Goal: Task Accomplishment & Management: Manage account settings

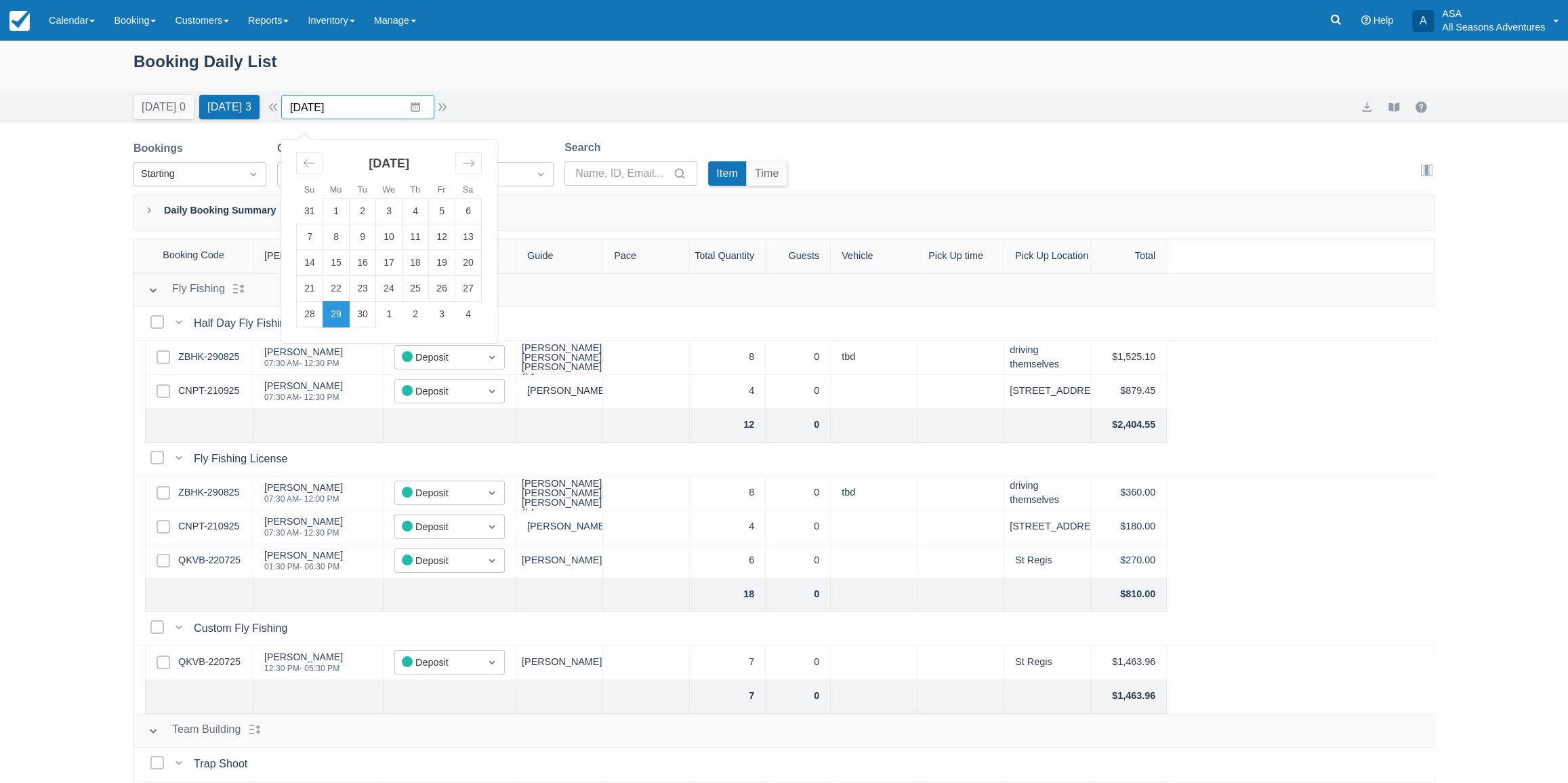
click at [377, 110] on input "09/29/25" at bounding box center [358, 107] width 153 height 24
click at [399, 291] on td "24" at bounding box center [389, 289] width 26 height 26
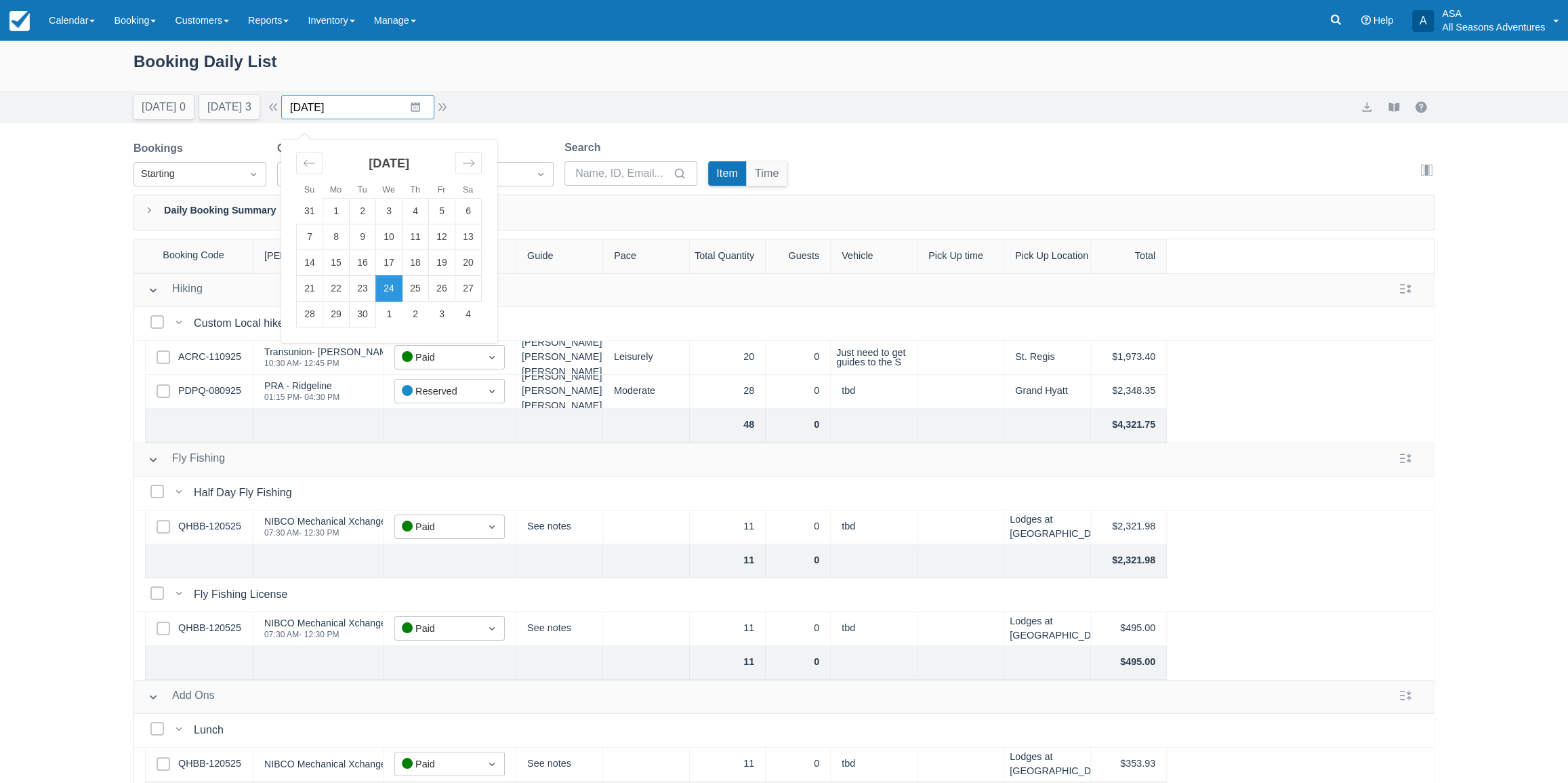
click at [421, 118] on input "09/24/25" at bounding box center [358, 107] width 153 height 24
click at [397, 309] on td "1" at bounding box center [389, 314] width 26 height 26
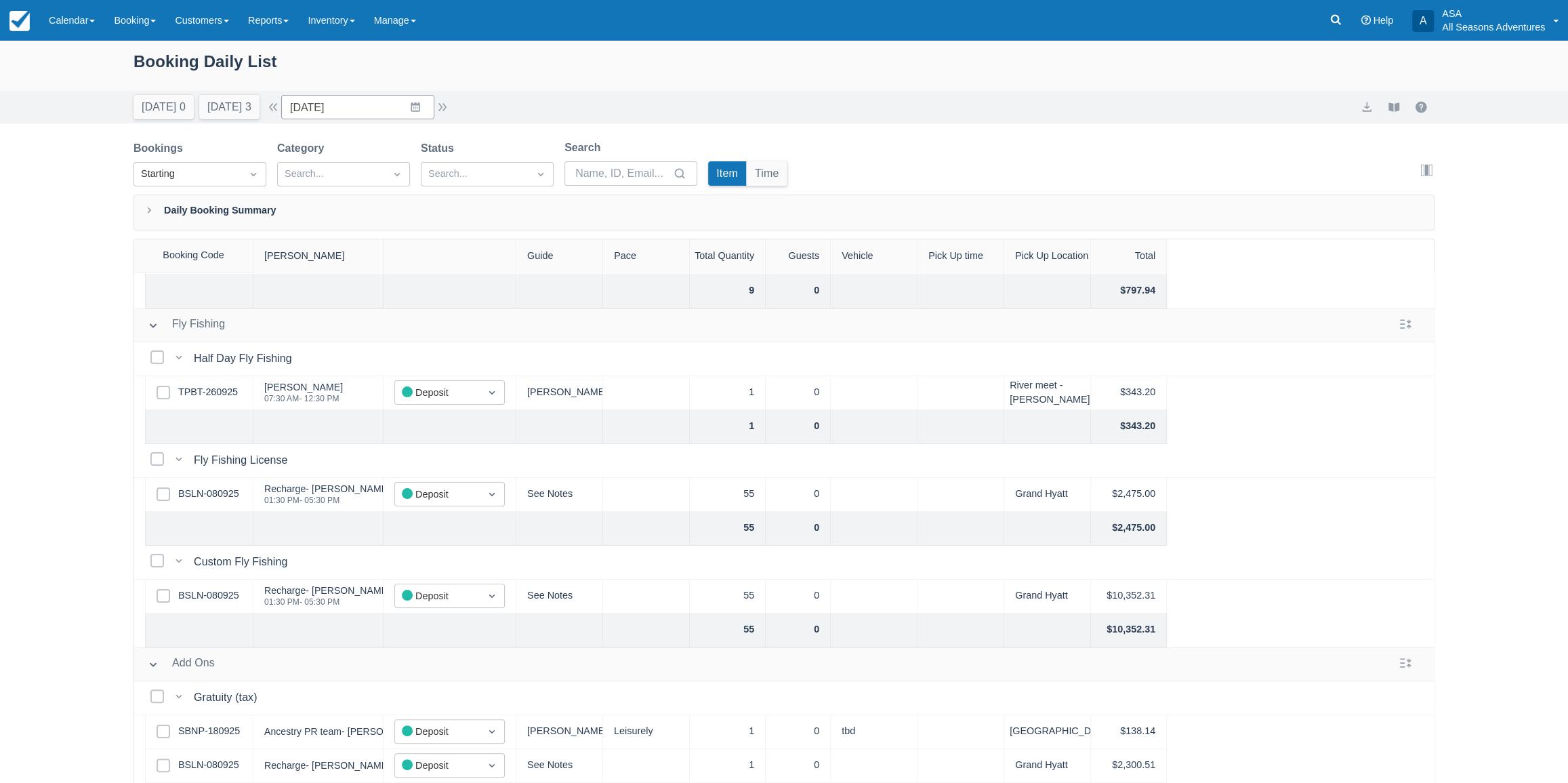
scroll to position [142, 0]
click at [210, 387] on link "TPBT-260925" at bounding box center [208, 392] width 60 height 15
click at [176, 100] on button "Today 0" at bounding box center [164, 107] width 60 height 24
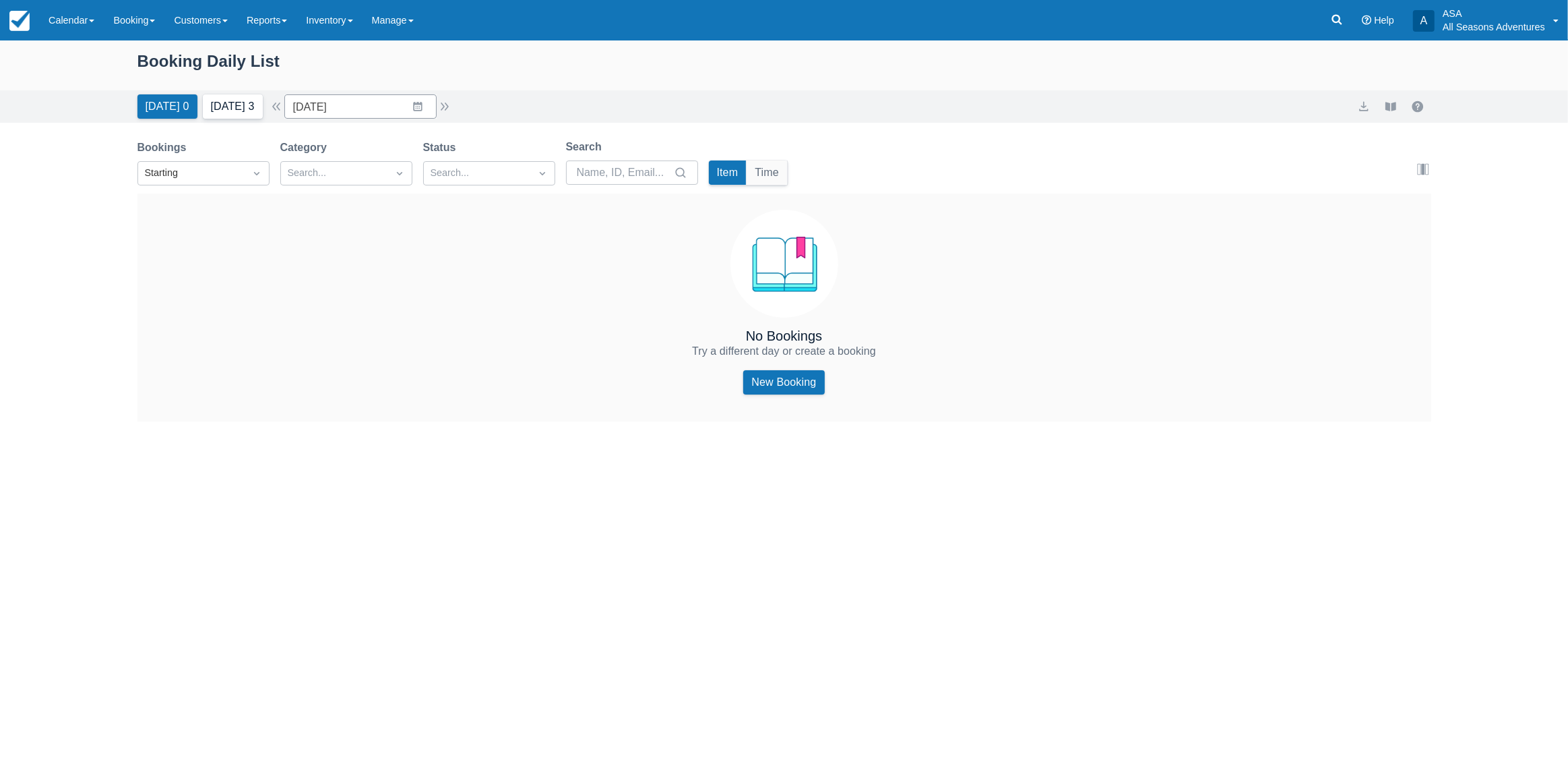
click at [216, 102] on button "Tomorrow 3" at bounding box center [232, 106] width 60 height 24
type input "09/29/25"
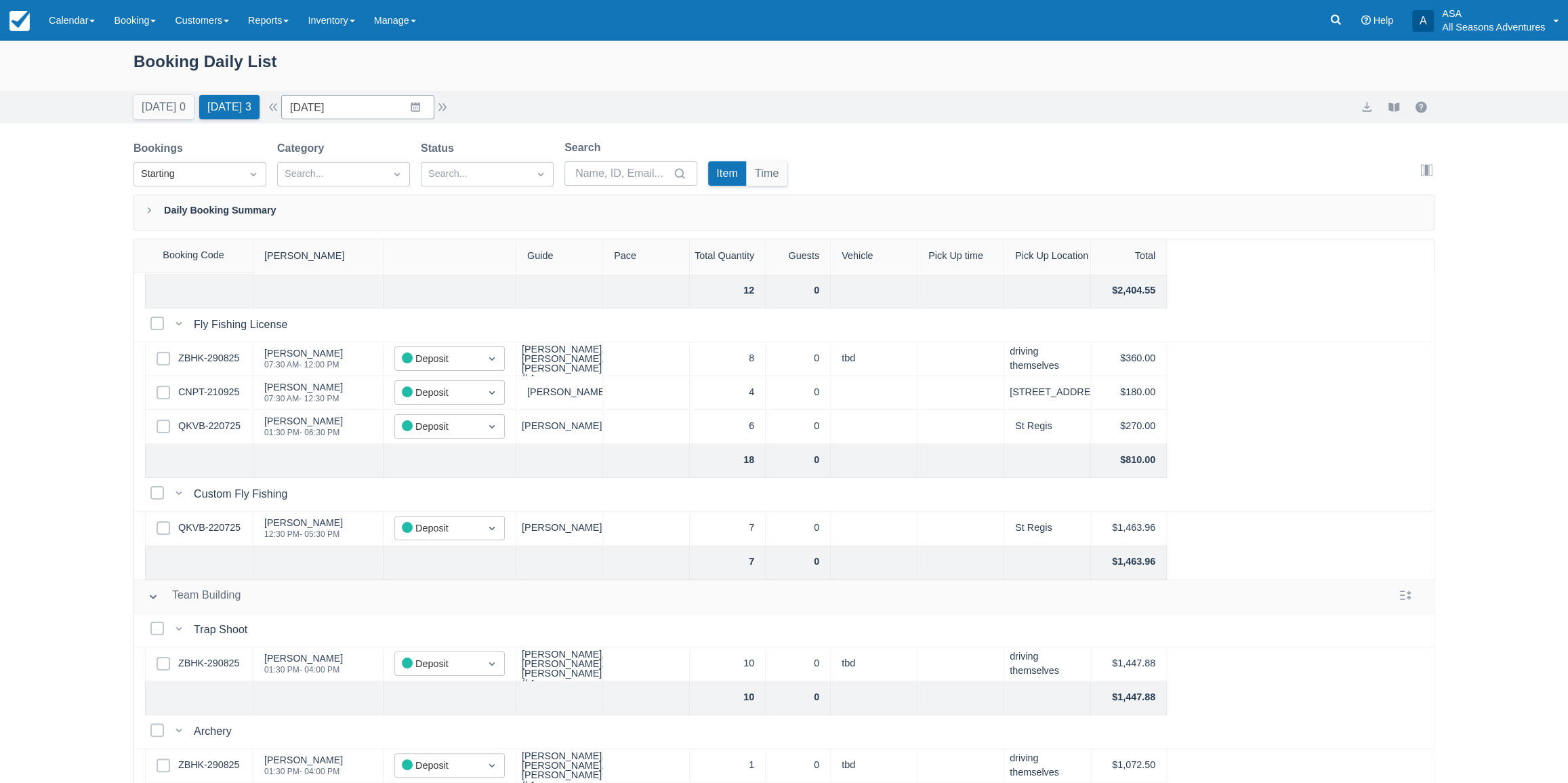
scroll to position [142, 0]
click at [221, 521] on link "QKVB-220725" at bounding box center [209, 527] width 62 height 15
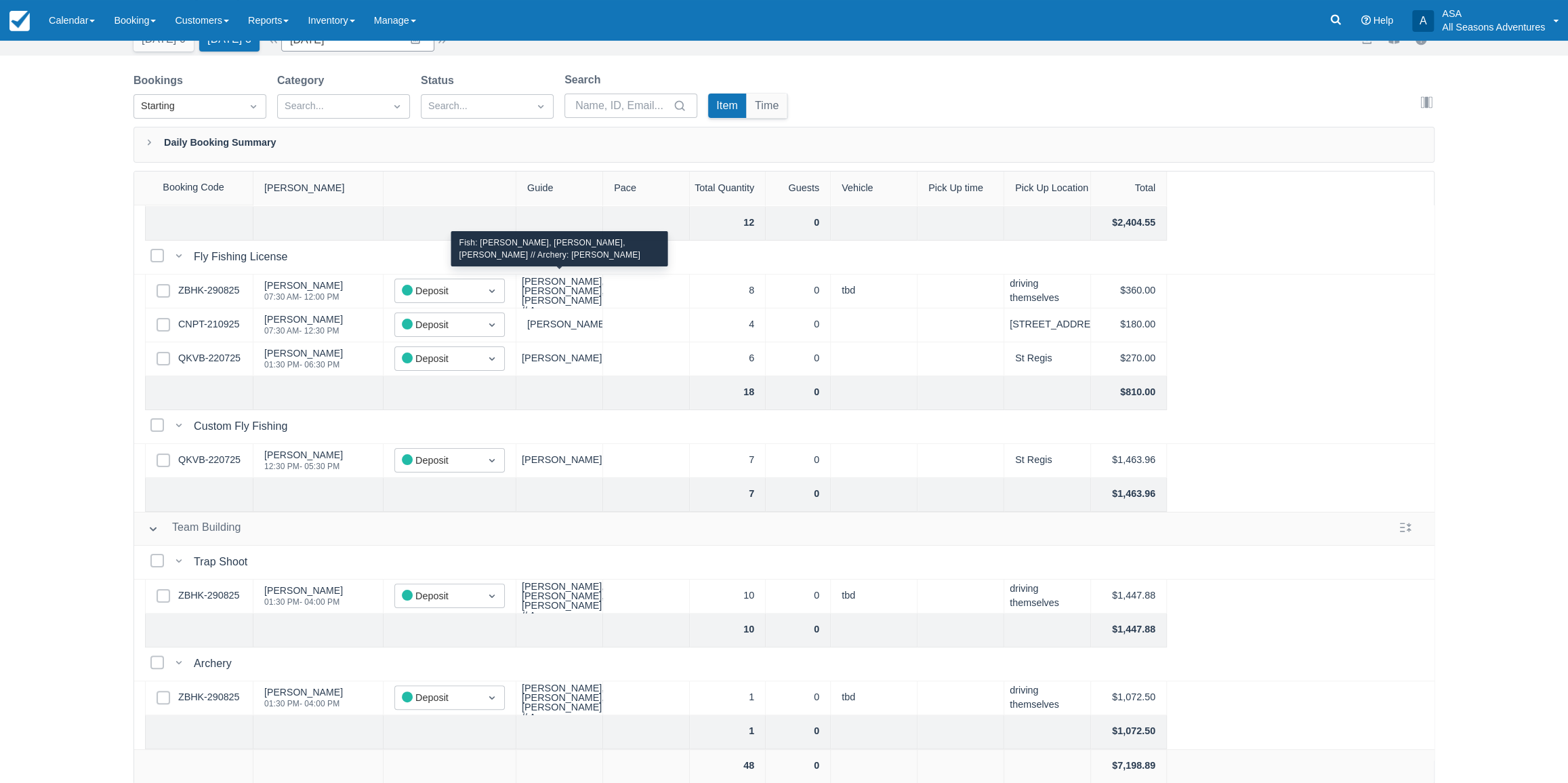
scroll to position [0, 0]
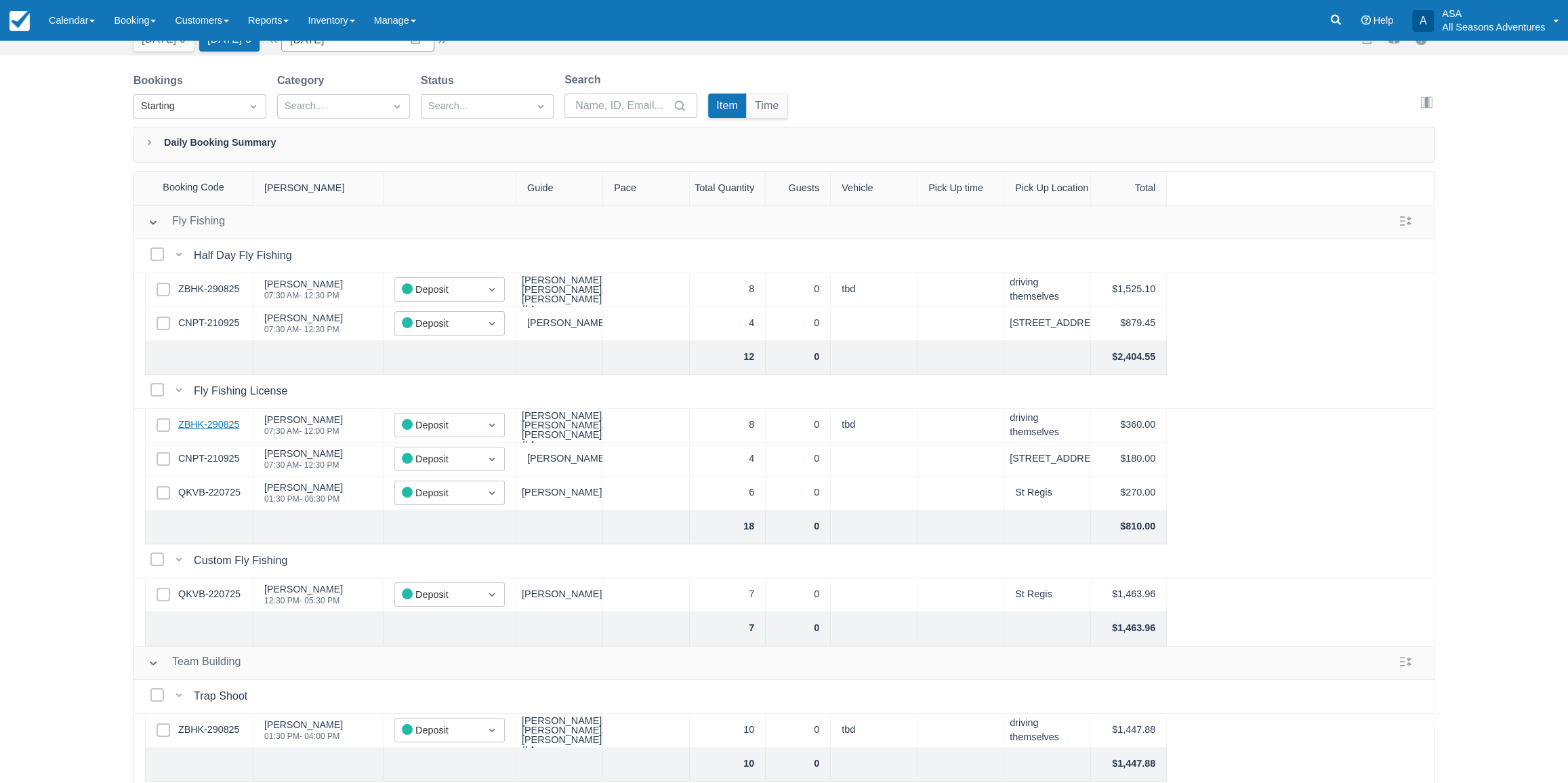
click at [216, 424] on link "ZBHK-290825" at bounding box center [208, 424] width 61 height 15
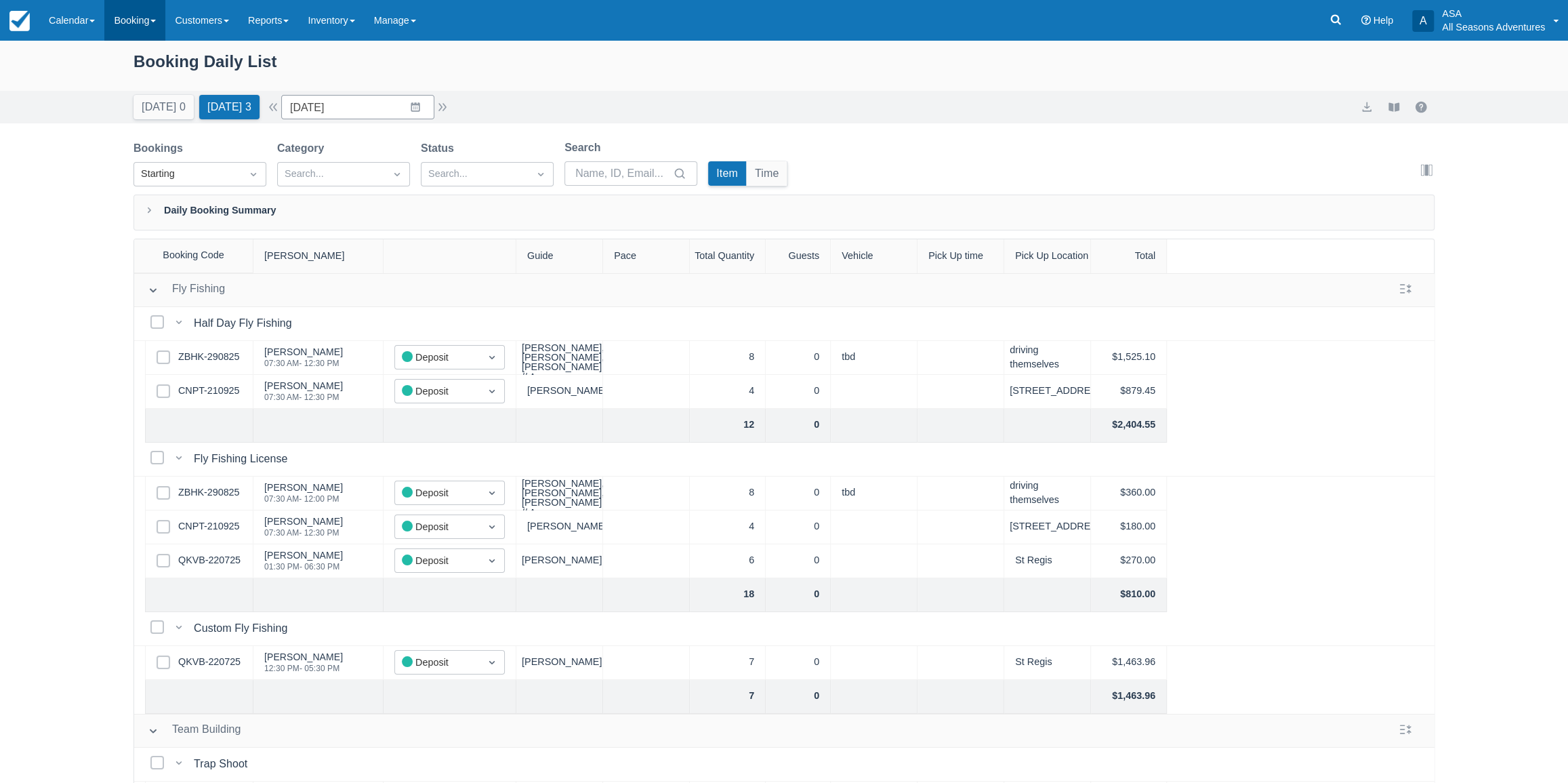
click at [121, 32] on link "Booking" at bounding box center [135, 20] width 61 height 41
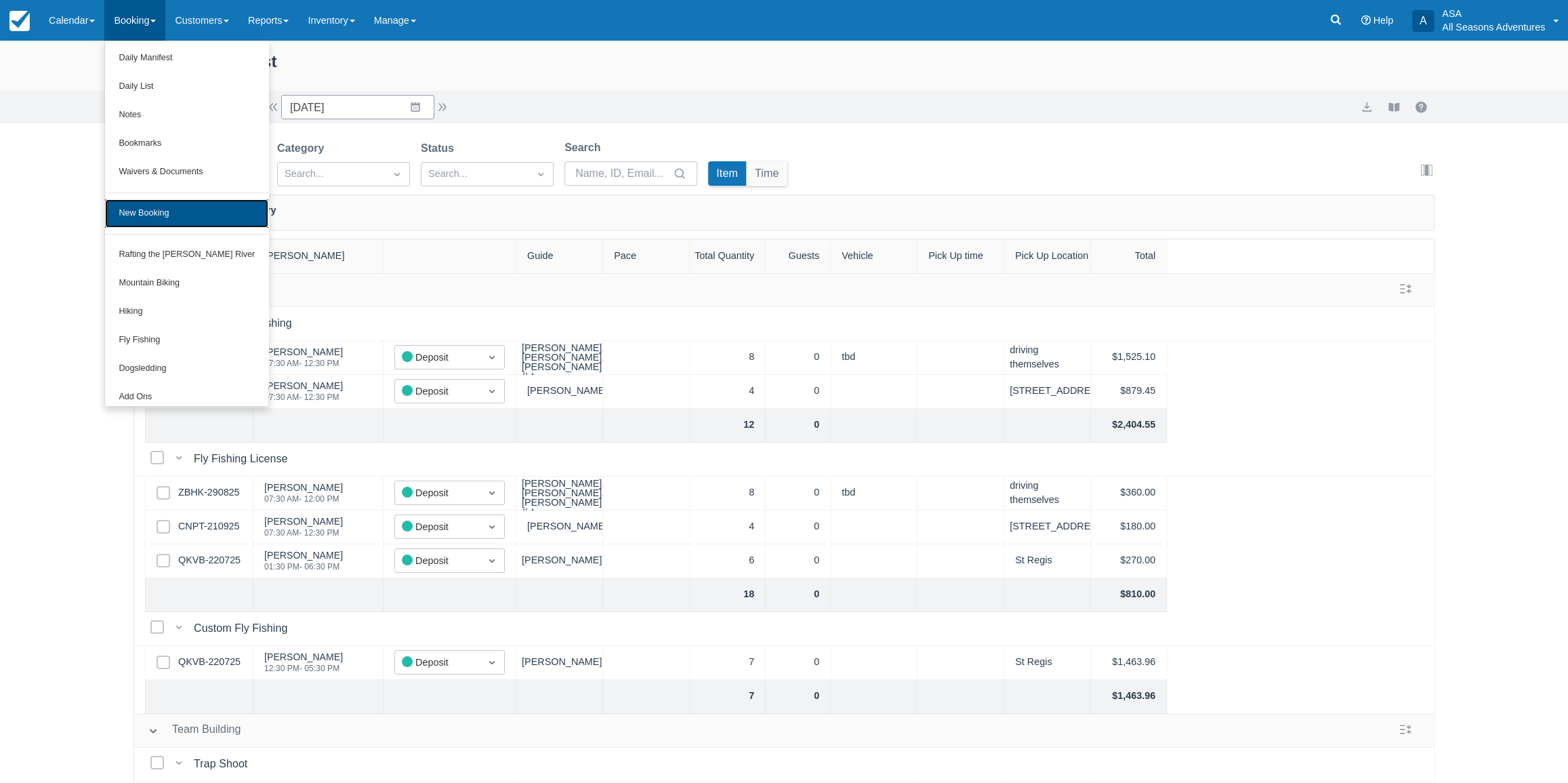
click at [146, 215] on link "New Booking" at bounding box center [186, 213] width 163 height 28
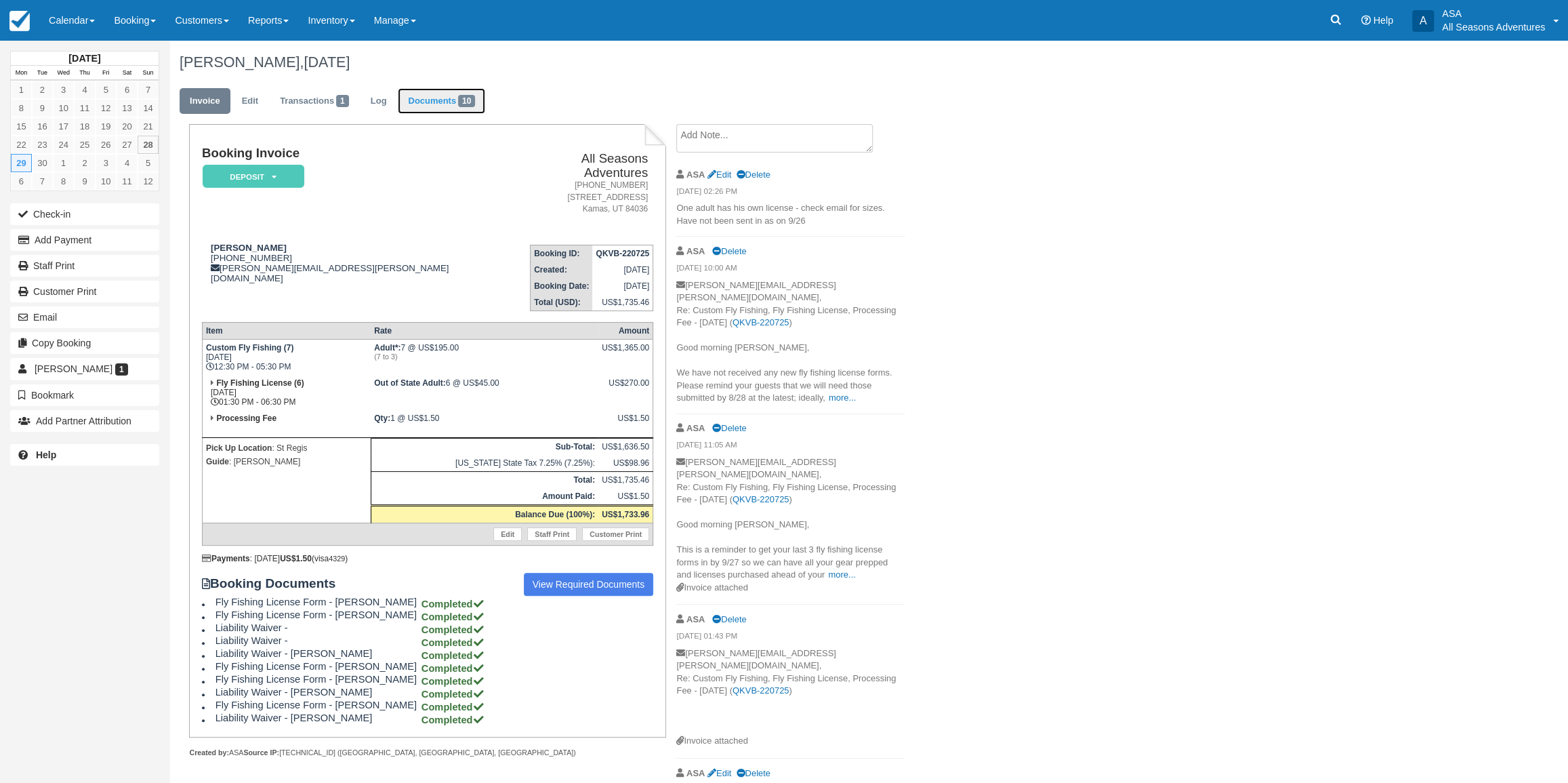
click at [424, 106] on link "Documents 10" at bounding box center [441, 101] width 87 height 26
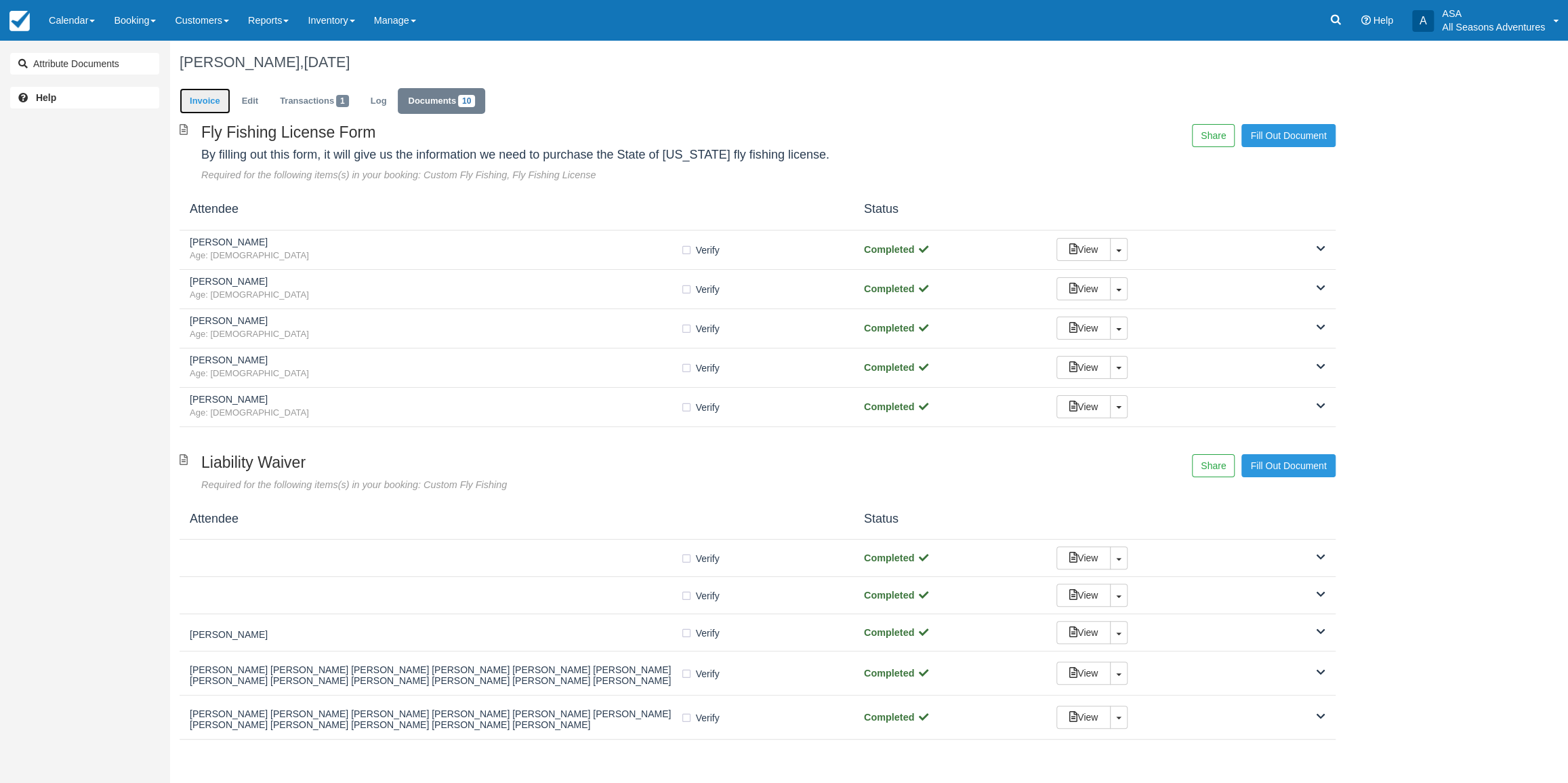
click at [217, 109] on link "Invoice" at bounding box center [204, 101] width 50 height 26
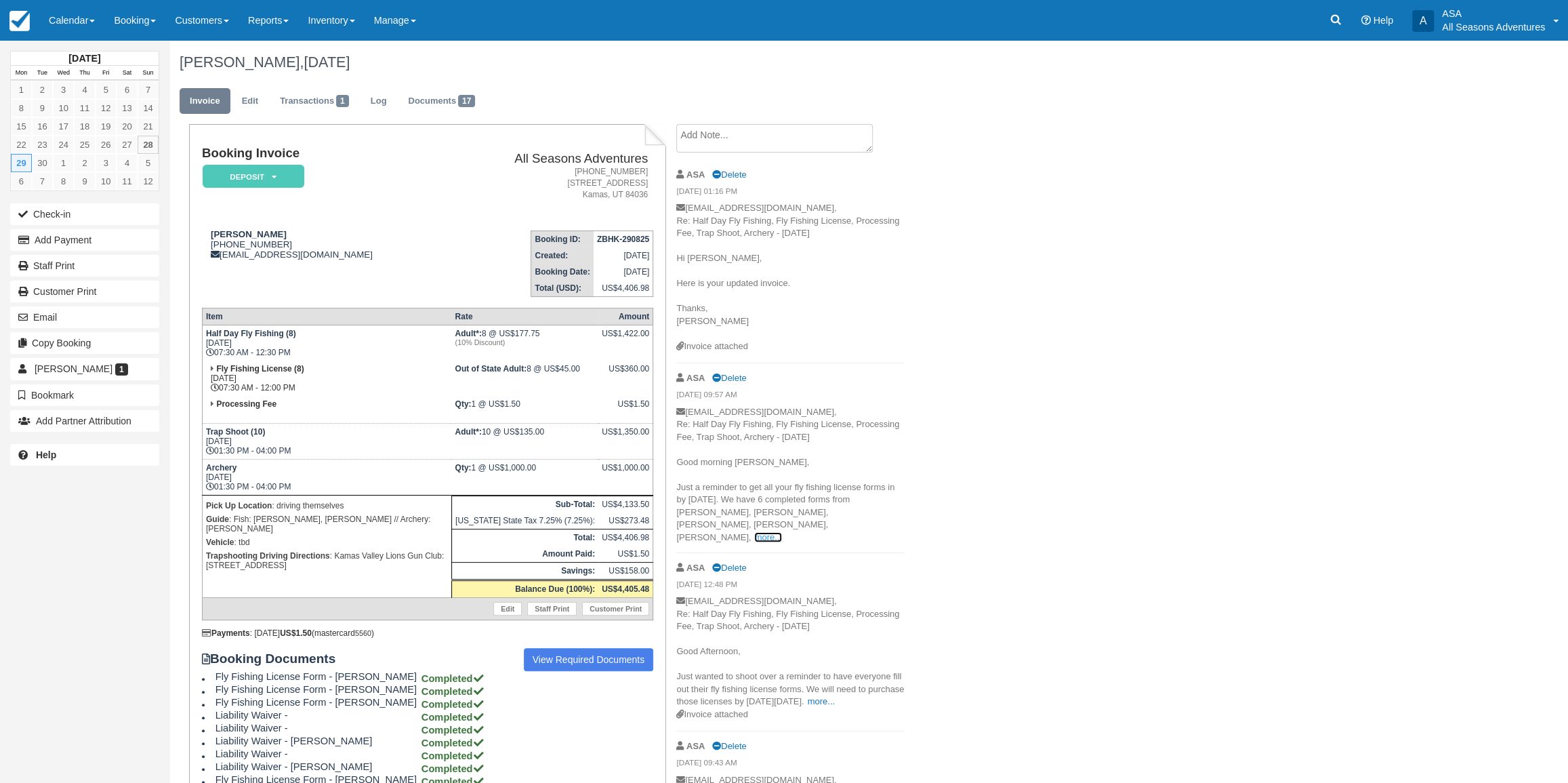
click at [781, 532] on link "more..." at bounding box center [768, 537] width 27 height 10
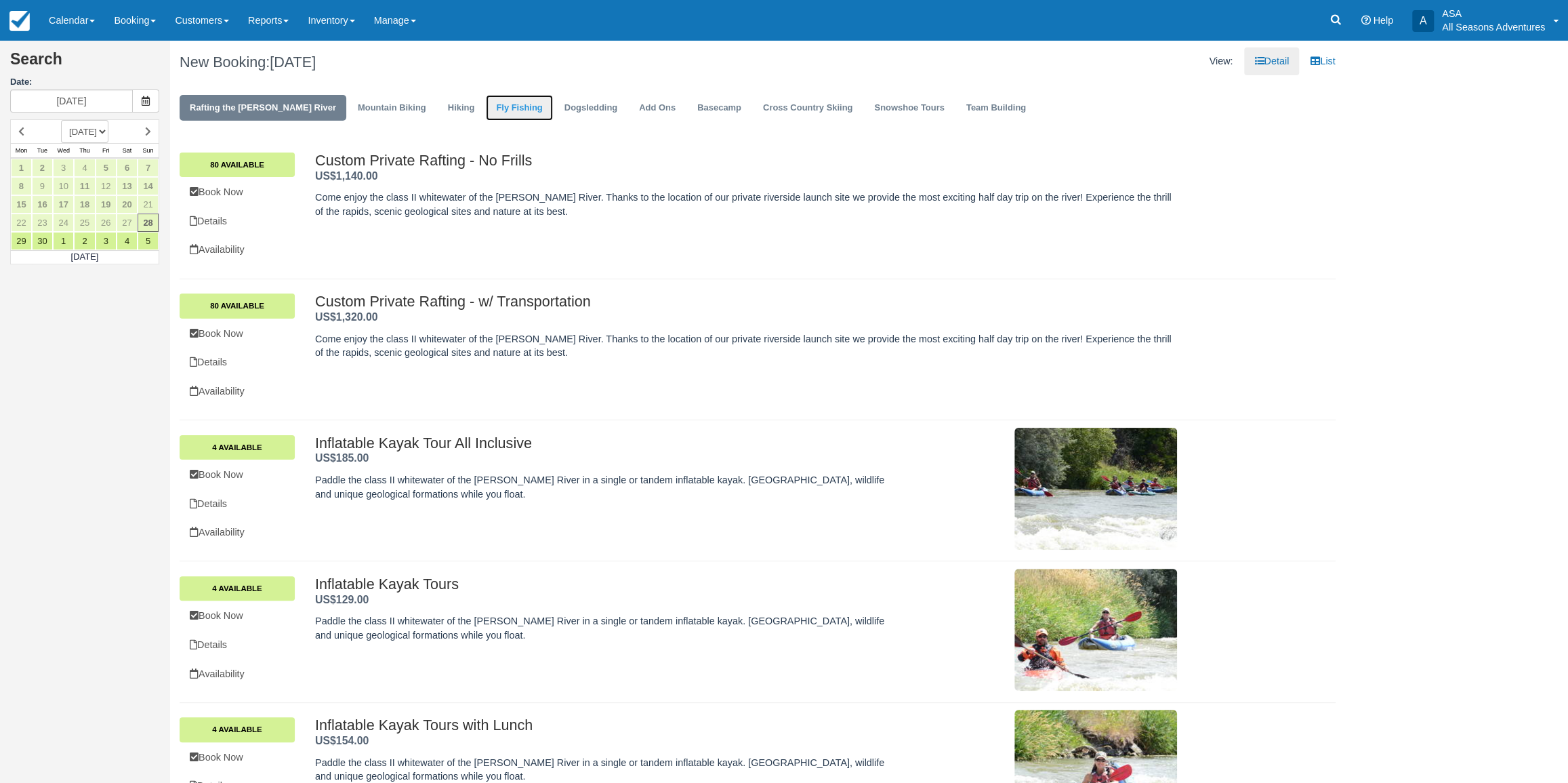
click at [486, 108] on link "Fly Fishing" at bounding box center [518, 108] width 67 height 26
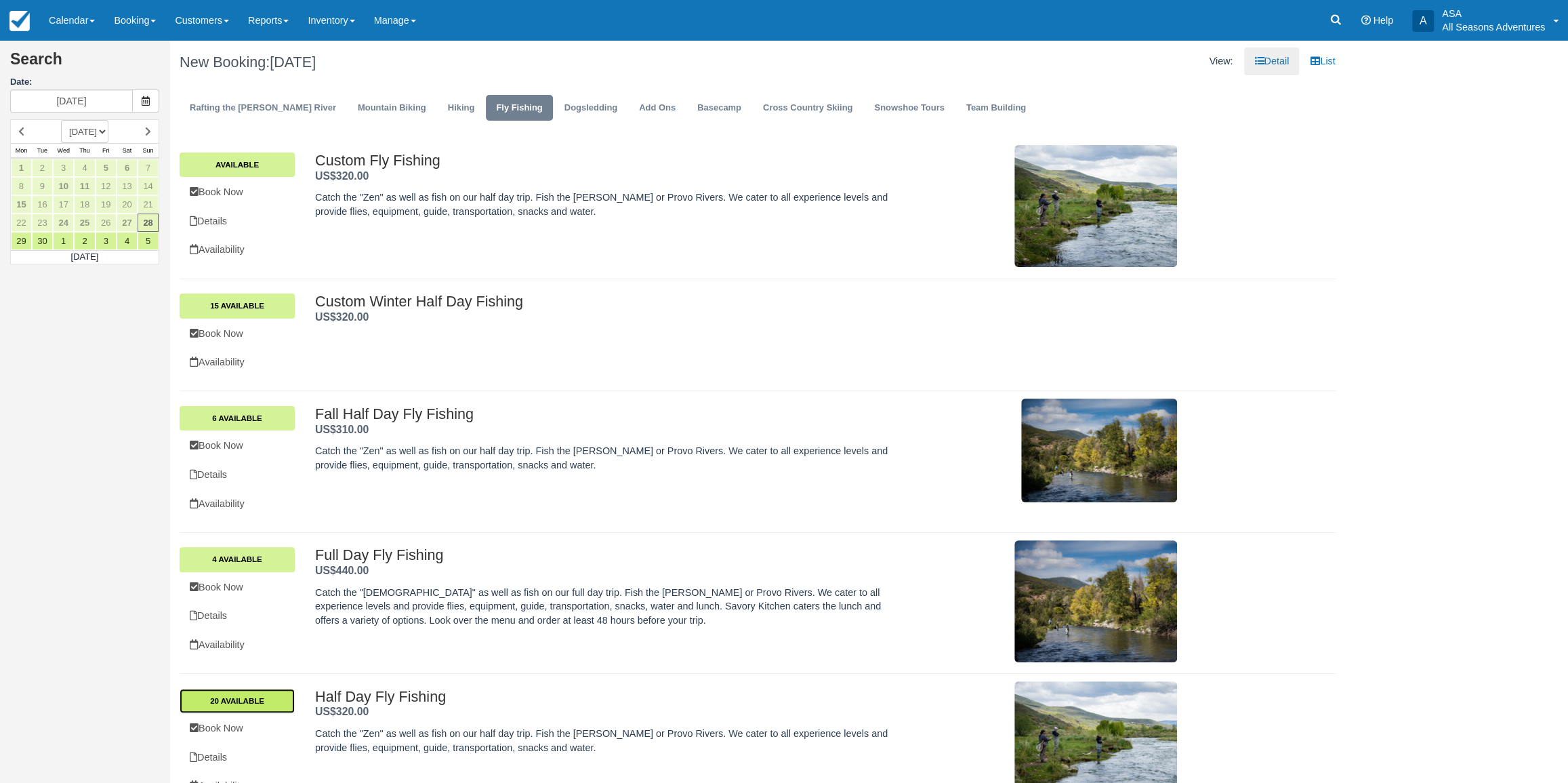
click at [235, 691] on link "20 Available" at bounding box center [236, 700] width 115 height 24
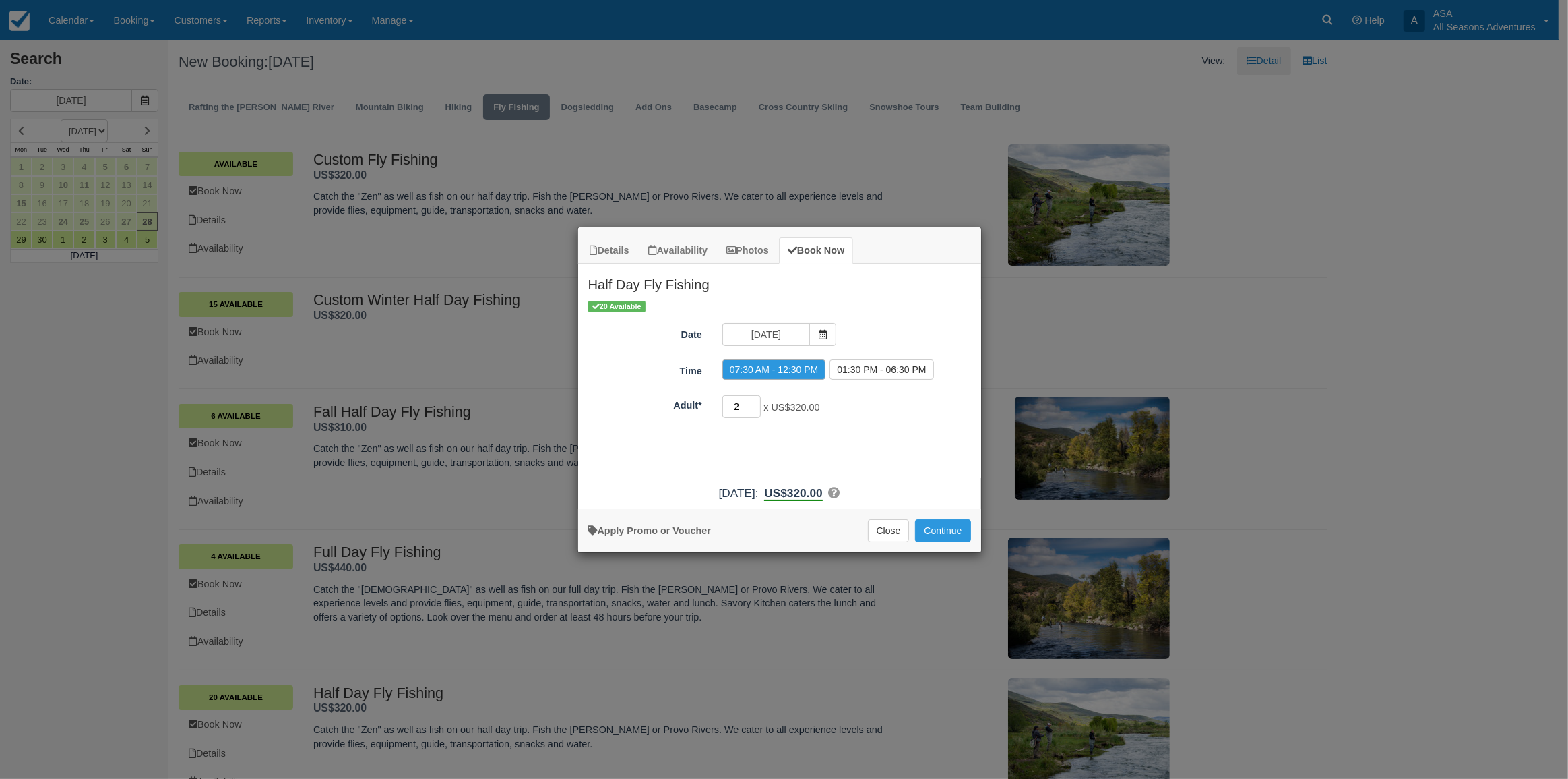
type input "2"
click at [758, 400] on input "2" at bounding box center [741, 407] width 40 height 23
click at [1508, 275] on div "Details Availability Photos Book Now Half Day Fly Fishing Catch the "Zen" as we…" at bounding box center [784, 390] width 1568 height 779
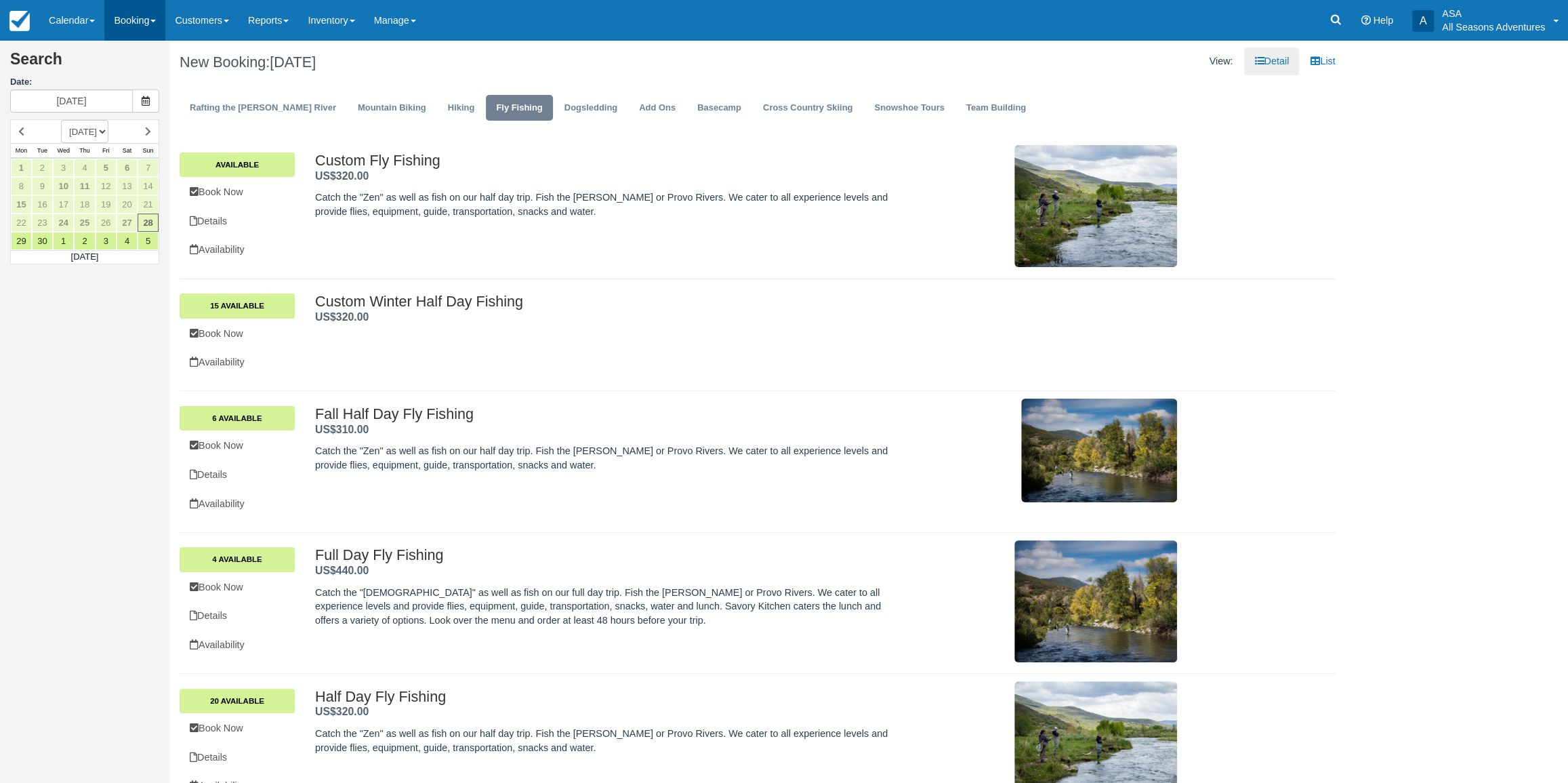
click at [119, 14] on link "Booking" at bounding box center [135, 20] width 61 height 41
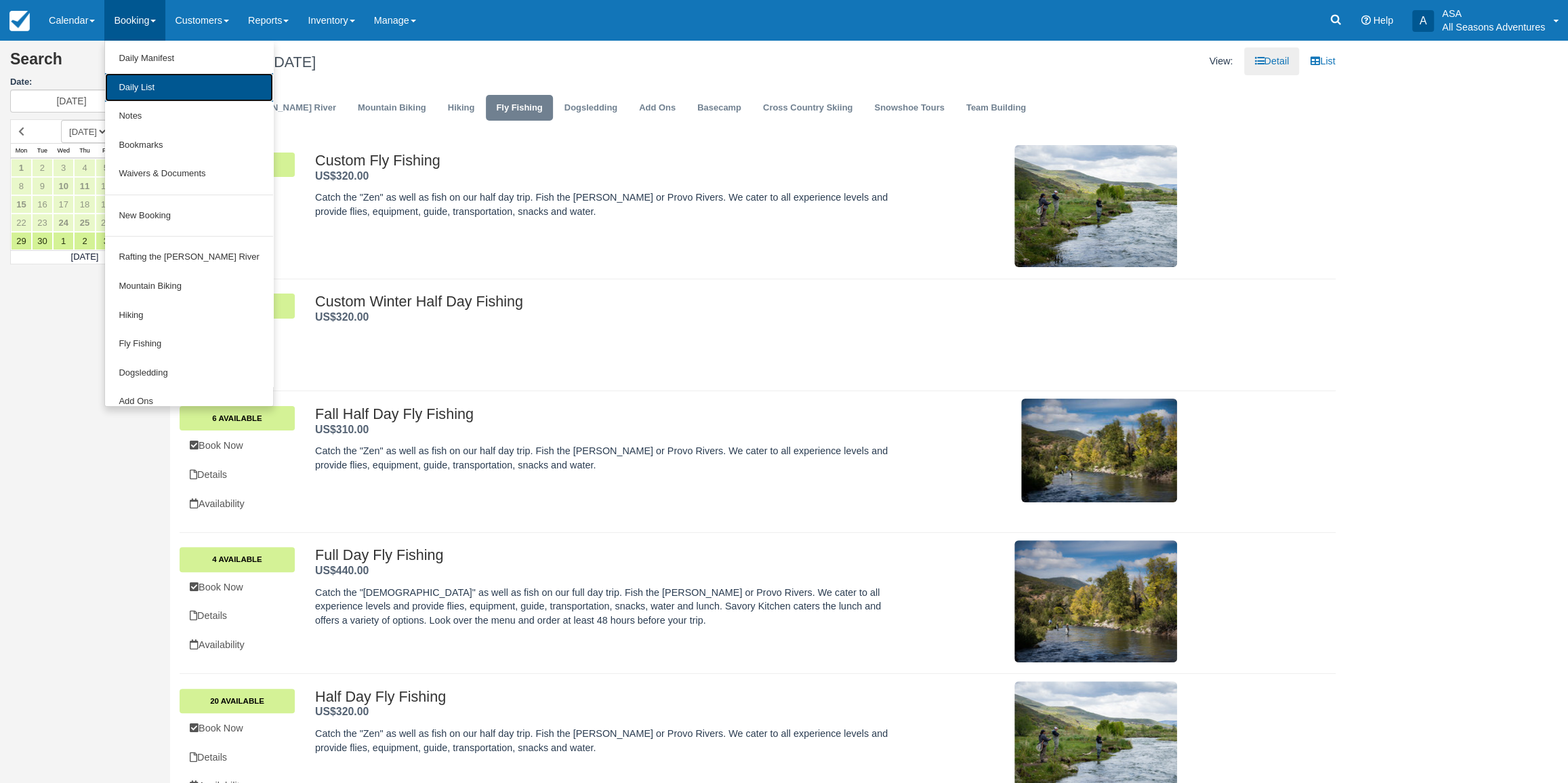
click at [134, 76] on link "Daily List" at bounding box center [188, 88] width 168 height 29
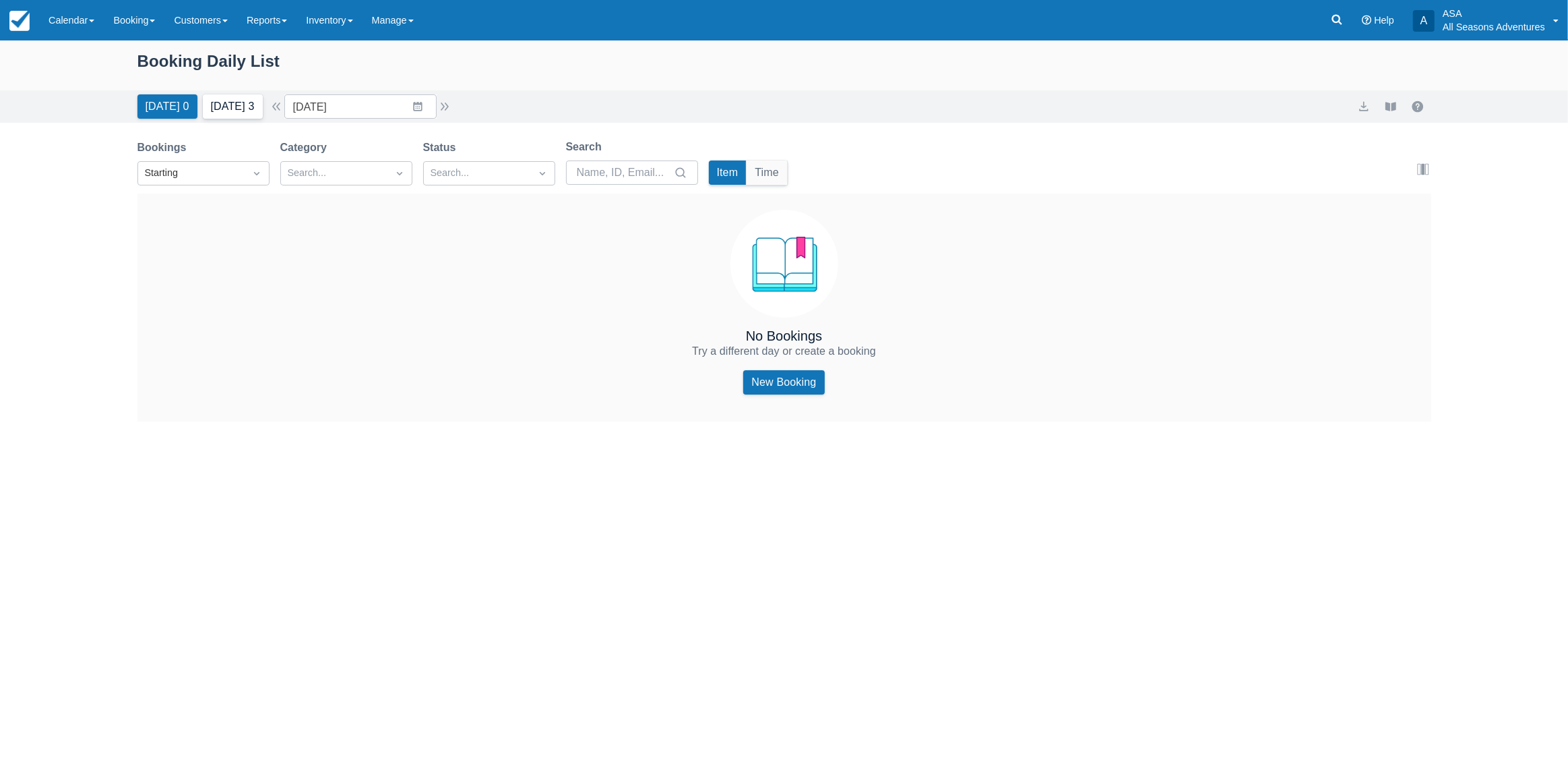
click at [242, 115] on button "Tomorrow 3" at bounding box center [232, 106] width 60 height 24
type input "09/29/25"
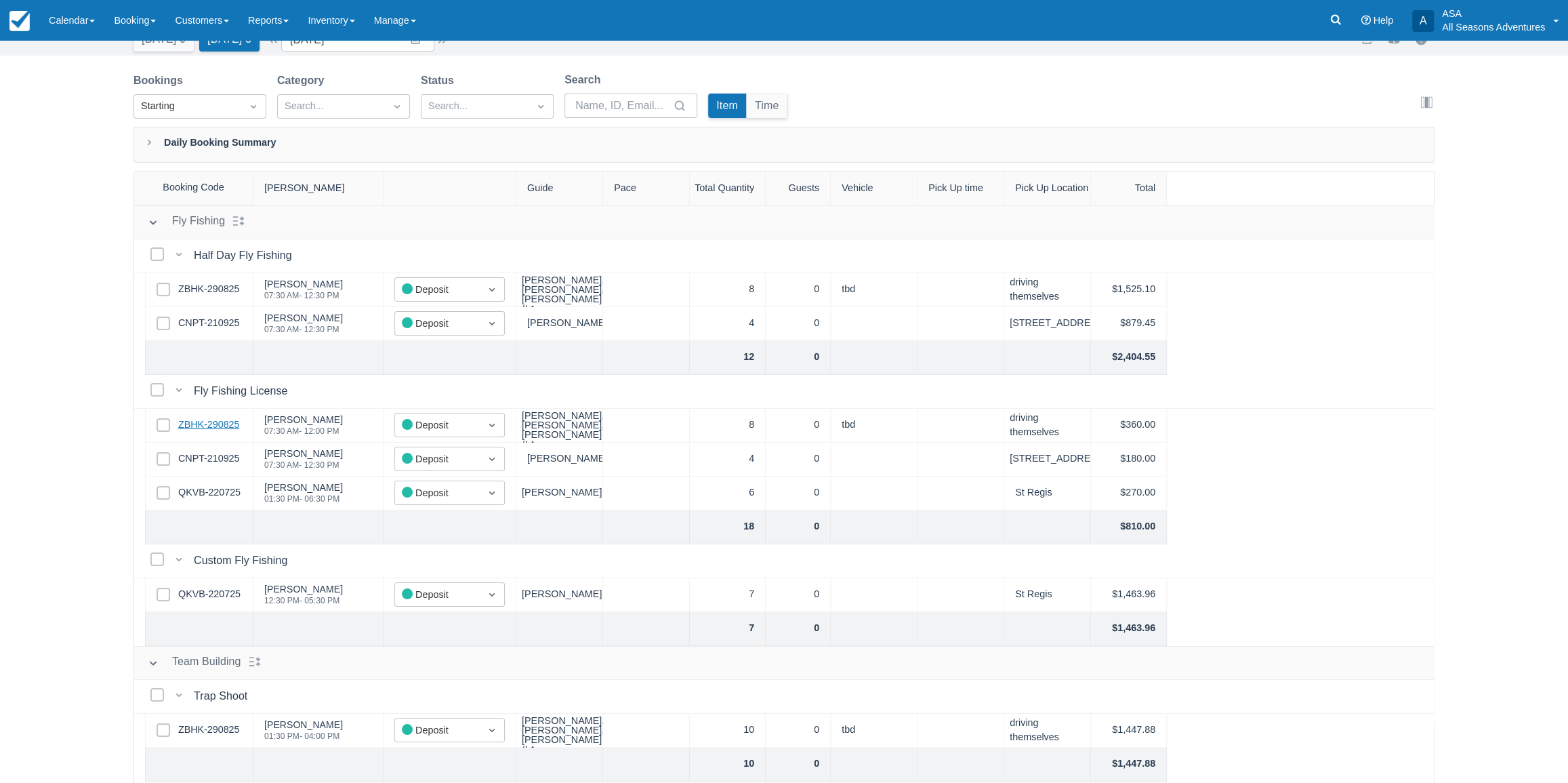
click at [232, 418] on link "ZBHK-290825" at bounding box center [208, 424] width 61 height 15
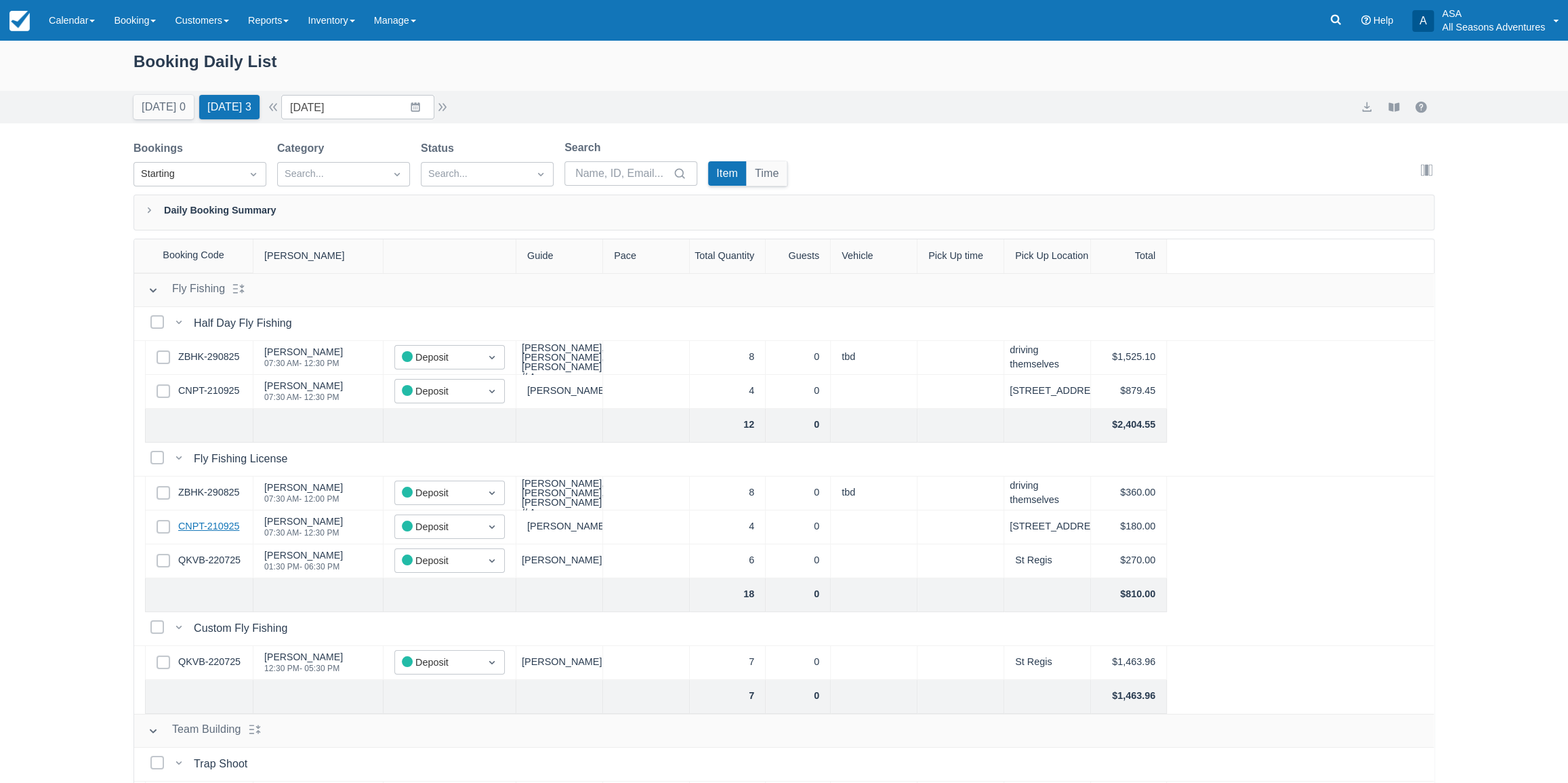
click at [204, 520] on link "CNPT-210925" at bounding box center [208, 526] width 61 height 15
click at [219, 558] on link "QKVB-220725" at bounding box center [209, 560] width 62 height 15
click at [209, 525] on link "CNPT-210925" at bounding box center [208, 526] width 61 height 15
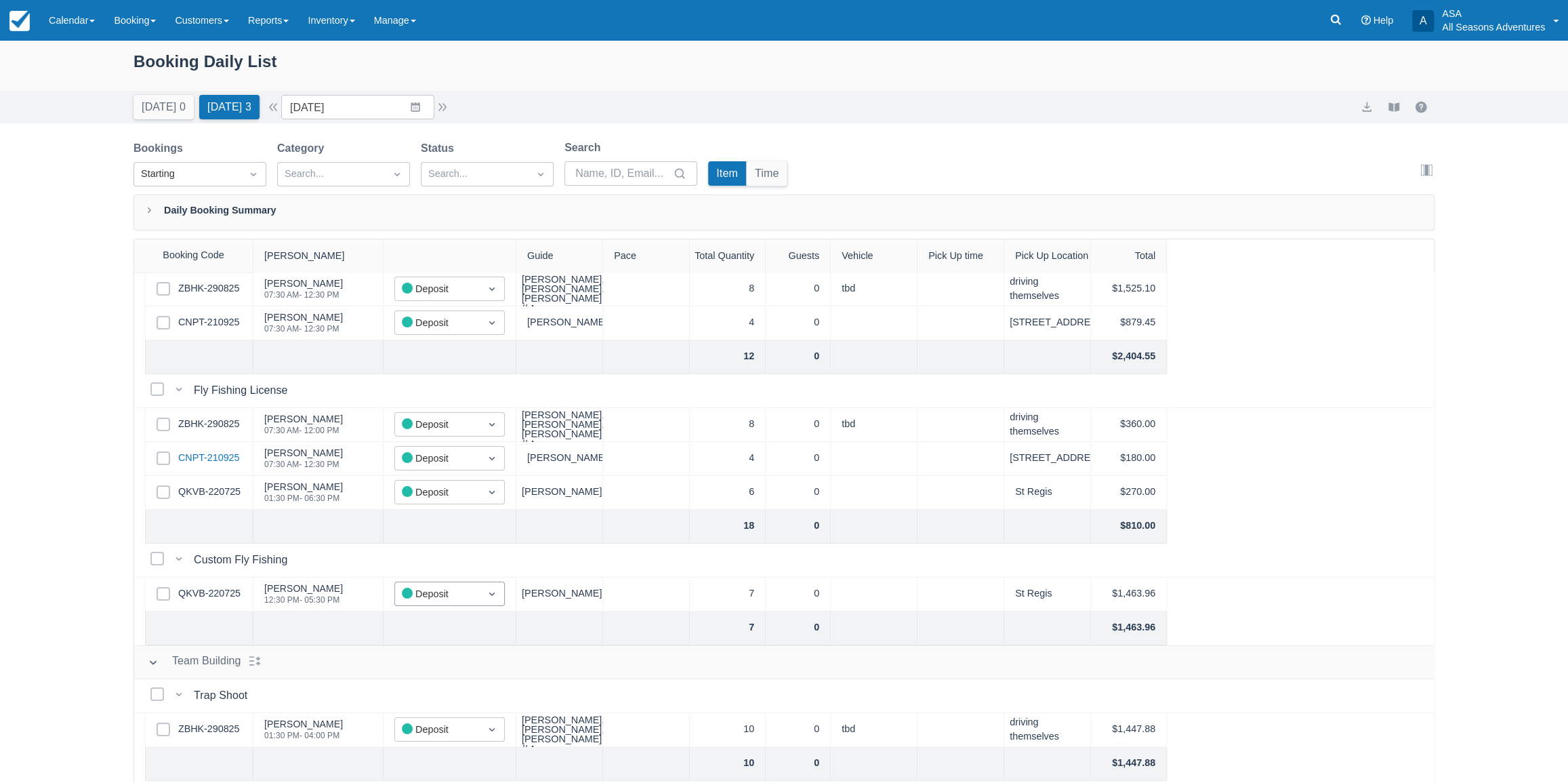
scroll to position [134, 0]
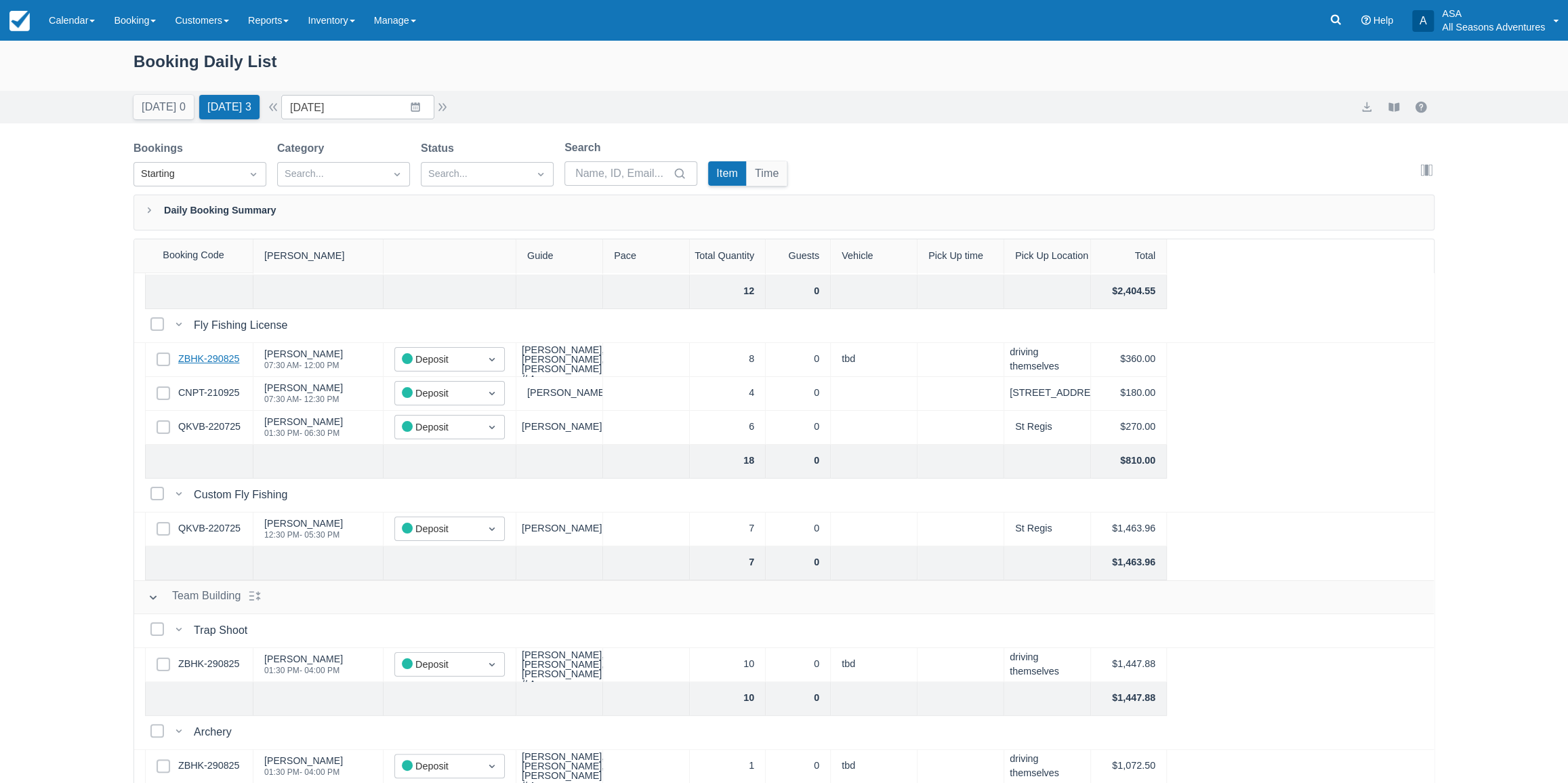
click at [204, 360] on link "ZBHK-290825" at bounding box center [208, 359] width 61 height 15
click at [224, 360] on link "ZBHK-290825" at bounding box center [208, 359] width 61 height 15
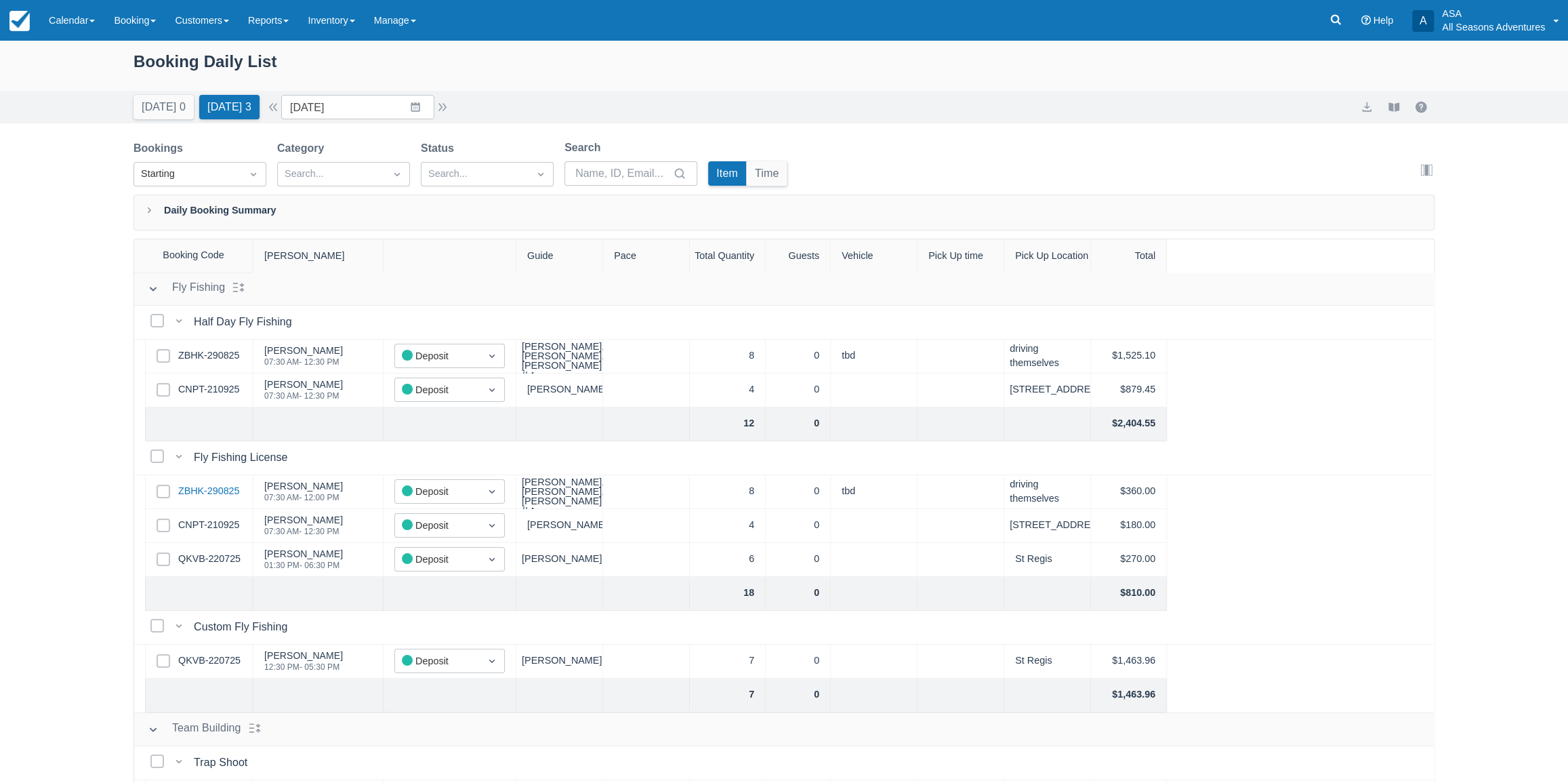
scroll to position [0, 0]
click at [228, 661] on link "QKVB-220725" at bounding box center [209, 661] width 62 height 15
click at [443, 103] on button "button" at bounding box center [442, 107] width 16 height 16
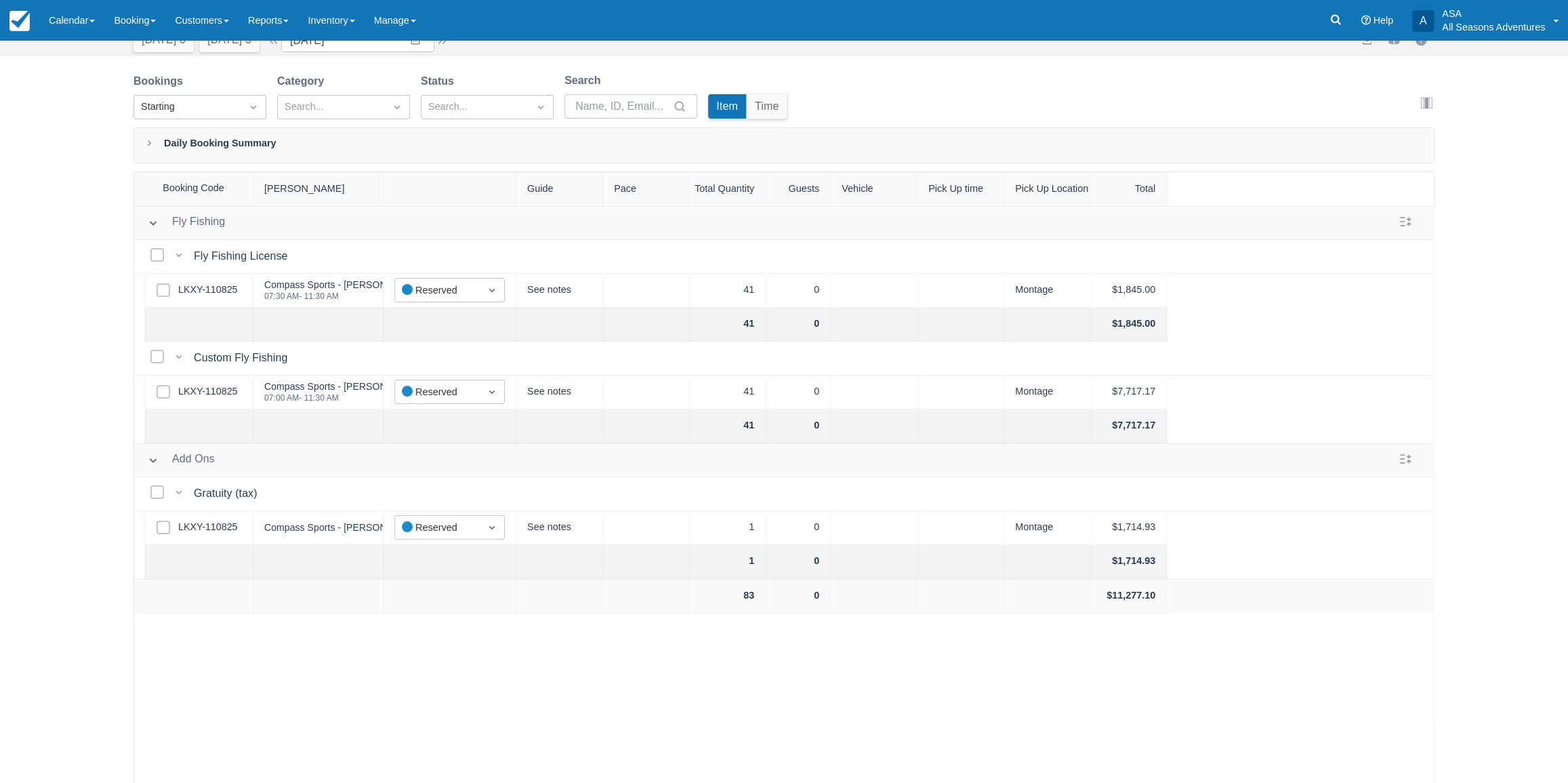
scroll to position [68, 0]
click at [224, 393] on link "LKXY-110825" at bounding box center [208, 391] width 60 height 15
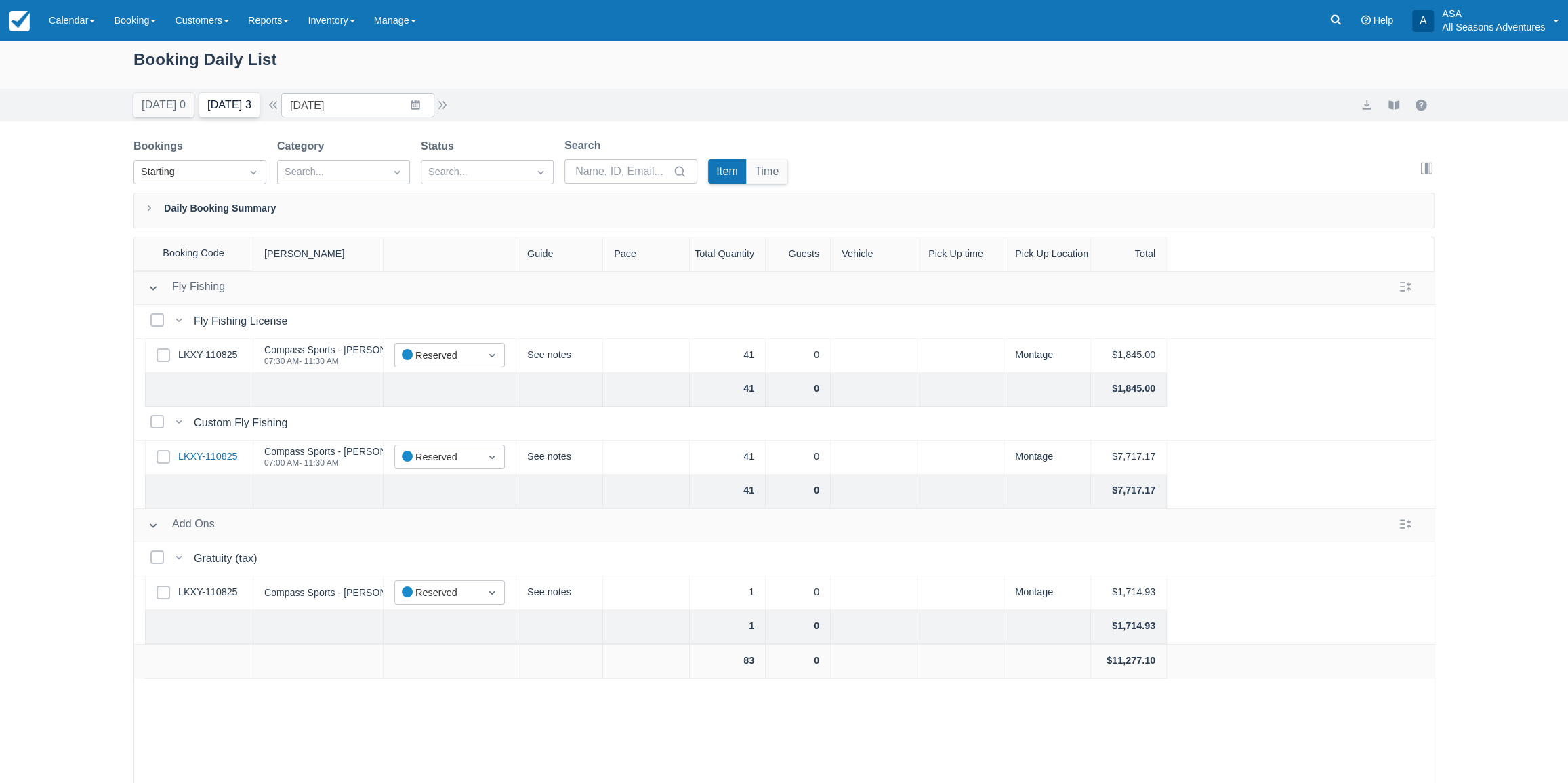
scroll to position [0, 0]
click at [248, 115] on button "Tomorrow 3" at bounding box center [230, 107] width 60 height 24
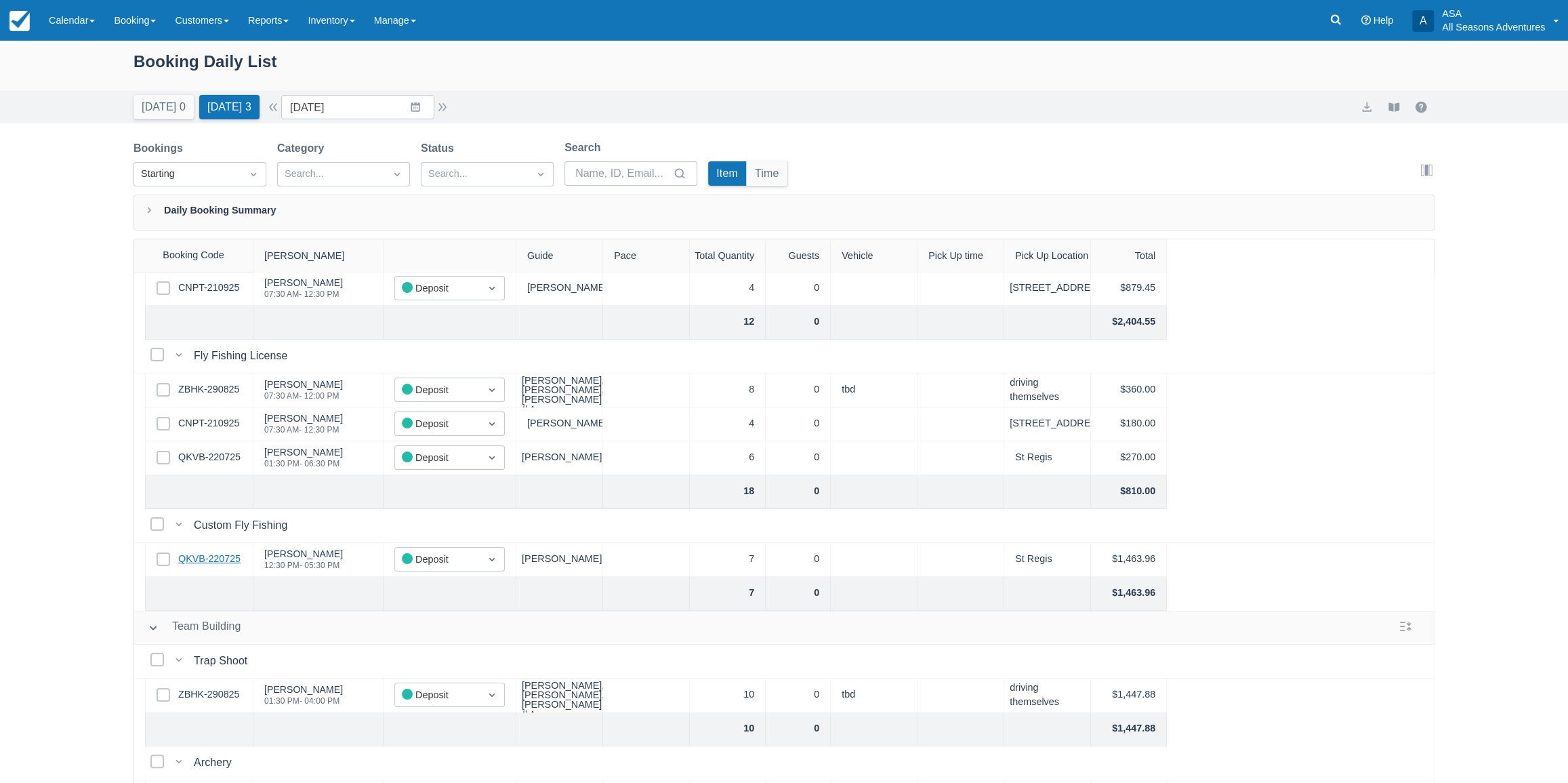
scroll to position [142, 0]
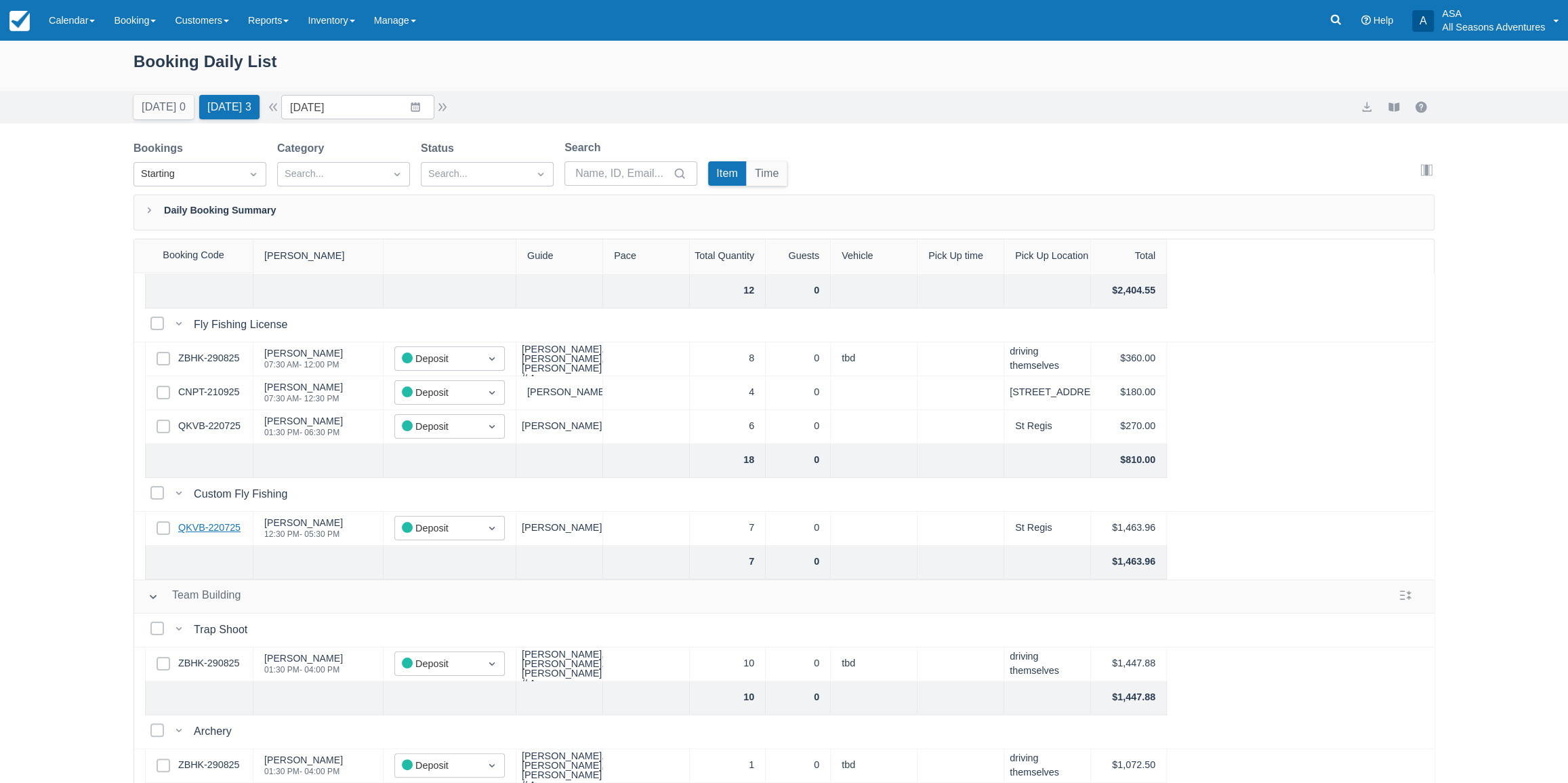
click at [231, 520] on link "QKVB-220725" at bounding box center [209, 527] width 62 height 15
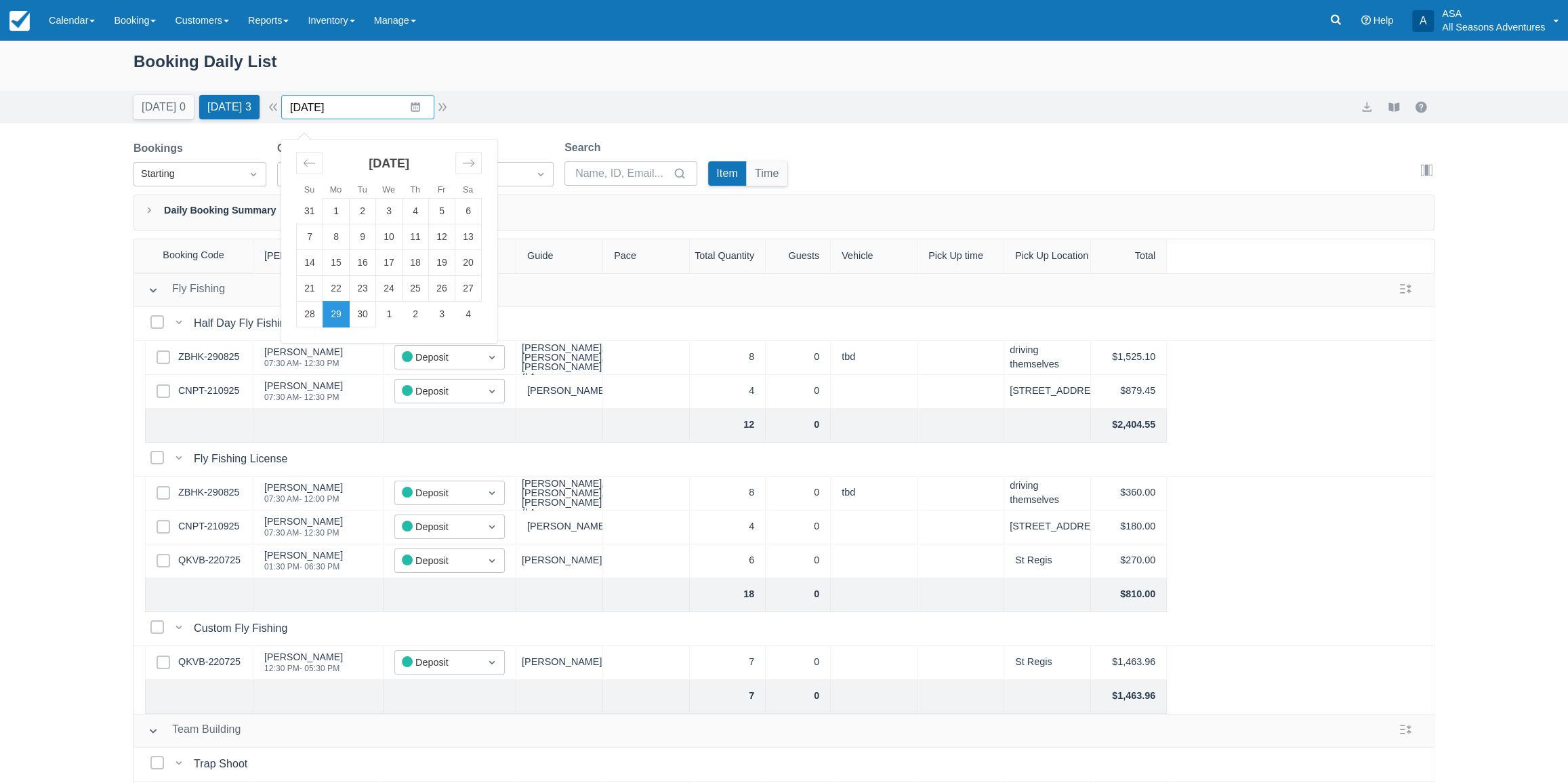
click at [387, 118] on input "[DATE]" at bounding box center [358, 107] width 153 height 24
click at [57, 298] on div "Booking Daily List Today 0 Tomorrow 3 Date 09/29/25 Navigate forward to interac…" at bounding box center [784, 446] width 1568 height 811
click at [224, 485] on link "ZBHK-290825" at bounding box center [208, 492] width 61 height 15
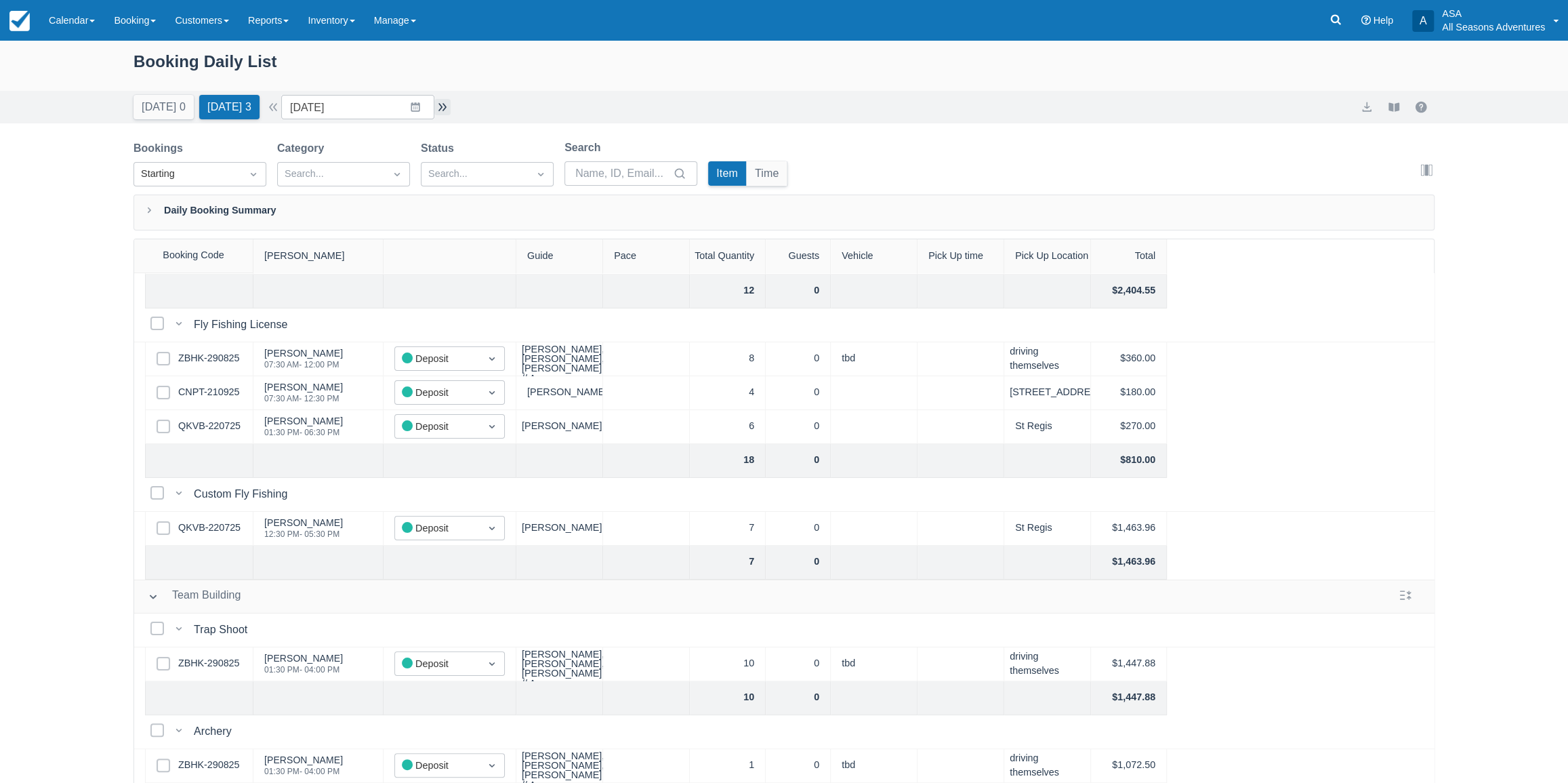
click at [446, 109] on button "button" at bounding box center [442, 107] width 16 height 16
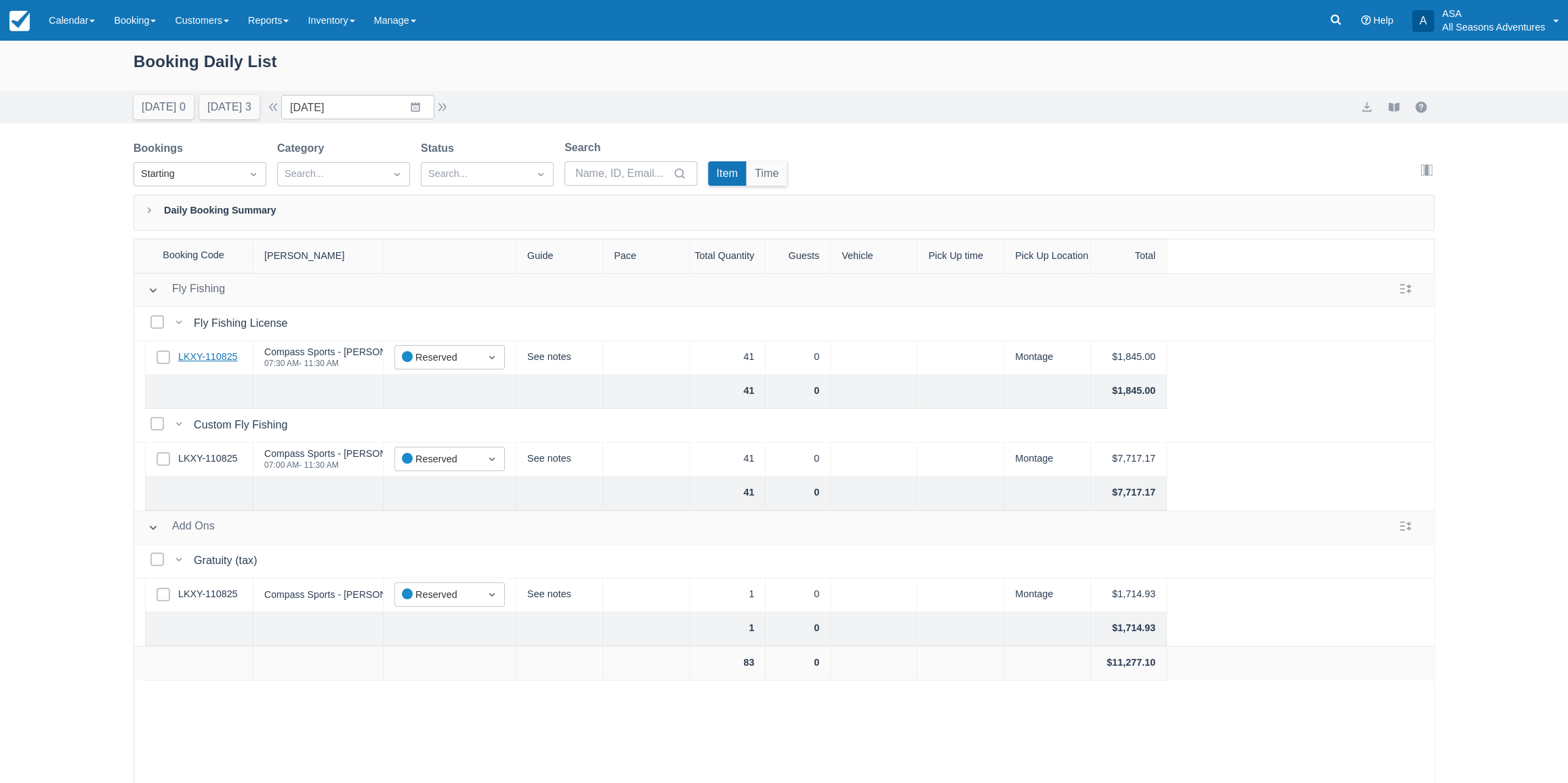
click at [198, 356] on link "LKXY-110825" at bounding box center [208, 357] width 60 height 15
click at [163, 111] on button "Today 0" at bounding box center [164, 107] width 60 height 24
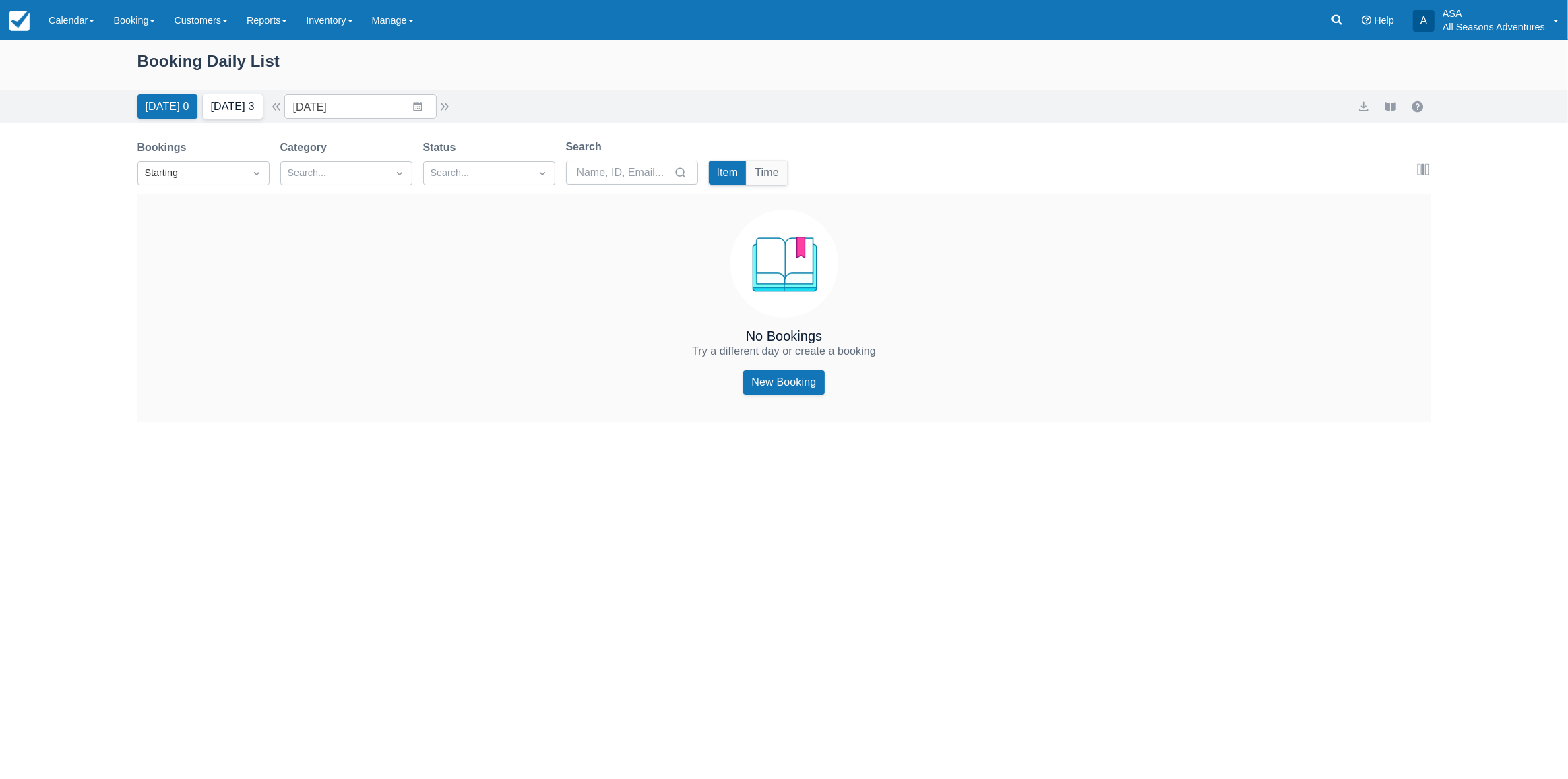
click at [230, 108] on button "Tomorrow 3" at bounding box center [232, 106] width 60 height 24
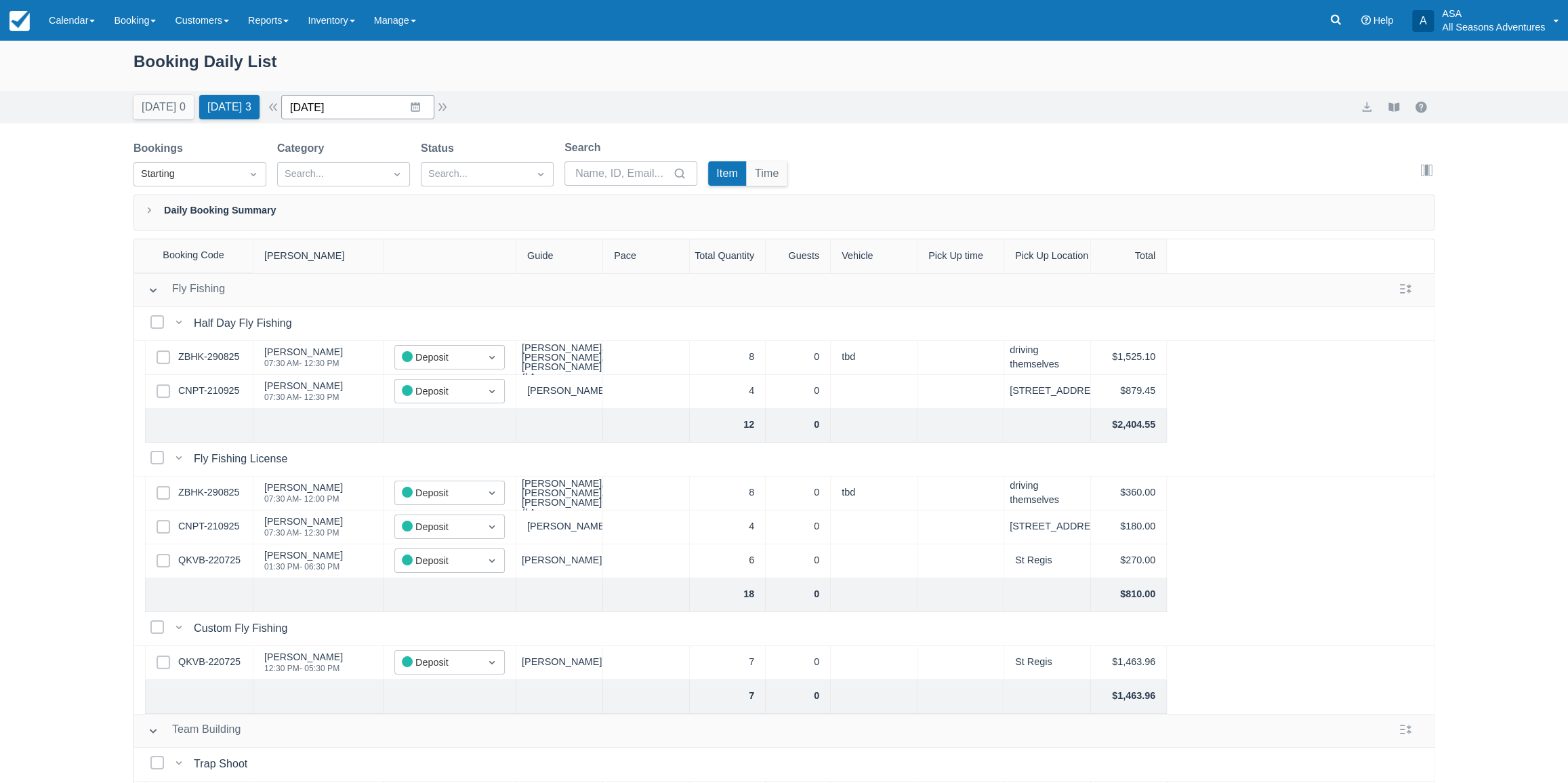
click at [418, 105] on input "09/29/25" at bounding box center [358, 107] width 153 height 24
click at [475, 161] on icon "Move forward to switch to the next month." at bounding box center [468, 163] width 13 height 13
click at [420, 261] on td "16" at bounding box center [415, 263] width 26 height 26
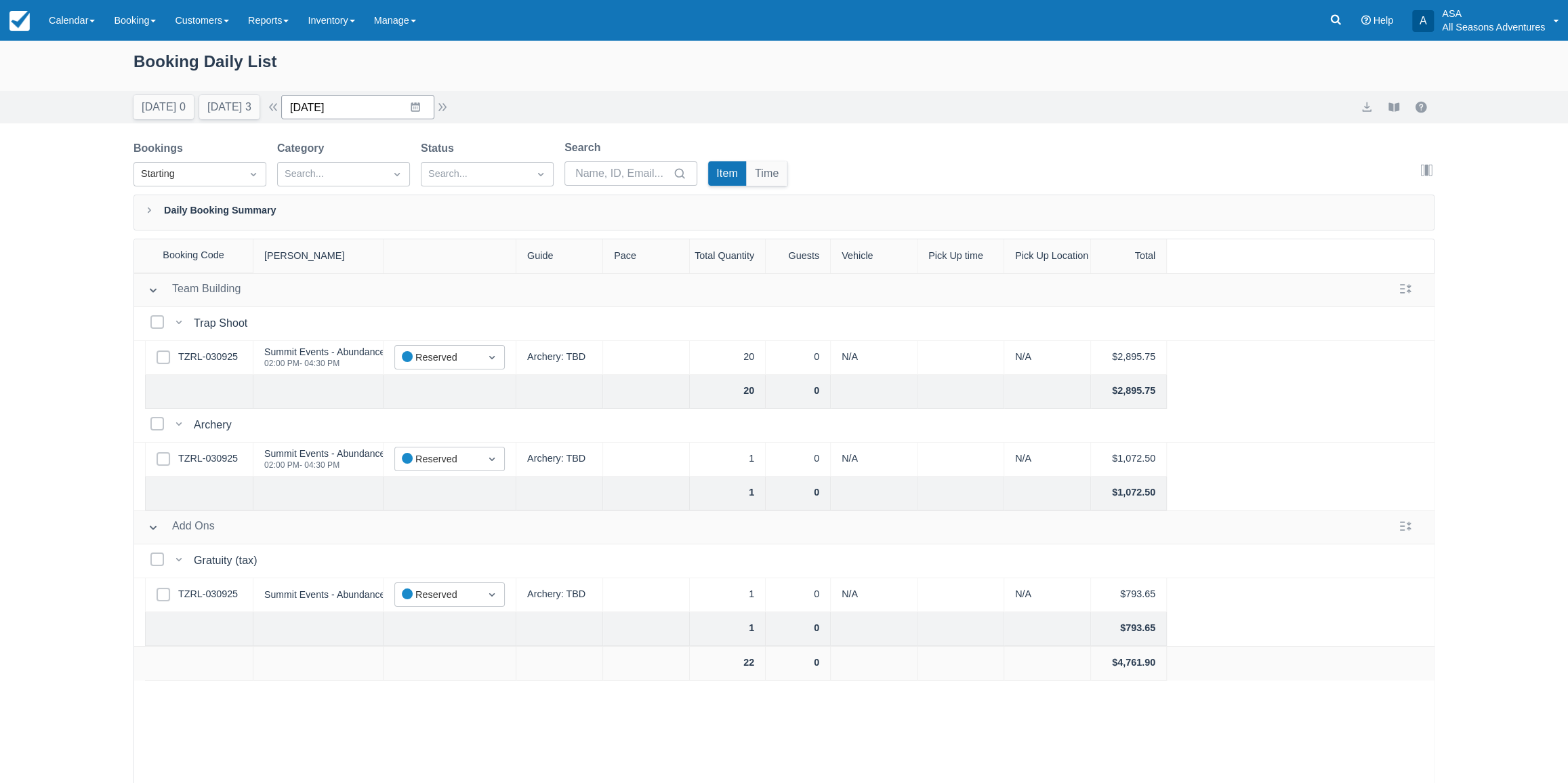
click at [434, 103] on input "10/16/25" at bounding box center [358, 107] width 153 height 24
click at [402, 264] on td "15" at bounding box center [389, 263] width 26 height 26
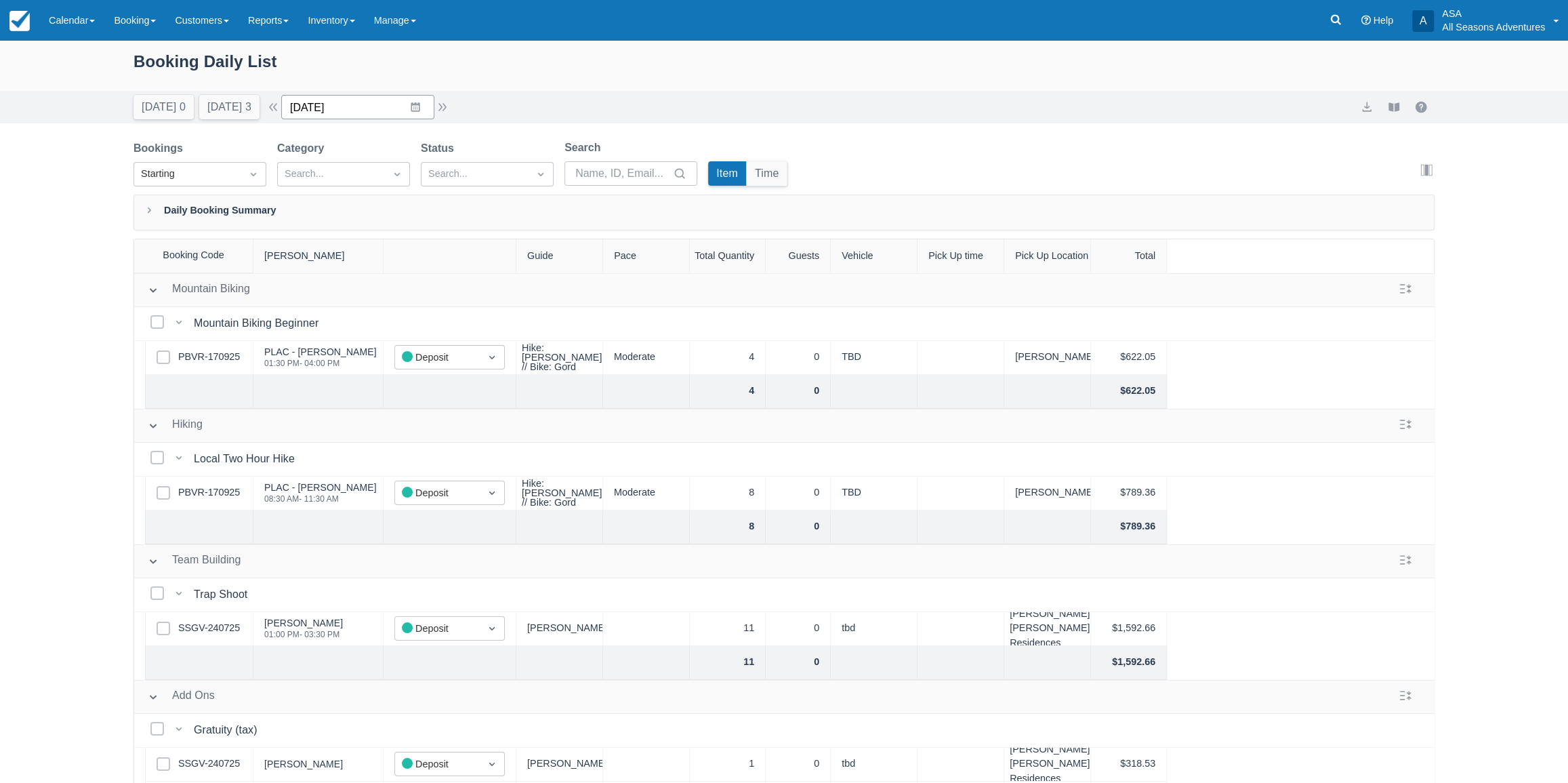
click at [418, 110] on input "10/15/25" at bounding box center [358, 107] width 153 height 24
click at [419, 265] on td "16" at bounding box center [415, 263] width 26 height 26
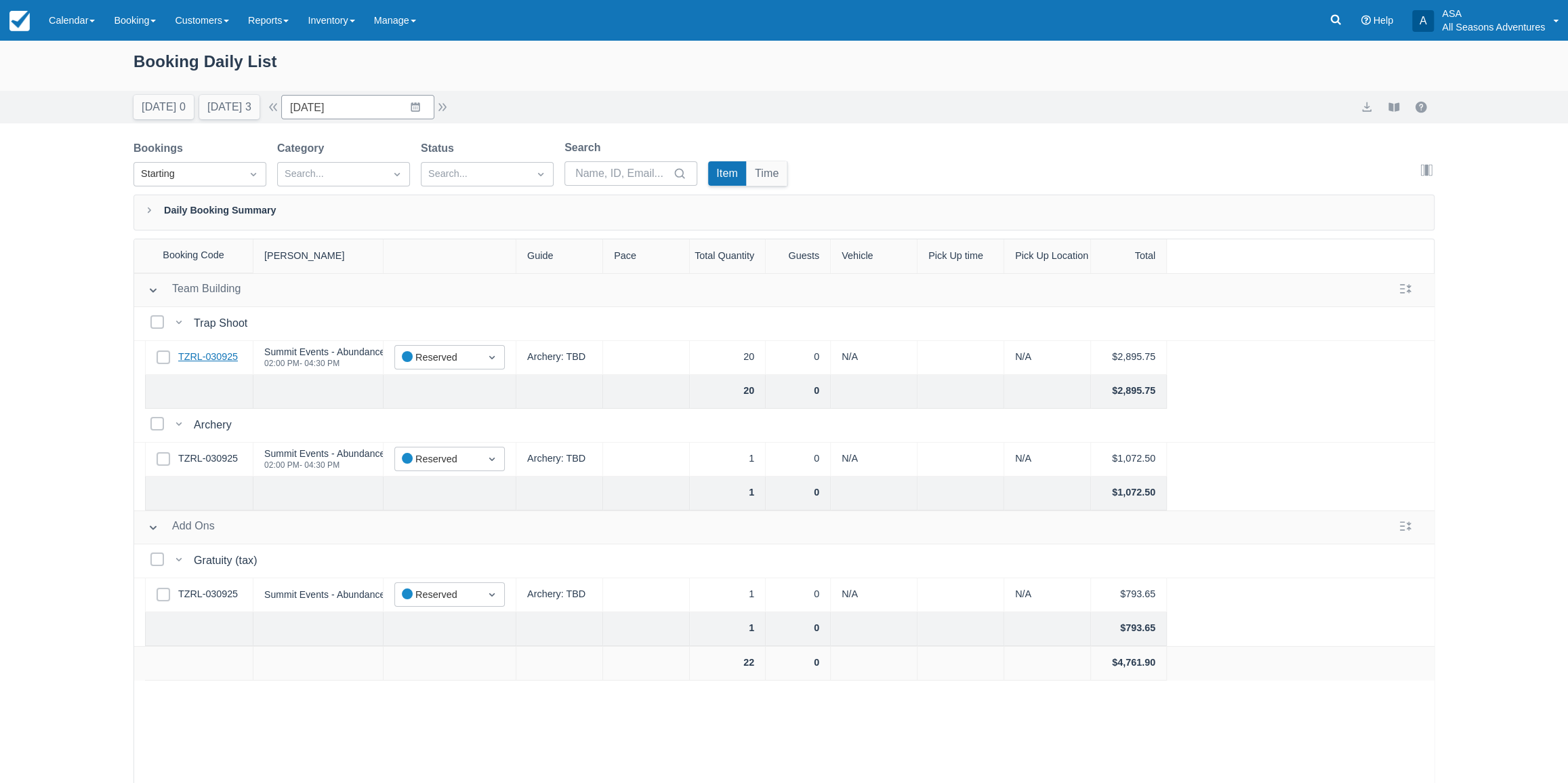
click at [226, 359] on link "TZRL-030925" at bounding box center [208, 357] width 60 height 15
click at [229, 109] on button "Tomorrow 3" at bounding box center [230, 107] width 60 height 24
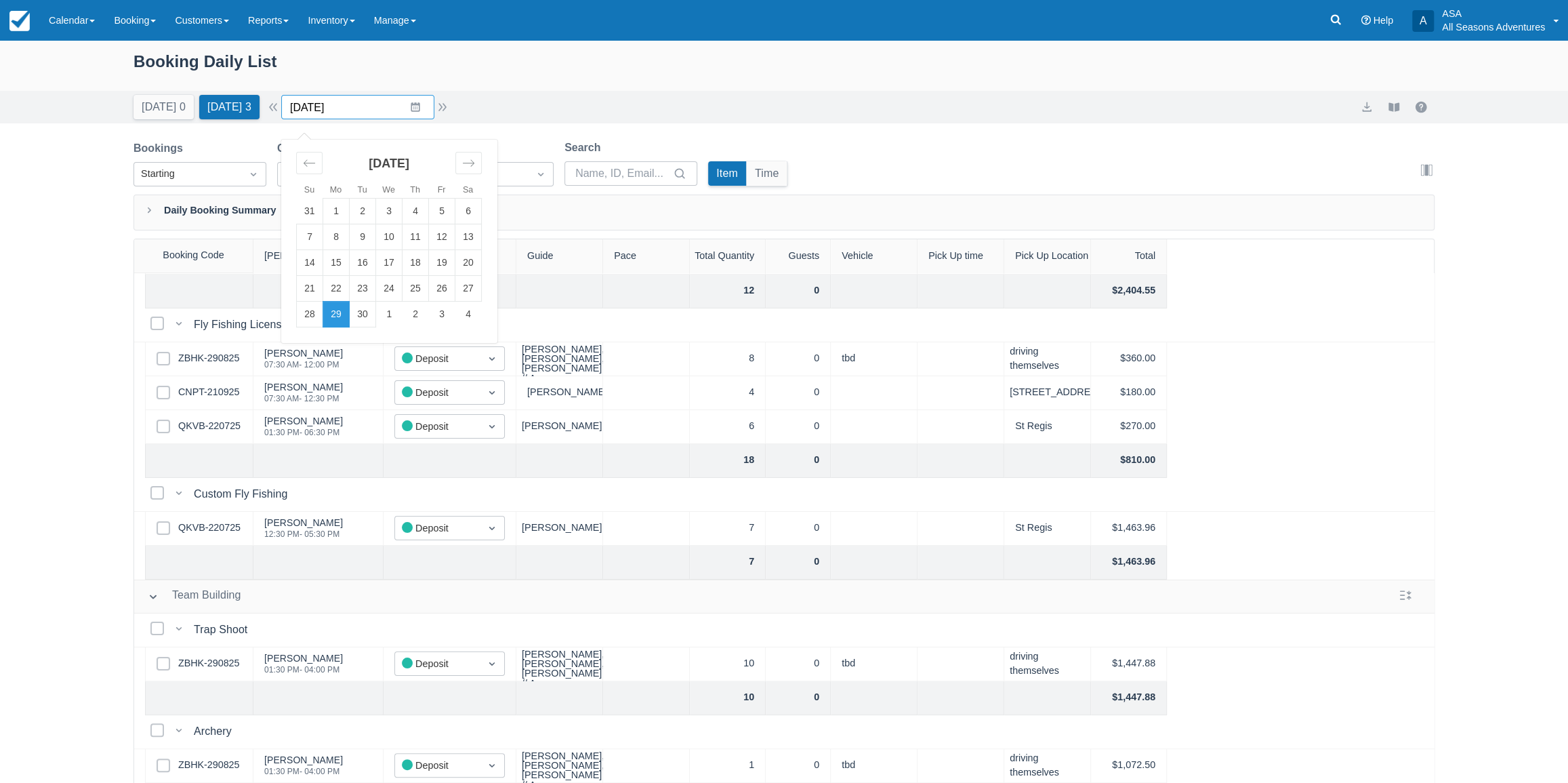
click at [423, 114] on input "09/29/25" at bounding box center [358, 107] width 153 height 24
click at [474, 160] on icon "Move forward to switch to the next month." at bounding box center [468, 163] width 13 height 13
click at [426, 258] on td "16" at bounding box center [415, 263] width 26 height 26
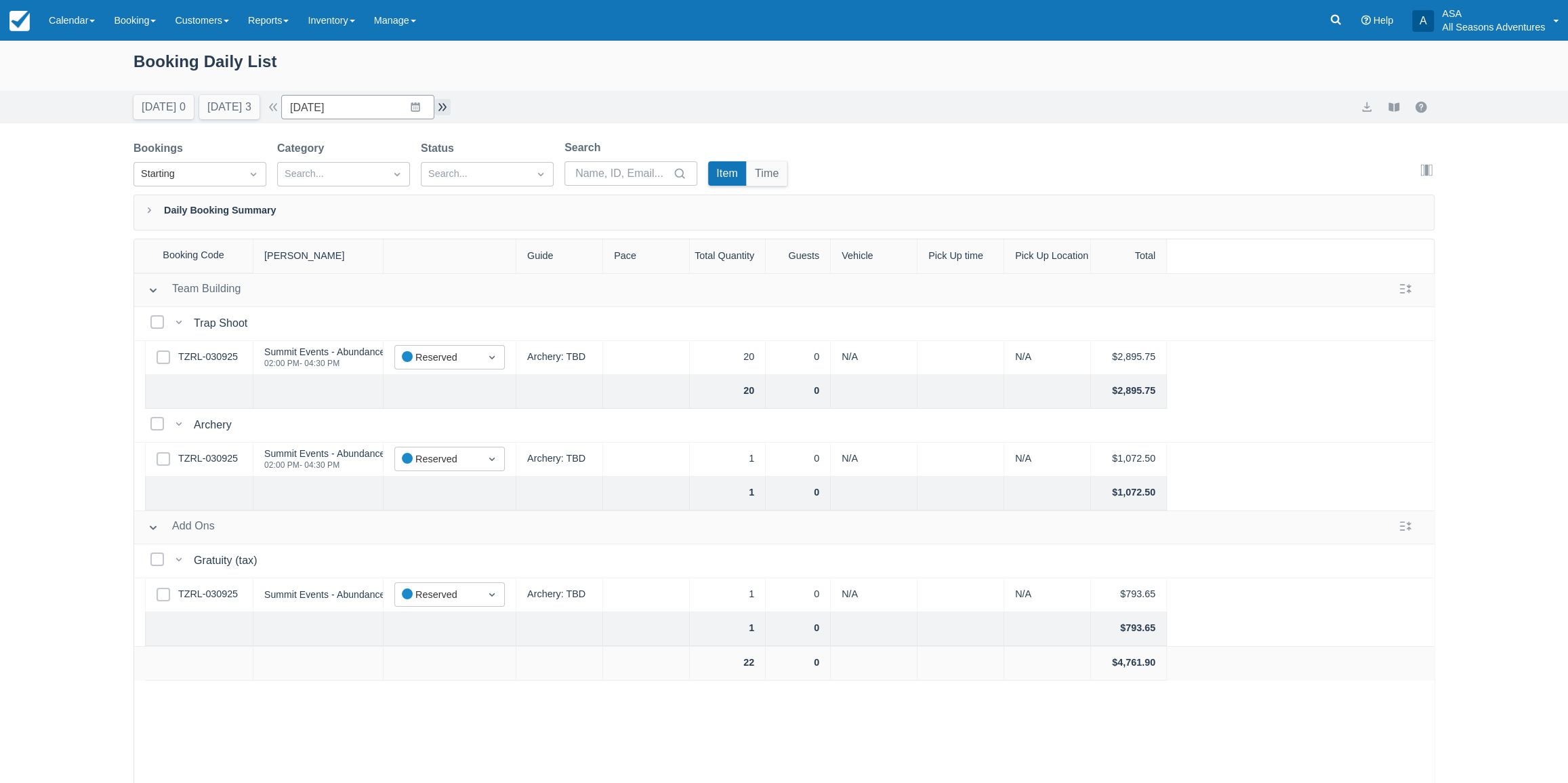
click at [445, 114] on button "button" at bounding box center [442, 107] width 16 height 16
type input "10/17/25"
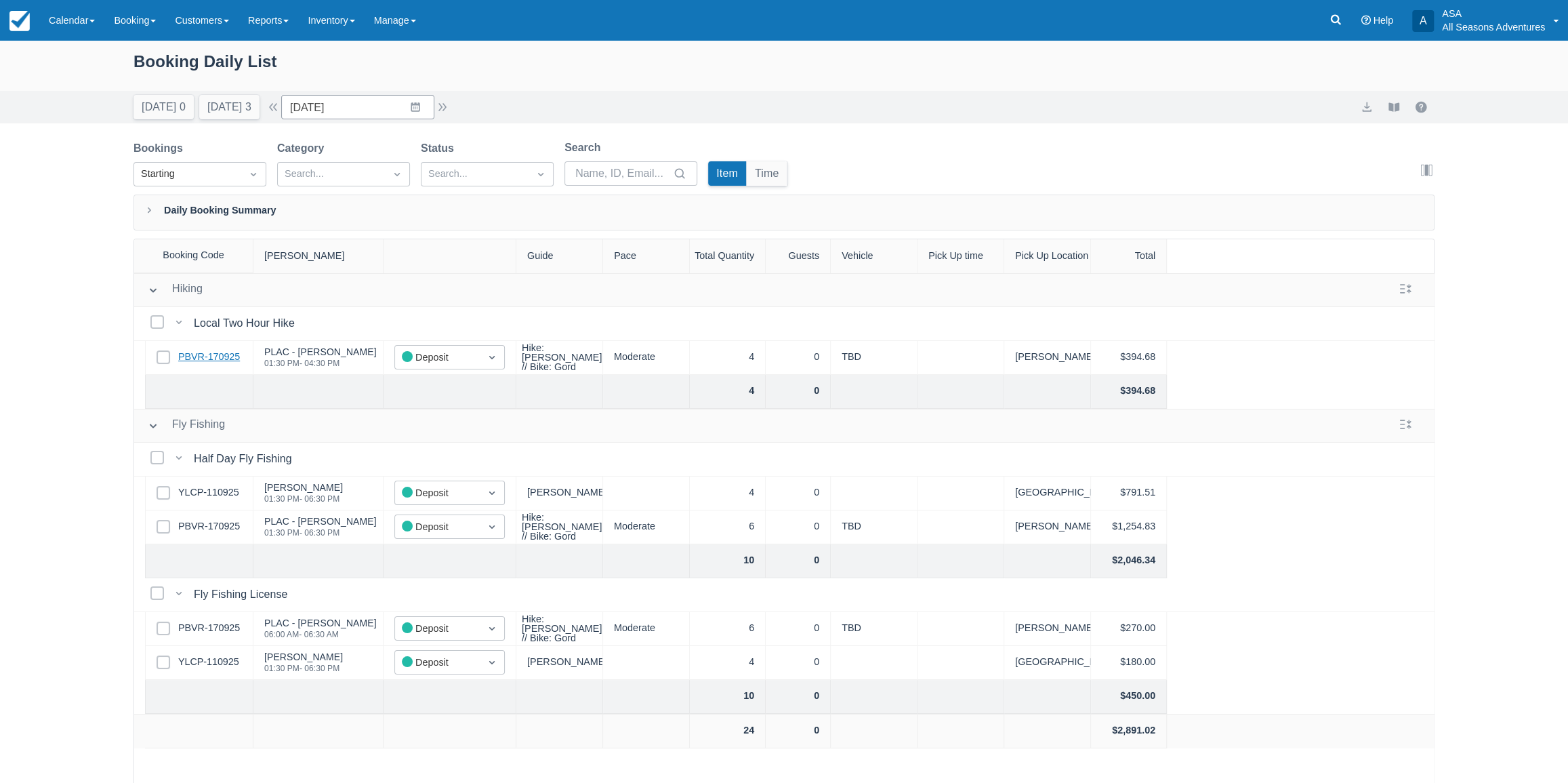
click at [227, 355] on link "PBVR-170925" at bounding box center [209, 357] width 62 height 15
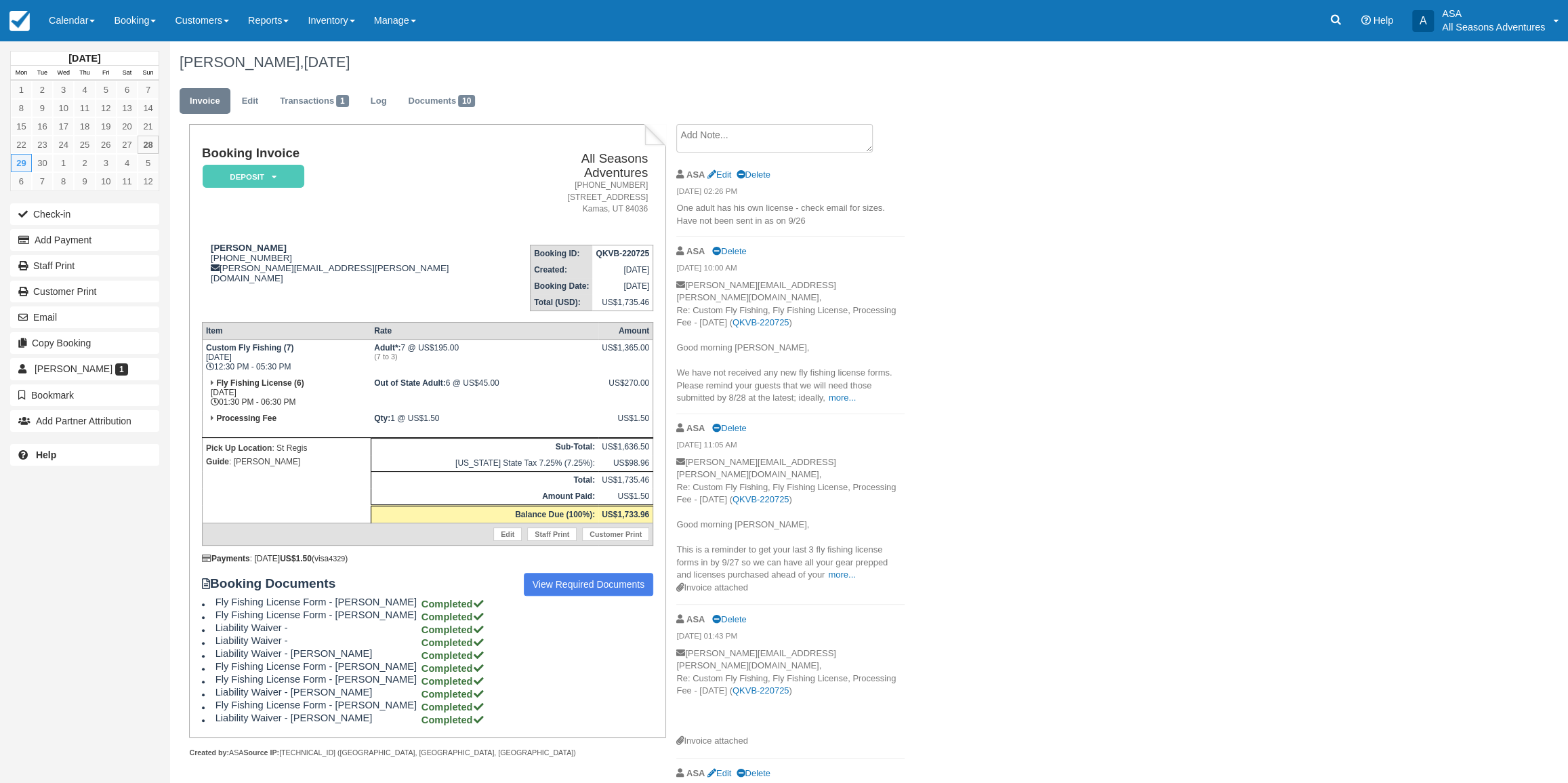
click at [452, 117] on ul "Invoice Edit Transactions 1 Log Documents 10" at bounding box center [757, 105] width 1156 height 41
click at [452, 112] on link "Documents 10" at bounding box center [441, 101] width 87 height 26
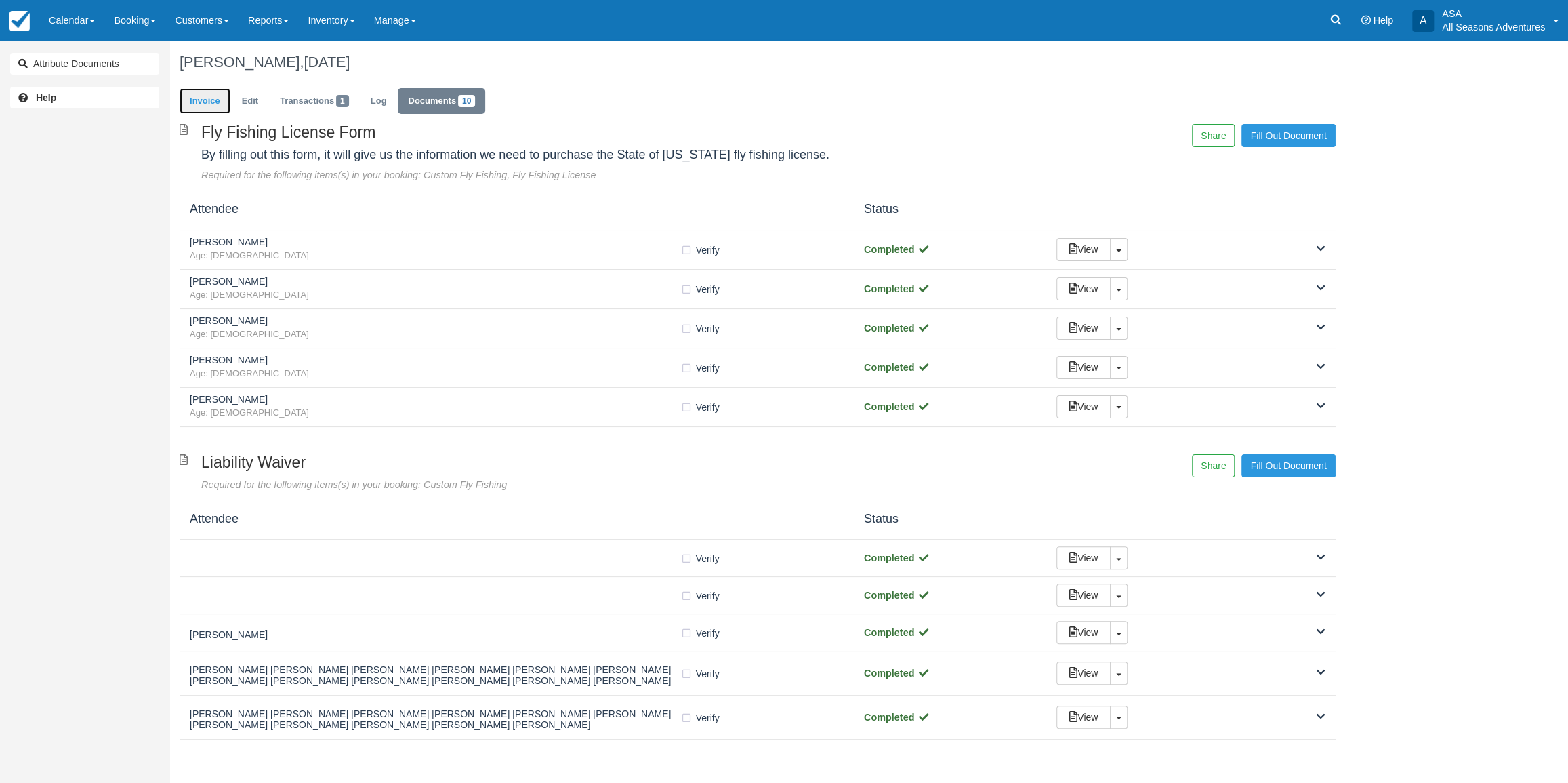
click at [210, 98] on link "Invoice" at bounding box center [204, 101] width 50 height 26
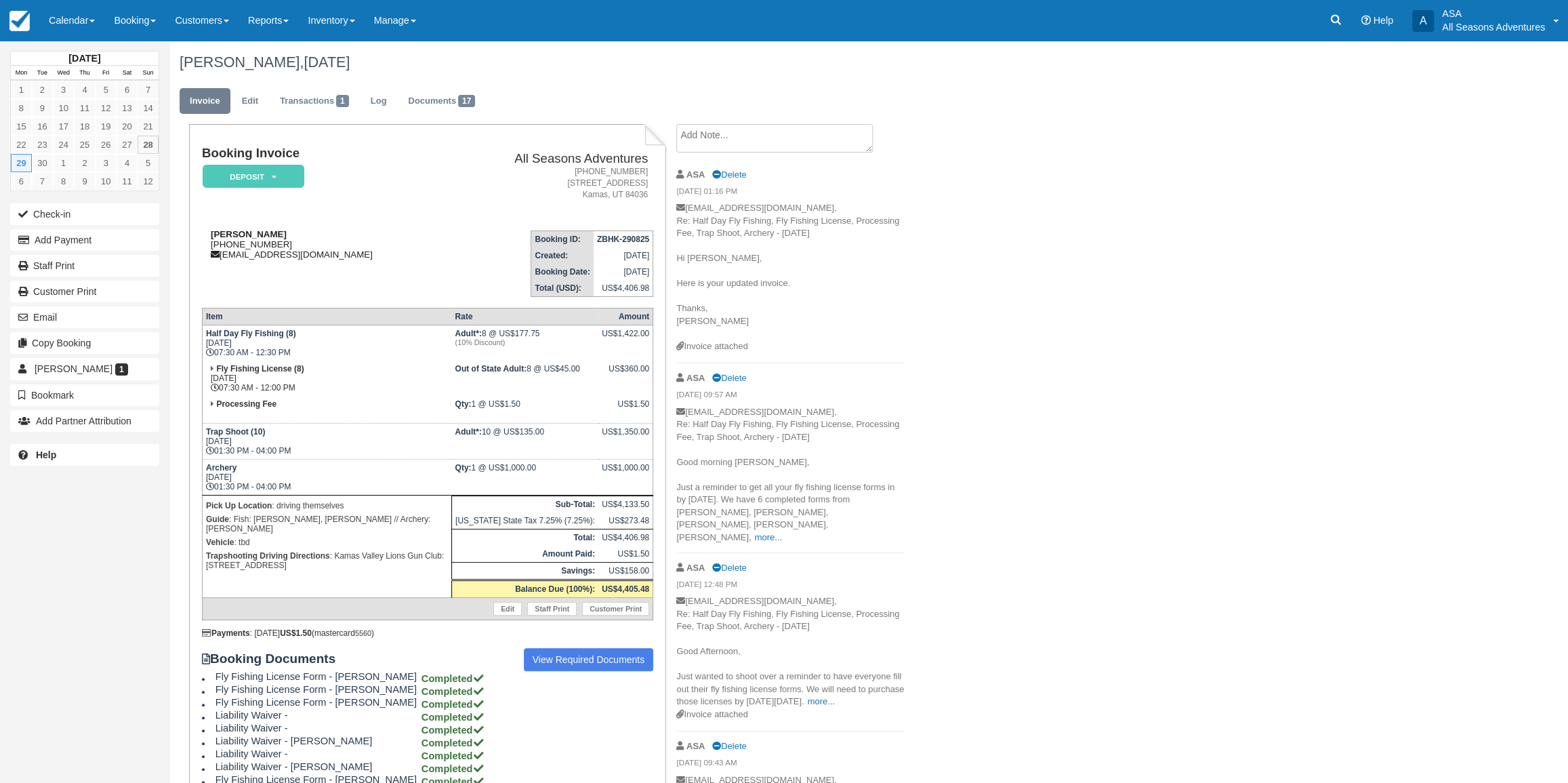
drag, startPoint x: 285, startPoint y: 243, endPoint x: 217, endPoint y: 242, distance: 68.0
click at [217, 242] on div "Jess Ravich 1 (310) 650-6557 jessravich@gmail.com" at bounding box center [324, 243] width 244 height 30
copy div "(310) 650-6557"
click at [311, 308] on th "Item" at bounding box center [326, 316] width 249 height 16
click at [416, 98] on link "Documents 17" at bounding box center [441, 101] width 87 height 26
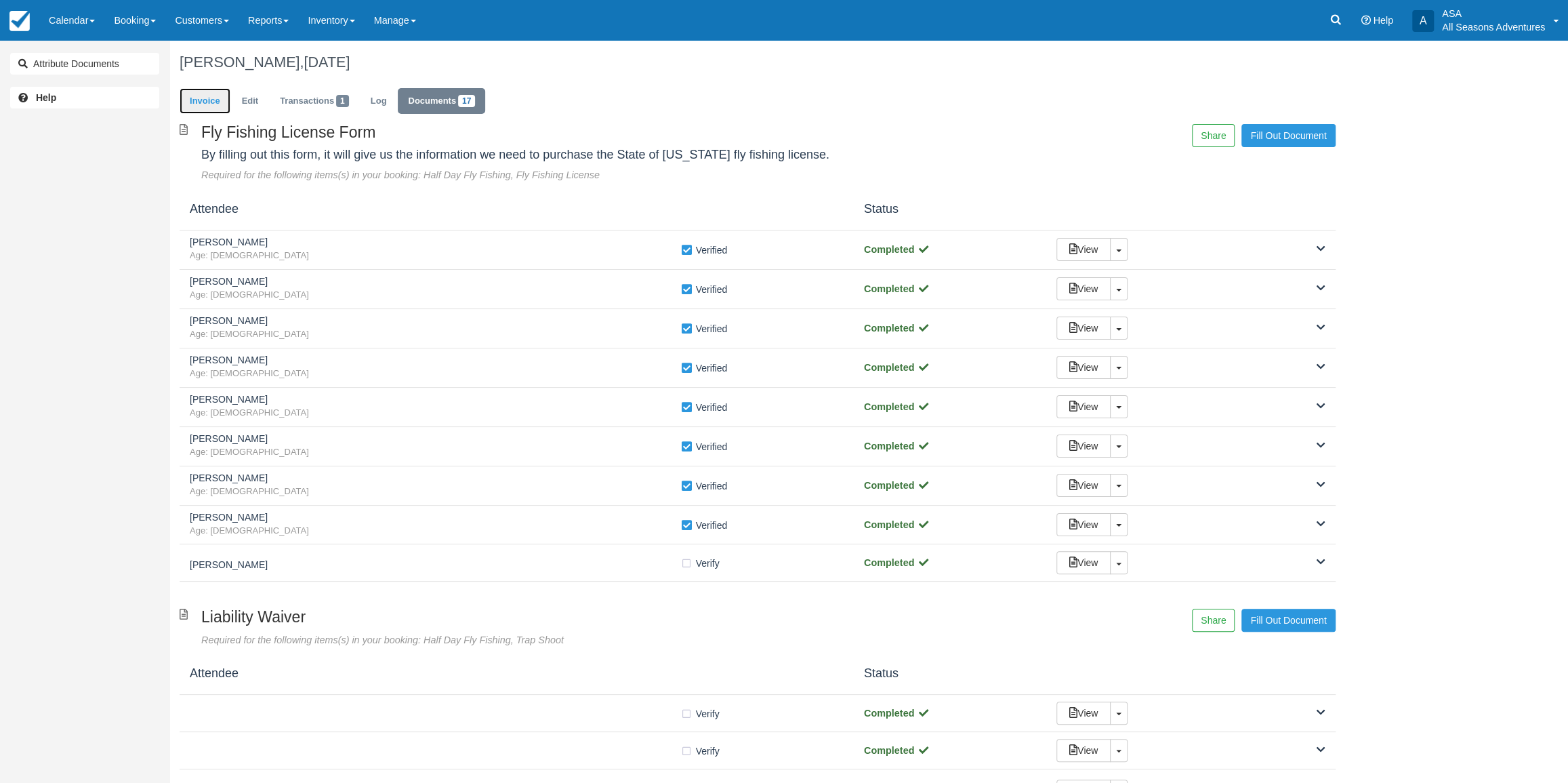
click at [213, 113] on link "Invoice" at bounding box center [204, 101] width 50 height 26
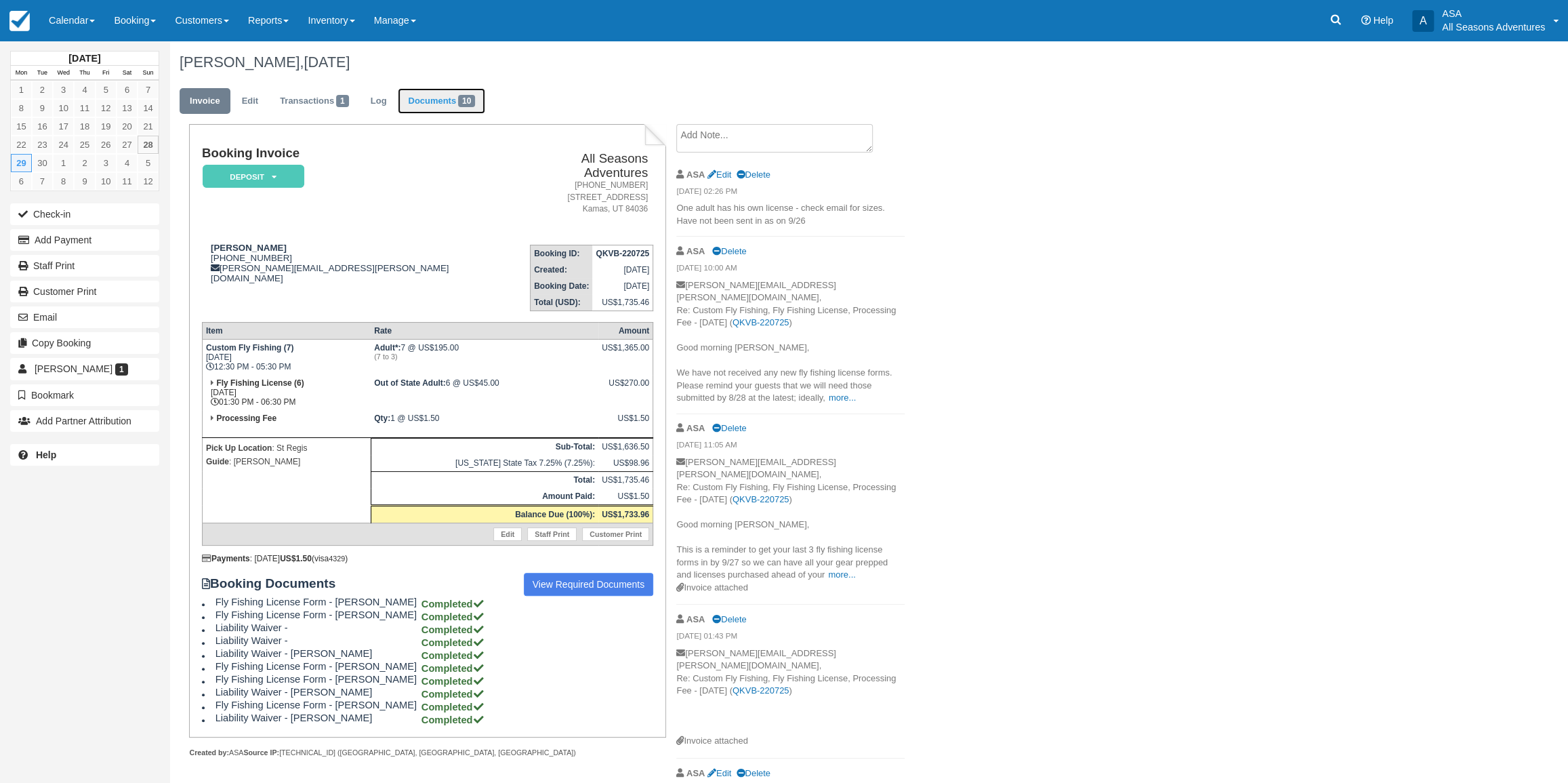
click at [465, 103] on span "10" at bounding box center [466, 101] width 16 height 13
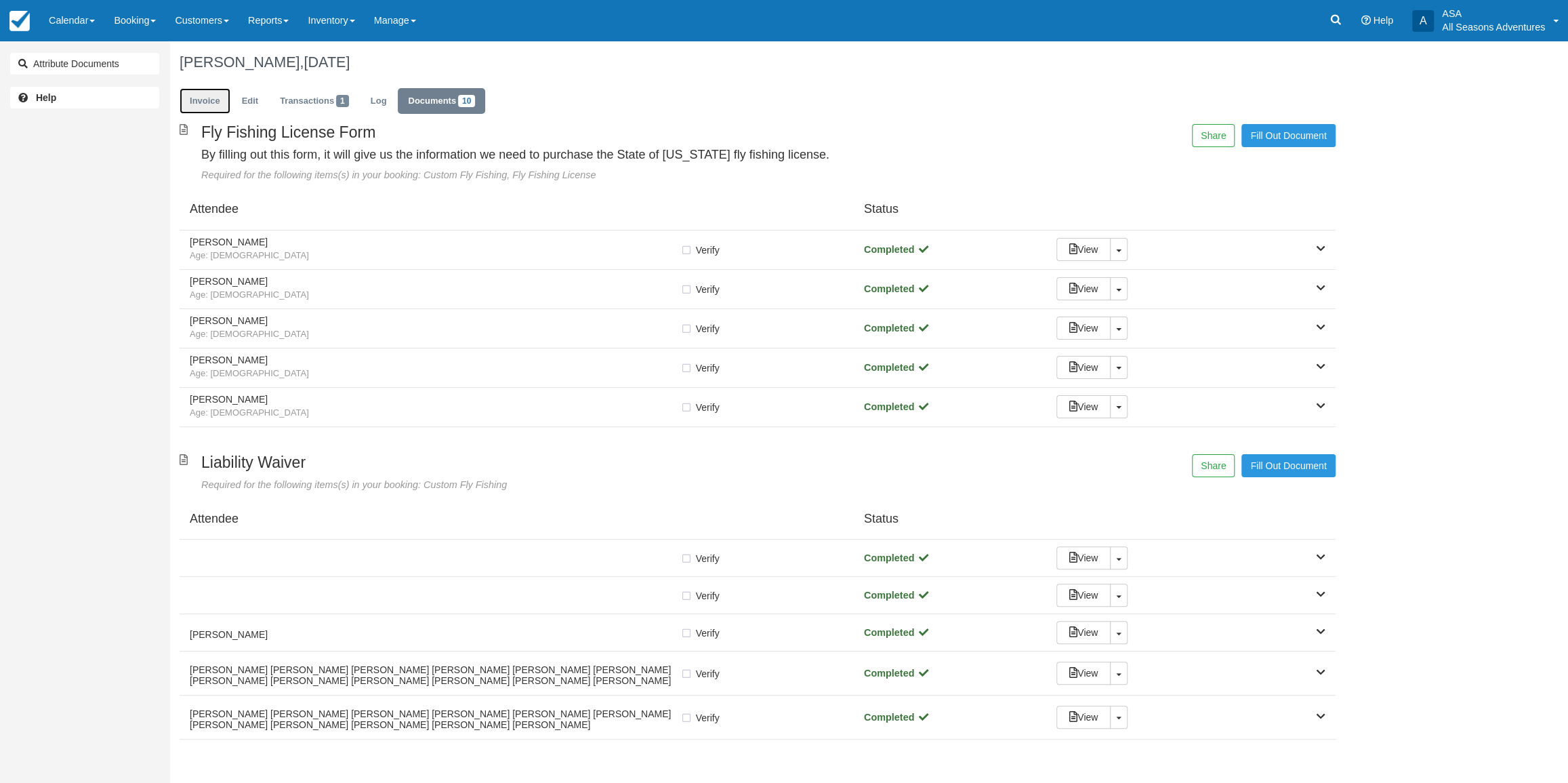
click at [211, 96] on link "Invoice" at bounding box center [204, 101] width 50 height 26
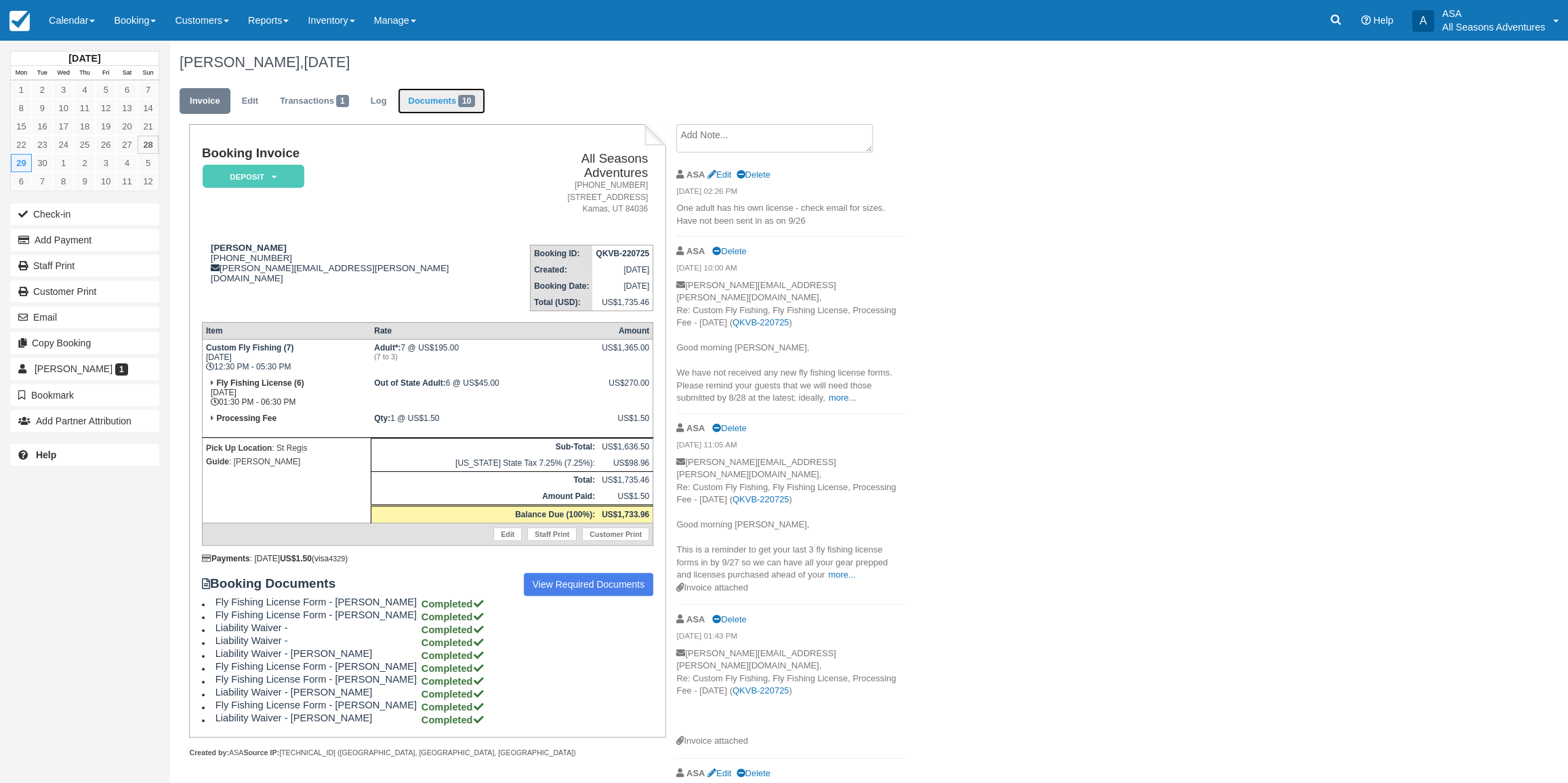
click at [442, 103] on link "Documents 10" at bounding box center [441, 101] width 87 height 26
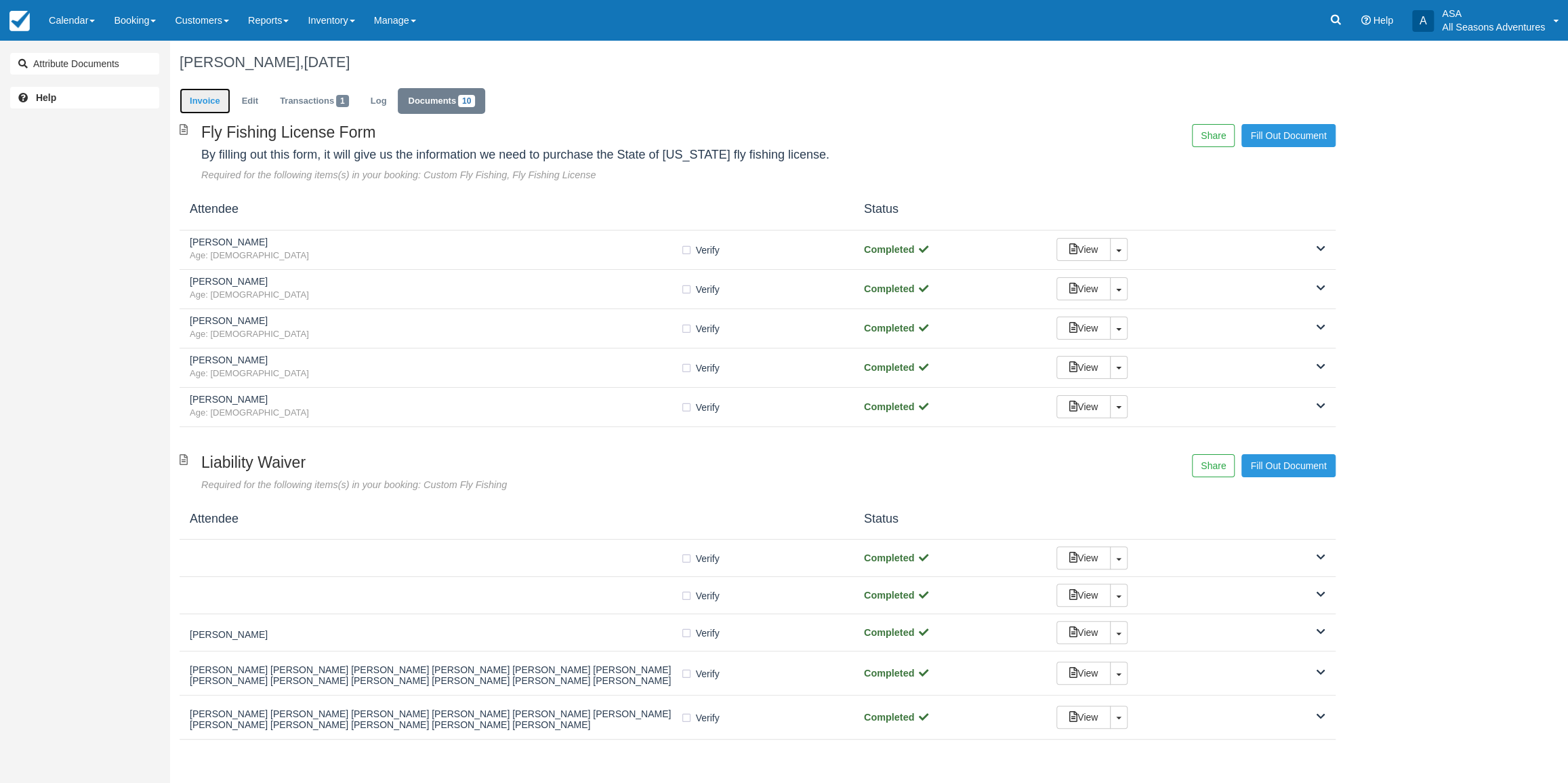
click at [202, 93] on link "Invoice" at bounding box center [204, 101] width 50 height 26
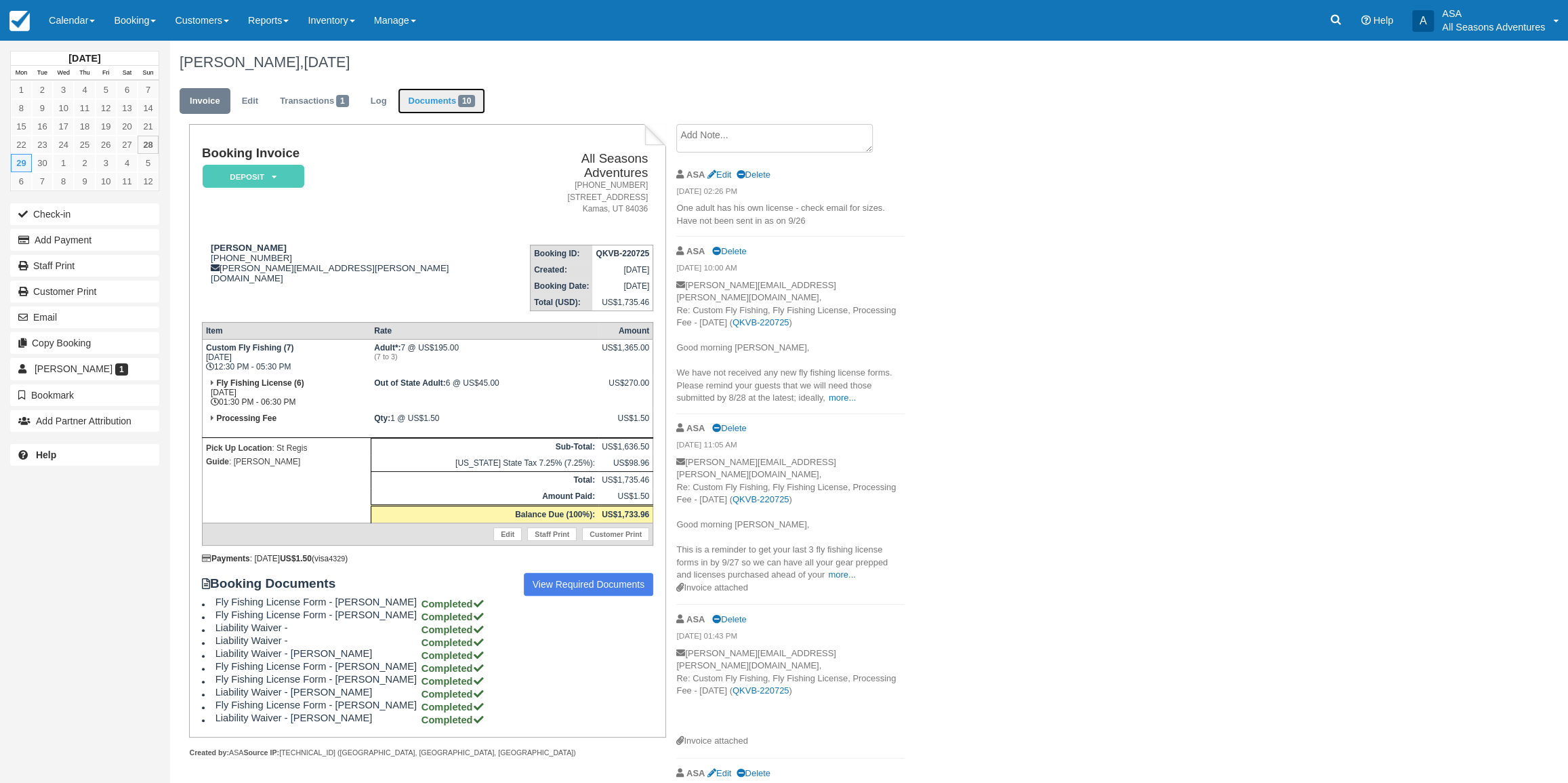
click at [476, 92] on link "Documents 10" at bounding box center [441, 101] width 87 height 26
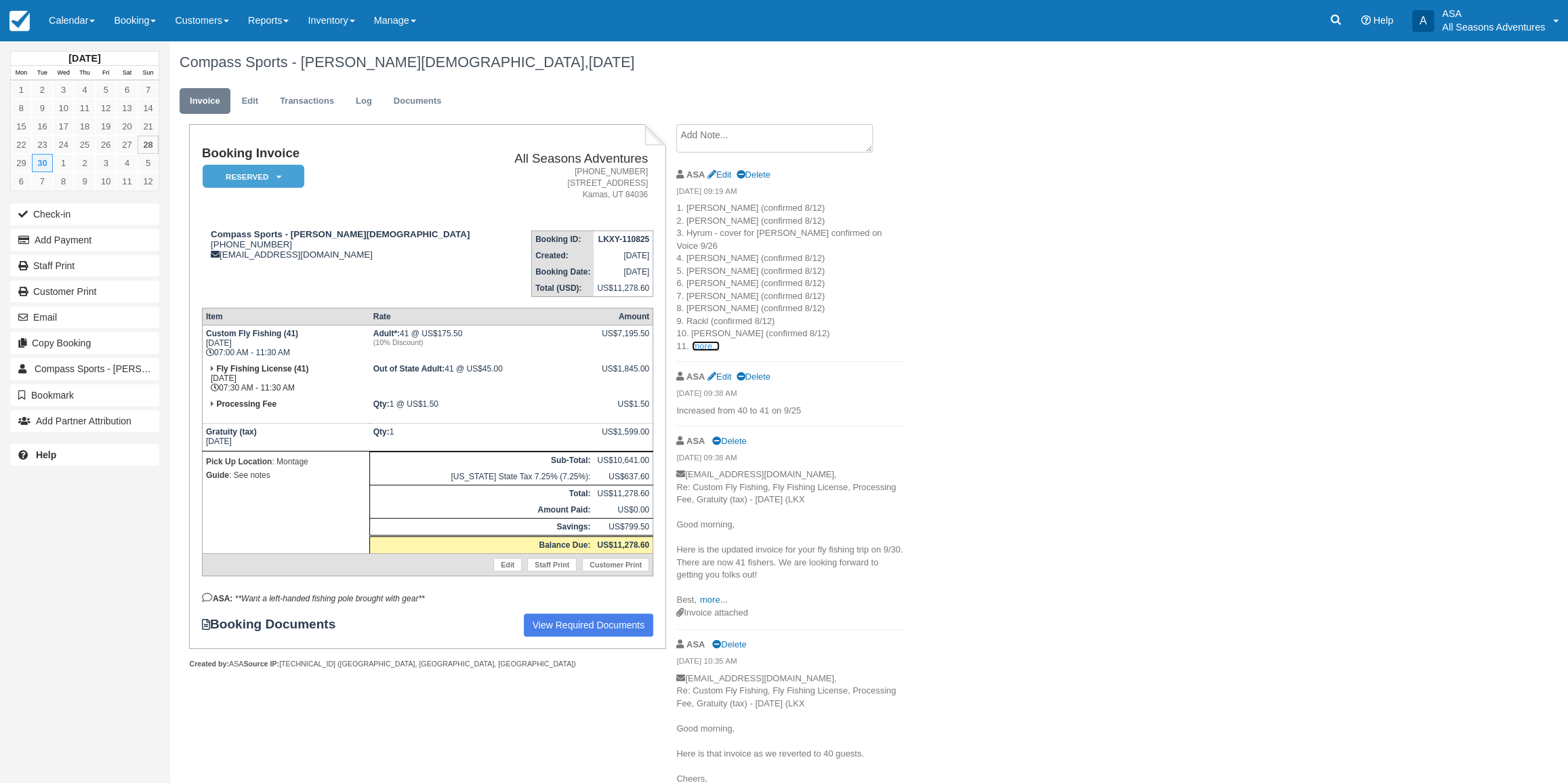
click at [700, 341] on link "more..." at bounding box center [706, 346] width 27 height 10
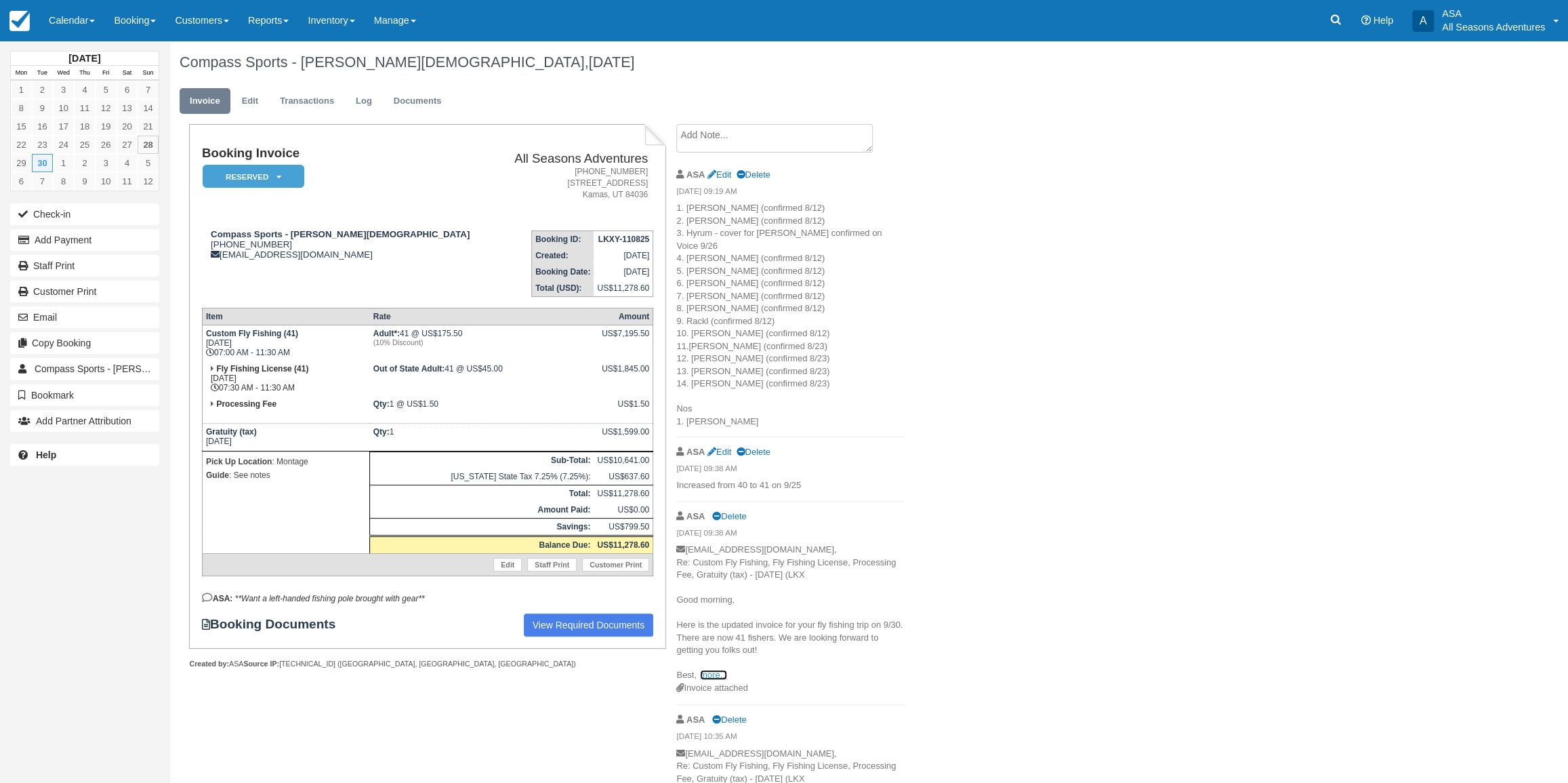
click at [708, 670] on link "more..." at bounding box center [713, 674] width 27 height 10
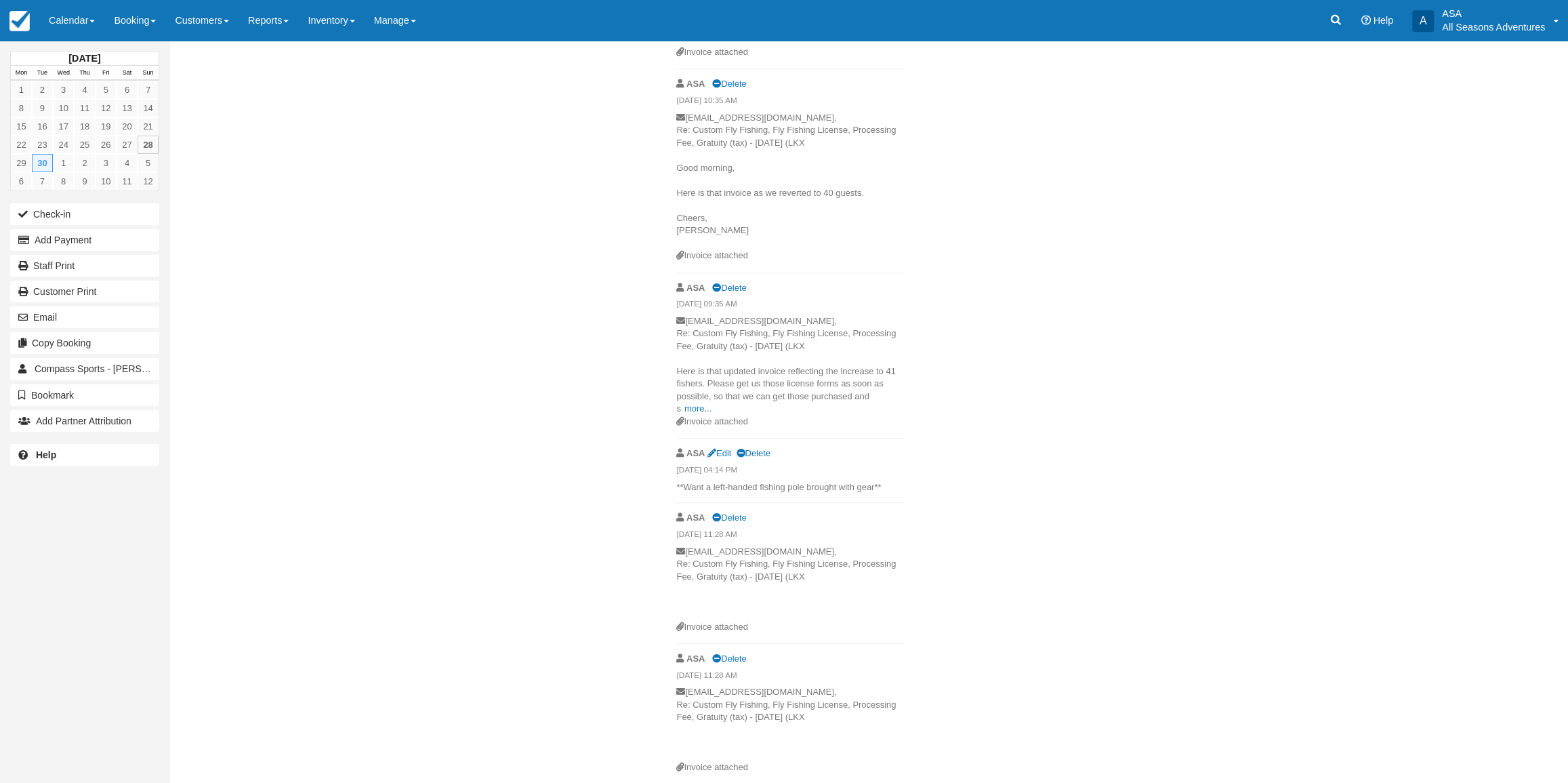
scroll to position [656, 0]
click at [699, 393] on p "mdvcompassmanagement@montage.com, Re: Custom Fly Fishing, Fly Fishing License, …" at bounding box center [791, 368] width 229 height 100
click at [697, 407] on link "more..." at bounding box center [698, 412] width 27 height 10
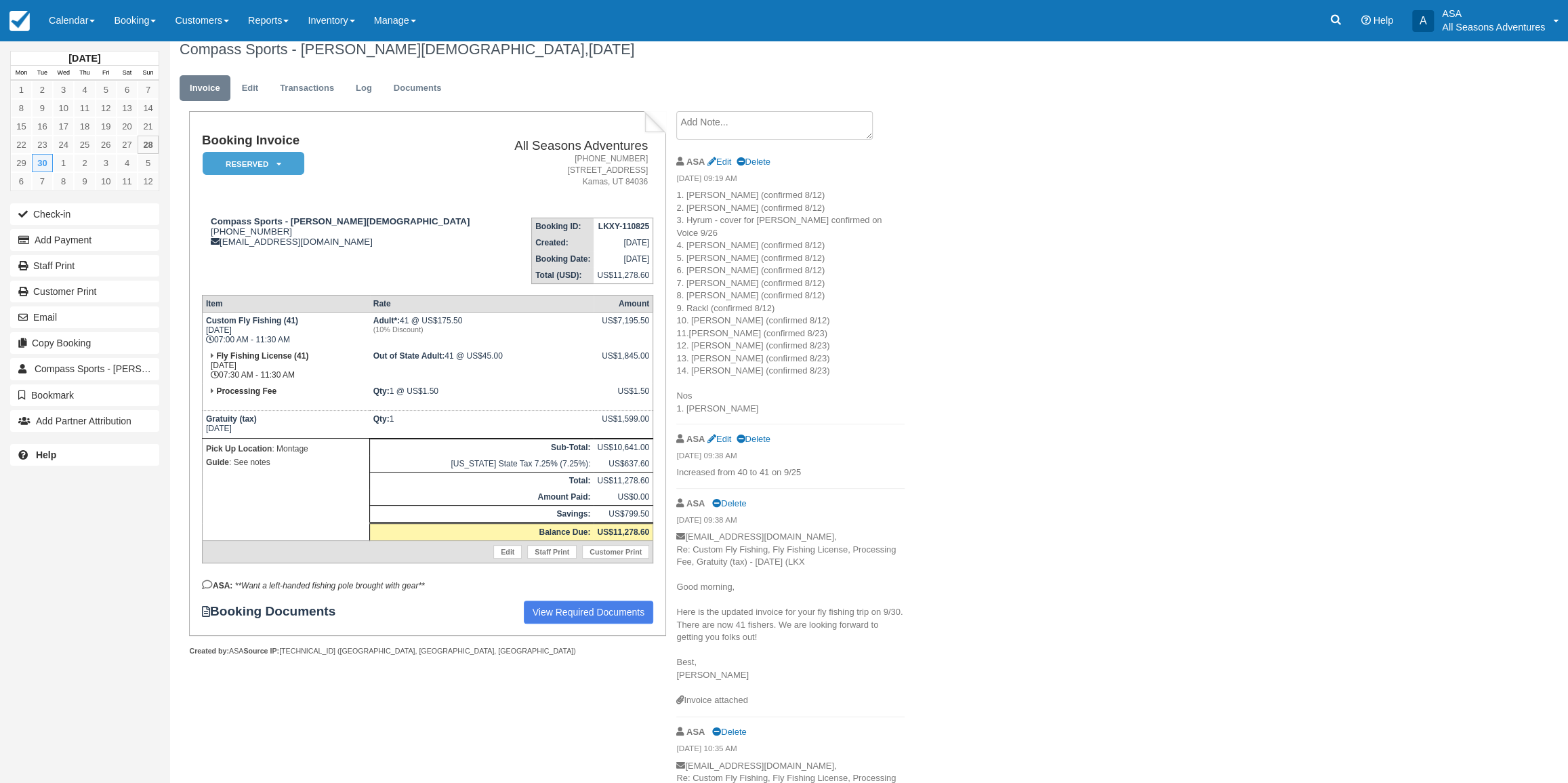
scroll to position [0, 0]
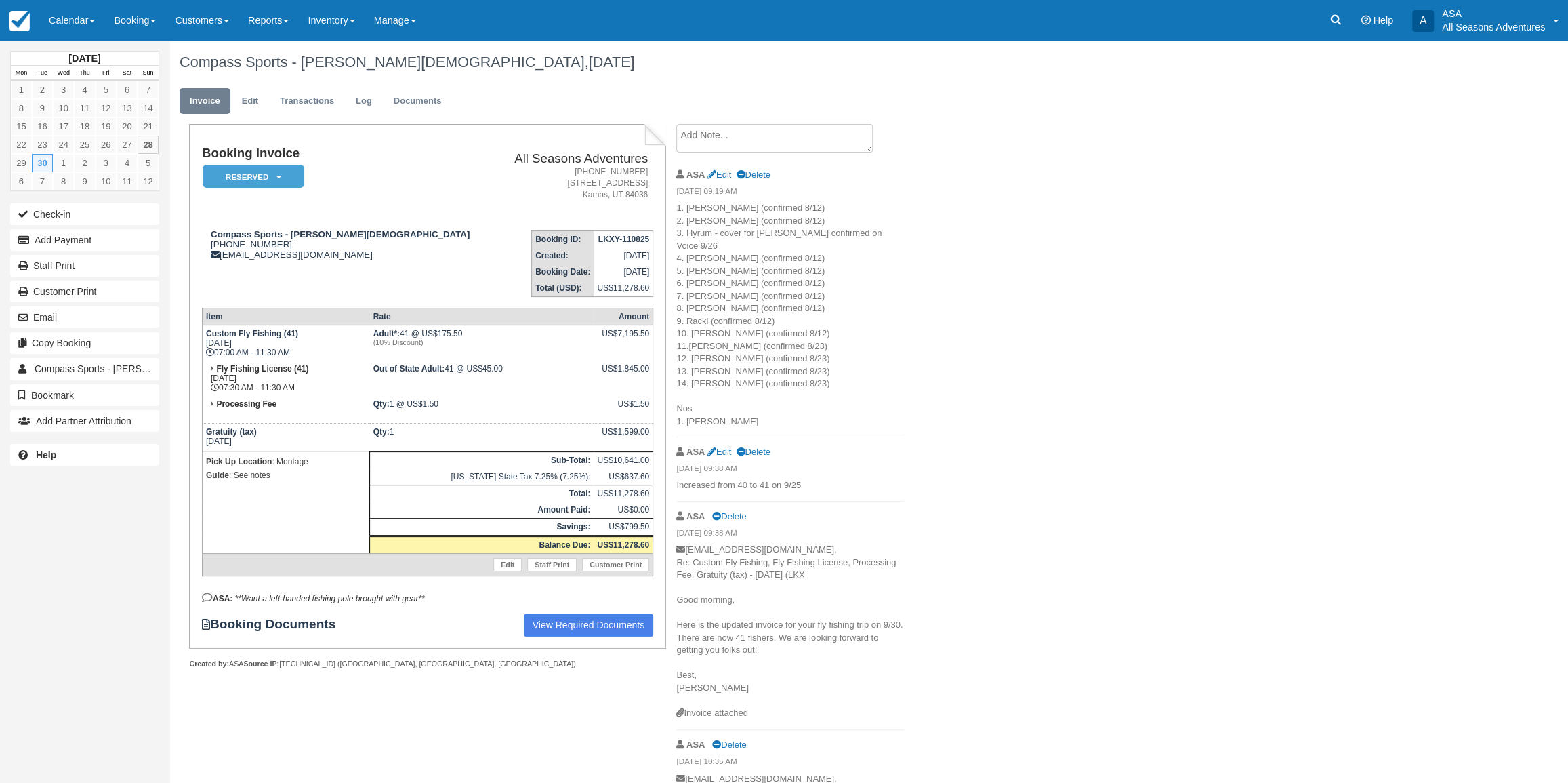
click at [411, 82] on div "Compass Sports - Caleb Christian, September 30 2025" at bounding box center [758, 62] width 1176 height 44
click at [406, 99] on link "Documents" at bounding box center [418, 101] width 69 height 26
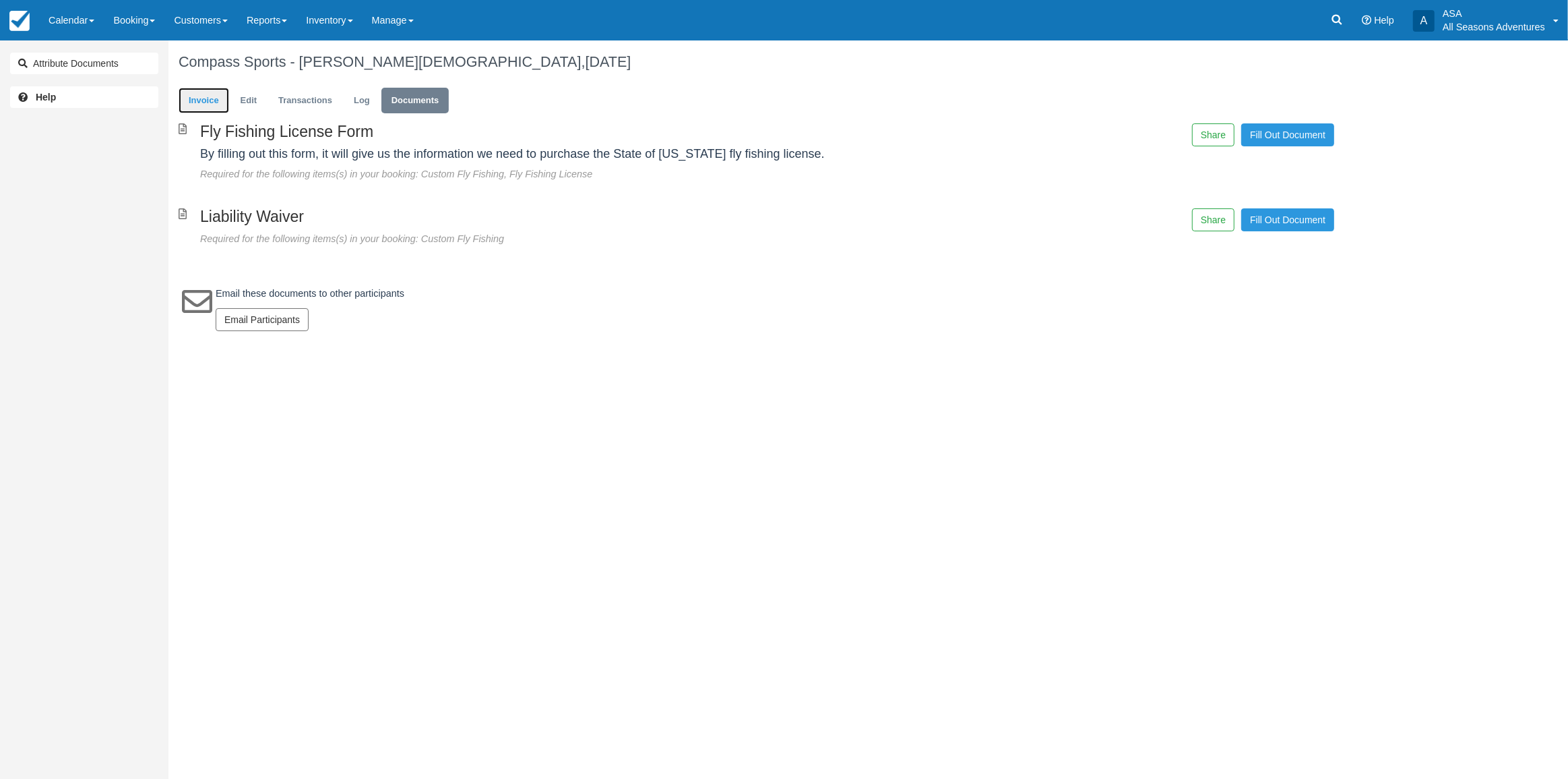
click at [211, 94] on link "Invoice" at bounding box center [203, 100] width 50 height 26
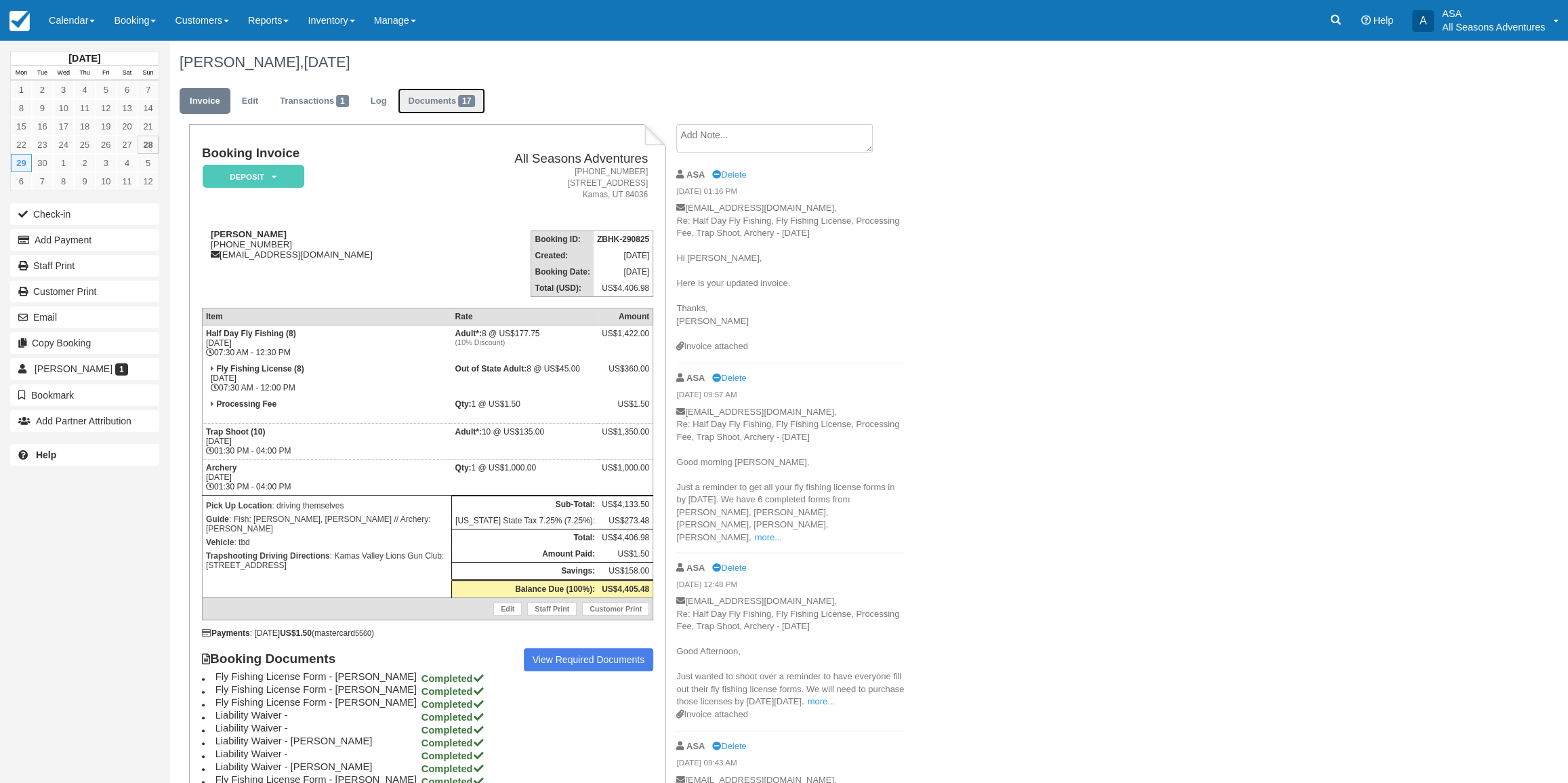
drag, startPoint x: 0, startPoint y: 0, endPoint x: 433, endPoint y: 104, distance: 445.3
click at [433, 104] on link "Documents 17" at bounding box center [441, 101] width 87 height 26
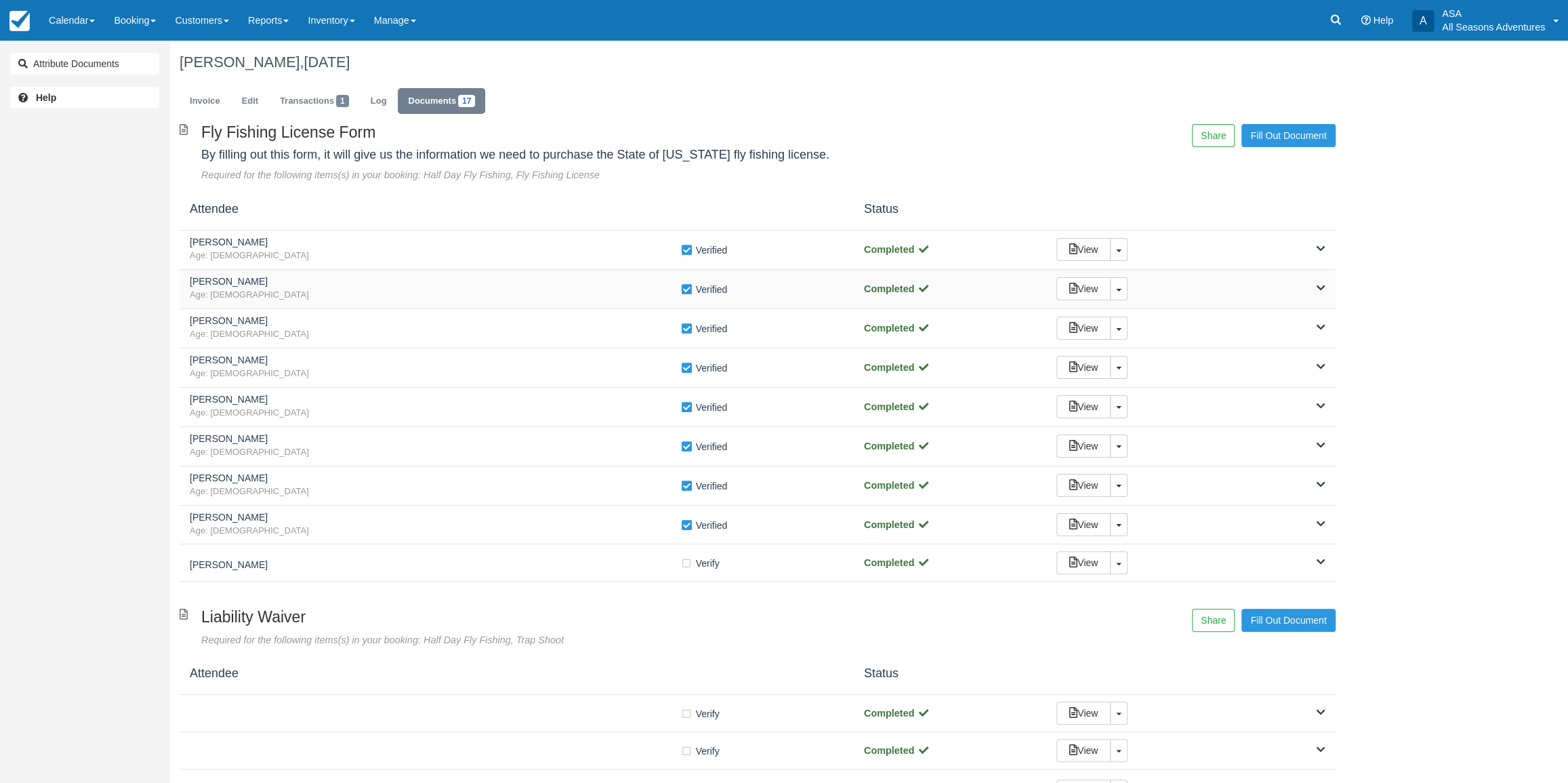
click span "Age: [DEMOGRAPHIC_DATA]"
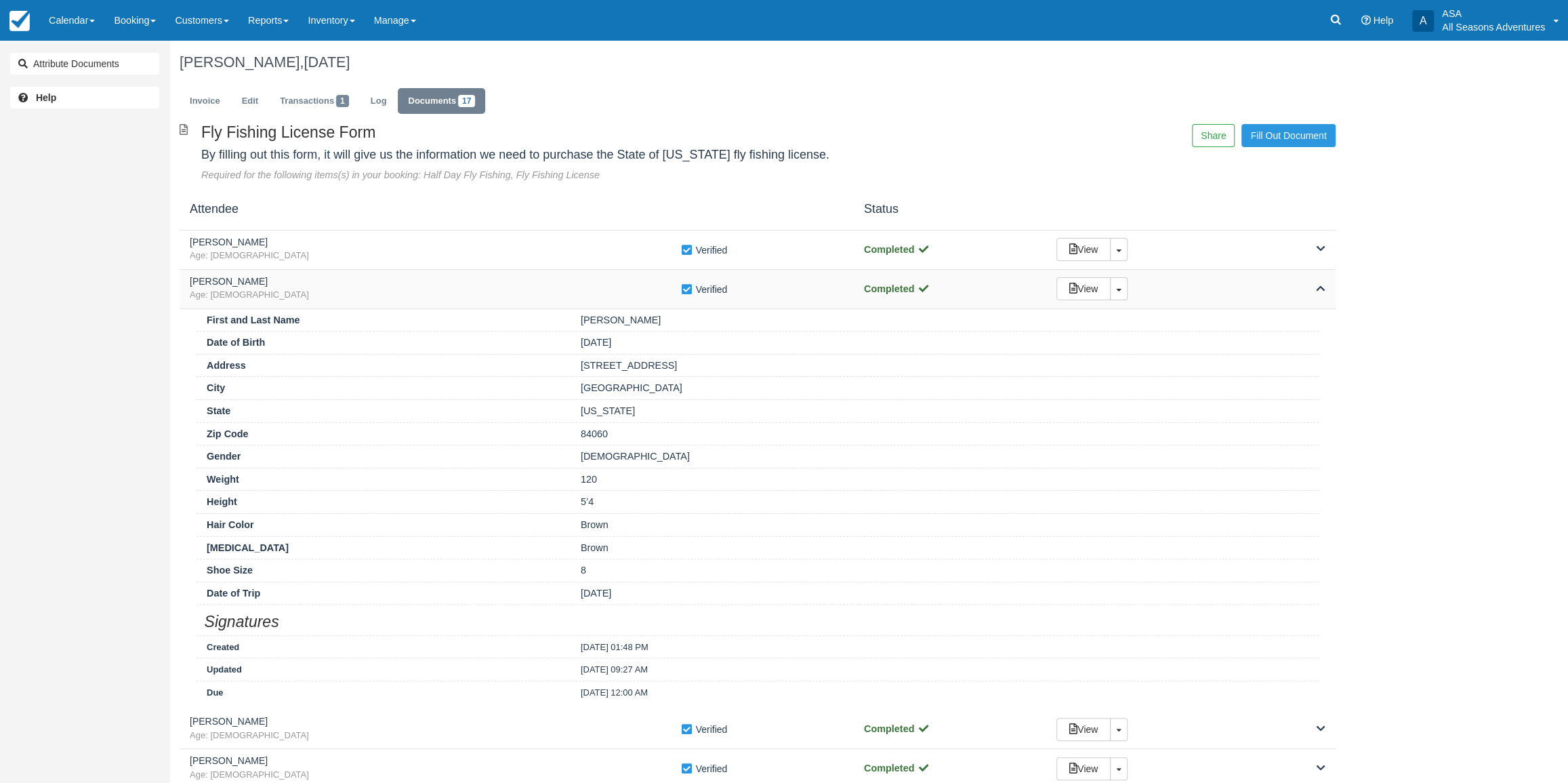
click span "Age: [DEMOGRAPHIC_DATA]"
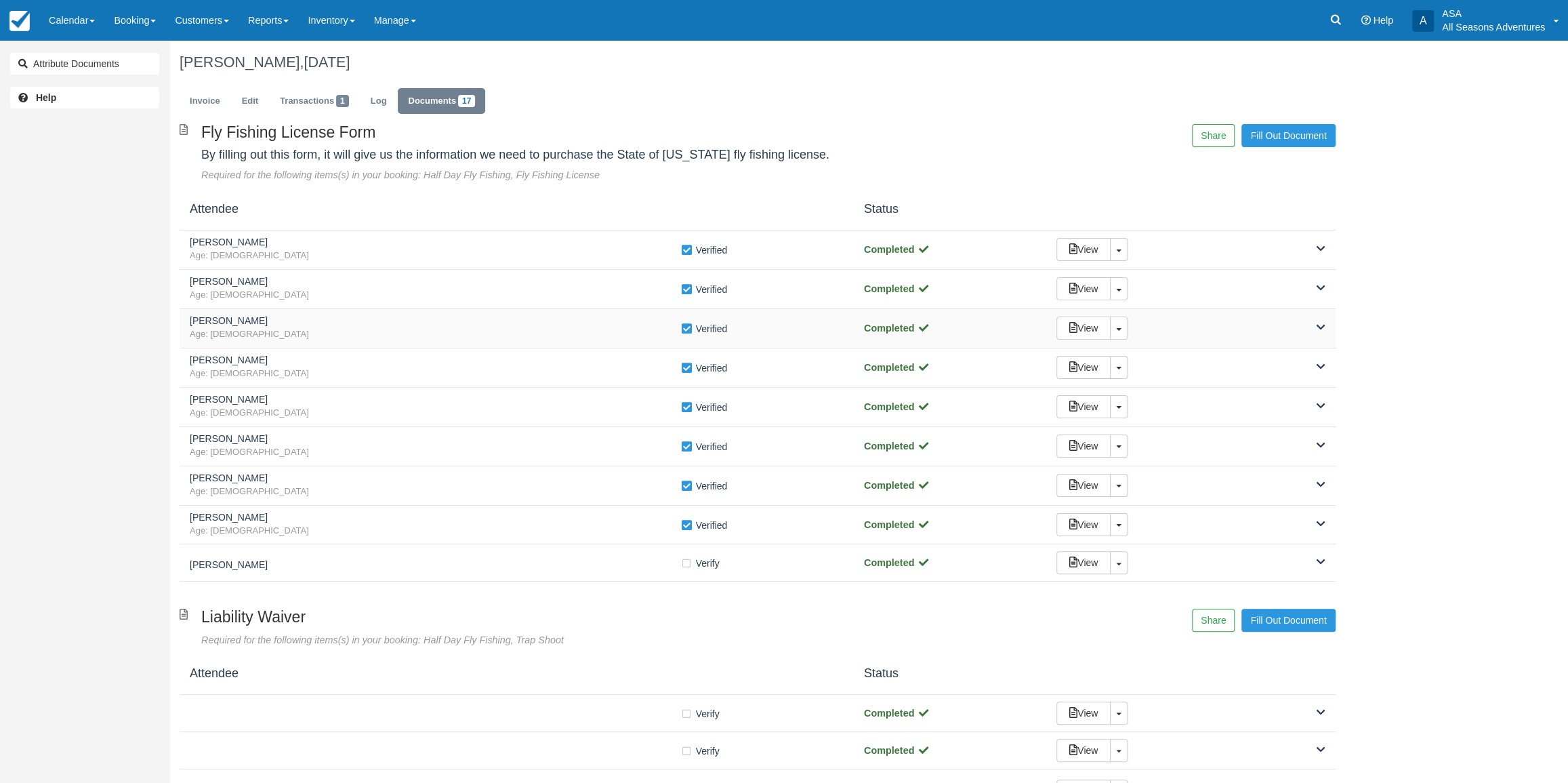
click span "Age: [DEMOGRAPHIC_DATA]"
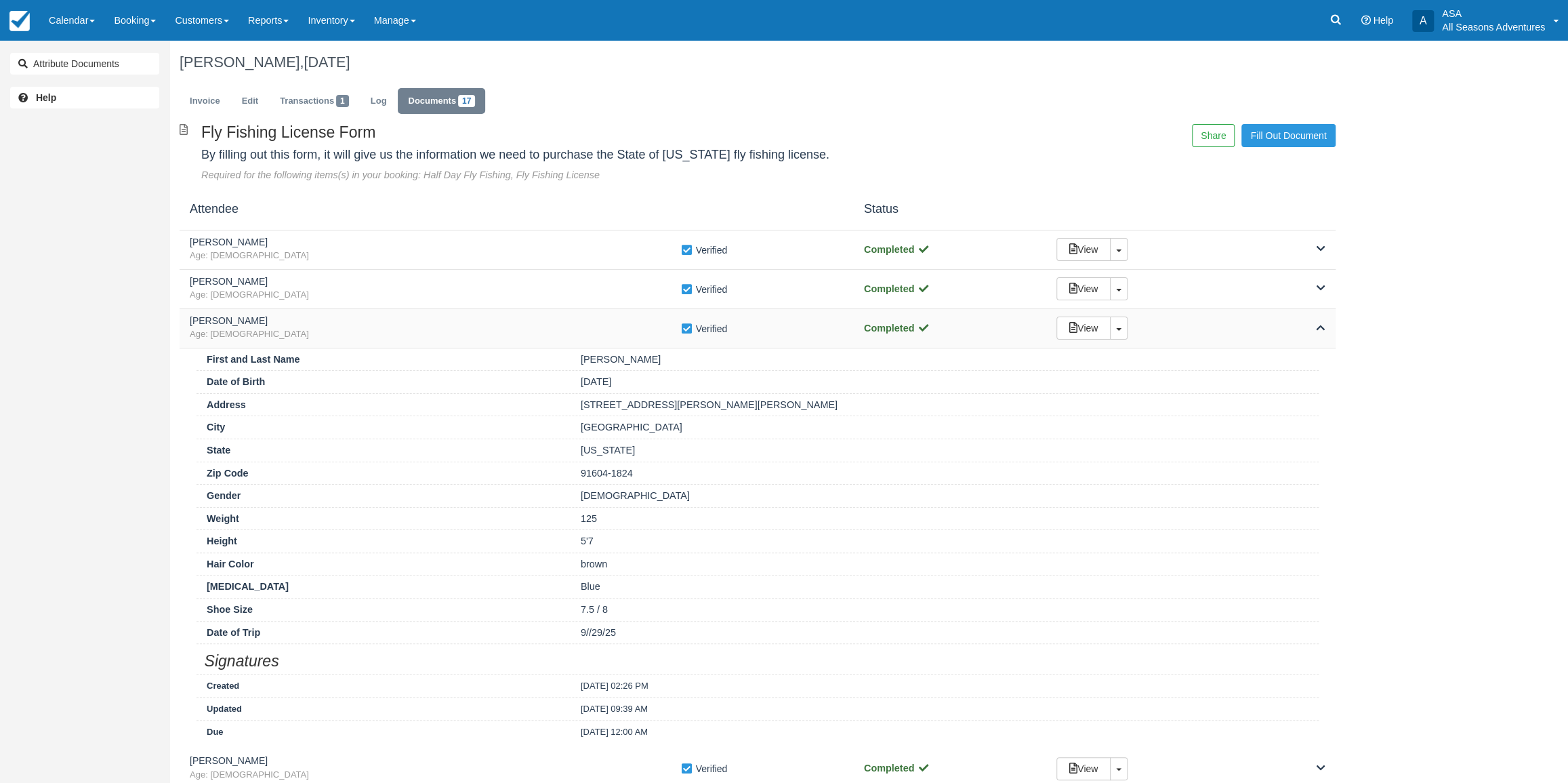
click span "Age: [DEMOGRAPHIC_DATA]"
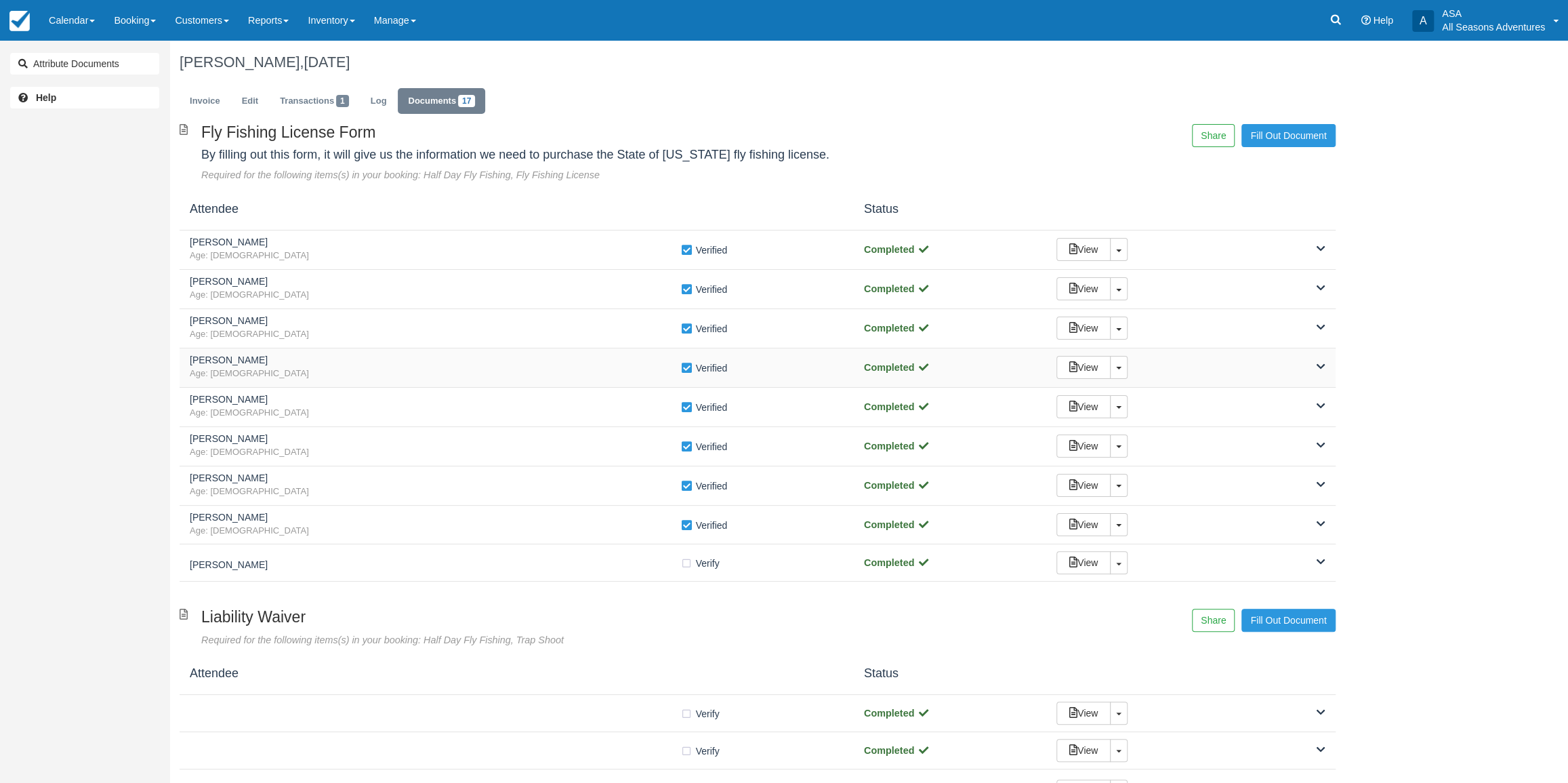
click h5 "[PERSON_NAME]"
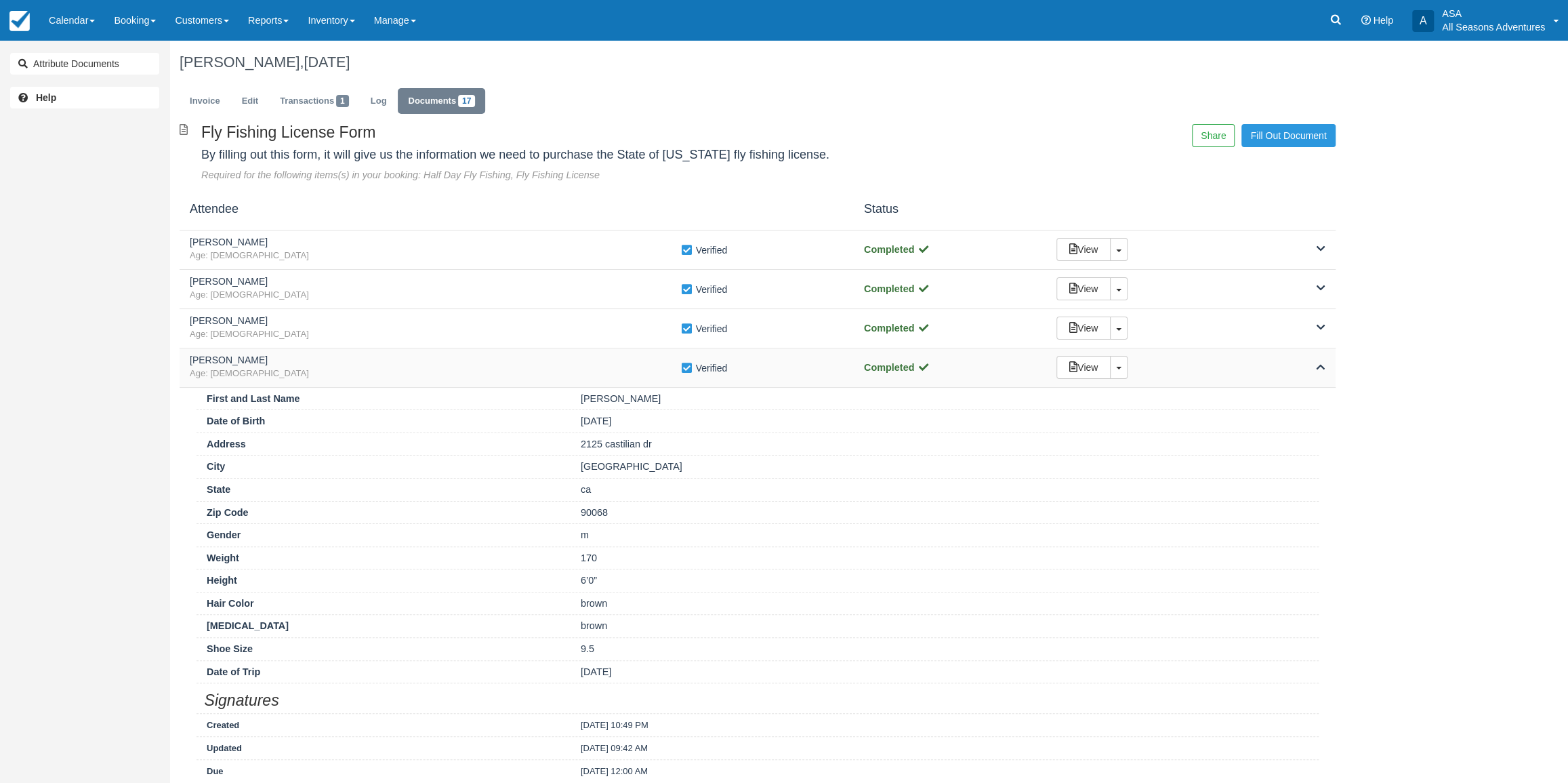
click h5 "[PERSON_NAME]"
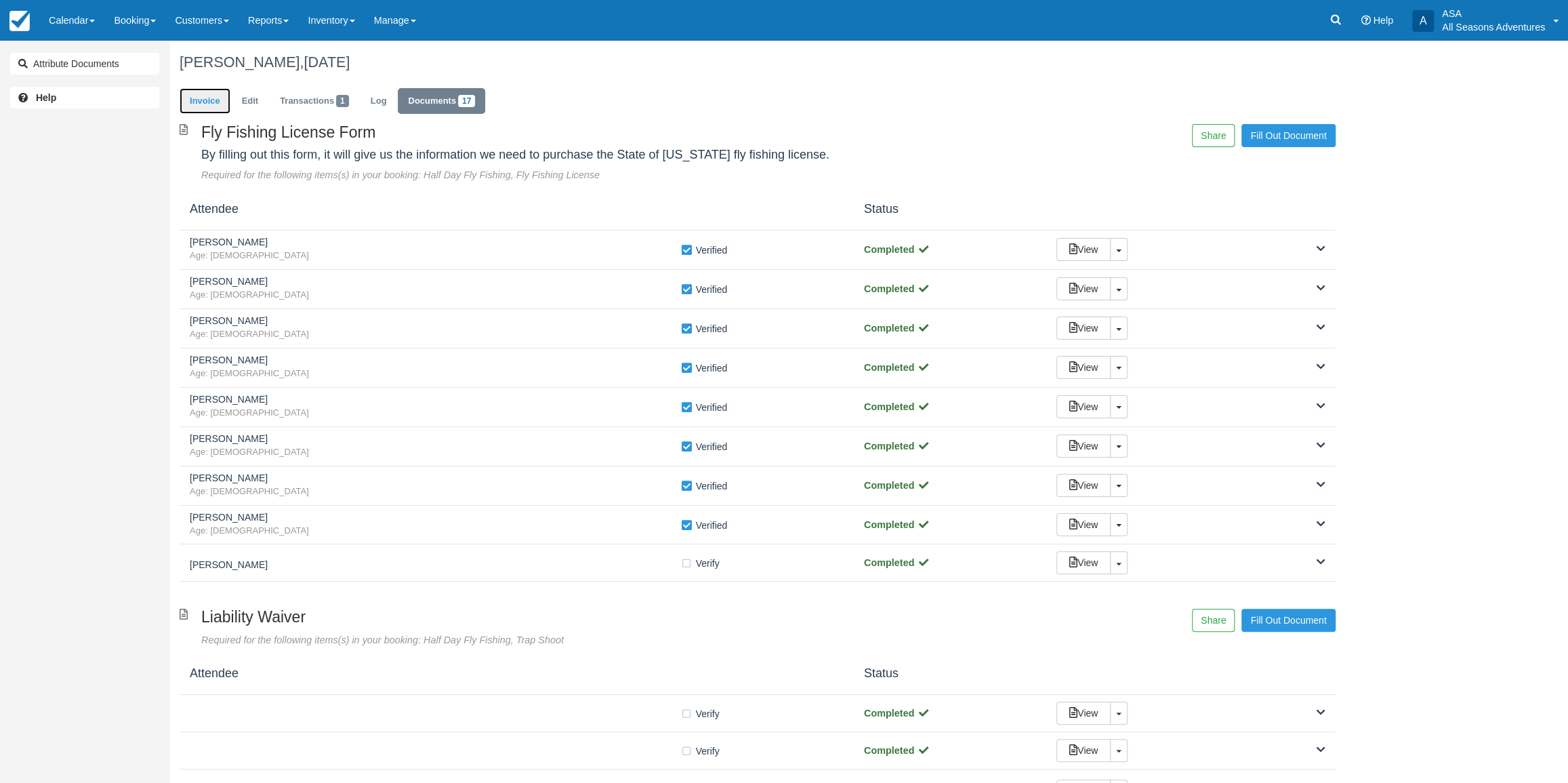
click link "Invoice"
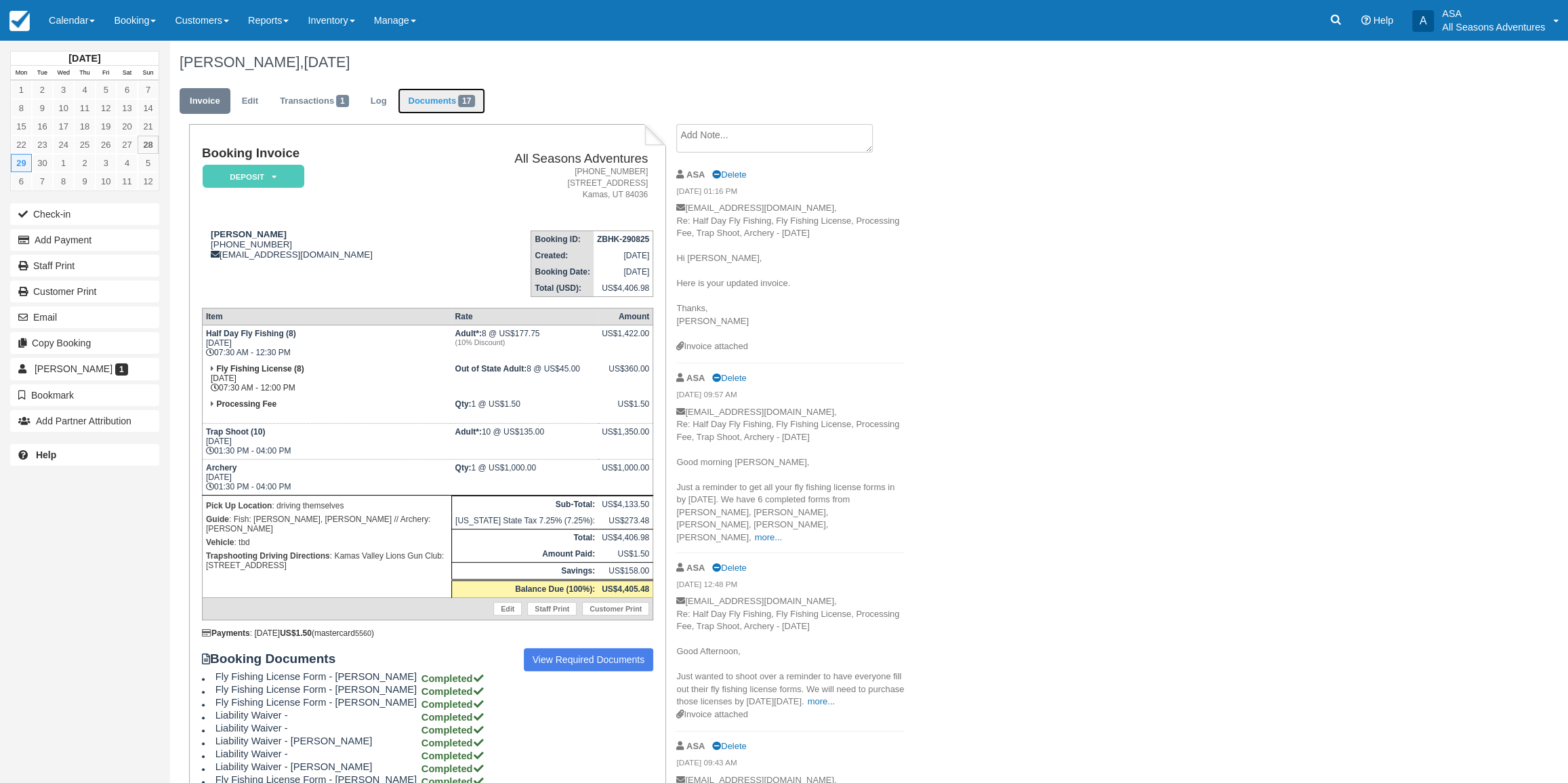
click at [467, 105] on span "17" at bounding box center [466, 101] width 16 height 13
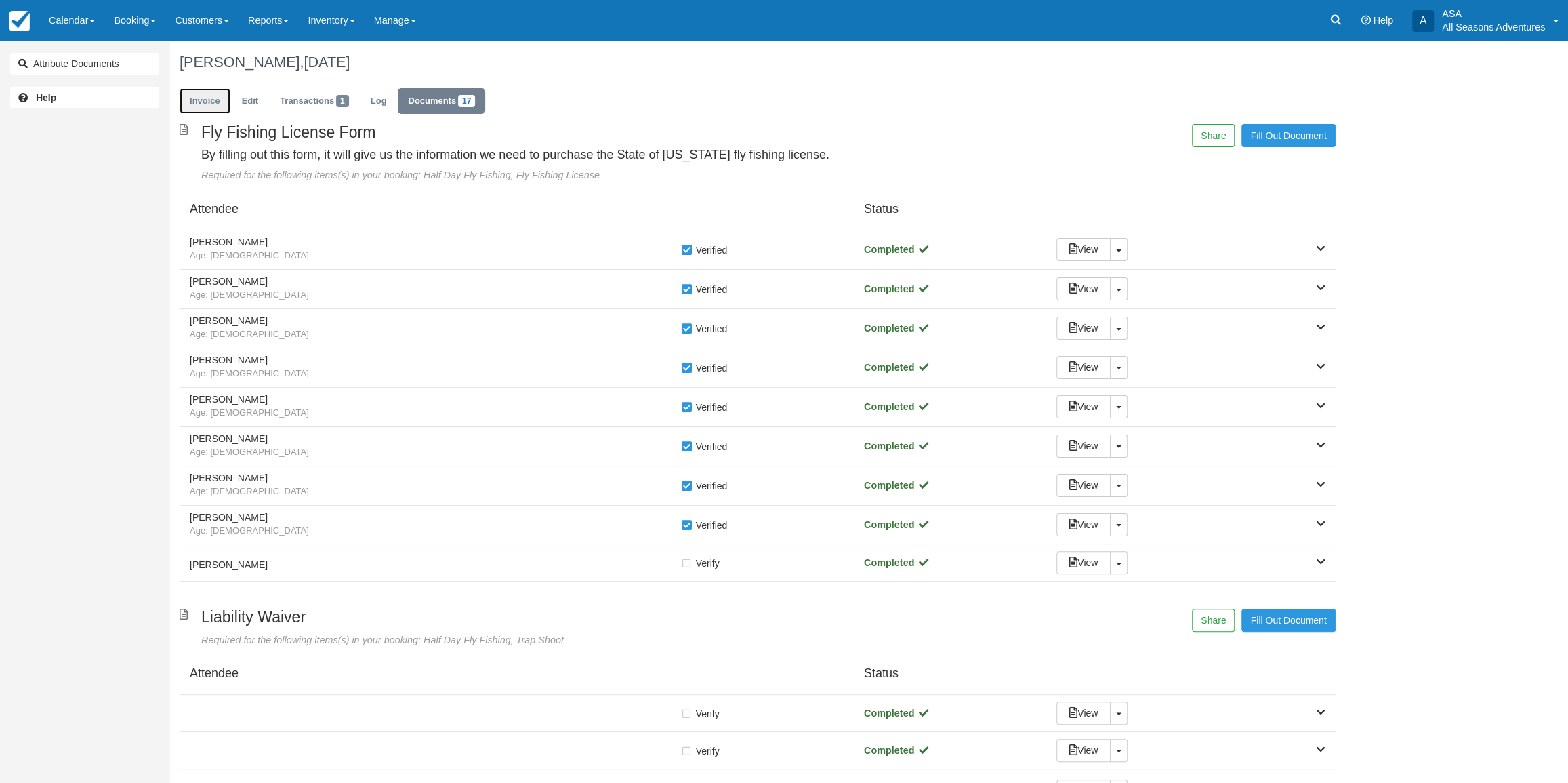
click at [214, 110] on link "Invoice" at bounding box center [204, 101] width 50 height 26
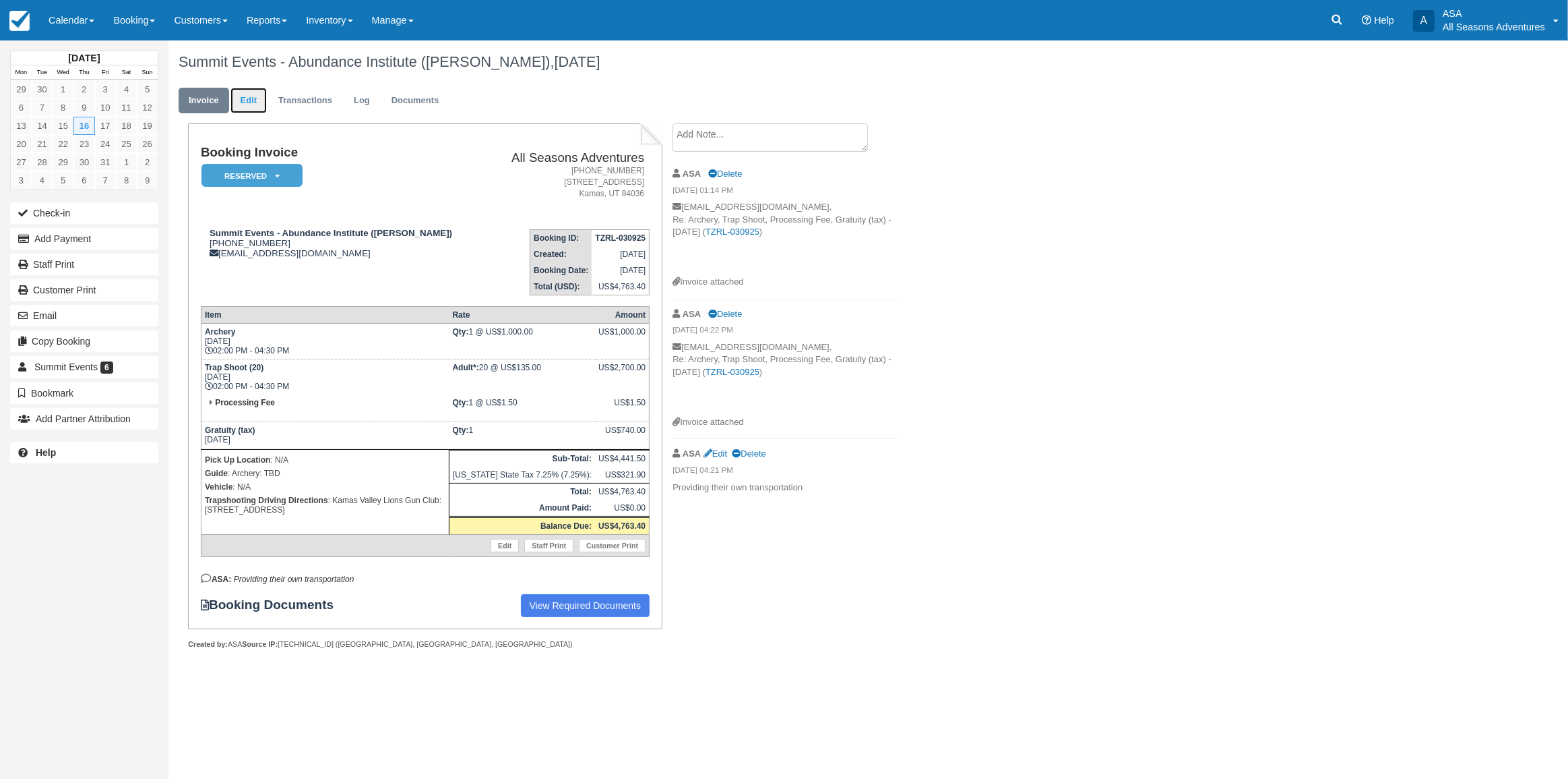
click at [247, 109] on link "Edit" at bounding box center [249, 100] width 37 height 26
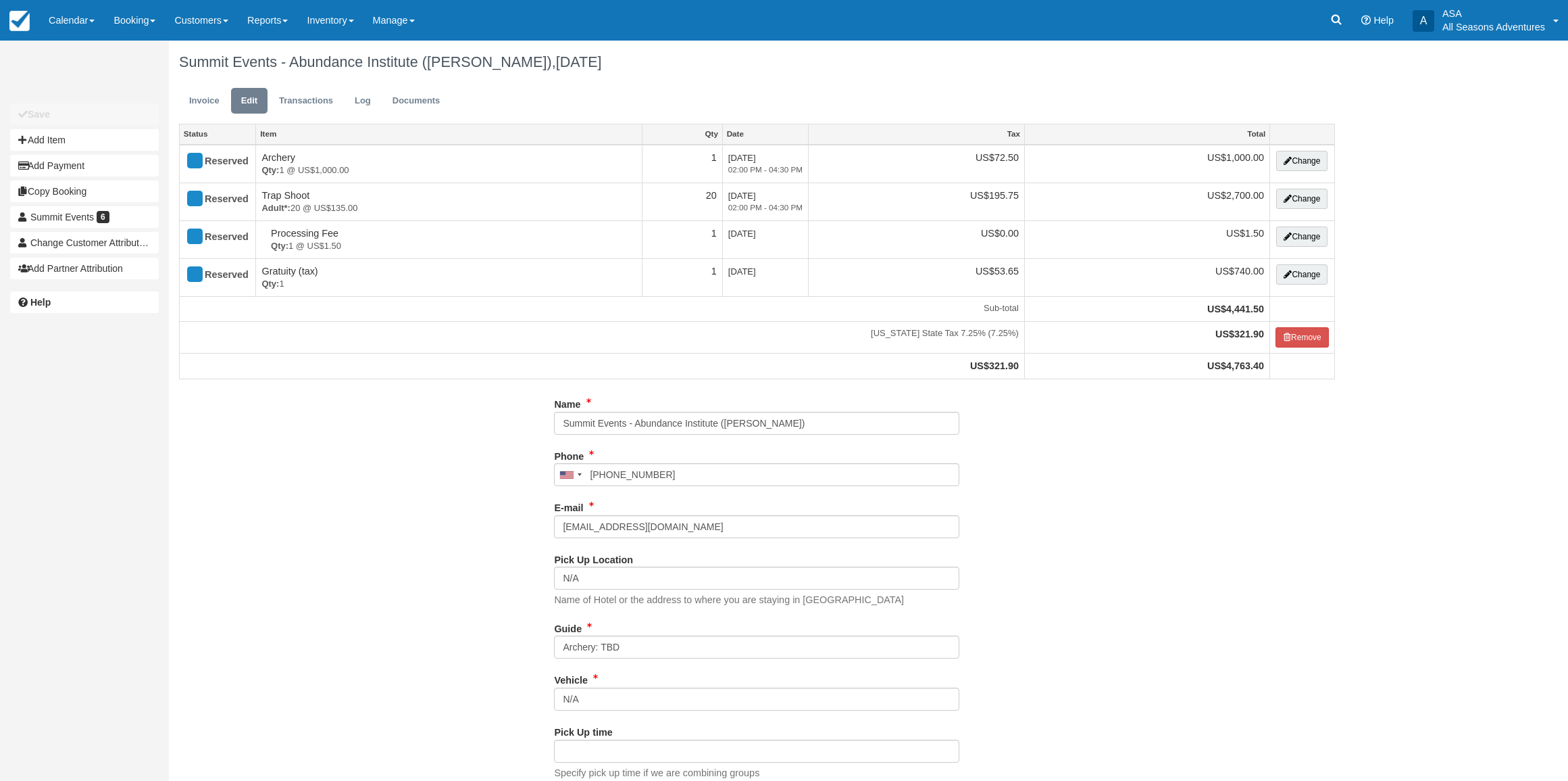
select select "Kamas Valley Lions Gun Club: 3050 W 200S, Kamas, UT"
click at [613, 642] on input "Archery: TBD" at bounding box center [755, 647] width 405 height 23
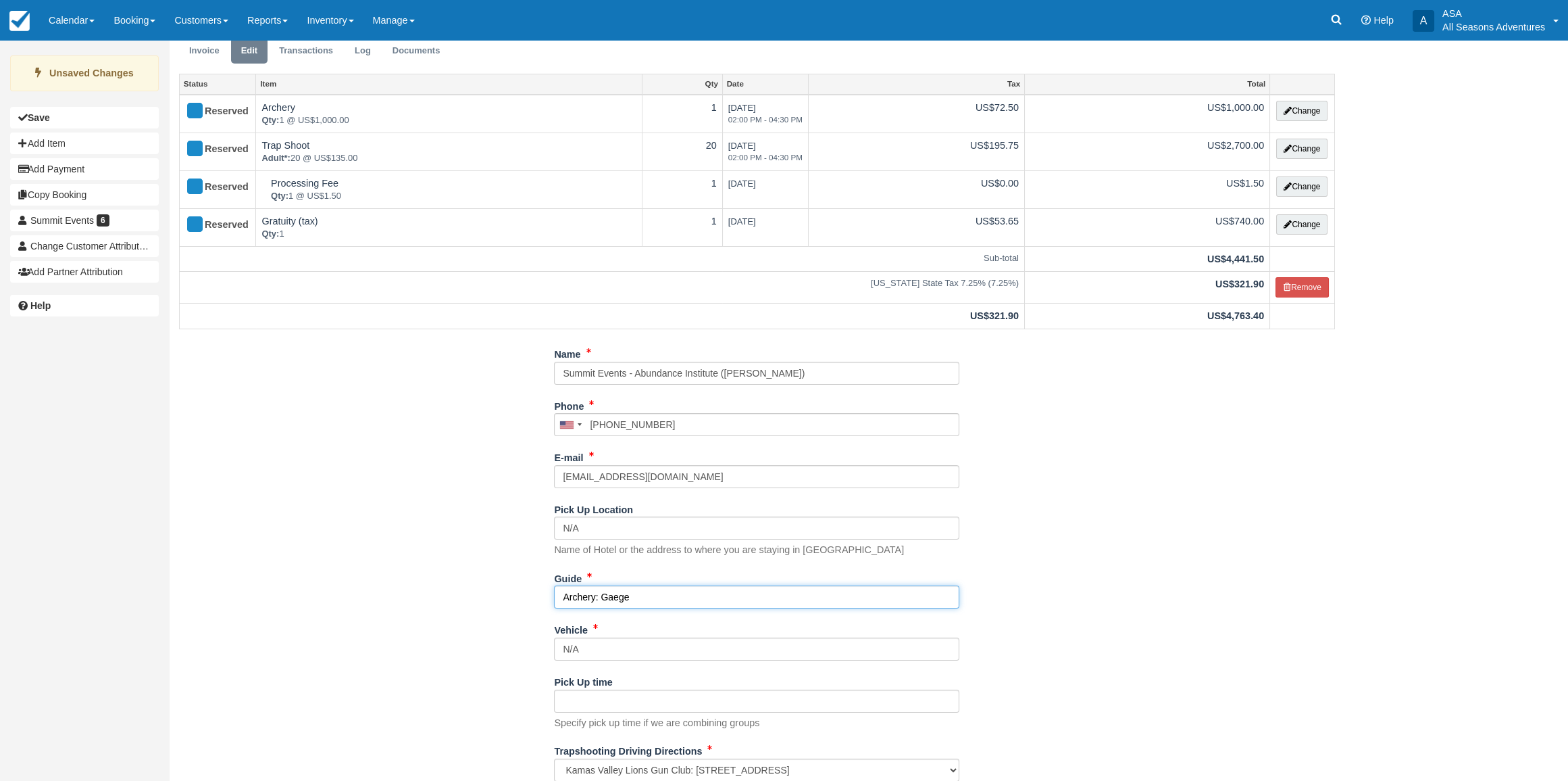
scroll to position [92, 0]
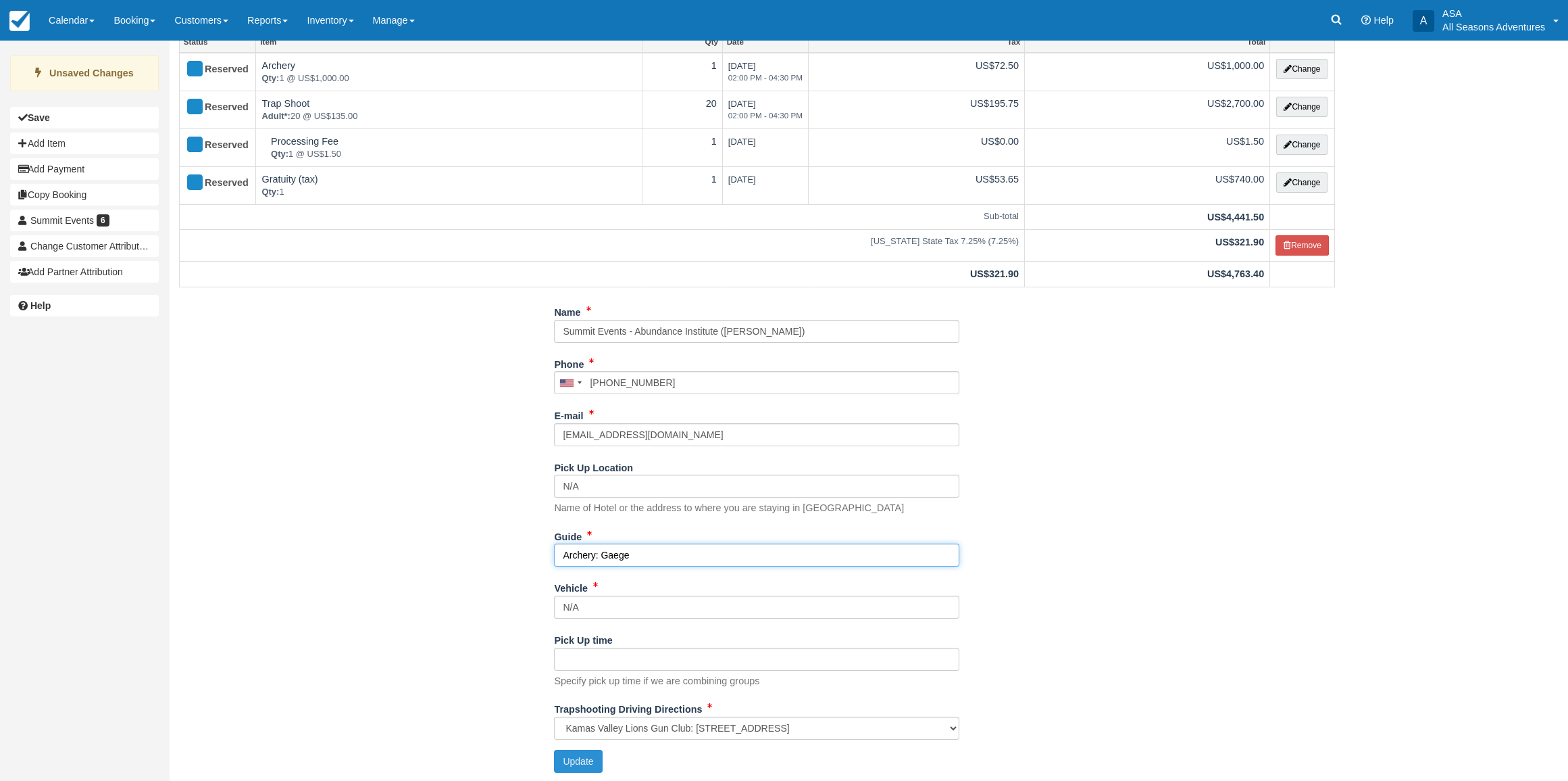
type input "Archery: Gaege"
click at [581, 757] on button "Update" at bounding box center [578, 761] width 48 height 23
type input "+14017871594"
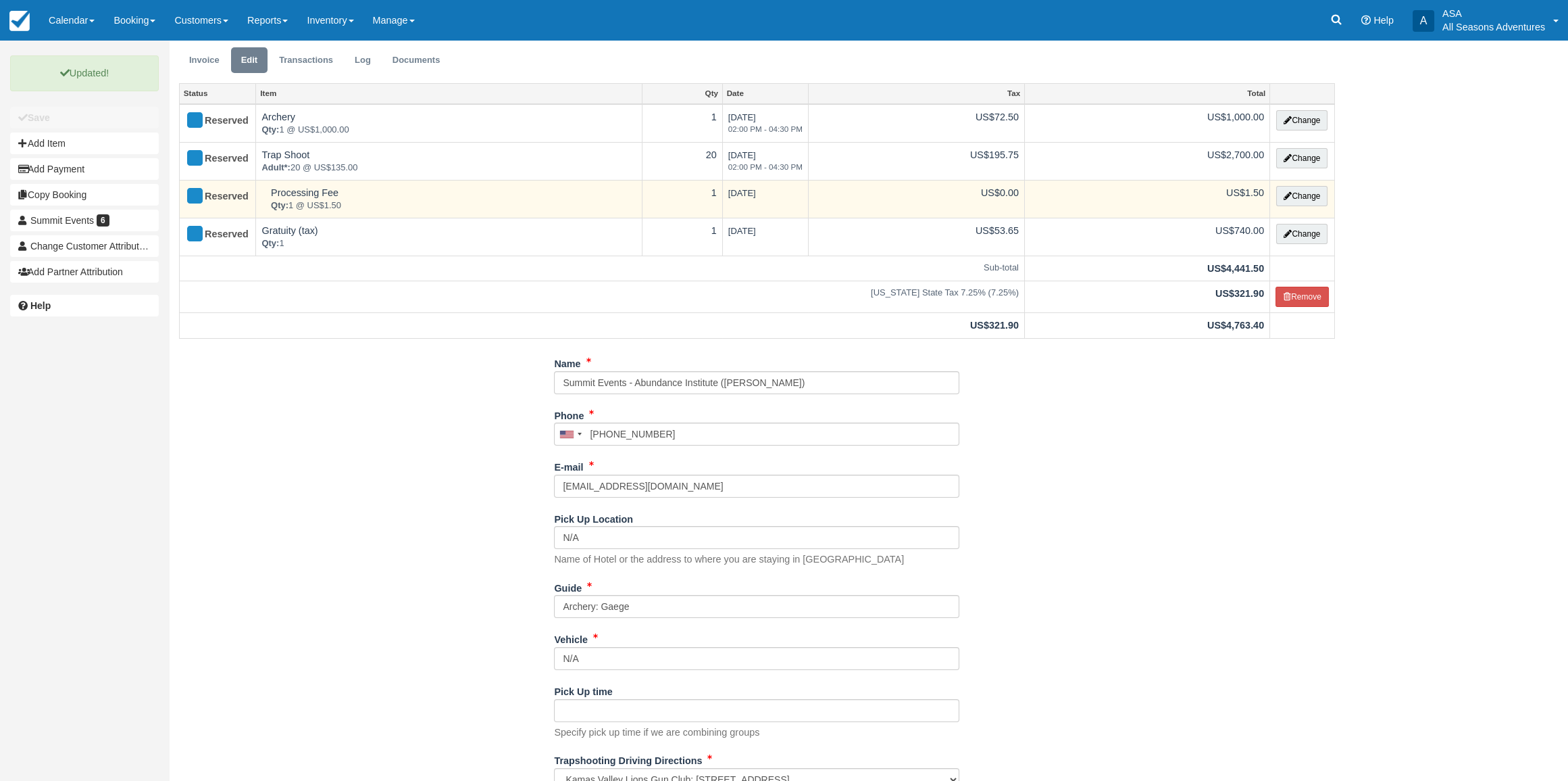
scroll to position [0, 0]
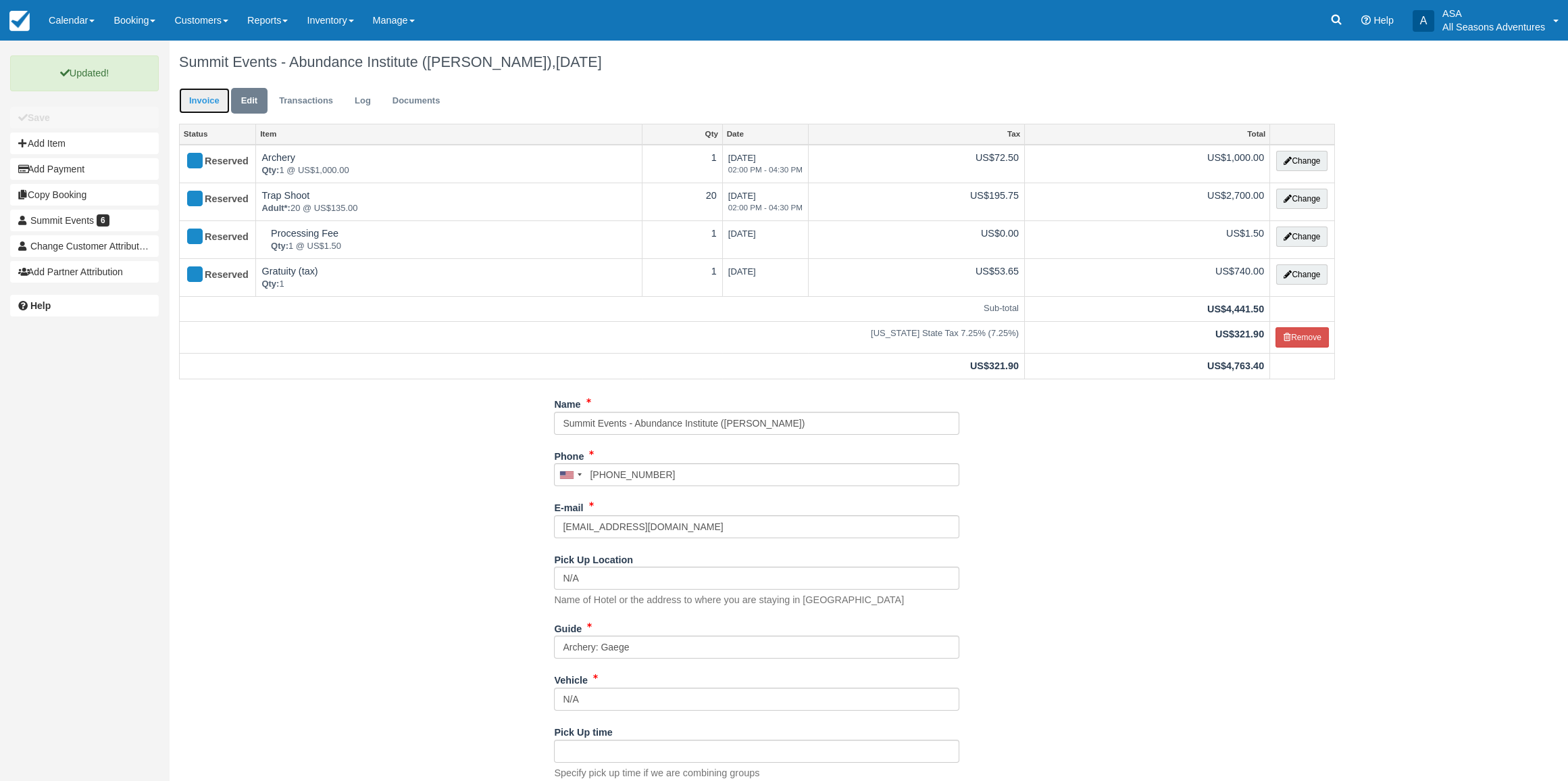
click at [182, 102] on link "Invoice" at bounding box center [204, 101] width 50 height 26
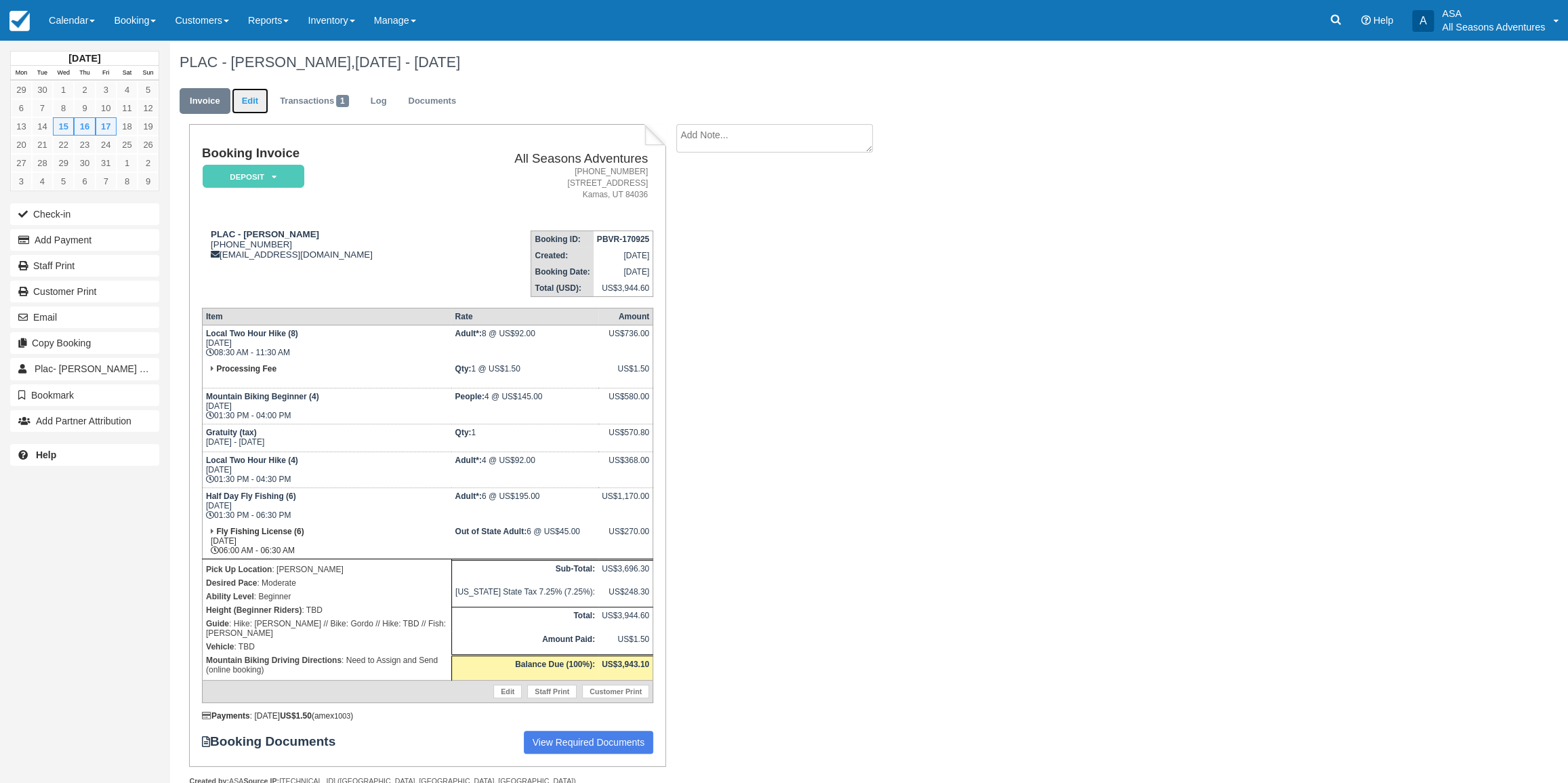
click at [267, 109] on link "Edit" at bounding box center [250, 101] width 37 height 26
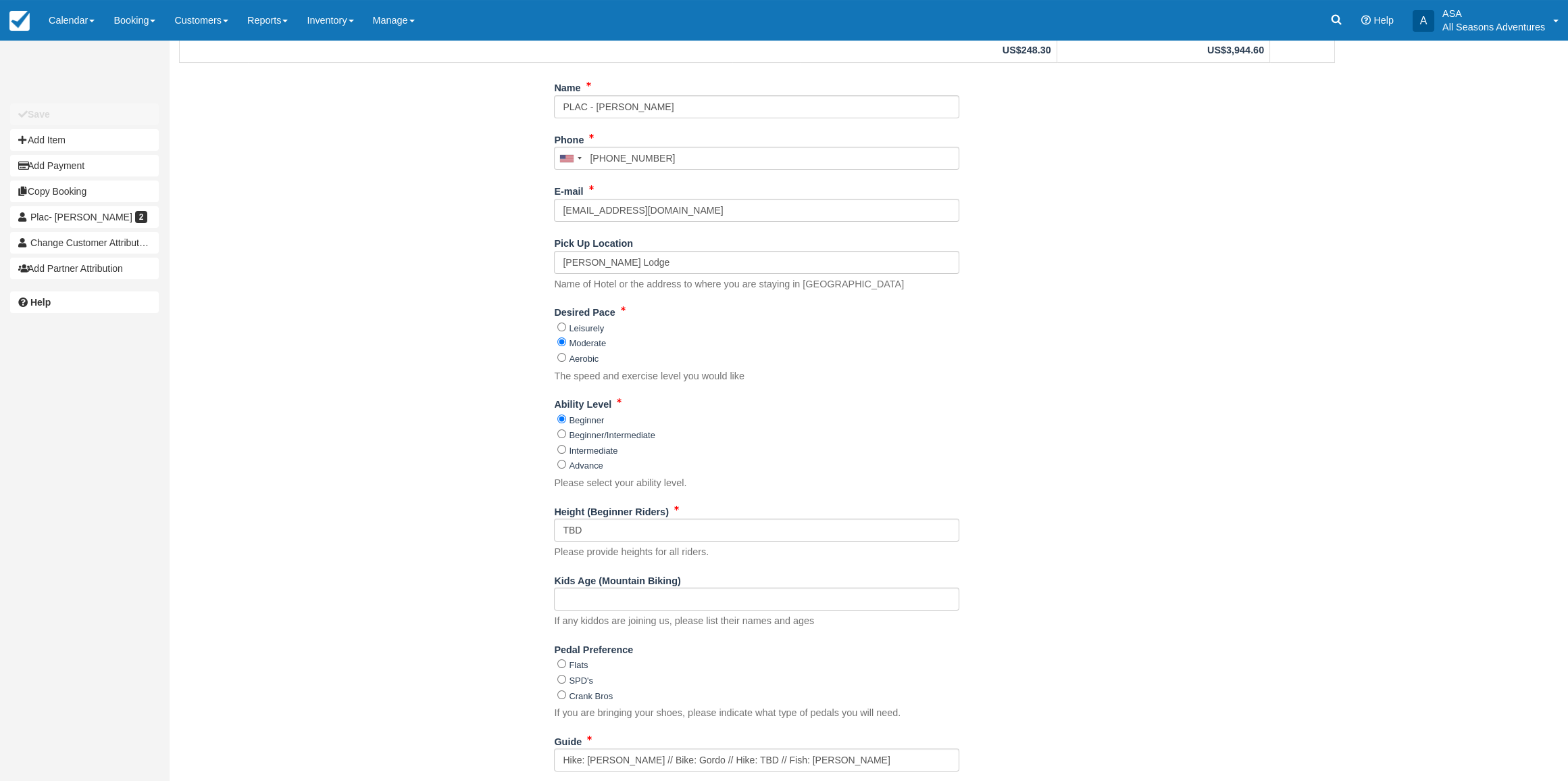
scroll to position [637, 0]
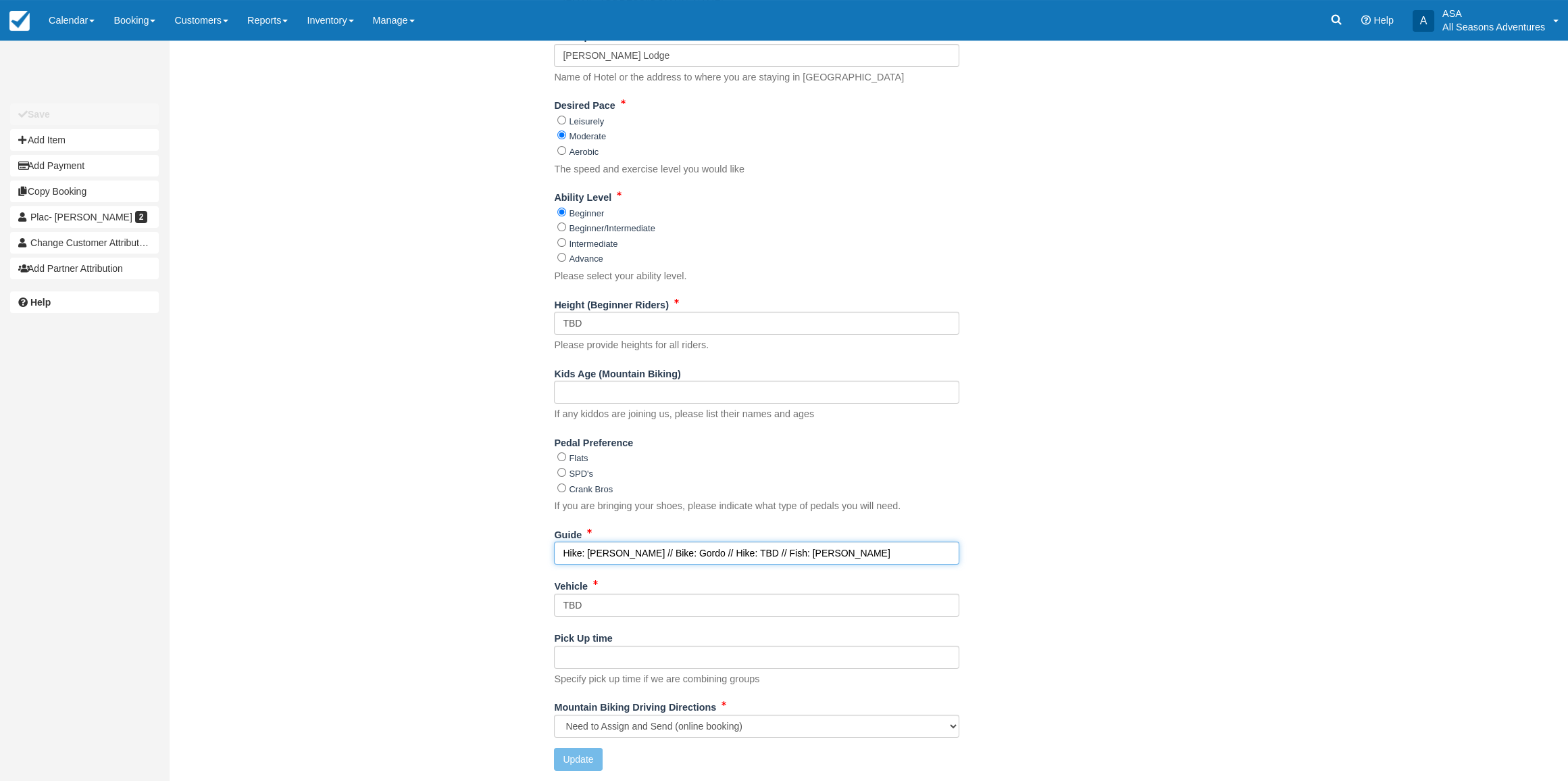
click at [749, 552] on input "Hike: [PERSON_NAME] // Bike: Gordo // Hike: TBD // Fish: [PERSON_NAME]" at bounding box center [755, 553] width 405 height 23
click at [749, 552] on input "Hike: Gordo, Logan // Bike: Gordo // Hike: TBD // Fish: Scott, Clark" at bounding box center [755, 553] width 405 height 23
type input "Hike: [PERSON_NAME] // Bike: Gordo // [PERSON_NAME]: [PERSON_NAME], [PERSON_NAM…"
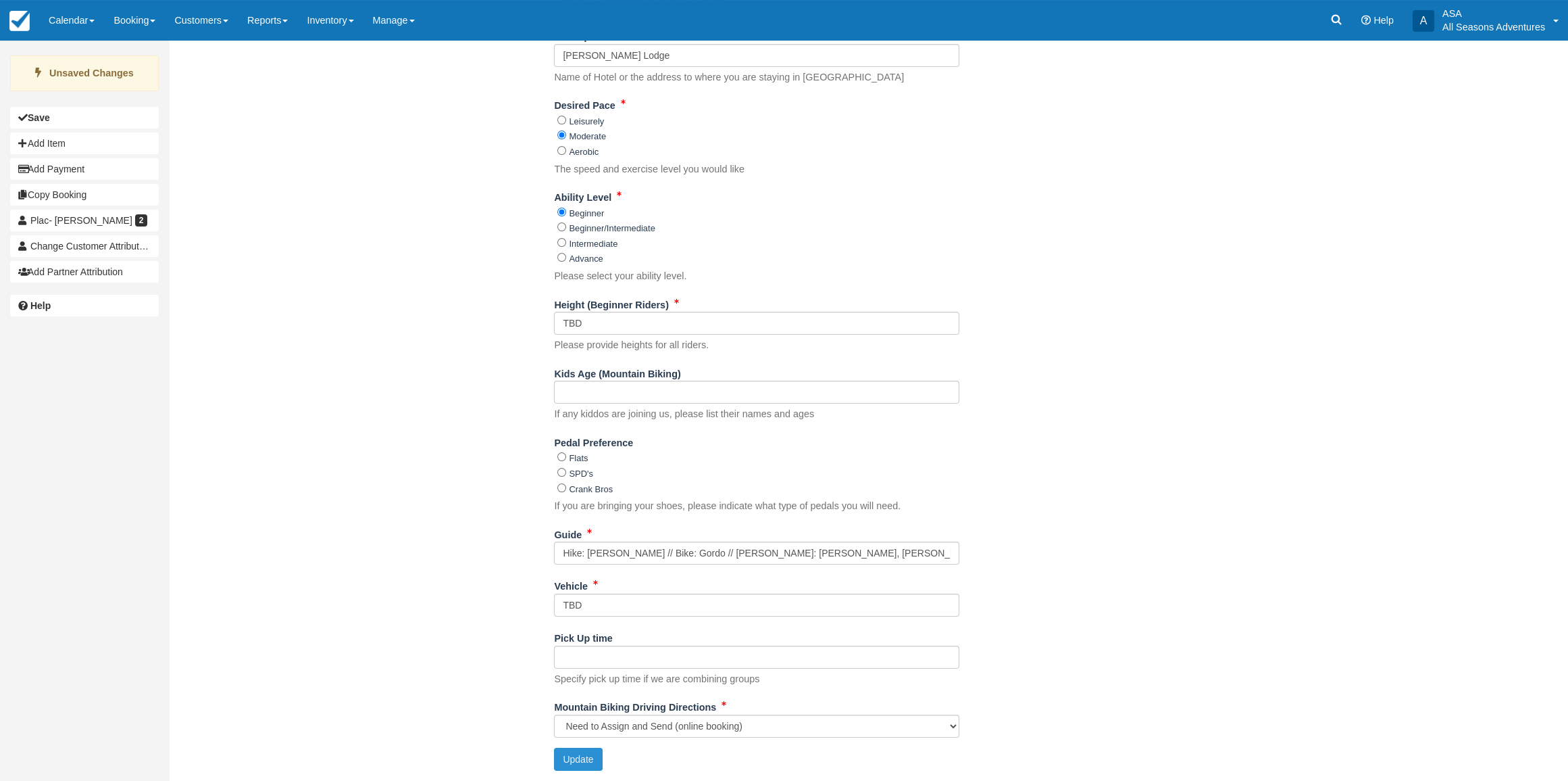
click at [584, 758] on button "Update" at bounding box center [578, 759] width 48 height 23
type input "+17039677275"
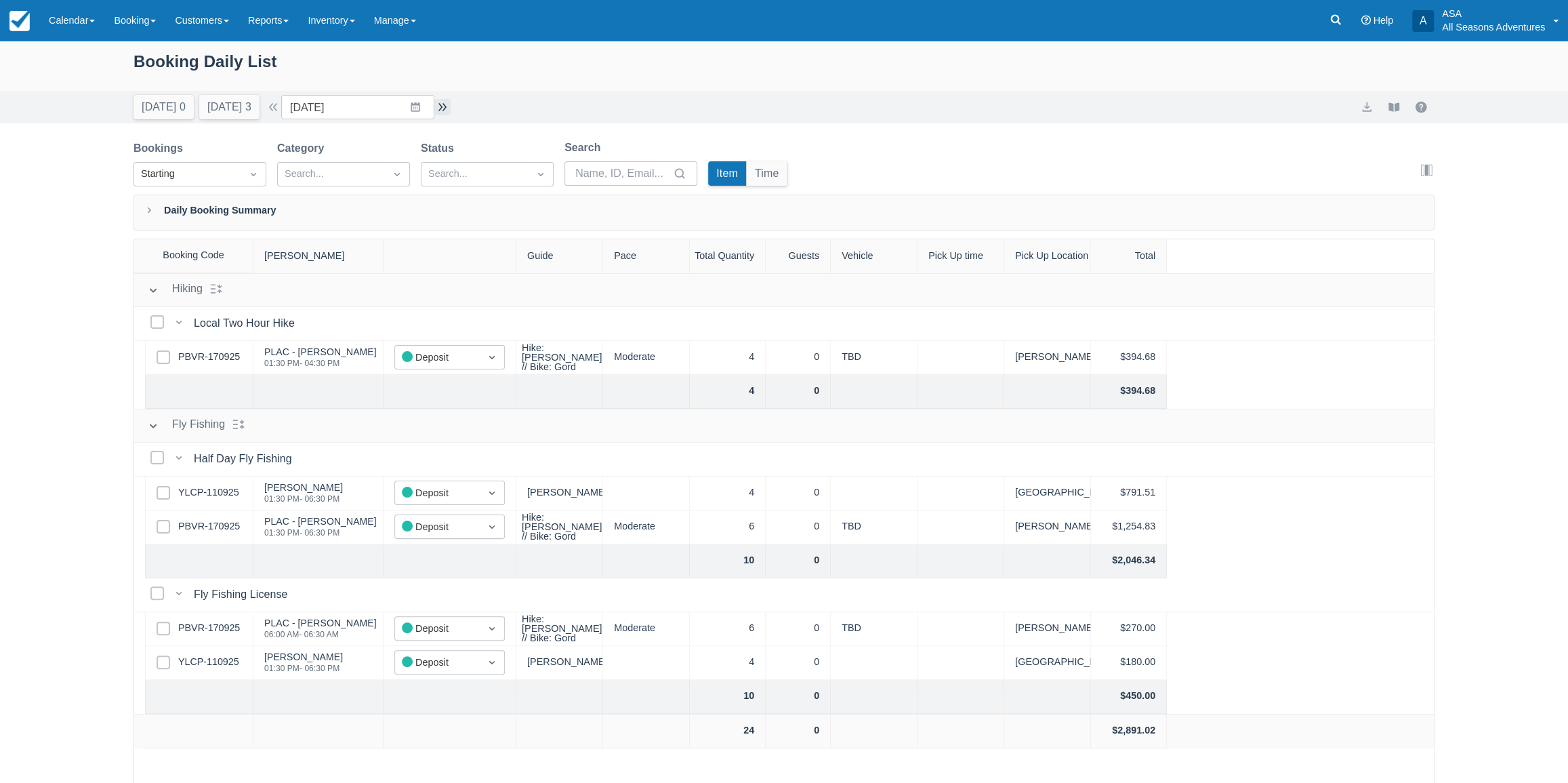
click at [447, 112] on button "button" at bounding box center [442, 107] width 16 height 16
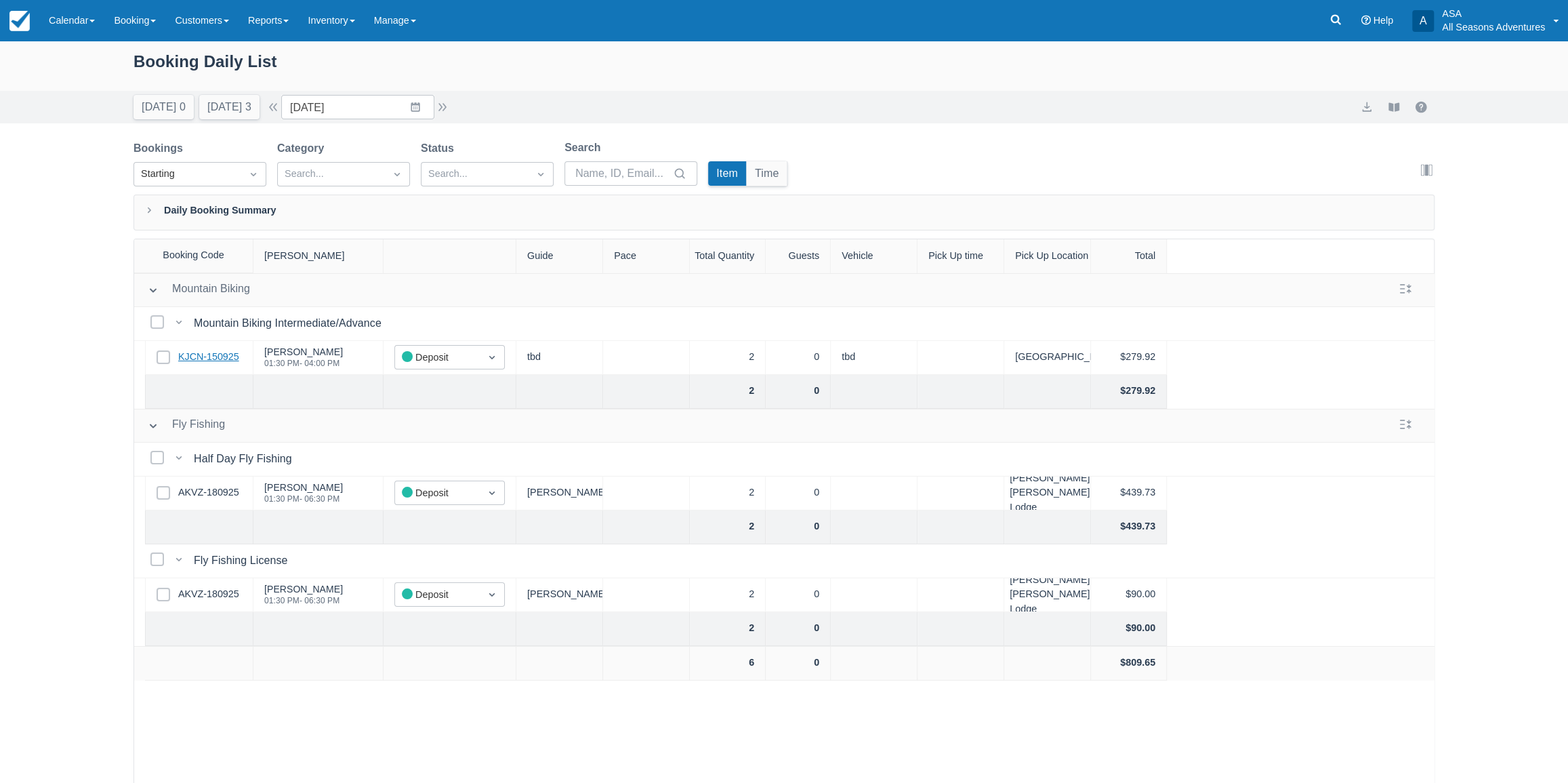
click at [204, 353] on link "KJCN-150925" at bounding box center [208, 357] width 61 height 15
click at [434, 115] on input "10/18/25" at bounding box center [358, 107] width 153 height 24
click at [323, 258] on td "12" at bounding box center [309, 263] width 26 height 26
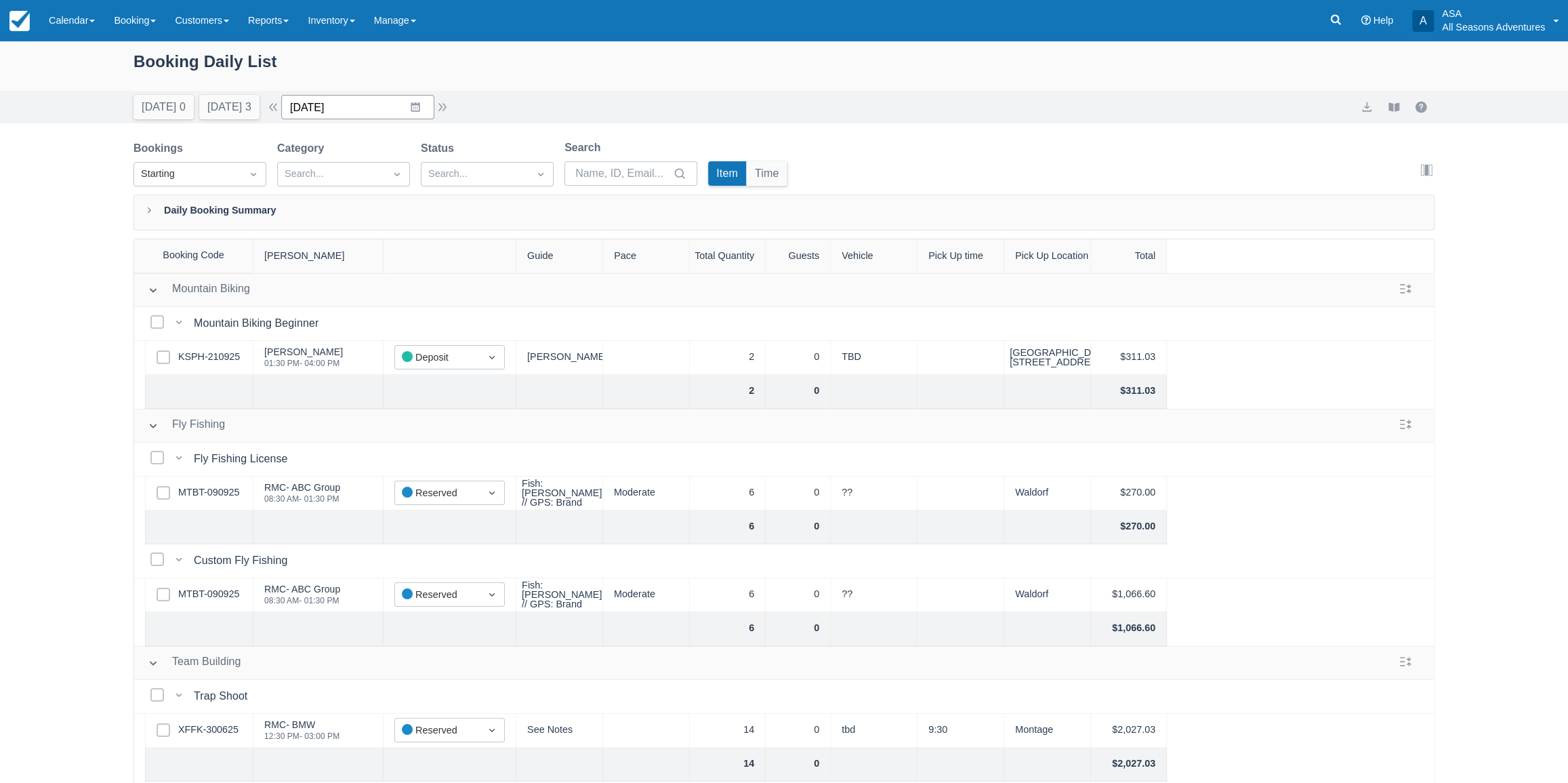
click at [432, 113] on input "10/12/25" at bounding box center [358, 107] width 153 height 24
click at [474, 266] on td "18" at bounding box center [468, 263] width 26 height 26
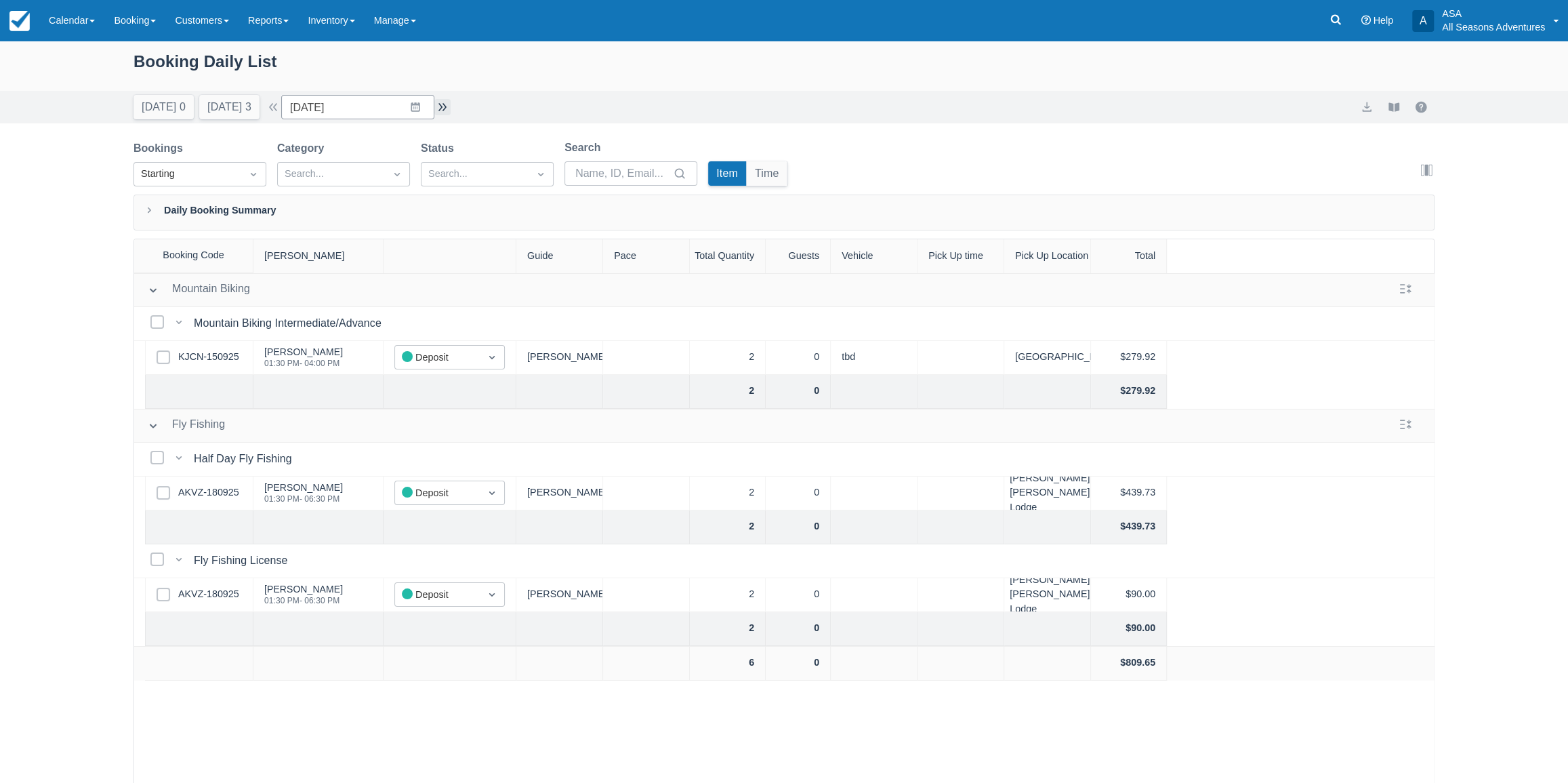
click at [451, 107] on button "button" at bounding box center [442, 107] width 16 height 16
type input "[DATE]"
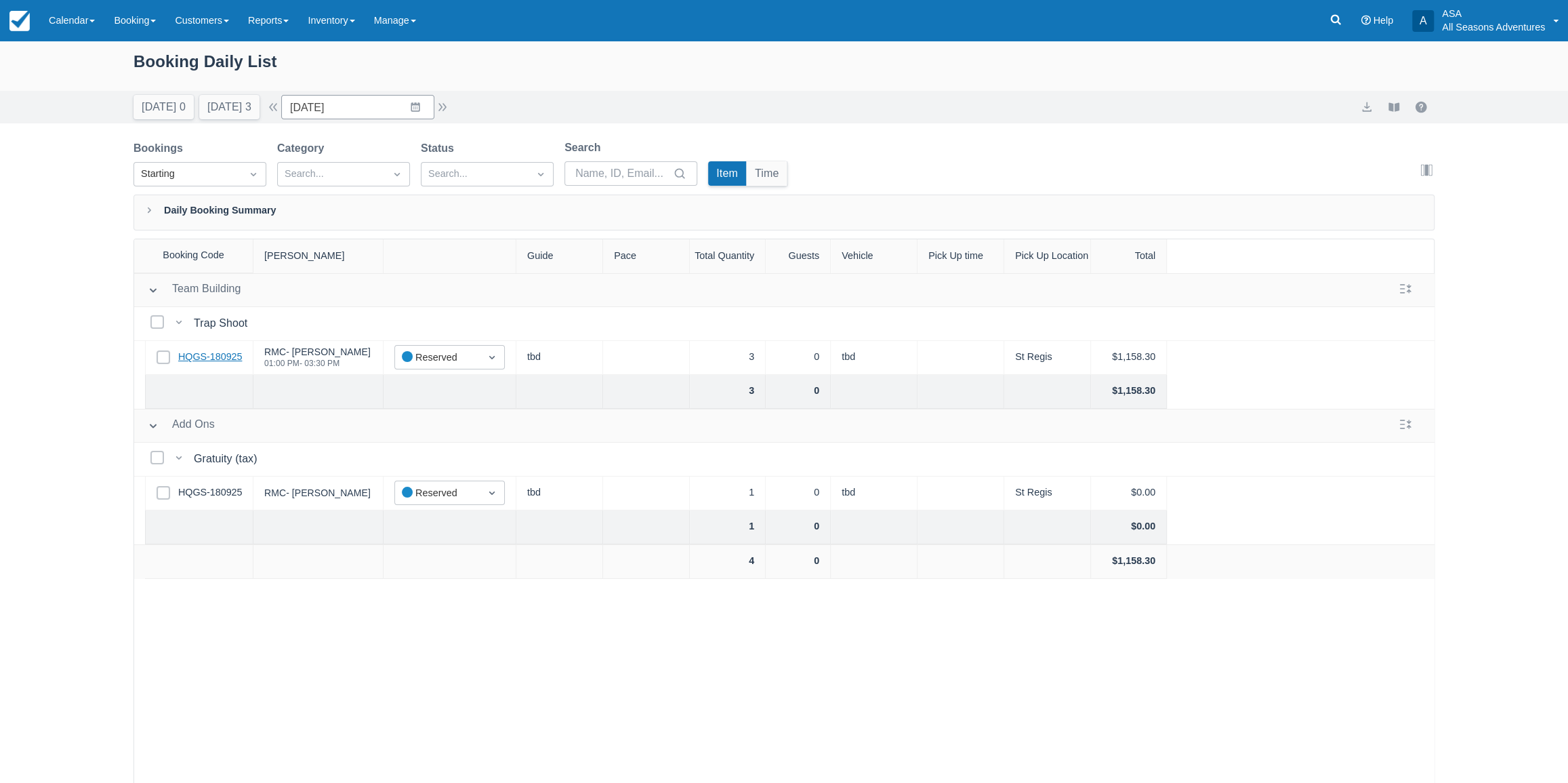
click at [215, 355] on link "HQGS-180925" at bounding box center [210, 357] width 64 height 15
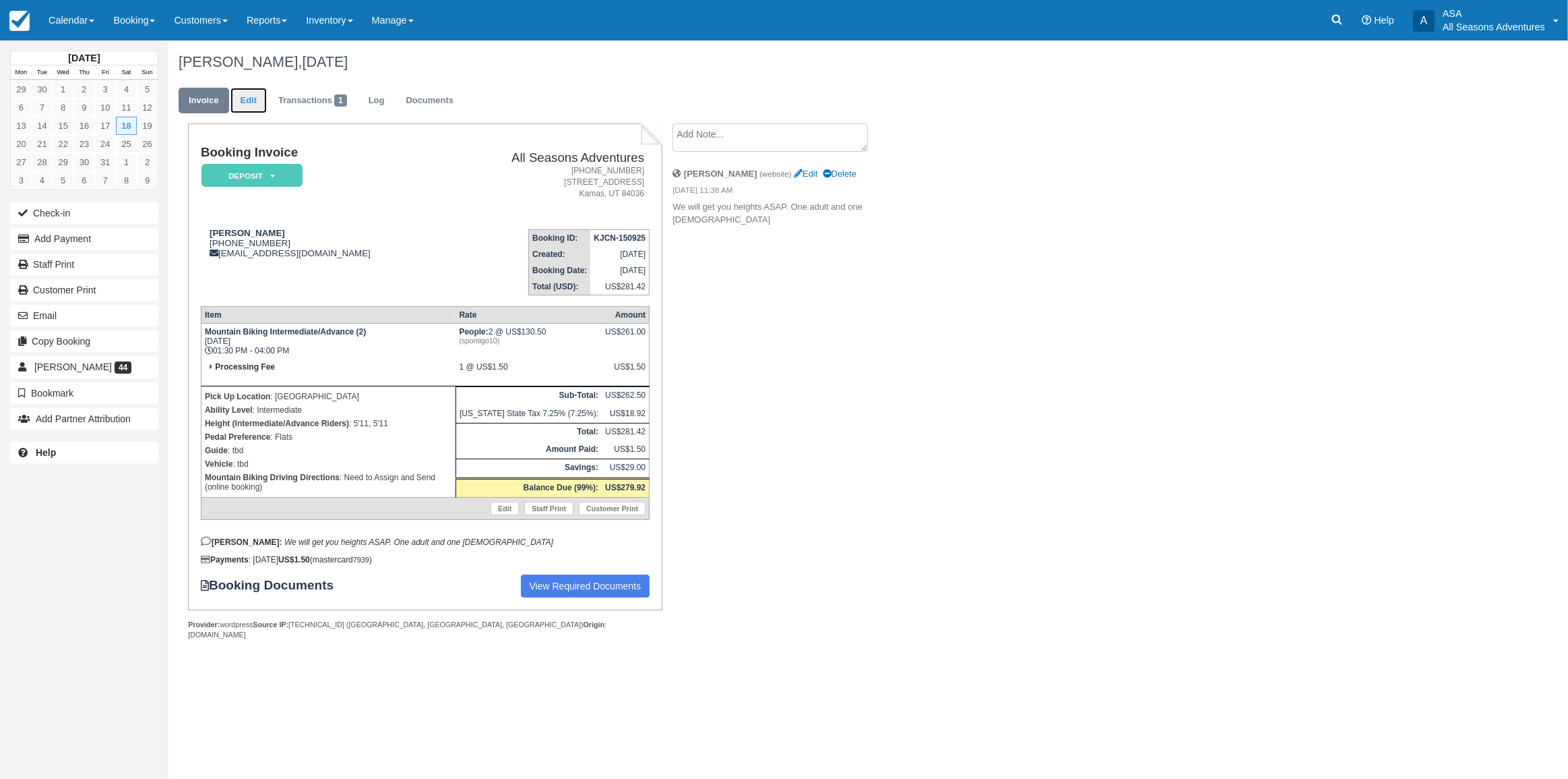
click at [250, 101] on link "Edit" at bounding box center [249, 100] width 37 height 26
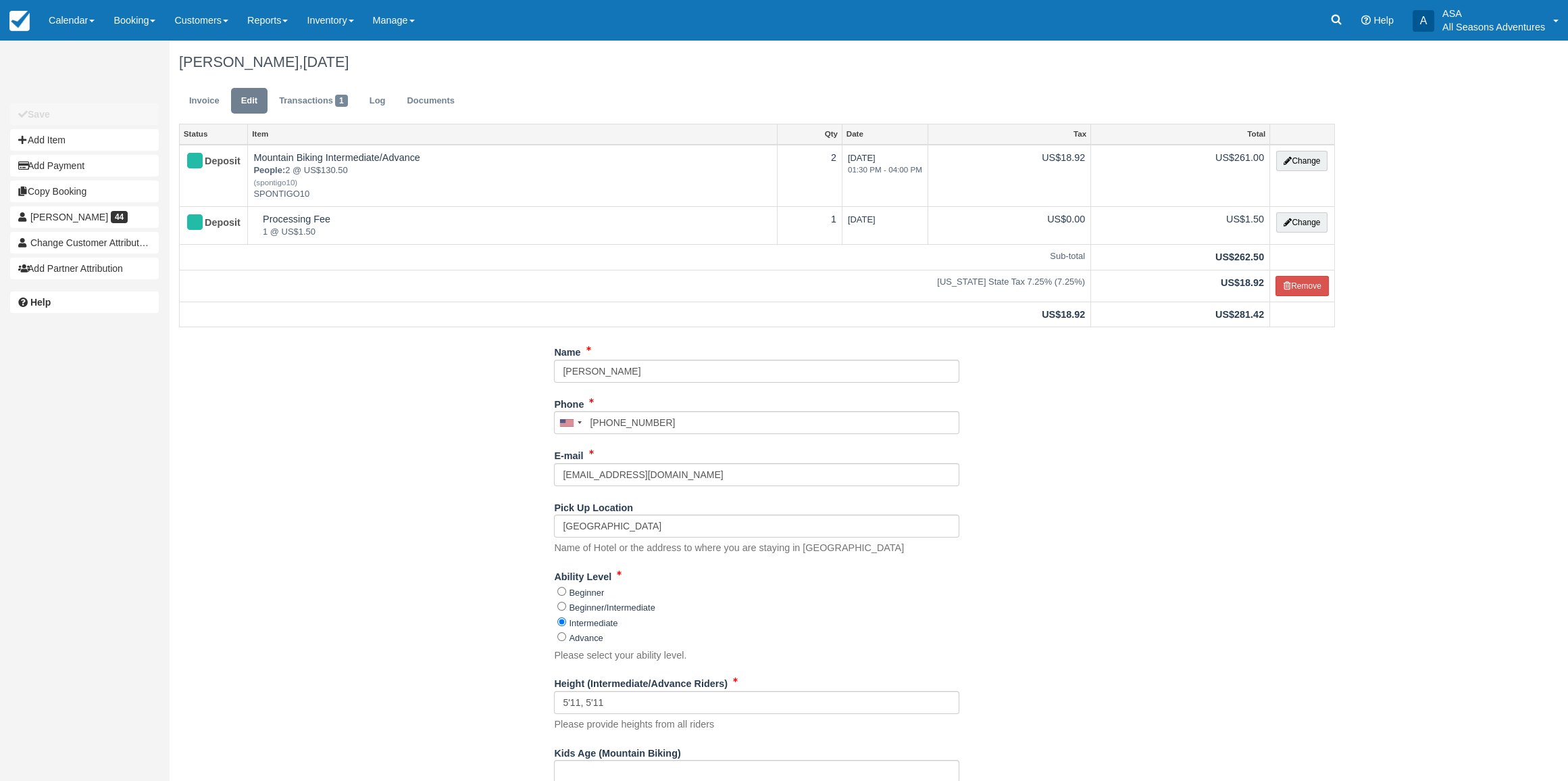
scroll to position [368, 0]
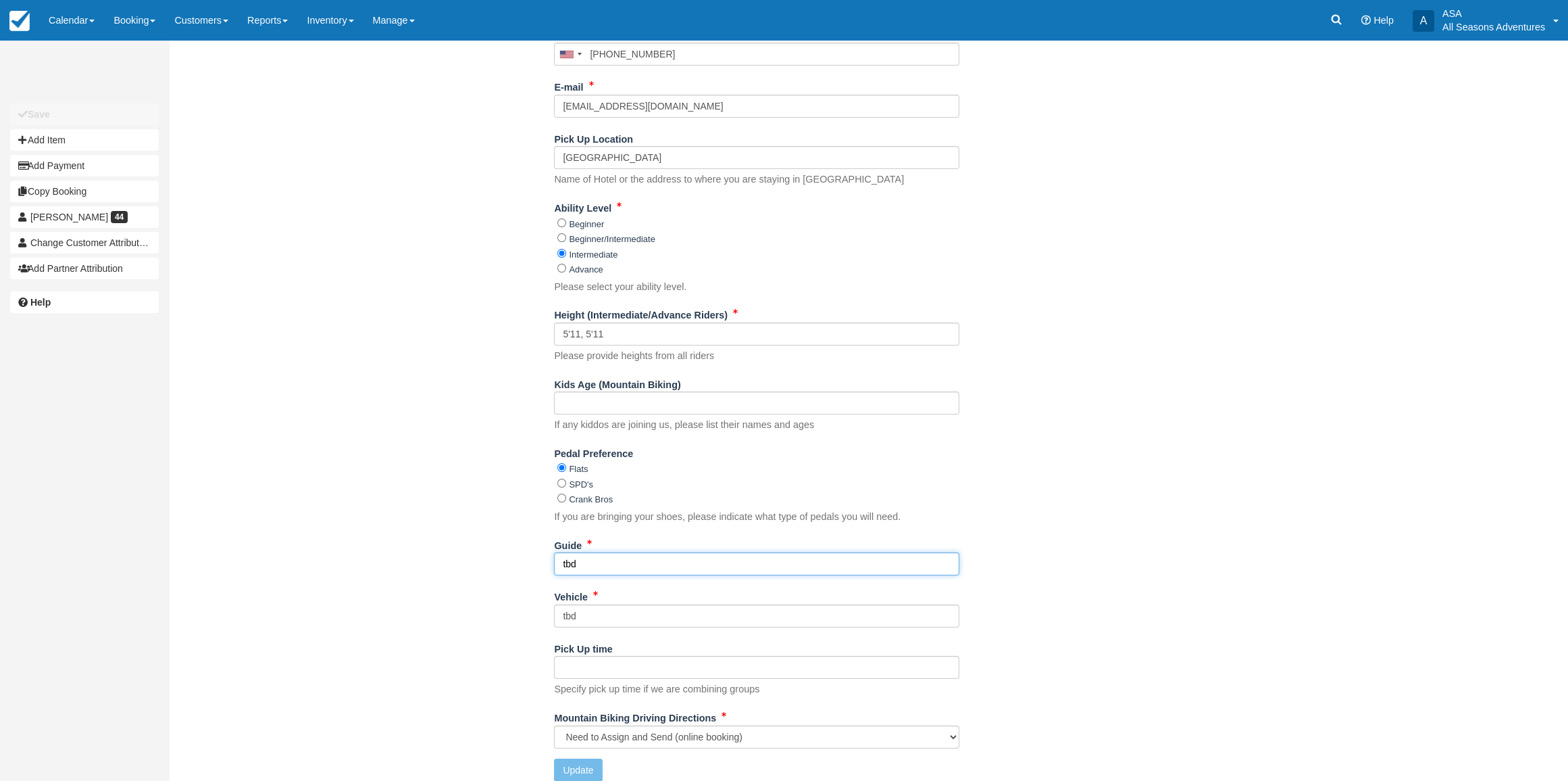
click at [612, 561] on input "tbd" at bounding box center [755, 564] width 405 height 23
type input "Shawn"
click at [587, 761] on button "Update" at bounding box center [578, 769] width 48 height 23
type input "+16124082149"
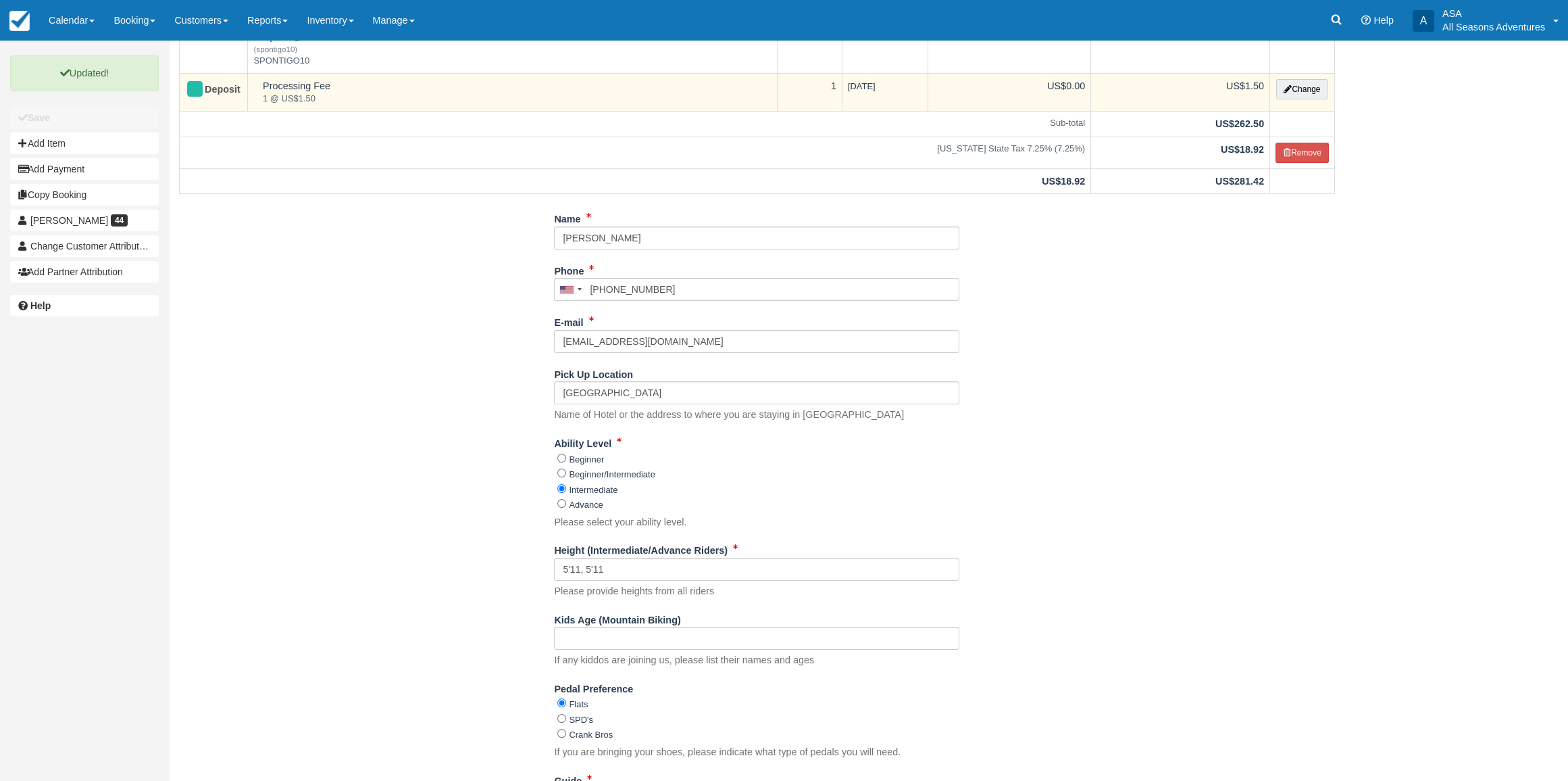
scroll to position [0, 0]
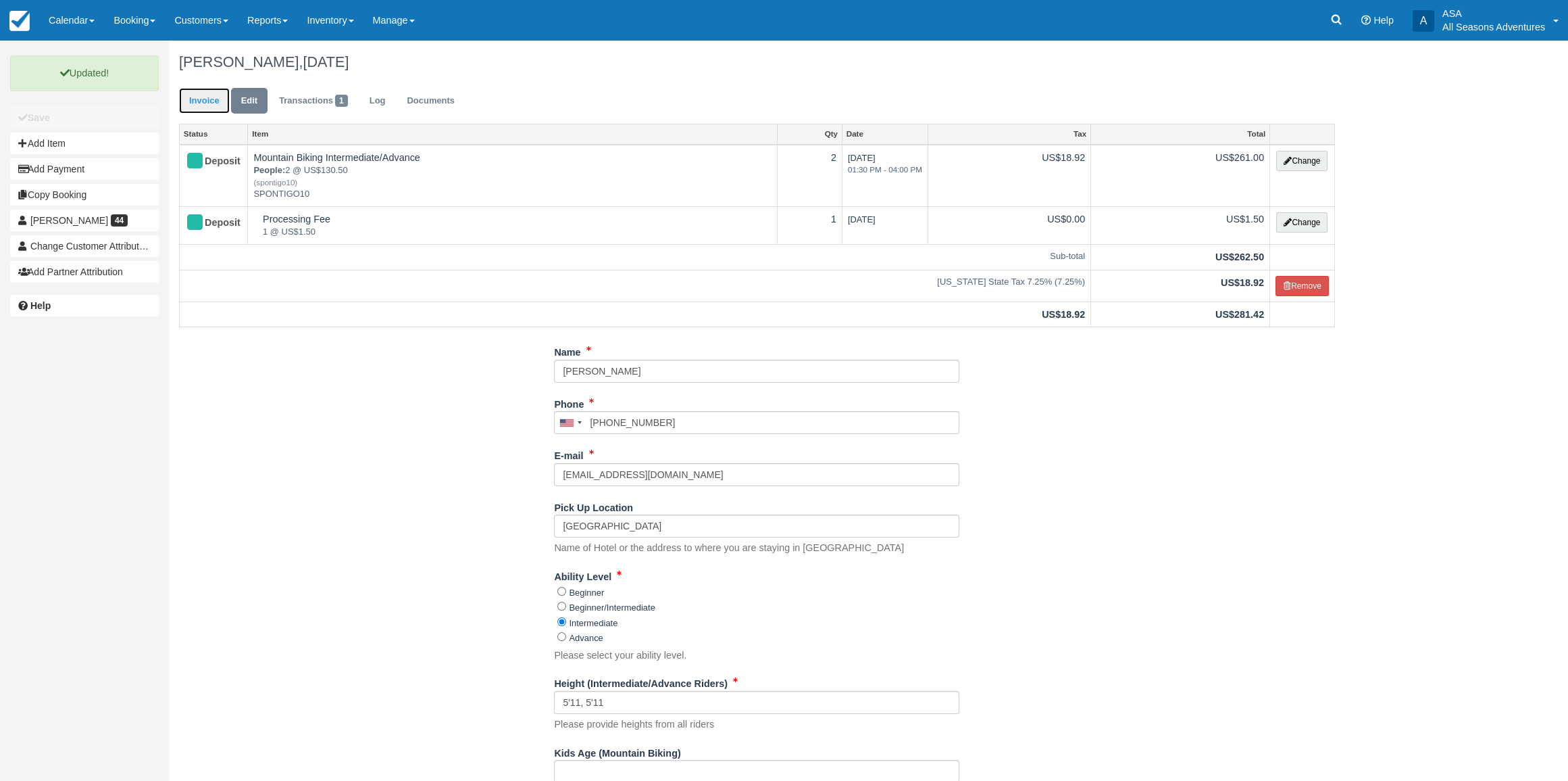
click at [210, 109] on link "Invoice" at bounding box center [204, 101] width 50 height 26
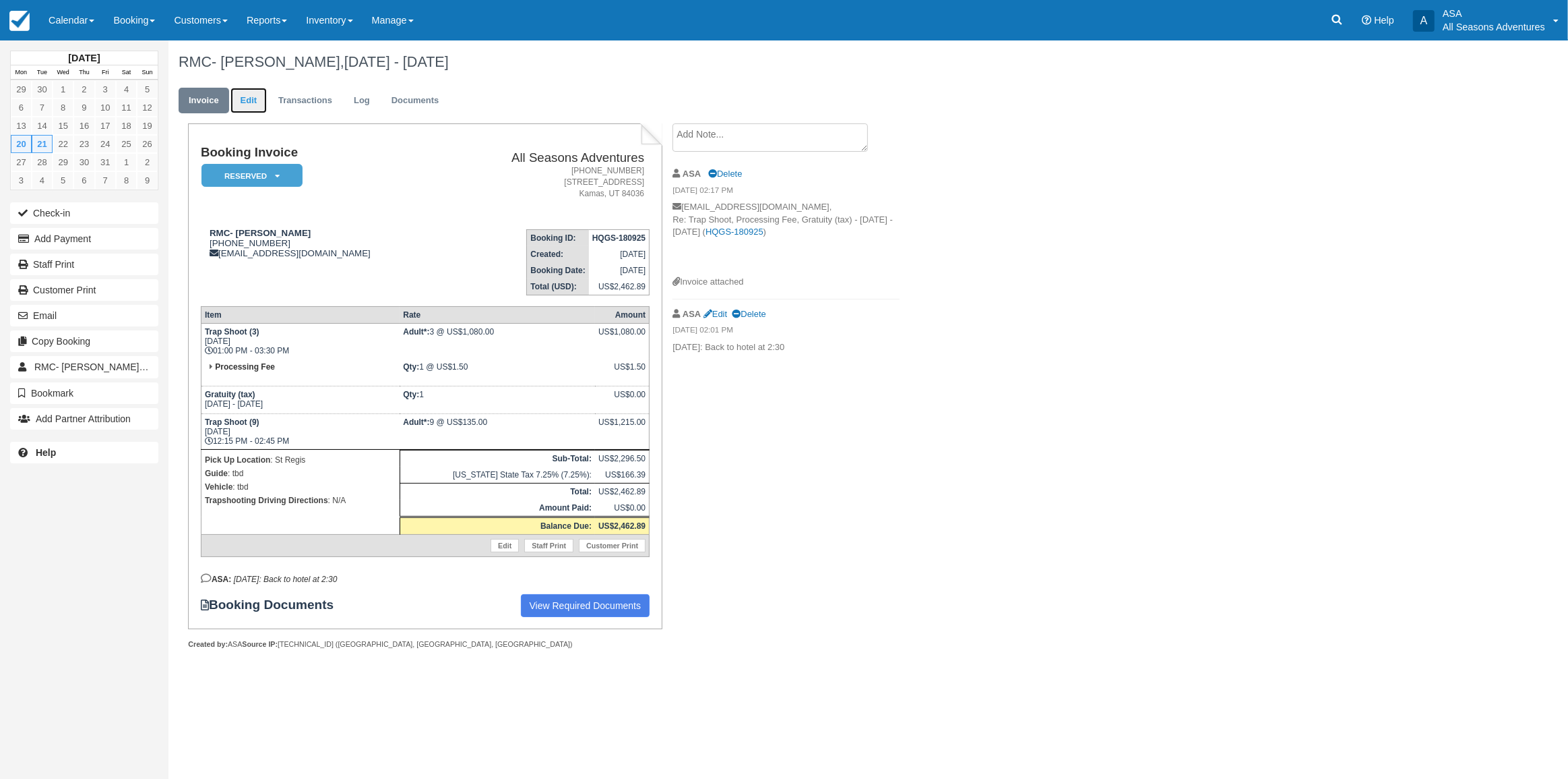
click at [239, 103] on link "Edit" at bounding box center [249, 100] width 37 height 26
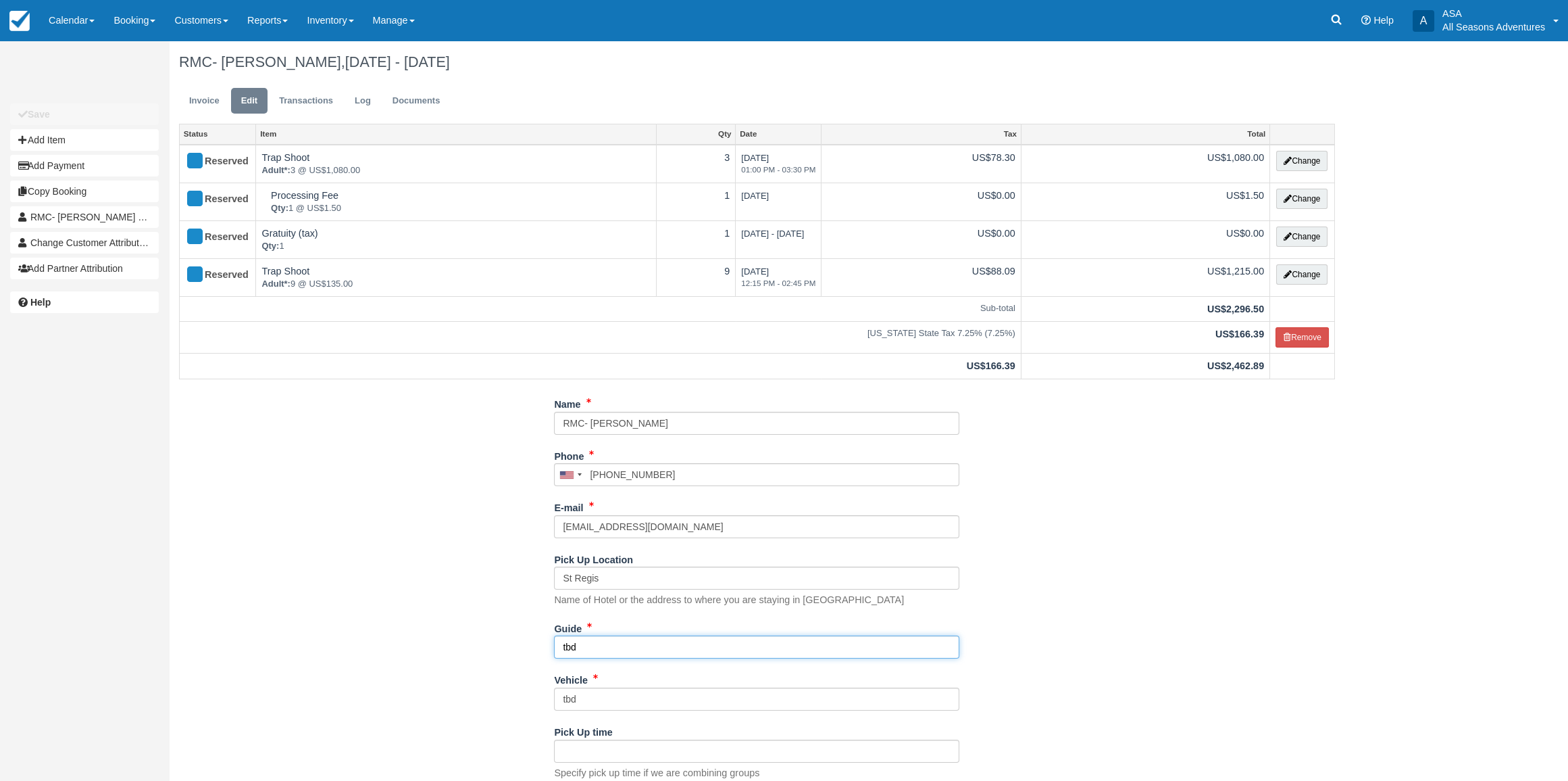
click at [592, 643] on input "tbd" at bounding box center [755, 647] width 405 height 23
click at [688, 644] on input "20th: Scout // 21st" at bounding box center [755, 647] width 405 height 23
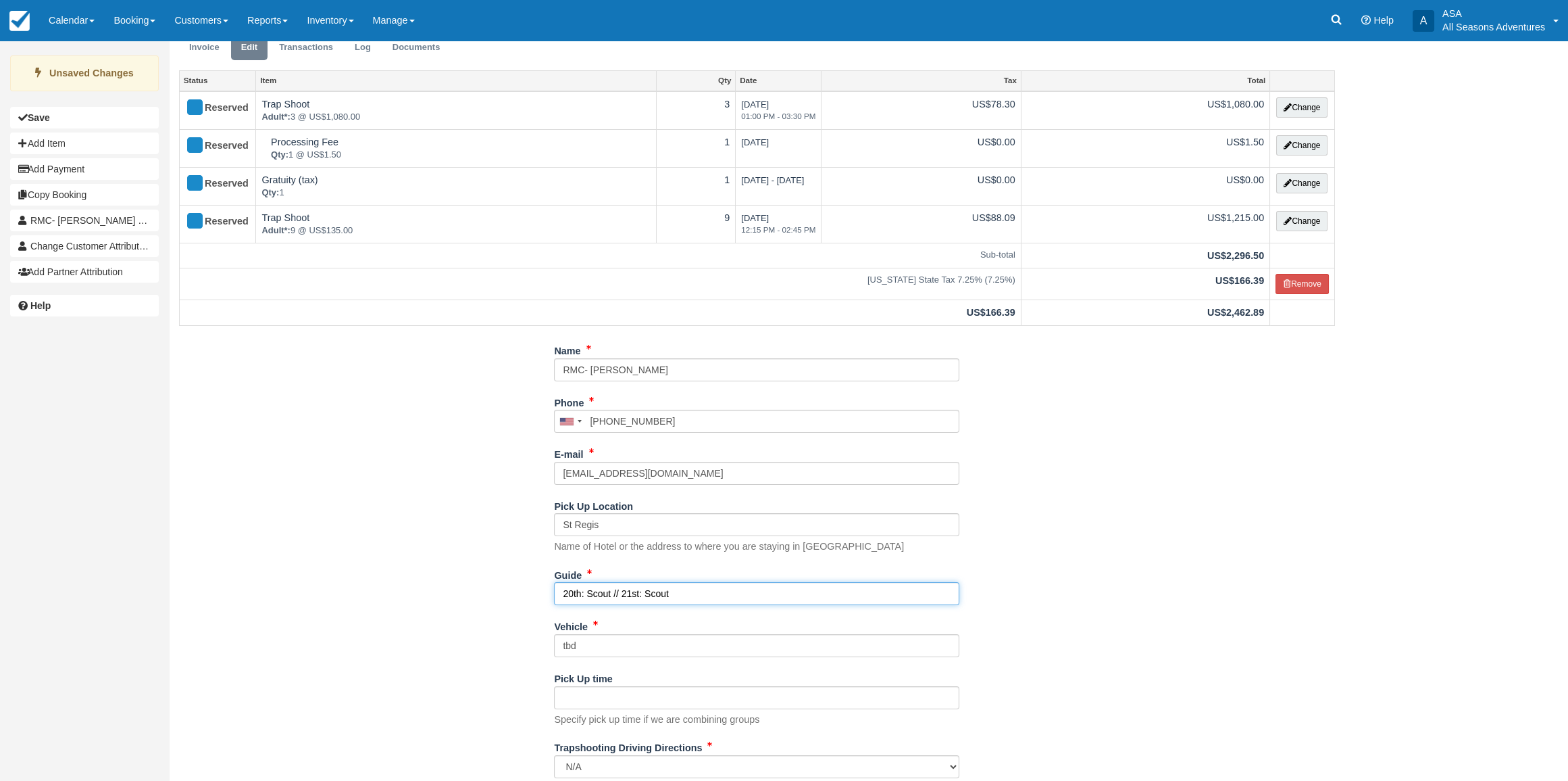
scroll to position [92, 0]
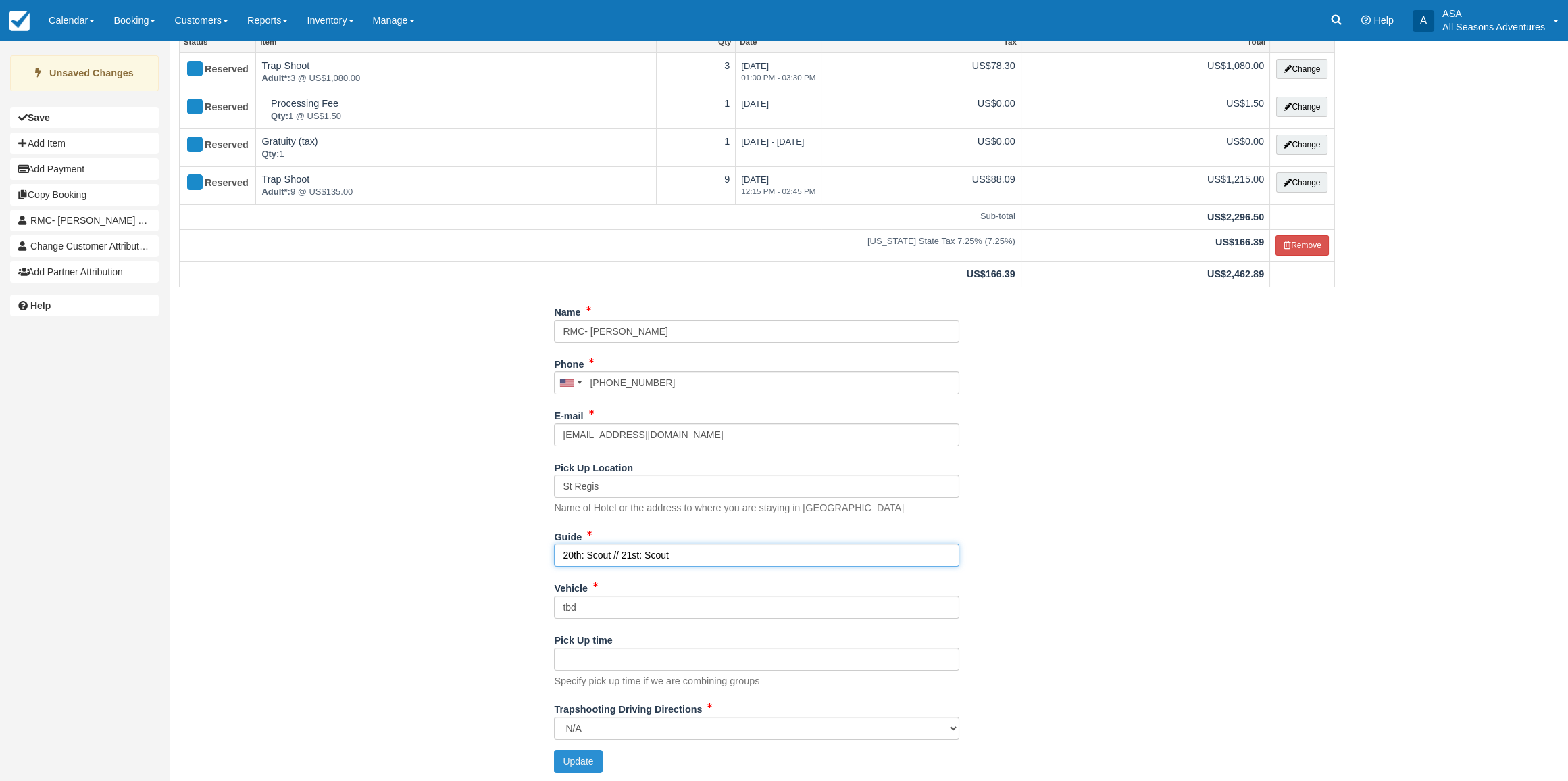
type input "20th: Scout // 21st: Scout"
click at [578, 751] on button "Update" at bounding box center [578, 761] width 48 height 23
type input "+18016803748"
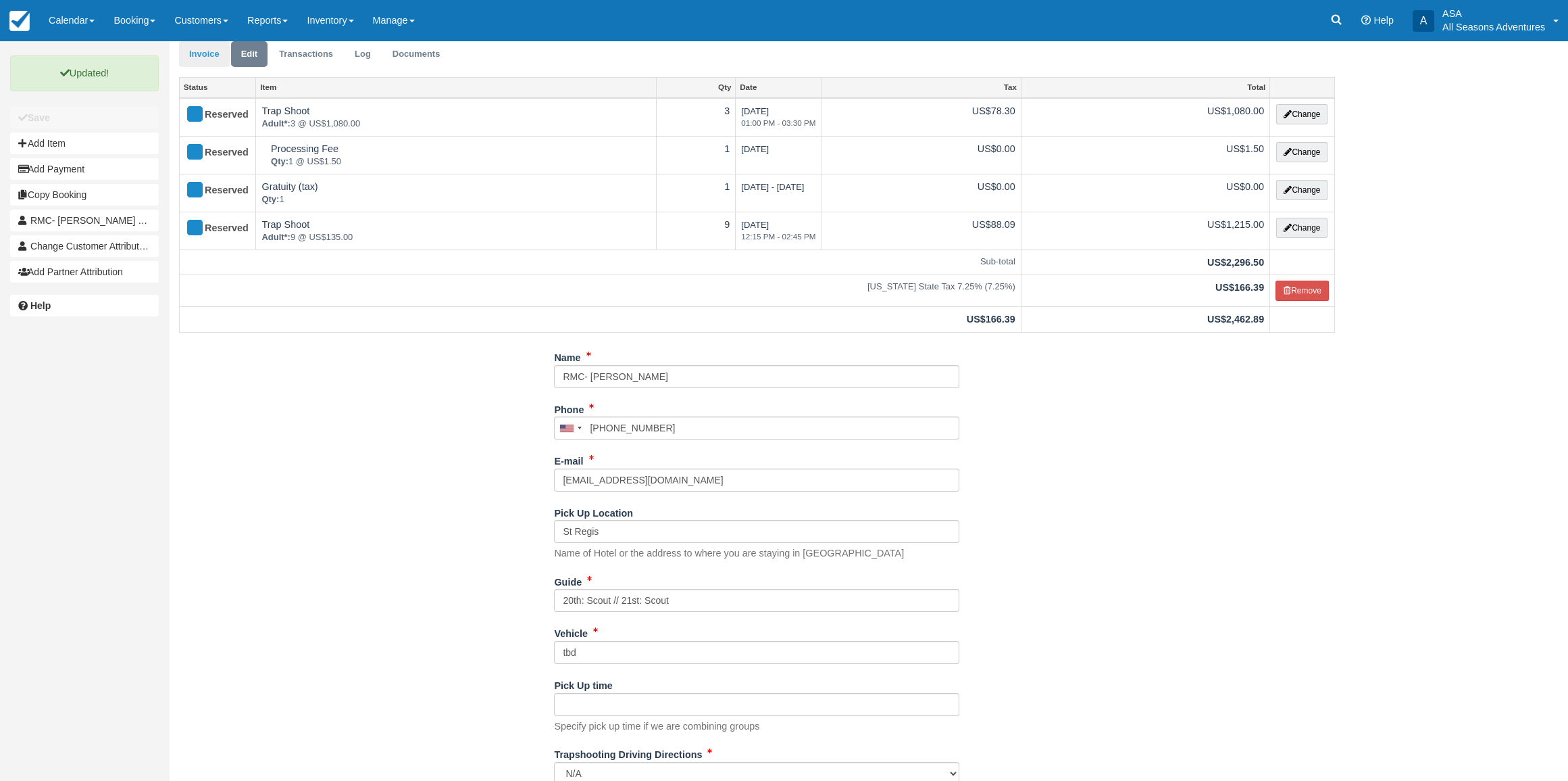
scroll to position [0, 0]
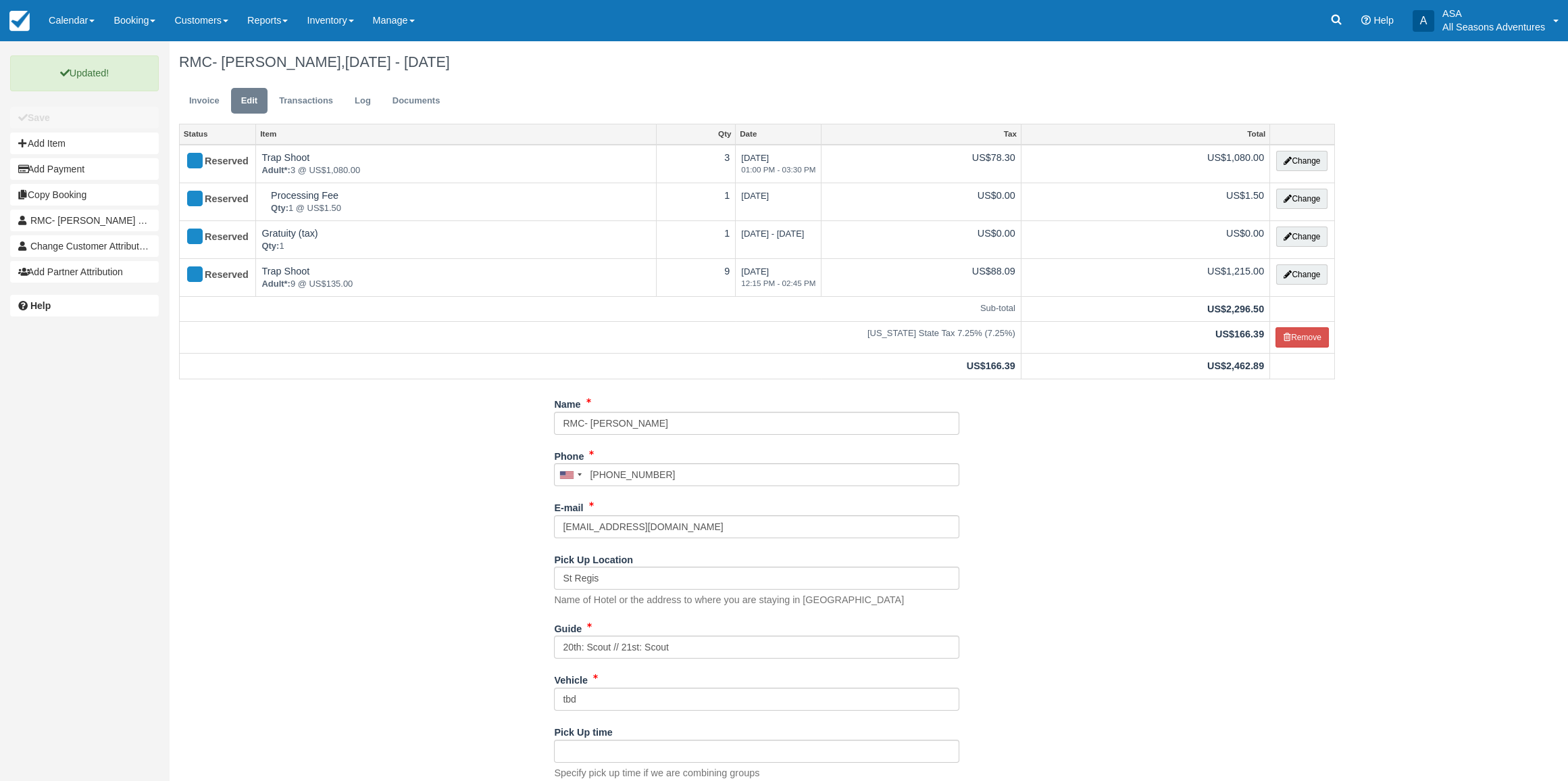
click at [212, 85] on ul "Invoice Edit Transactions Log Documents" at bounding box center [756, 104] width 1155 height 41
click at [204, 101] on link "Invoice" at bounding box center [204, 101] width 50 height 26
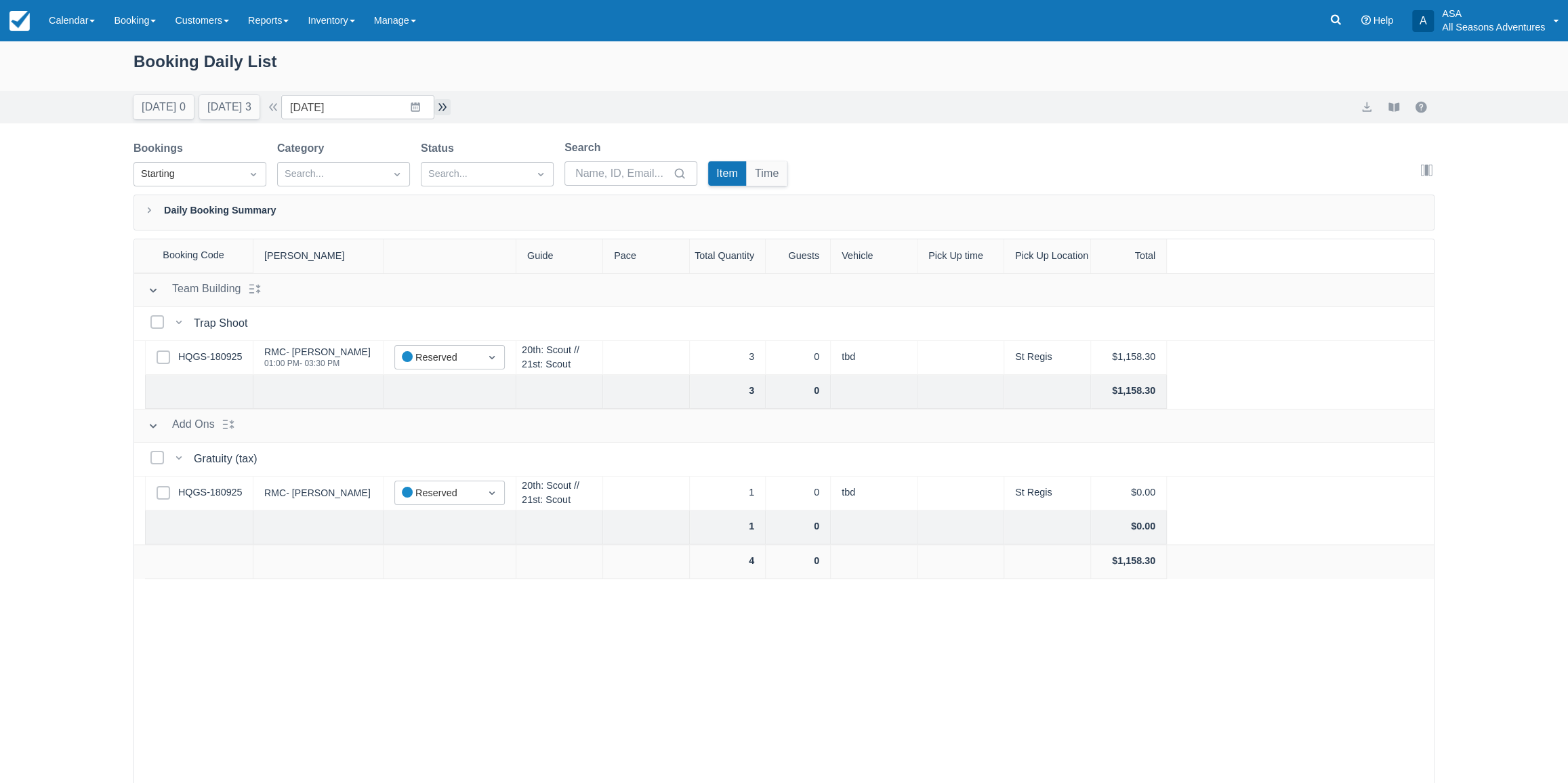
click at [448, 103] on button "button" at bounding box center [442, 107] width 16 height 16
type input "[DATE]"
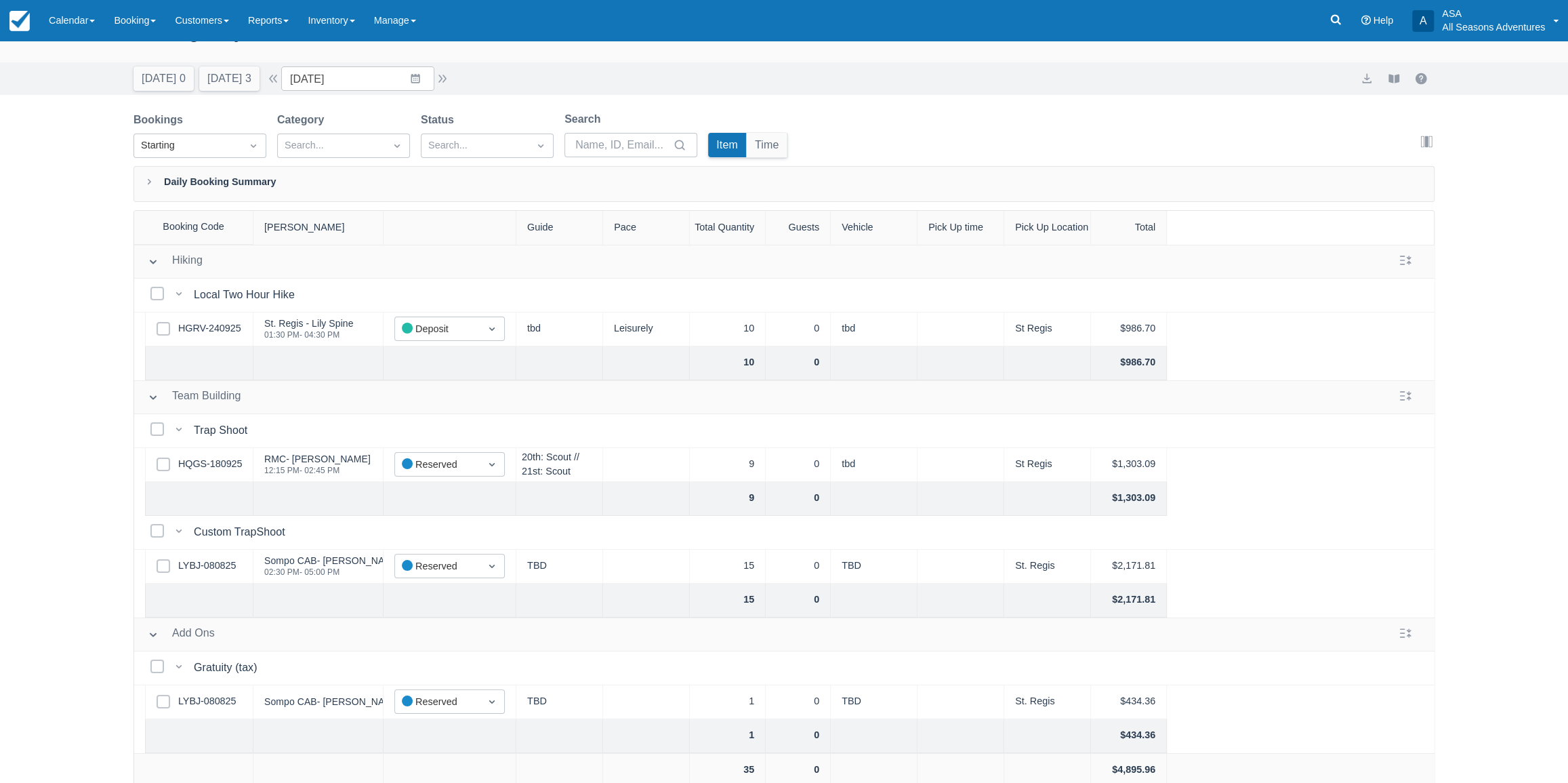
scroll to position [68, 0]
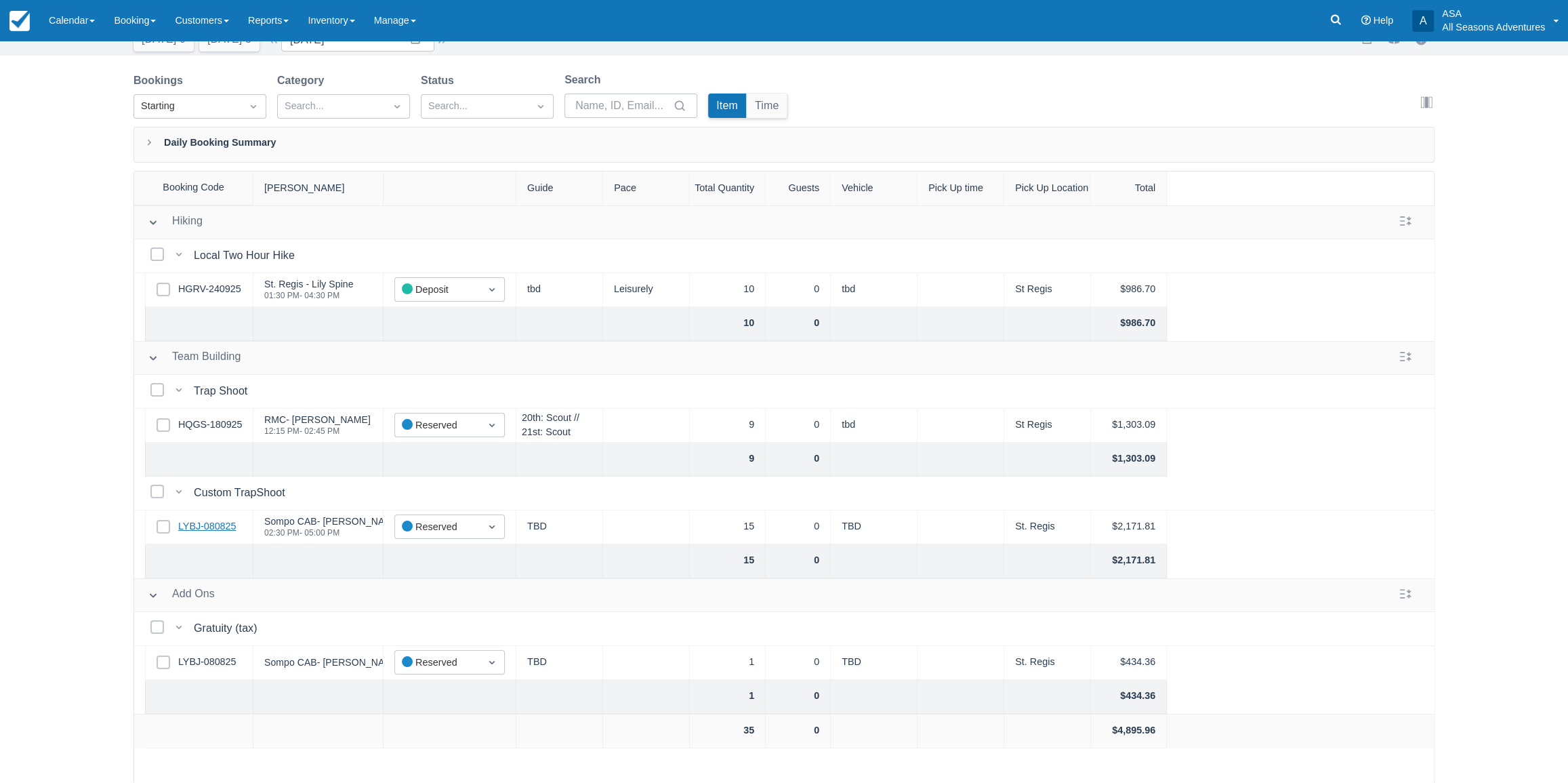
click at [212, 525] on link "LYBJ-080825" at bounding box center [206, 526] width 57 height 15
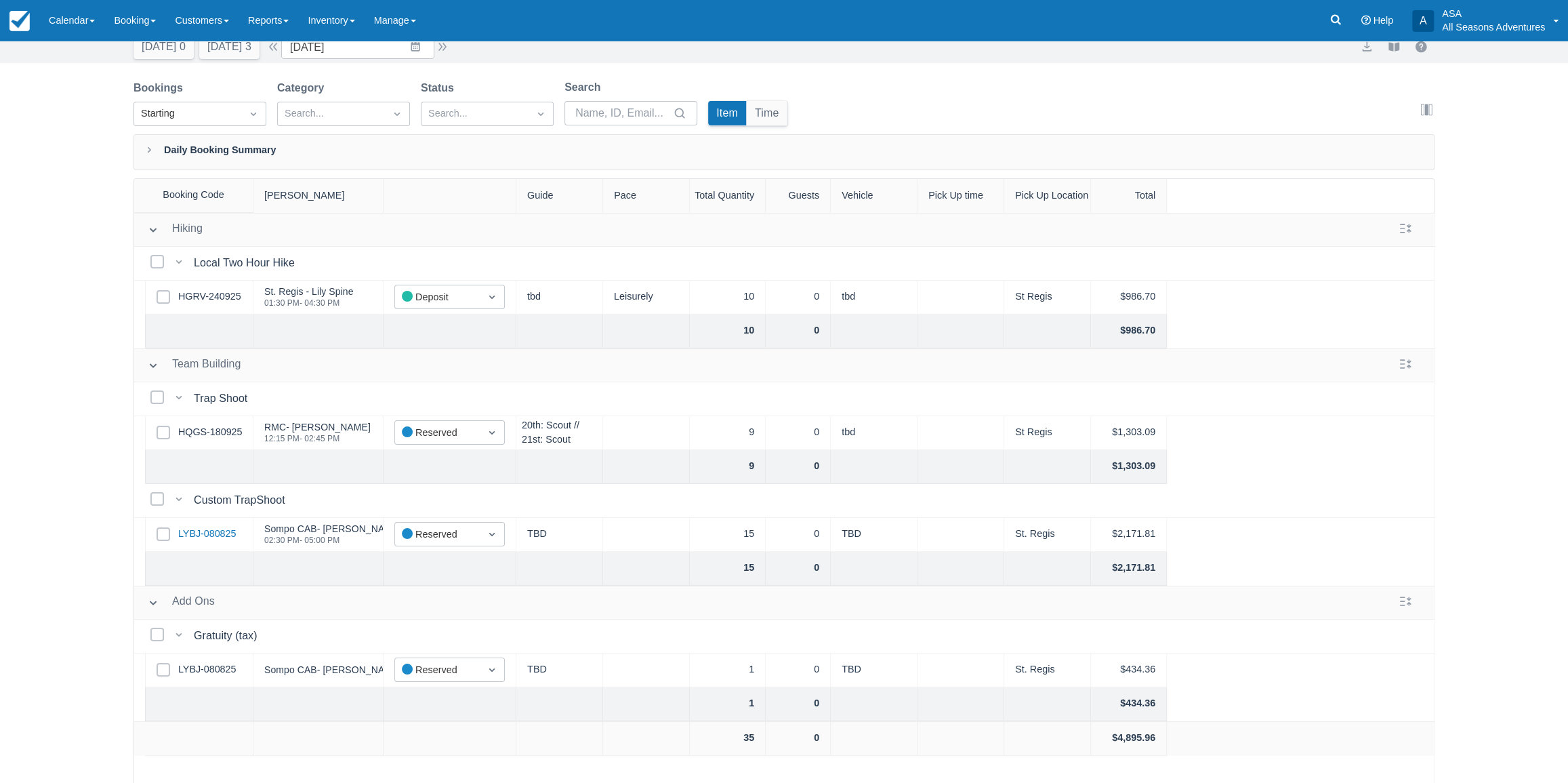
scroll to position [0, 0]
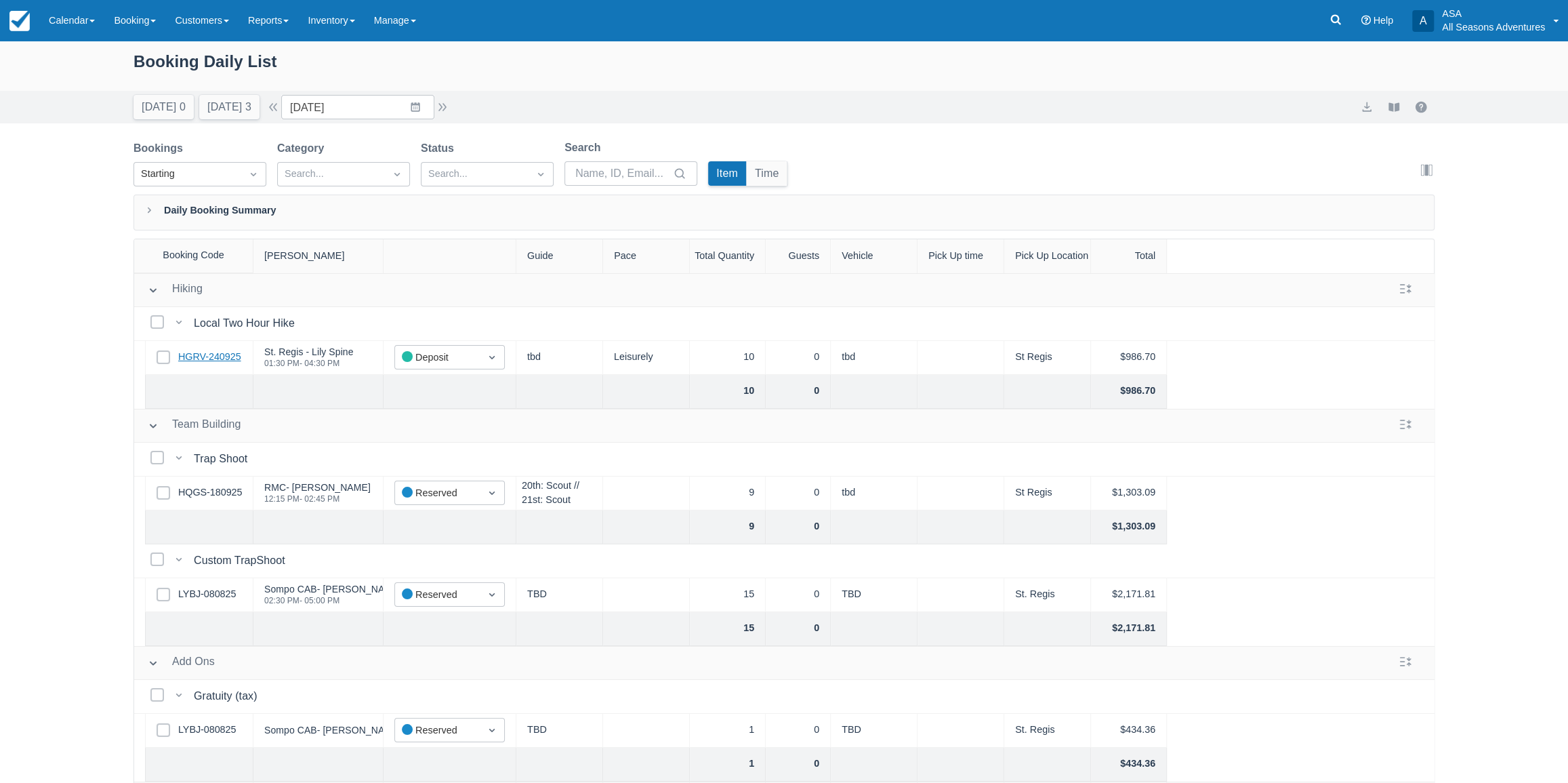
click at [211, 362] on link "HGRV-240925" at bounding box center [209, 357] width 63 height 15
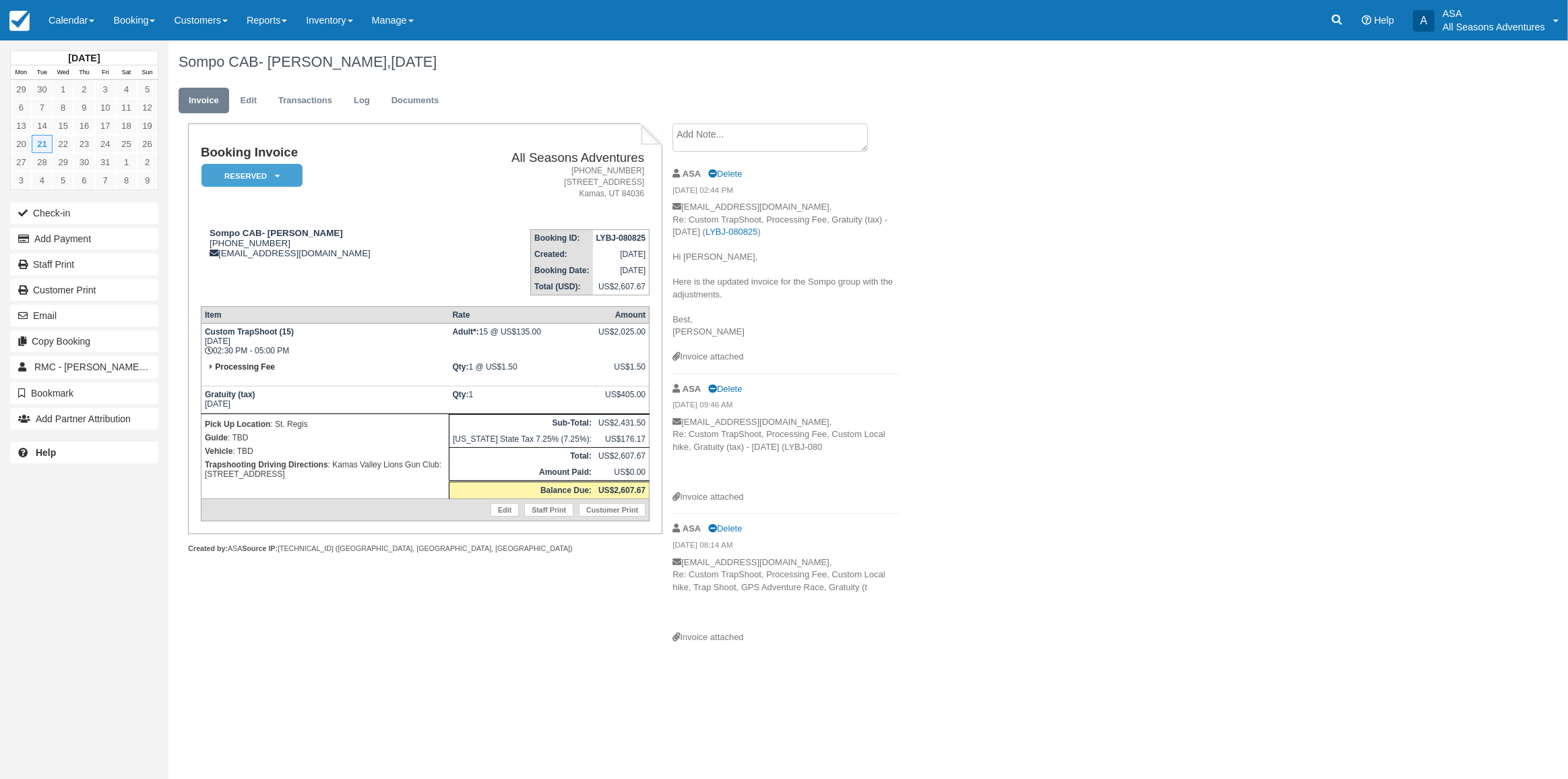
drag, startPoint x: 265, startPoint y: 140, endPoint x: 283, endPoint y: 114, distance: 31.6
click at [280, 117] on div "Sompo CAB- [PERSON_NAME], [DATE] Invoice Edit Transactions Log Documents Bookin…" at bounding box center [757, 347] width 1176 height 613
click at [256, 97] on link "Edit" at bounding box center [249, 100] width 37 height 26
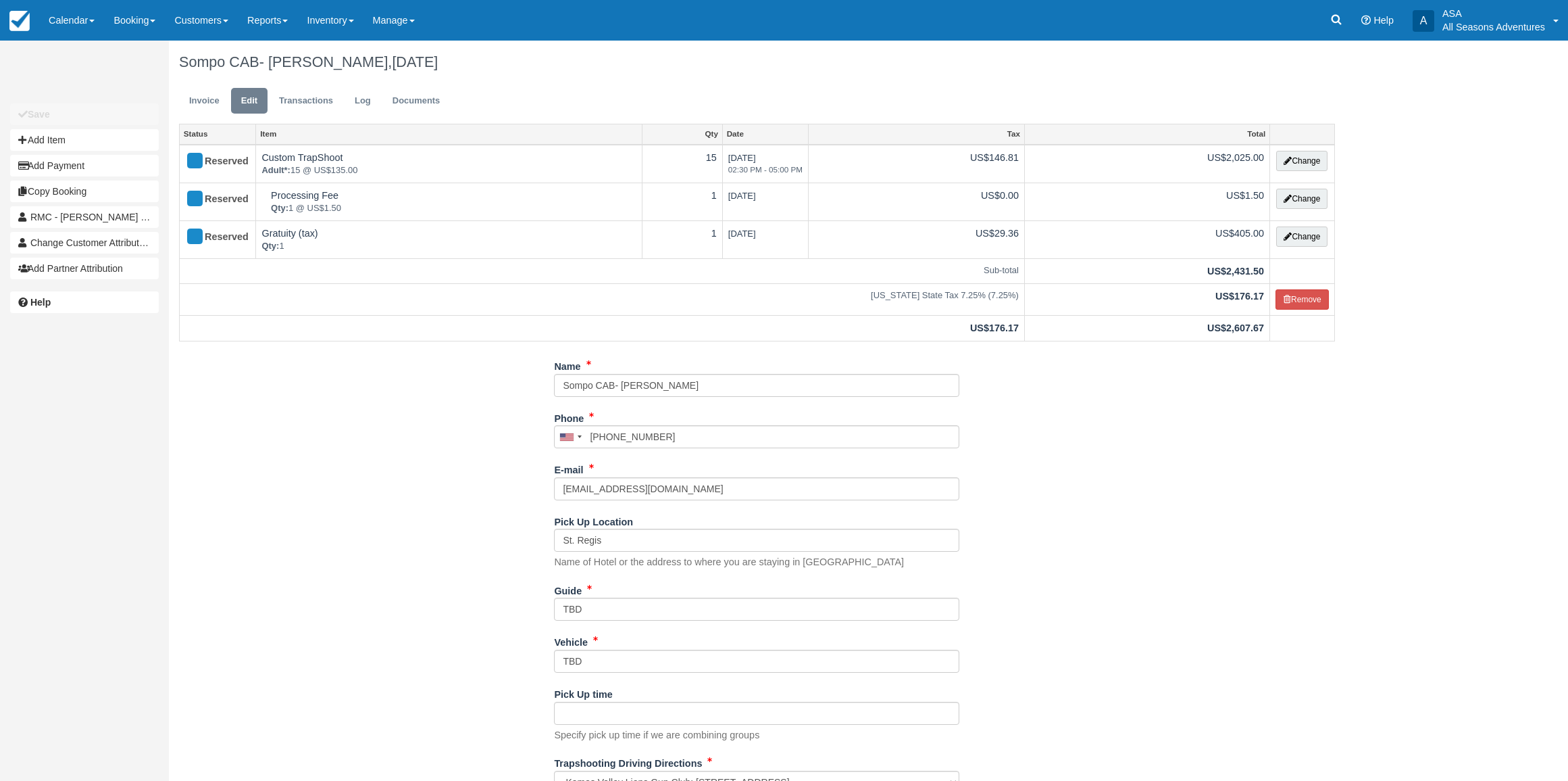
select select "Kamas Valley Lions Gun Club: [STREET_ADDRESS]"
click at [596, 619] on input "TBD" at bounding box center [755, 609] width 405 height 23
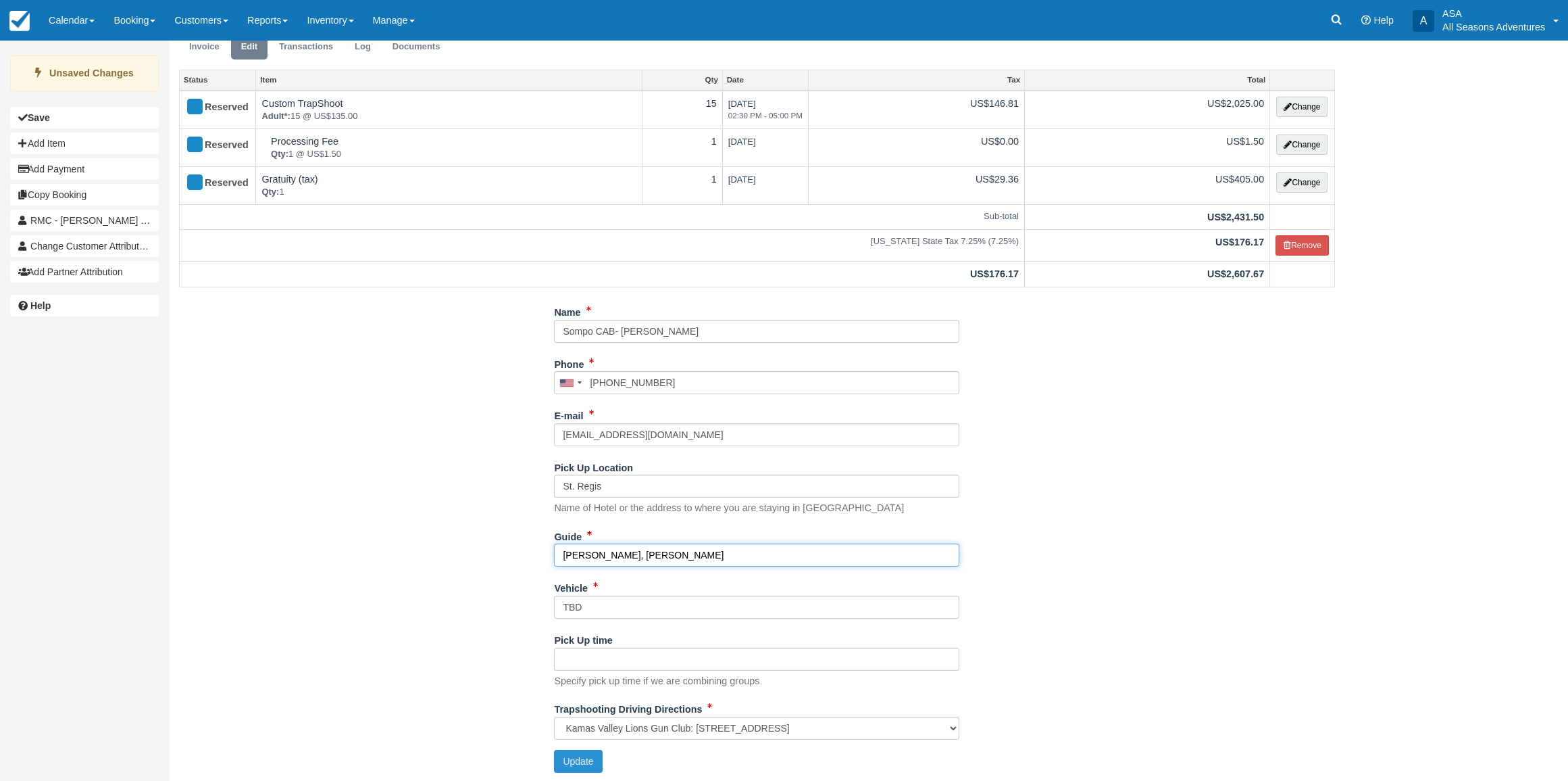
type input "Logan, Gaege"
click at [566, 751] on button "Update" at bounding box center [578, 761] width 48 height 23
type input "+14357140769"
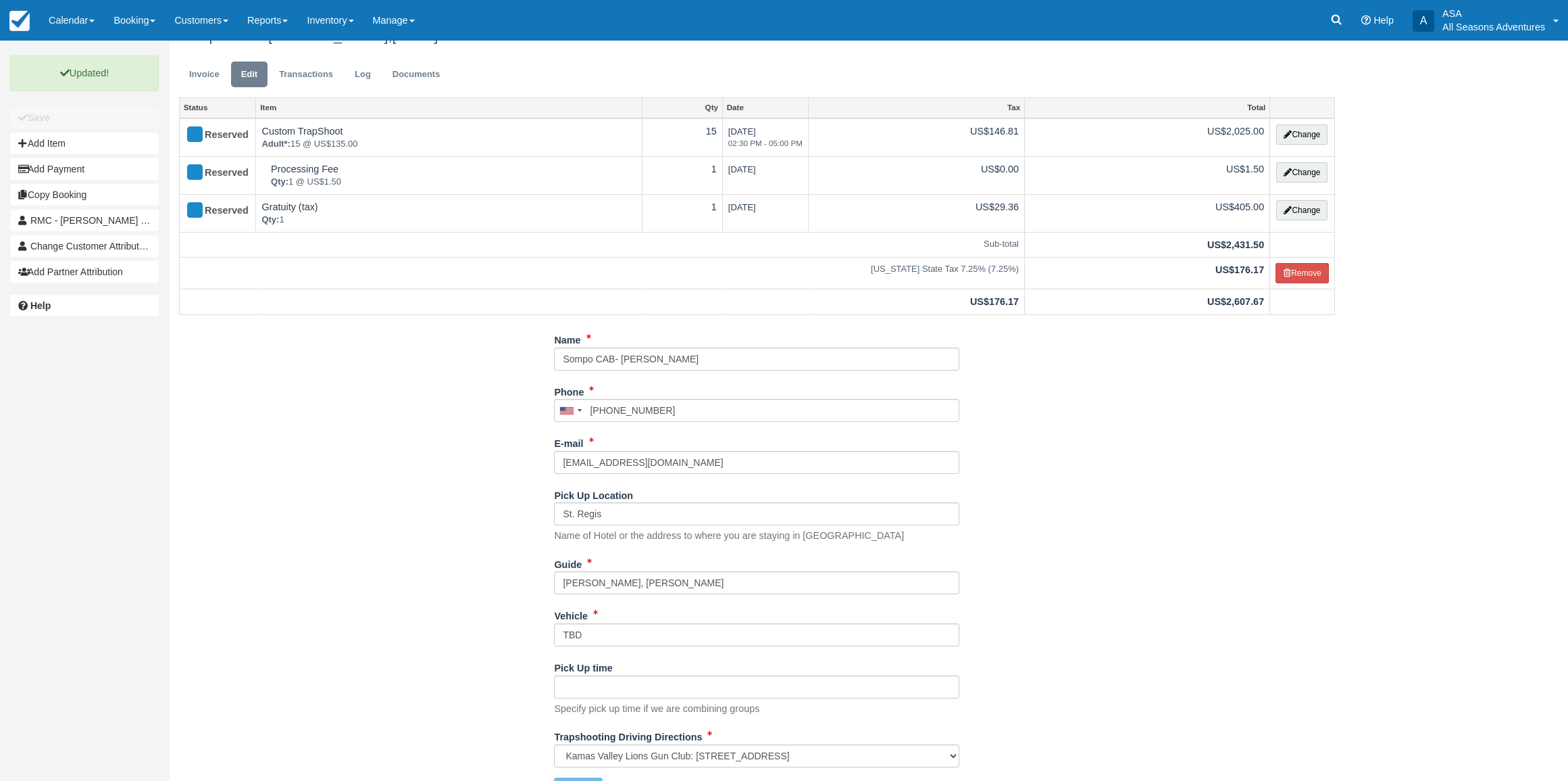
scroll to position [0, 0]
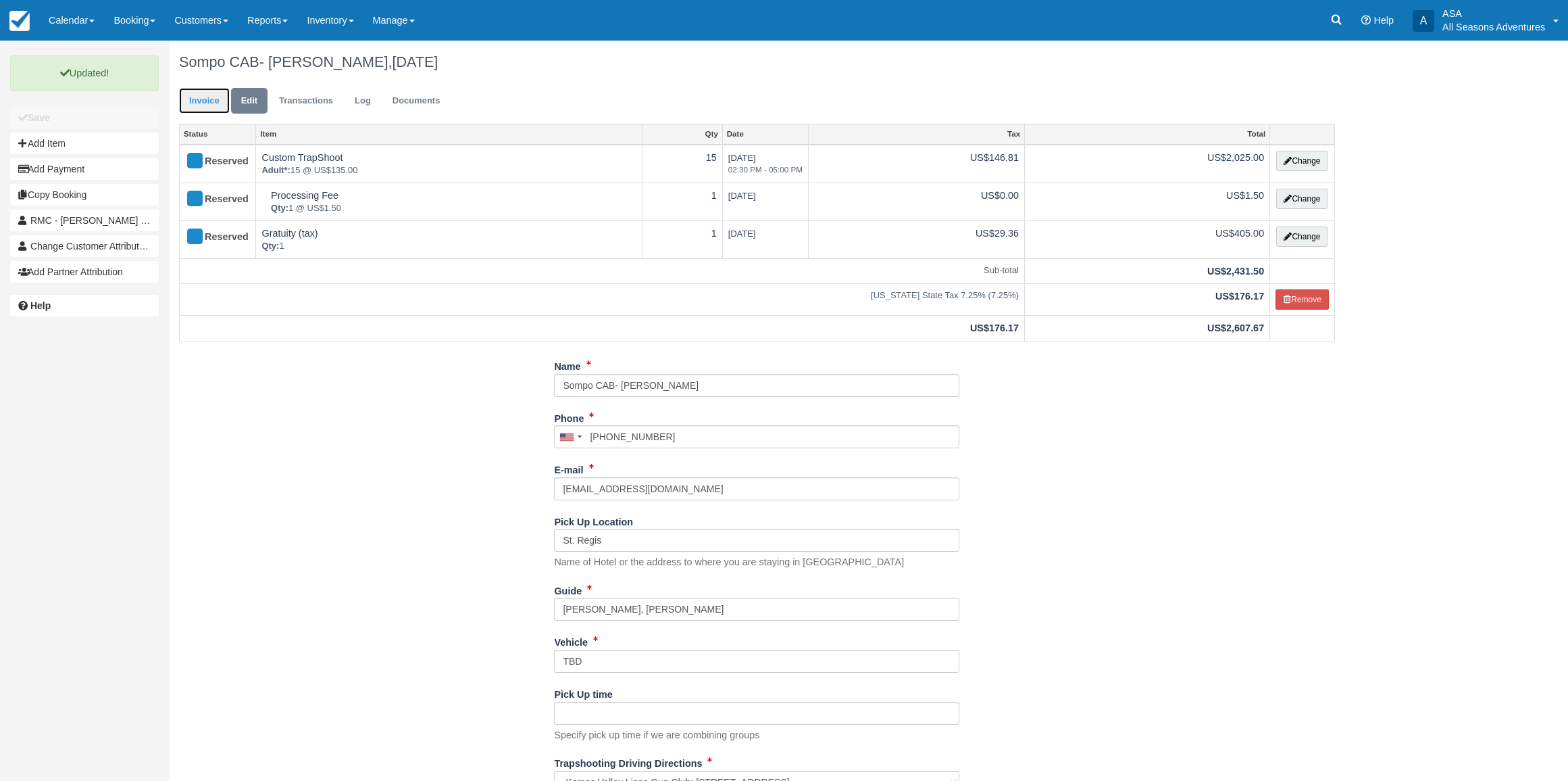
click at [219, 101] on link "Invoice" at bounding box center [204, 101] width 50 height 26
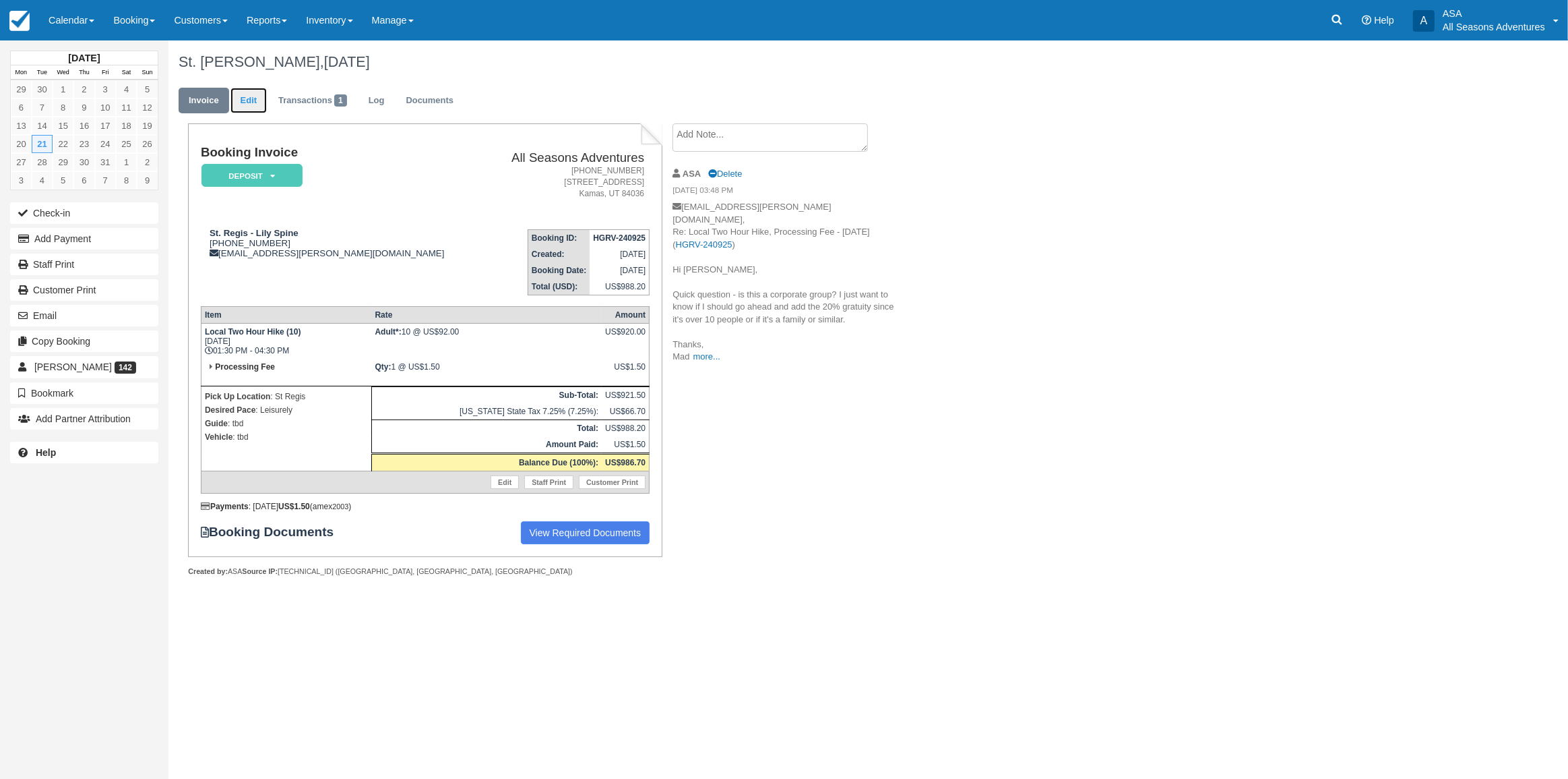
click at [250, 99] on link "Edit" at bounding box center [249, 100] width 37 height 26
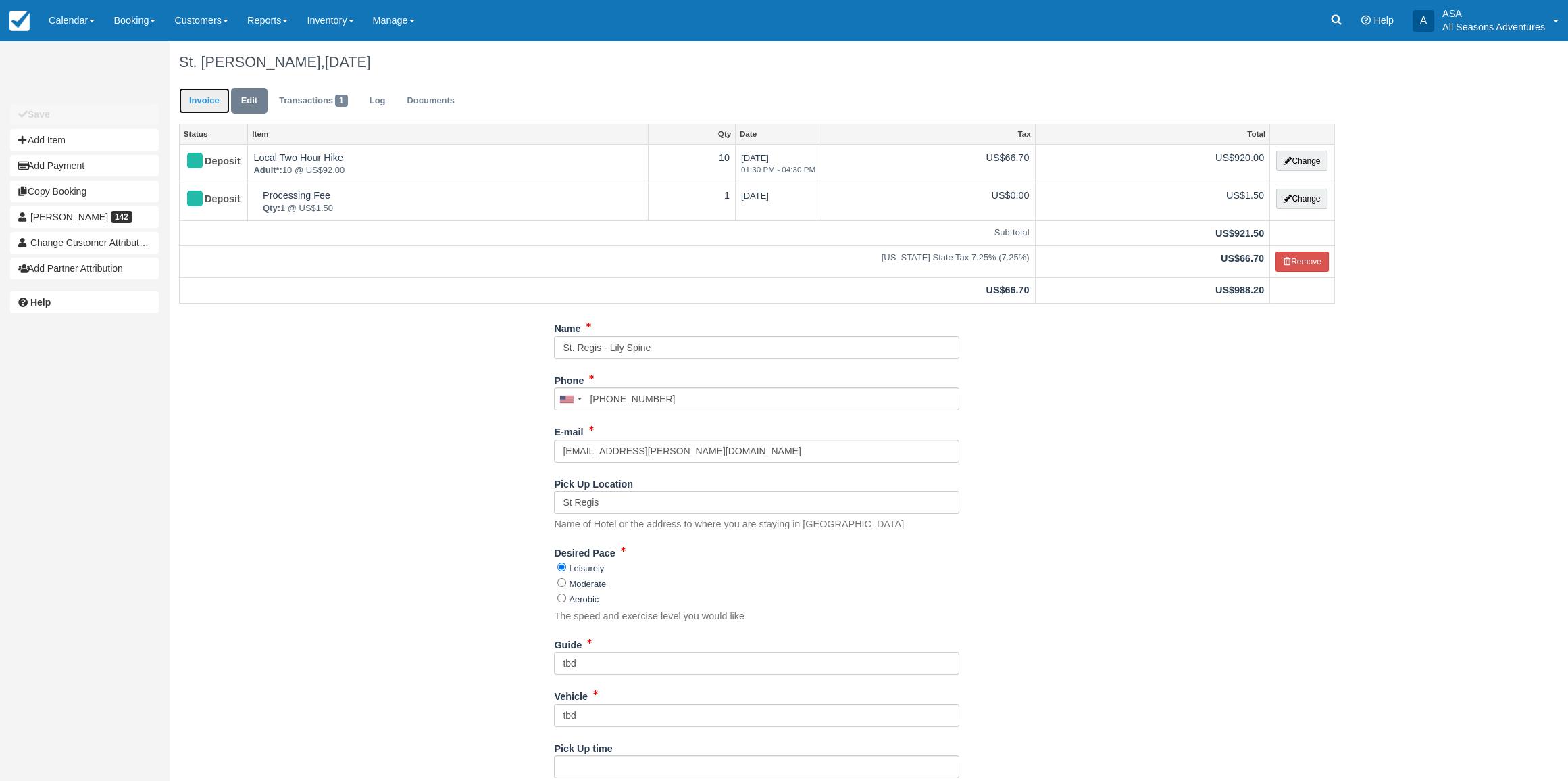
click at [217, 101] on link "Invoice" at bounding box center [204, 101] width 50 height 26
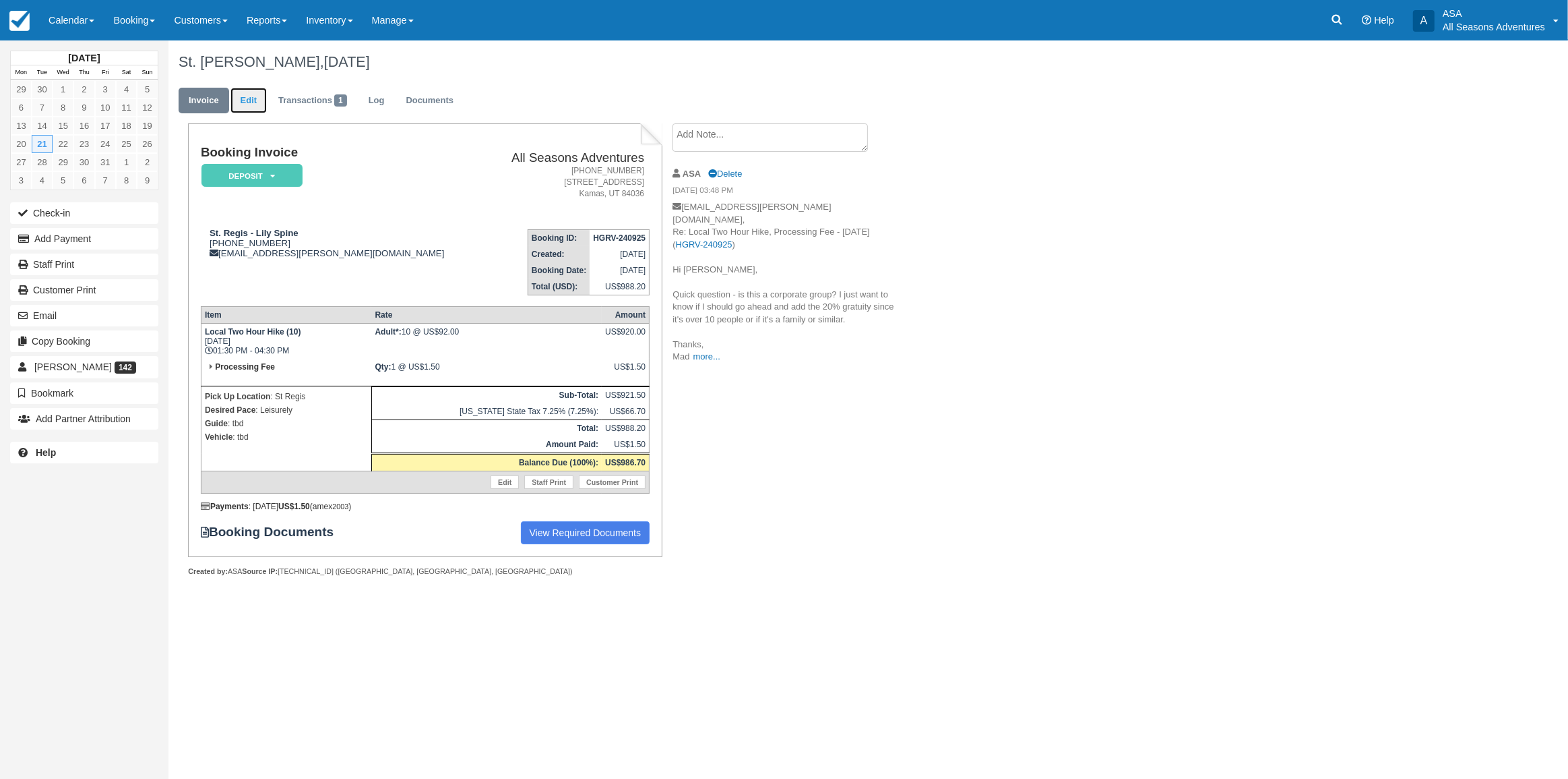
click at [238, 99] on link "Edit" at bounding box center [249, 100] width 37 height 26
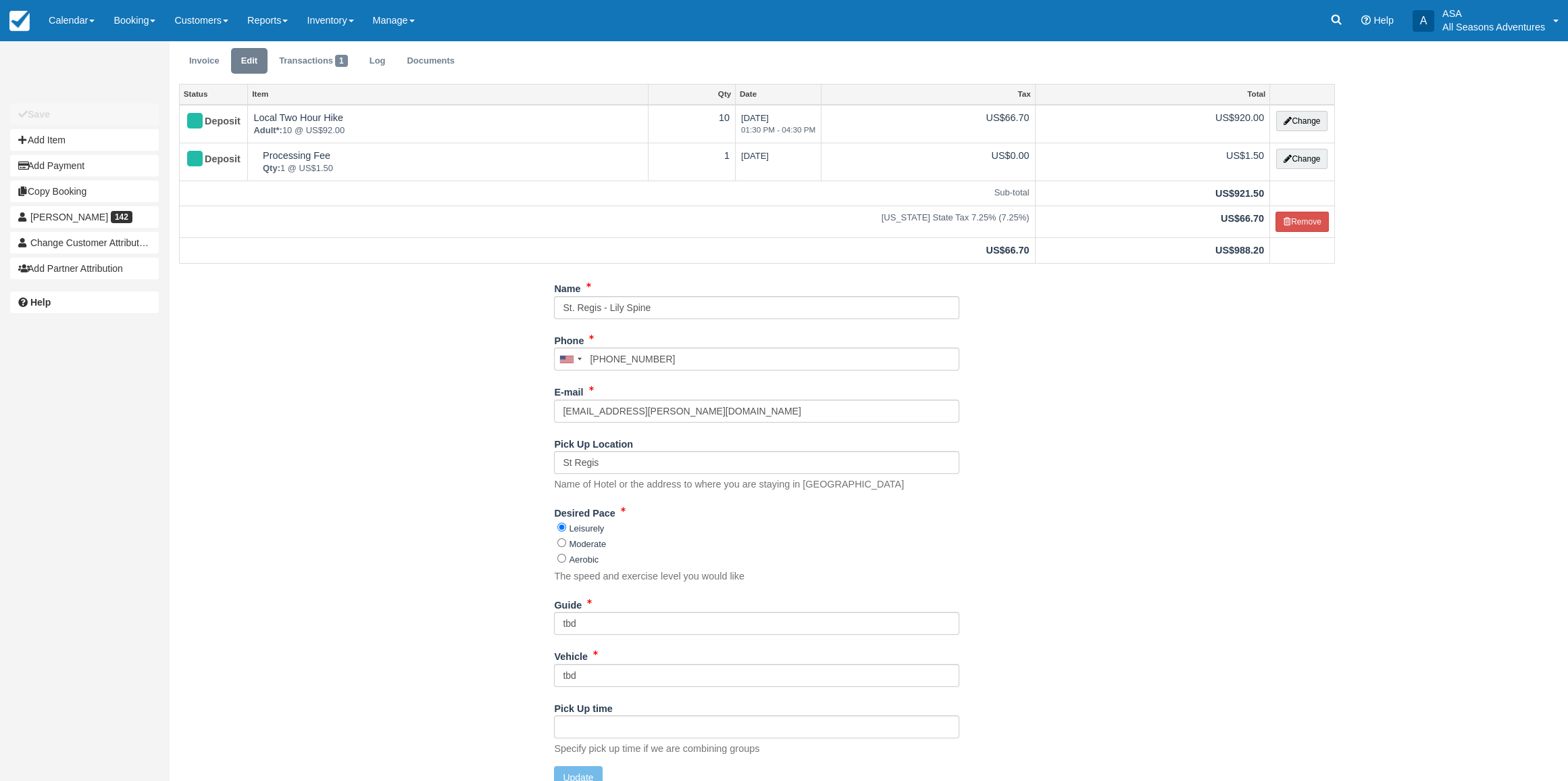
scroll to position [58, 0]
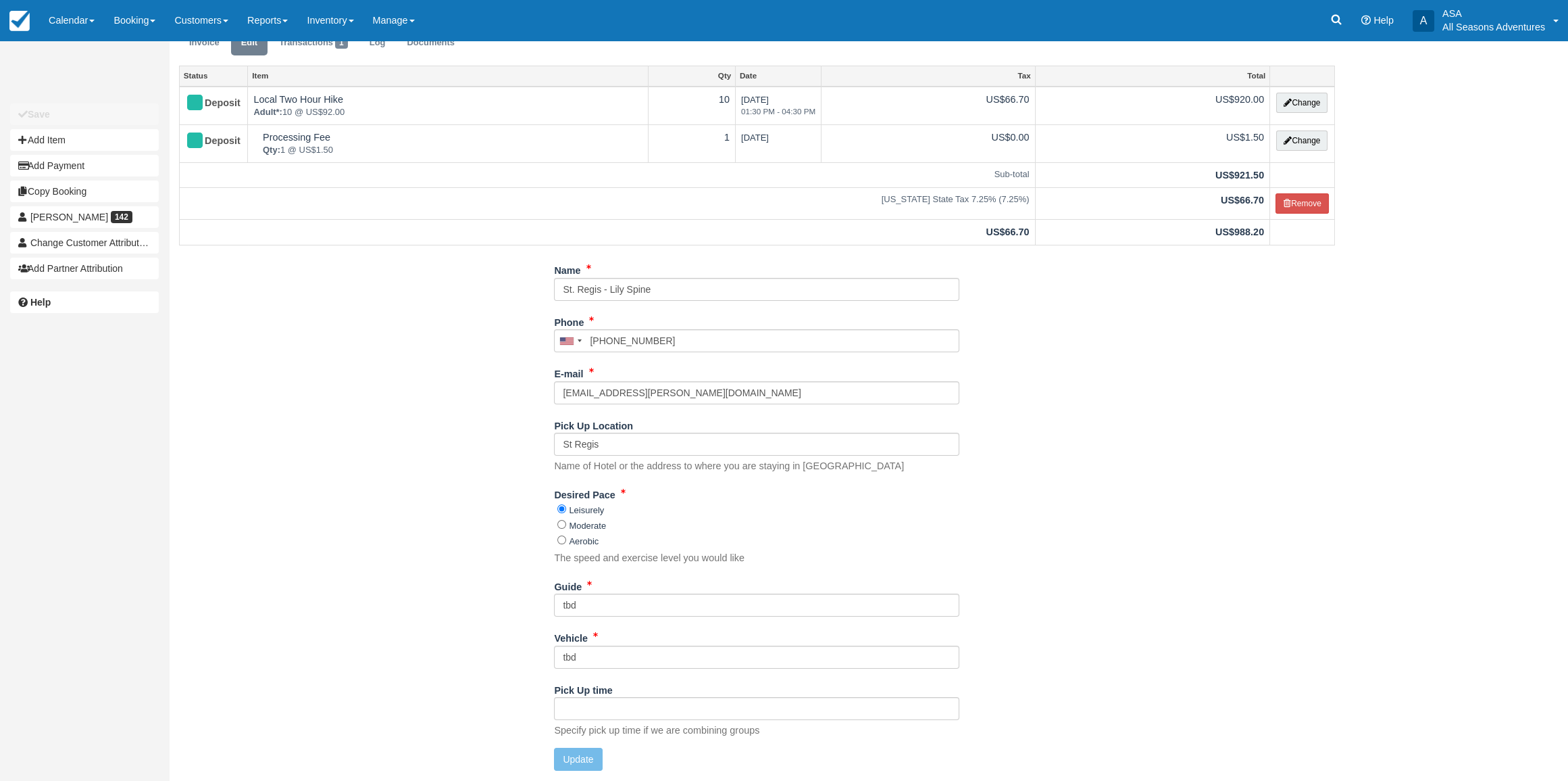
click at [591, 588] on div "Guide tbd" at bounding box center [755, 595] width 405 height 42
click at [591, 610] on input "tbd" at bounding box center [755, 605] width 405 height 23
type input "Gordo, Deb"
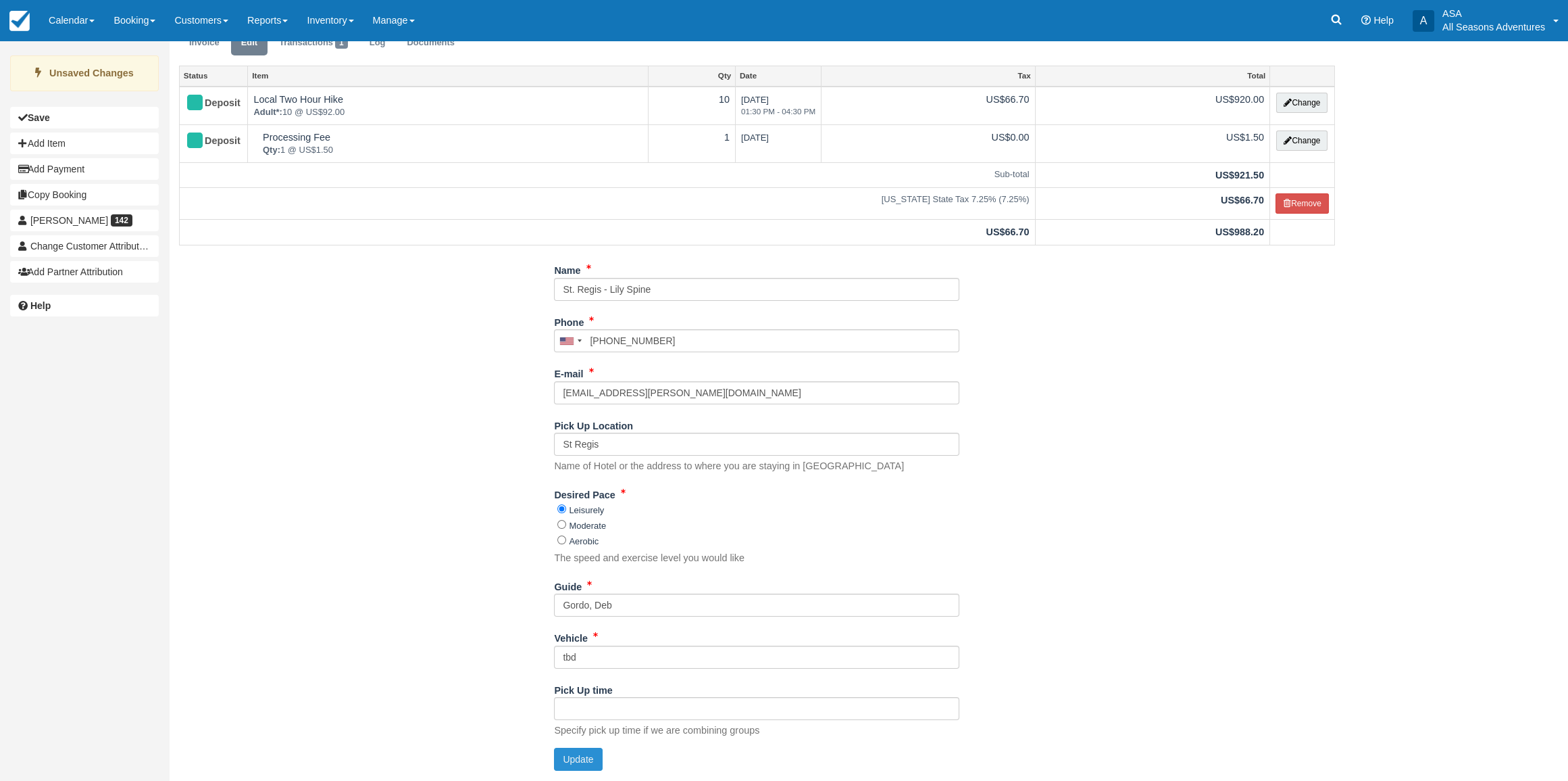
click at [580, 748] on button "Update" at bounding box center [578, 759] width 48 height 23
type input "+13322150464"
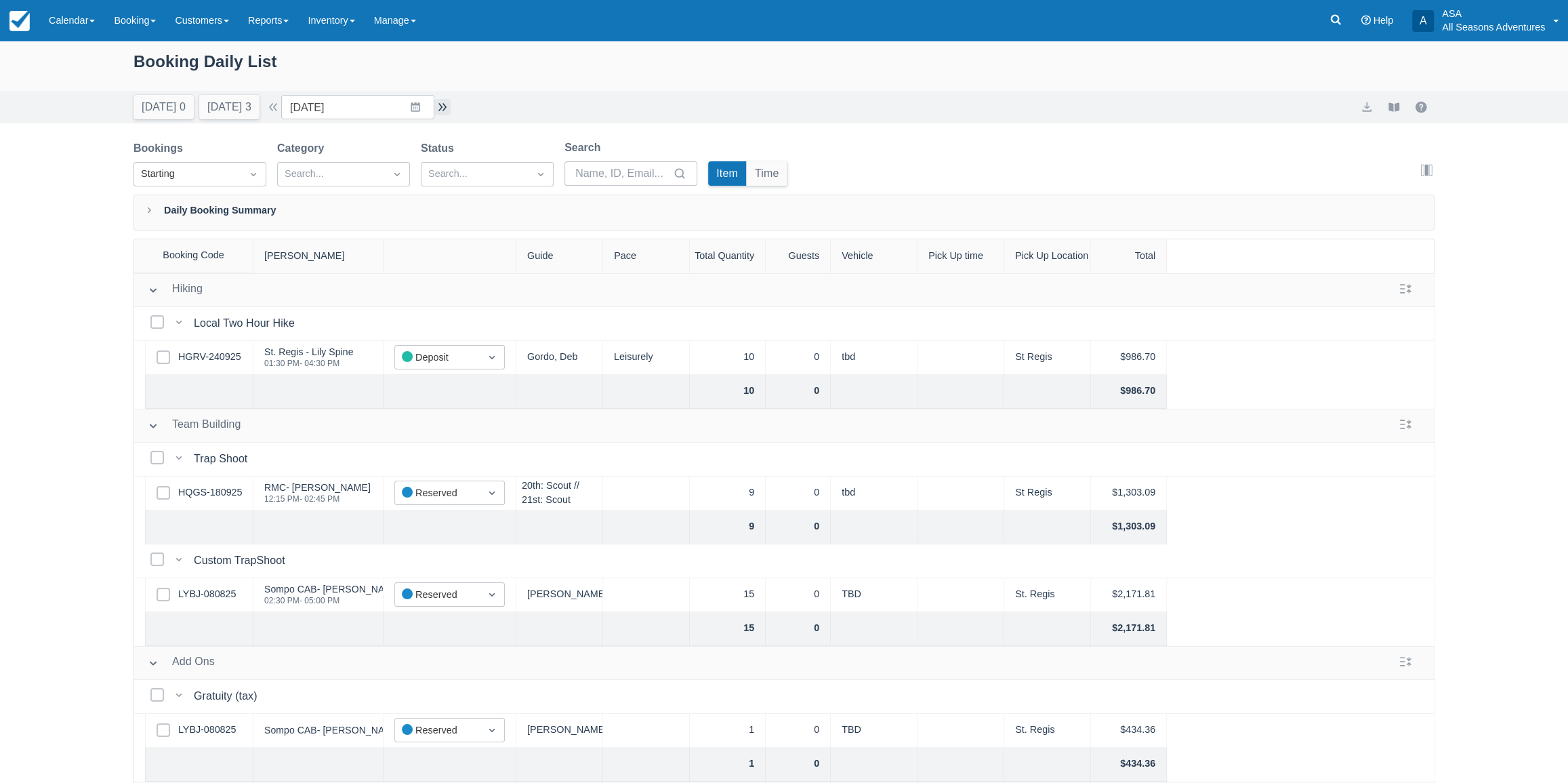
click at [450, 104] on button "button" at bounding box center [442, 107] width 16 height 16
type input "10/23/25"
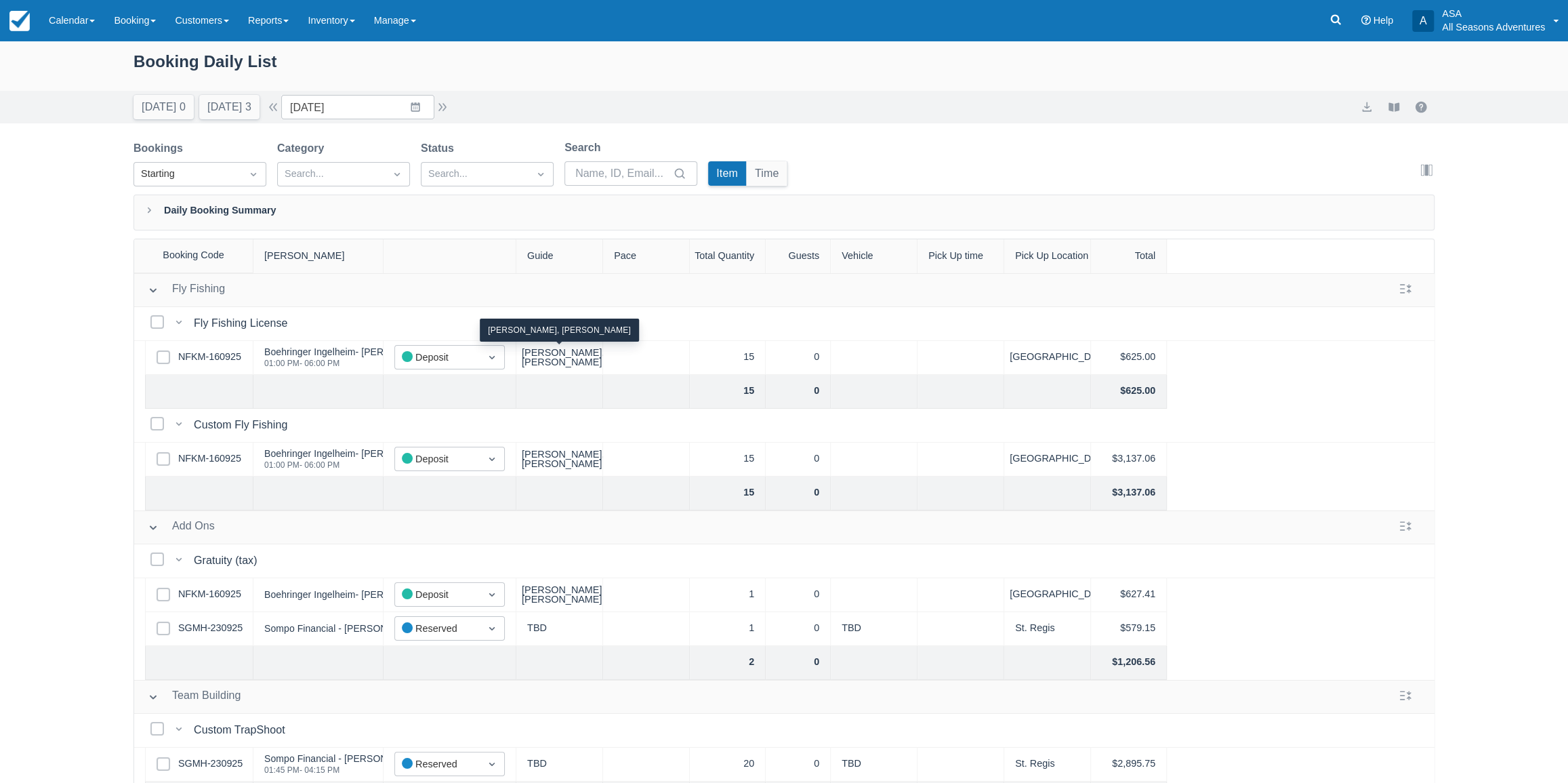
scroll to position [7, 0]
click at [224, 758] on link "SGMH-230925" at bounding box center [210, 763] width 64 height 15
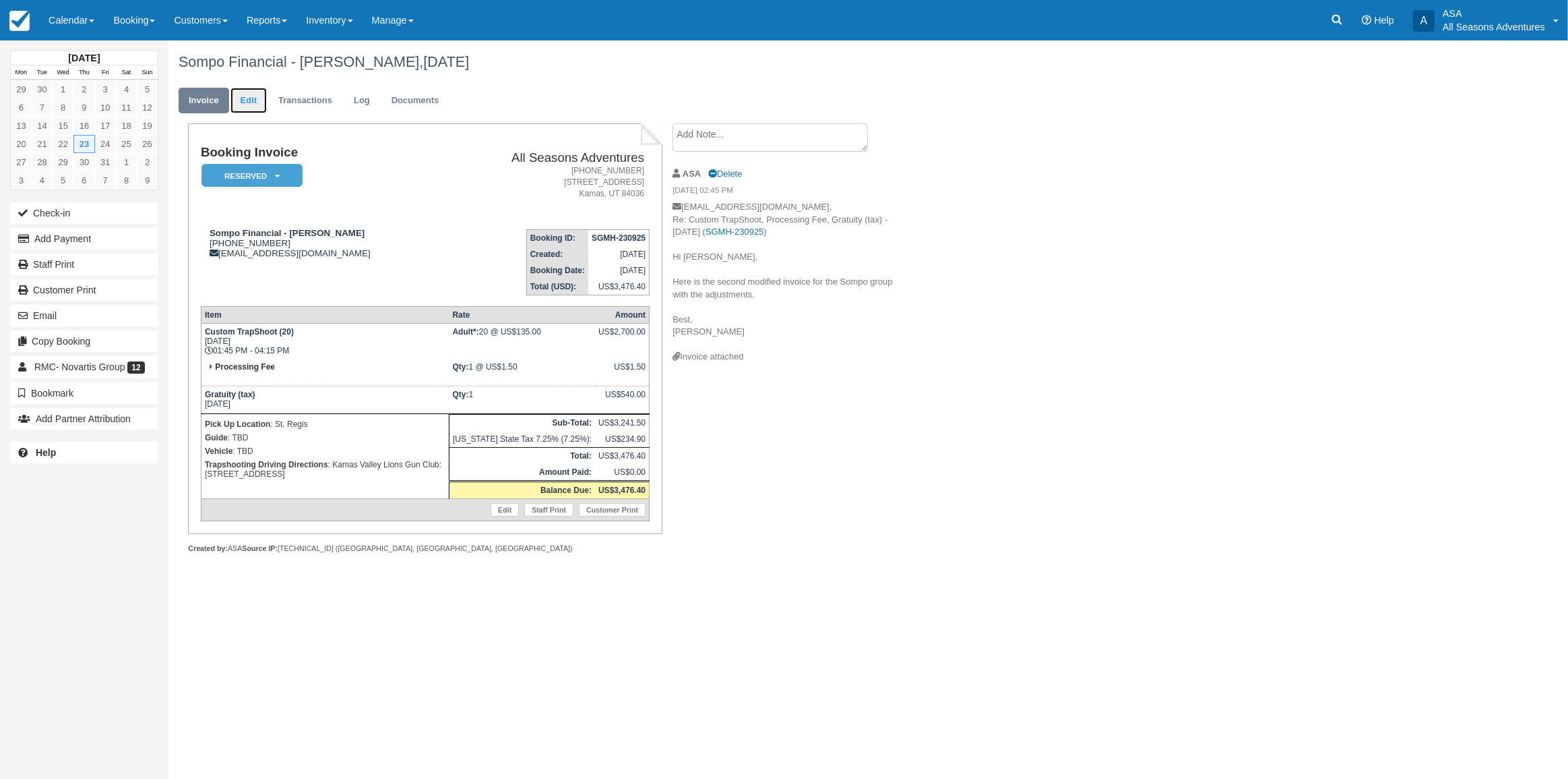
click at [236, 91] on link "Edit" at bounding box center [249, 100] width 37 height 26
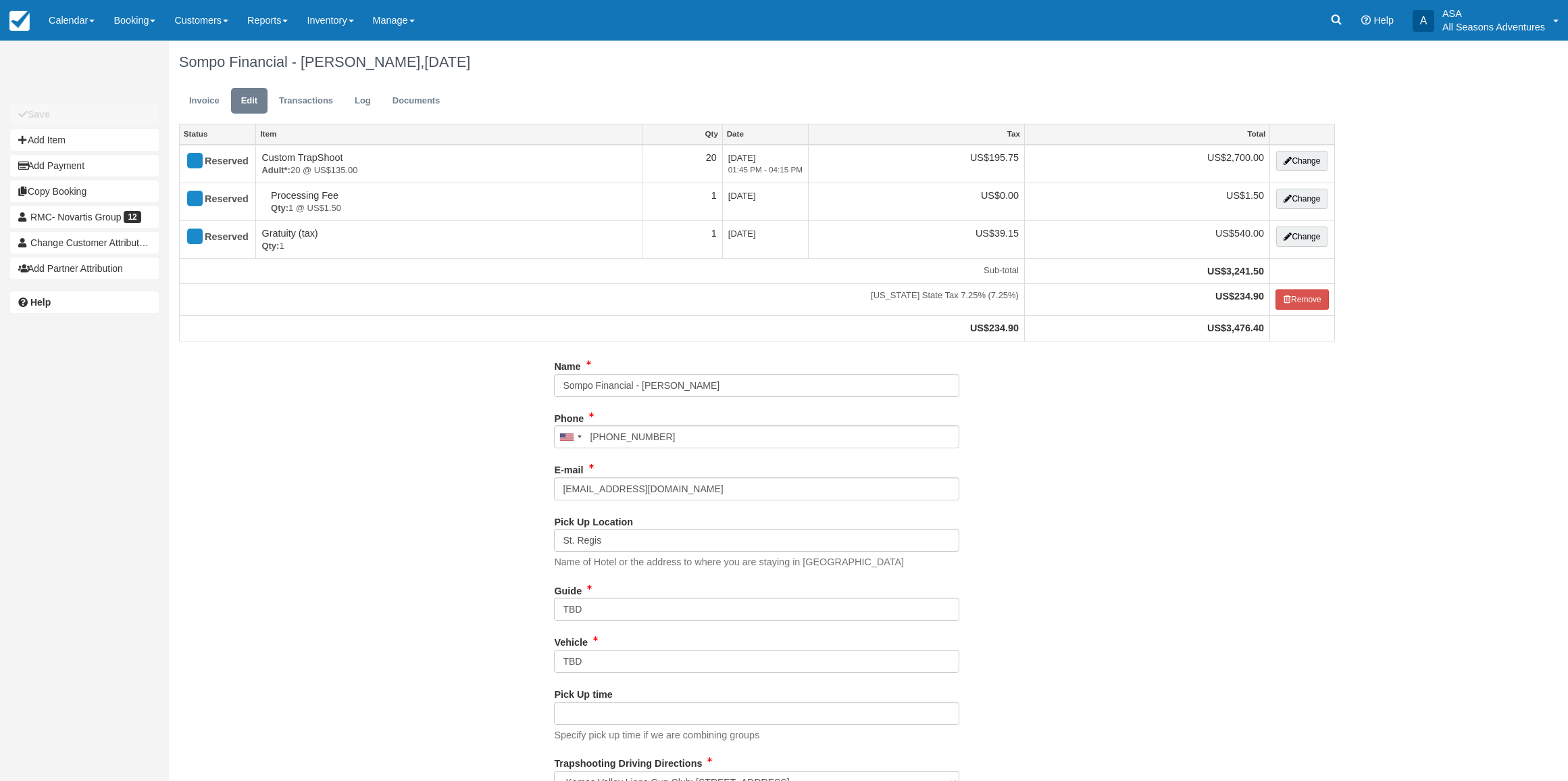
select select "Kamas Valley Lions Gun Club: [STREET_ADDRESS]"
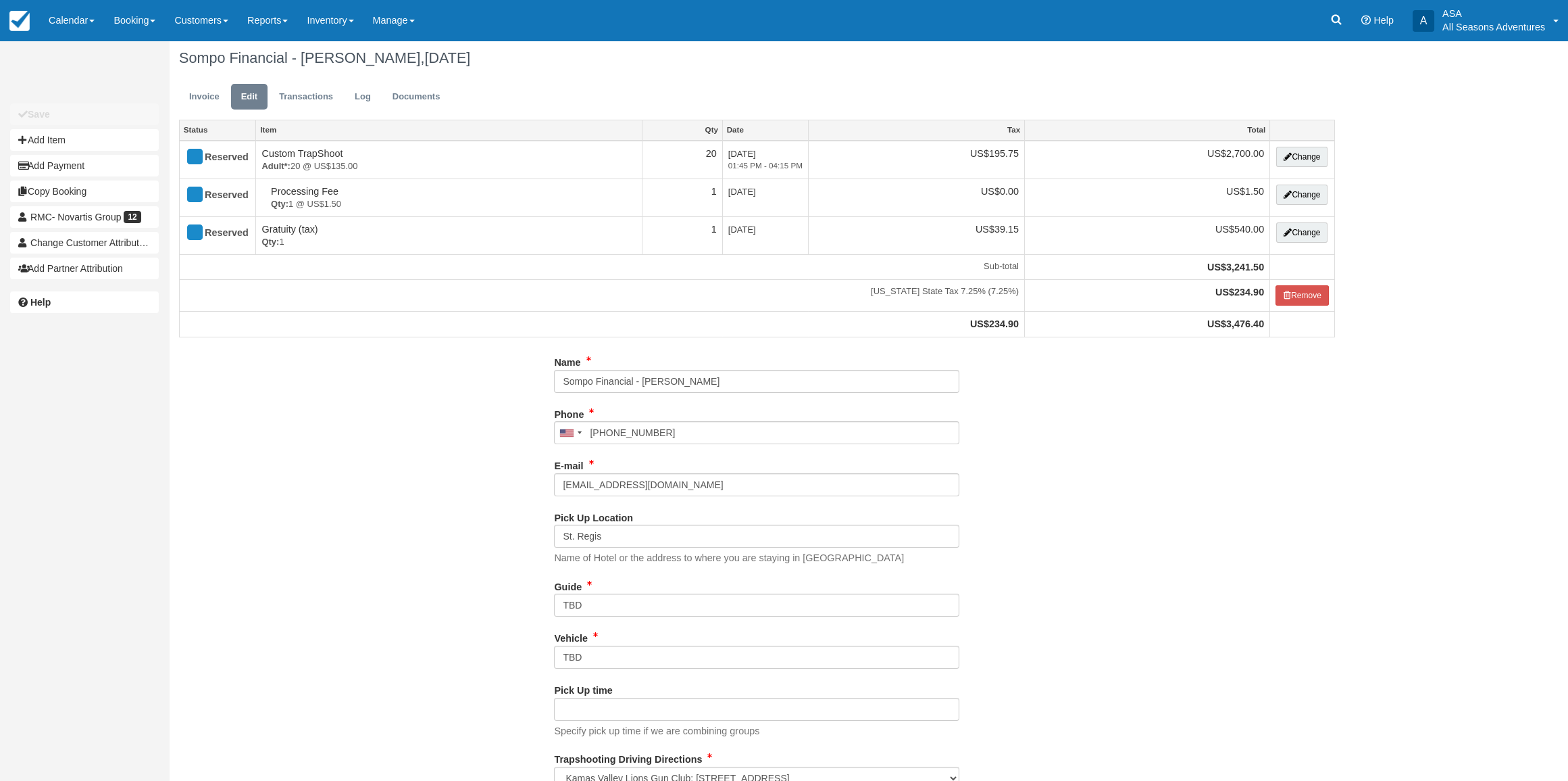
type input "[PHONE_NUMBER]"
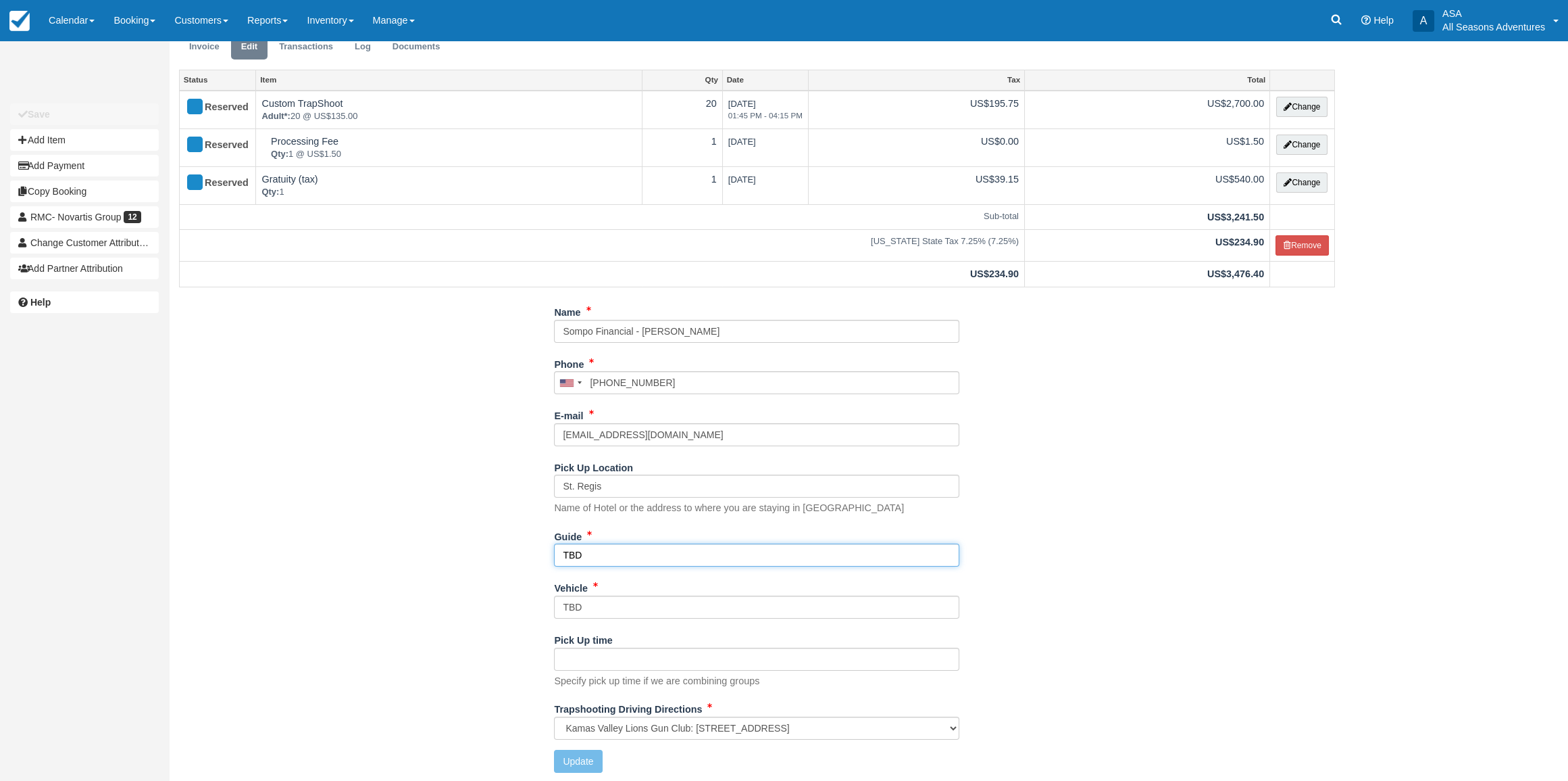
click at [601, 548] on input "TBD" at bounding box center [755, 555] width 405 height 23
type input "Logan, Scout"
click at [583, 756] on button "Update" at bounding box center [578, 761] width 48 height 23
type input "+14357140769"
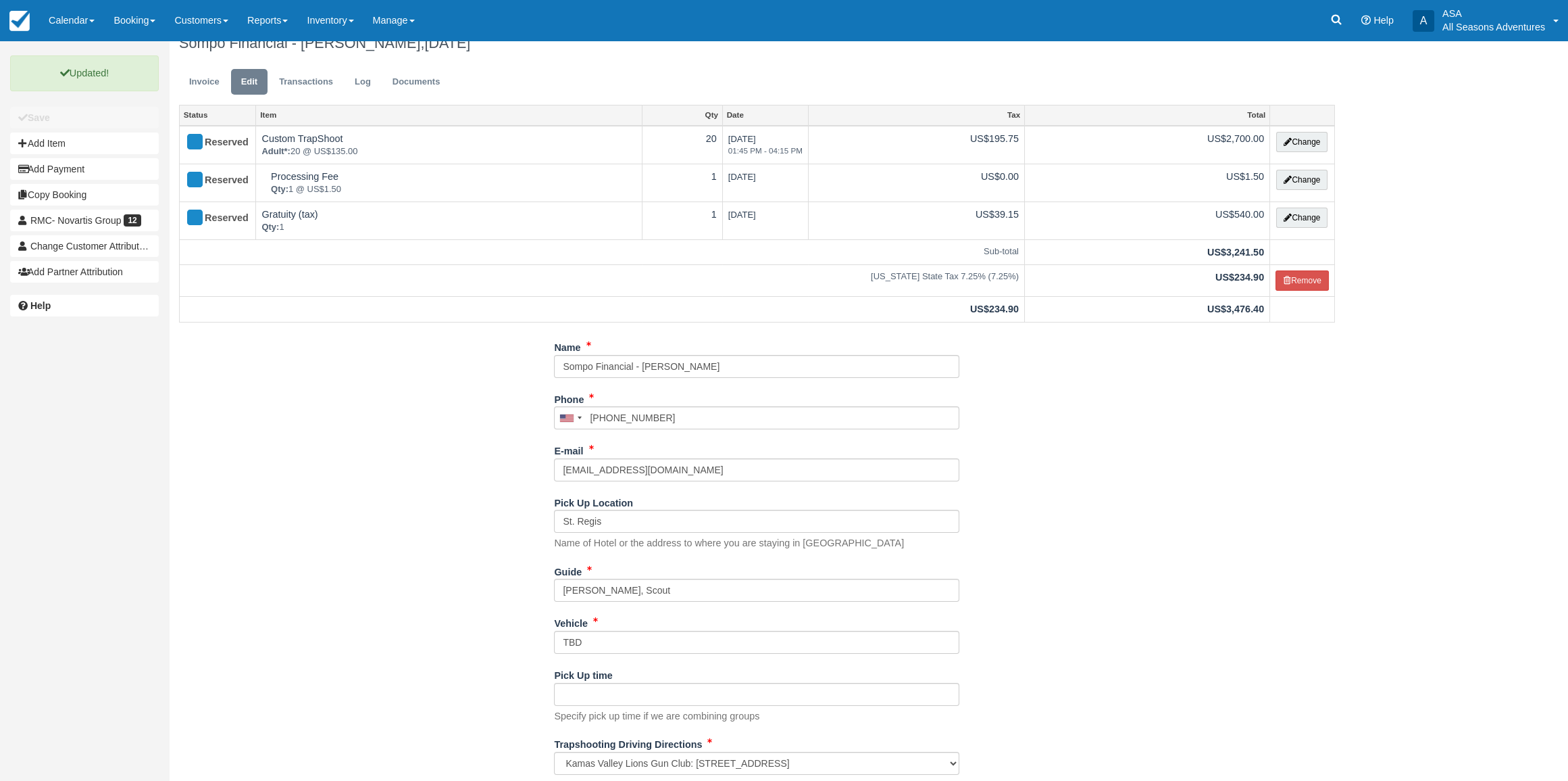
scroll to position [0, 0]
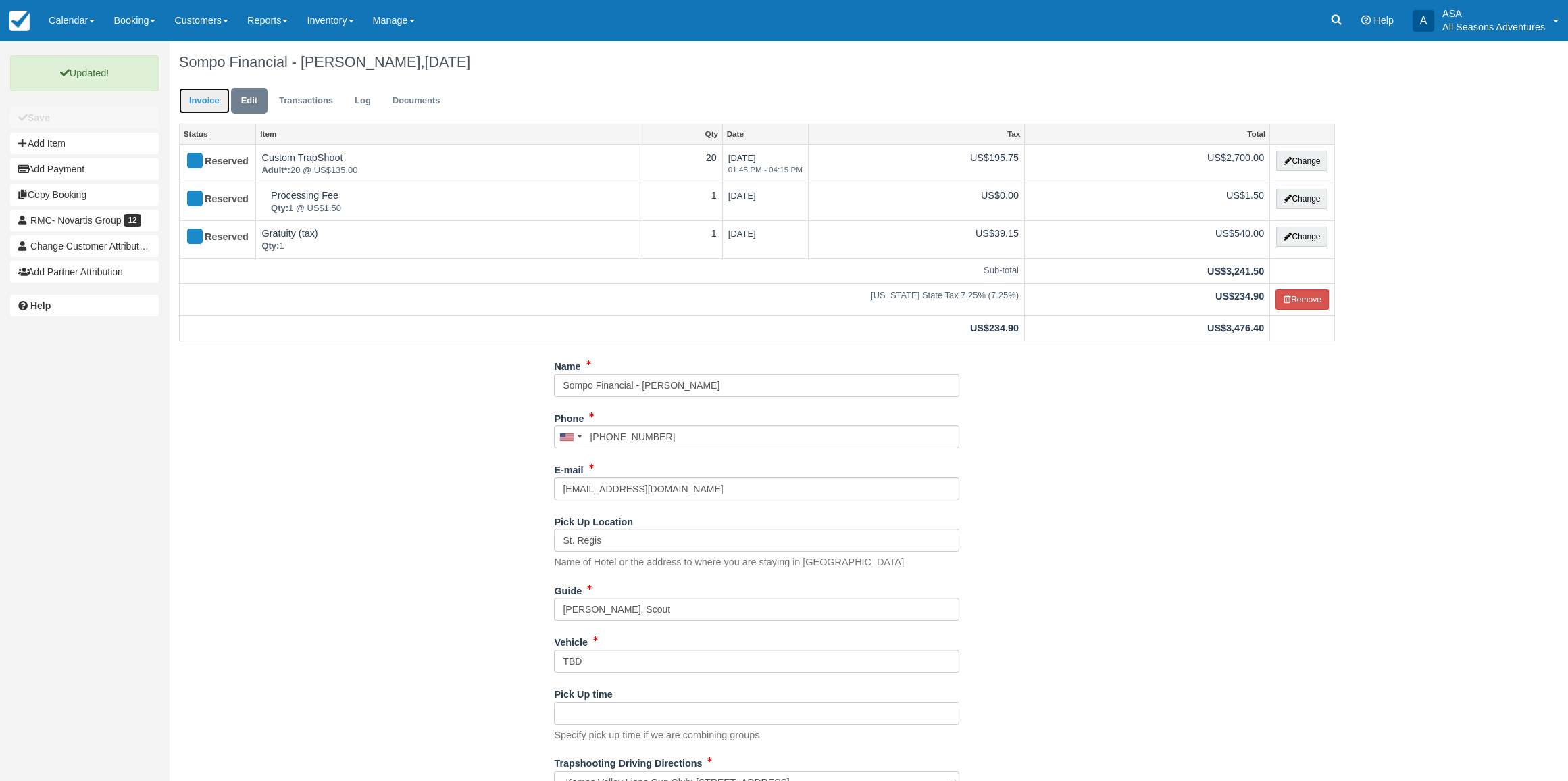
click at [197, 106] on link "Invoice" at bounding box center [204, 101] width 50 height 26
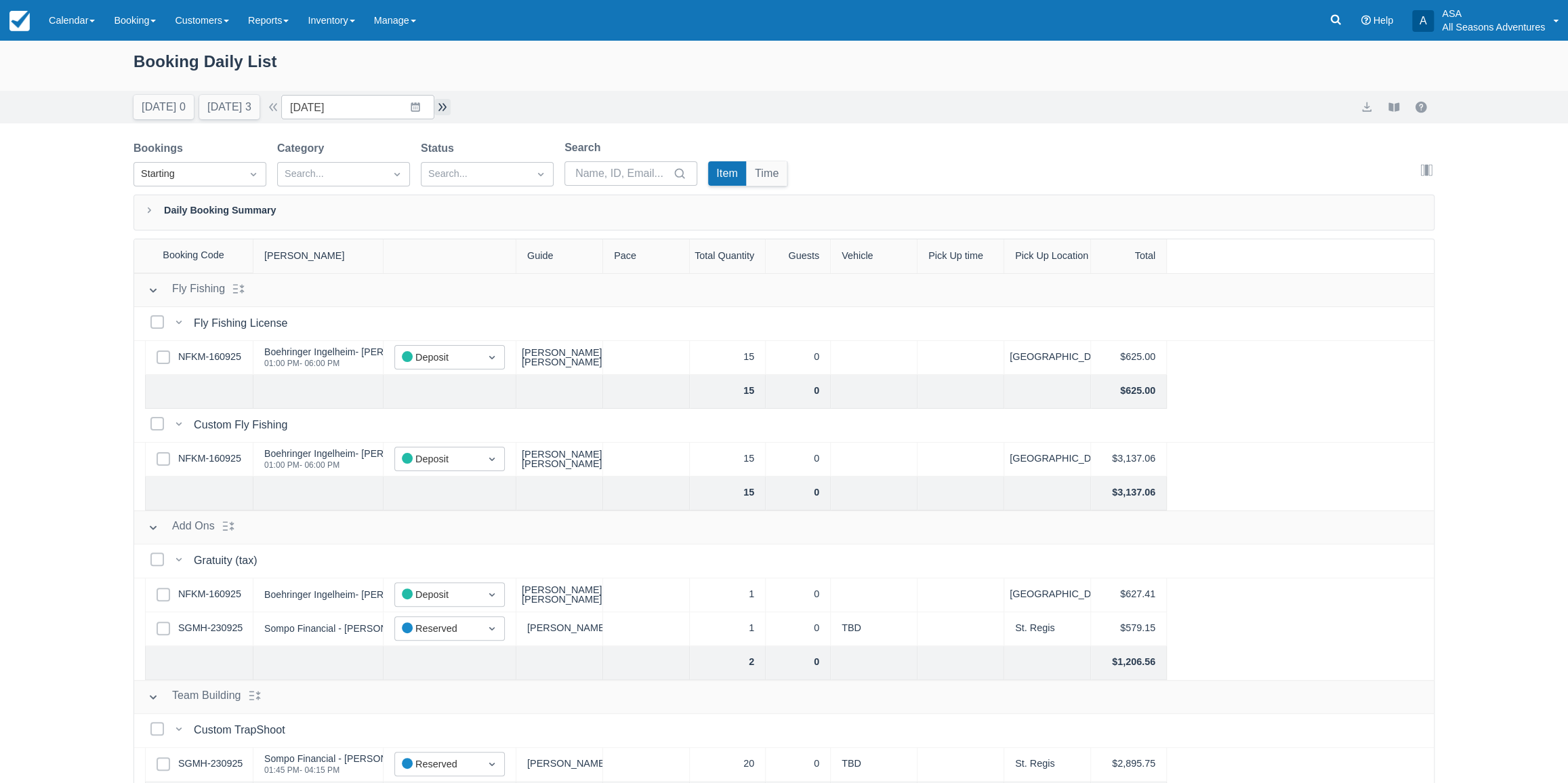
click at [451, 108] on button "button" at bounding box center [442, 107] width 16 height 16
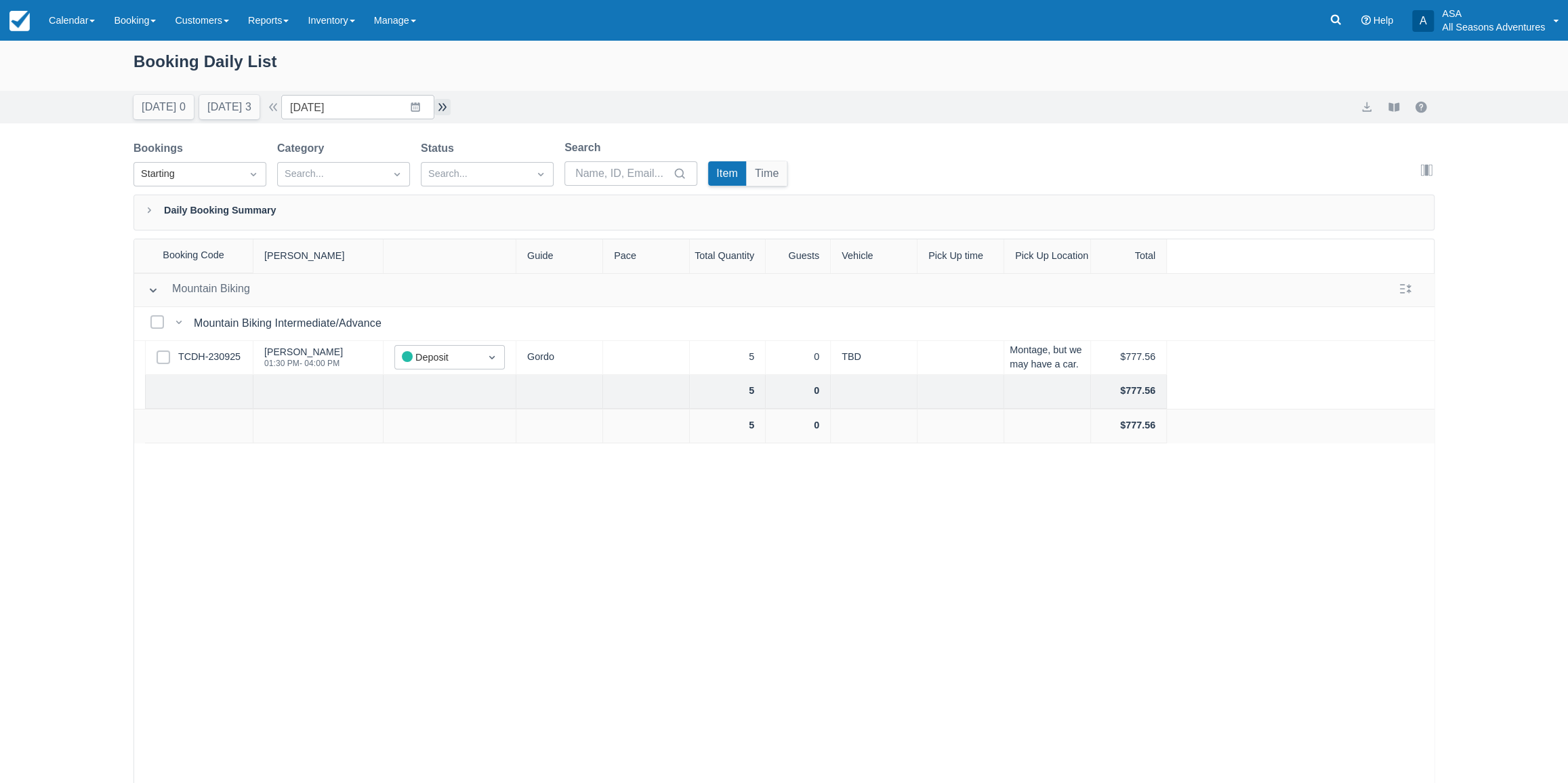
click at [451, 107] on button "button" at bounding box center [442, 107] width 16 height 16
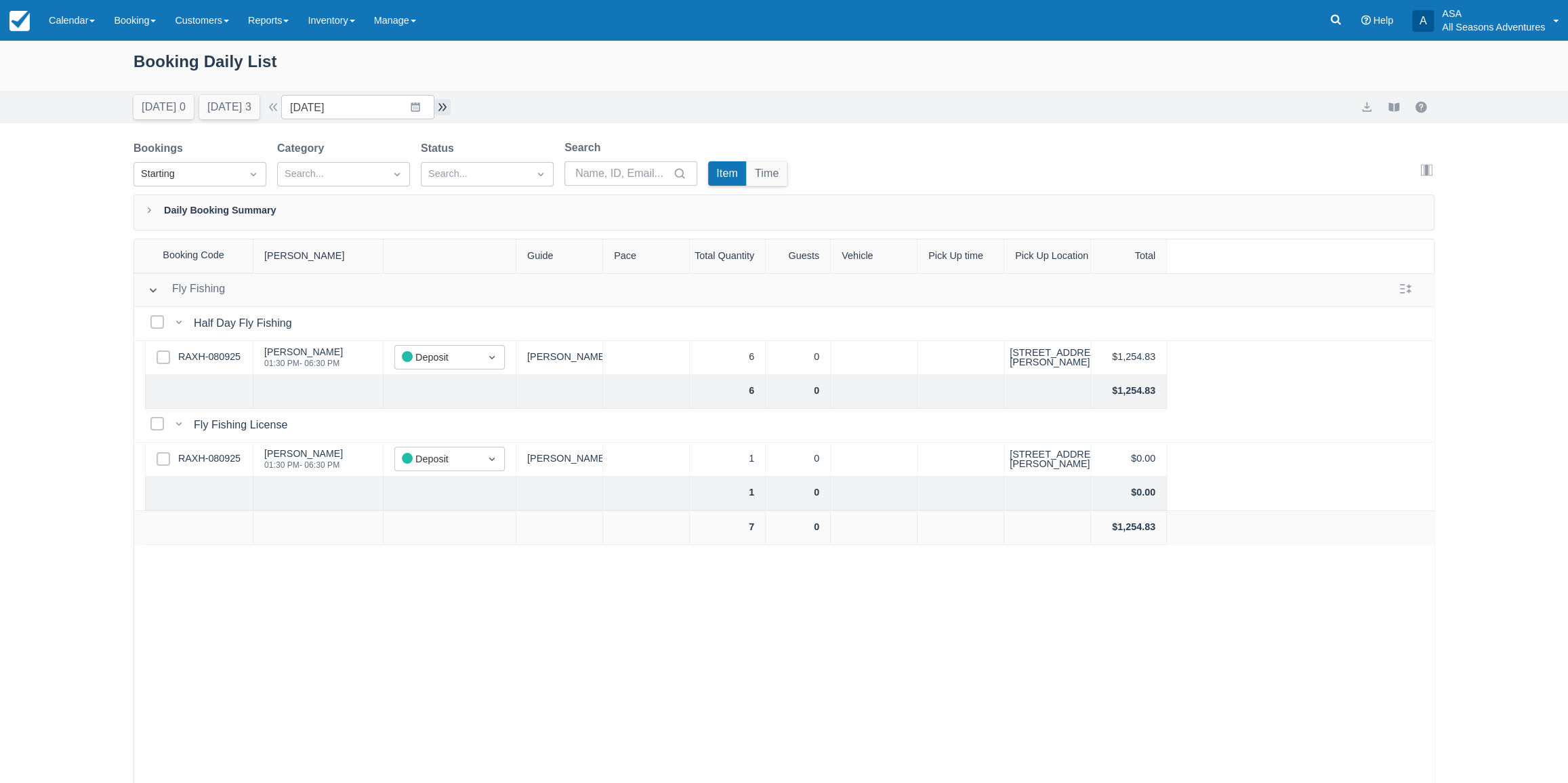
click at [451, 111] on button "button" at bounding box center [442, 107] width 16 height 16
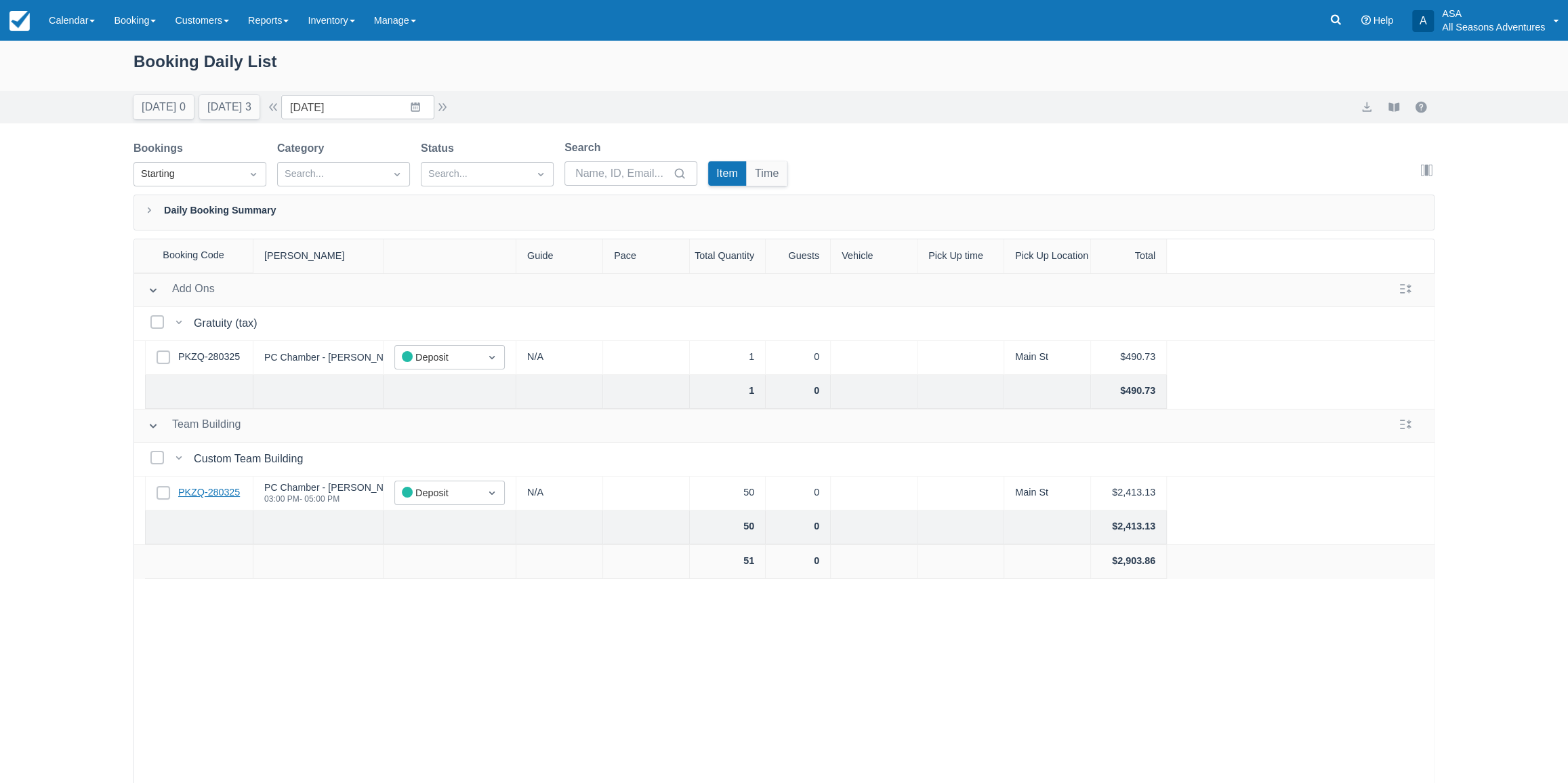
click at [222, 491] on link "PKZQ-280325" at bounding box center [209, 492] width 62 height 15
click at [443, 111] on button "button" at bounding box center [442, 107] width 16 height 16
type input "10/29/25"
click at [206, 354] on link "NBTZ-160925" at bounding box center [208, 357] width 61 height 15
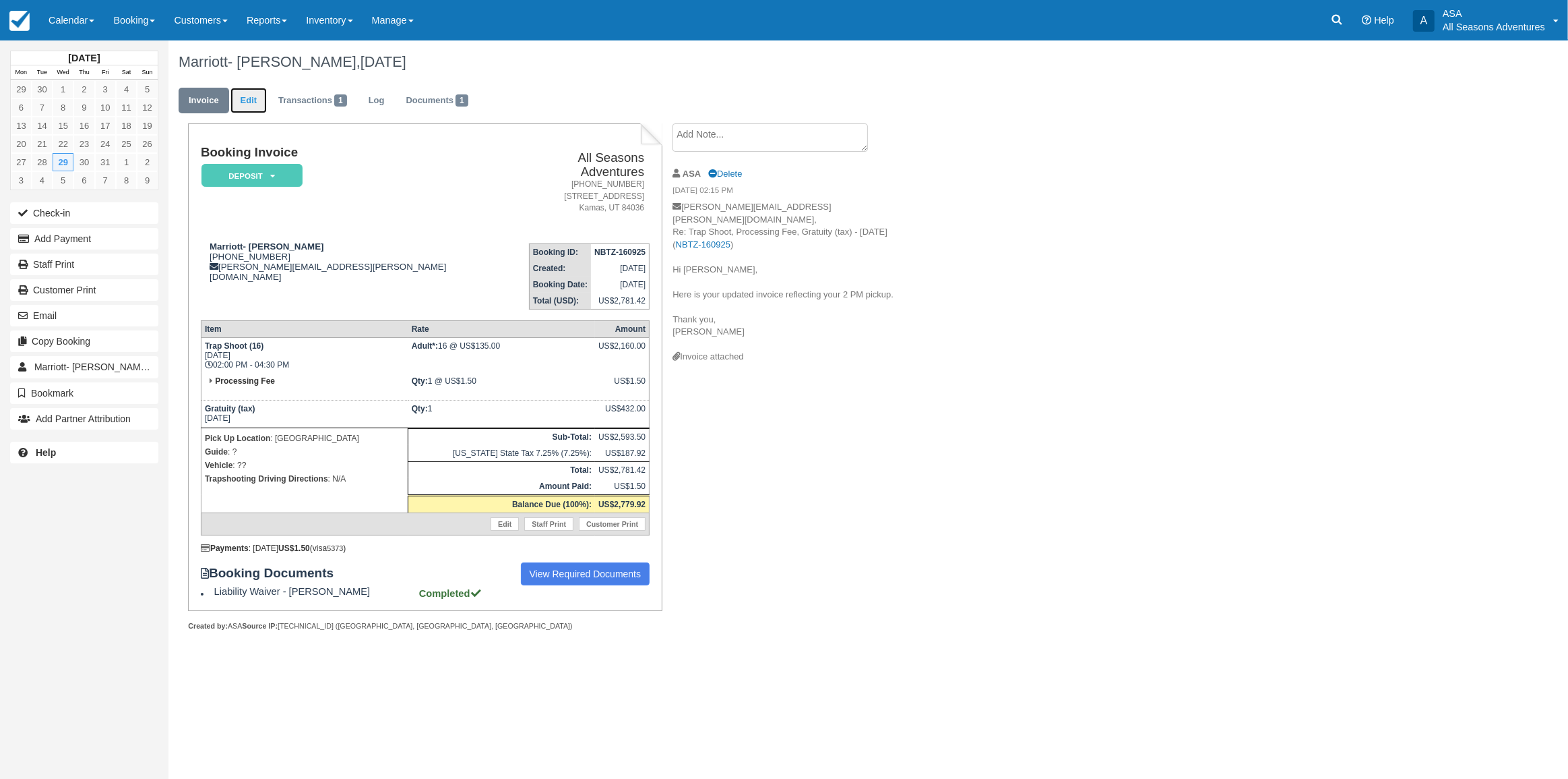
click at [246, 95] on link "Edit" at bounding box center [249, 100] width 37 height 26
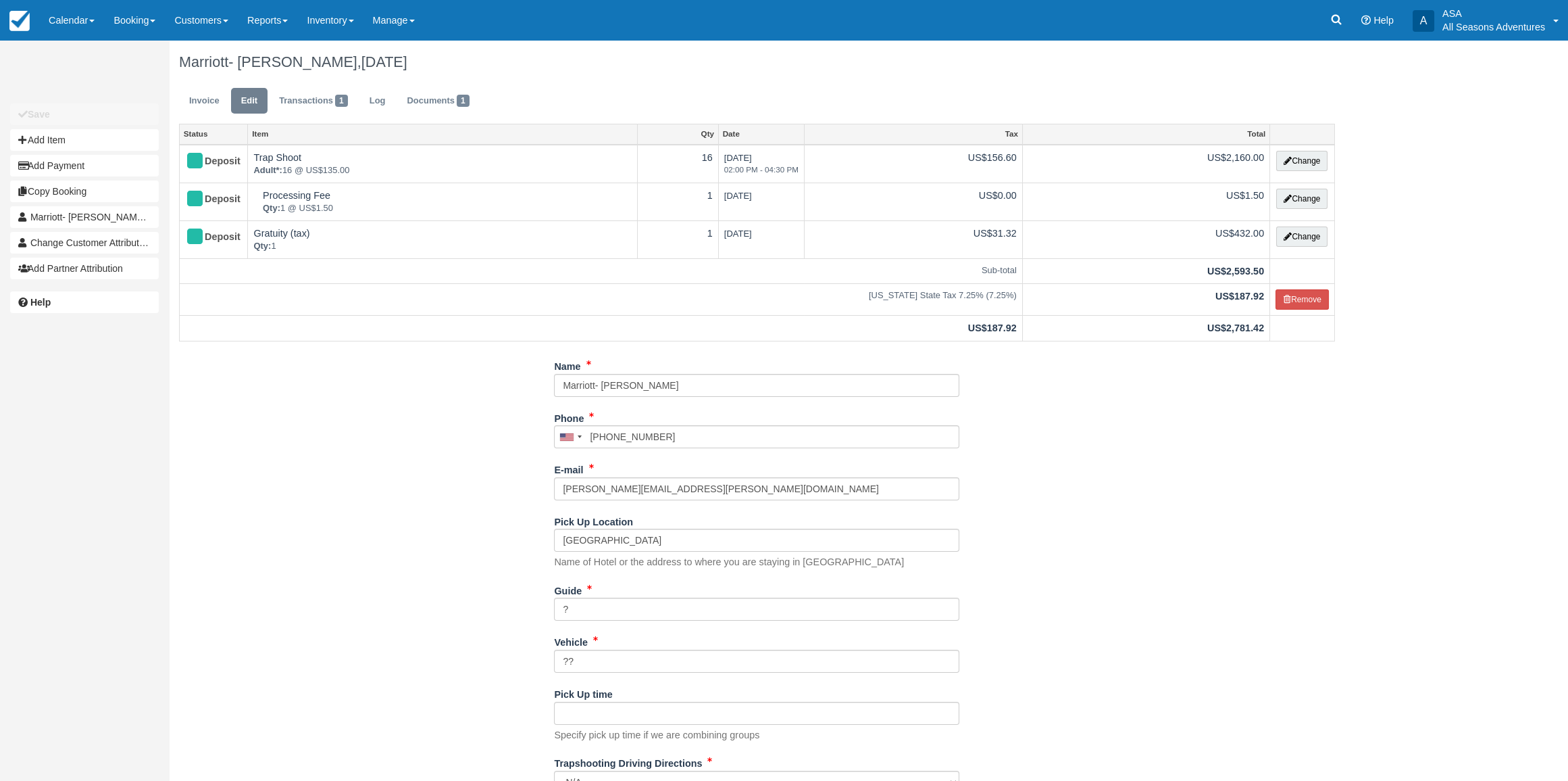
scroll to position [55, 0]
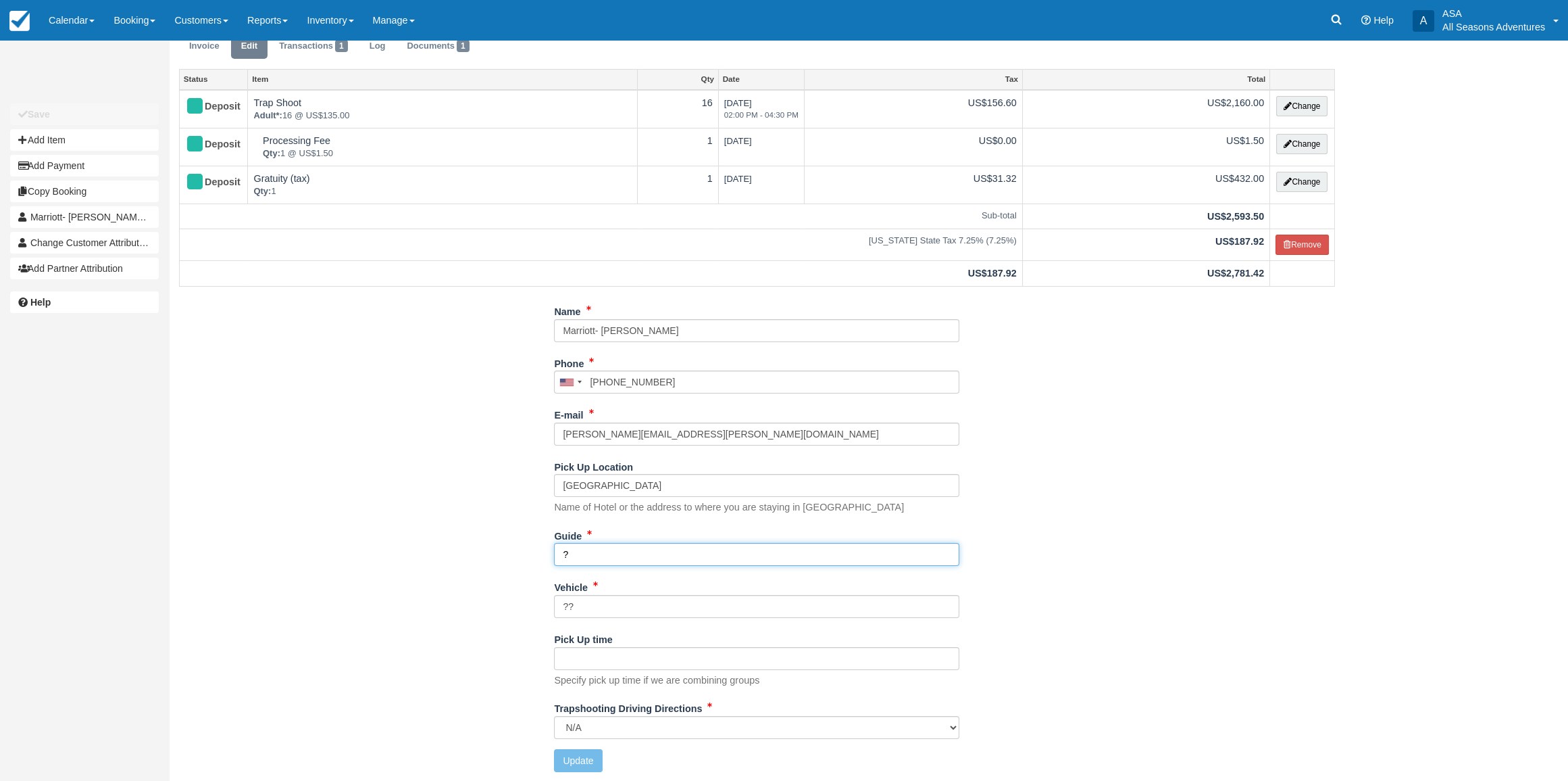
click at [583, 561] on input "?" at bounding box center [755, 554] width 405 height 23
type input "Scout, Noah"
click at [576, 762] on button "Update" at bounding box center [578, 761] width 48 height 23
type input "+15038191290"
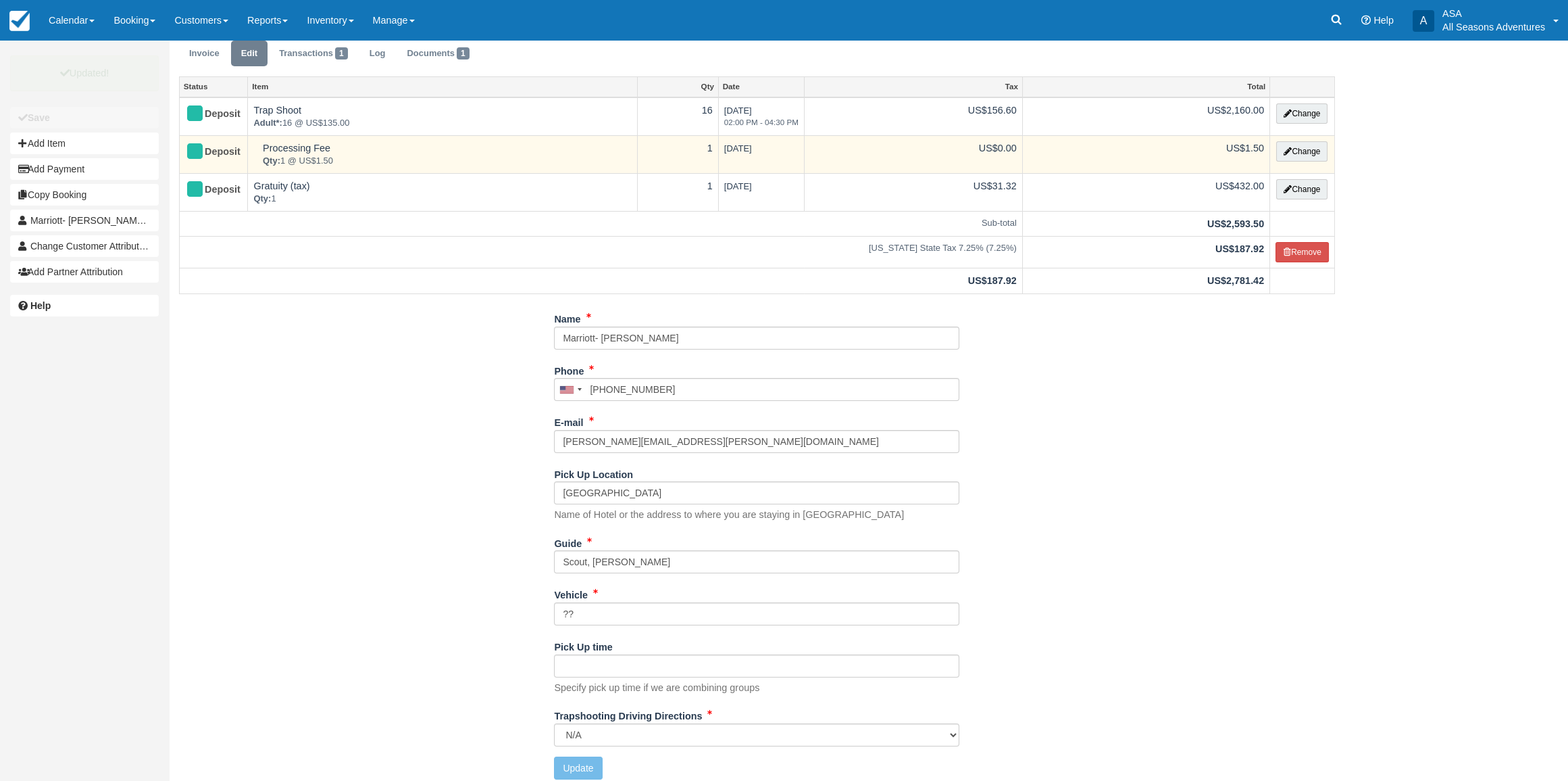
scroll to position [0, 0]
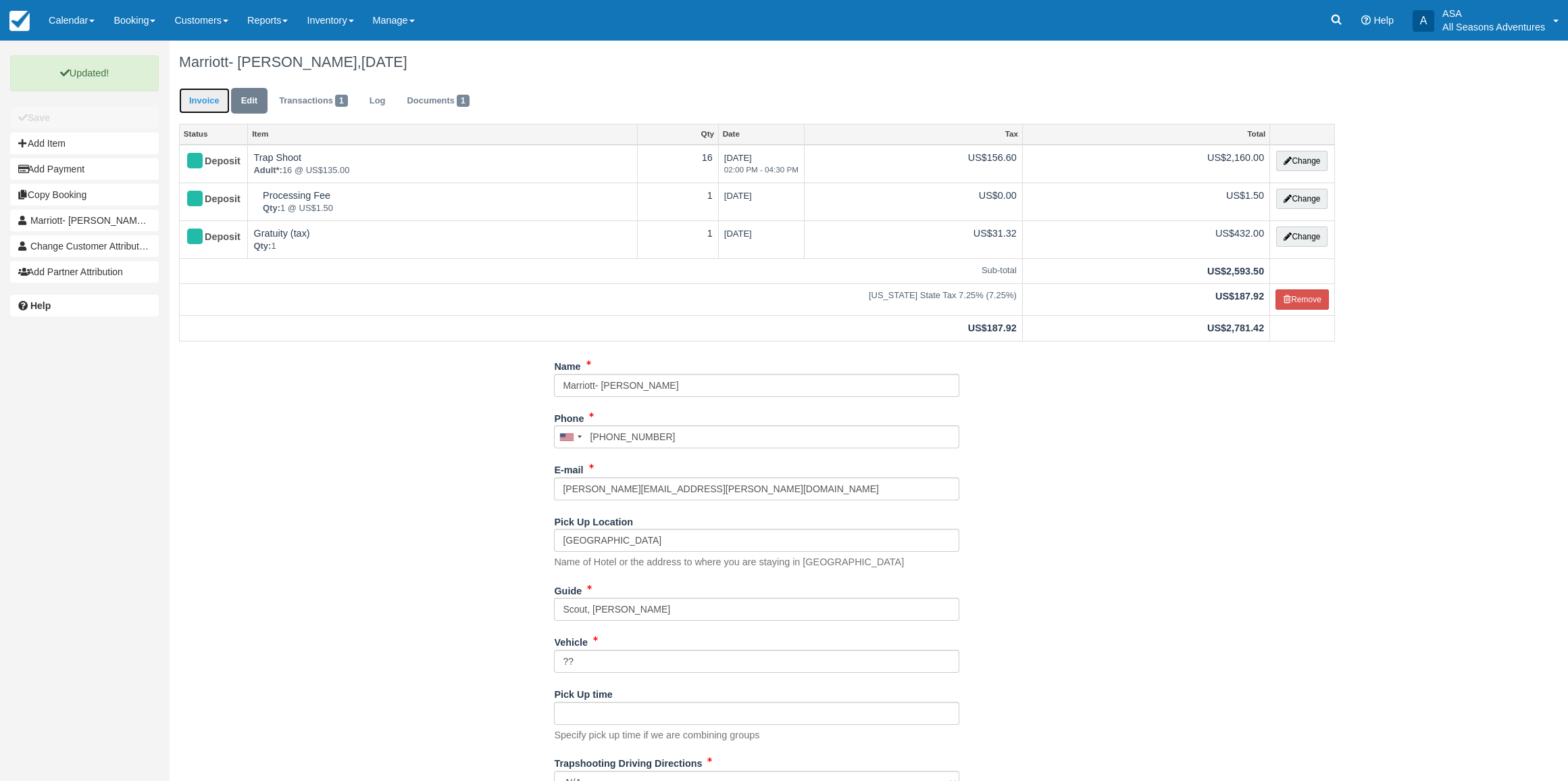
click at [189, 100] on link "Invoice" at bounding box center [204, 101] width 50 height 26
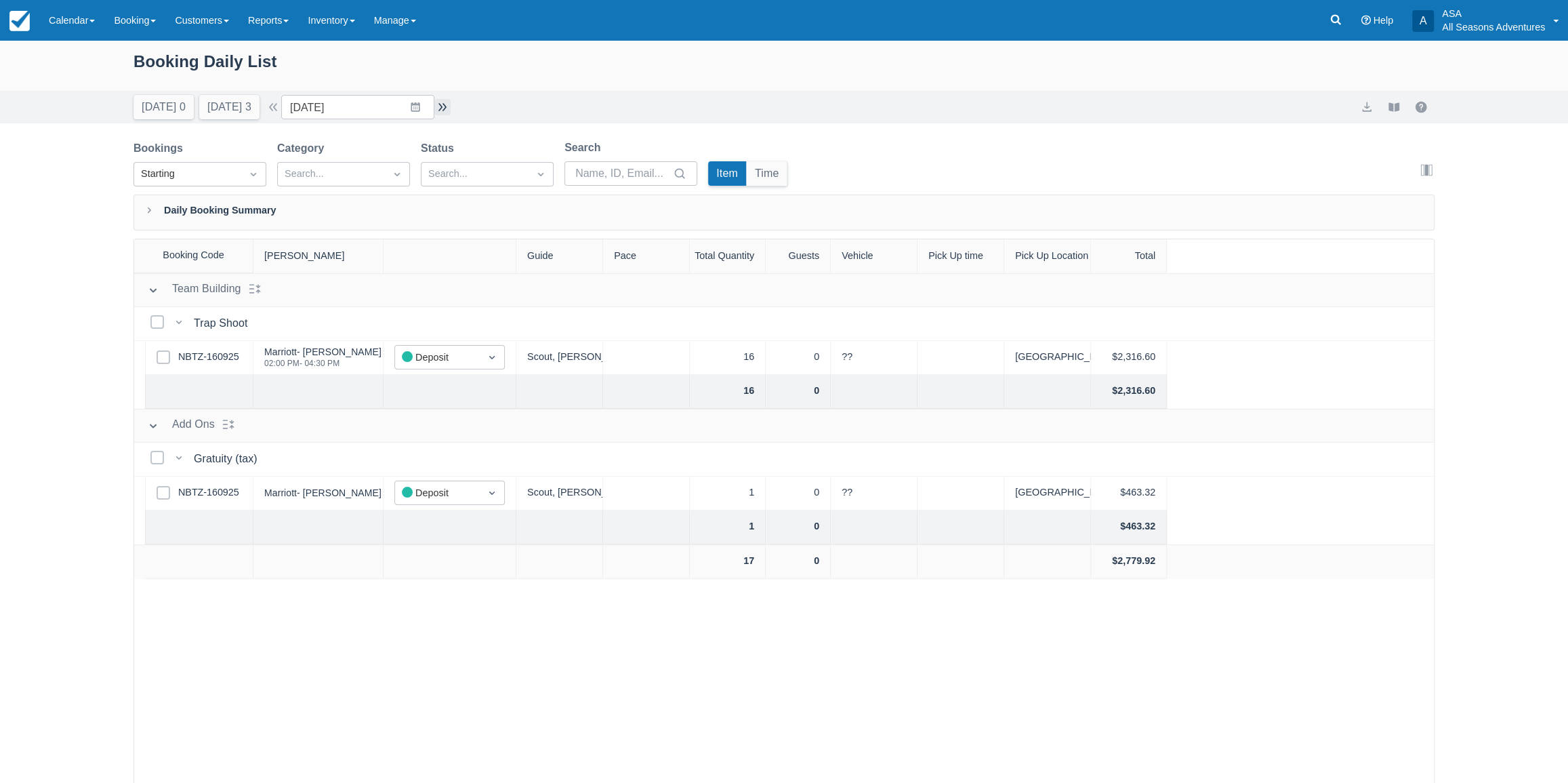
click at [451, 102] on button "button" at bounding box center [442, 107] width 16 height 16
click at [231, 114] on button "Tomorrow 3" at bounding box center [230, 107] width 60 height 24
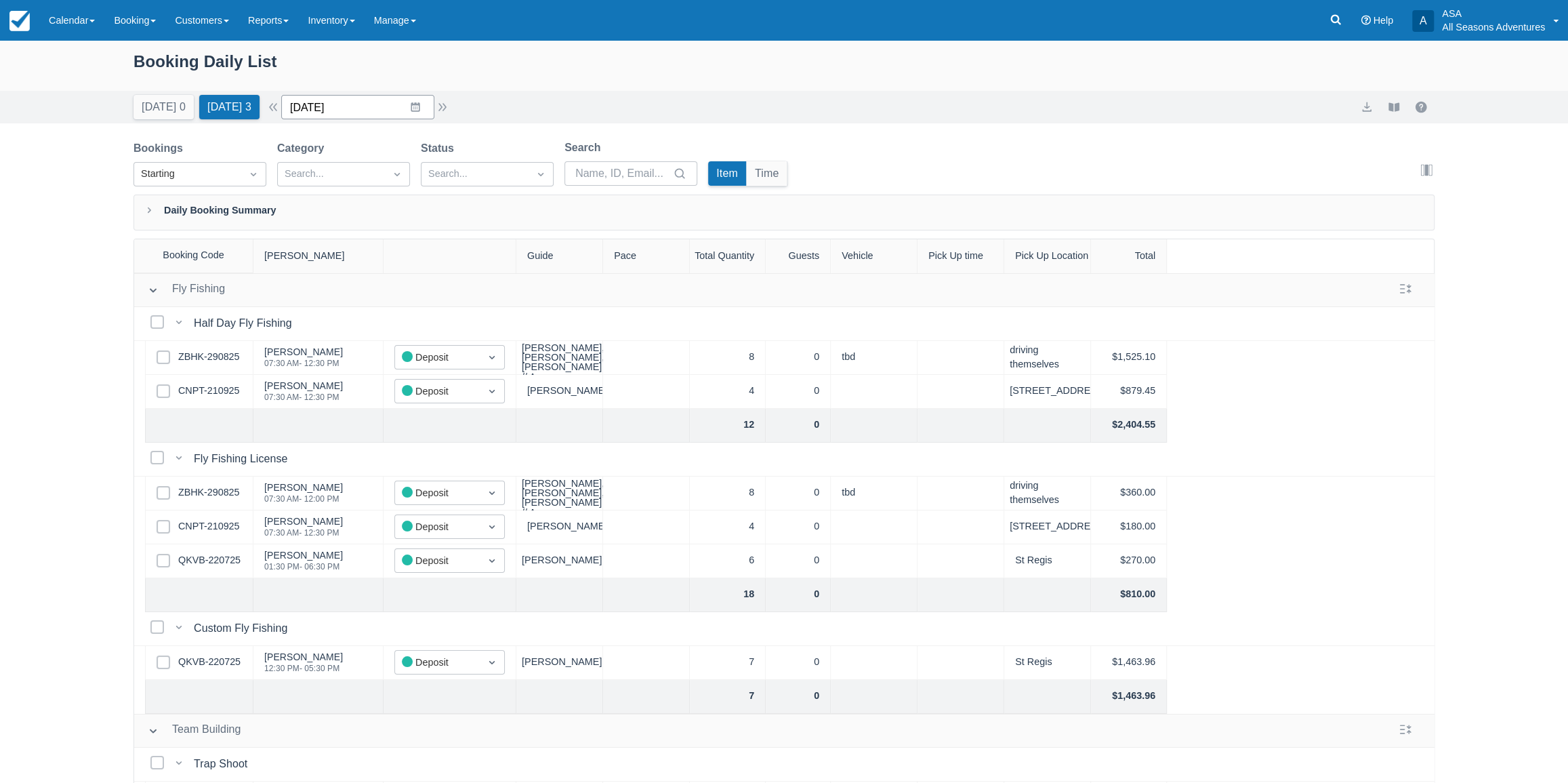
click at [422, 104] on input "09/29/25" at bounding box center [358, 107] width 153 height 24
click at [482, 169] on div "Move forward to switch to the next month." at bounding box center [468, 163] width 26 height 22
click at [398, 260] on td "15" at bounding box center [389, 263] width 26 height 26
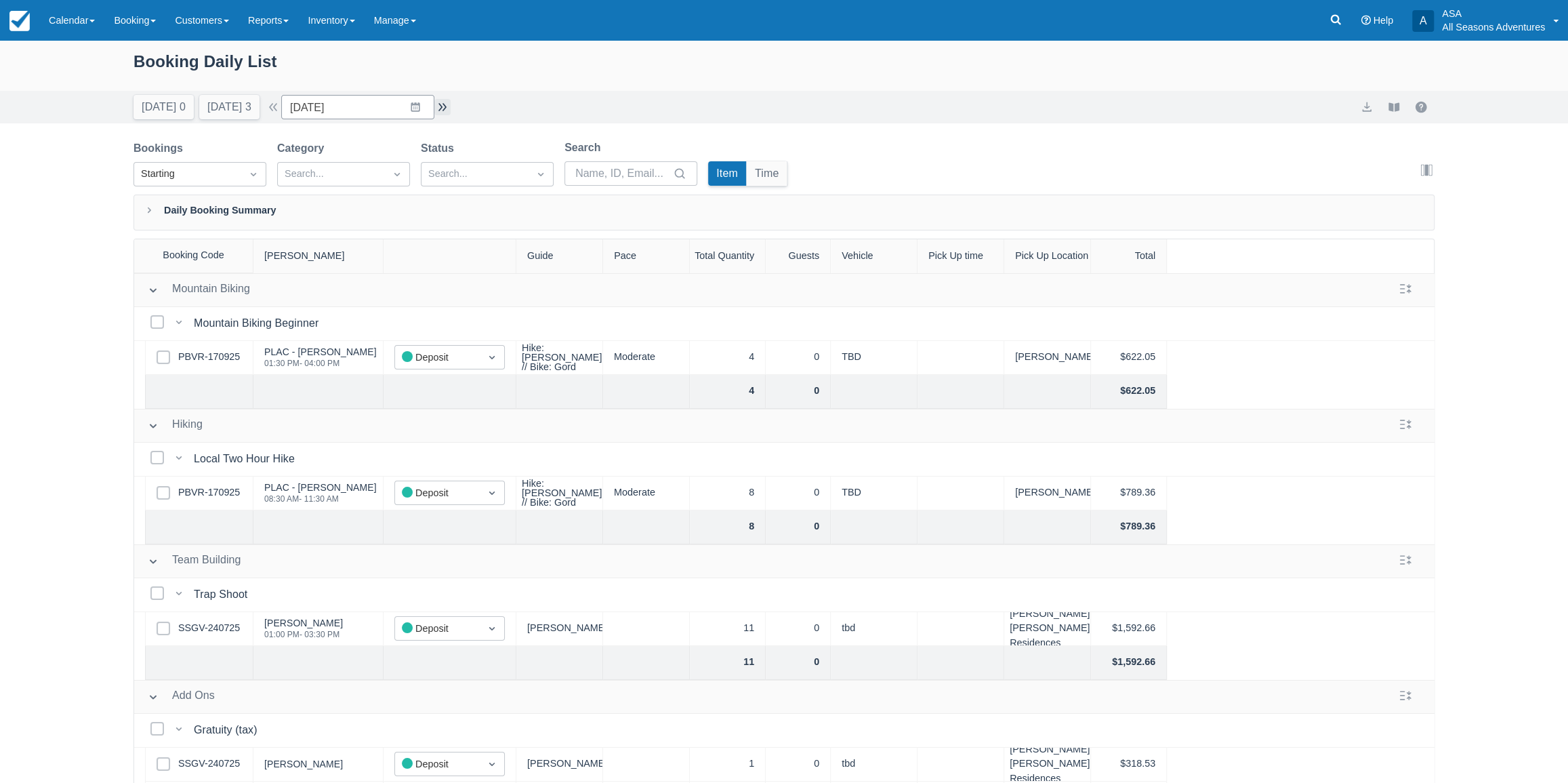
click at [452, 110] on div "Today 0 Tomorrow 3 Date 10/15/25 Navigate forward to interact with the calendar…" at bounding box center [784, 107] width 1301 height 24
click at [447, 110] on button "button" at bounding box center [442, 107] width 16 height 16
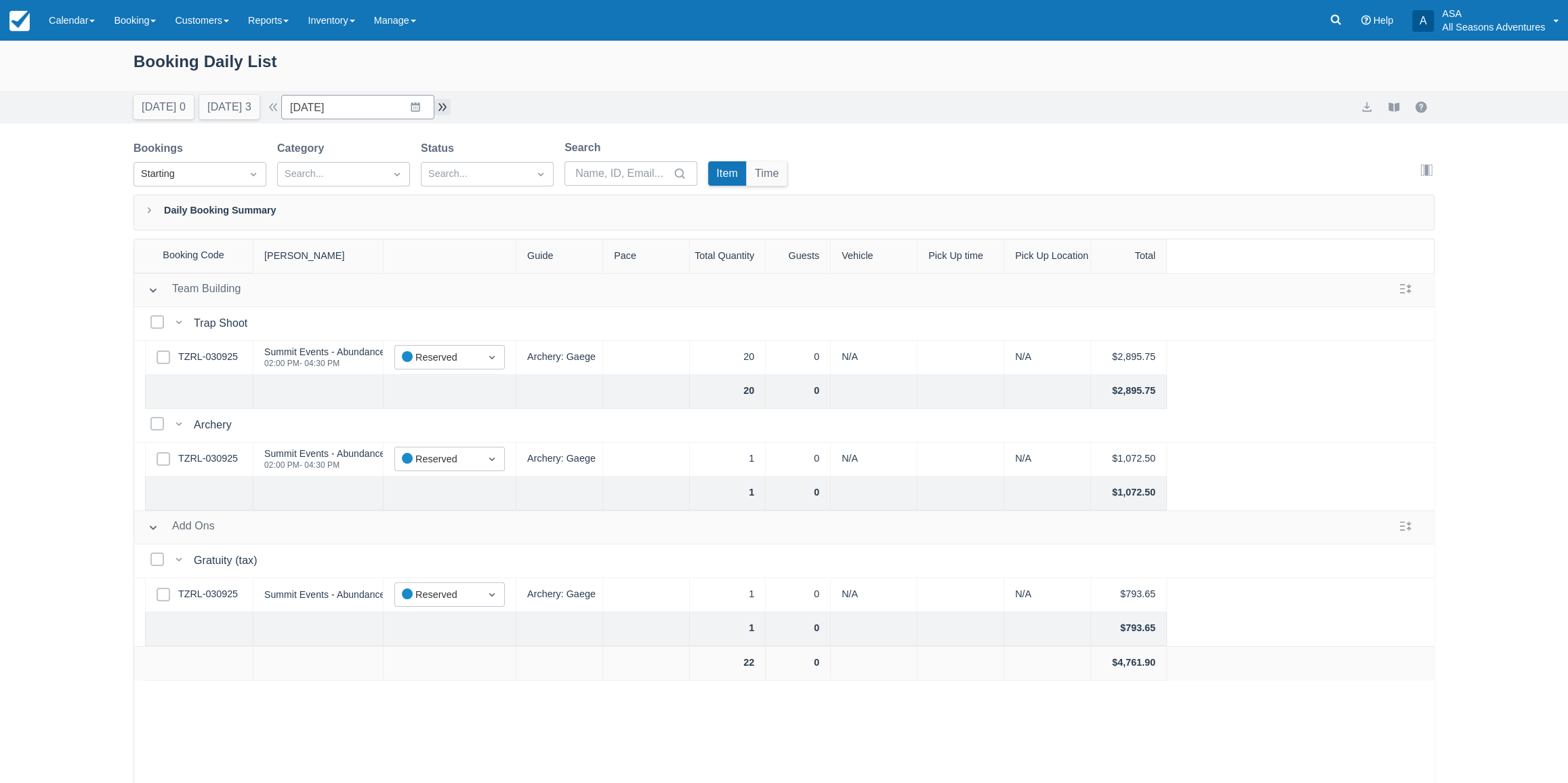
click at [447, 110] on button "button" at bounding box center [442, 107] width 16 height 16
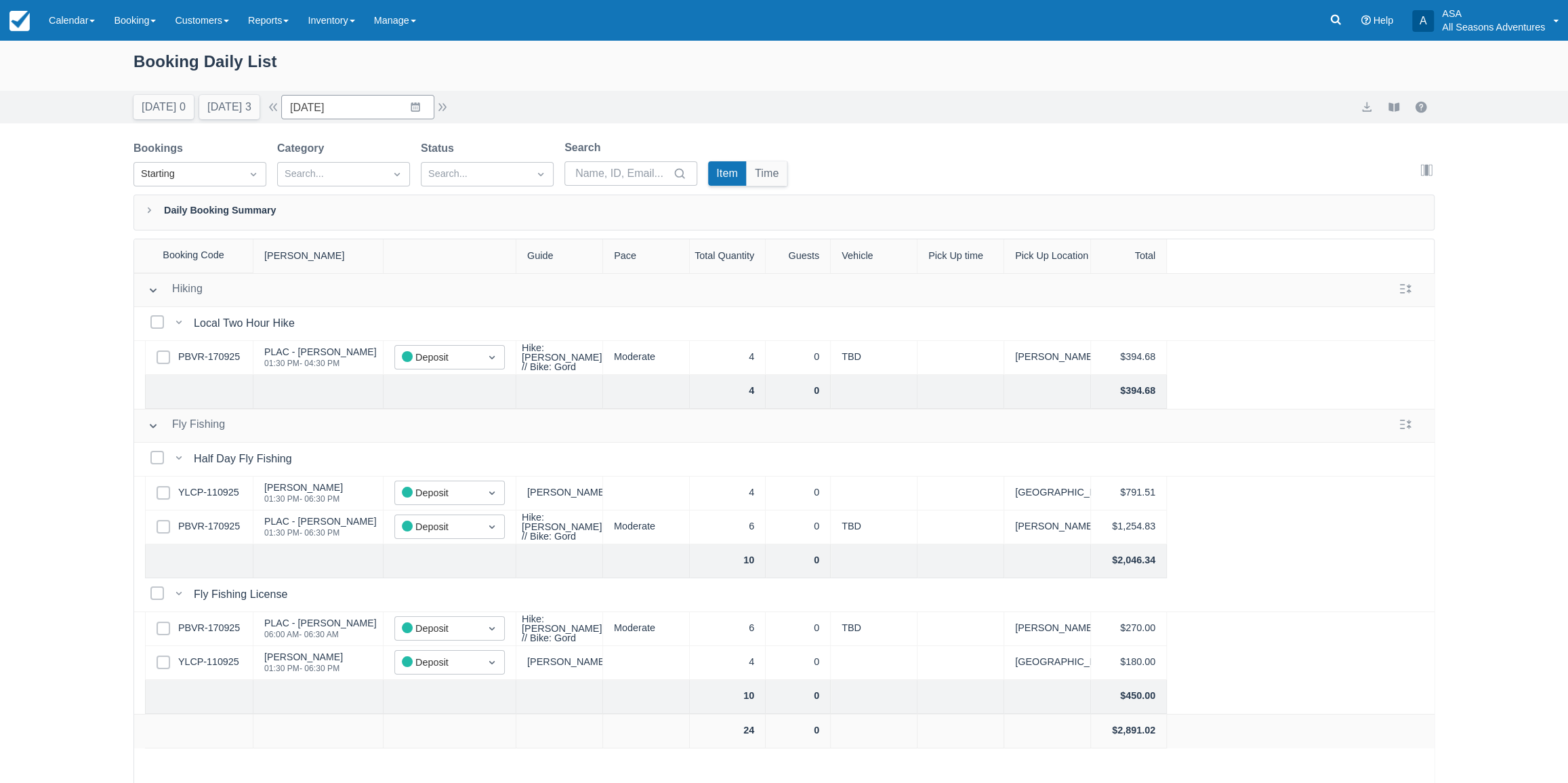
click at [457, 110] on div "Today 0 Tomorrow 3 Date 10/17/25 Navigate forward to interact with the calendar…" at bounding box center [784, 107] width 1301 height 24
click at [446, 109] on button "button" at bounding box center [442, 107] width 16 height 16
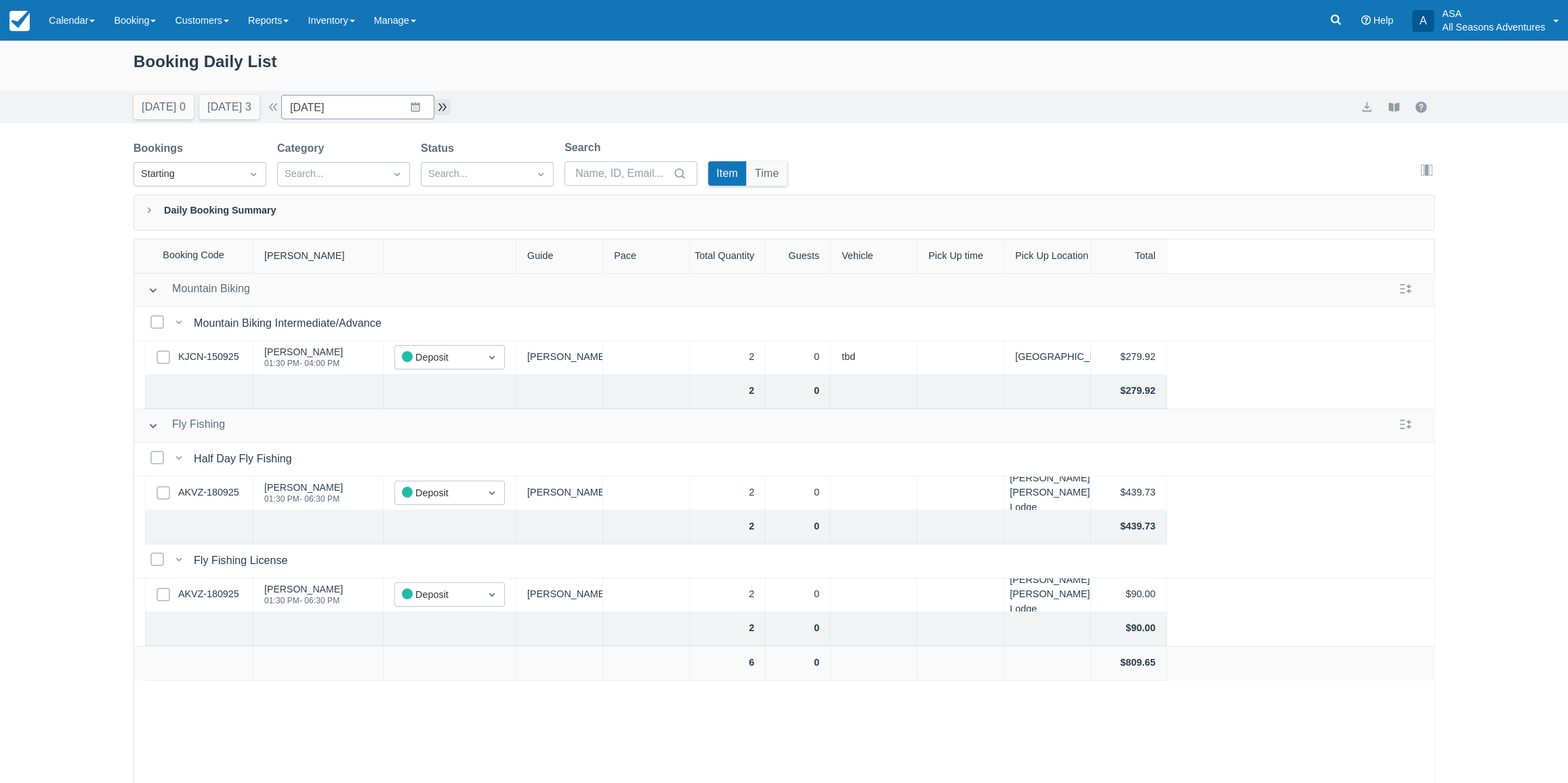
click at [446, 109] on button "button" at bounding box center [442, 107] width 16 height 16
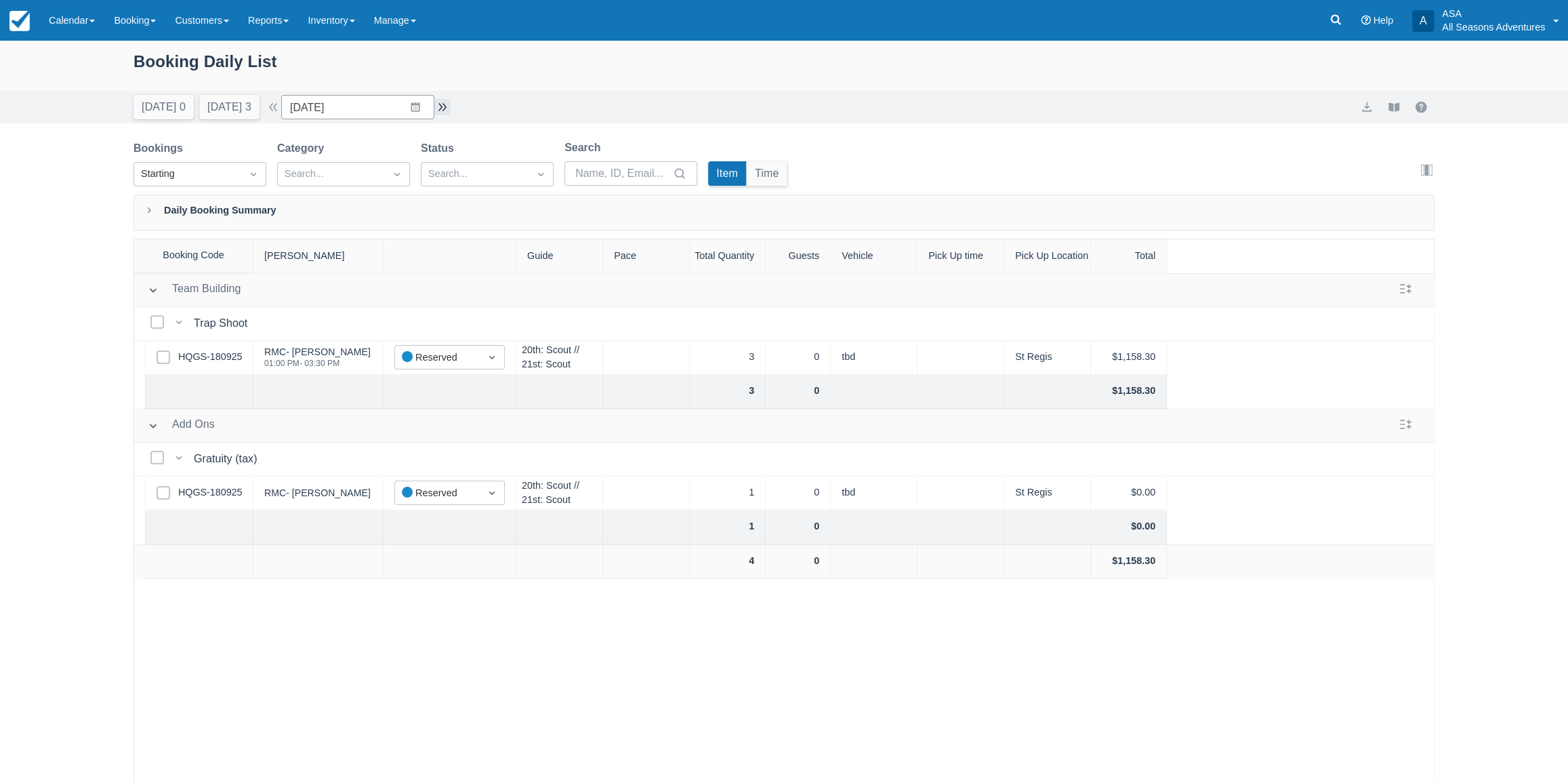
click at [446, 109] on button "button" at bounding box center [442, 107] width 16 height 16
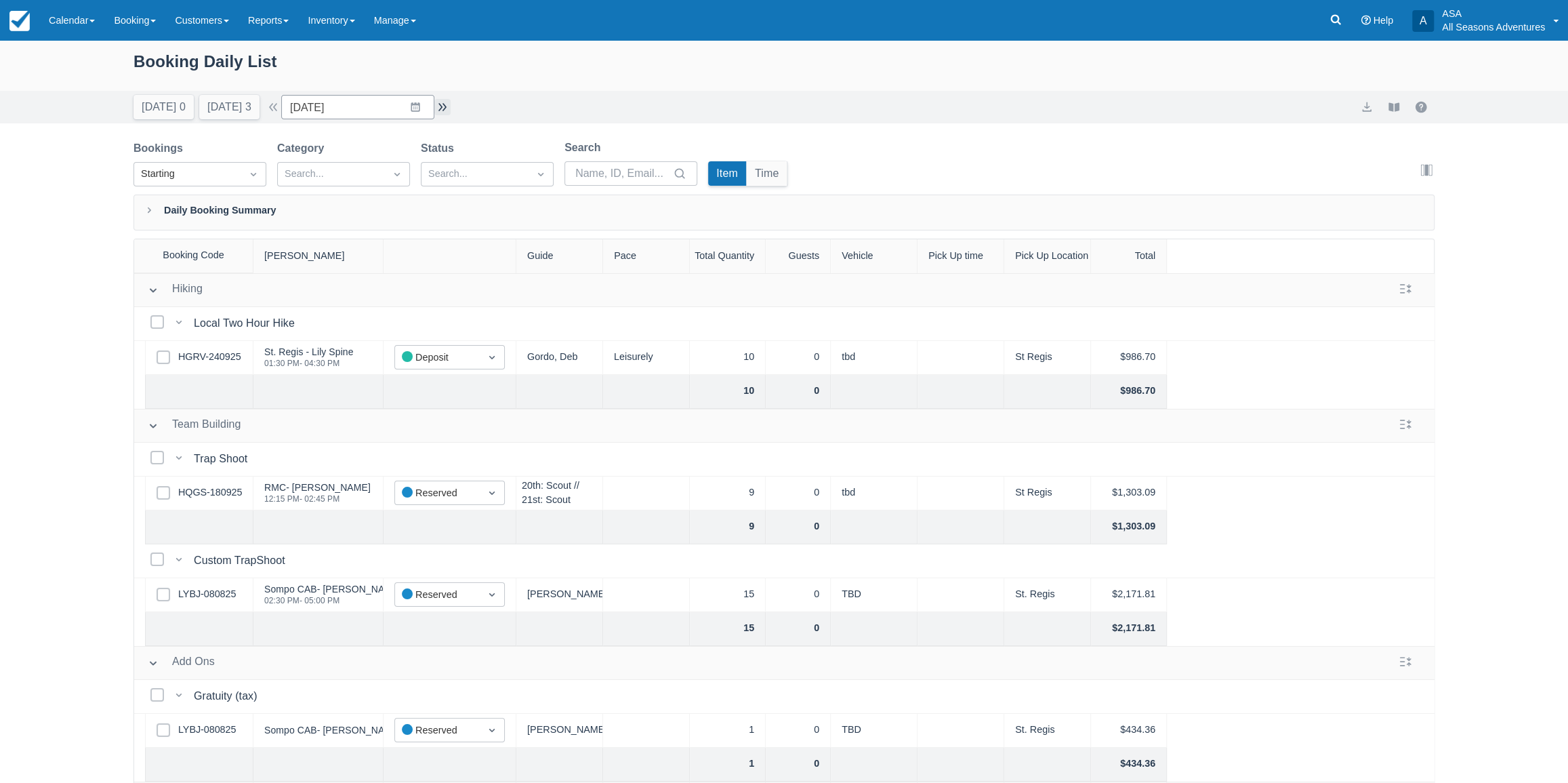
click at [446, 109] on button "button" at bounding box center [442, 107] width 16 height 16
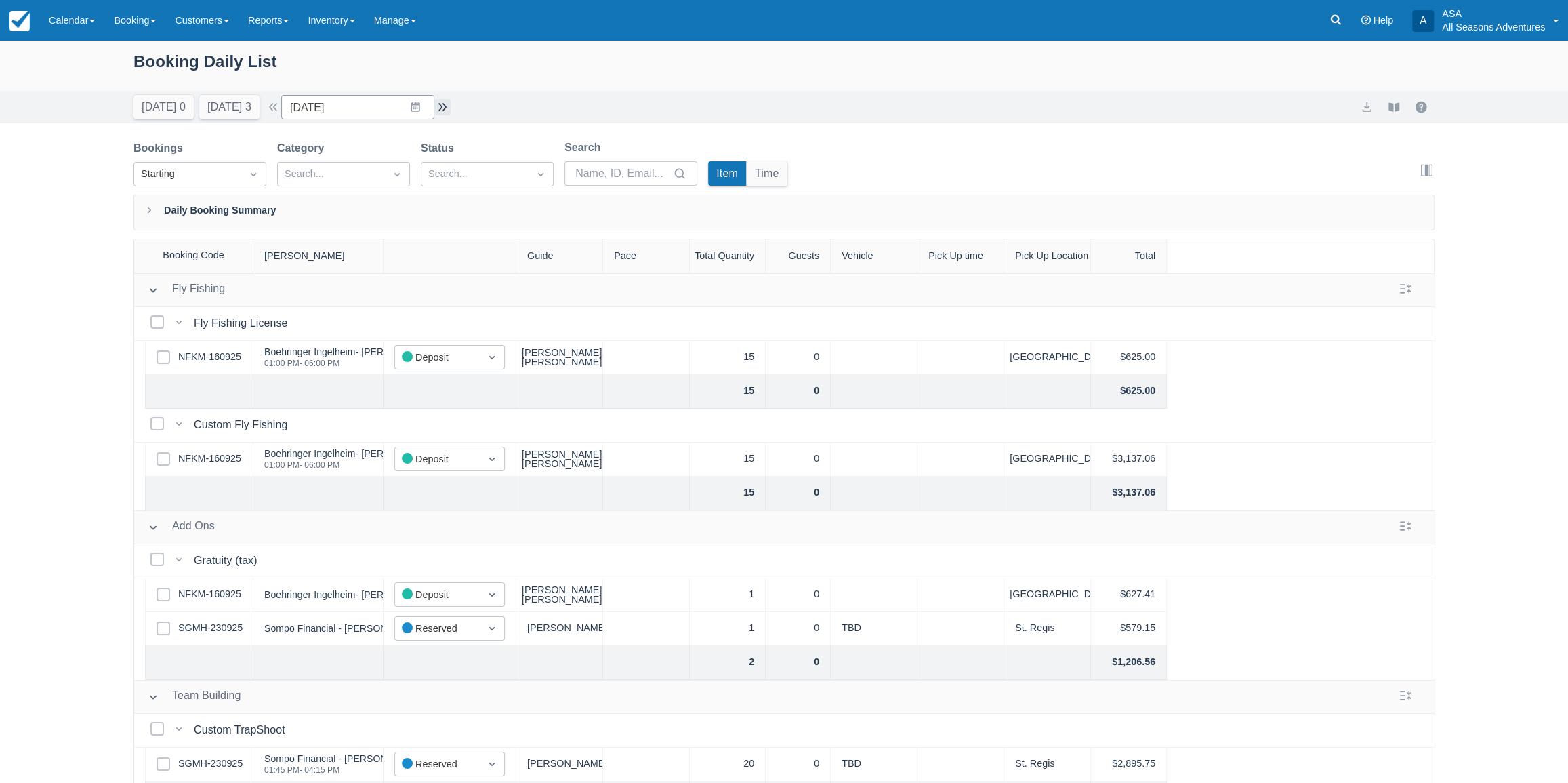
click at [446, 109] on button "button" at bounding box center [442, 107] width 16 height 16
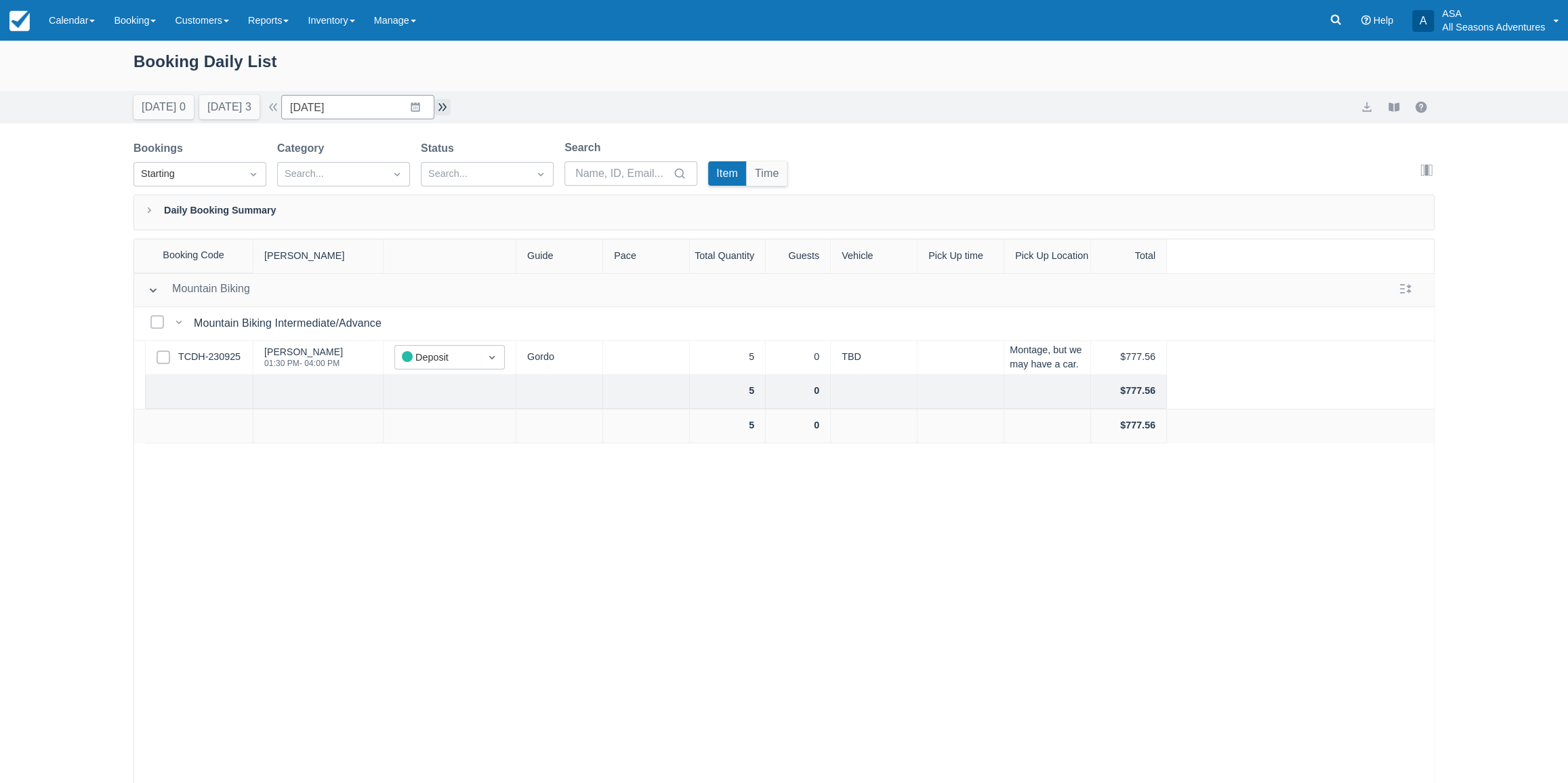
click at [446, 109] on button "button" at bounding box center [442, 107] width 16 height 16
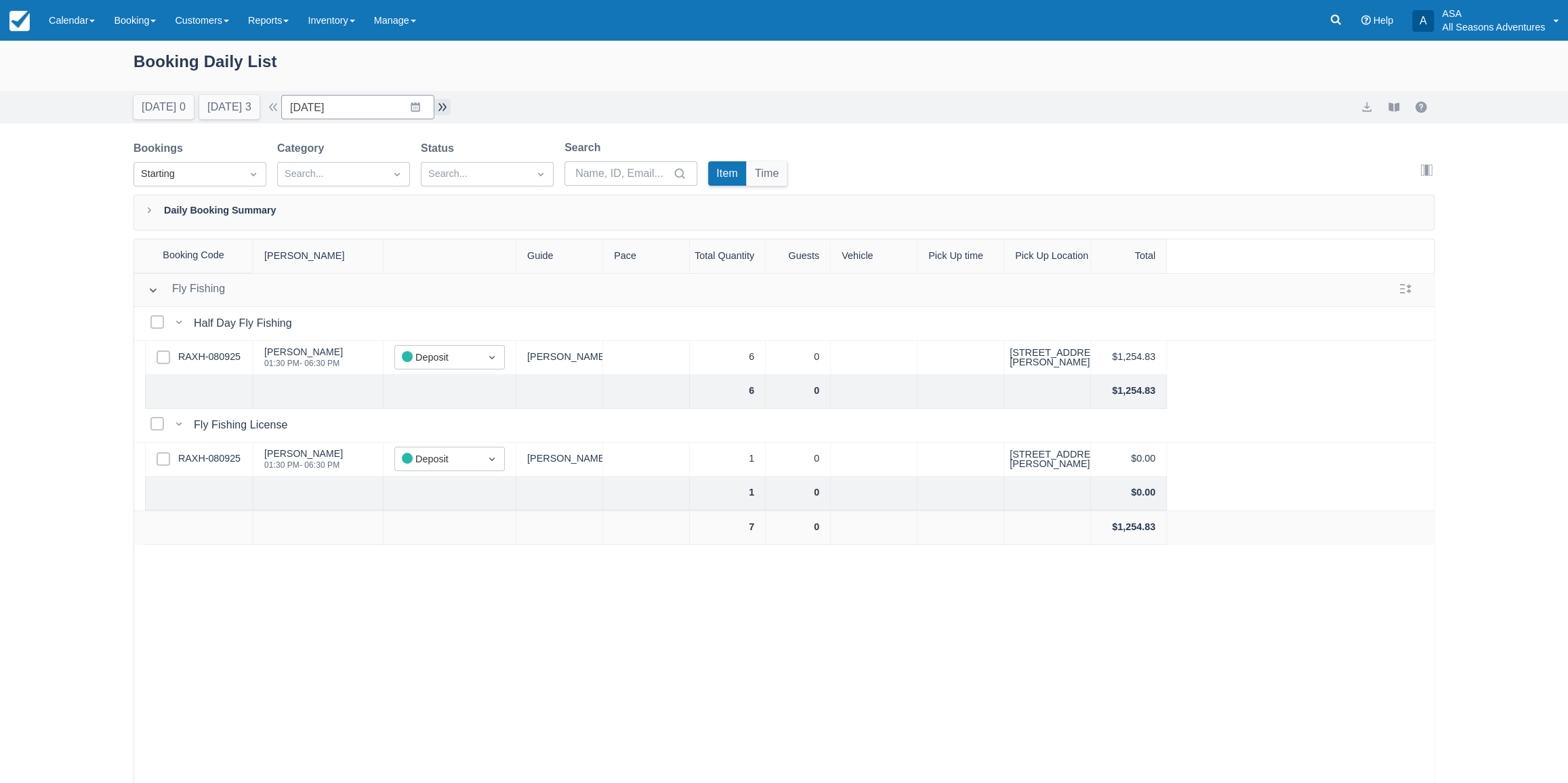
click at [446, 109] on button "button" at bounding box center [442, 107] width 16 height 16
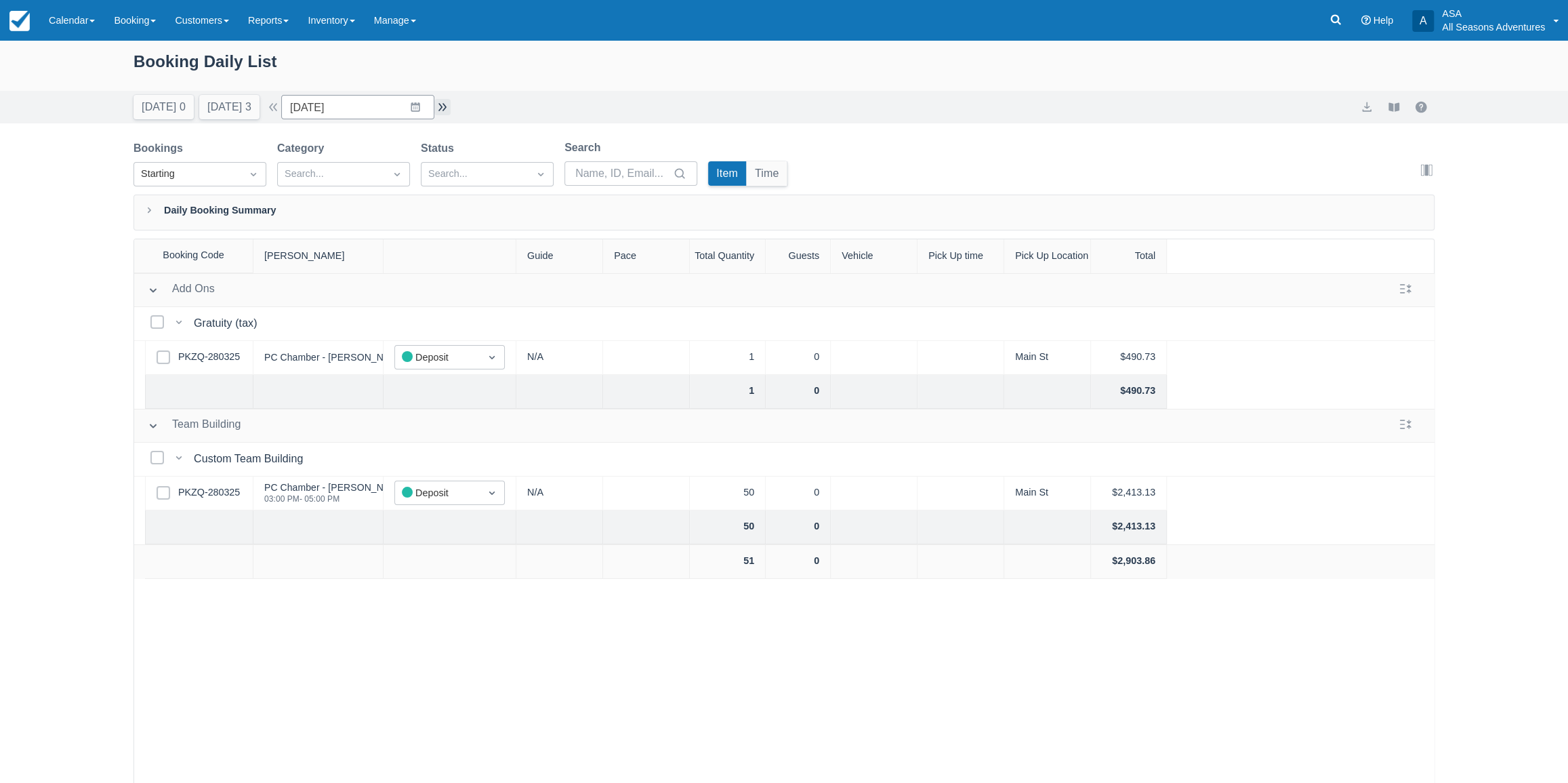
click at [446, 109] on button "button" at bounding box center [442, 107] width 16 height 16
click at [161, 101] on button "Today 0" at bounding box center [164, 107] width 60 height 24
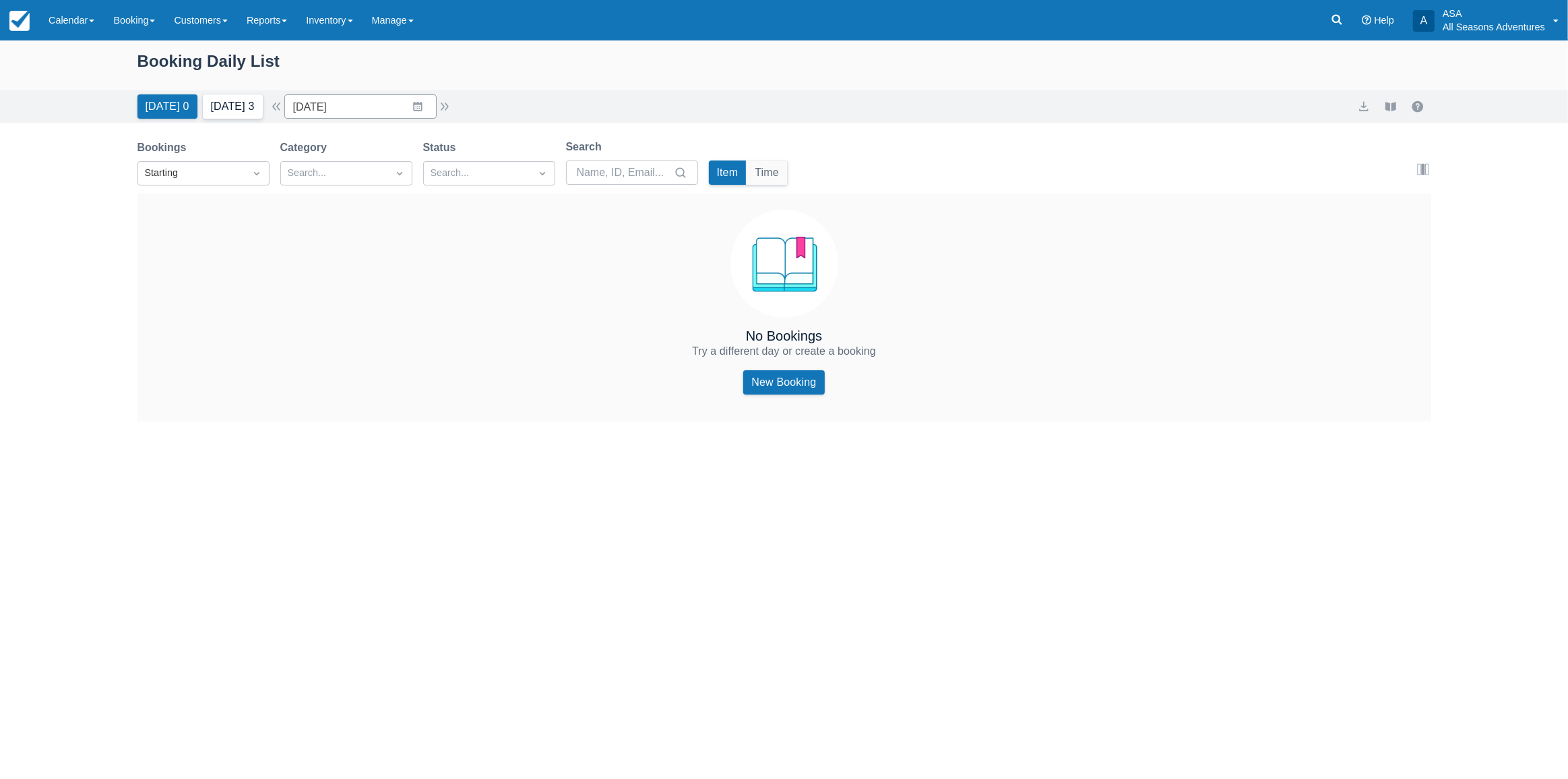
click at [229, 113] on button "Tomorrow 3" at bounding box center [232, 106] width 60 height 24
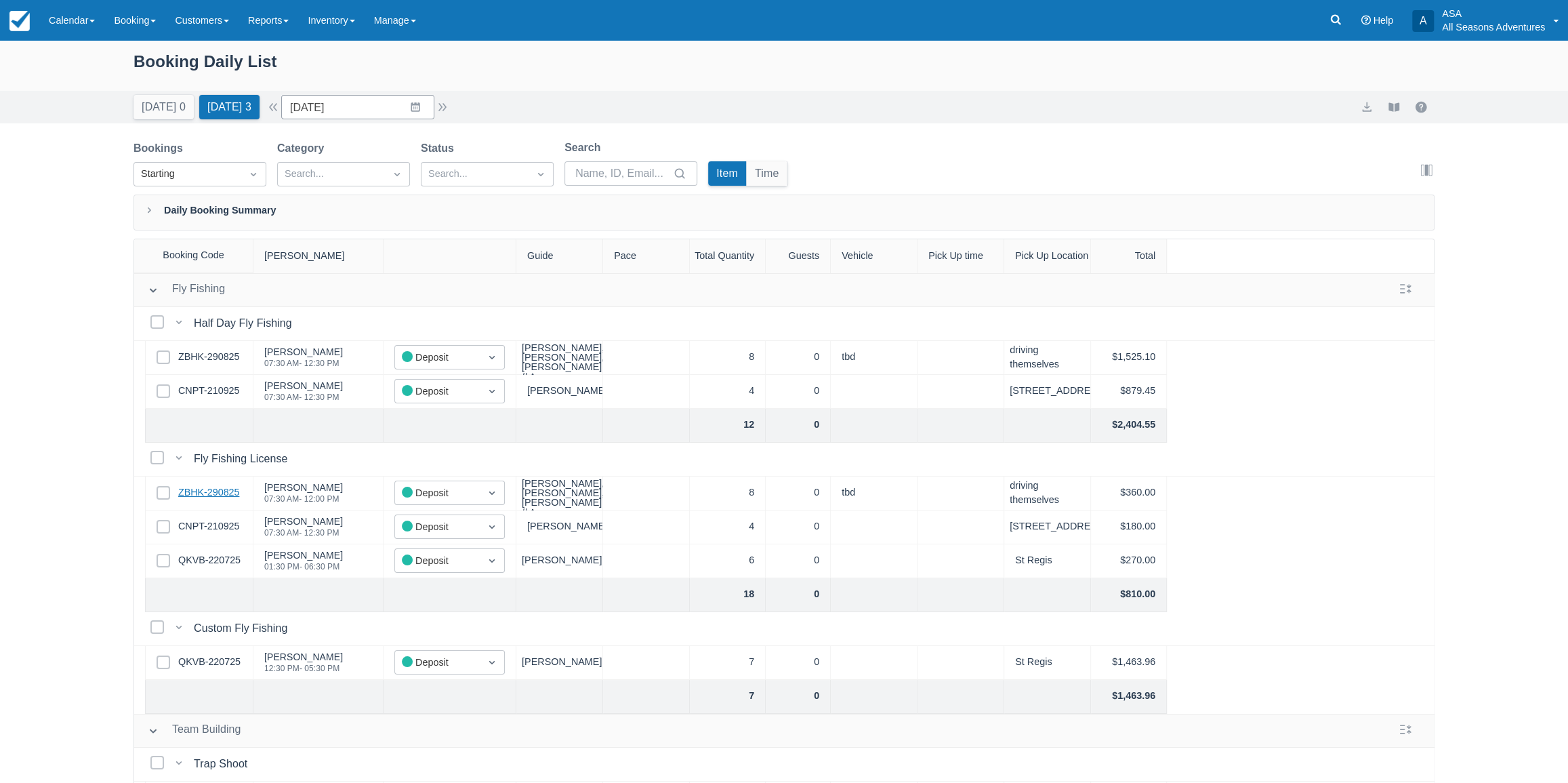
click at [195, 494] on link "ZBHK-290825" at bounding box center [208, 492] width 61 height 15
click at [394, 106] on input "09/29/25" at bounding box center [358, 107] width 153 height 24
click at [363, 265] on td "16" at bounding box center [362, 263] width 26 height 26
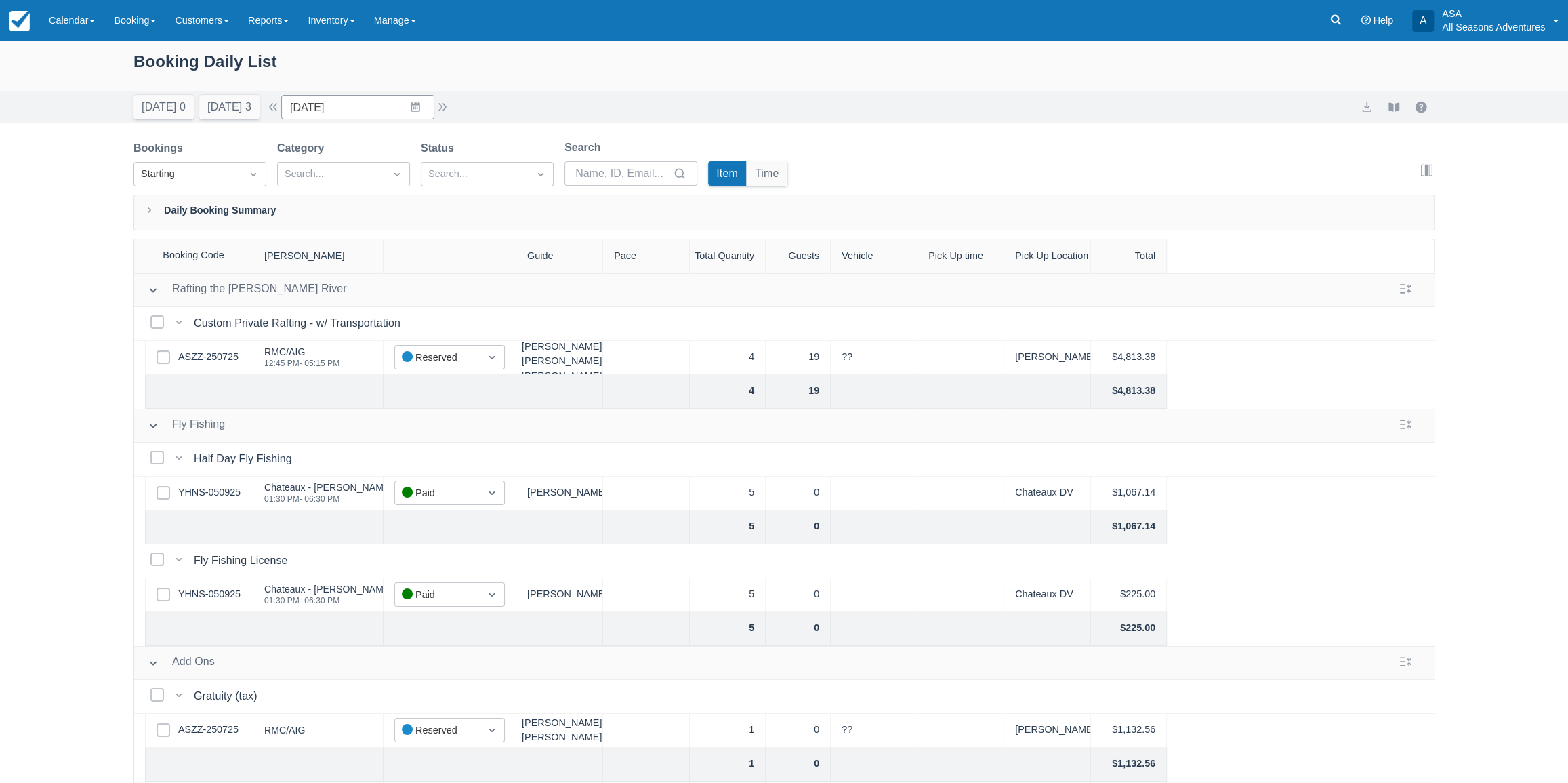
scroll to position [6, 0]
click at [231, 350] on link "ASZZ-250725" at bounding box center [208, 357] width 60 height 15
click at [217, 485] on link "YHNS-050925" at bounding box center [209, 492] width 62 height 15
click at [239, 589] on link "YHNS-050925" at bounding box center [209, 593] width 62 height 15
click at [450, 109] on button "button" at bounding box center [442, 107] width 16 height 16
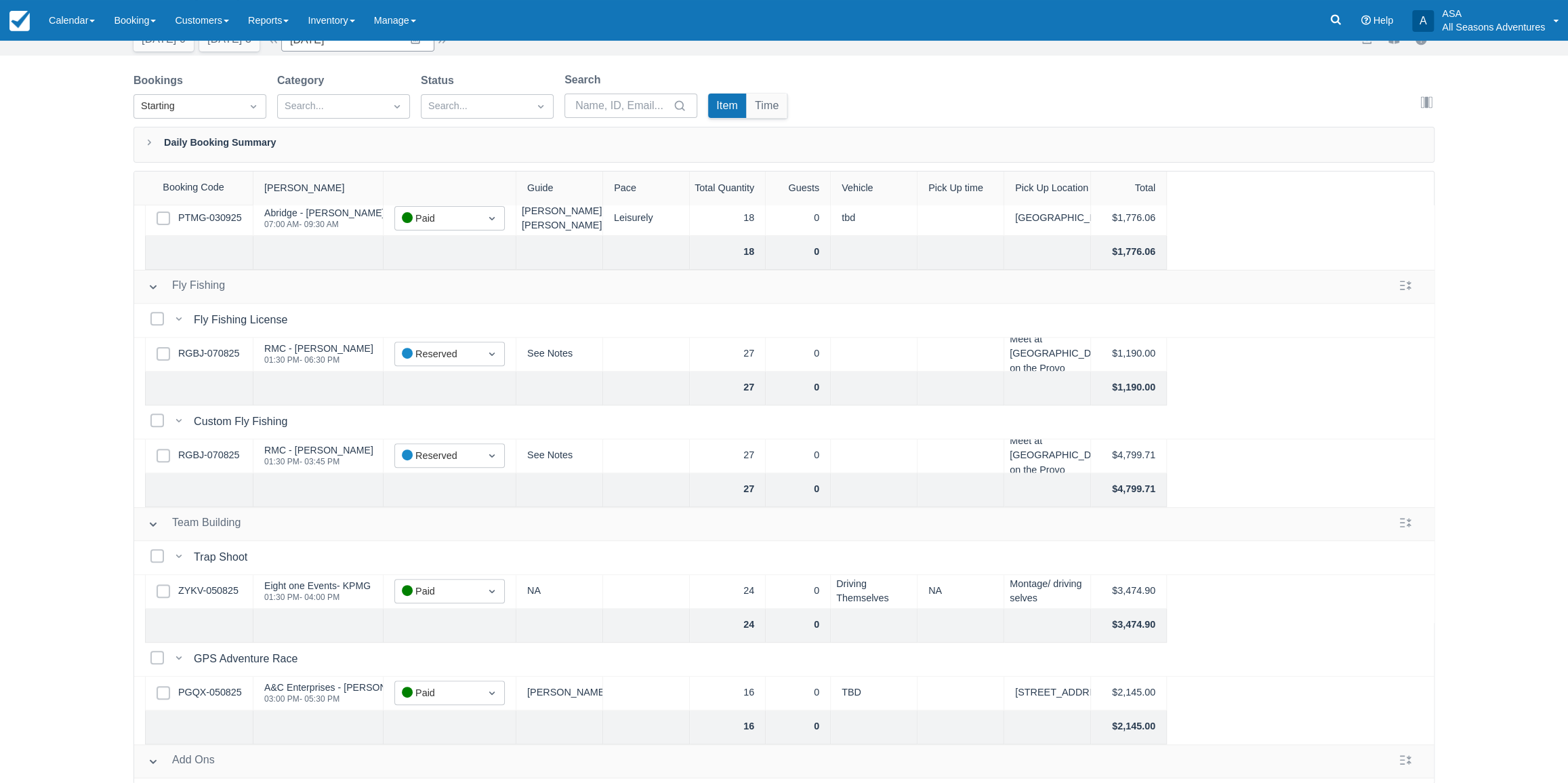
scroll to position [492, 0]
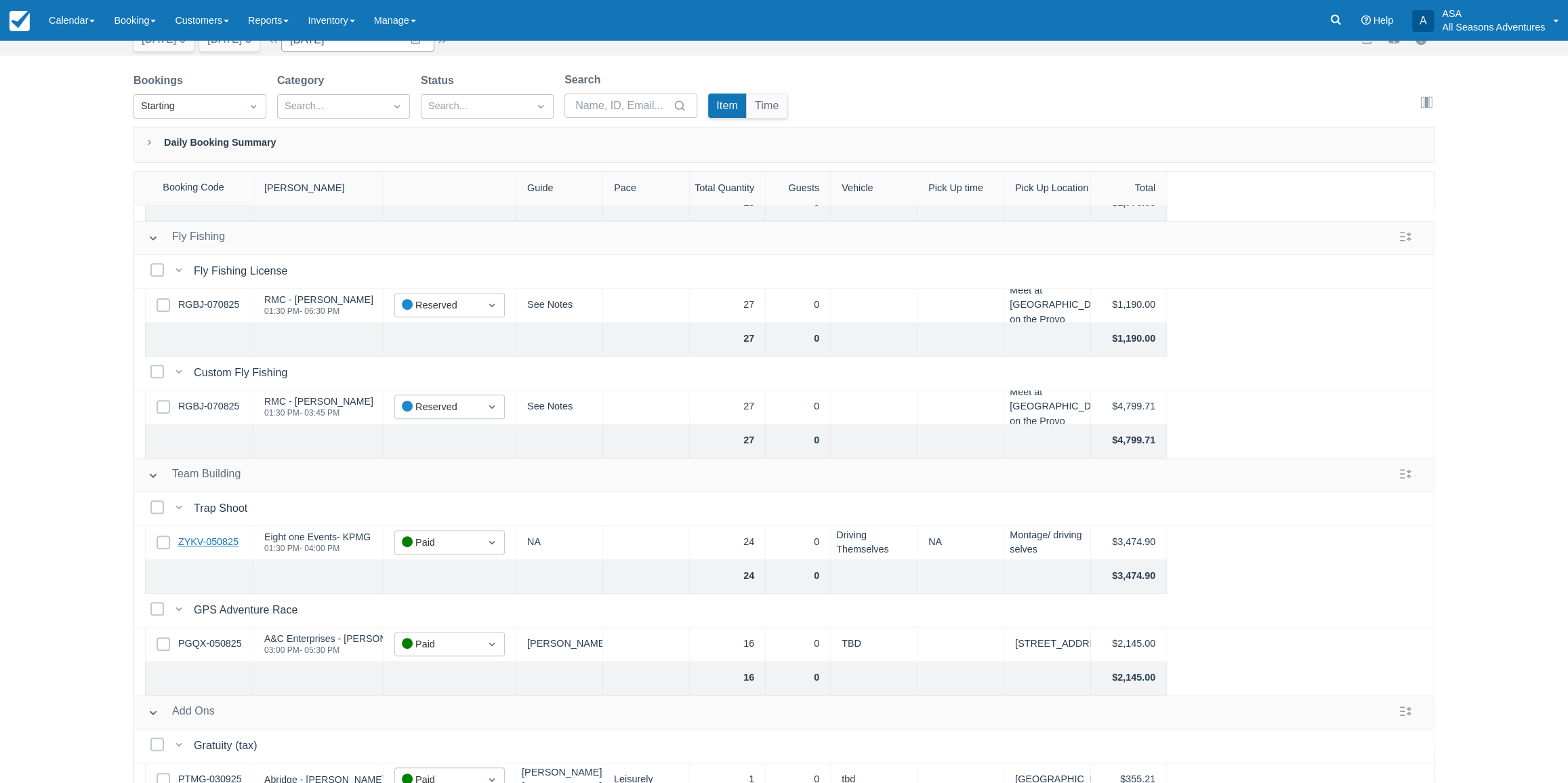
click at [225, 545] on link "ZYKV-050825" at bounding box center [208, 542] width 60 height 15
click at [220, 298] on link "RGBJ-070825" at bounding box center [208, 304] width 61 height 15
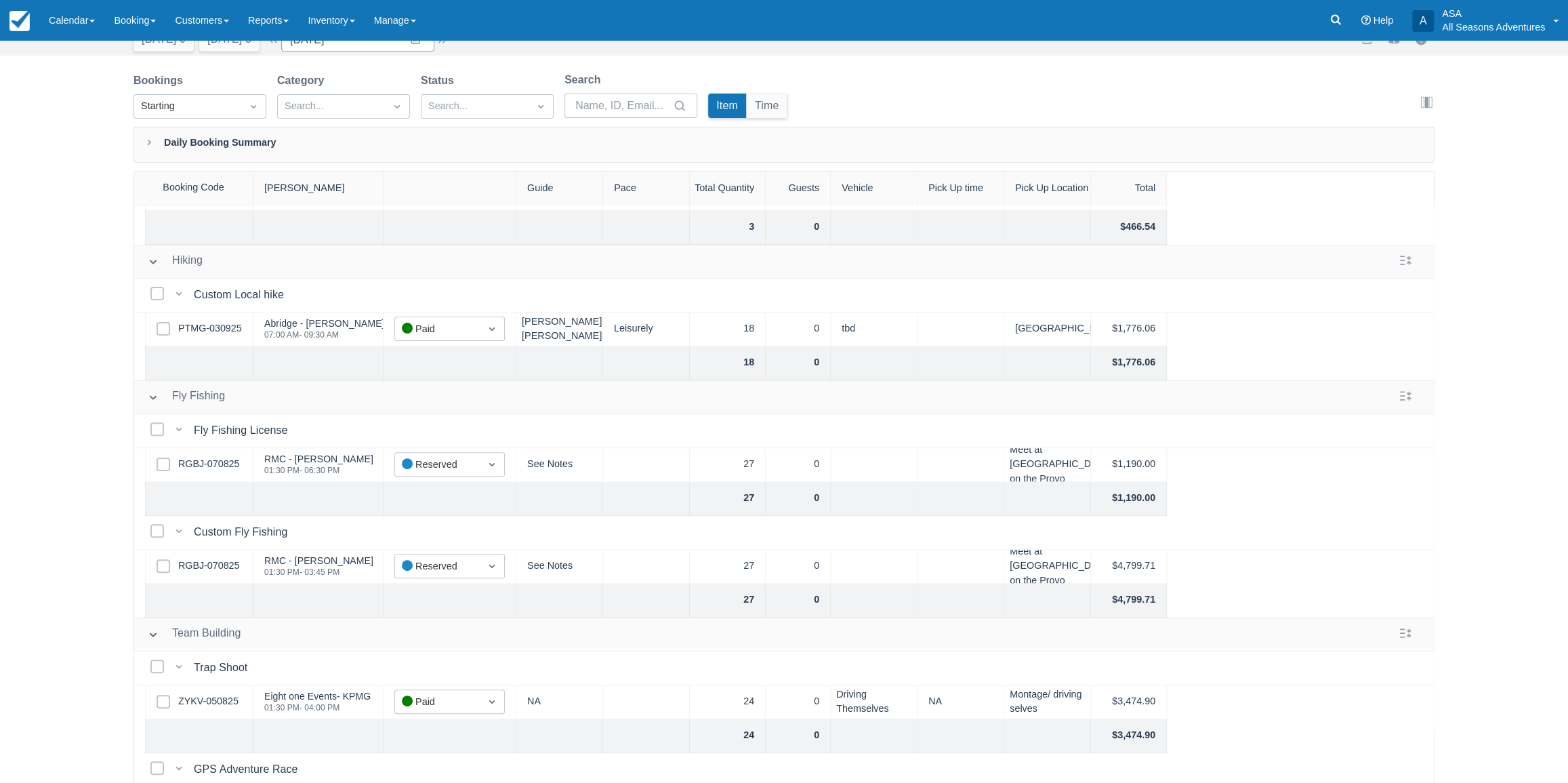
scroll to position [0, 0]
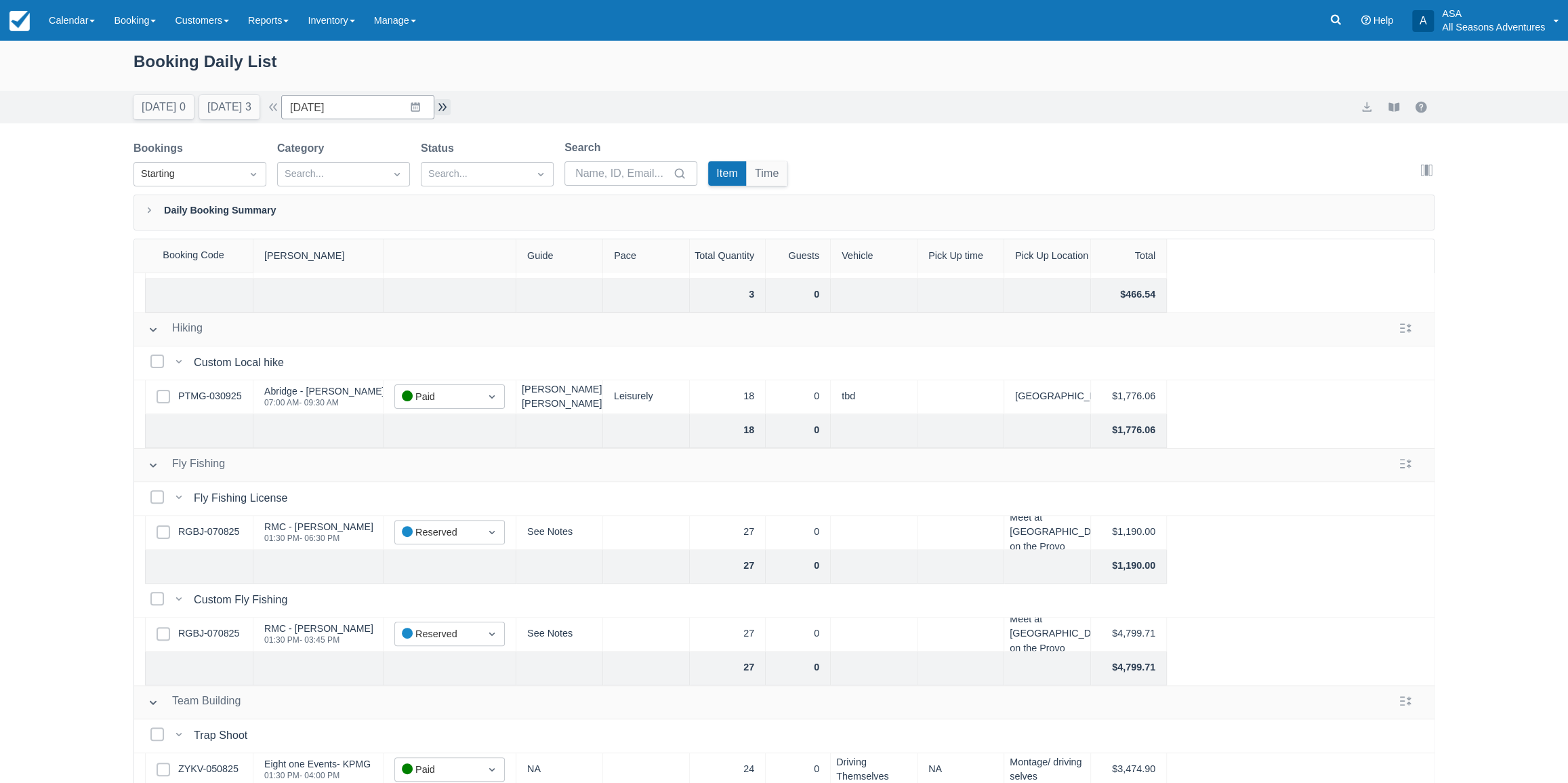
click at [451, 107] on button "button" at bounding box center [442, 107] width 16 height 16
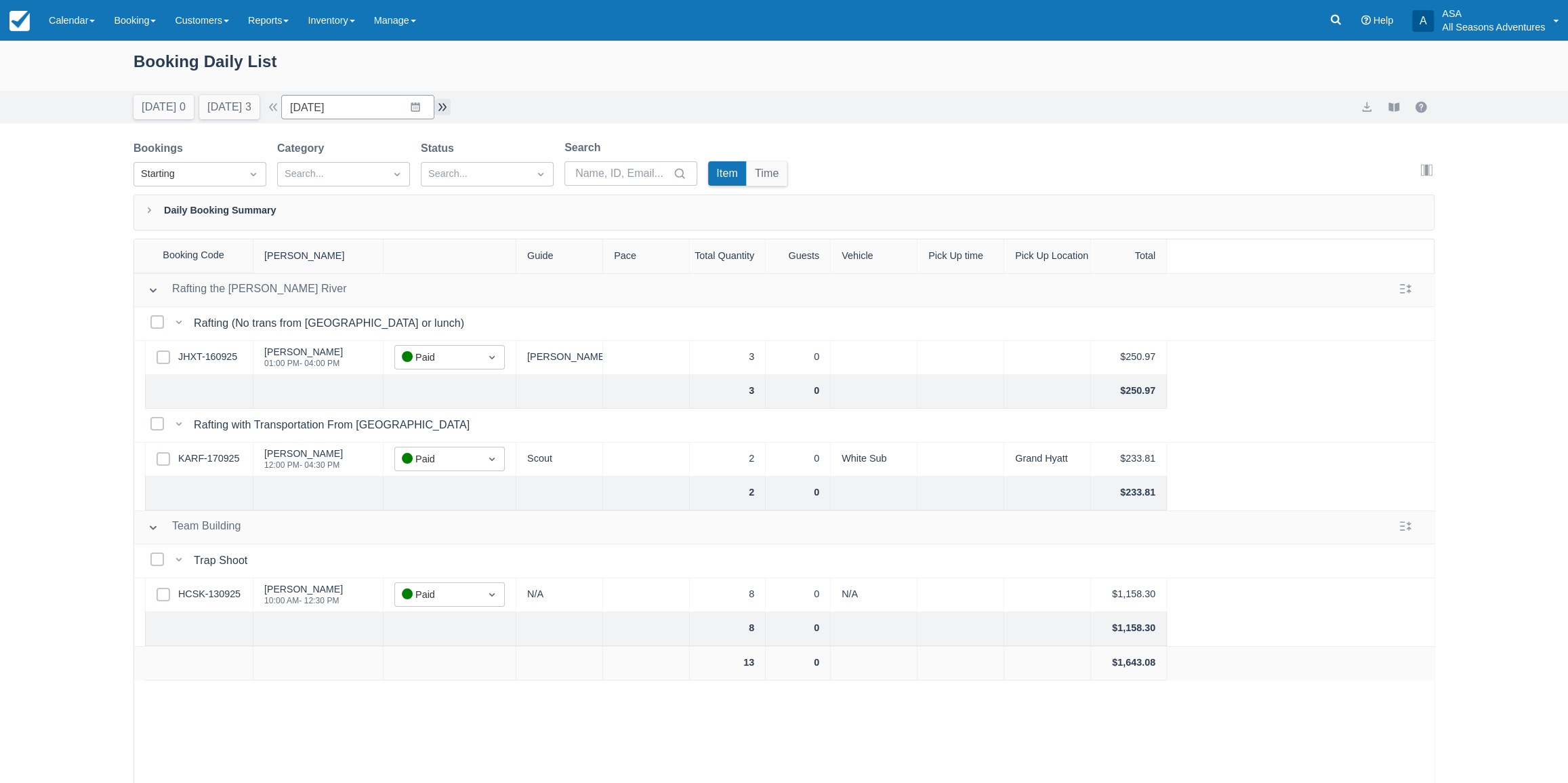
click at [450, 105] on button "button" at bounding box center [442, 107] width 16 height 16
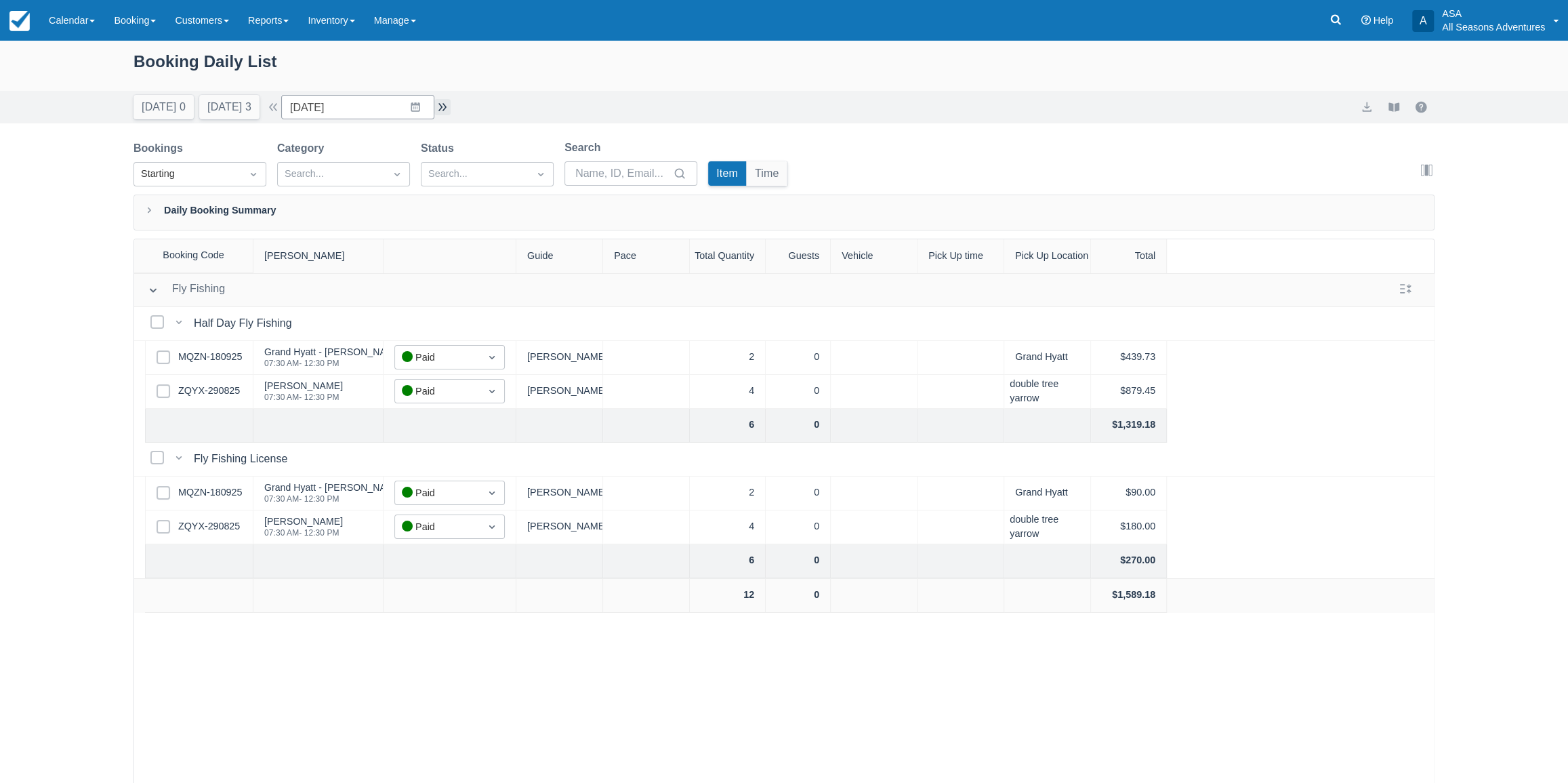
click at [451, 111] on button "button" at bounding box center [442, 107] width 16 height 16
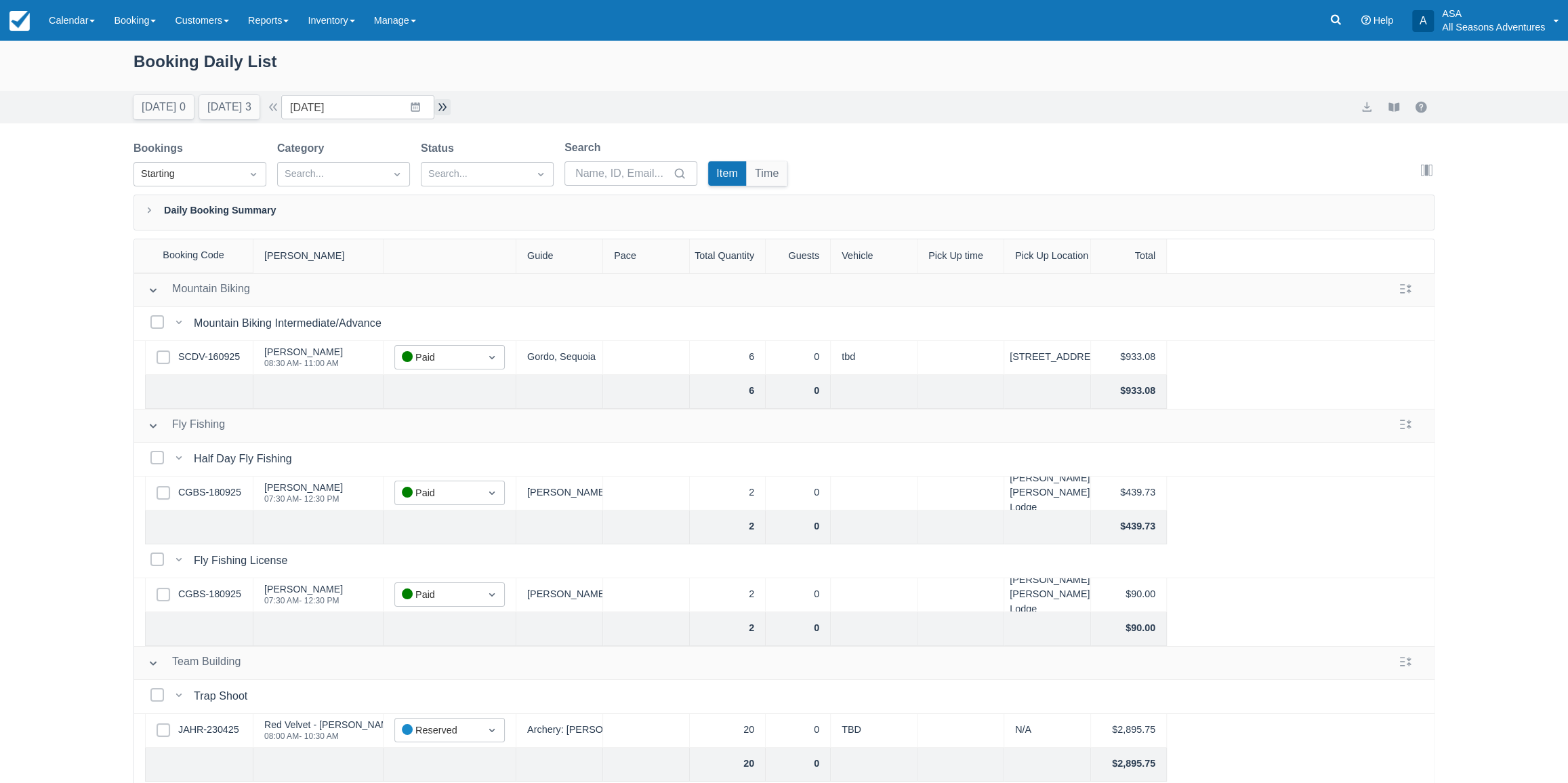
click at [451, 108] on button "button" at bounding box center [442, 107] width 16 height 16
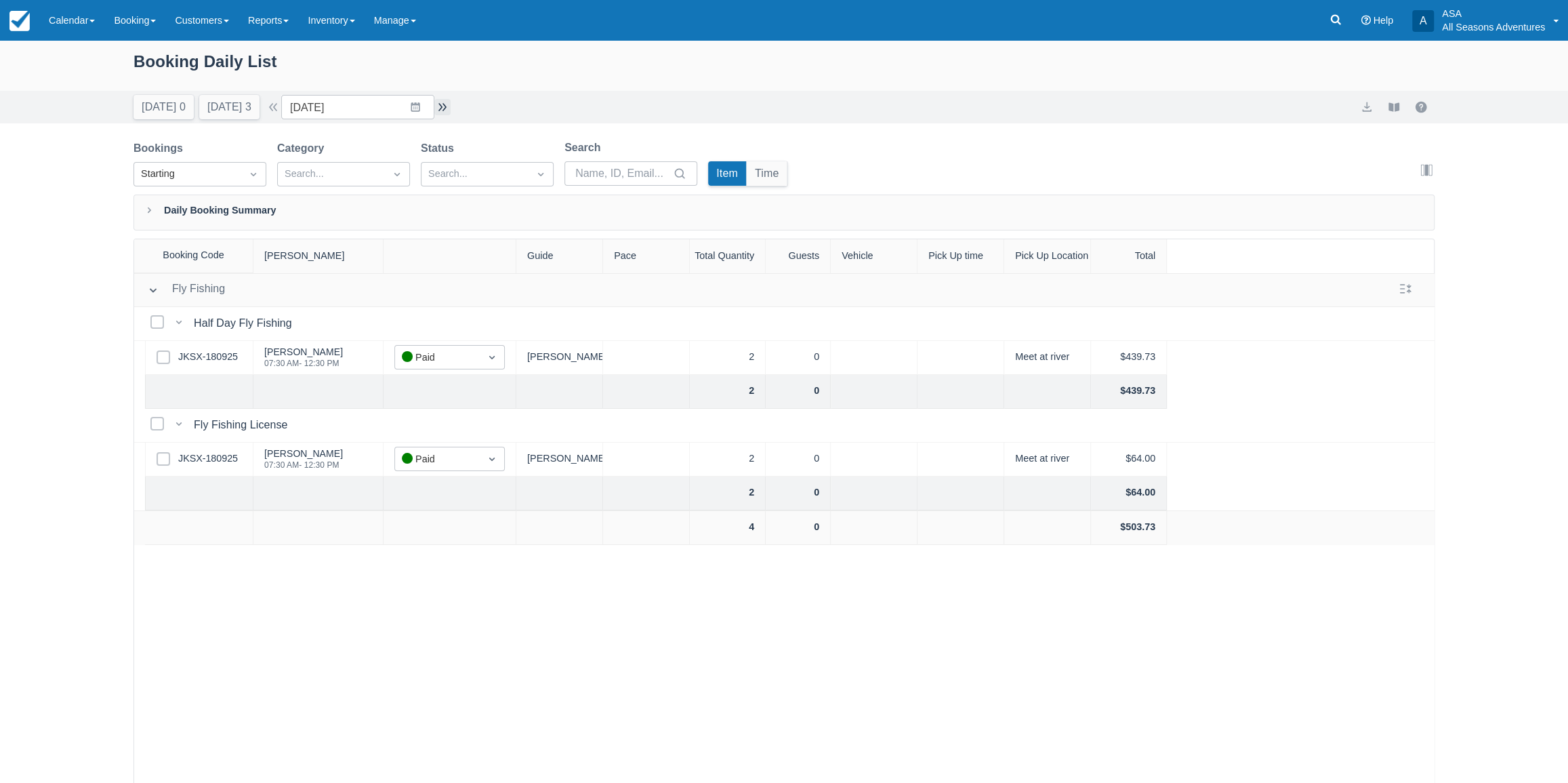
click at [447, 105] on button "button" at bounding box center [442, 107] width 16 height 16
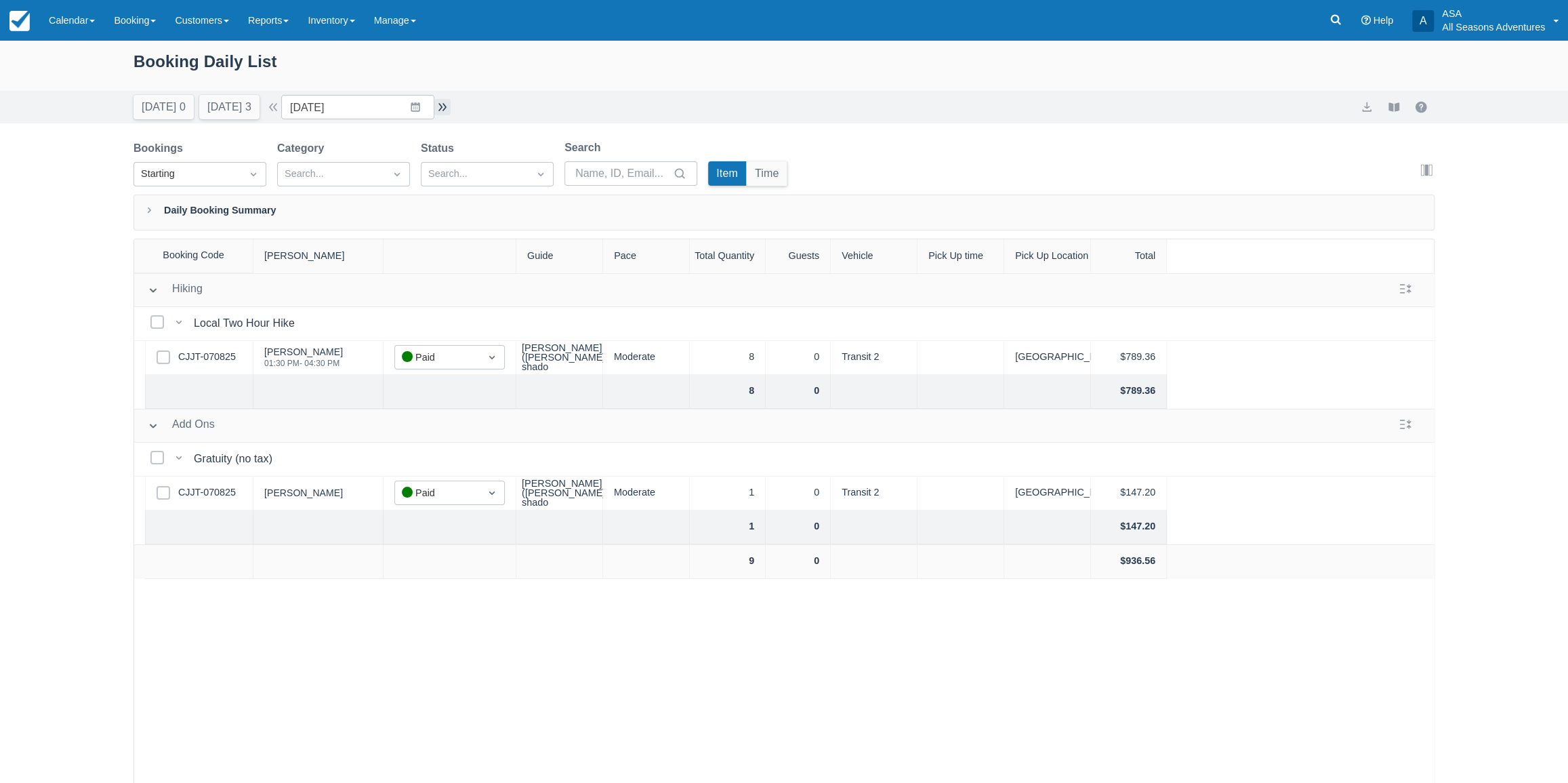
click at [451, 103] on button "button" at bounding box center [442, 107] width 16 height 16
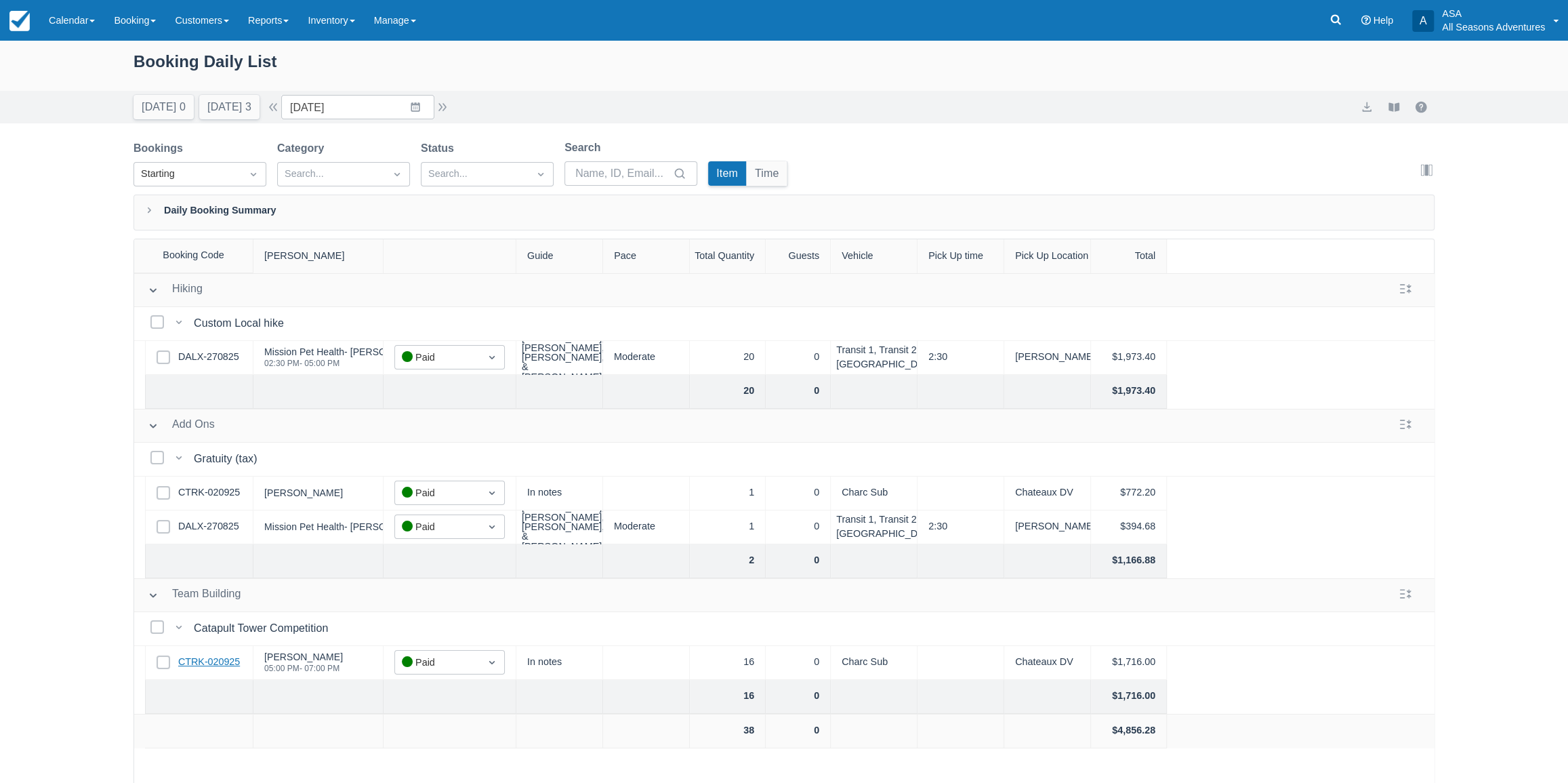
click at [203, 655] on link "CTRK-020925" at bounding box center [209, 661] width 62 height 15
click at [451, 110] on button "button" at bounding box center [442, 107] width 16 height 16
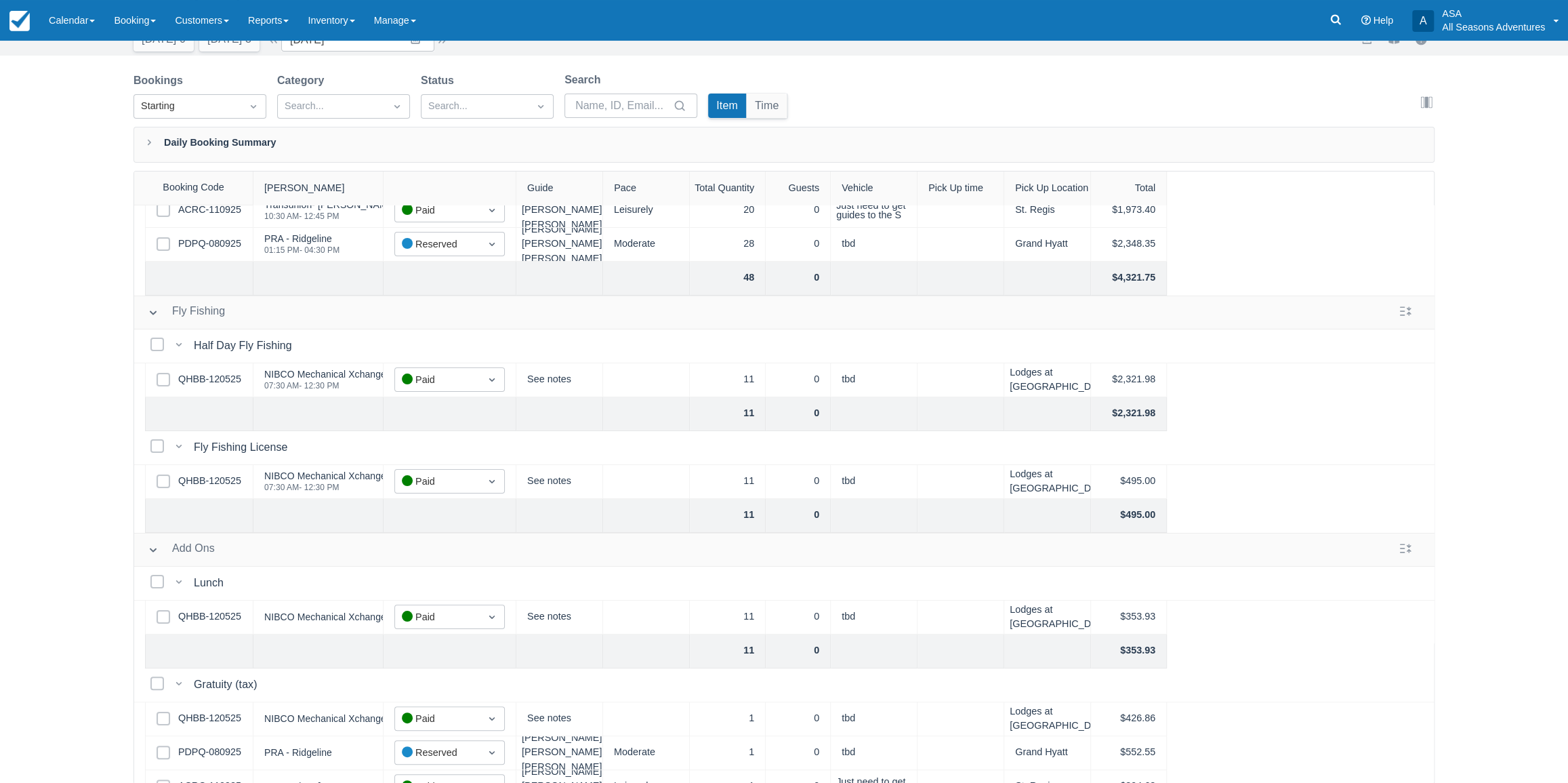
scroll to position [32, 0]
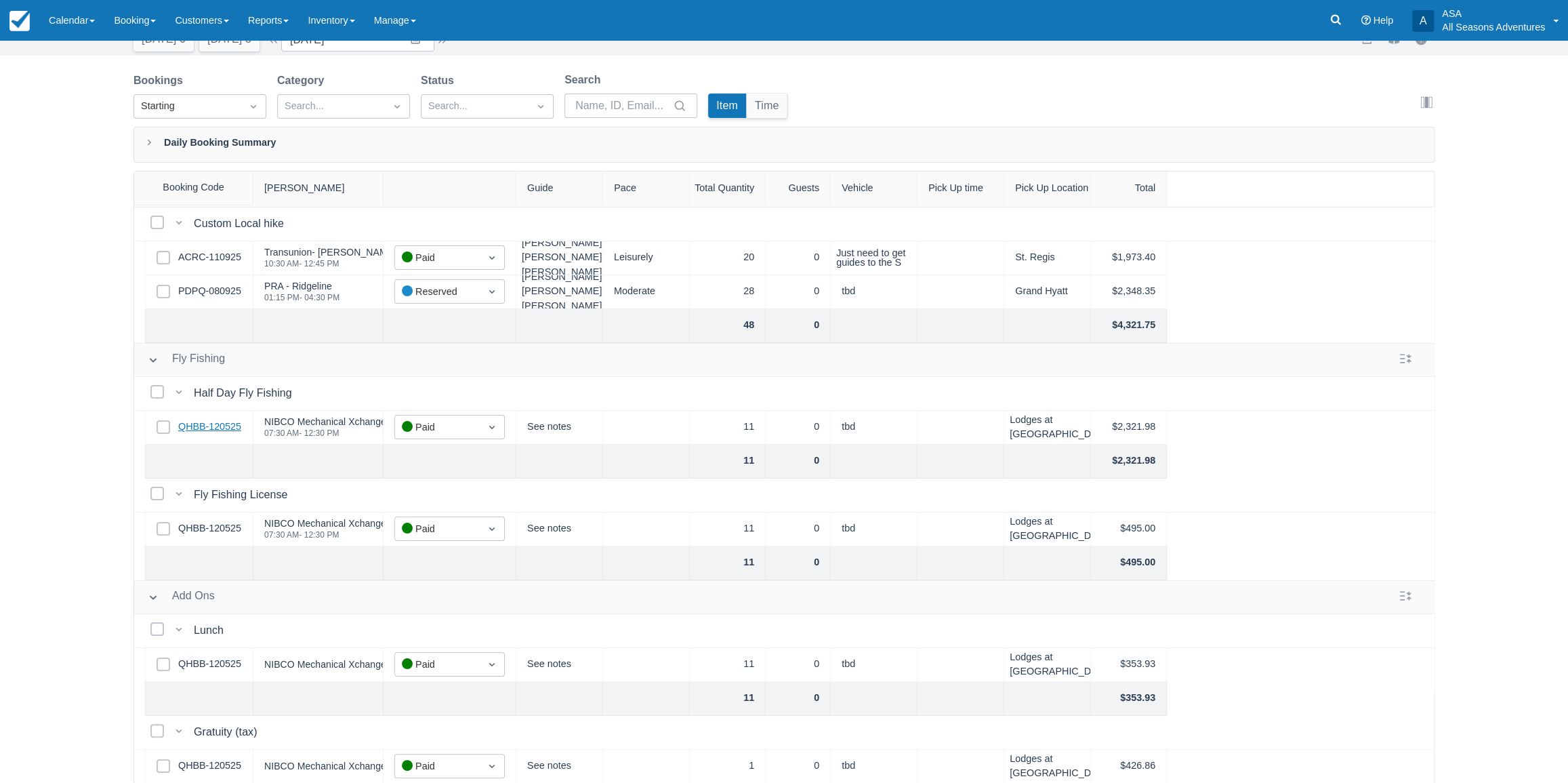
click at [227, 427] on link "QHBB-120525" at bounding box center [209, 426] width 63 height 15
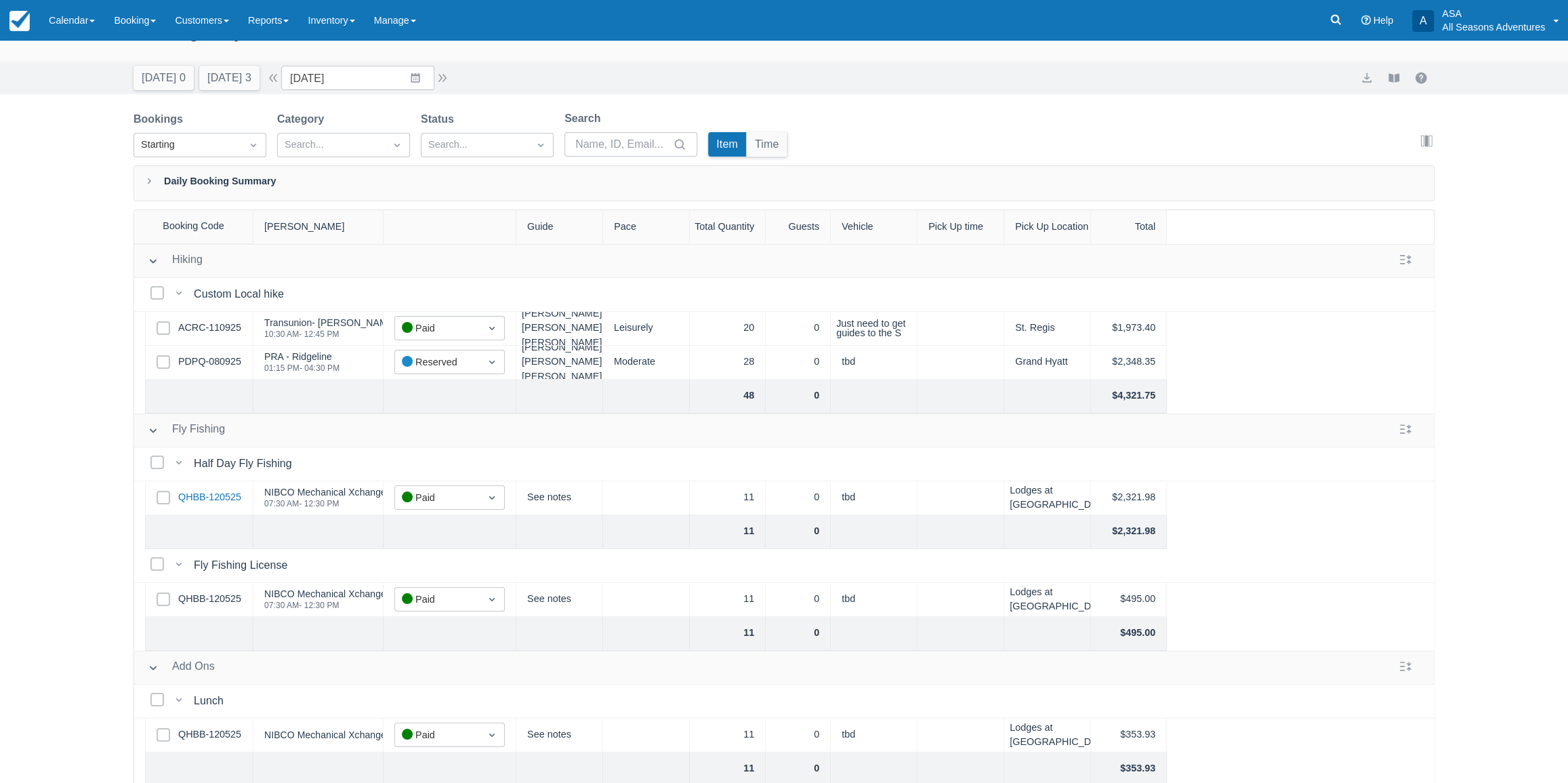
scroll to position [0, 0]
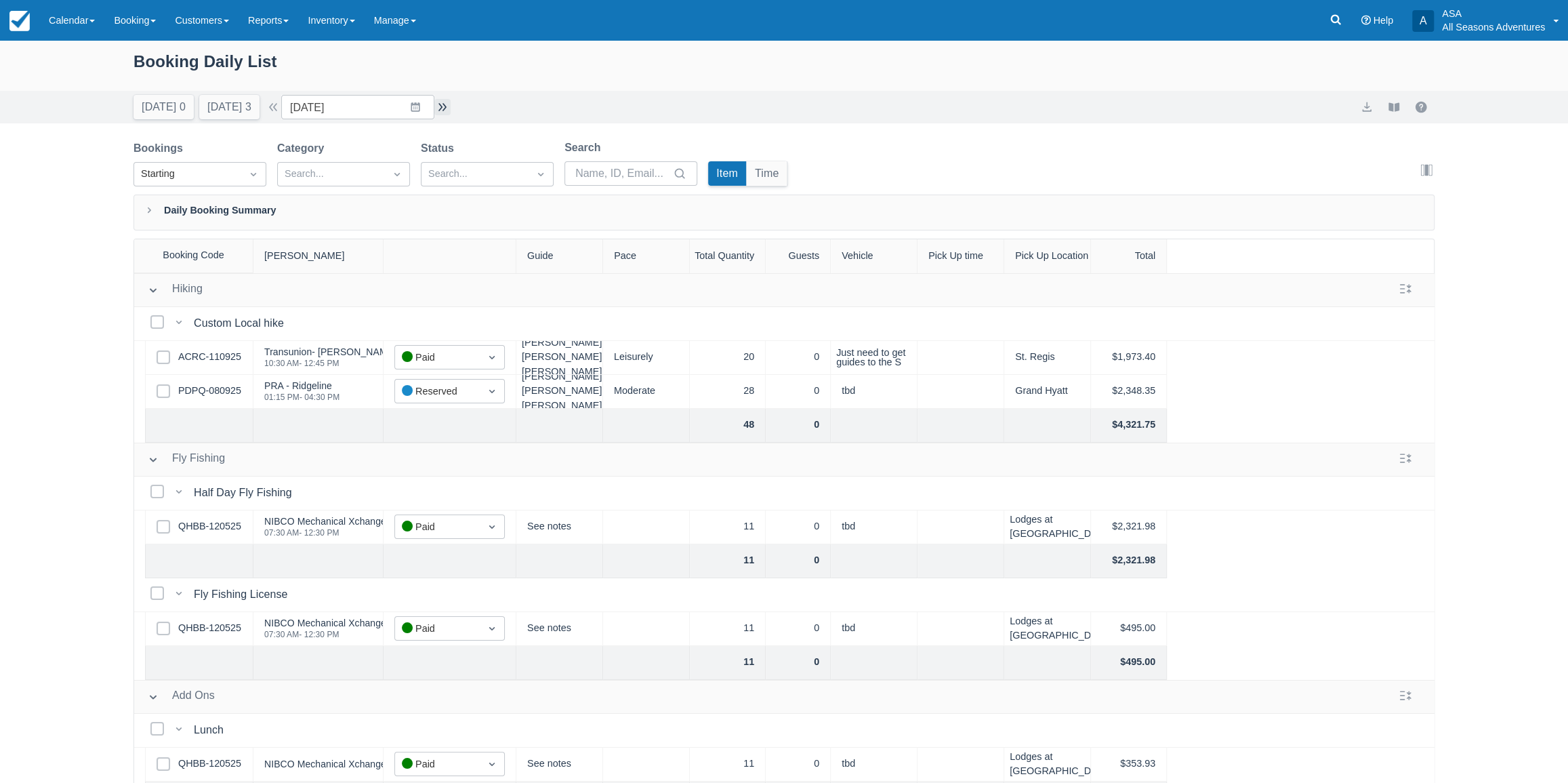
click at [445, 109] on button "button" at bounding box center [442, 107] width 16 height 16
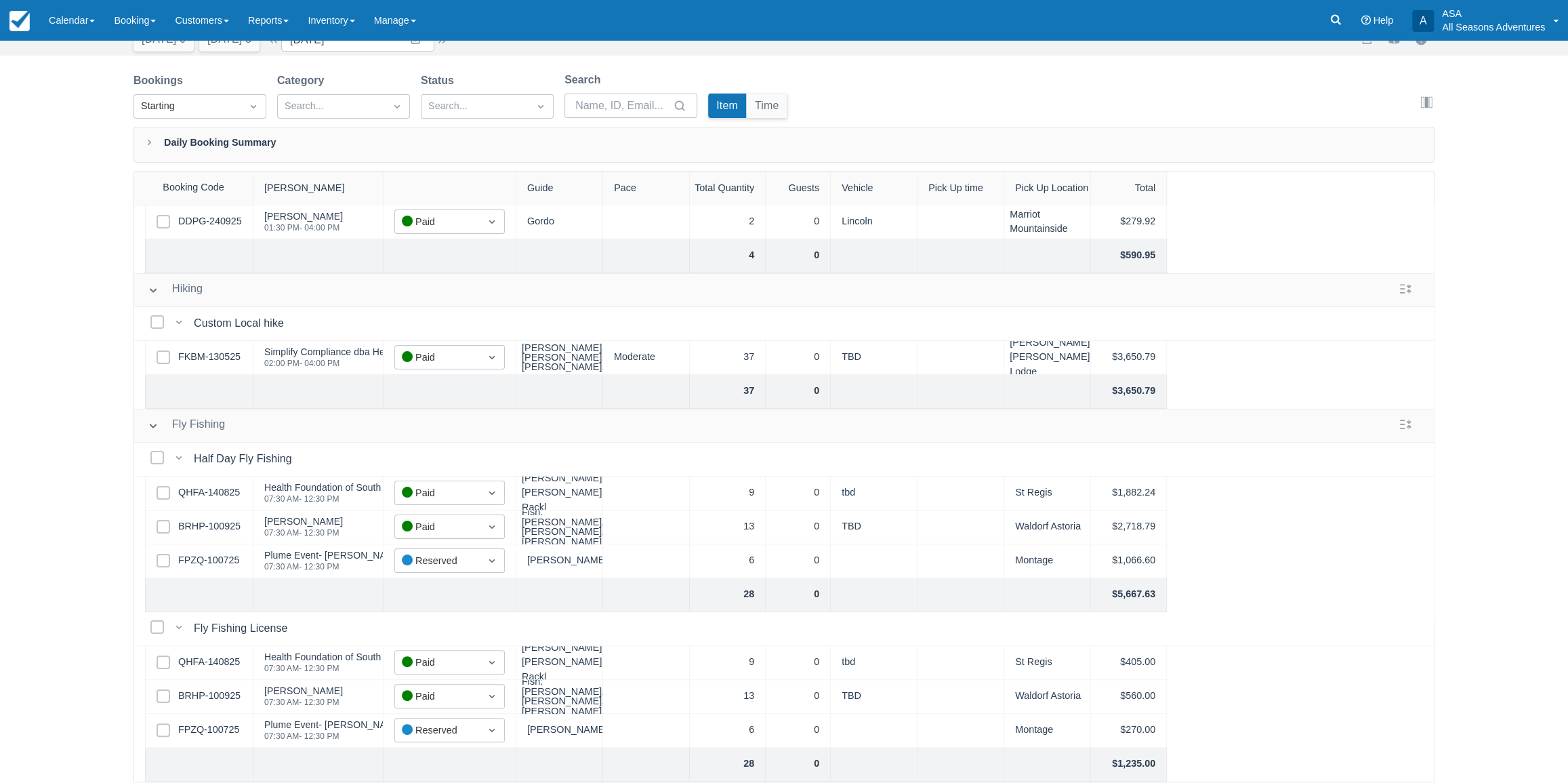
scroll to position [96, 0]
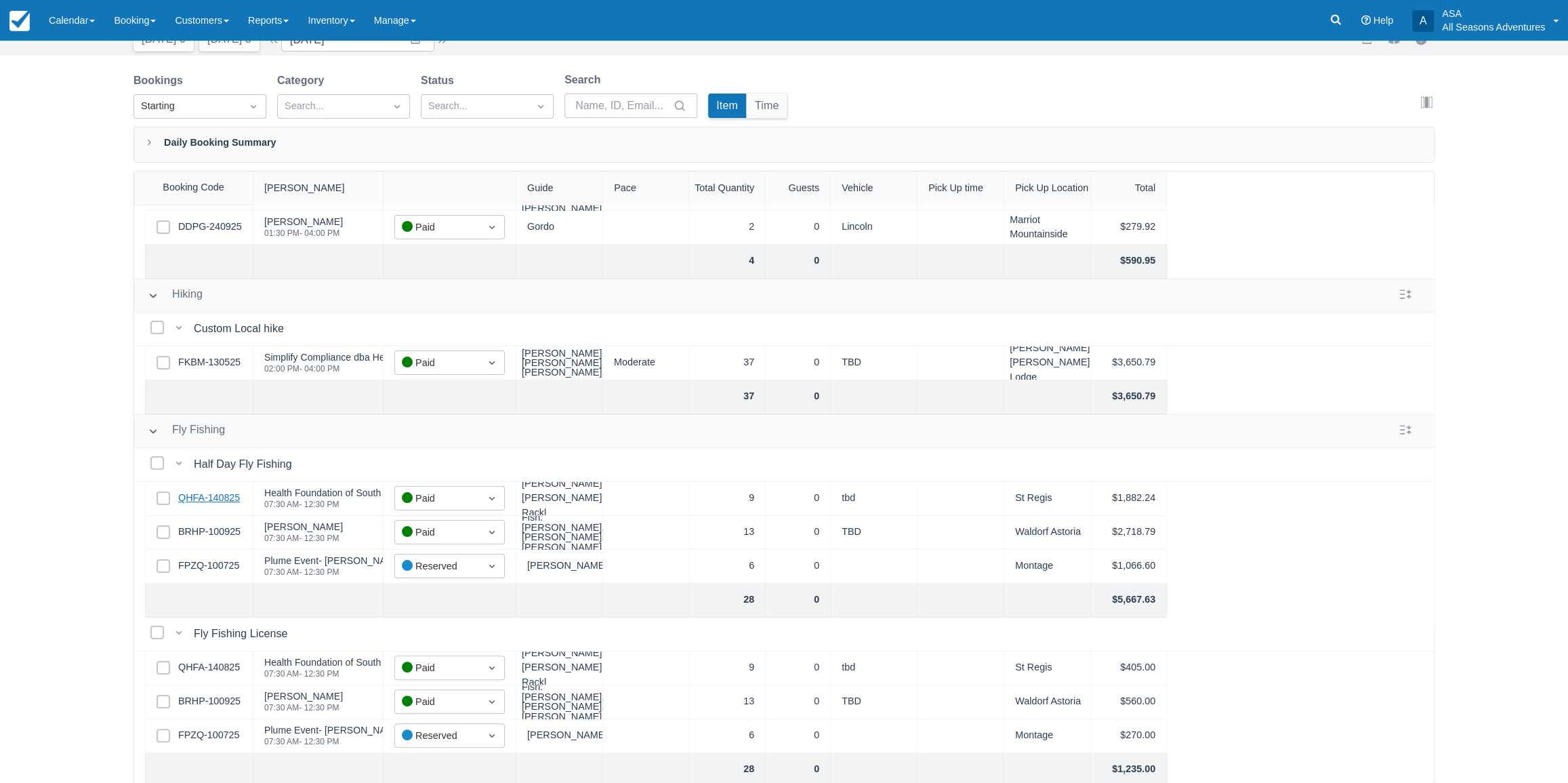
click at [204, 501] on link "QHFA-140825" at bounding box center [209, 497] width 62 height 15
click at [213, 528] on link "BRHP-100925" at bounding box center [209, 531] width 62 height 15
click at [204, 567] on link "FPZQ-100725" at bounding box center [208, 565] width 61 height 15
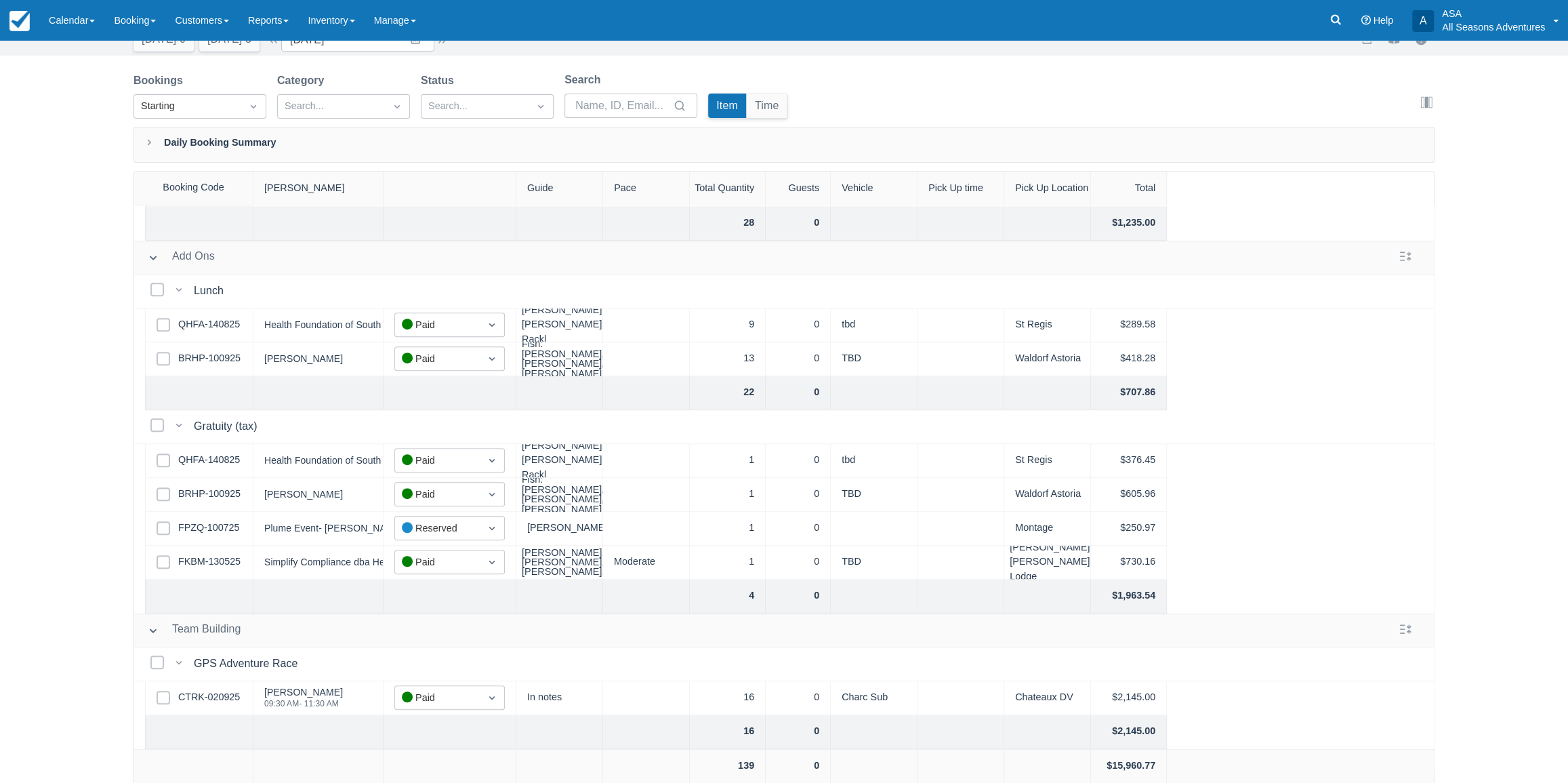
scroll to position [650, 0]
click at [218, 690] on link "CTRK-020925" at bounding box center [209, 697] width 62 height 15
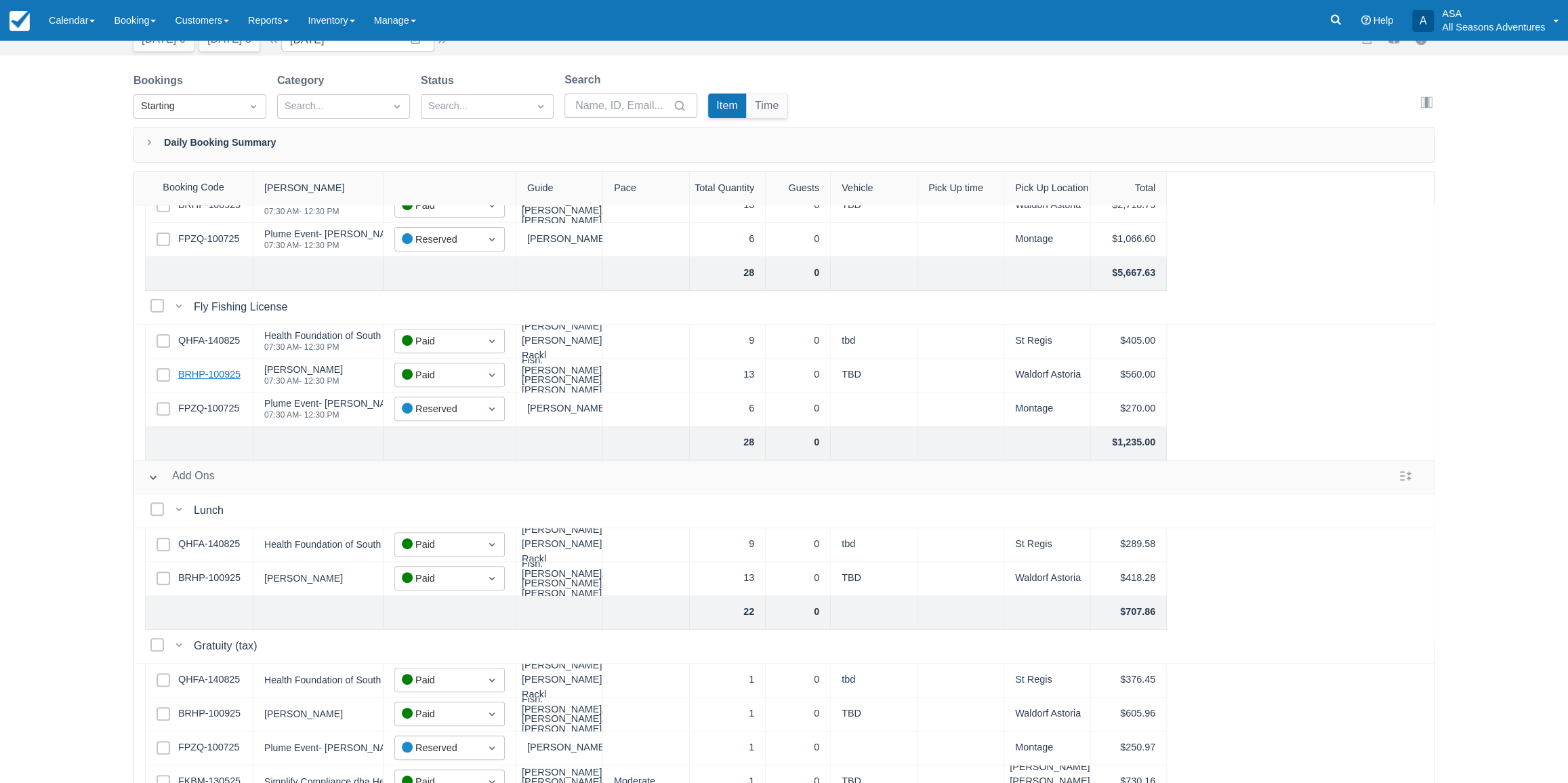
scroll to position [404, 0]
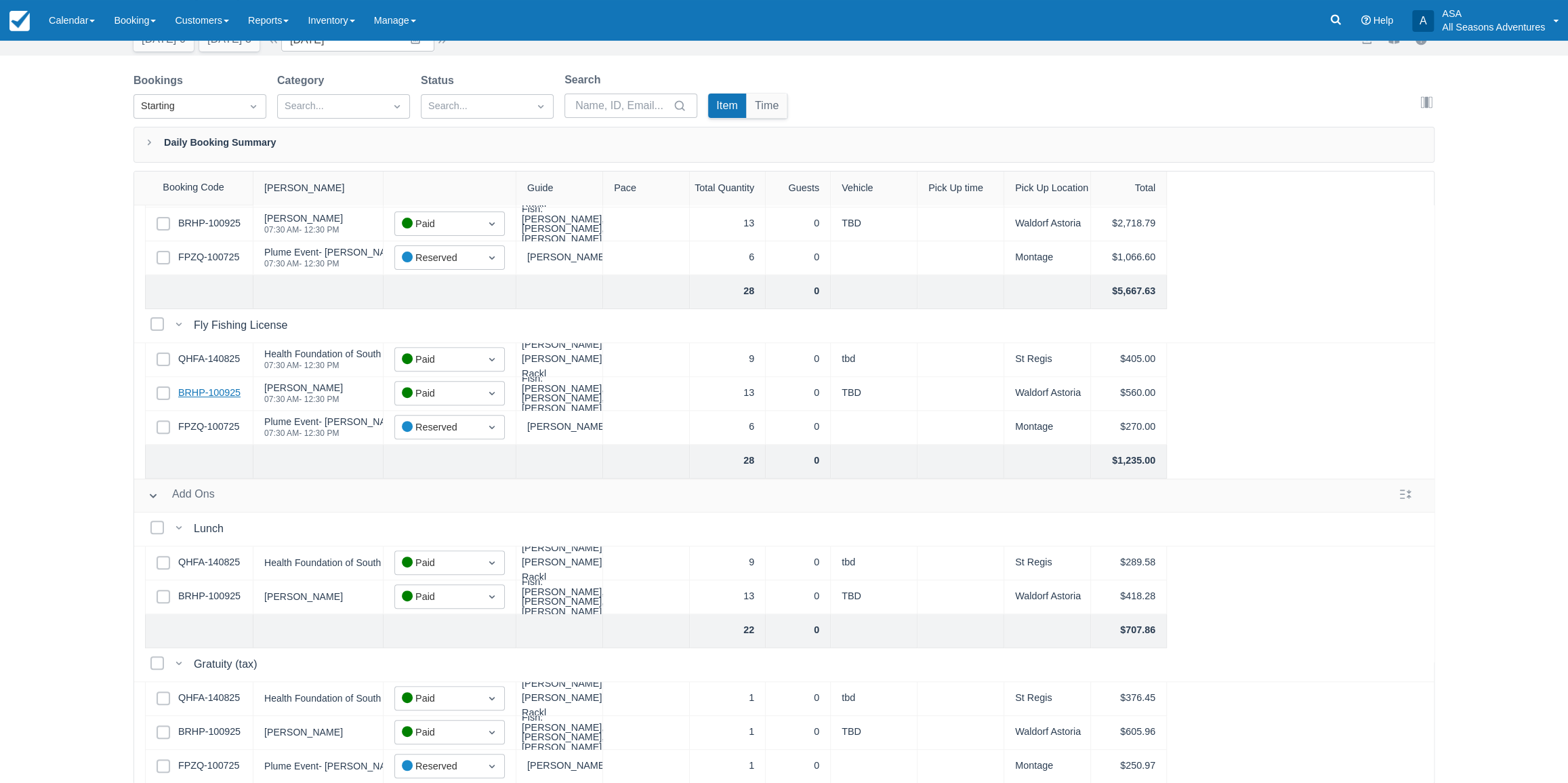
click at [215, 390] on link "BRHP-100925" at bounding box center [209, 392] width 62 height 15
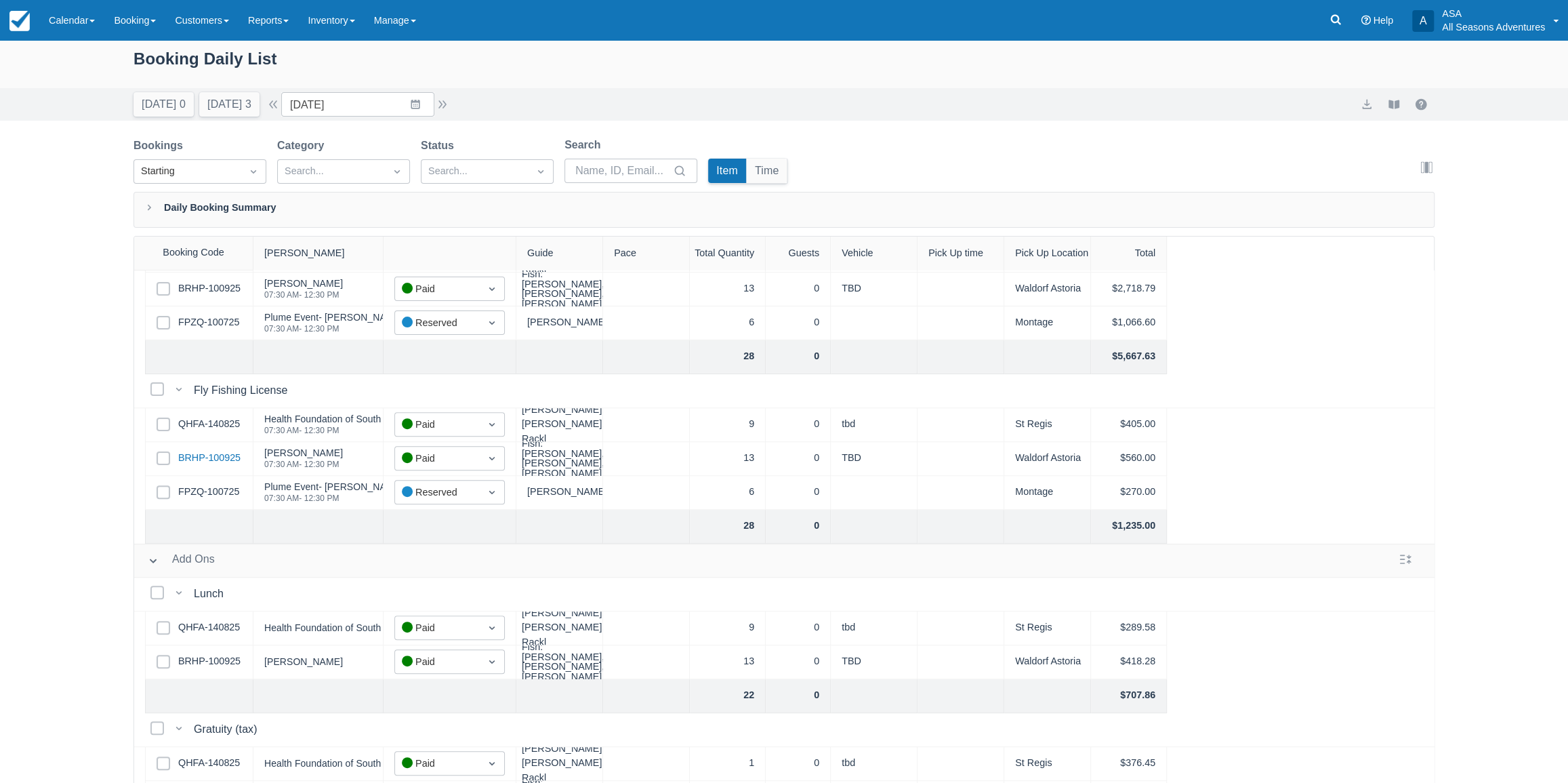
scroll to position [0, 0]
click at [447, 111] on button "button" at bounding box center [442, 107] width 16 height 16
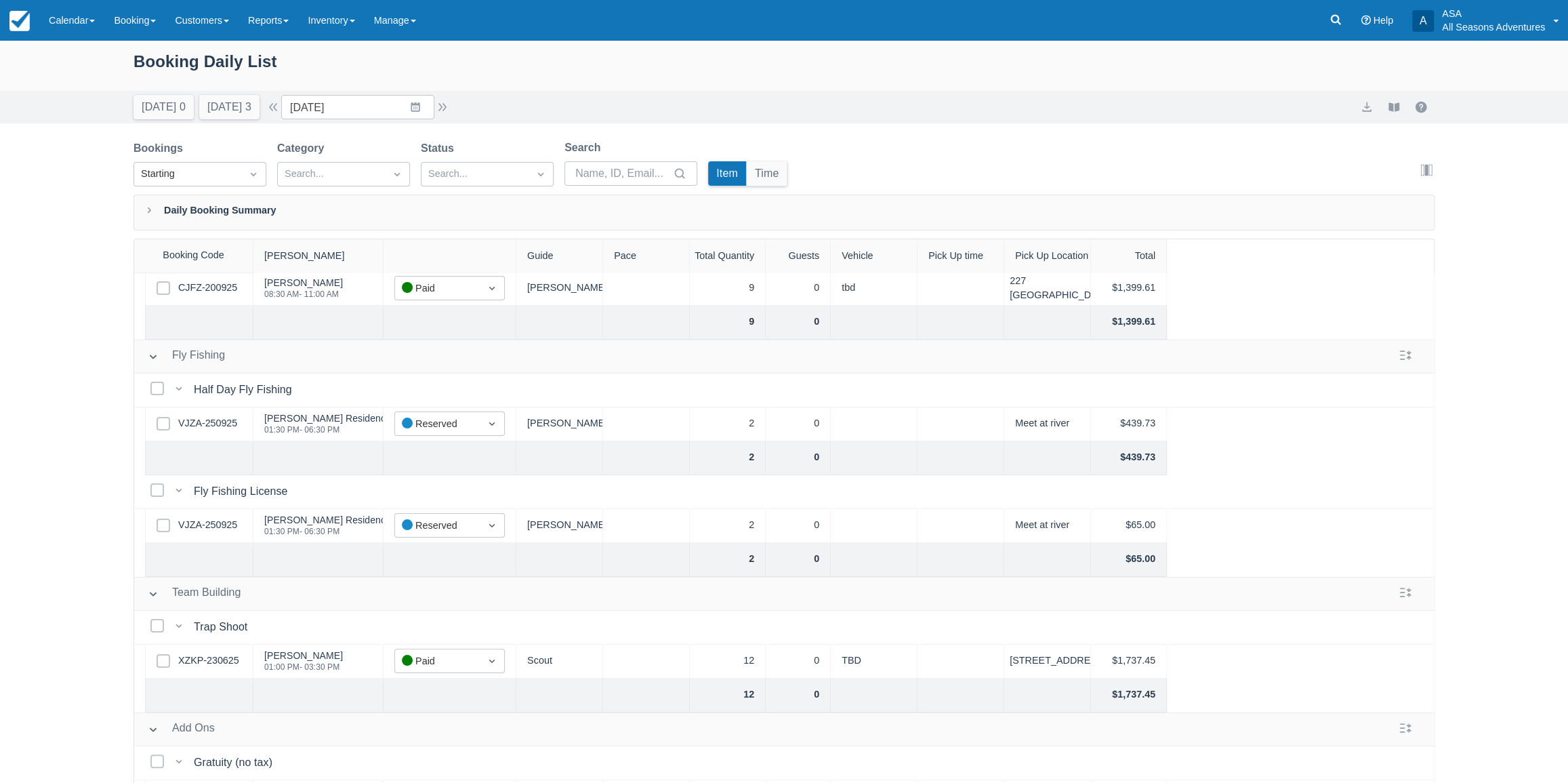
scroll to position [109, 0]
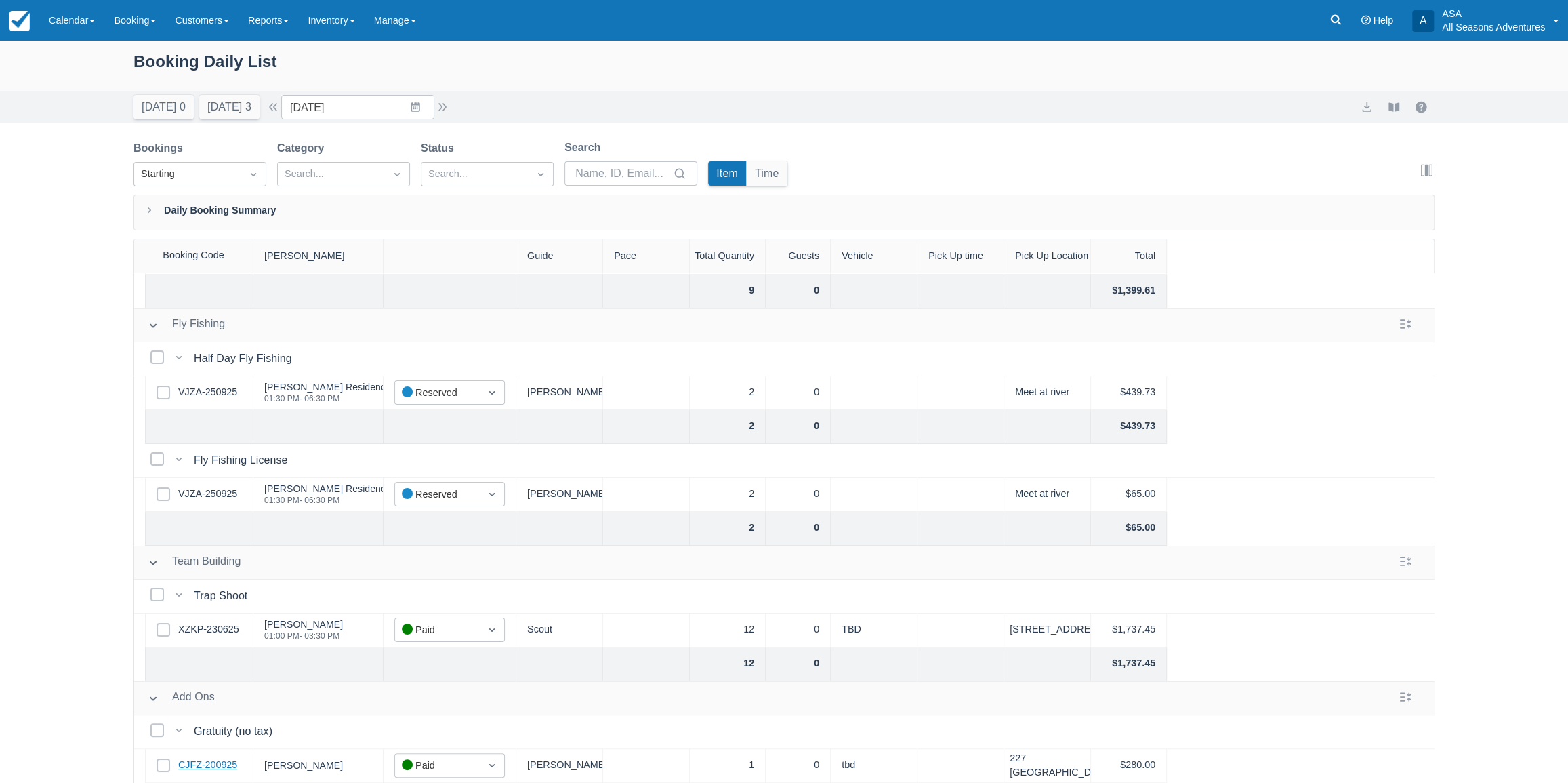
click at [227, 758] on link "CJFZ-200925" at bounding box center [207, 765] width 59 height 15
click at [220, 622] on link "XZKP-230625" at bounding box center [208, 629] width 61 height 15
click at [448, 104] on button "button" at bounding box center [442, 107] width 16 height 16
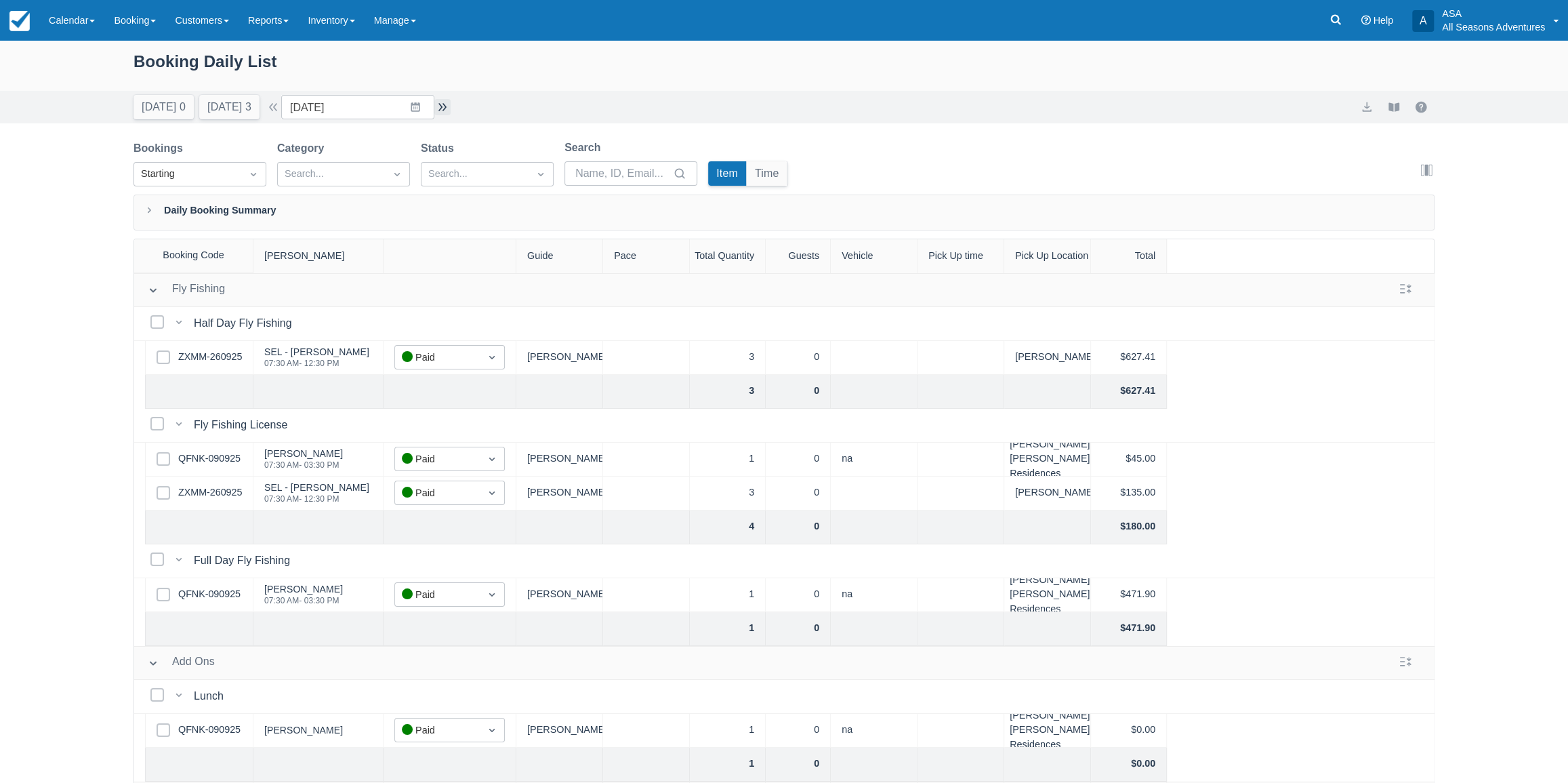
click at [451, 111] on button "button" at bounding box center [442, 107] width 16 height 16
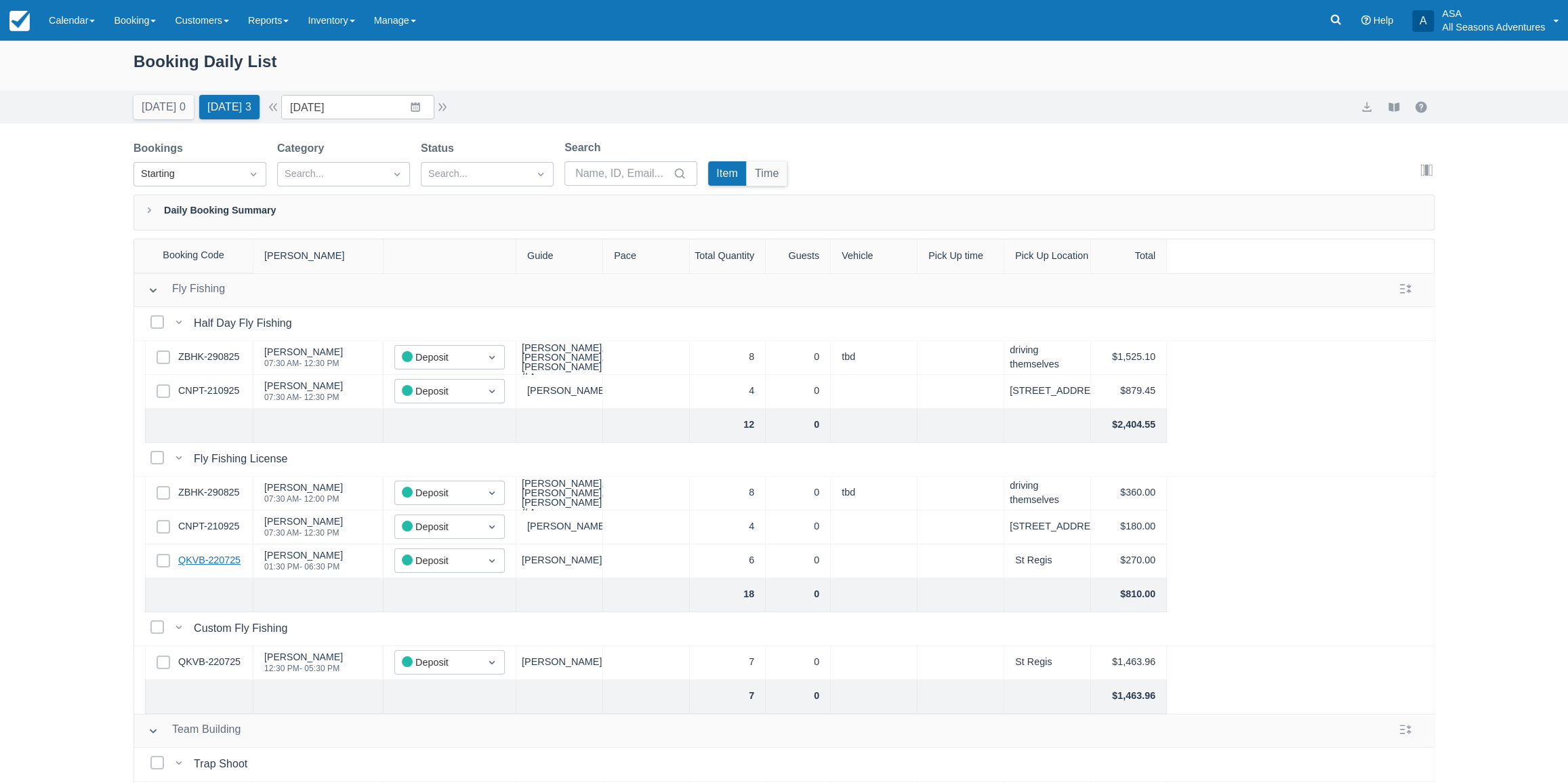
click at [204, 558] on link "QKVB-220725" at bounding box center [209, 560] width 62 height 15
click at [717, 102] on div "Today 0 Tomorrow 3 Date 09/29/25 Navigate forward to interact with the calendar…" at bounding box center [784, 107] width 1301 height 24
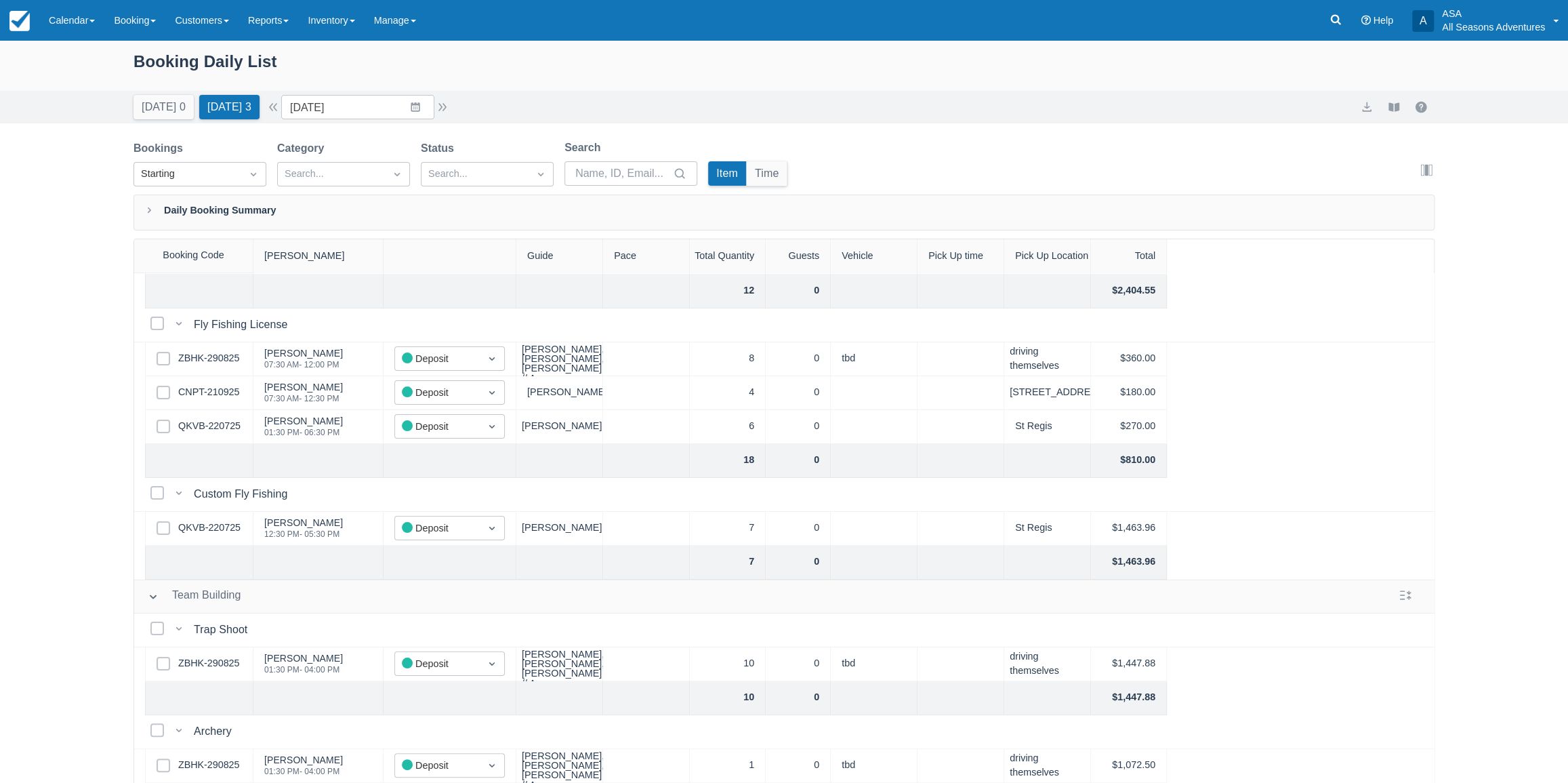
click at [467, 113] on div "Today 0 Tomorrow 3 Date 09/29/25 Navigate forward to interact with the calendar…" at bounding box center [784, 107] width 1301 height 24
click at [429, 110] on input "09/29/25" at bounding box center [358, 107] width 153 height 24
click at [368, 318] on td "30" at bounding box center [362, 314] width 26 height 26
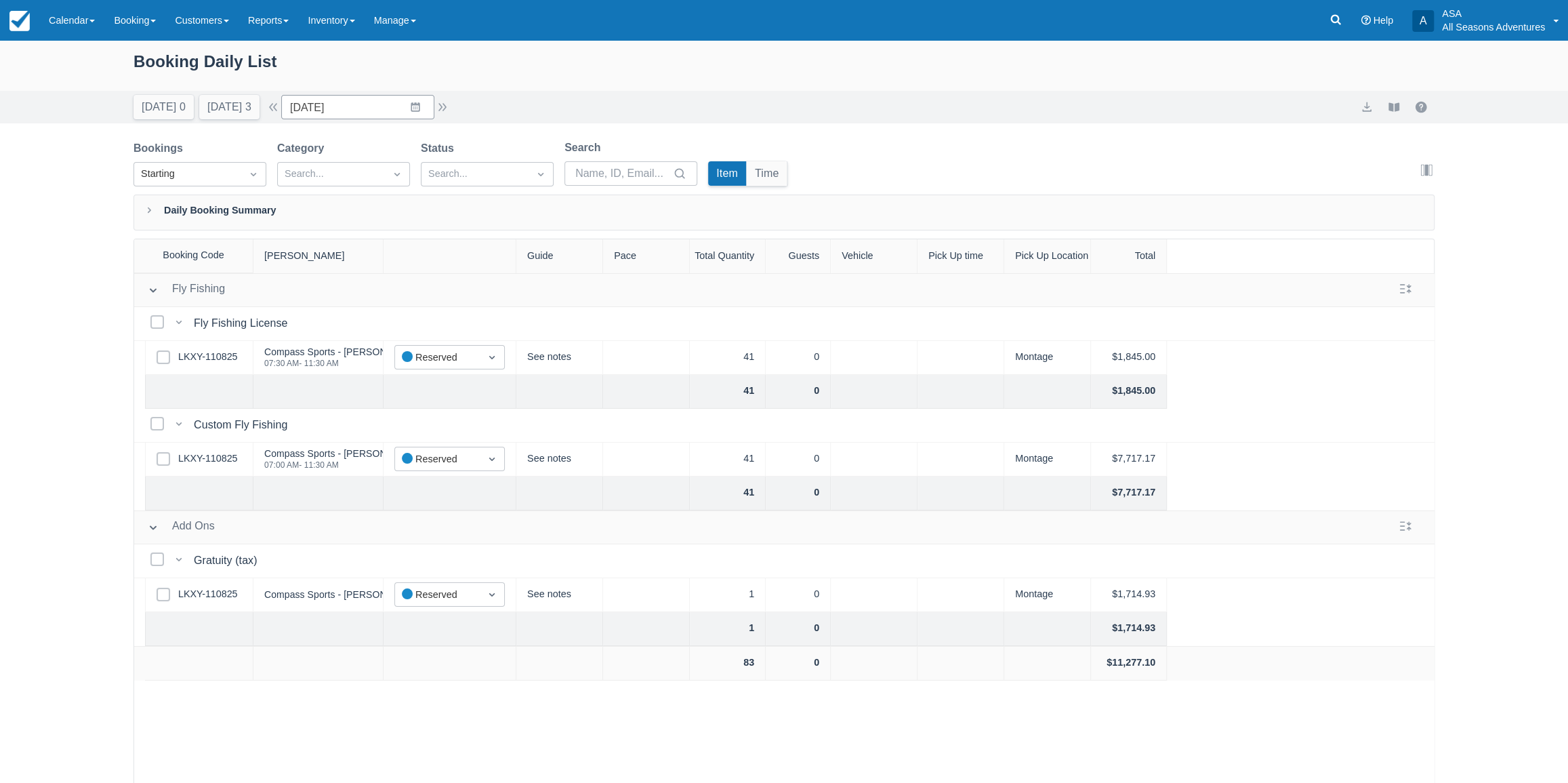
click at [200, 348] on div "Select Row LKXY-110825" at bounding box center [200, 358] width 109 height 34
click at [200, 356] on link "LKXY-110825" at bounding box center [208, 357] width 60 height 15
click at [191, 354] on link "LKXY-110825" at bounding box center [208, 357] width 60 height 15
click at [430, 110] on input "09/30/25" at bounding box center [358, 107] width 153 height 24
click at [366, 282] on td "23" at bounding box center [362, 289] width 26 height 26
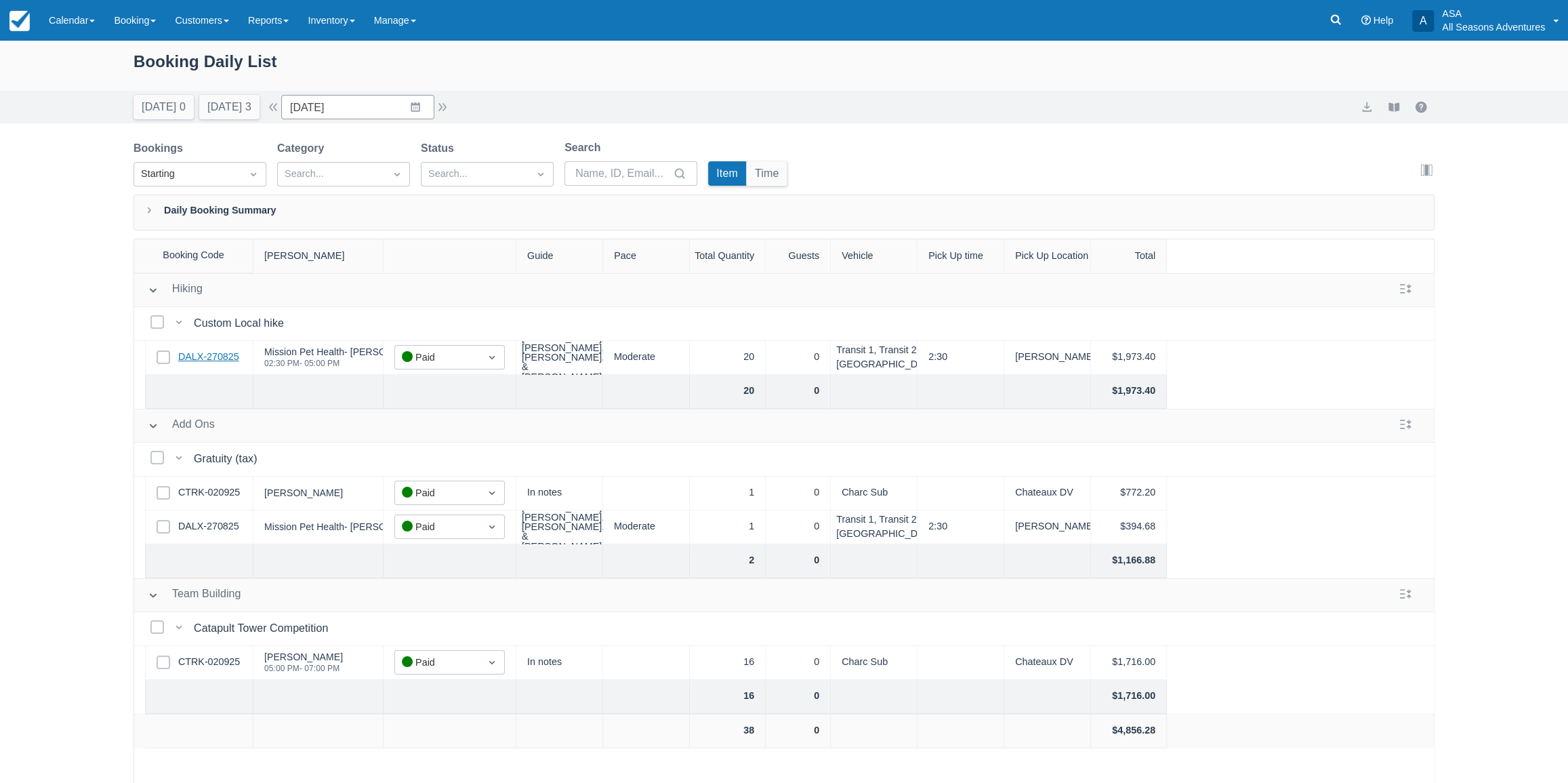
click at [204, 360] on link "DALX-270825" at bounding box center [208, 357] width 61 height 15
click at [409, 102] on input "09/23/25" at bounding box center [358, 107] width 153 height 24
click at [339, 283] on td "22" at bounding box center [335, 289] width 26 height 26
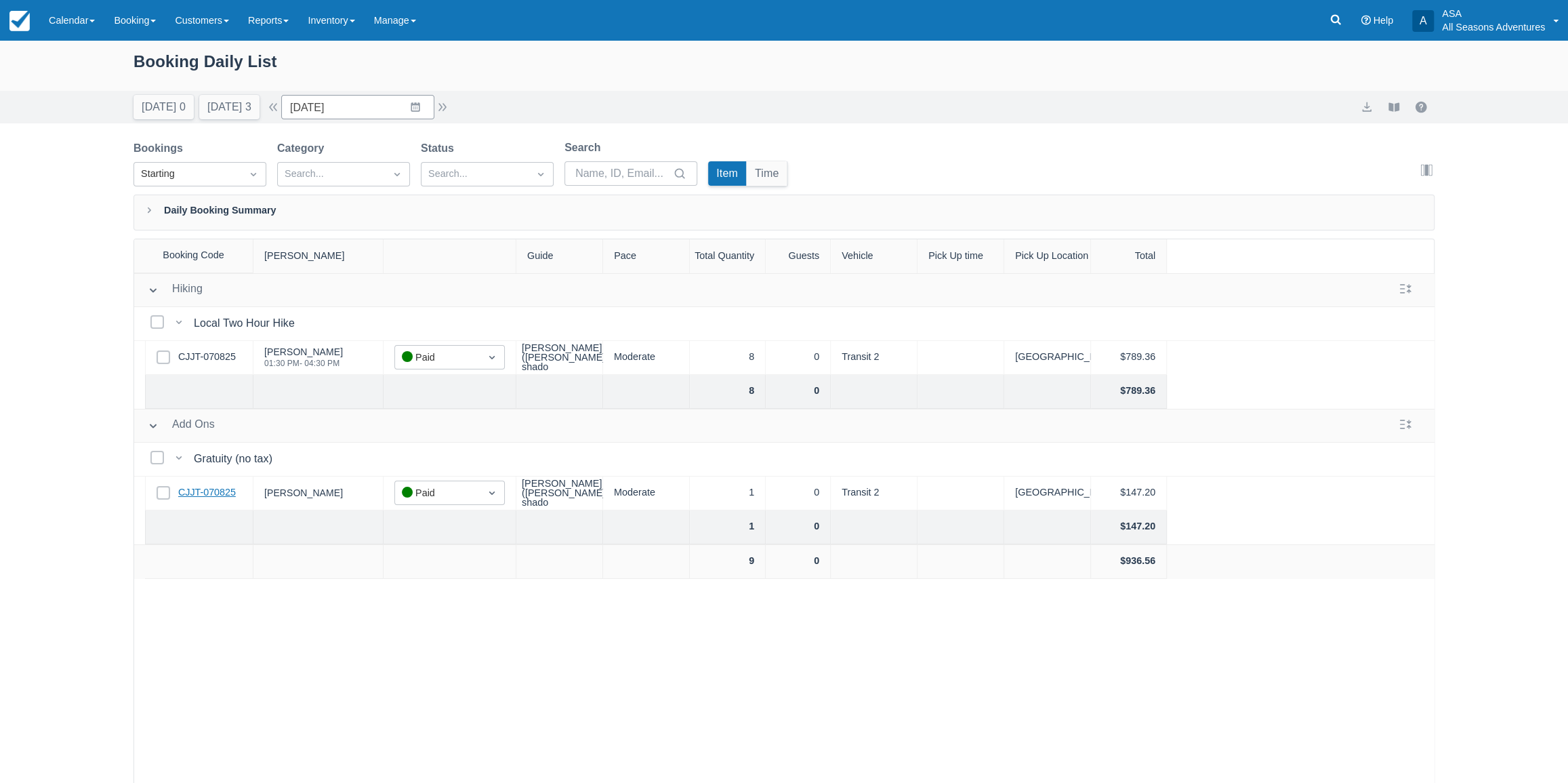
click at [200, 491] on link "CJJT-070825" at bounding box center [206, 492] width 57 height 15
click at [449, 108] on button "button" at bounding box center [442, 107] width 16 height 16
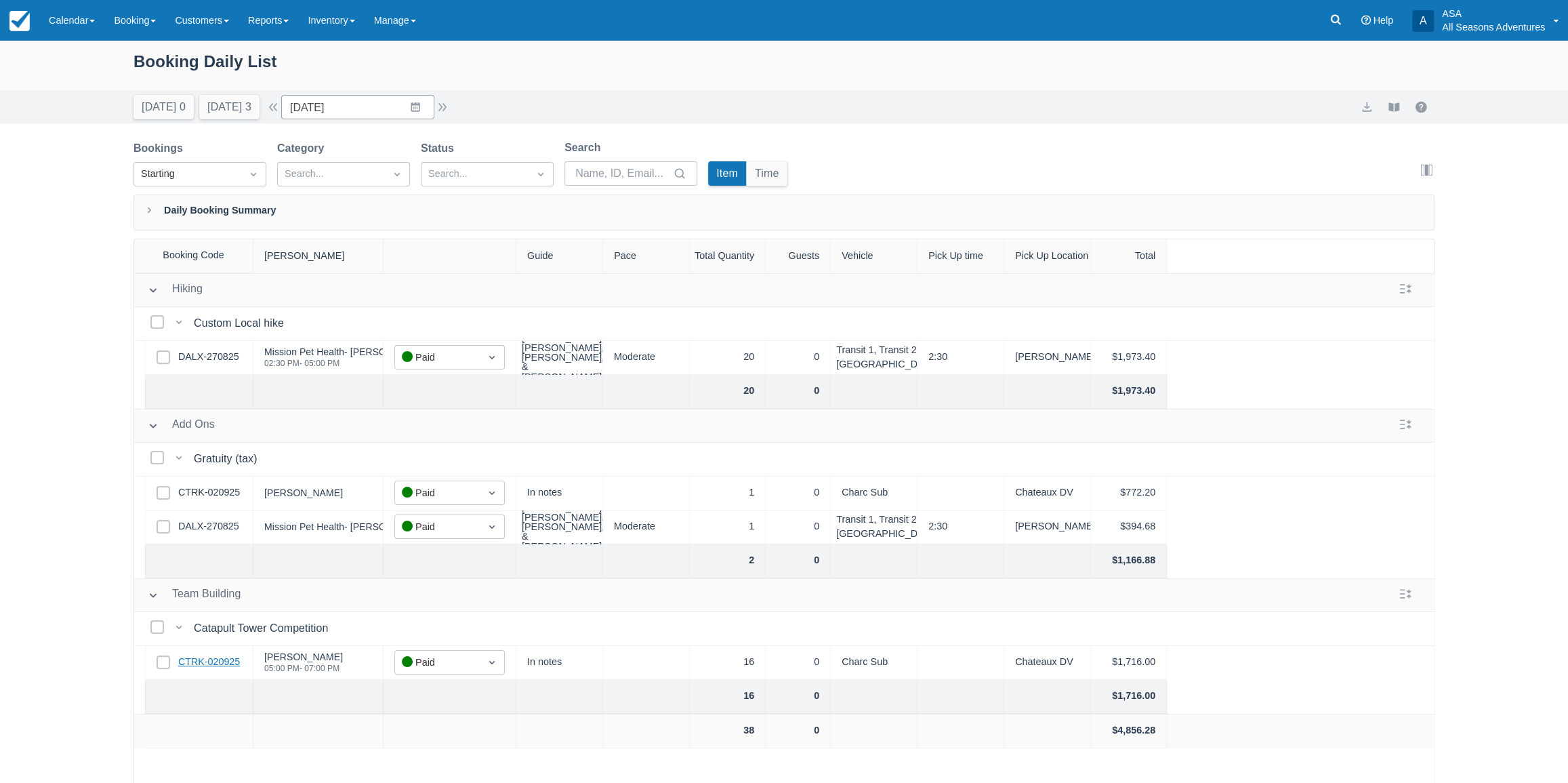
click at [204, 659] on link "CTRK-020925" at bounding box center [209, 661] width 62 height 15
click at [230, 95] on button "Tomorrow 3" at bounding box center [230, 107] width 60 height 24
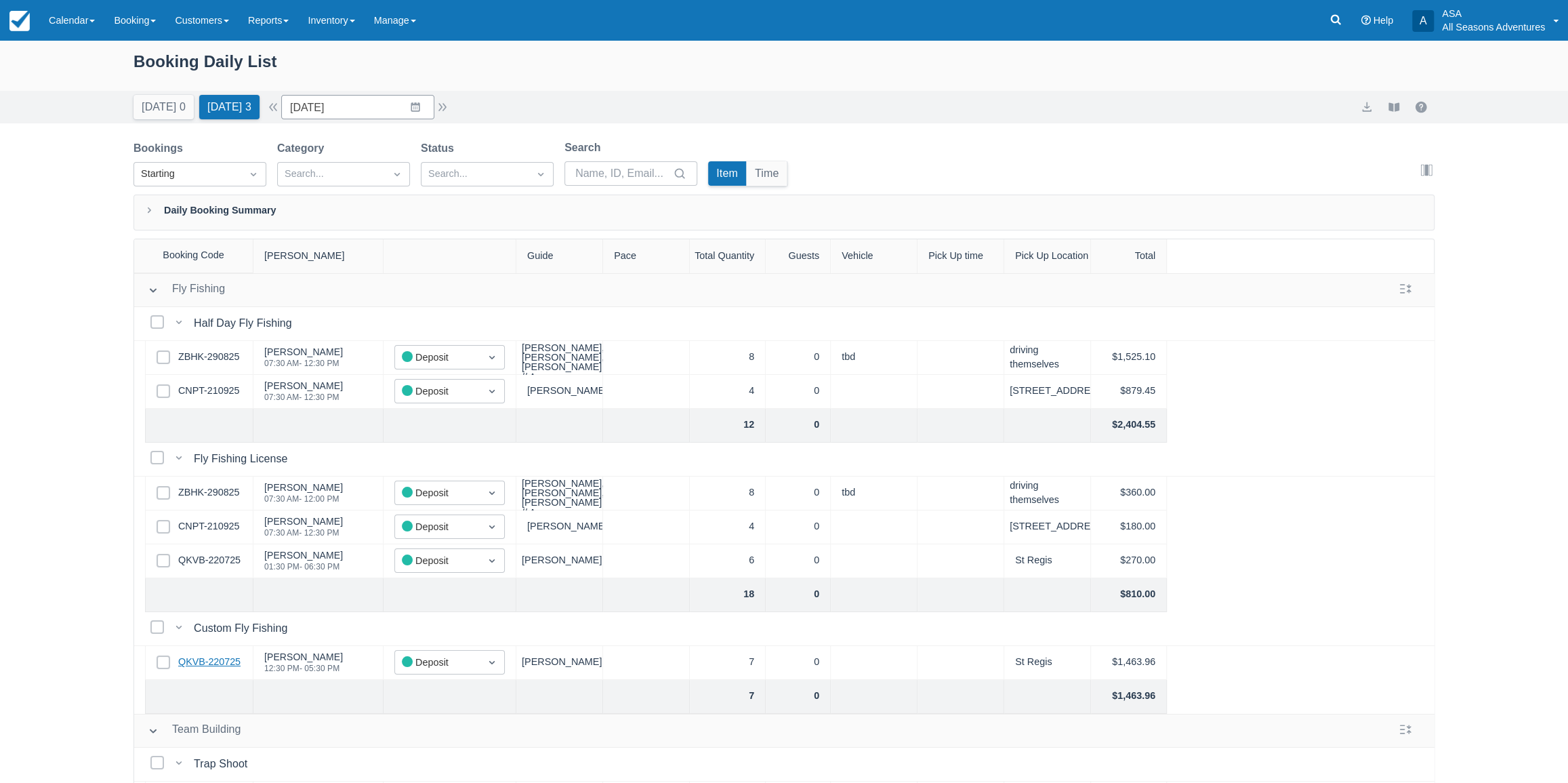
click at [204, 668] on link "QKVB-220725" at bounding box center [209, 661] width 62 height 15
click at [229, 559] on link "QKVB-220725" at bounding box center [209, 560] width 62 height 15
click at [215, 559] on link "QKVB-220725" at bounding box center [209, 560] width 62 height 15
click at [404, 114] on input "09/29/25" at bounding box center [358, 107] width 153 height 24
click at [387, 306] on td "1" at bounding box center [389, 314] width 26 height 26
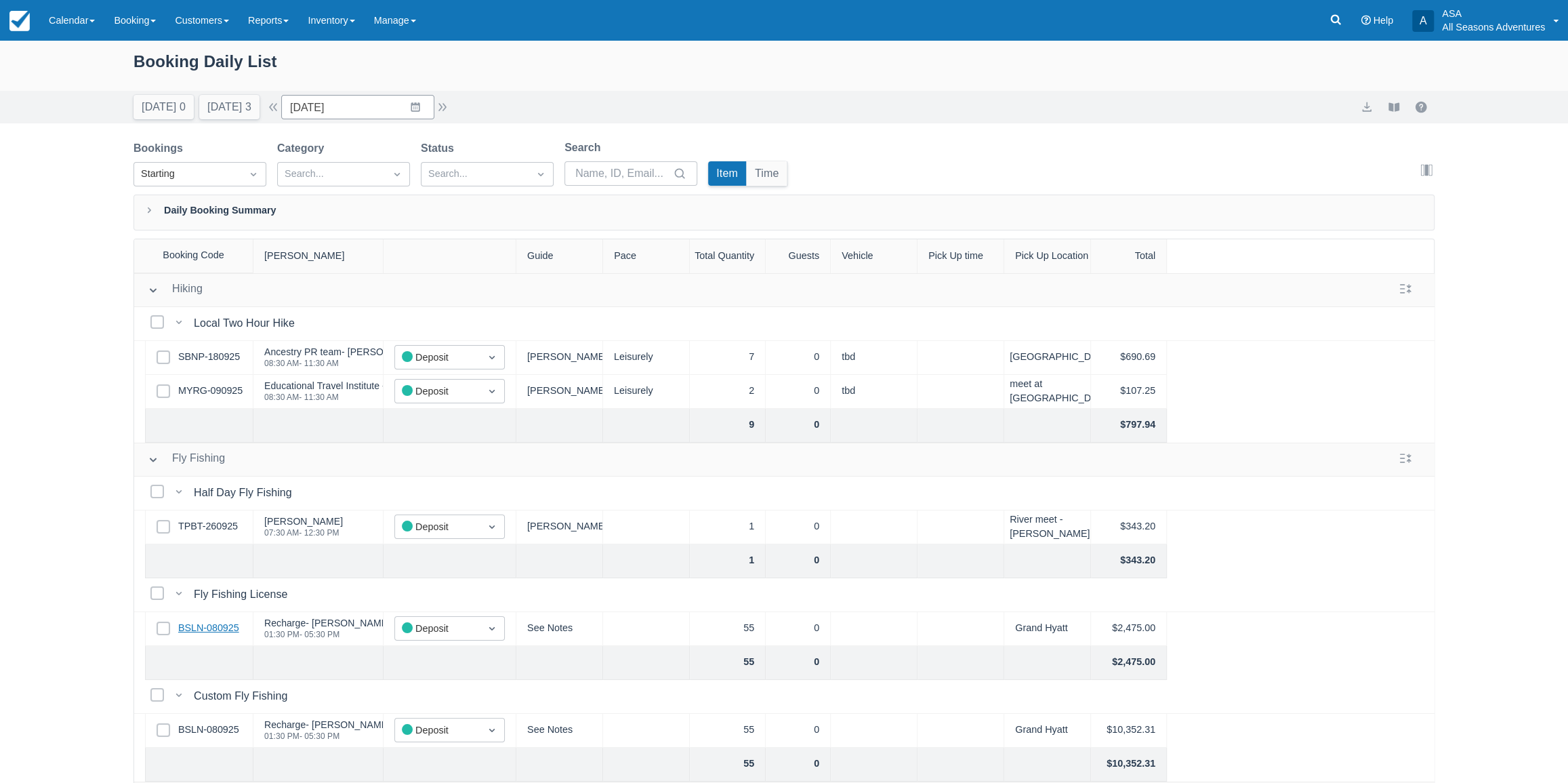
click at [223, 633] on link "BSLN-080925" at bounding box center [208, 627] width 61 height 15
click at [244, 103] on button "[DATE] 3" at bounding box center [230, 107] width 60 height 24
type input "[DATE]"
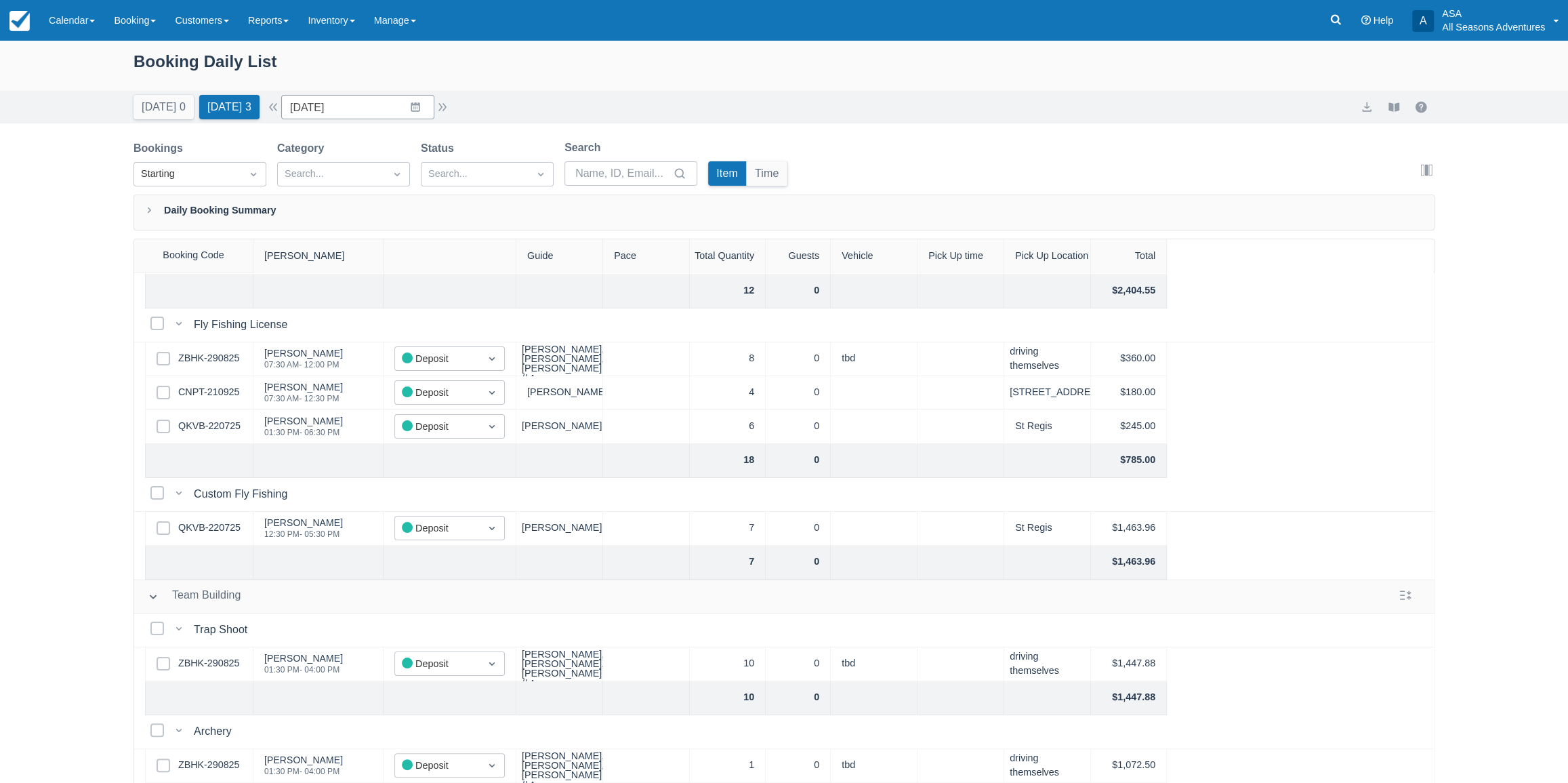
scroll to position [142, 0]
click at [195, 656] on link "ZBHK-290825" at bounding box center [208, 663] width 61 height 15
click at [221, 423] on link "QKVB-220725" at bounding box center [209, 425] width 62 height 15
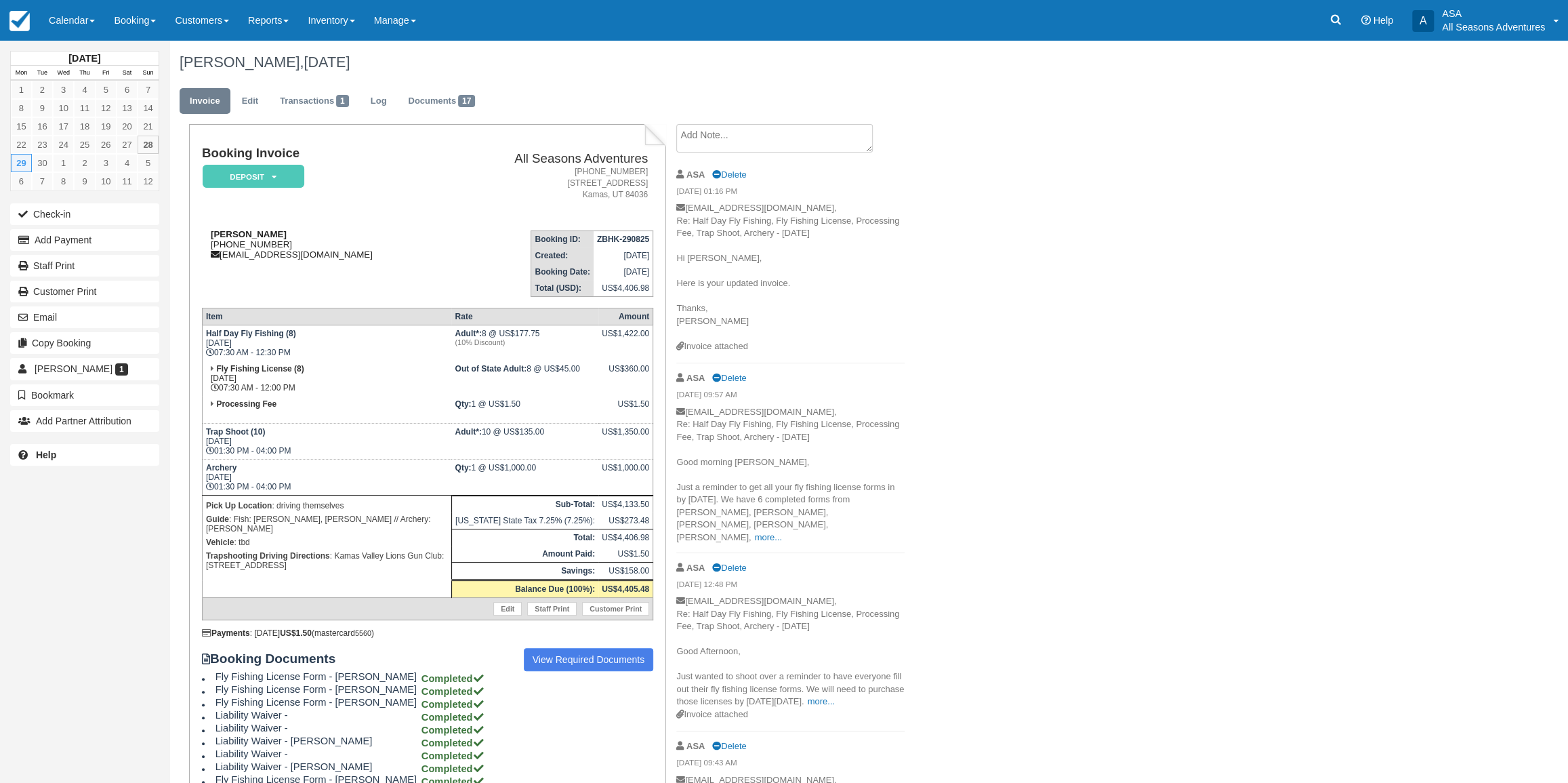
drag, startPoint x: 290, startPoint y: 246, endPoint x: 217, endPoint y: 246, distance: 73.0
click at [217, 246] on div "Jess Ravich 1 (310) 650-6557 jessravich@gmail.com" at bounding box center [324, 243] width 244 height 30
copy div "(310) 650-6557"
click at [273, 279] on td "Jess Ravich 1 (310) 650-6557 jessravich@gmail.com" at bounding box center [324, 259] width 244 height 78
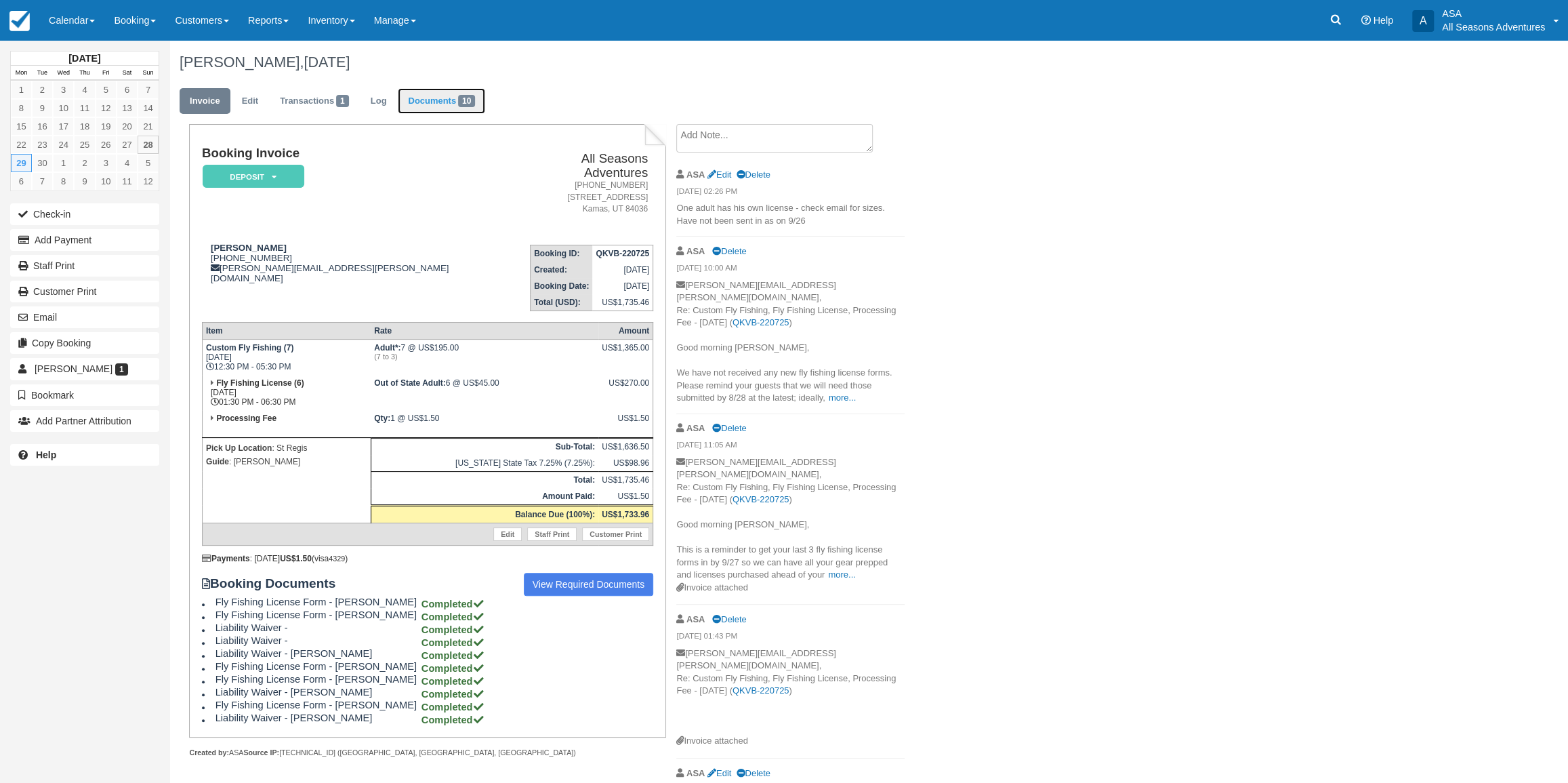
click at [430, 90] on link "Documents 10" at bounding box center [441, 101] width 87 height 26
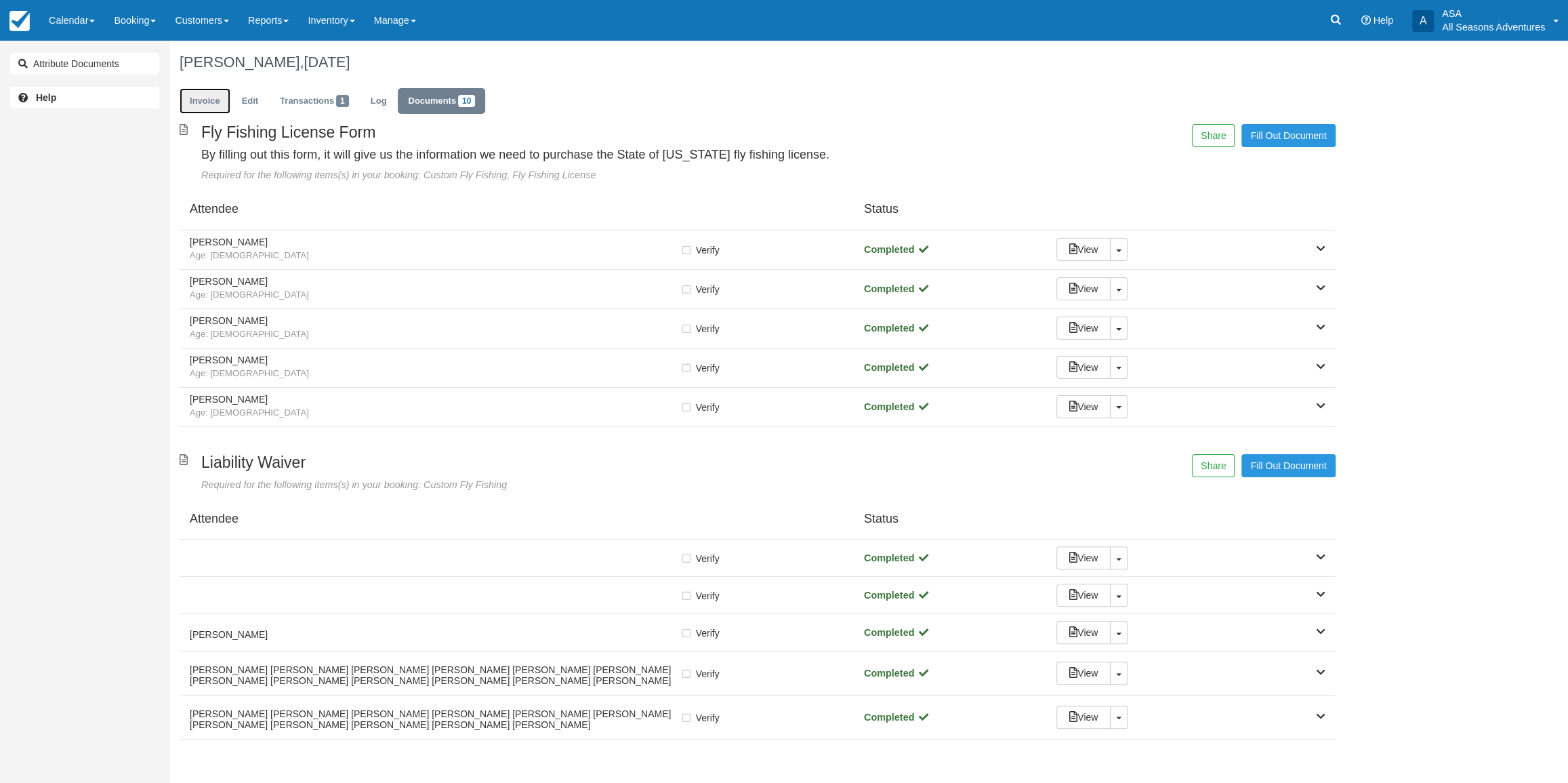
click at [215, 105] on link "Invoice" at bounding box center [204, 101] width 50 height 26
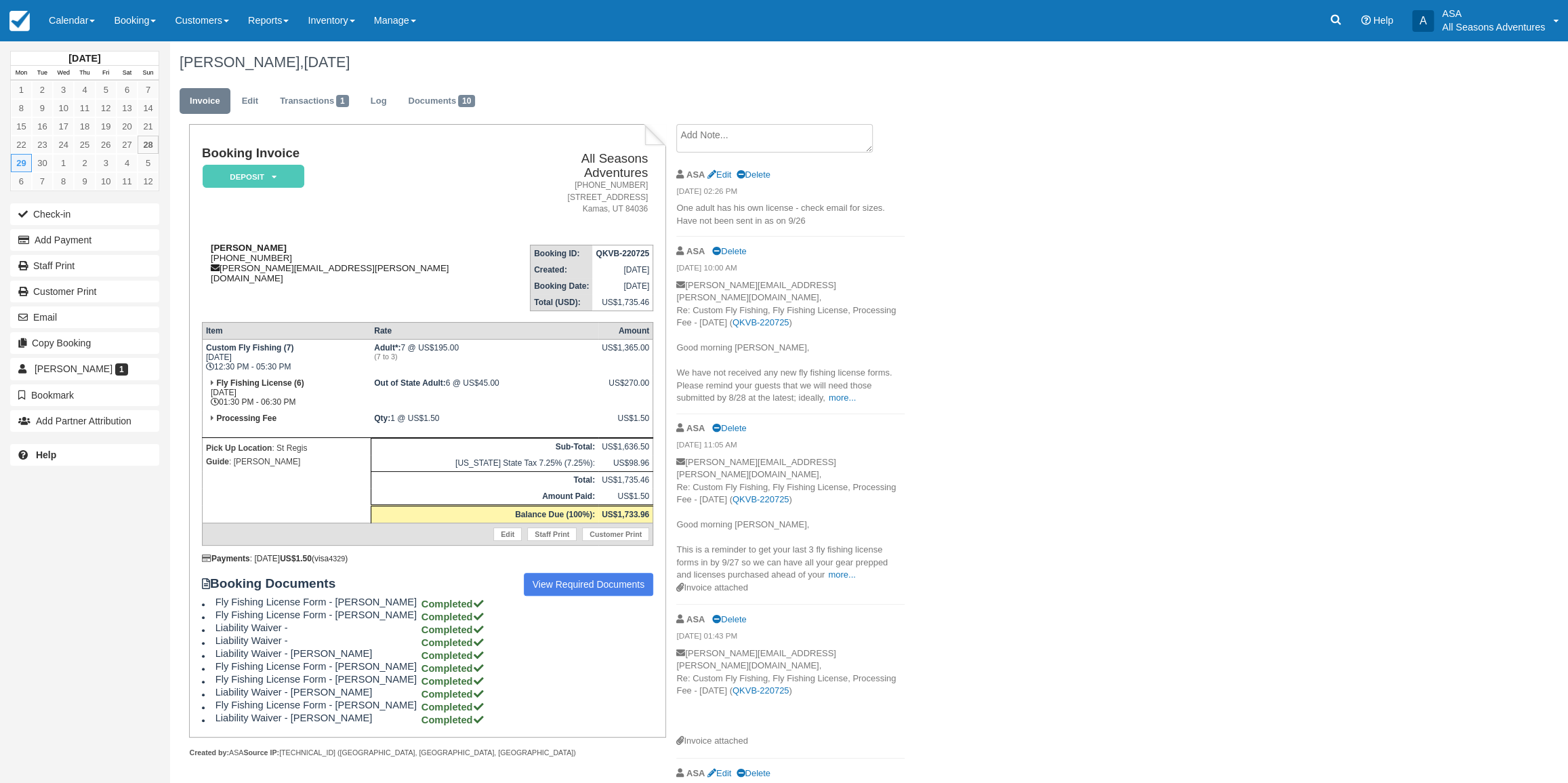
drag, startPoint x: 289, startPoint y: 242, endPoint x: 217, endPoint y: 244, distance: 72.0
click at [217, 244] on div "Laurie Larsen 1 (801) 336-8764 laurie.larsen@lumeadigital.com" at bounding box center [356, 263] width 308 height 41
copy div "(801) 336-8764"
click at [289, 286] on td "Laurie Larsen 1 (801) 336-8764 laurie.larsen@lumeadigital.com" at bounding box center [356, 272] width 308 height 78
click at [446, 109] on link "Documents 10" at bounding box center [441, 101] width 87 height 26
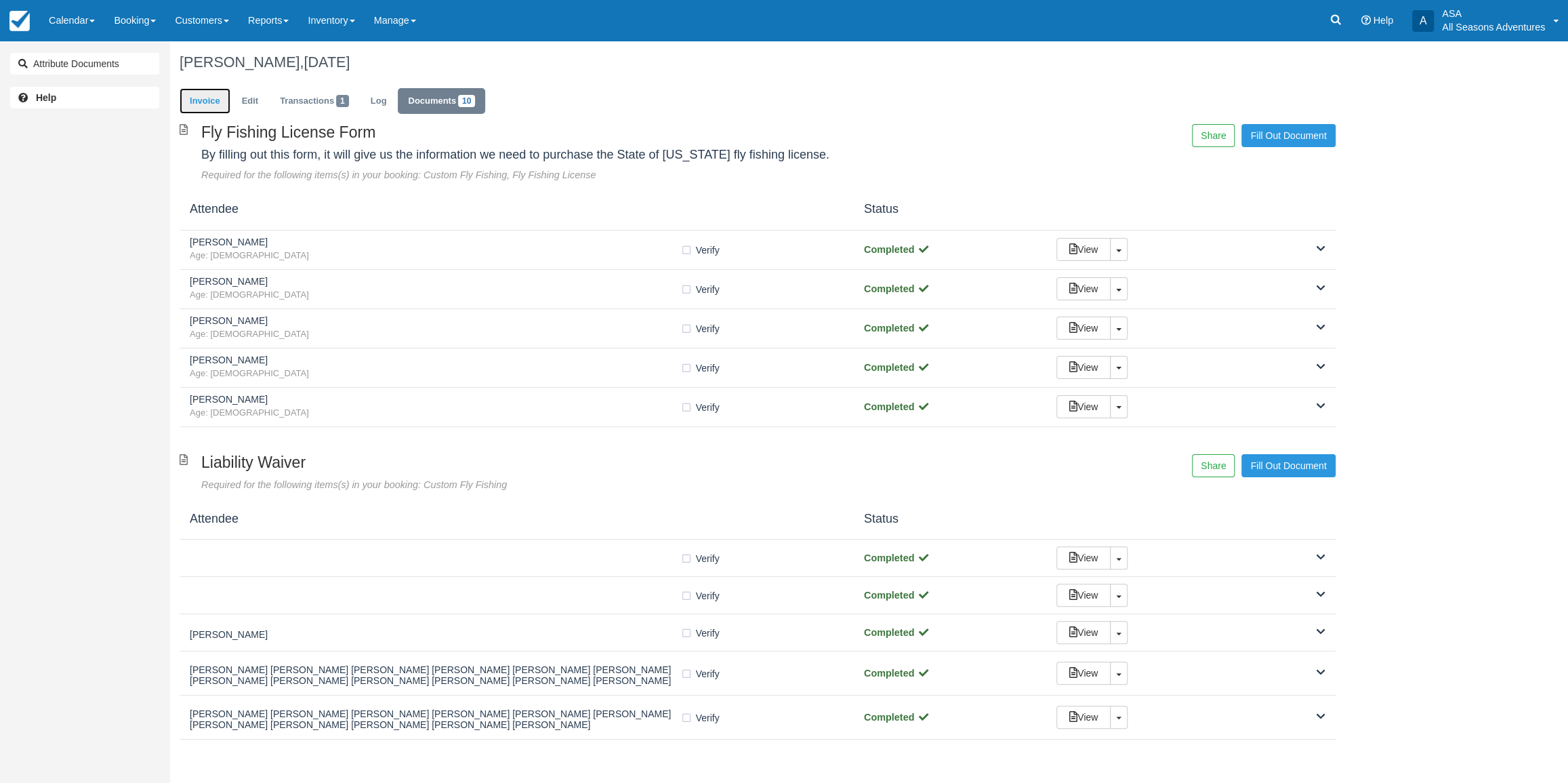
click at [206, 107] on link "Invoice" at bounding box center [204, 101] width 50 height 26
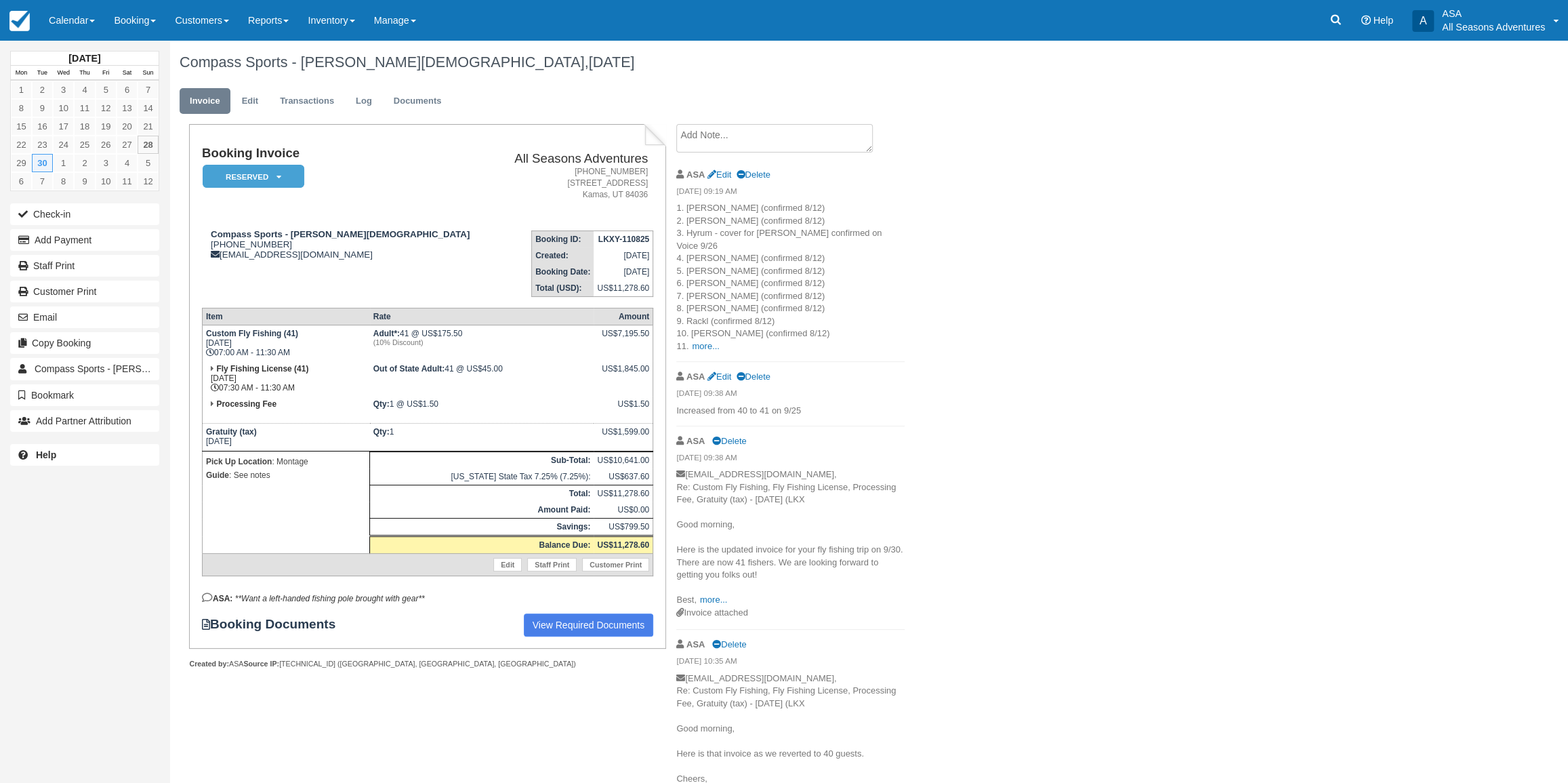
drag, startPoint x: 751, startPoint y: 535, endPoint x: 1152, endPoint y: 256, distance: 488.5
click at [695, 341] on link "more..." at bounding box center [706, 346] width 27 height 10
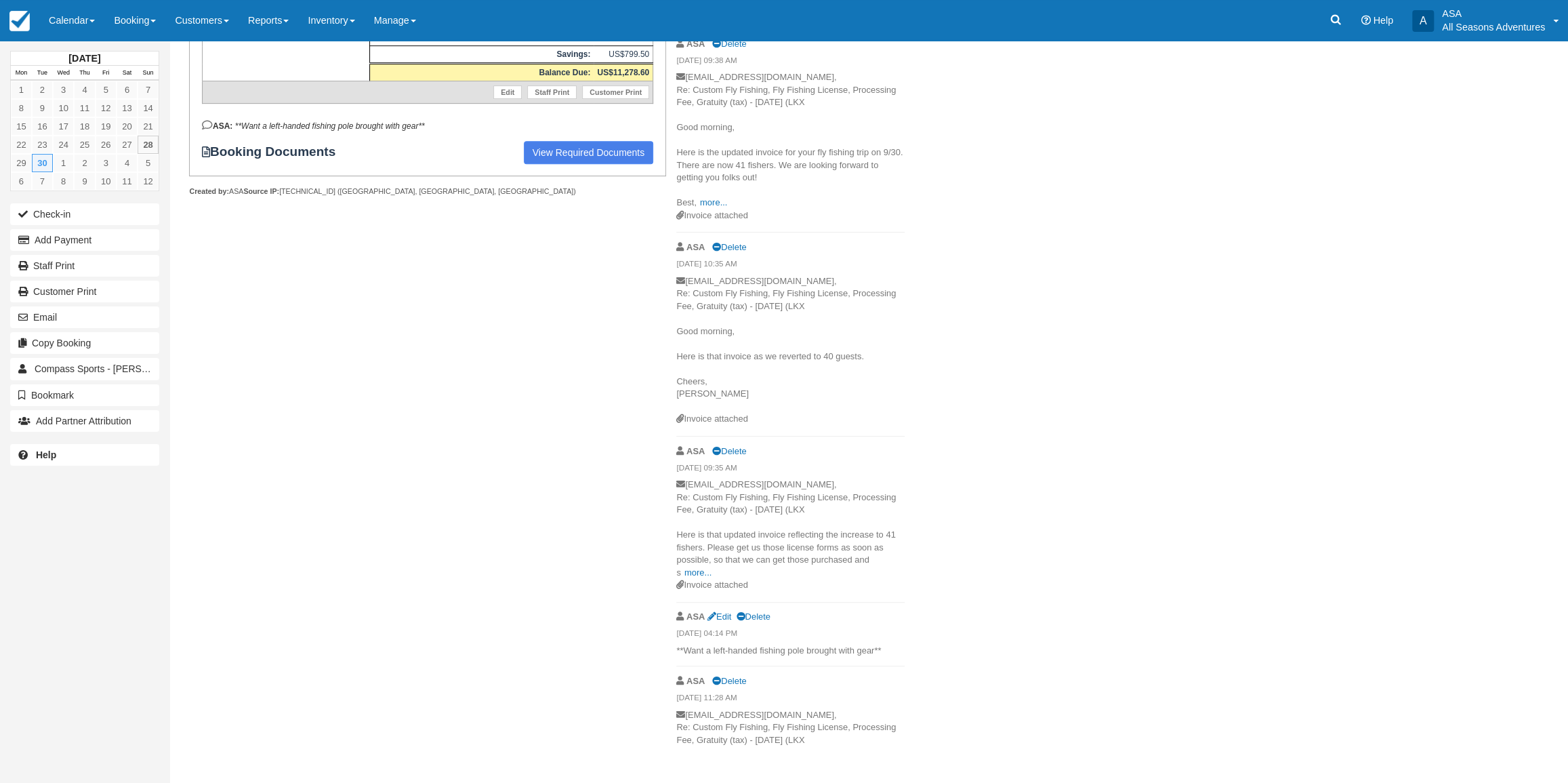
scroll to position [492, 0]
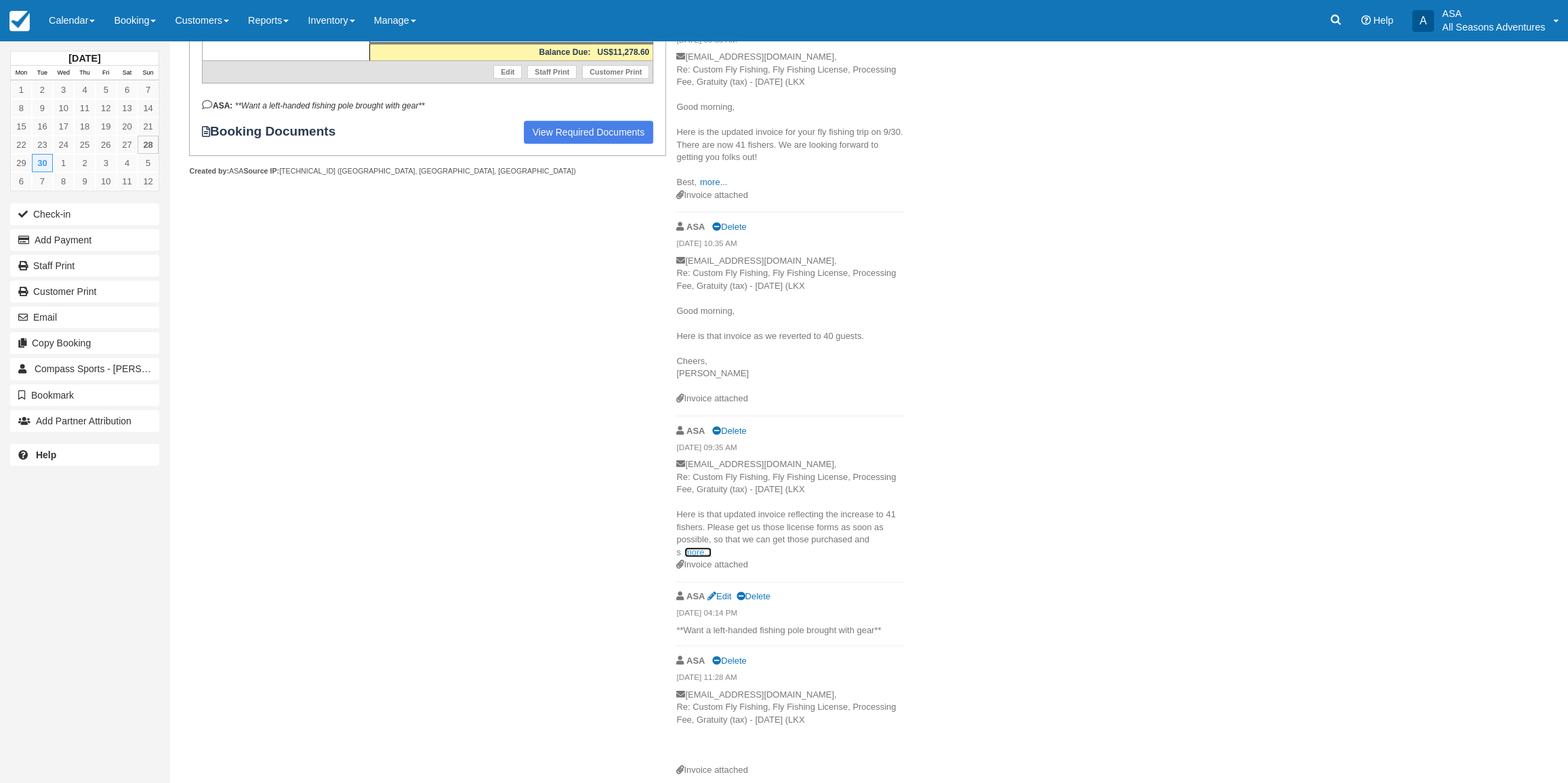
click at [698, 547] on link "more..." at bounding box center [698, 551] width 27 height 10
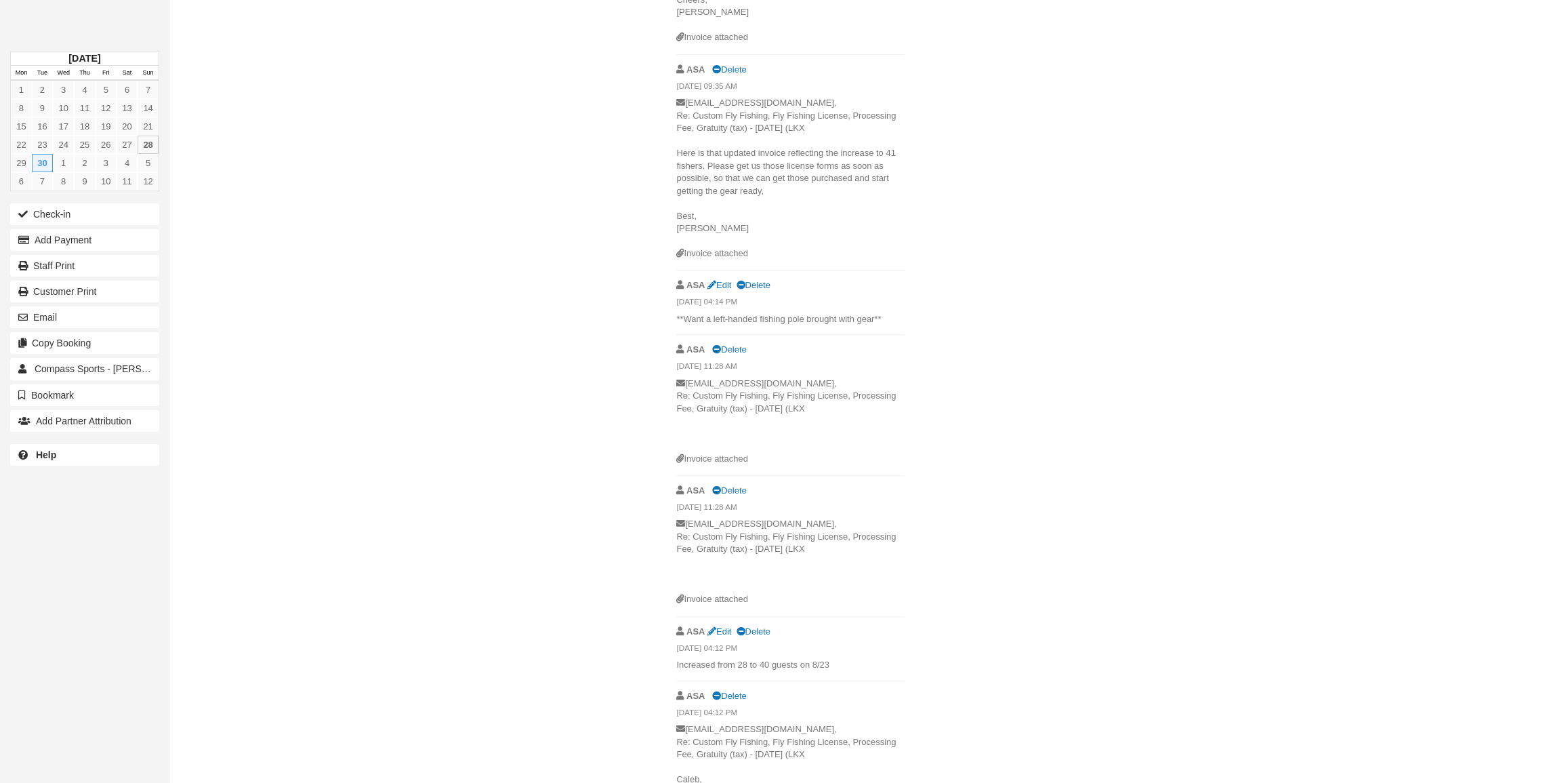
scroll to position [924, 0]
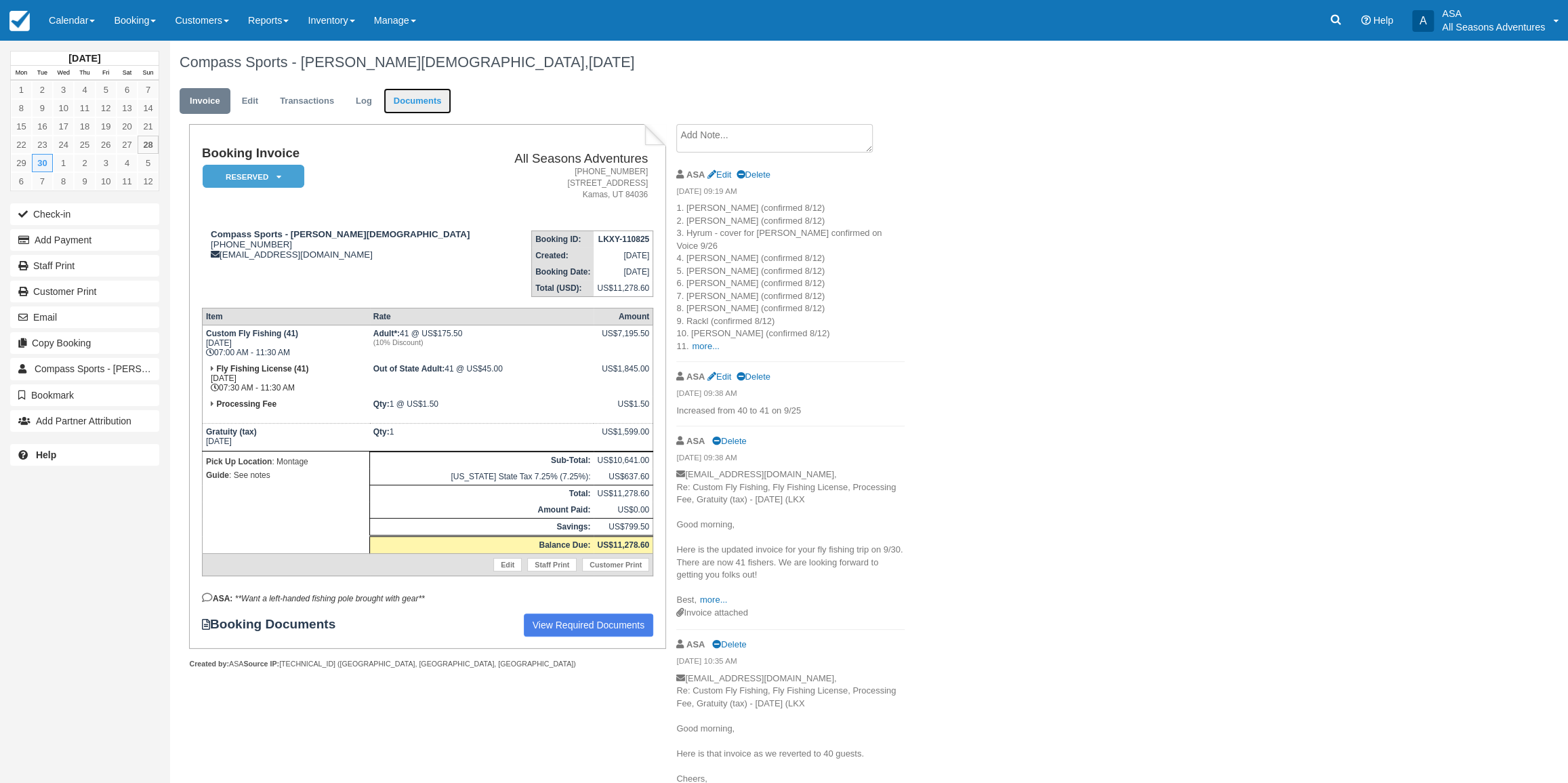
click at [415, 96] on link "Documents" at bounding box center [418, 101] width 69 height 26
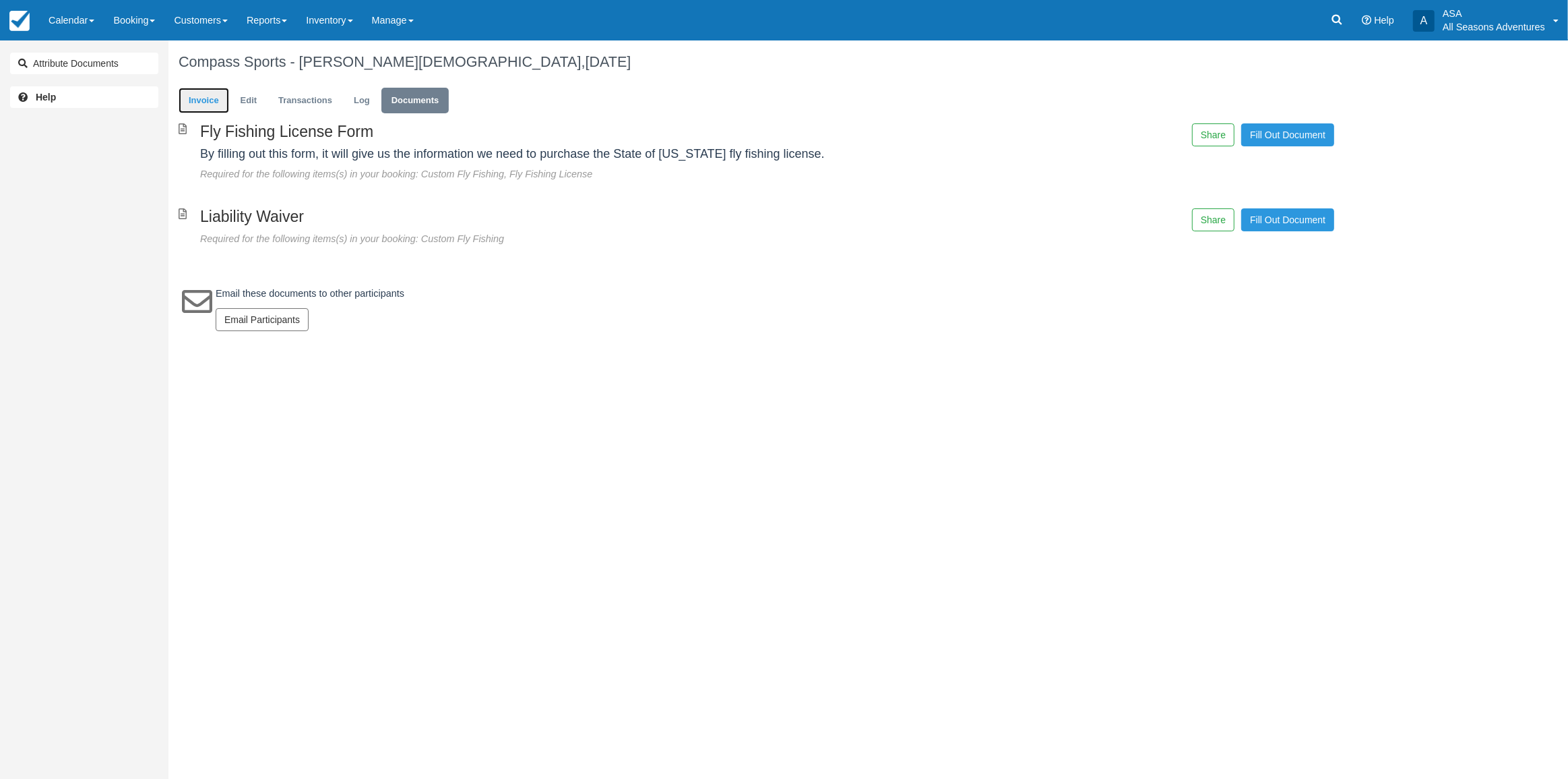
click at [209, 94] on link "Invoice" at bounding box center [203, 100] width 50 height 26
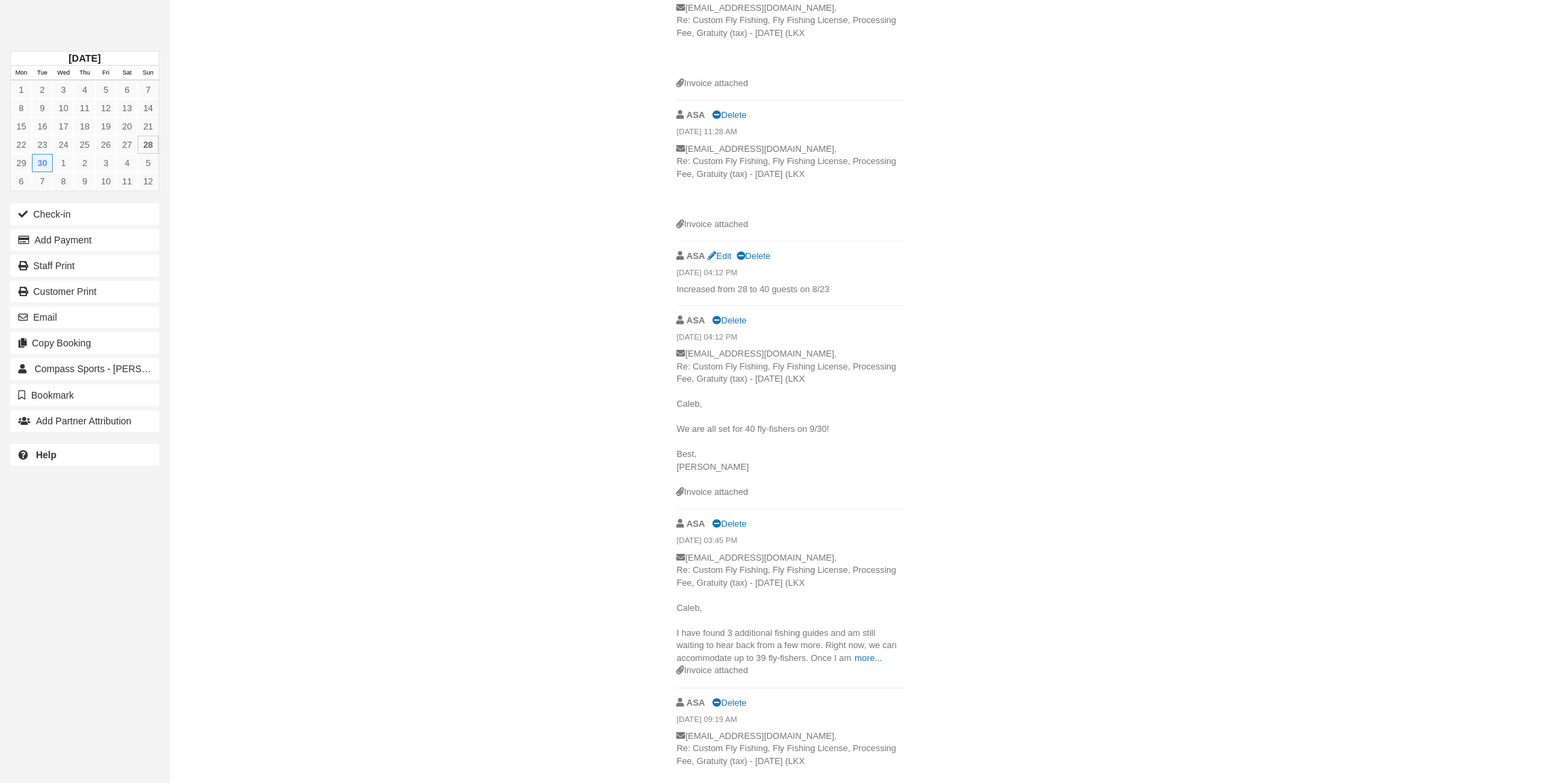
scroll to position [1173, 0]
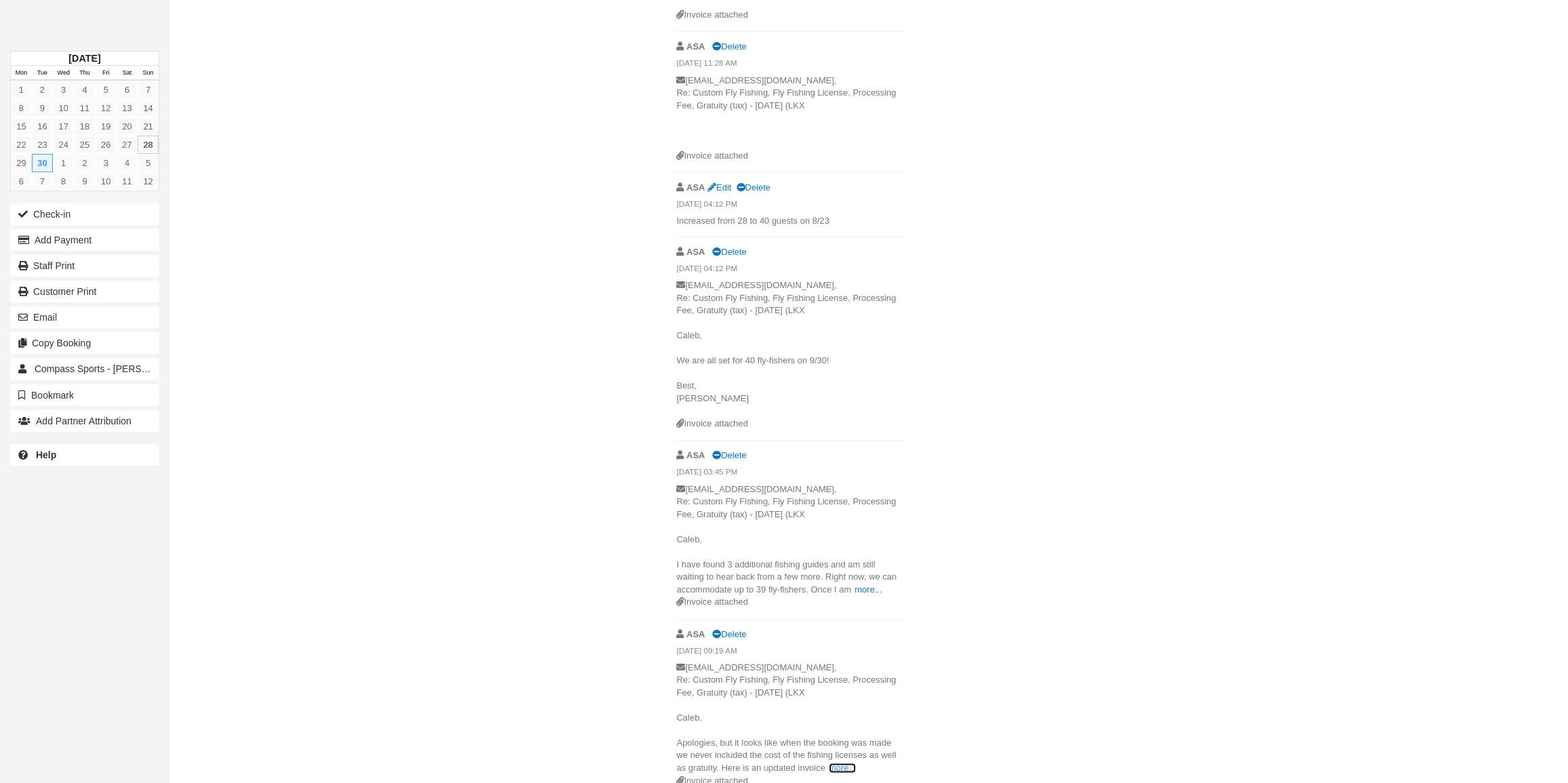
click at [850, 763] on link "more..." at bounding box center [842, 767] width 27 height 10
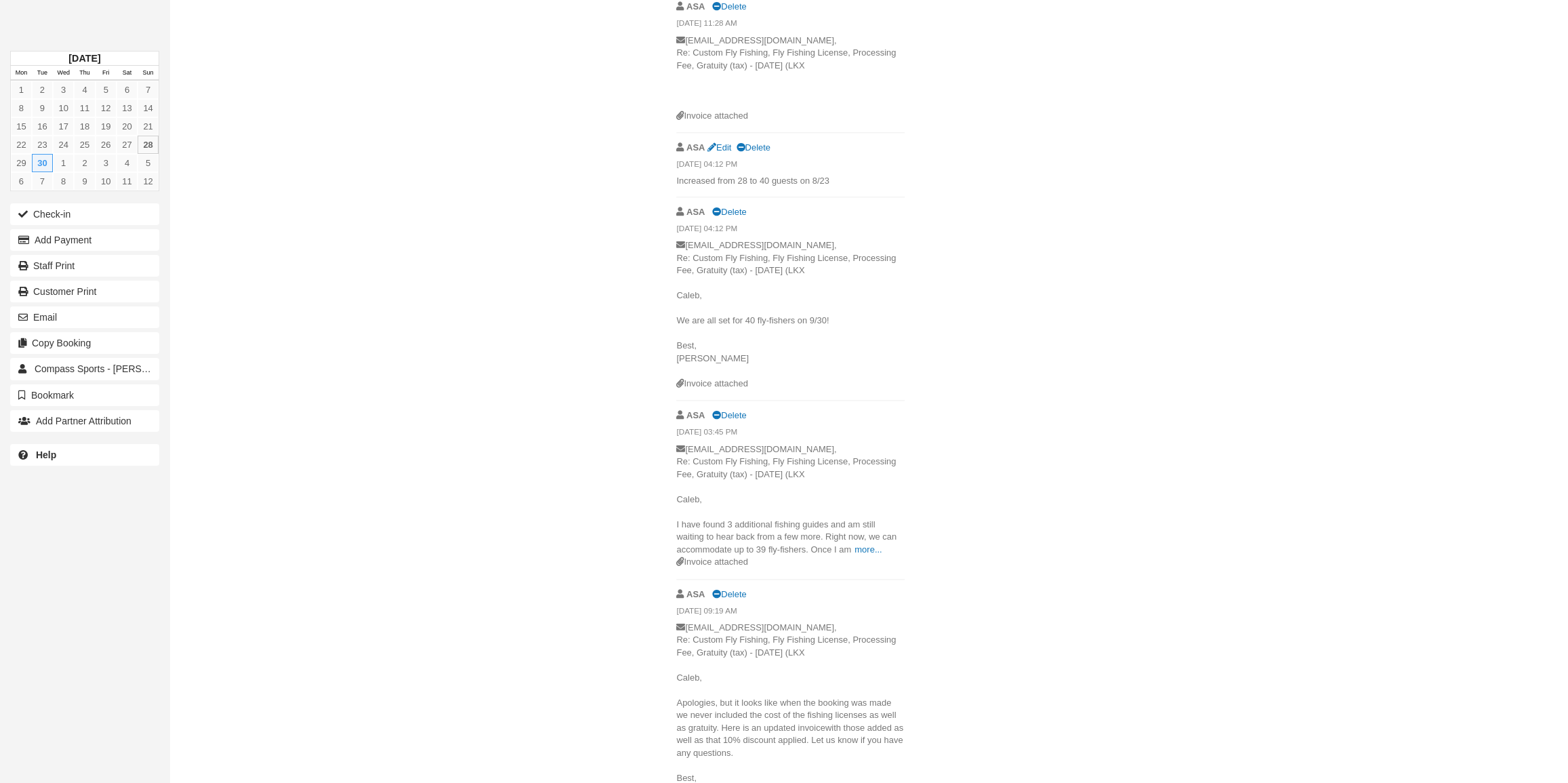
scroll to position [1233, 0]
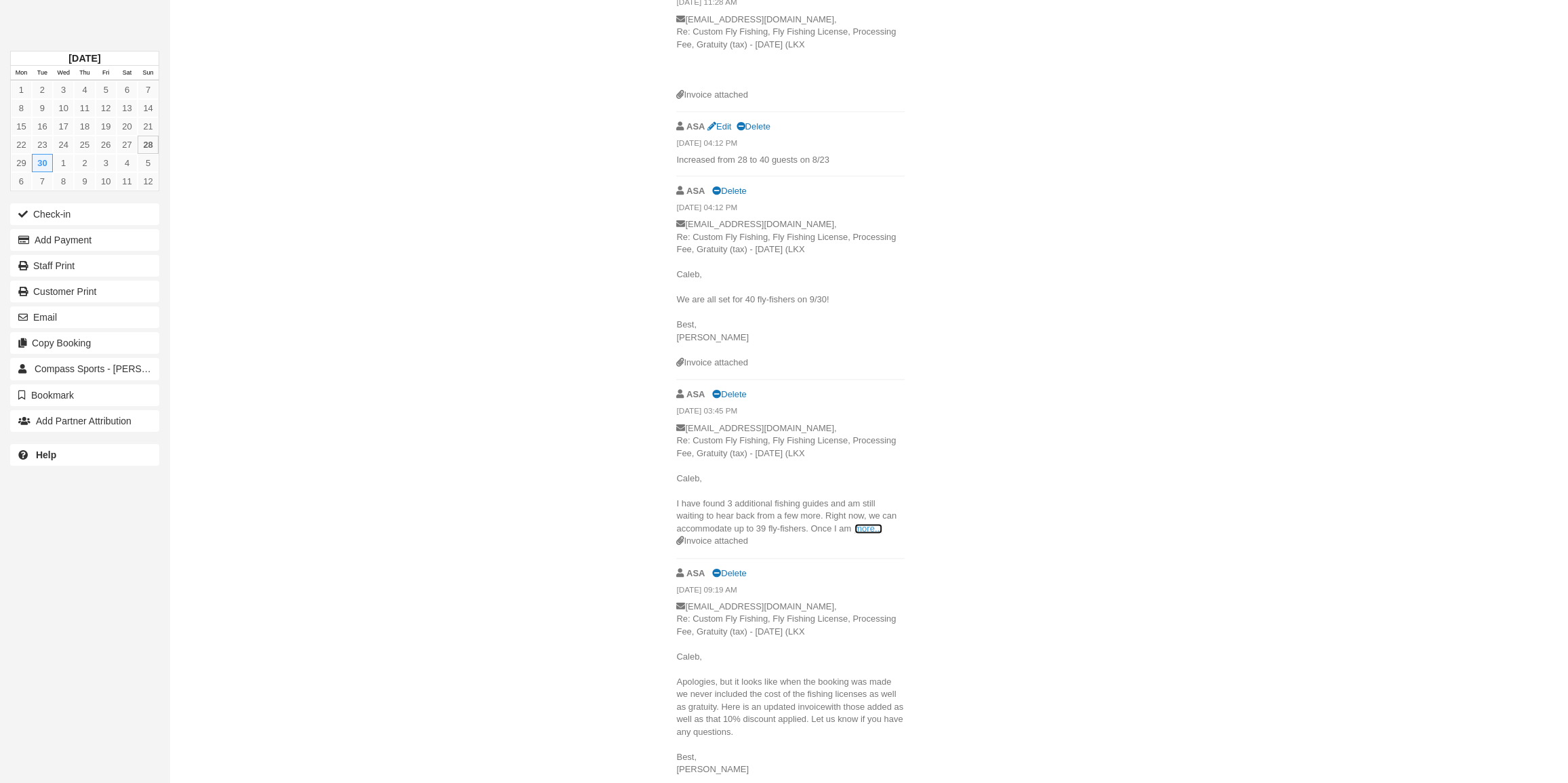
click at [858, 523] on link "more..." at bounding box center [868, 528] width 27 height 10
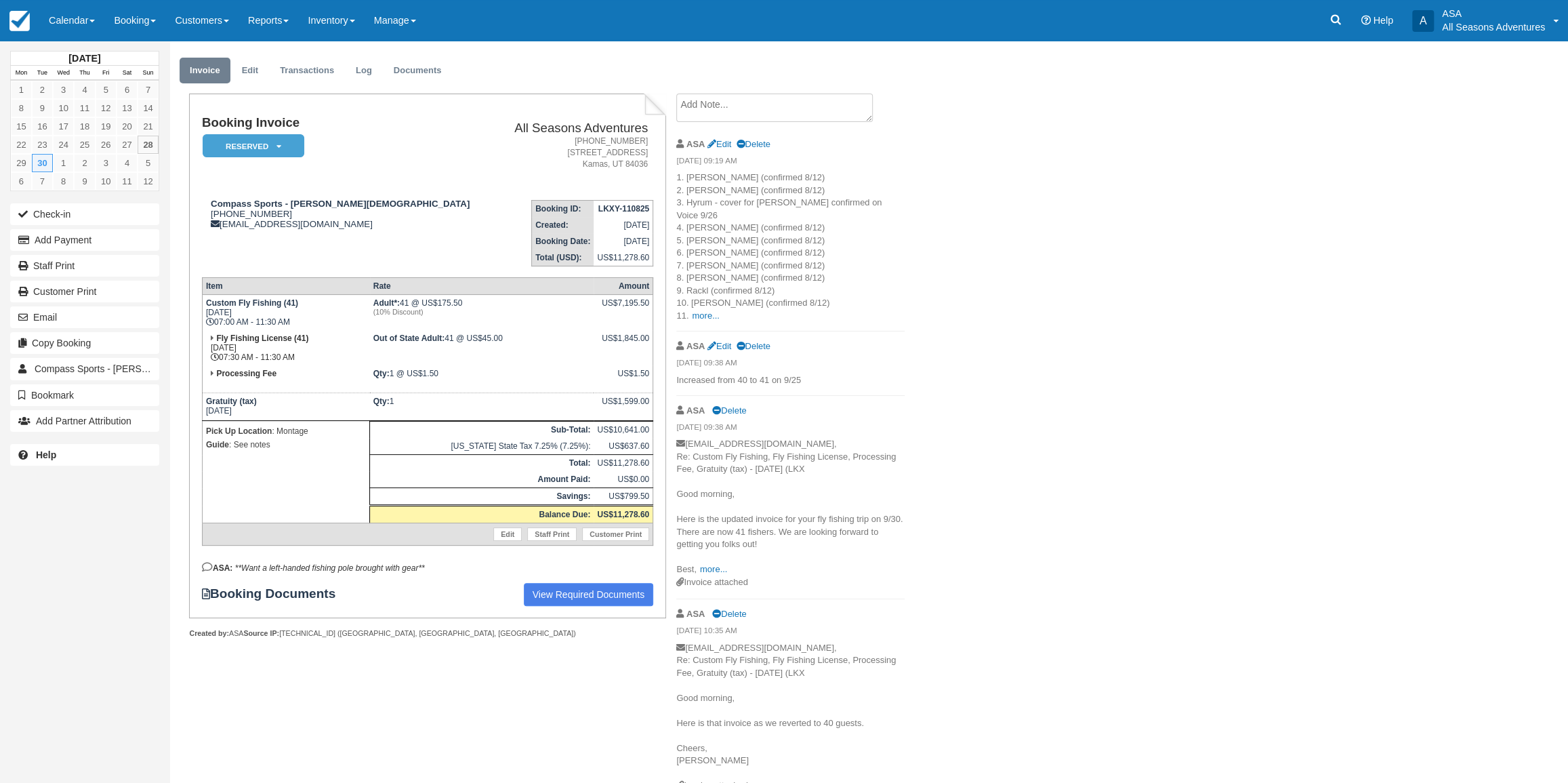
scroll to position [0, 0]
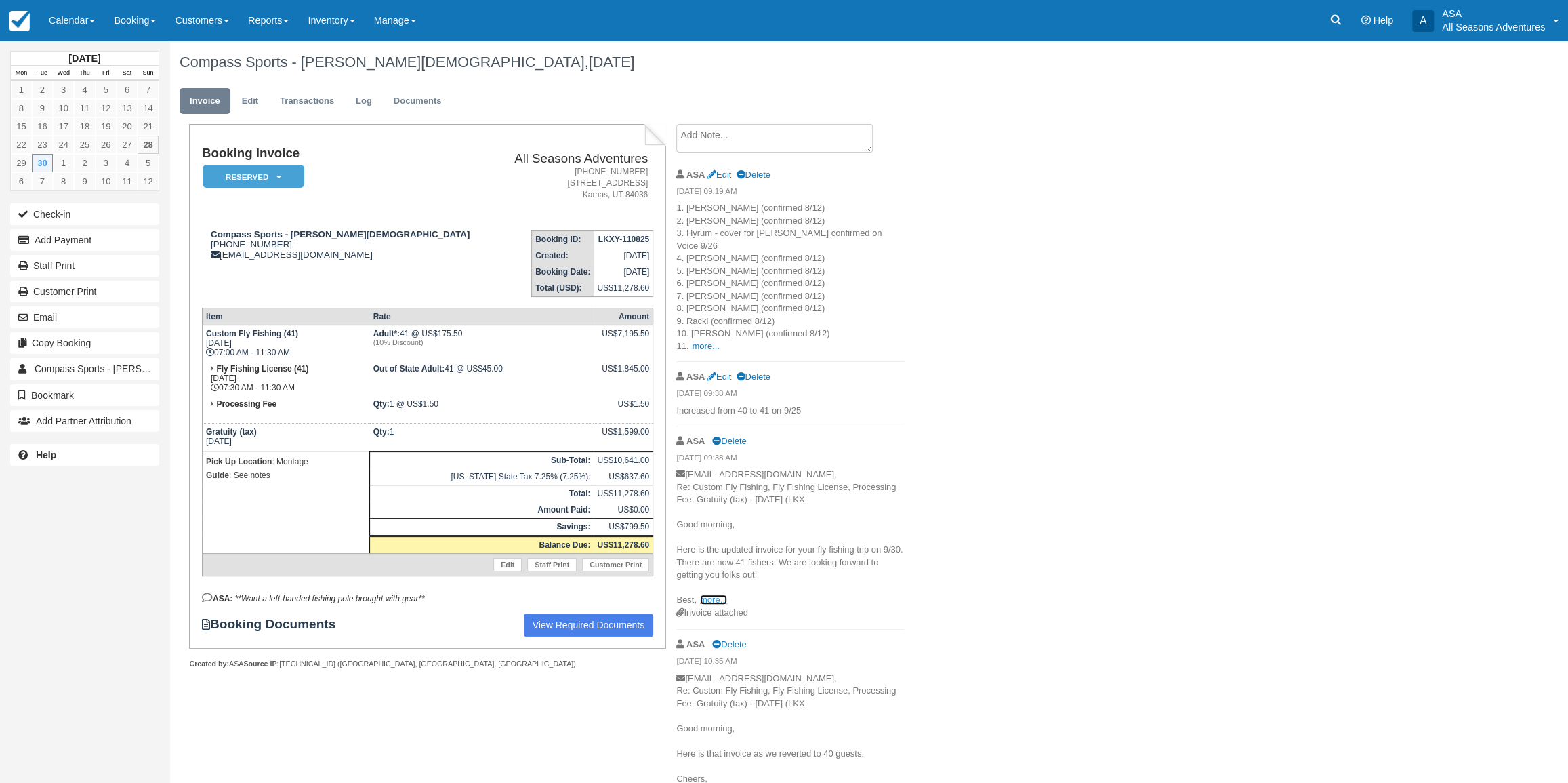
click at [710, 594] on link "more..." at bounding box center [713, 599] width 27 height 10
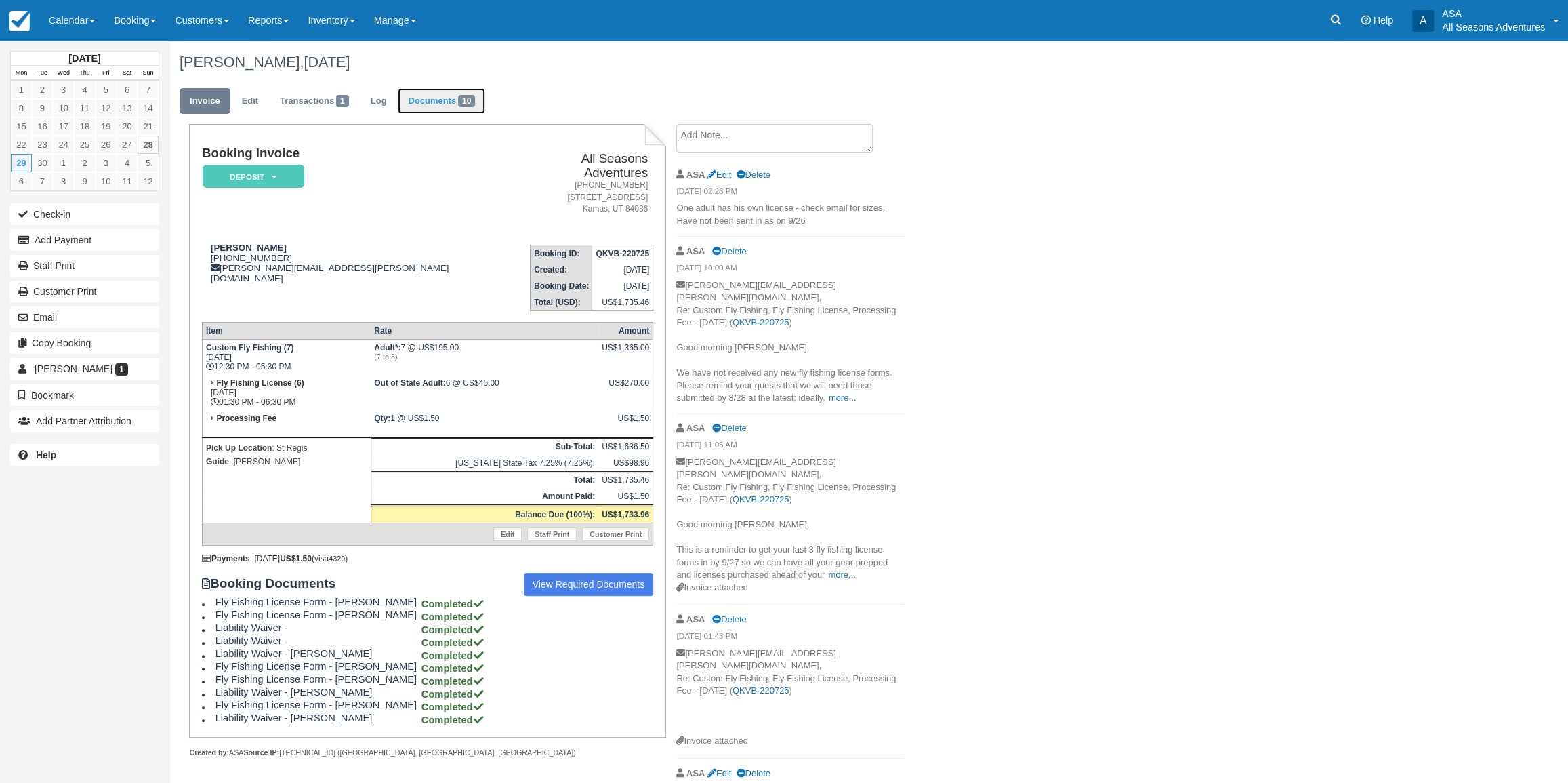
click at [420, 88] on link "Documents 10" at bounding box center [441, 101] width 87 height 26
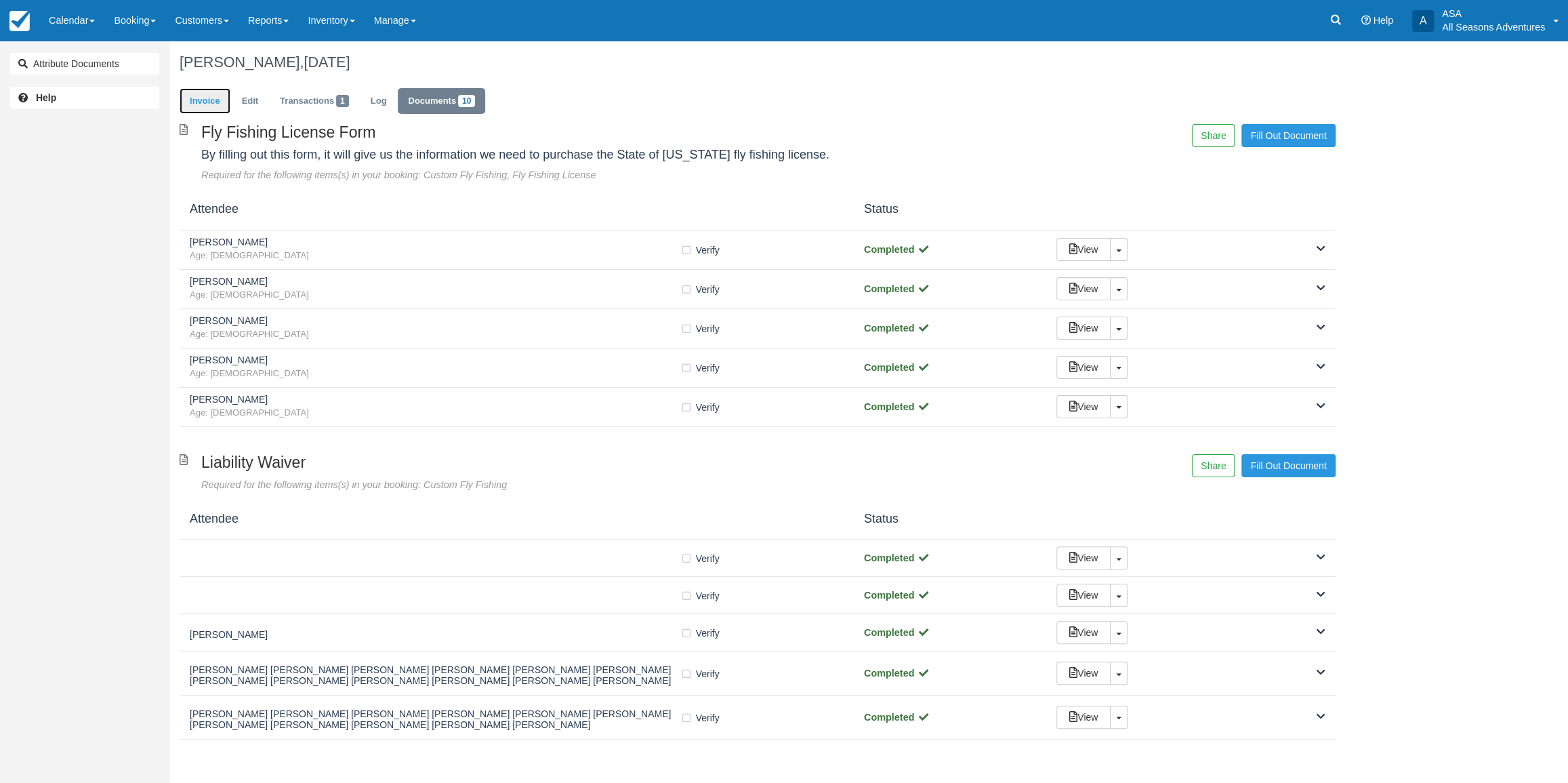
click at [207, 104] on link "Invoice" at bounding box center [204, 101] width 50 height 26
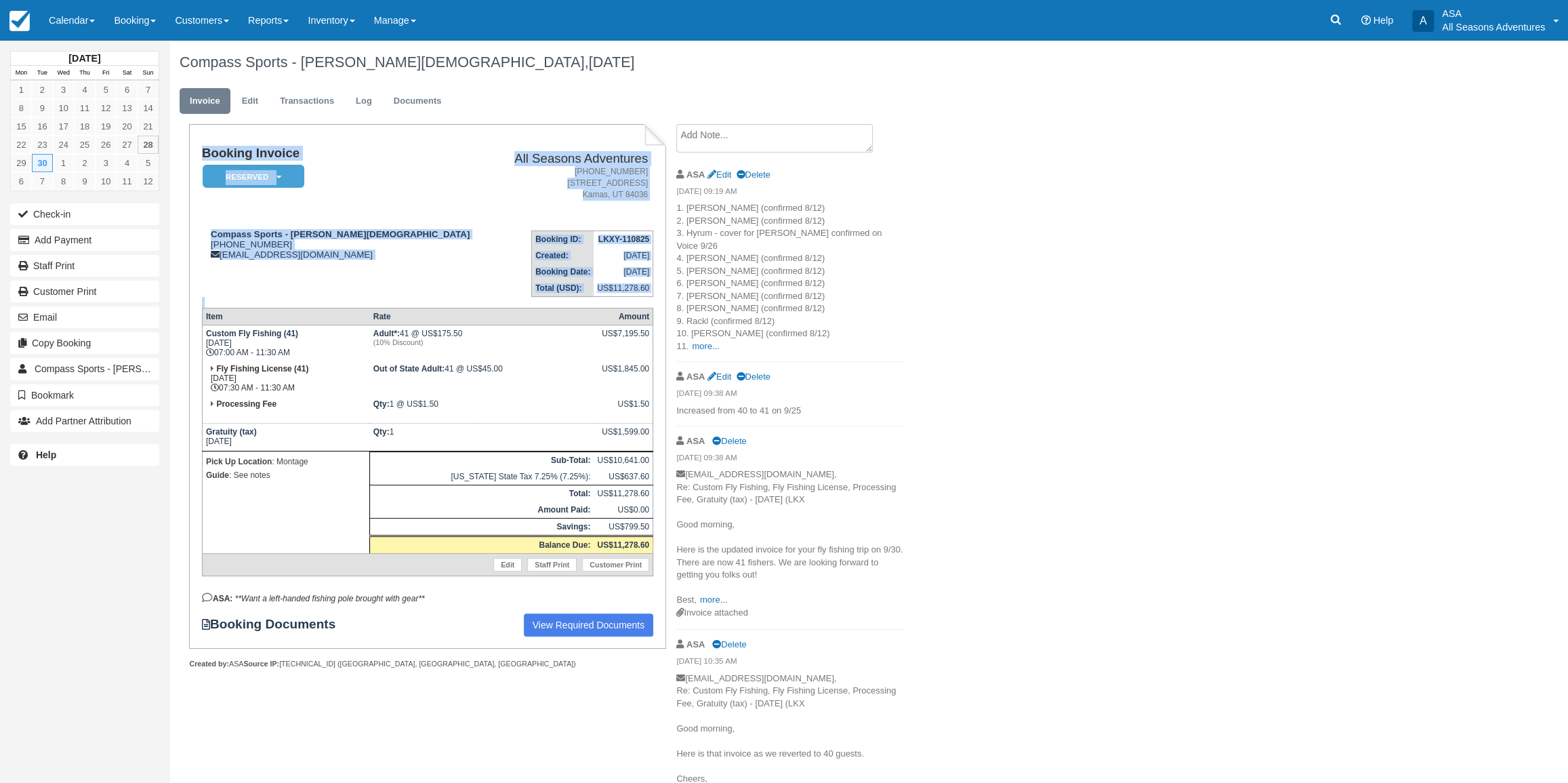
drag, startPoint x: 197, startPoint y: 152, endPoint x: 656, endPoint y: 538, distance: 599.7
click at [656, 538] on div "Booking Invoice Reserved   Pending Deposit Paid Waiting Cancelled Void All Seas…" at bounding box center [427, 386] width 477 height 524
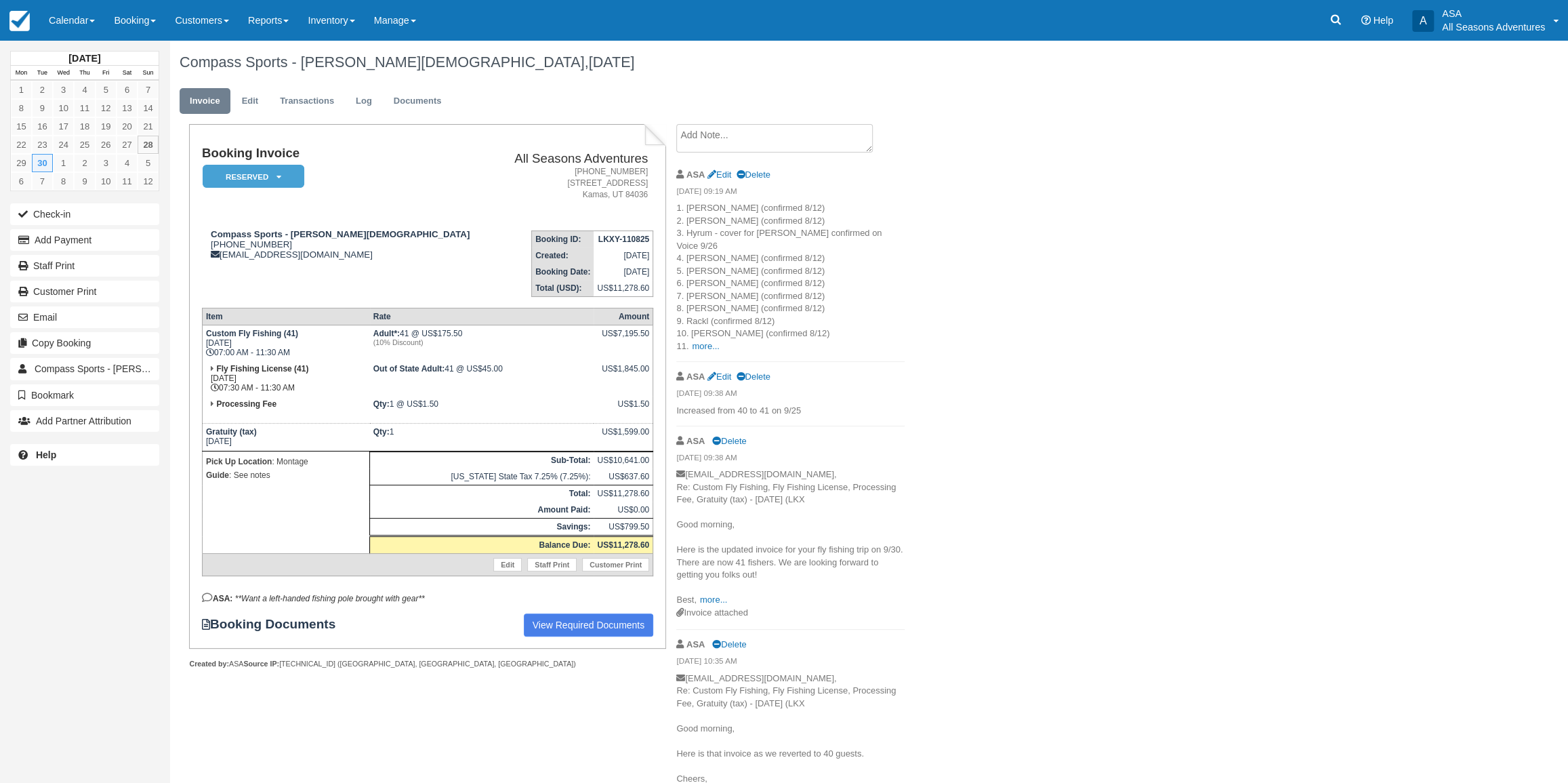
click at [710, 557] on p "mdvcompassmanagement@montage.com, Re: Custom Fly Fishing, Fly Fishing License, …" at bounding box center [791, 537] width 229 height 139
click at [719, 594] on link "more..." at bounding box center [713, 599] width 27 height 10
click at [823, 579] on p "mdvcompassmanagement@montage.com, Re: Custom Fly Fishing, Fly Fishing License, …" at bounding box center [791, 549] width 229 height 163
click at [733, 551] on p "mdvcompassmanagement@montage.com, Re: Custom Fly Fishing, Fly Fishing License, …" at bounding box center [791, 549] width 229 height 163
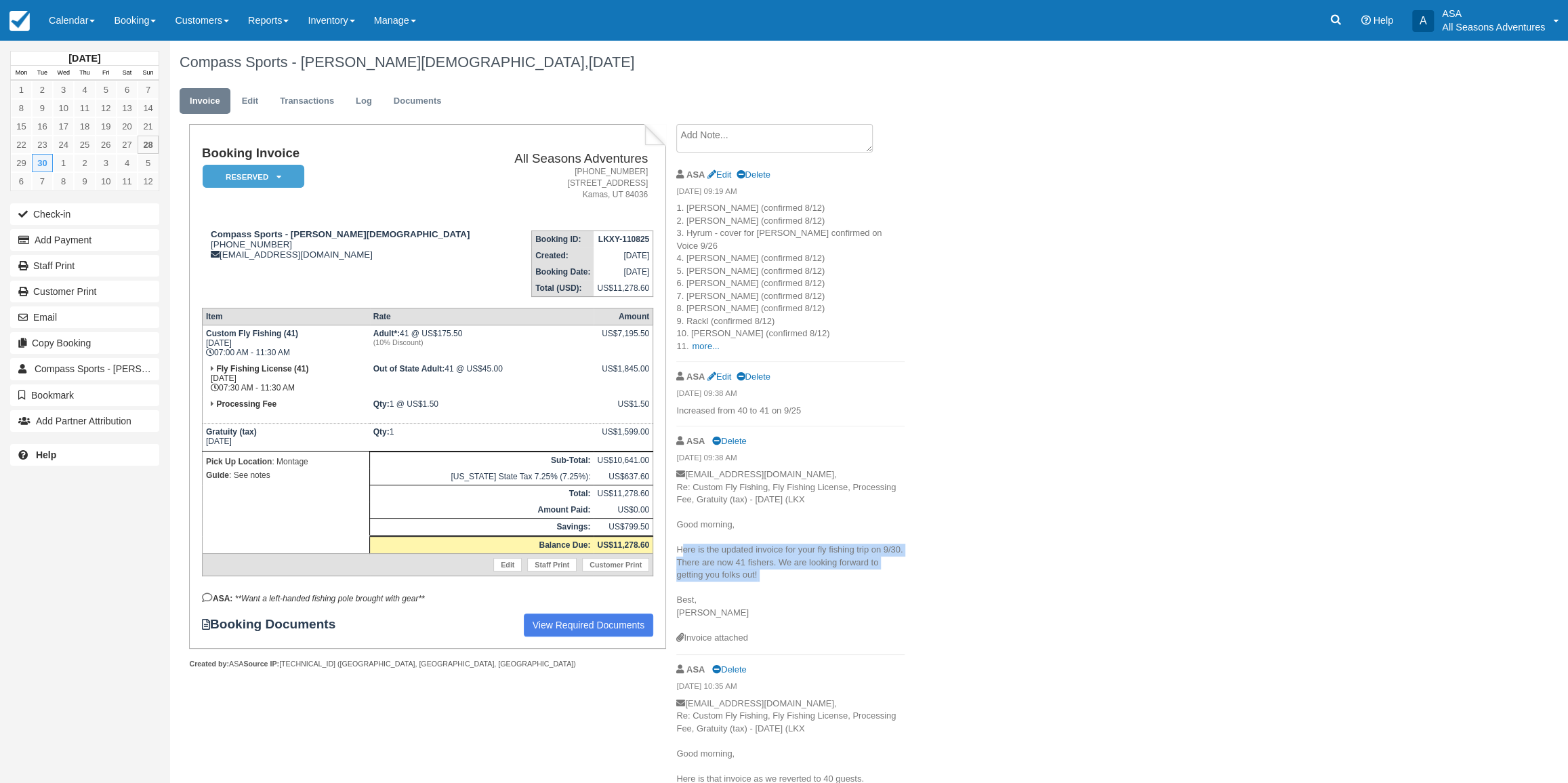
click at [733, 551] on p "mdvcompassmanagement@montage.com, Re: Custom Fly Fishing, Fly Fishing License, …" at bounding box center [791, 549] width 229 height 163
click at [751, 579] on p "mdvcompassmanagement@montage.com, Re: Custom Fly Fishing, Fly Fishing License, …" at bounding box center [791, 549] width 229 height 163
drag, startPoint x: 753, startPoint y: 624, endPoint x: 677, endPoint y: 467, distance: 174.4
click at [677, 467] on li "ASA Delete 09/25/25 09:38 AM mdvcompassmanagement@montage.com, Re: Custom Fly F…" at bounding box center [791, 541] width 229 height 229
click at [692, 472] on p "mdvcompassmanagement@montage.com, Re: Custom Fly Fishing, Fly Fishing License, …" at bounding box center [791, 549] width 229 height 163
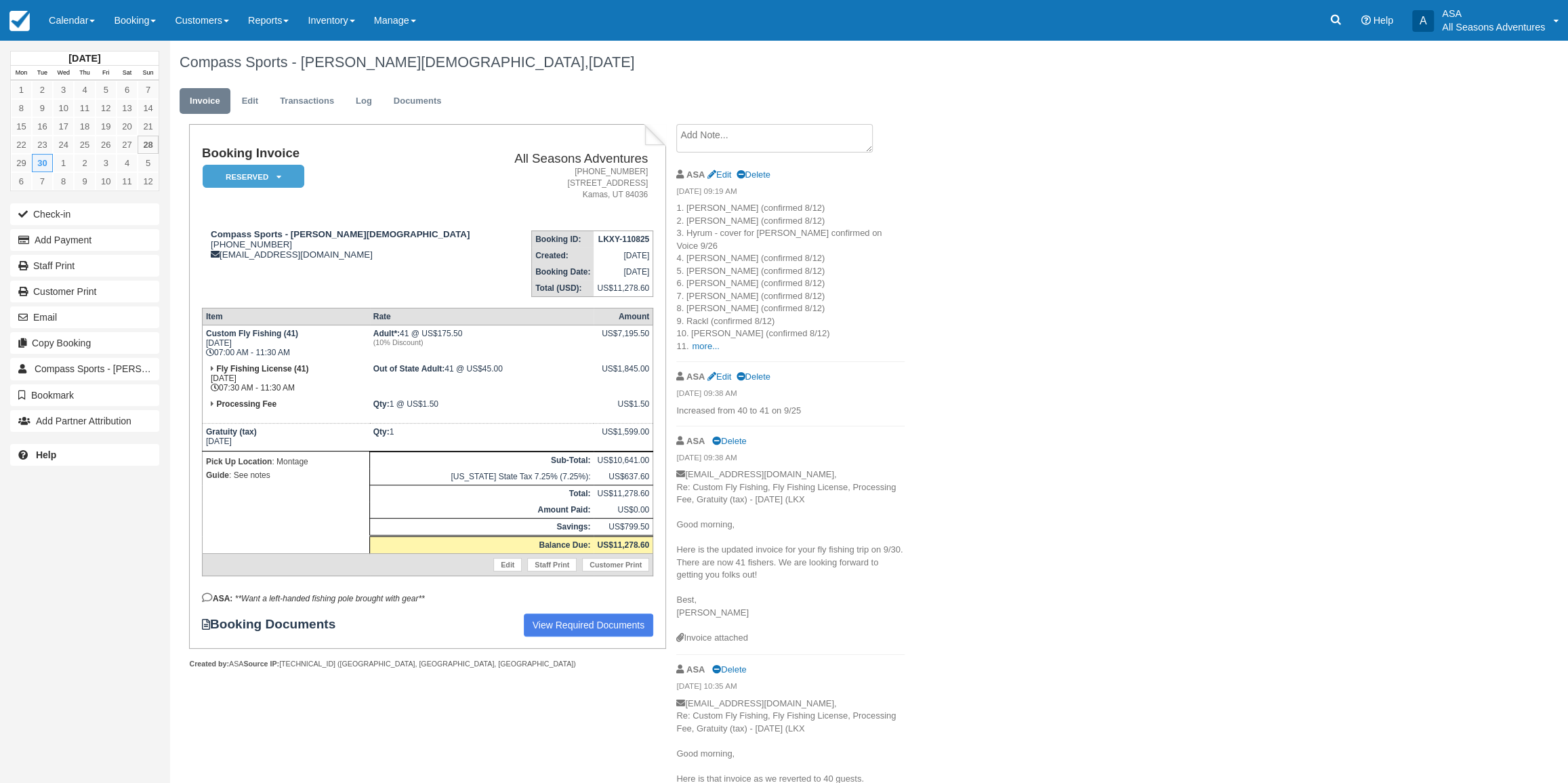
drag, startPoint x: 754, startPoint y: 623, endPoint x: 691, endPoint y: 461, distance: 173.8
click at [691, 461] on li "ASA Delete 09/25/25 09:38 AM mdvcompassmanagement@montage.com, Re: Custom Fly F…" at bounding box center [791, 541] width 229 height 229
click at [690, 468] on p "mdvcompassmanagement@montage.com, Re: Custom Fly Fishing, Fly Fishing License, …" at bounding box center [791, 549] width 229 height 163
drag, startPoint x: 753, startPoint y: 624, endPoint x: 681, endPoint y: 460, distance: 179.1
click at [681, 460] on li "ASA Delete 09/25/25 09:38 AM mdvcompassmanagement@montage.com, Re: Custom Fly F…" at bounding box center [791, 541] width 229 height 229
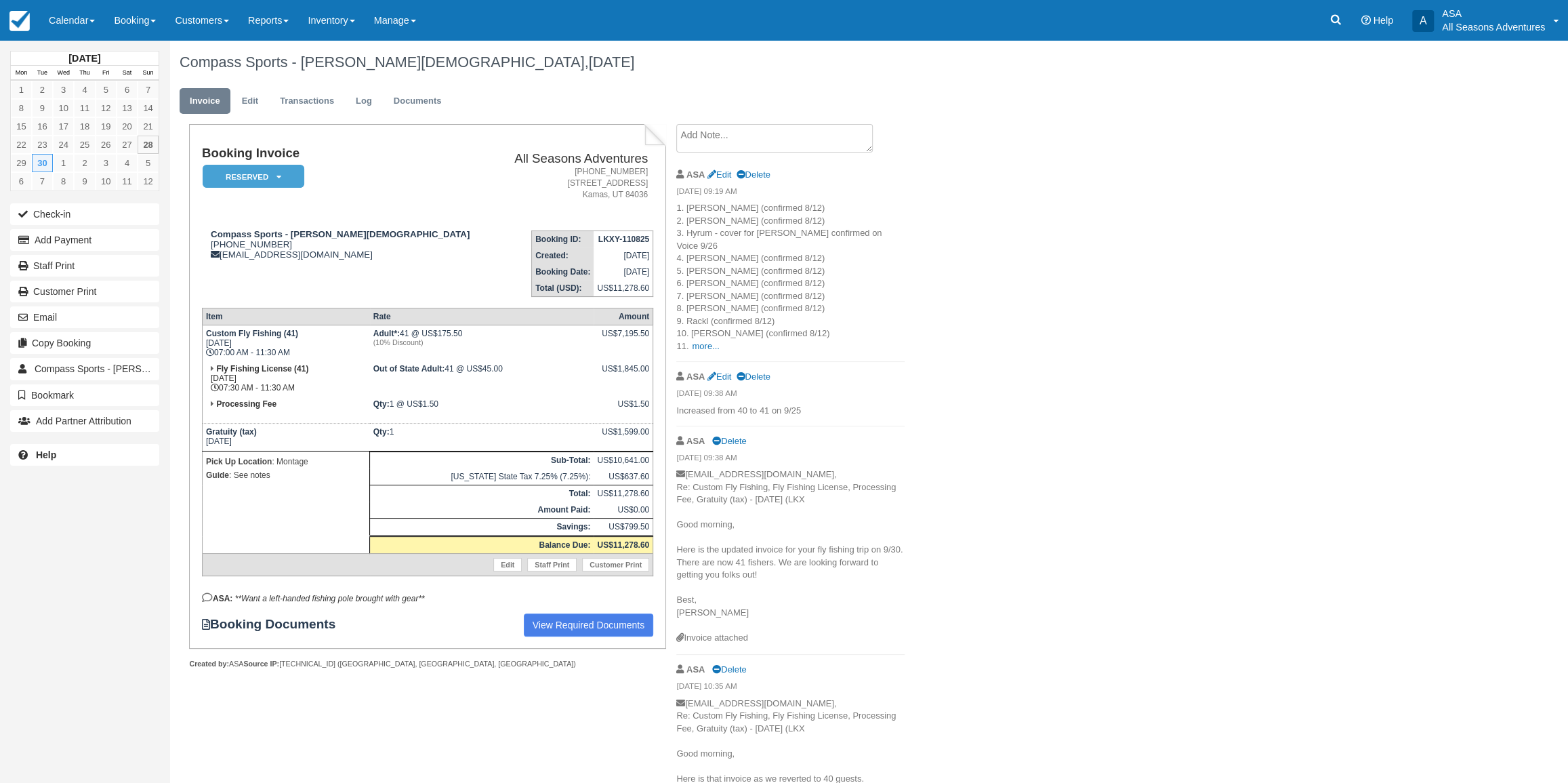
click at [725, 496] on p "mdvcompassmanagement@montage.com, Re: Custom Fly Fishing, Fly Fishing License, …" at bounding box center [791, 549] width 229 height 163
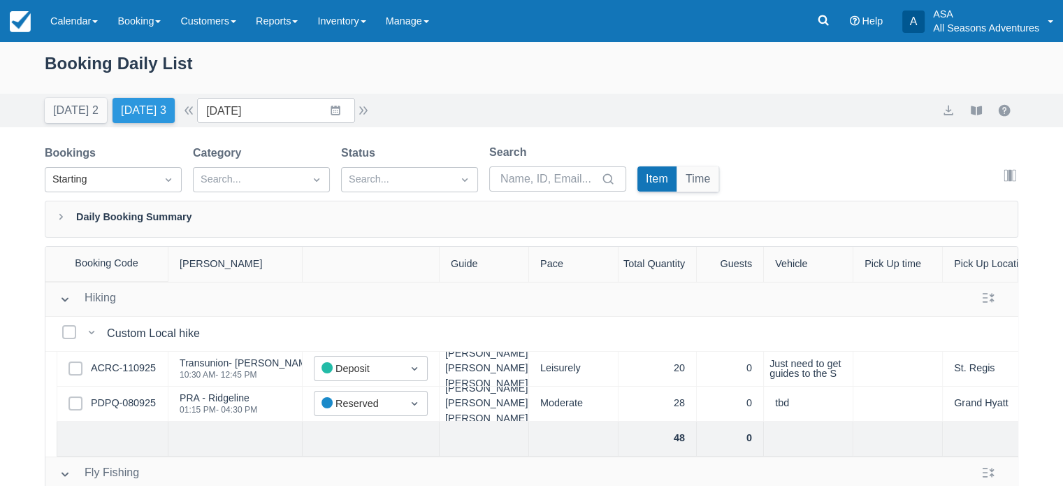
drag, startPoint x: 0, startPoint y: 0, endPoint x: 160, endPoint y: 102, distance: 189.9
click at [160, 102] on button "Tomorrow 3" at bounding box center [144, 110] width 62 height 25
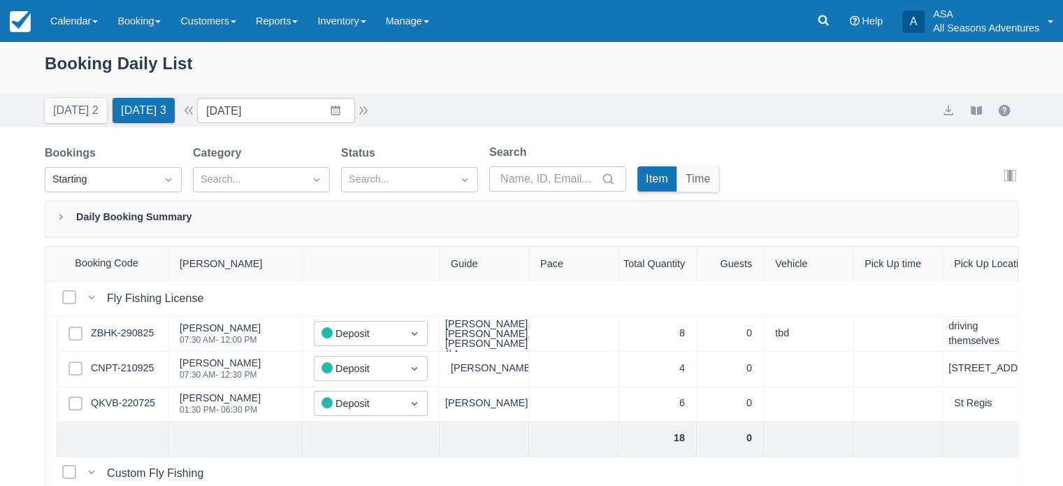
scroll to position [50, 0]
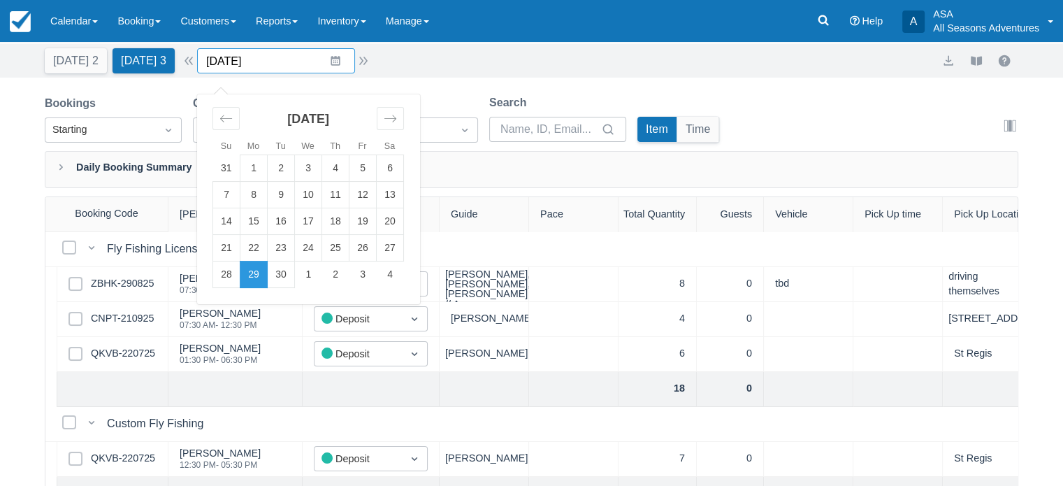
click at [307, 64] on input "[DATE]" at bounding box center [276, 60] width 158 height 25
click at [295, 269] on td "30" at bounding box center [281, 274] width 27 height 27
type input "09/30/25"
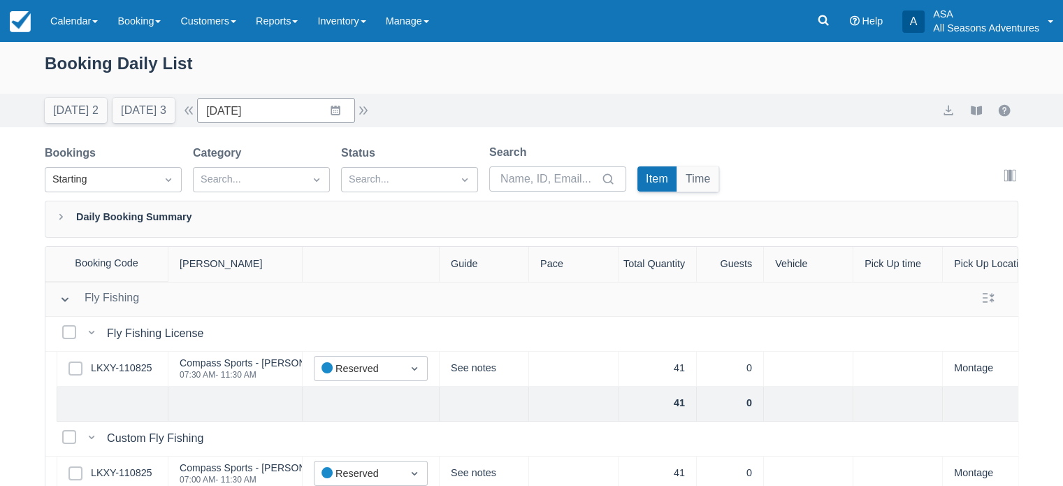
scroll to position [66, 0]
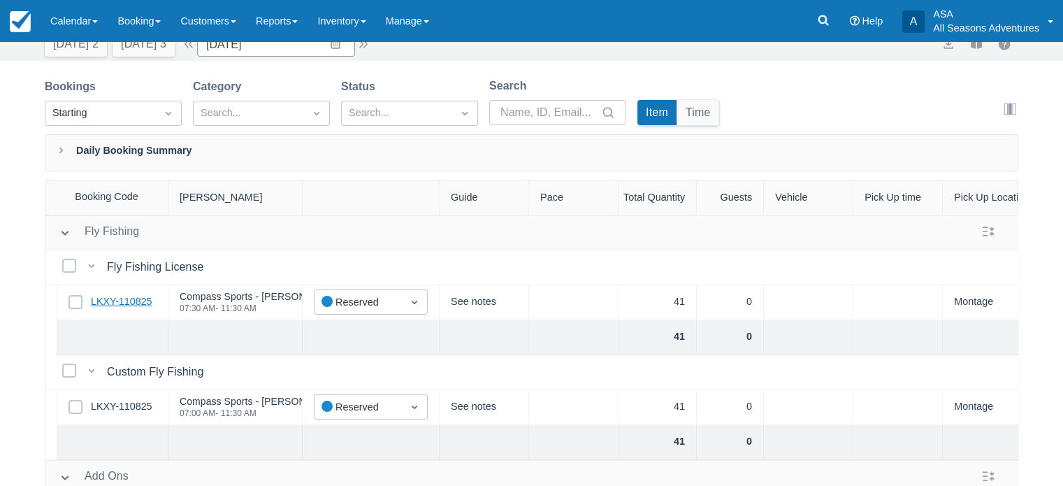
click at [118, 296] on link "LKXY-110825" at bounding box center [122, 301] width 62 height 15
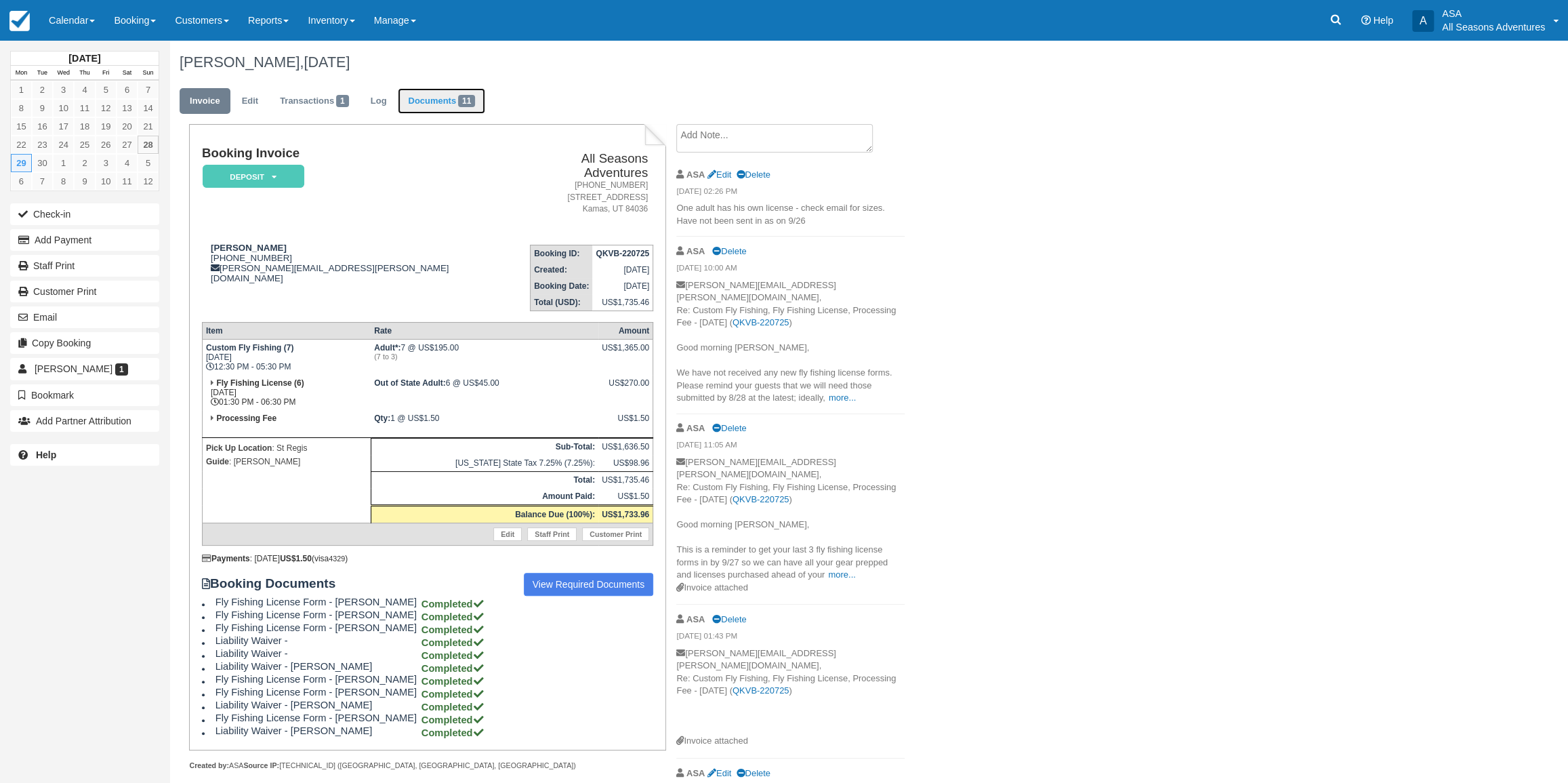
click at [443, 100] on link "Documents 11" at bounding box center [441, 101] width 87 height 26
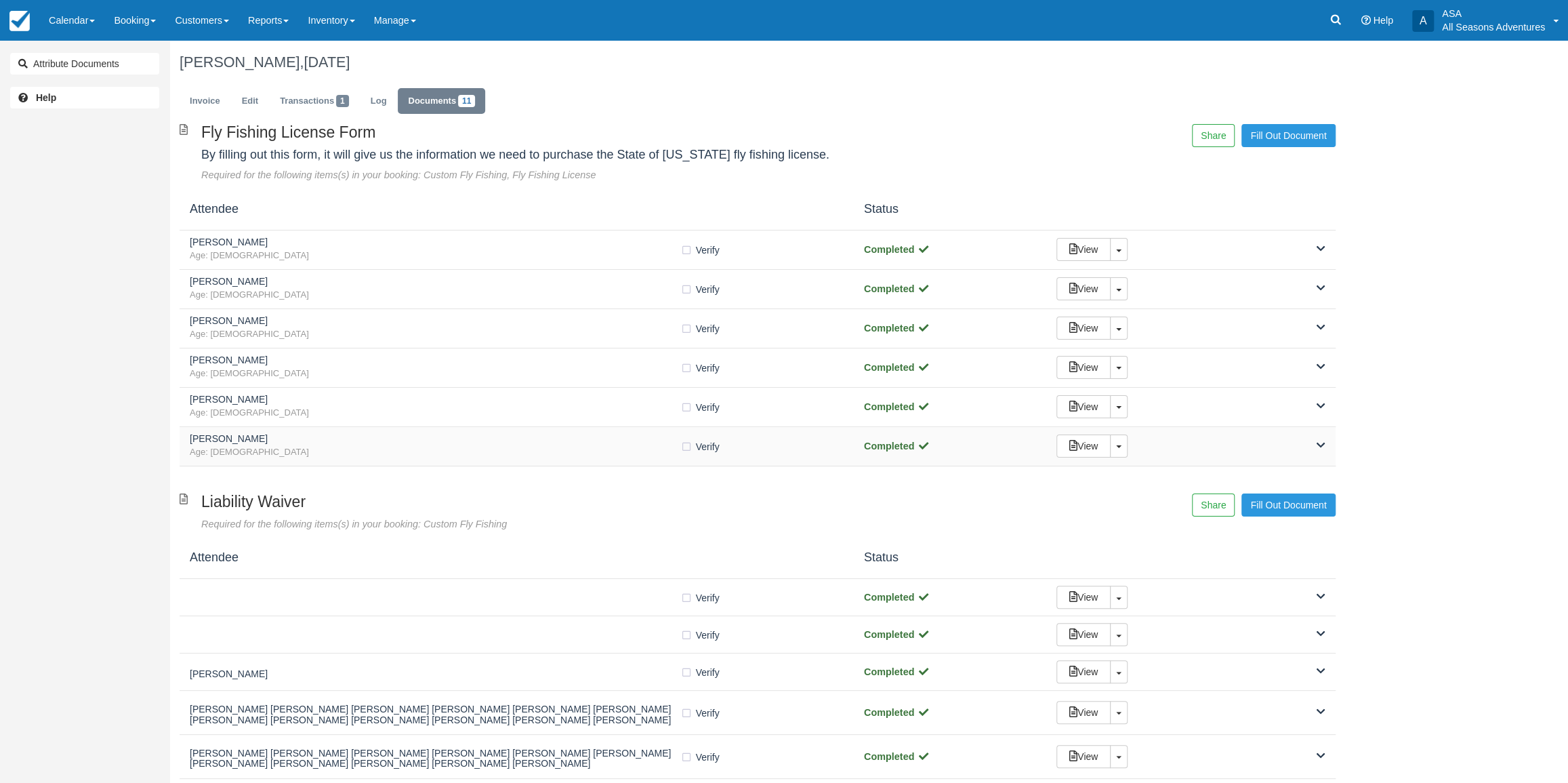
click at [393, 429] on div "[PERSON_NAME] Age: [DEMOGRAPHIC_DATA] Verify Verified Completed View Toggle Dro…" at bounding box center [757, 446] width 1156 height 40
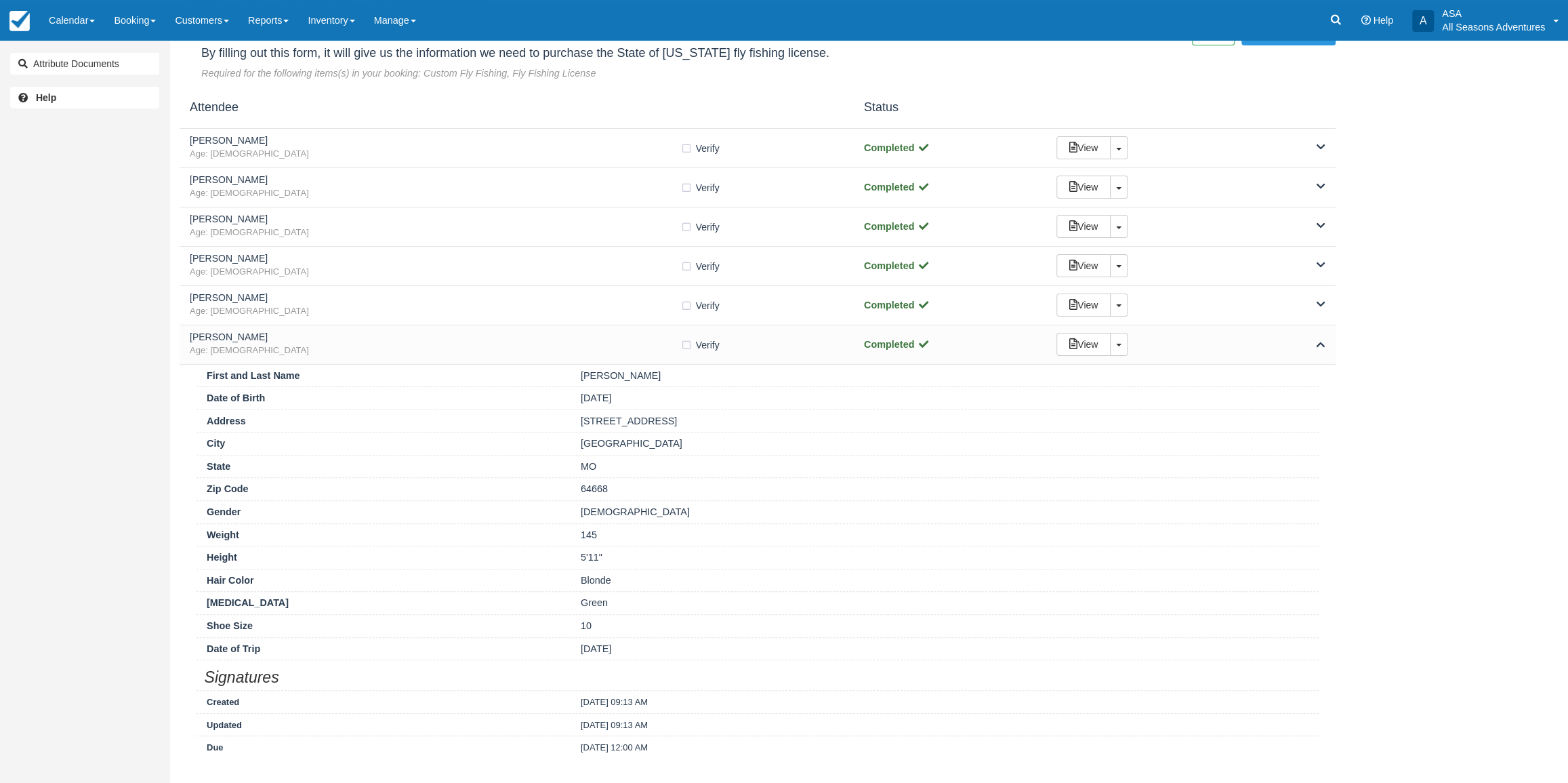
scroll to position [123, 0]
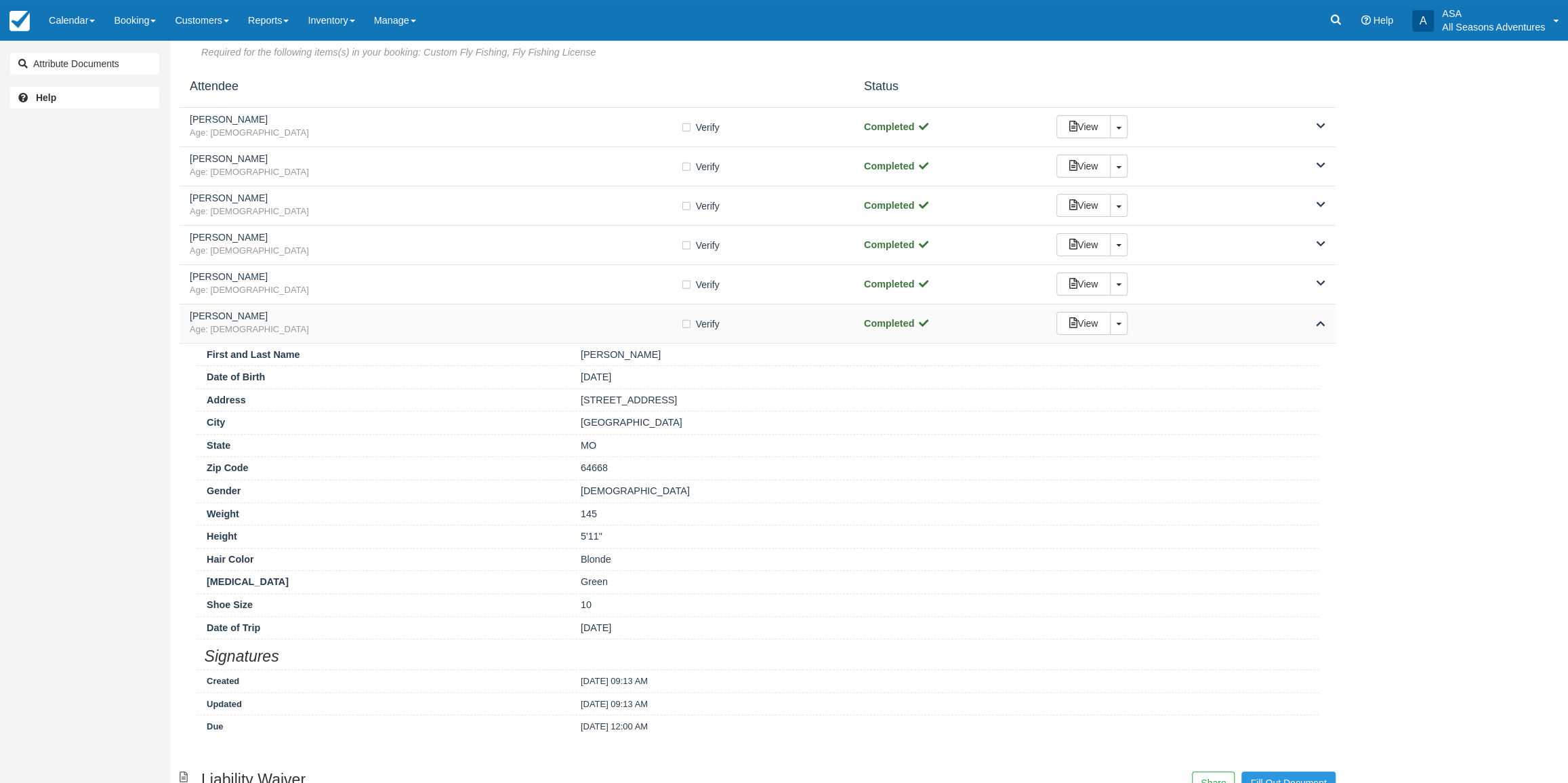
click at [393, 328] on span "Age: [DEMOGRAPHIC_DATA]" at bounding box center [435, 329] width 490 height 13
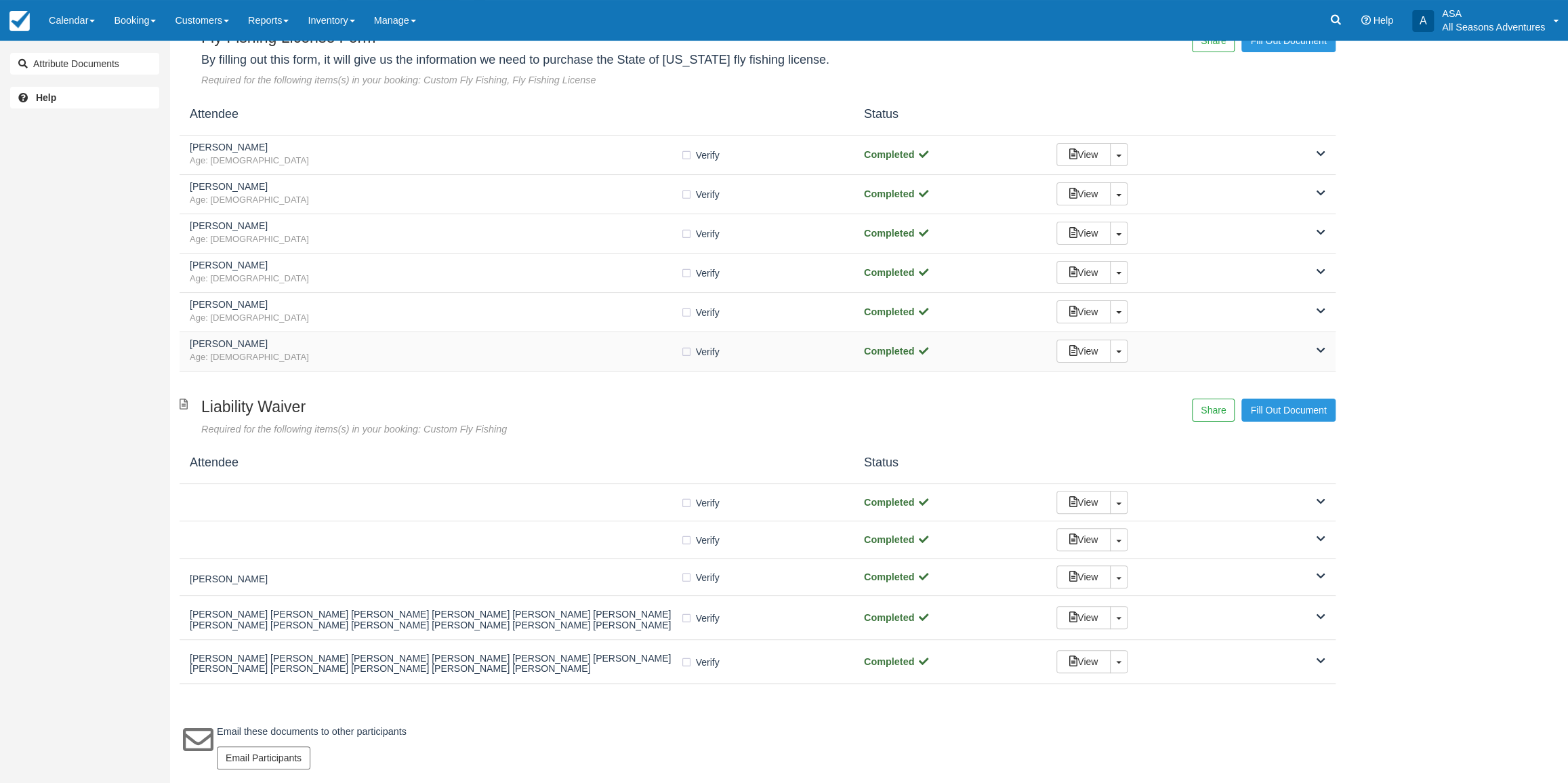
scroll to position [93, 0]
click at [326, 162] on span "Age: [DEMOGRAPHIC_DATA]" at bounding box center [435, 162] width 490 height 13
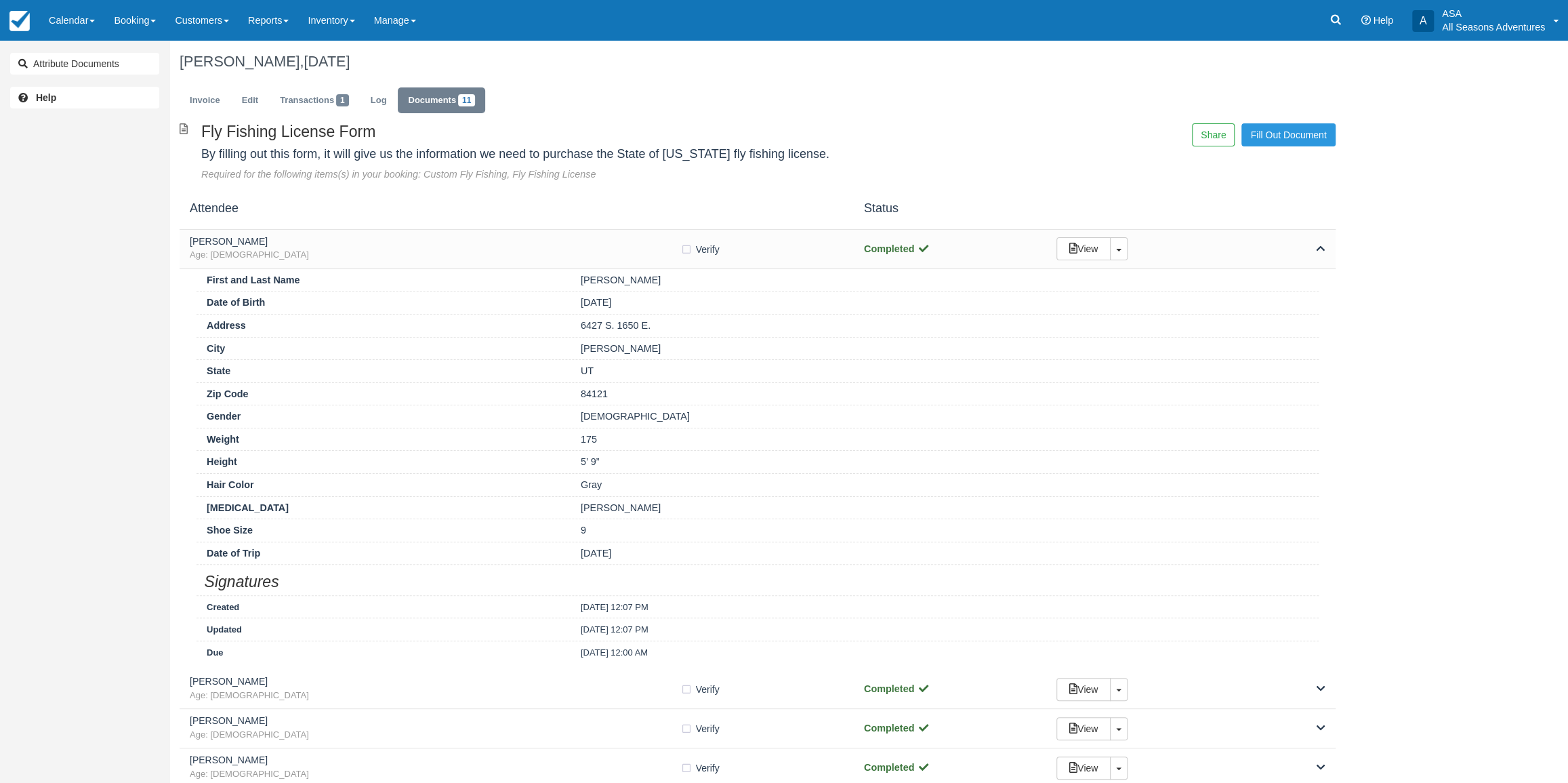
scroll to position [0, 0]
click at [374, 249] on div "[PERSON_NAME] Age: [DEMOGRAPHIC_DATA]" at bounding box center [435, 250] width 490 height 25
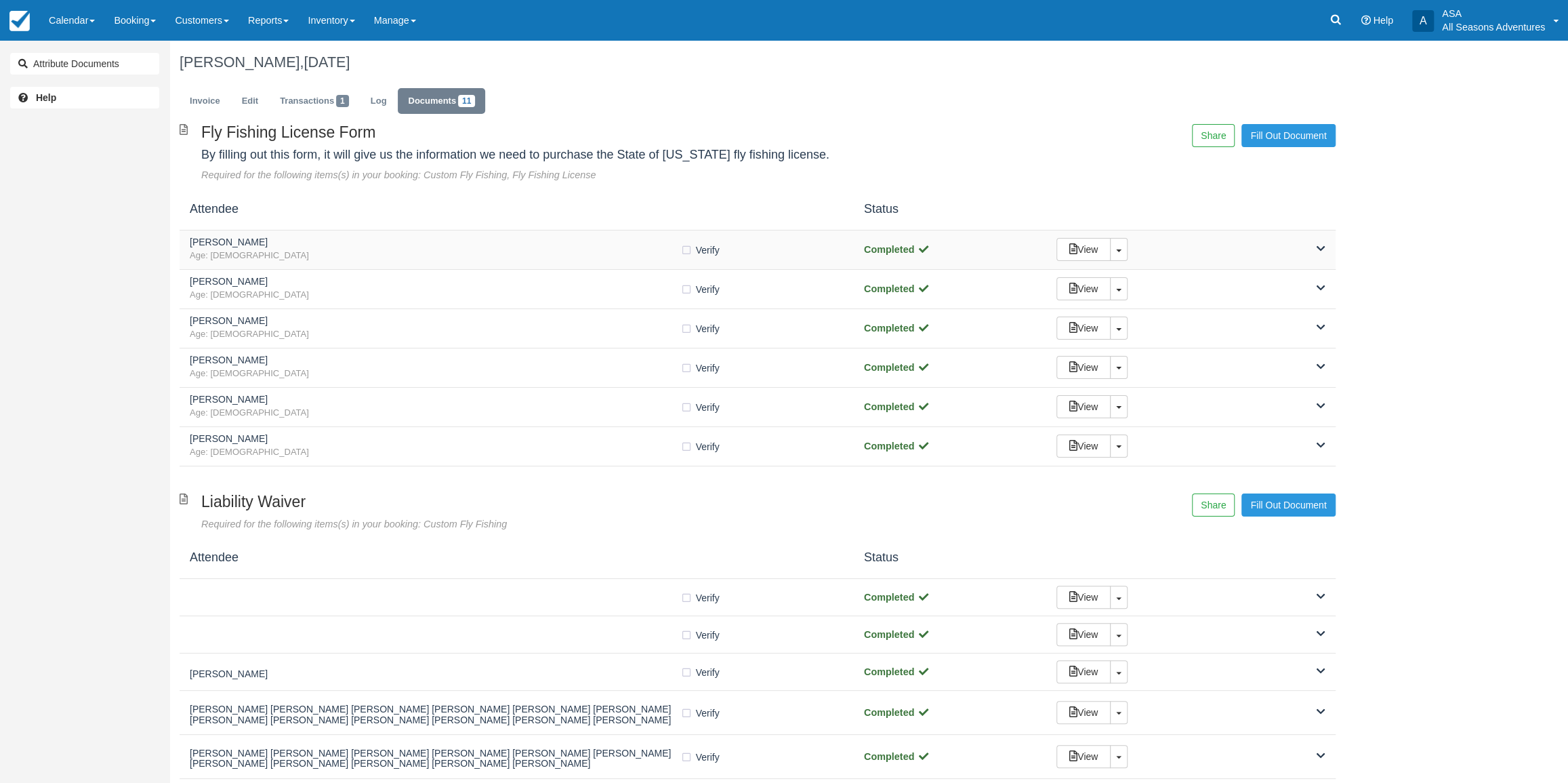
click at [331, 231] on div "[PERSON_NAME] Age: [DEMOGRAPHIC_DATA] Verify Verified Completed View Toggle Dro…" at bounding box center [757, 250] width 1156 height 40
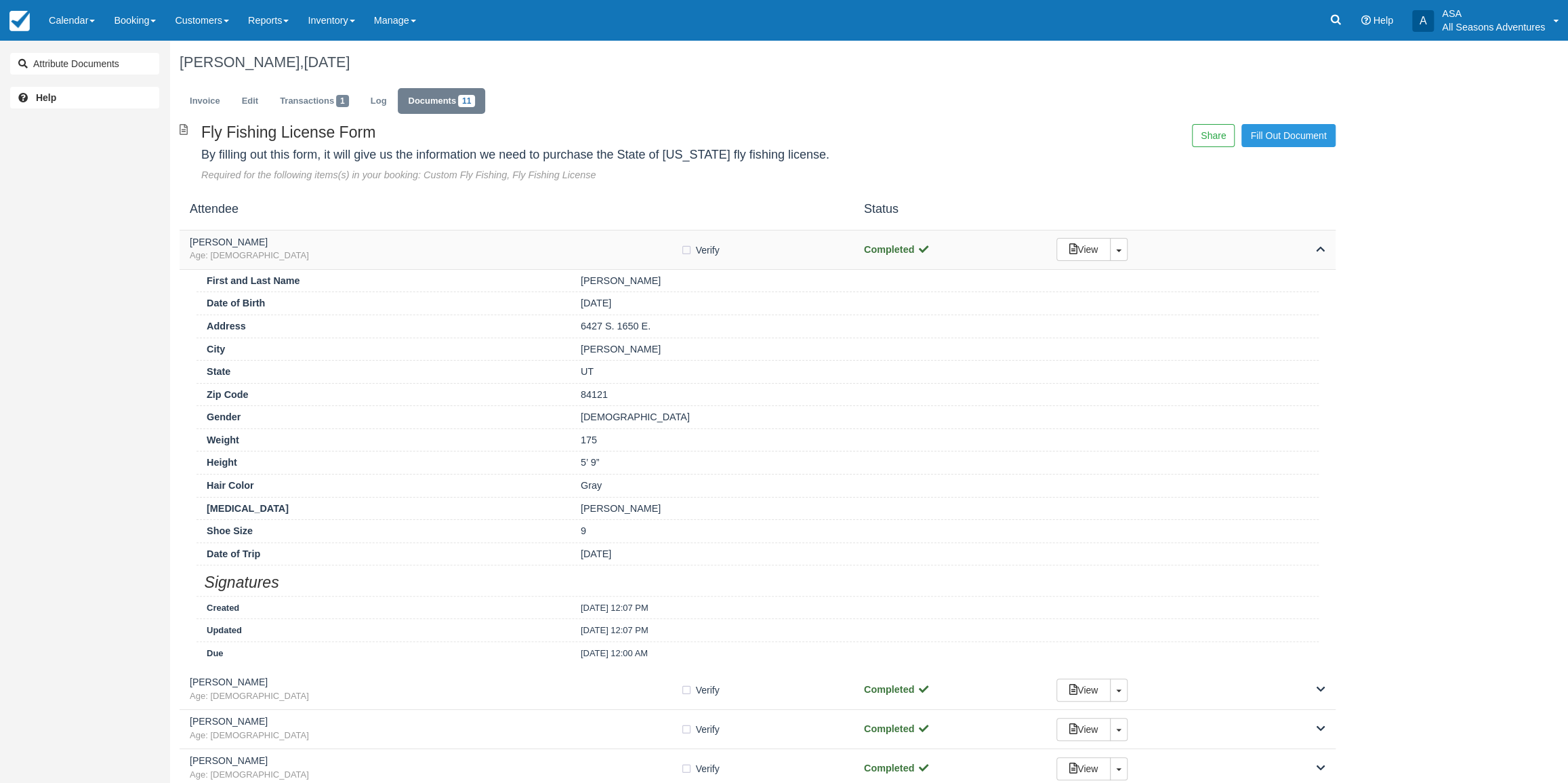
click at [336, 249] on div "[PERSON_NAME] Age: [DEMOGRAPHIC_DATA]" at bounding box center [435, 250] width 490 height 25
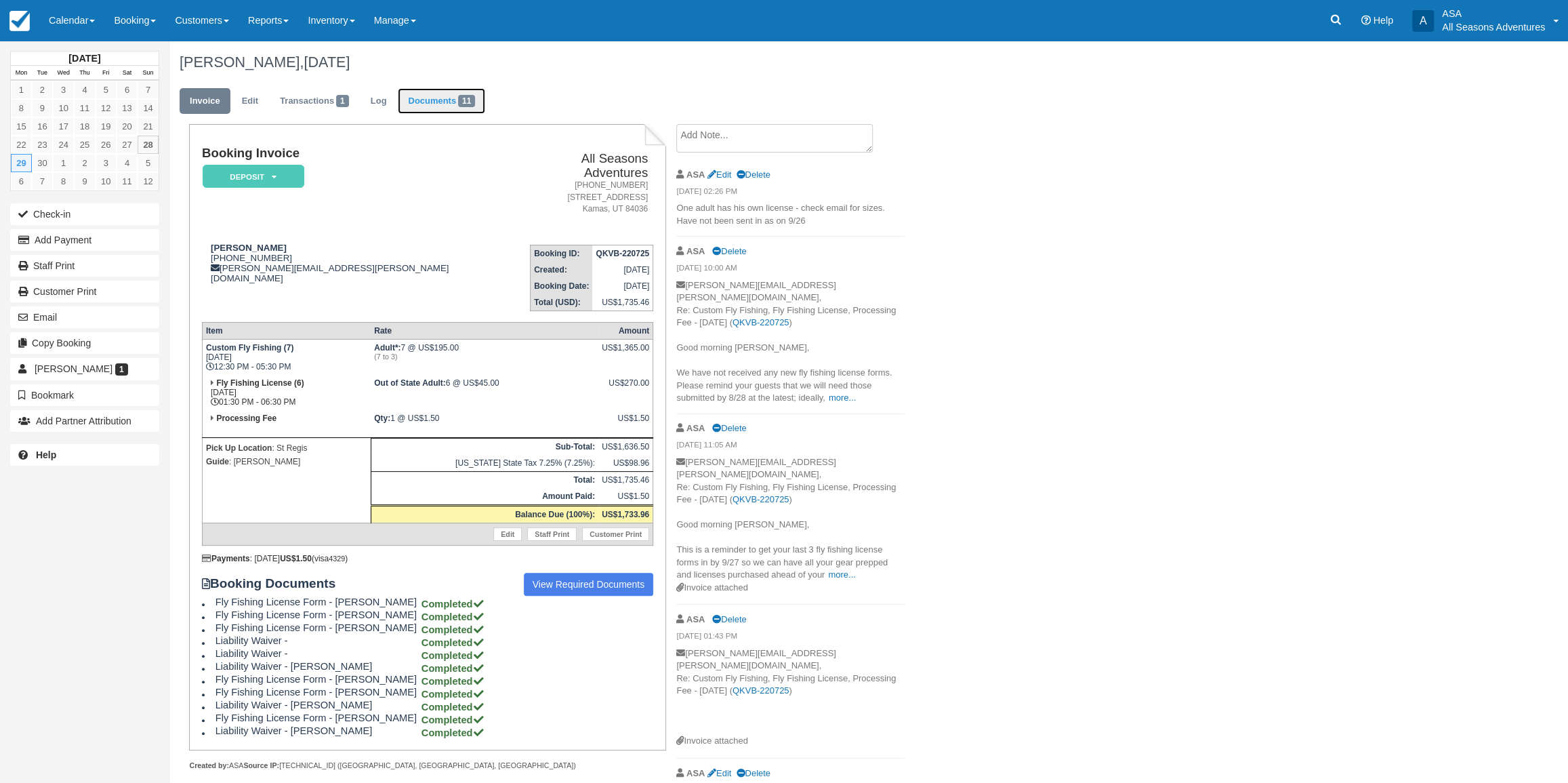
click at [447, 113] on link "Documents 11" at bounding box center [441, 101] width 87 height 26
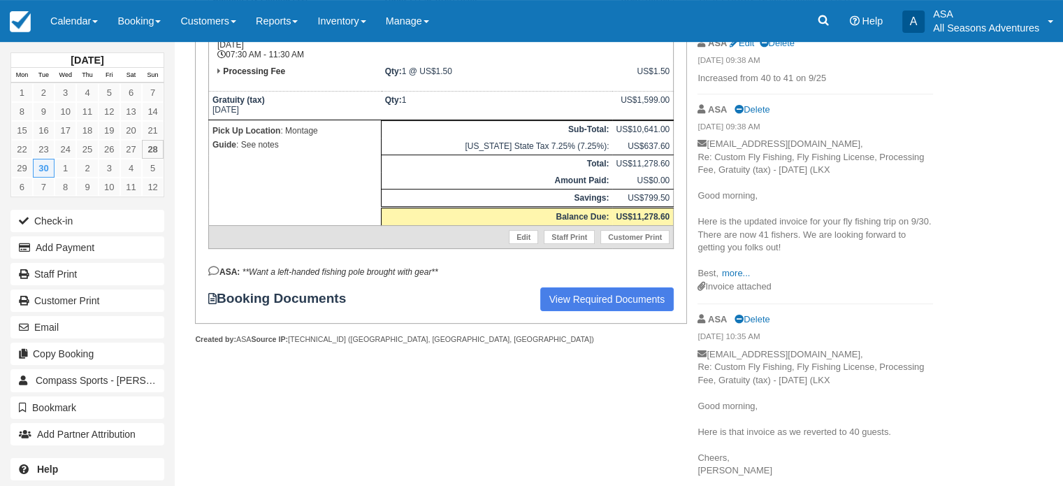
scroll to position [385, 0]
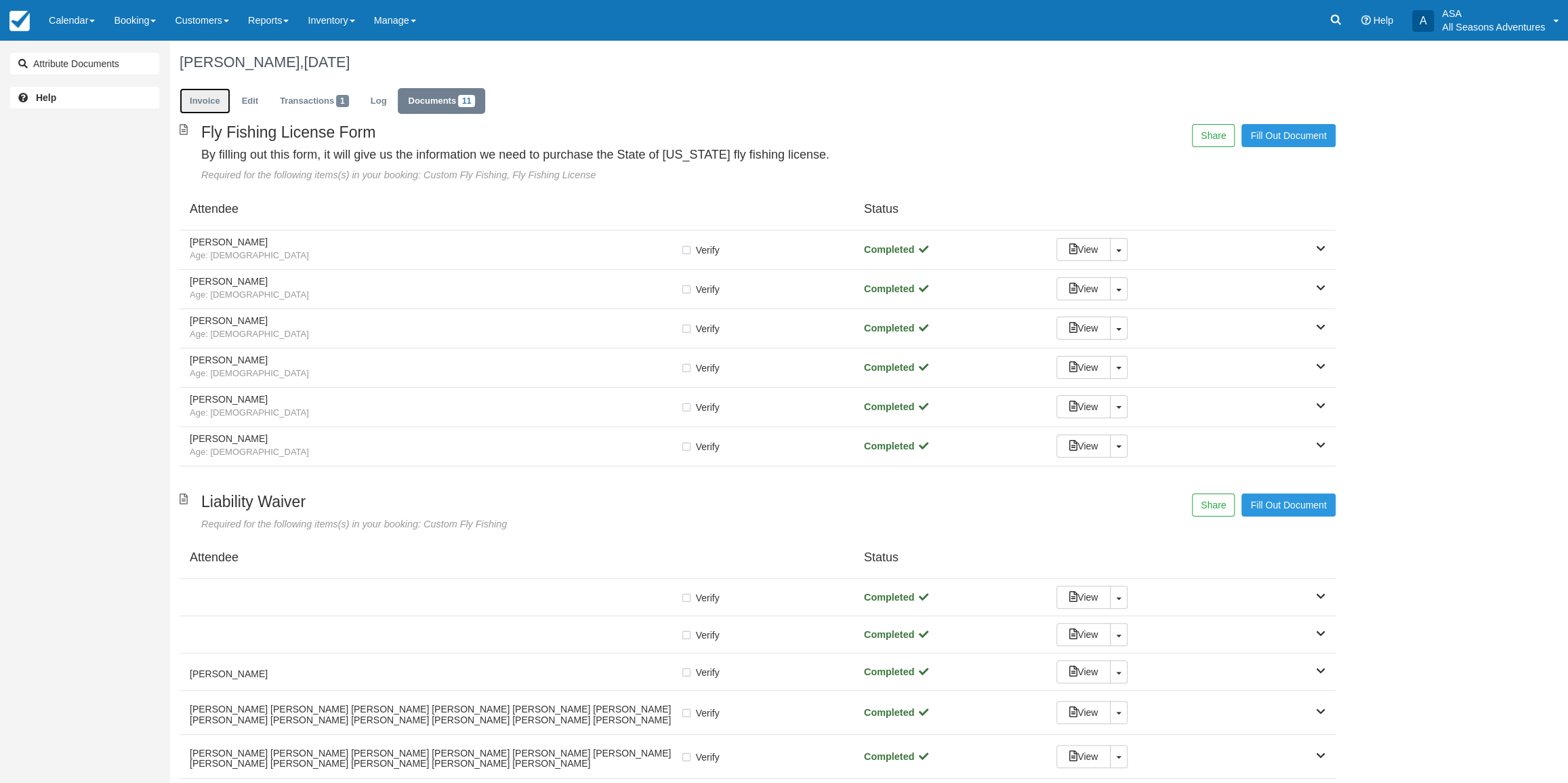
click at [210, 90] on link "Invoice" at bounding box center [204, 101] width 50 height 26
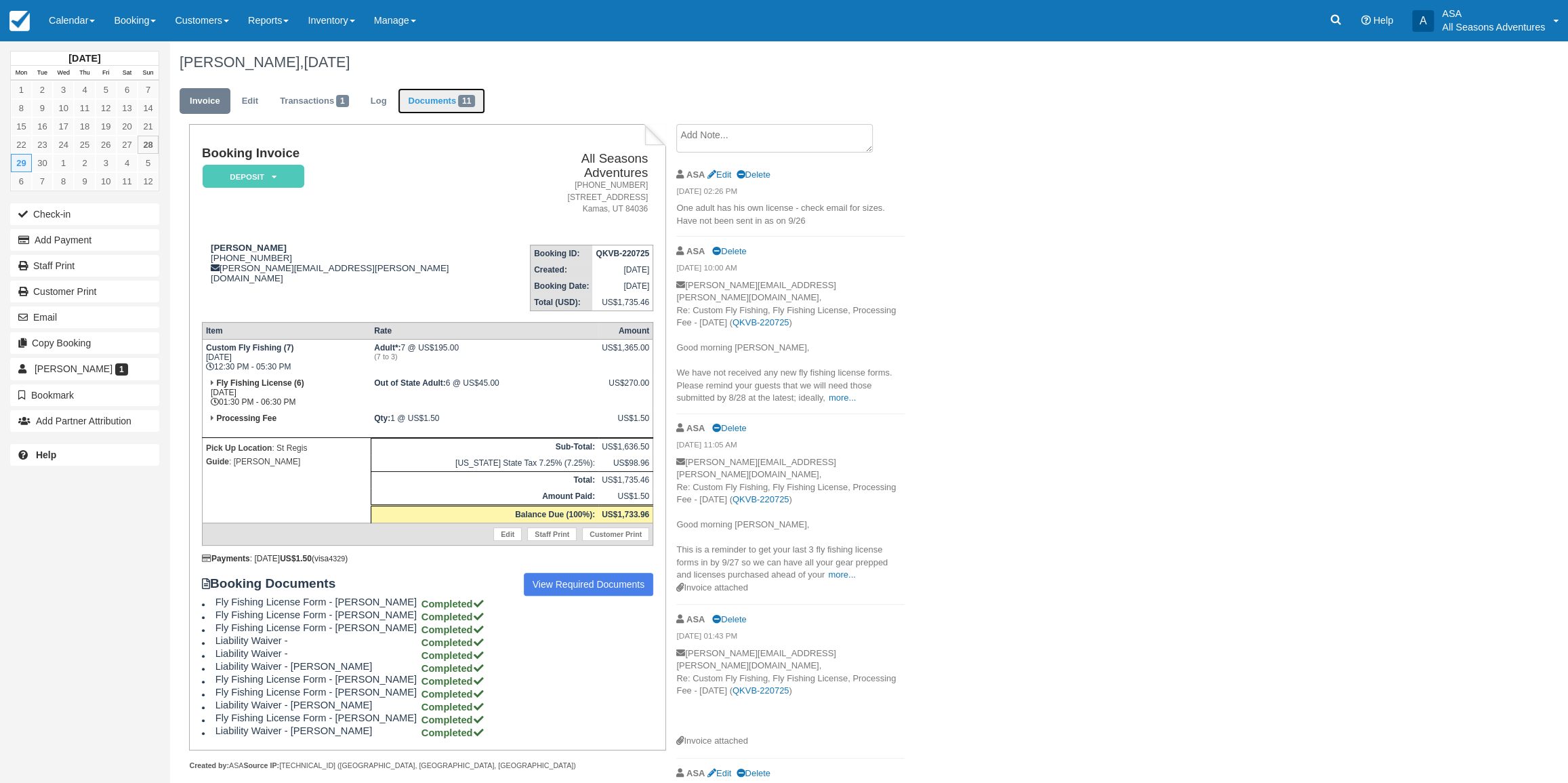
click at [463, 107] on span "11" at bounding box center [466, 101] width 16 height 13
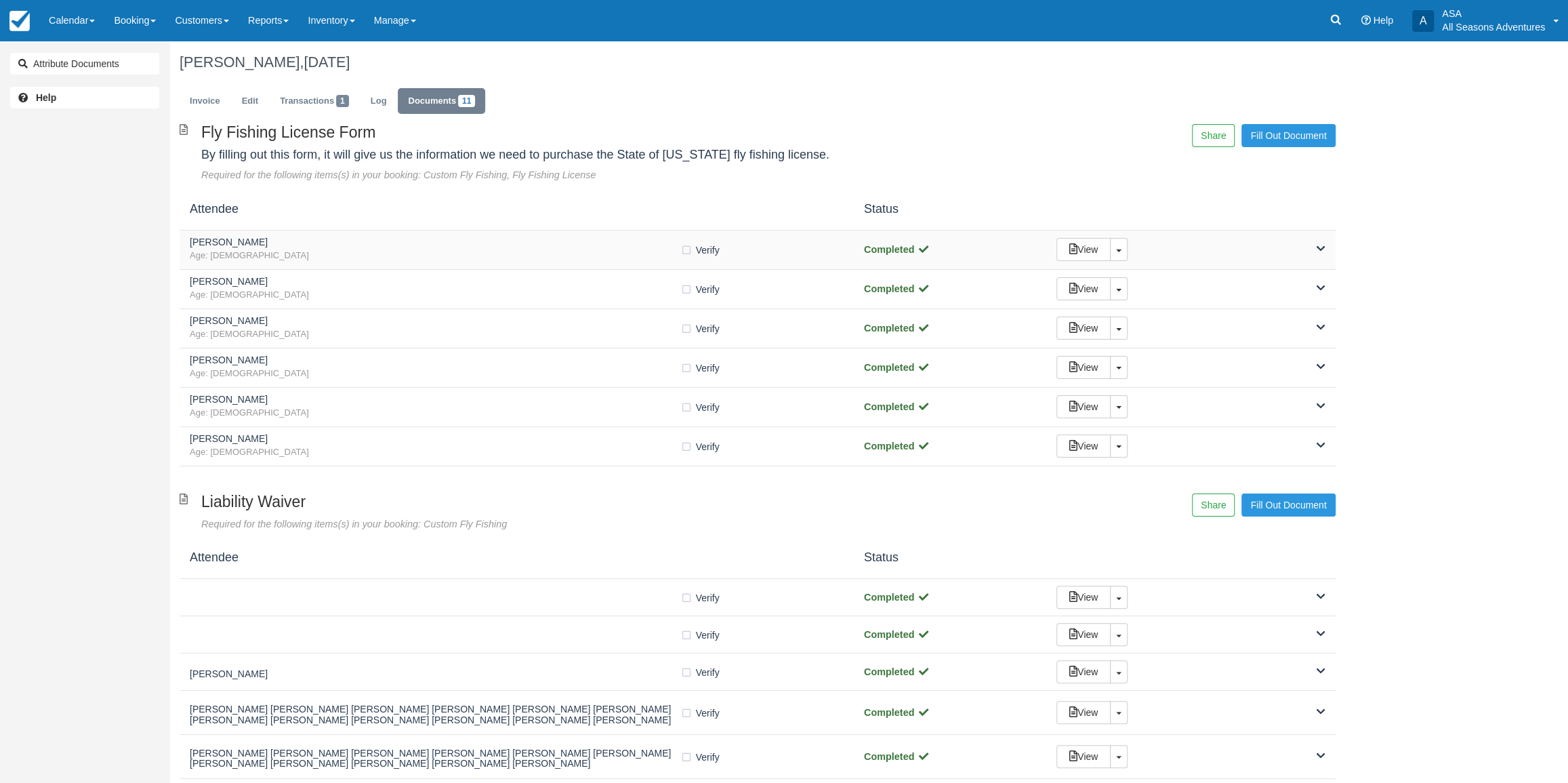
click at [526, 258] on span "Age: [DEMOGRAPHIC_DATA]" at bounding box center [435, 255] width 490 height 13
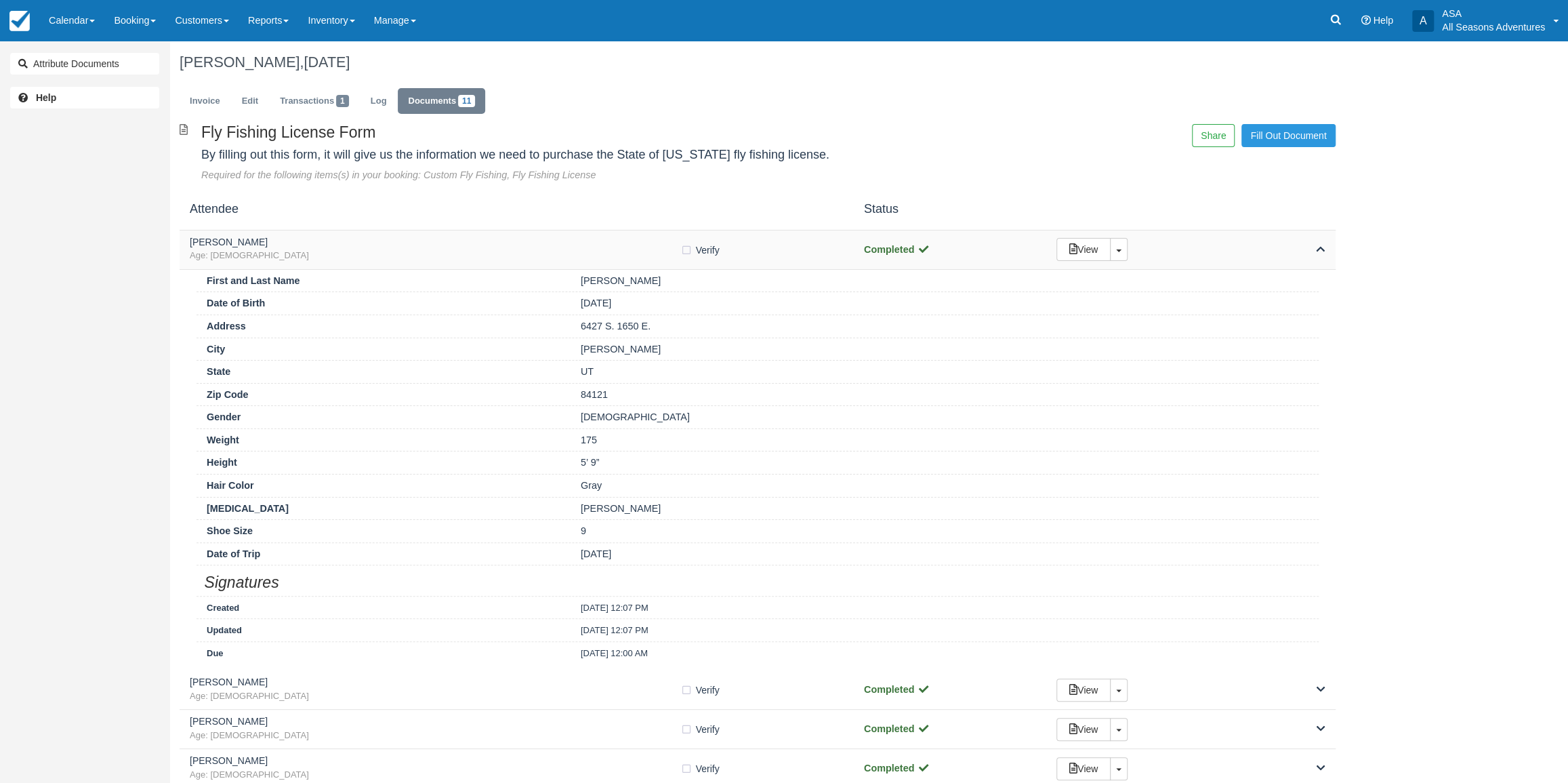
click at [578, 249] on div "Clyde Larsen Age: 78" at bounding box center [435, 250] width 490 height 25
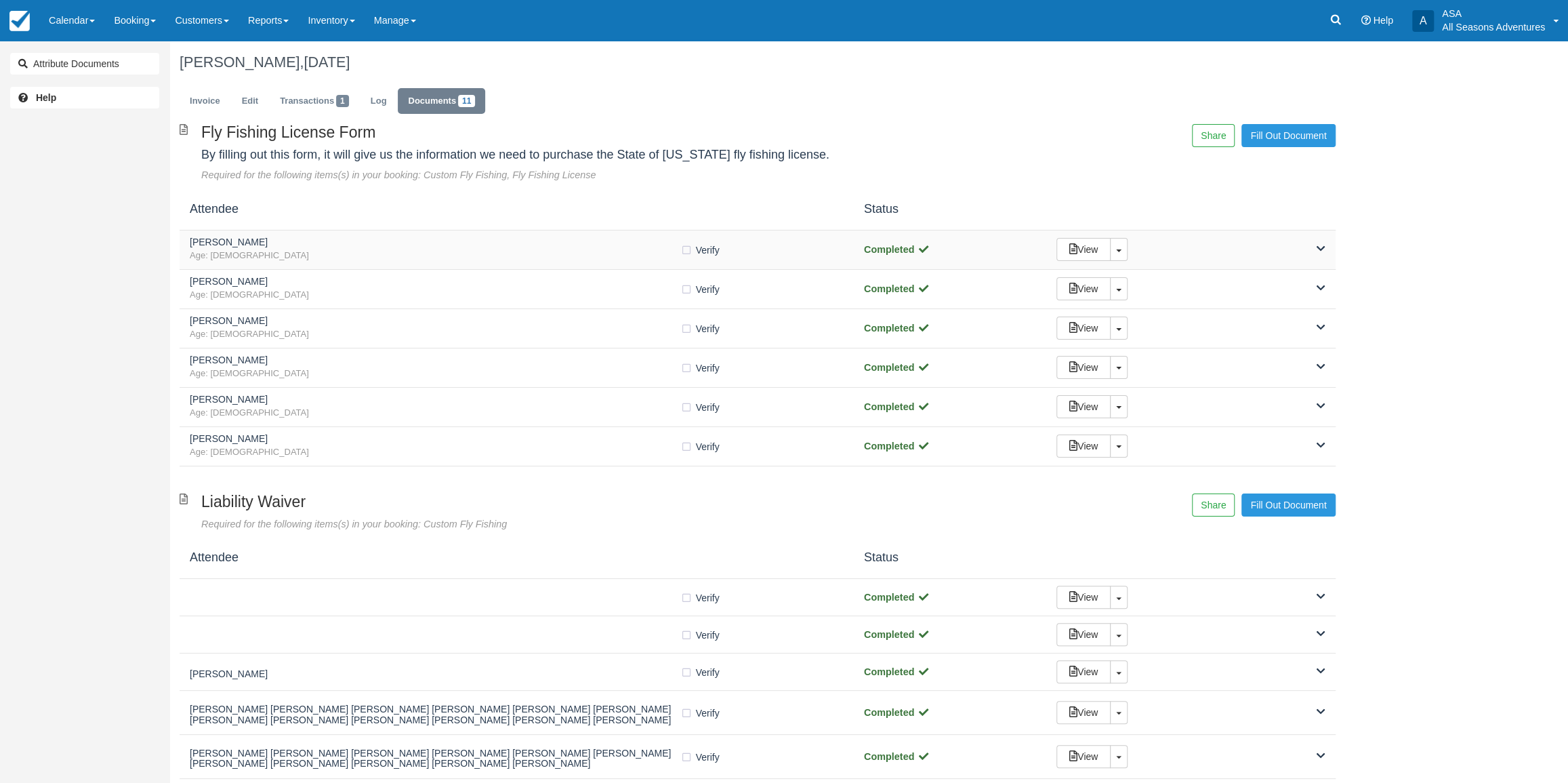
click at [580, 252] on span "Age: [DEMOGRAPHIC_DATA]" at bounding box center [435, 255] width 490 height 13
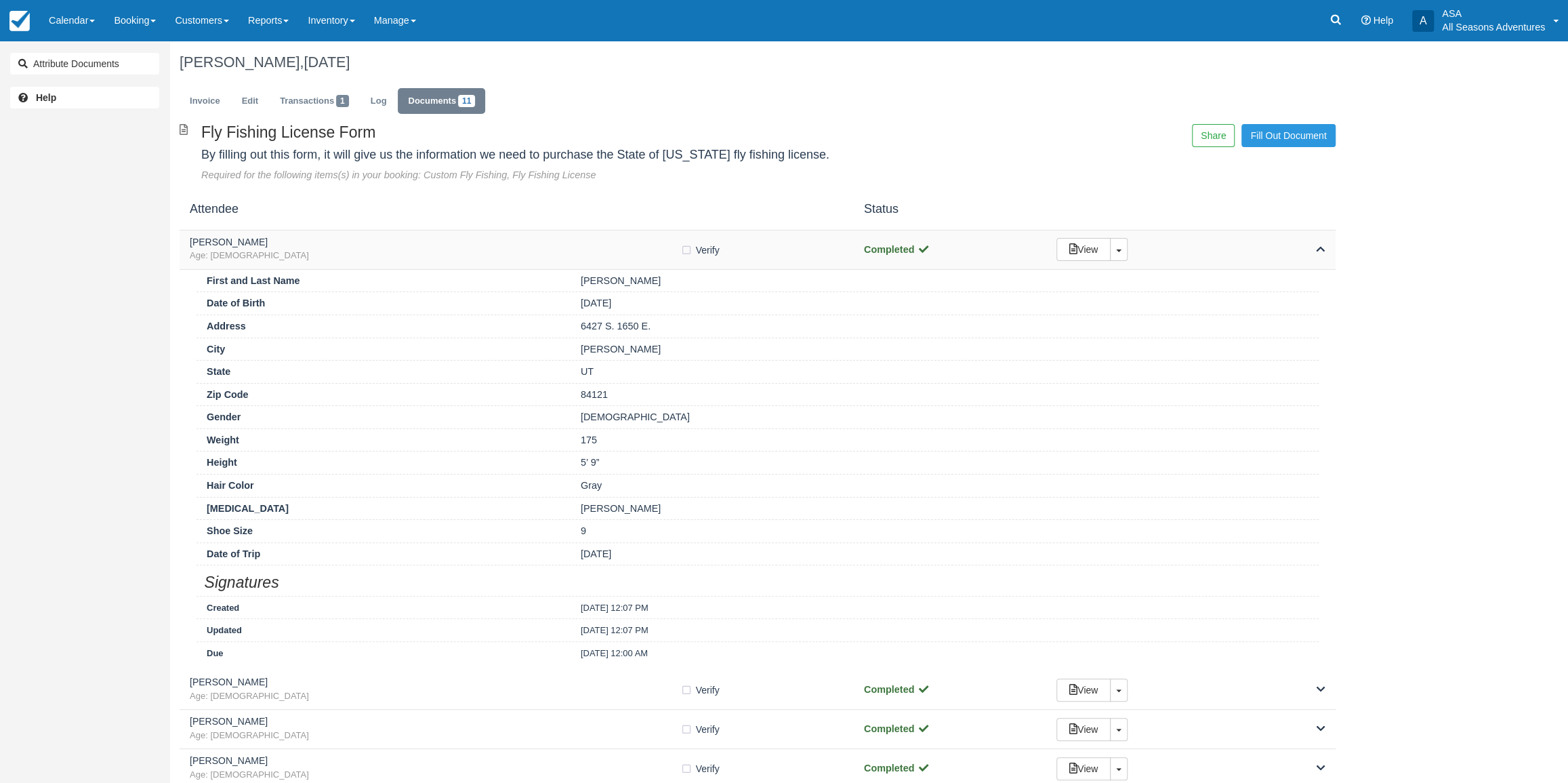
click at [580, 252] on span "Age: 78" at bounding box center [435, 255] width 490 height 13
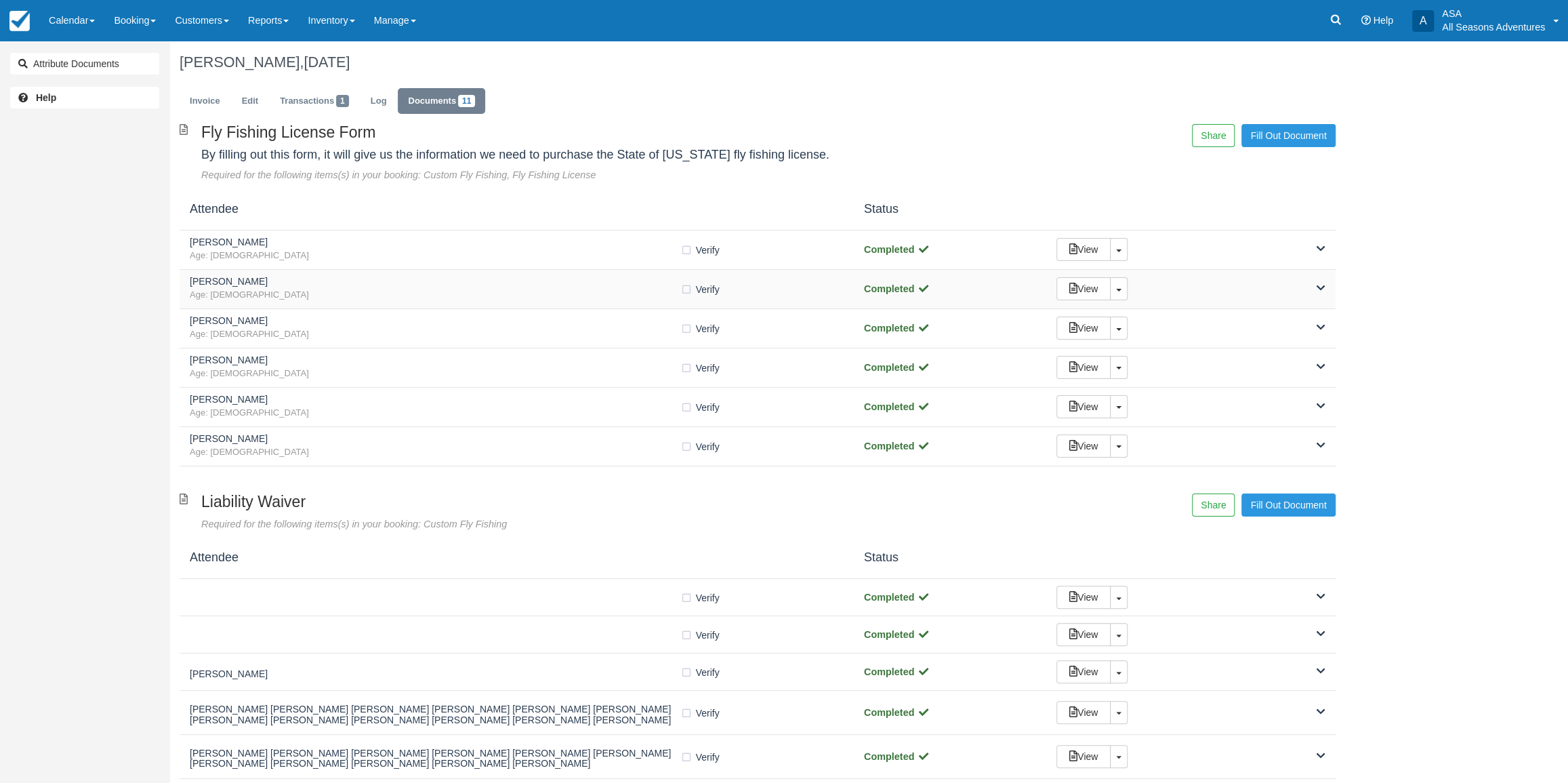
click at [584, 290] on span "Age: 50" at bounding box center [435, 295] width 490 height 13
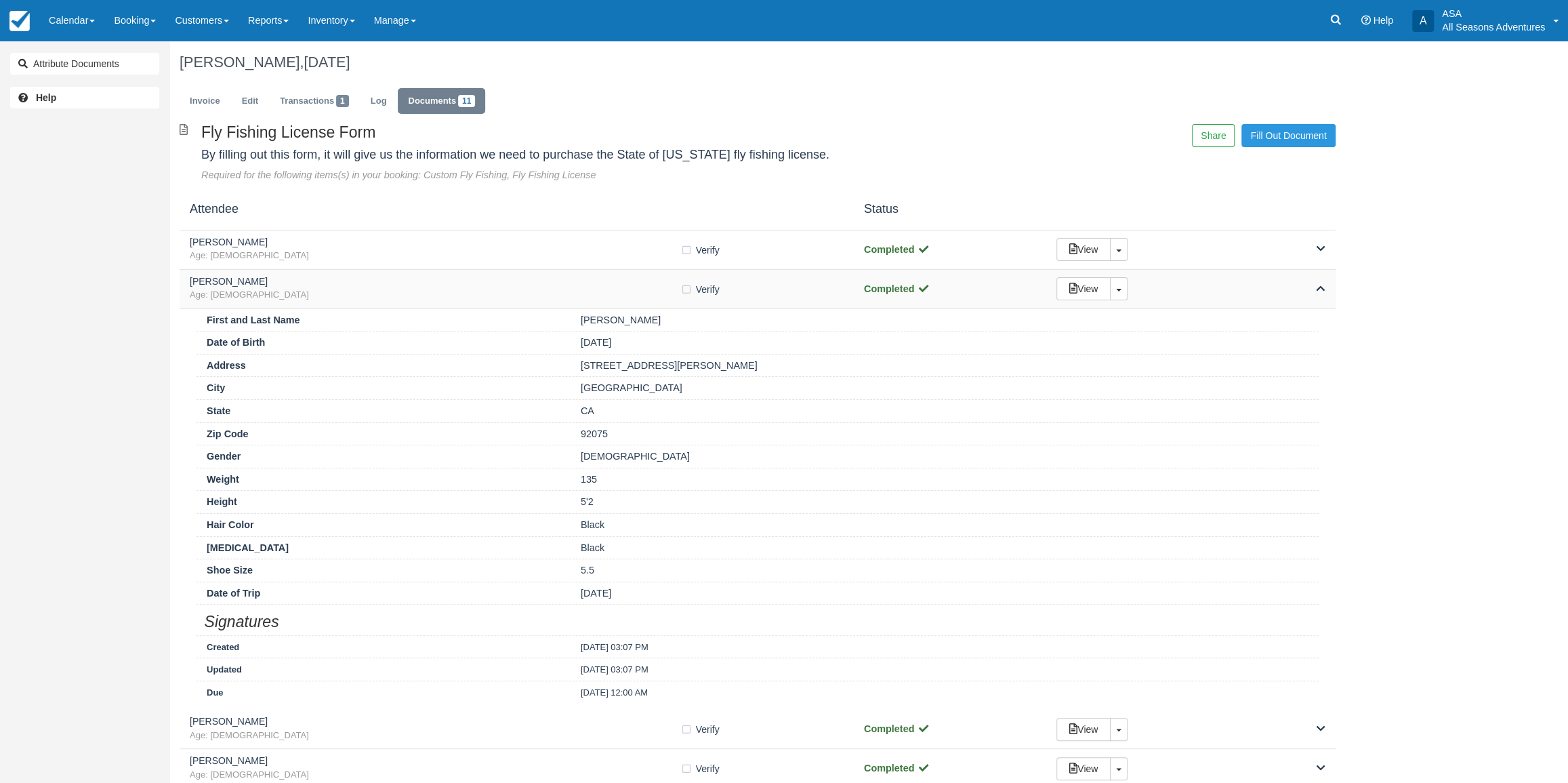
click at [1247, 281] on div "View Toggle Dropdown Detach" at bounding box center [1190, 289] width 289 height 23
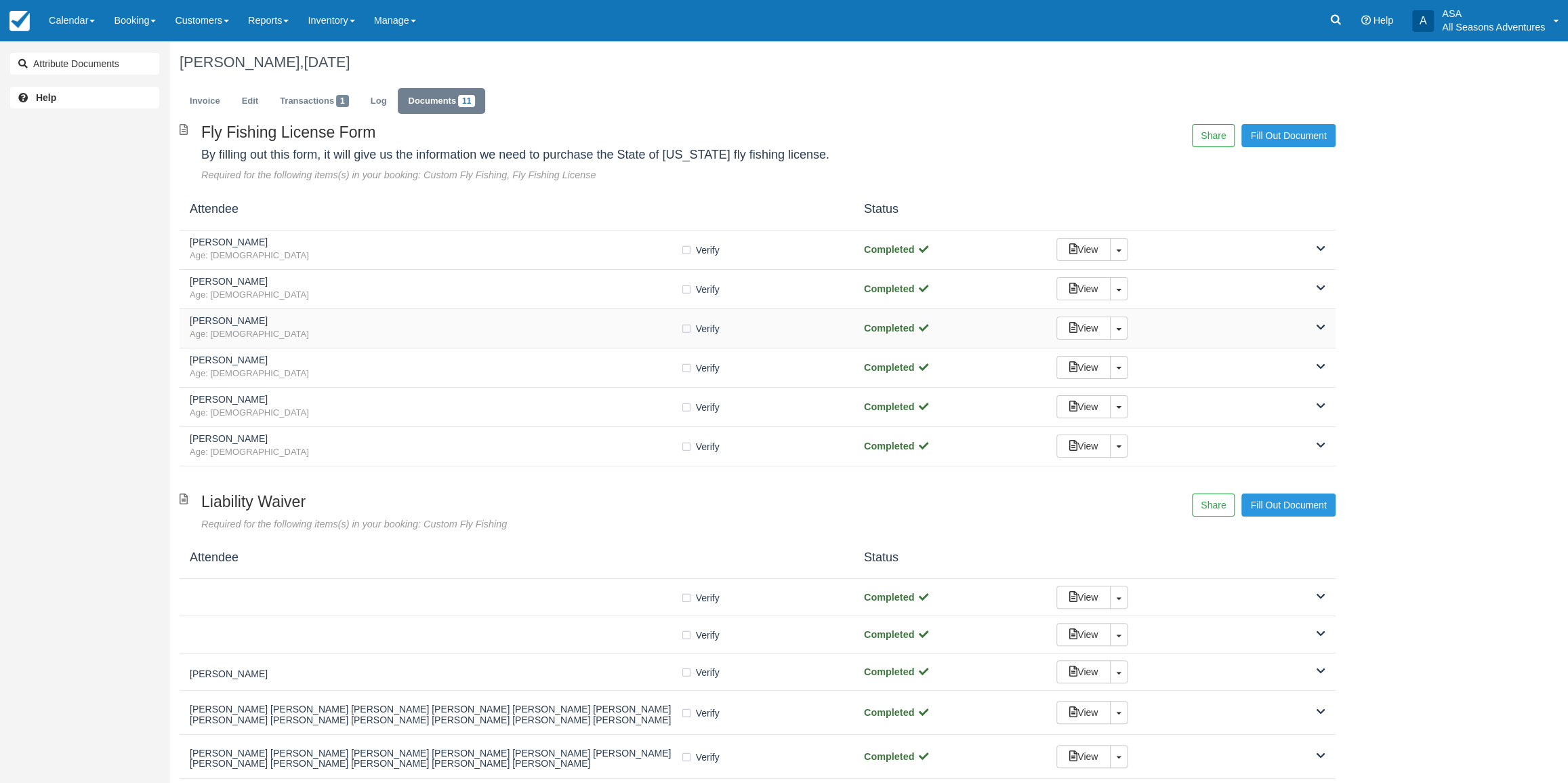
click at [1248, 319] on div "View Toggle Dropdown Detach" at bounding box center [1190, 329] width 289 height 23
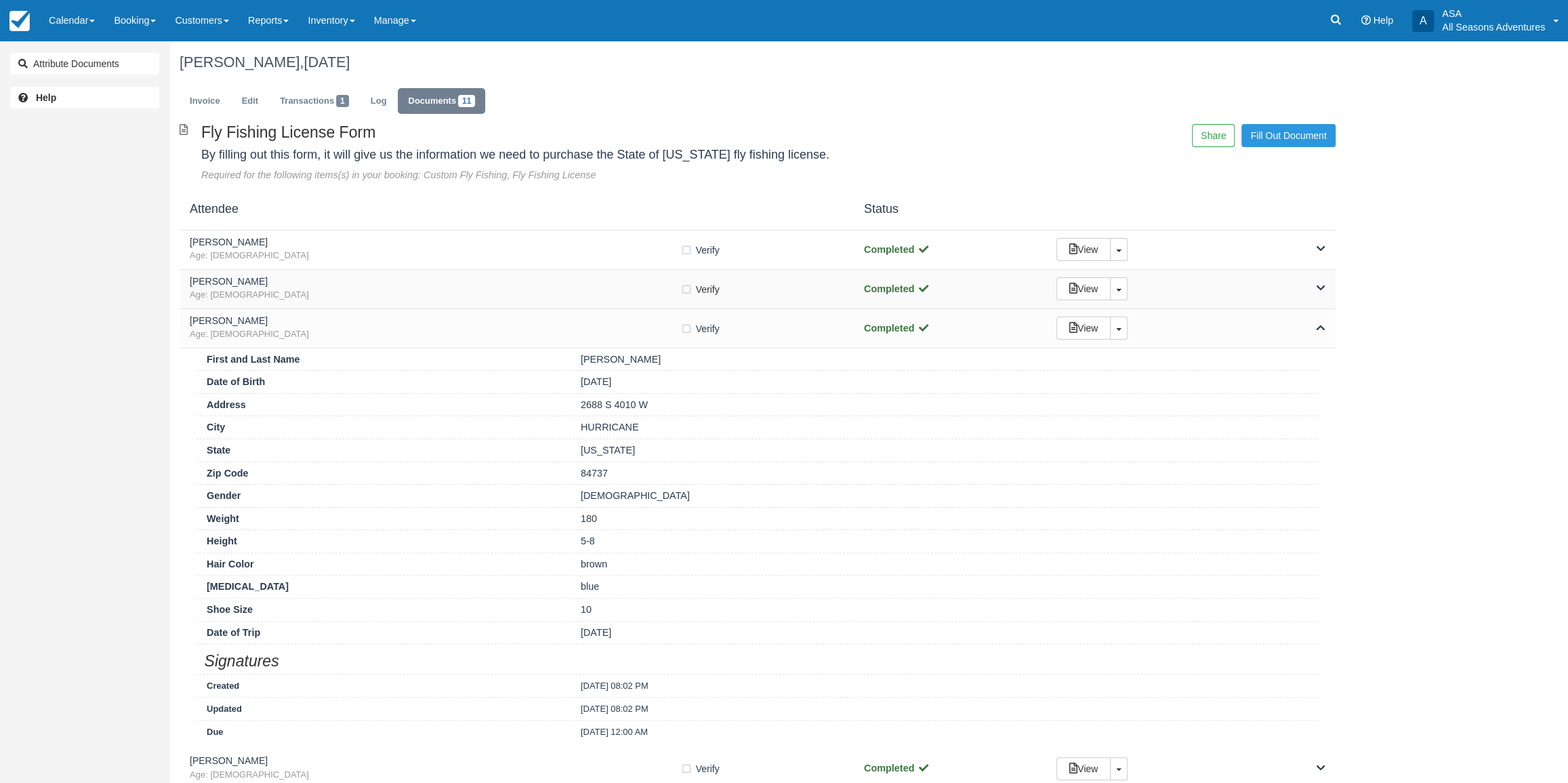
click at [688, 290] on label "Verify Verified" at bounding box center [705, 289] width 48 height 20
checkbox input "true"
click at [688, 329] on label "Verify Verified" at bounding box center [705, 329] width 48 height 20
checkbox input "true"
click at [1250, 338] on div "View Toggle Dropdown Detach" at bounding box center [1190, 329] width 289 height 23
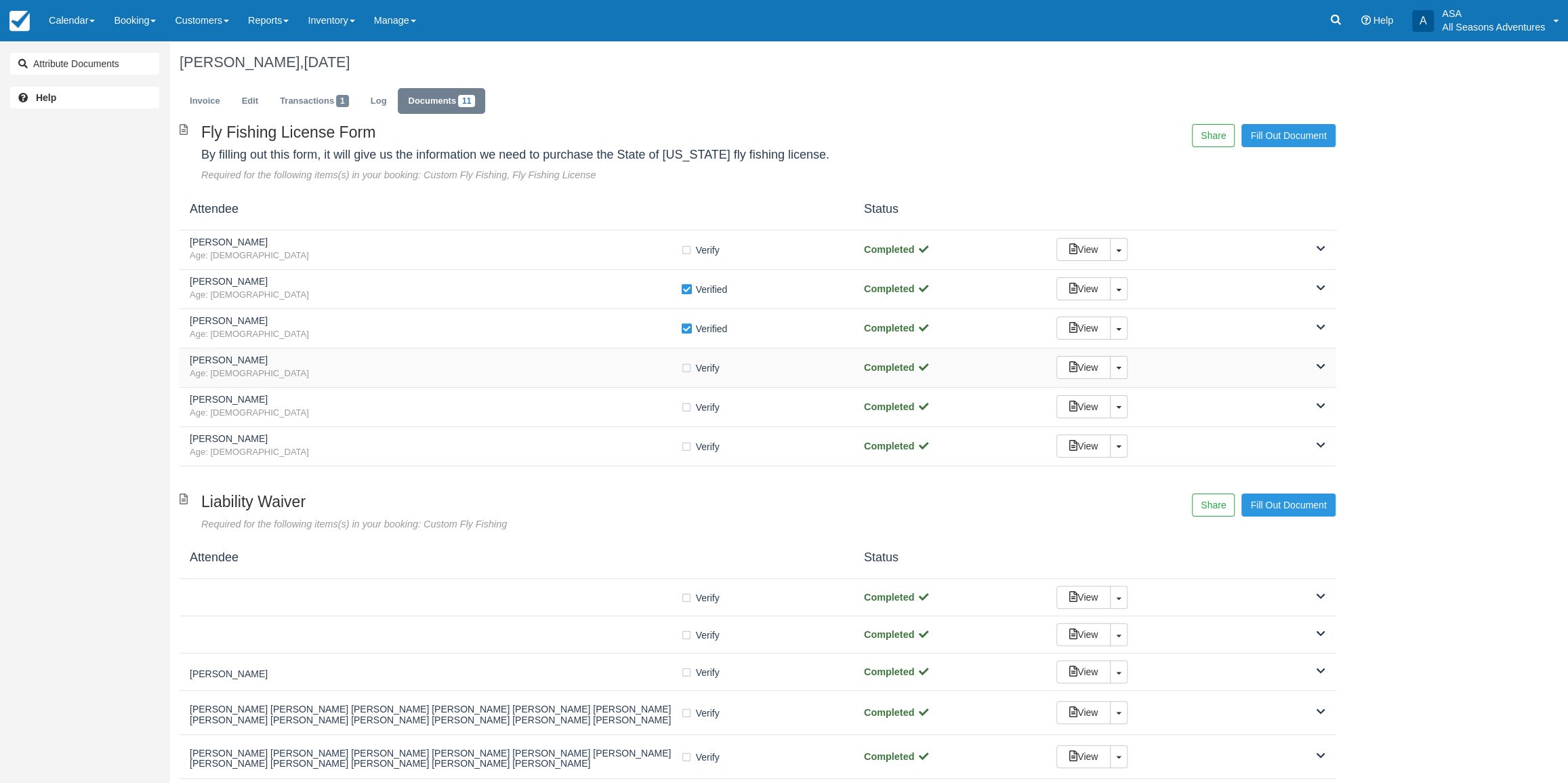
click at [1238, 363] on div "View Toggle Dropdown Detach" at bounding box center [1190, 367] width 289 height 23
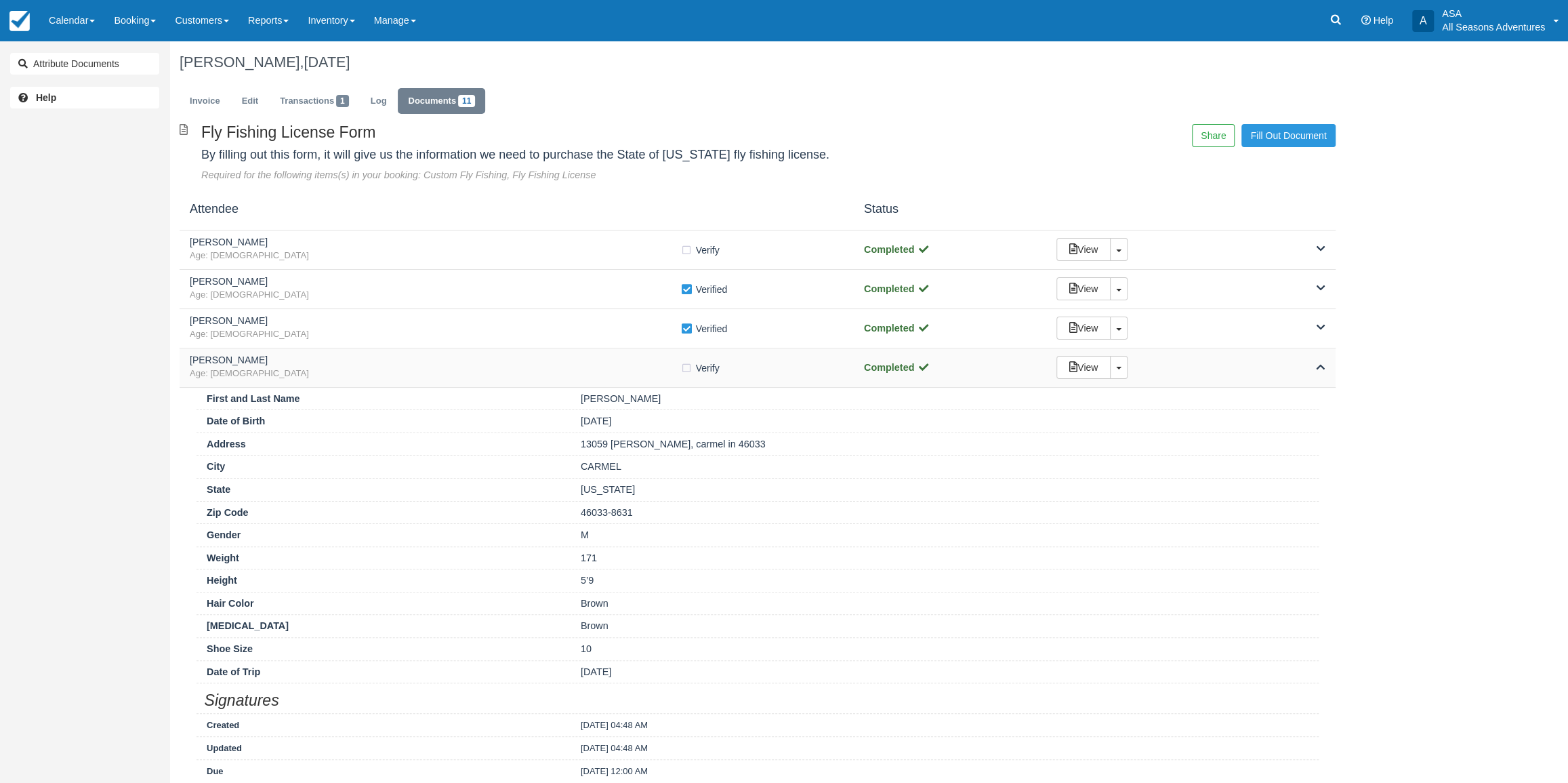
click at [669, 367] on span "Age: 57" at bounding box center [435, 373] width 490 height 13
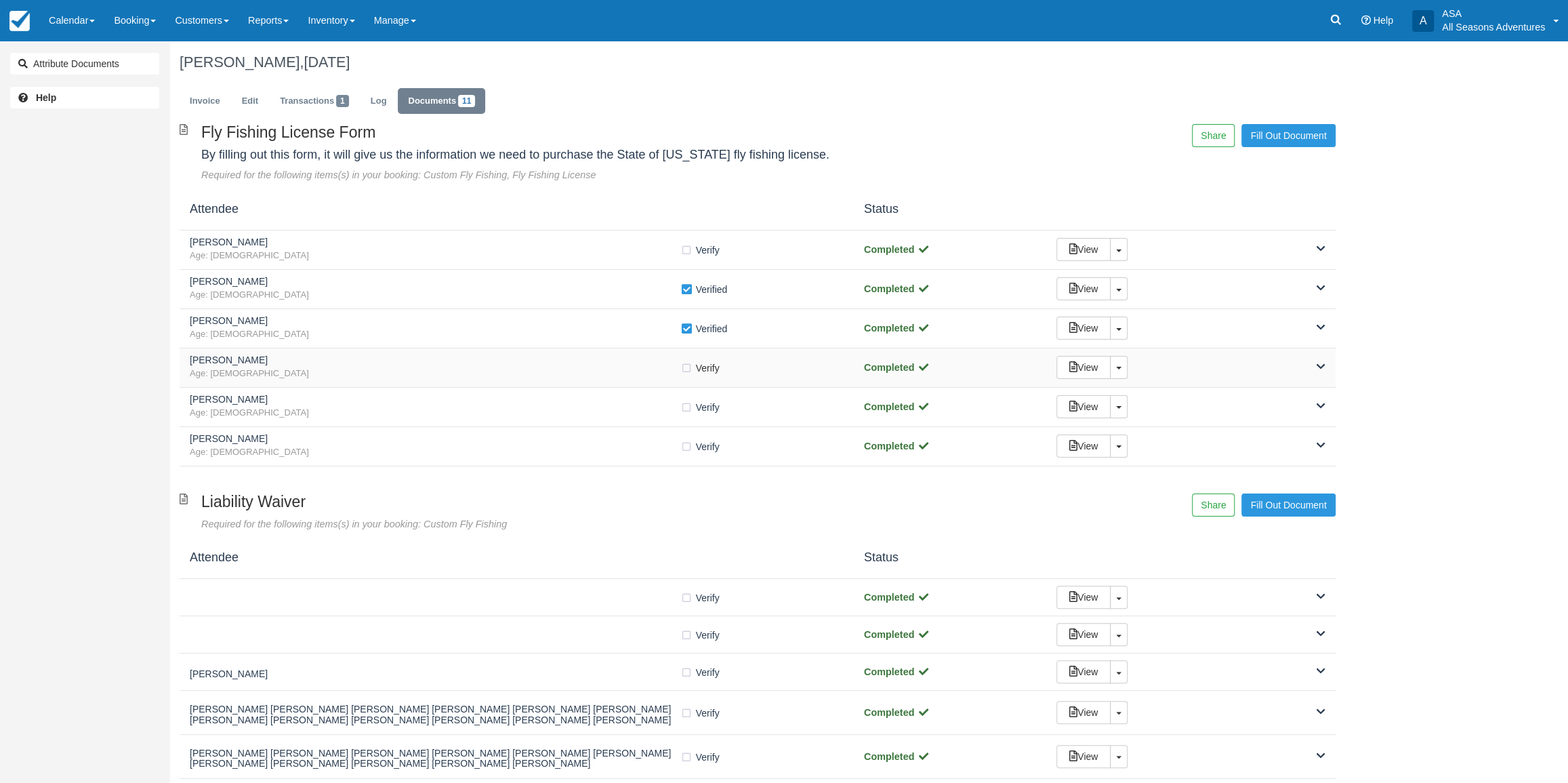
click at [681, 365] on label "Verify Verified" at bounding box center [705, 367] width 48 height 20
checkbox input "true"
click at [1214, 409] on div "View Toggle Dropdown Detach" at bounding box center [1190, 407] width 289 height 23
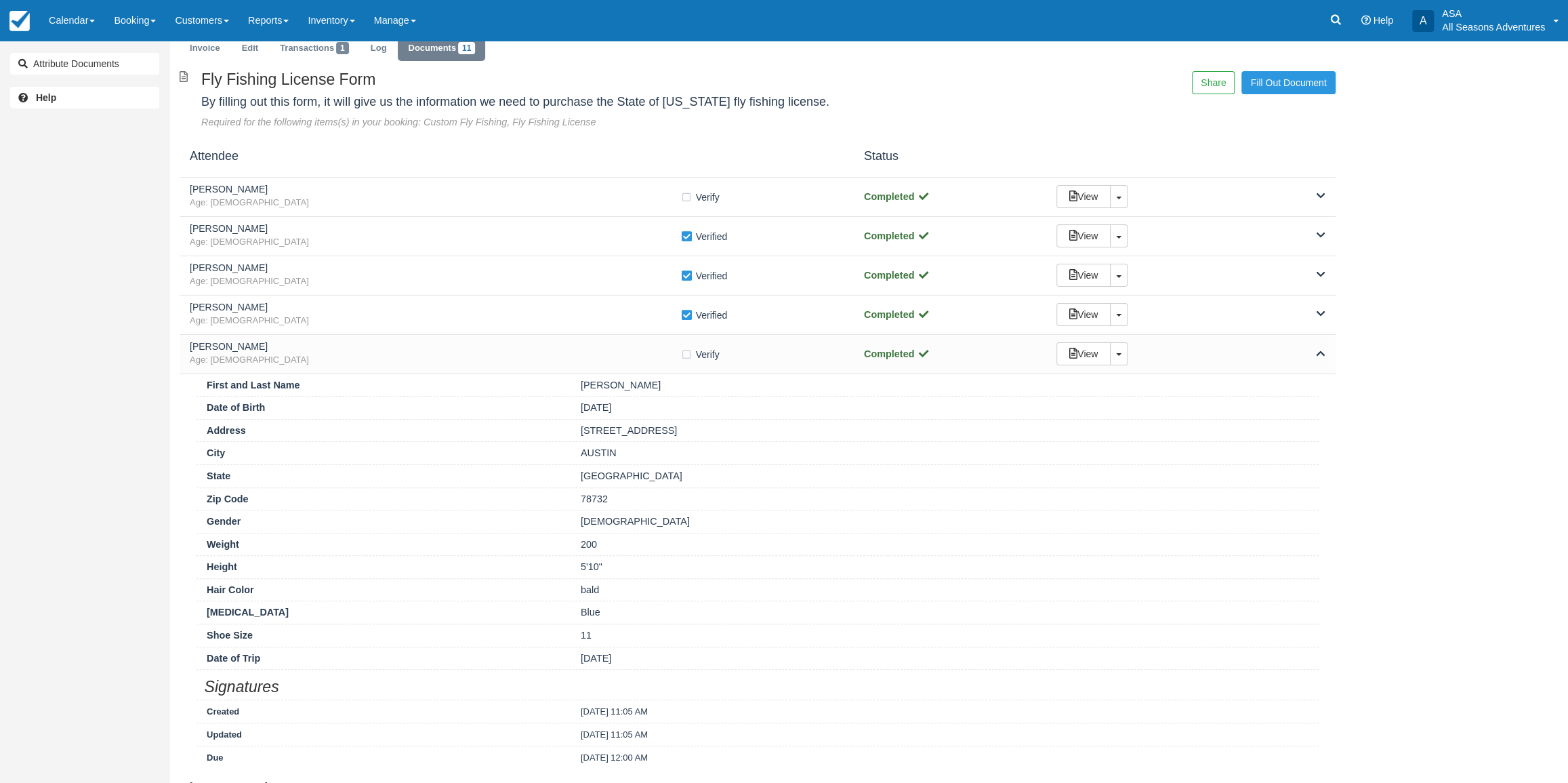
scroll to position [123, 0]
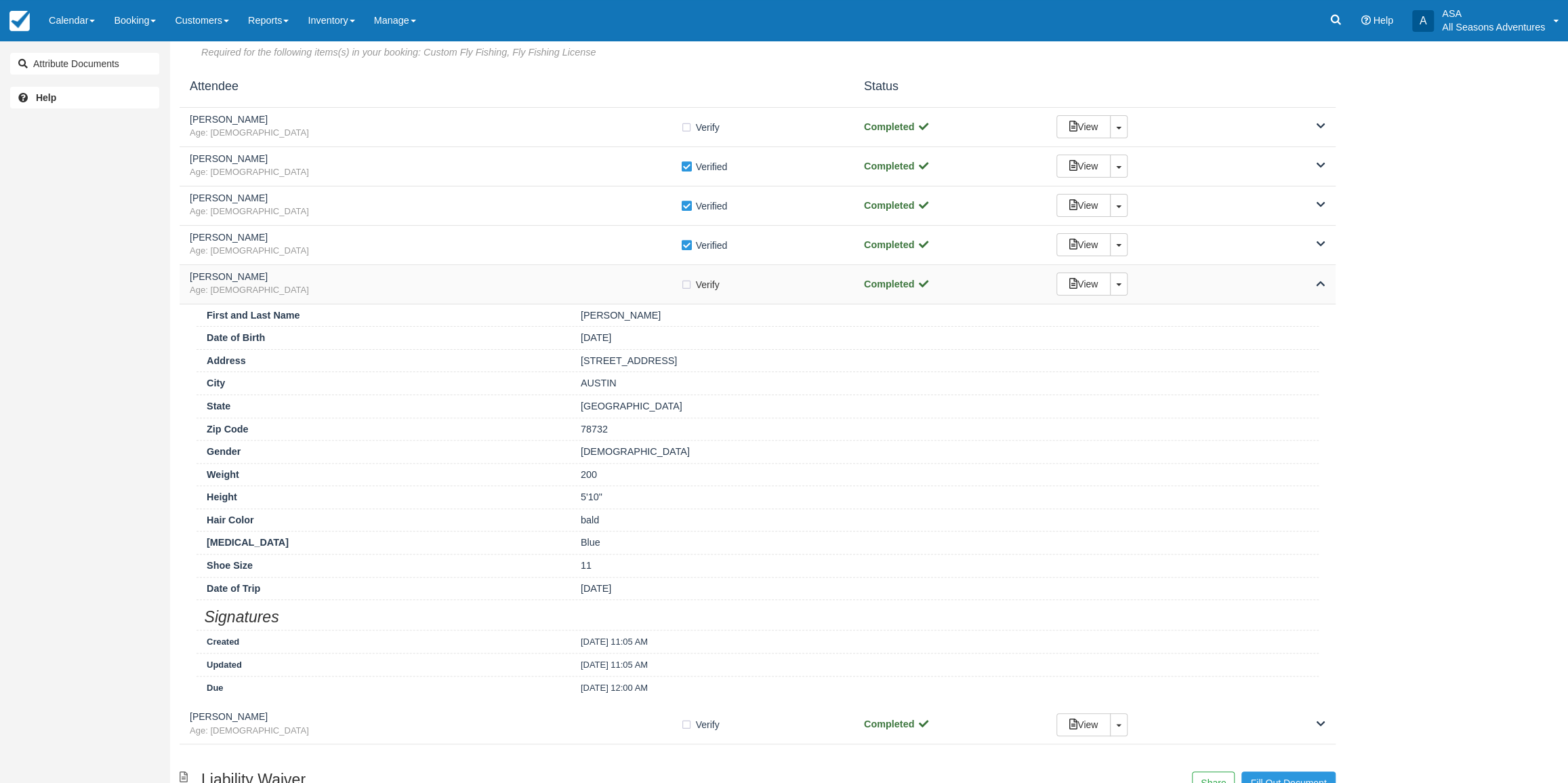
click at [688, 285] on label "Verify Verified" at bounding box center [705, 284] width 48 height 20
checkbox input "true"
click at [1160, 282] on div "View Toggle Dropdown Detach" at bounding box center [1190, 284] width 289 height 23
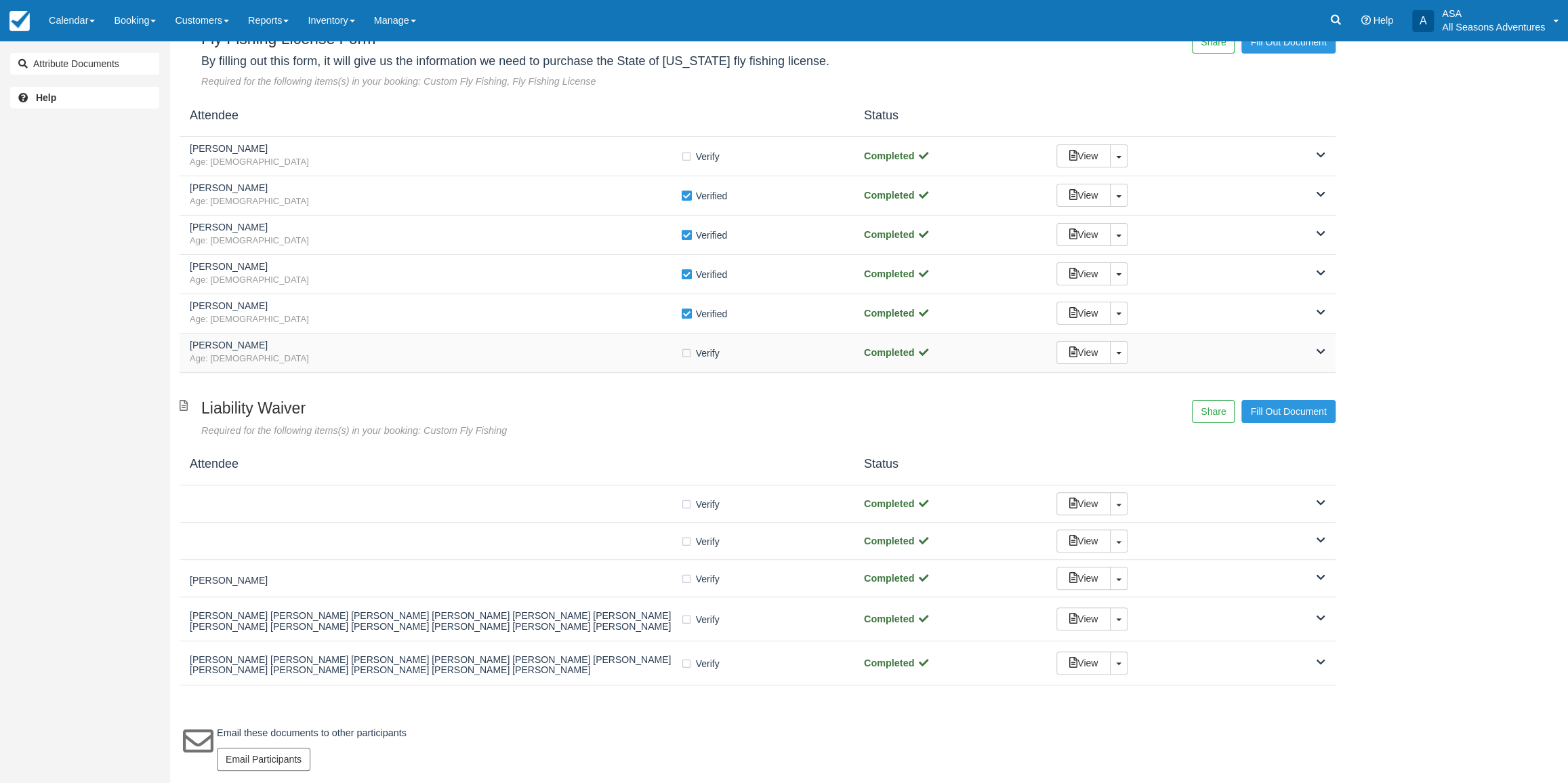
click at [1197, 357] on div "View Toggle Dropdown Detach" at bounding box center [1190, 353] width 289 height 23
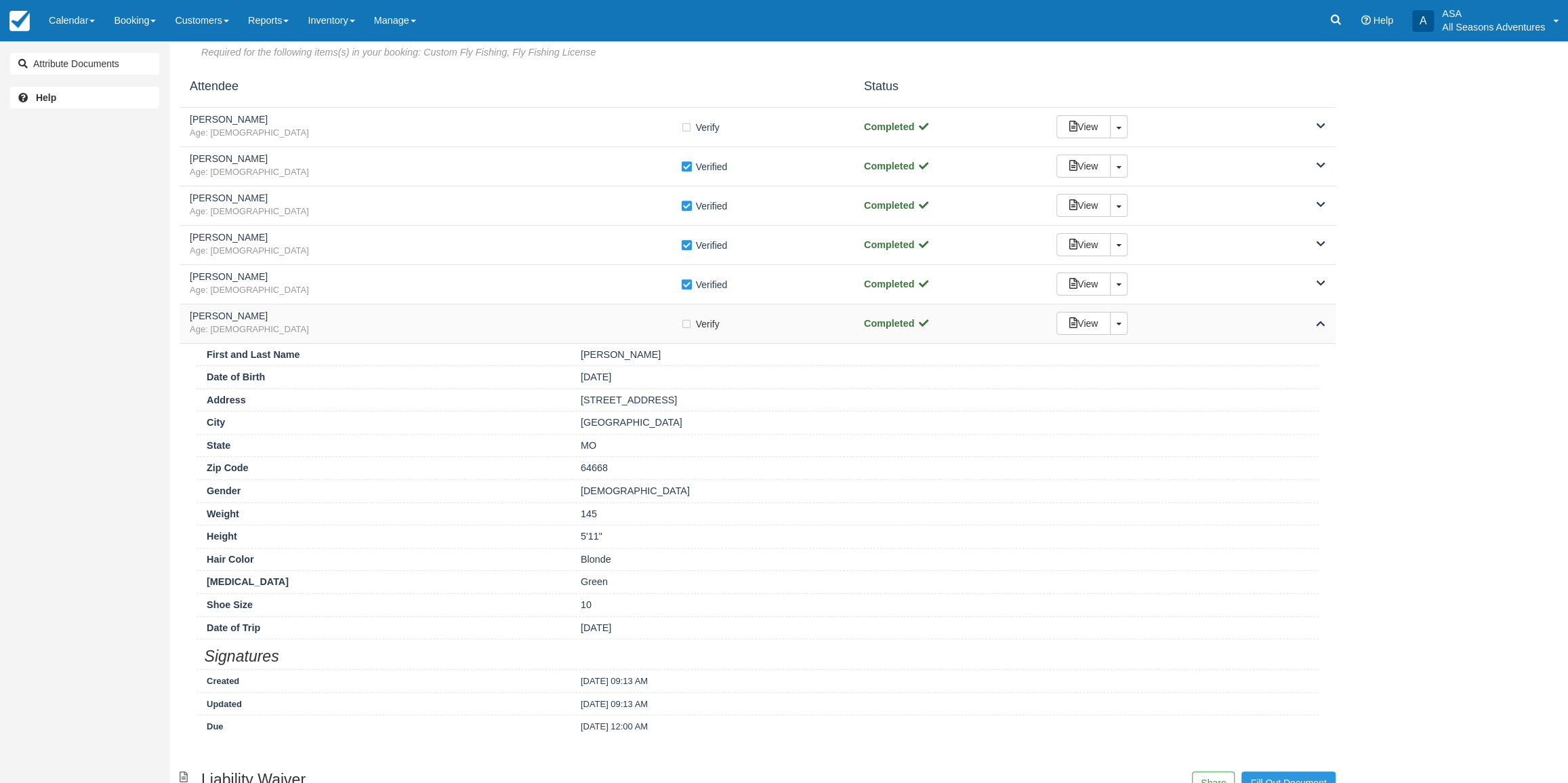
click at [687, 328] on label "Verify Verified" at bounding box center [705, 324] width 48 height 20
checkbox input "true"
drag, startPoint x: 595, startPoint y: 321, endPoint x: 380, endPoint y: 210, distance: 242.0
click at [595, 321] on div "Cody Albrecht Age: 28" at bounding box center [435, 324] width 490 height 25
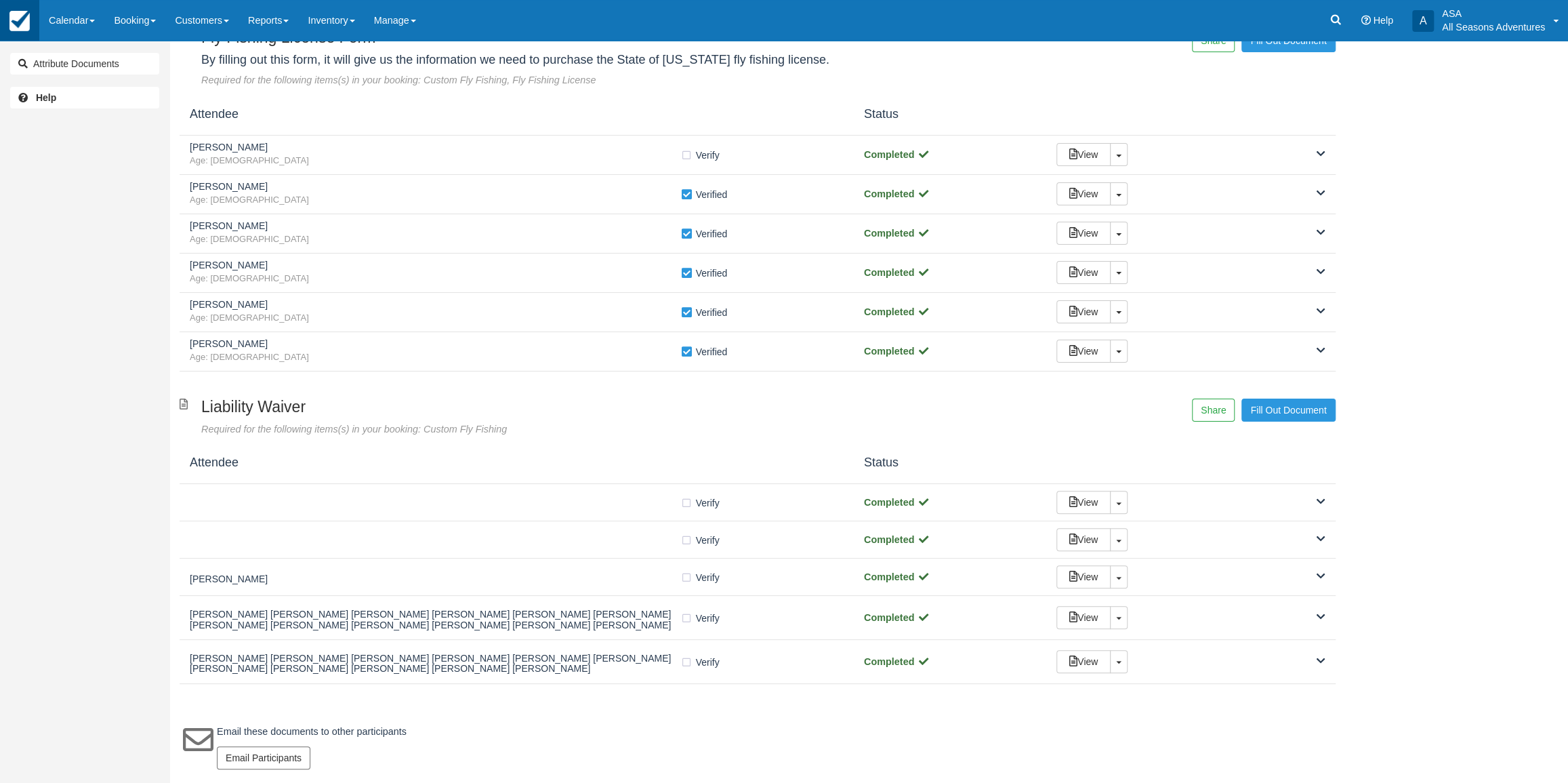
scroll to position [93, 0]
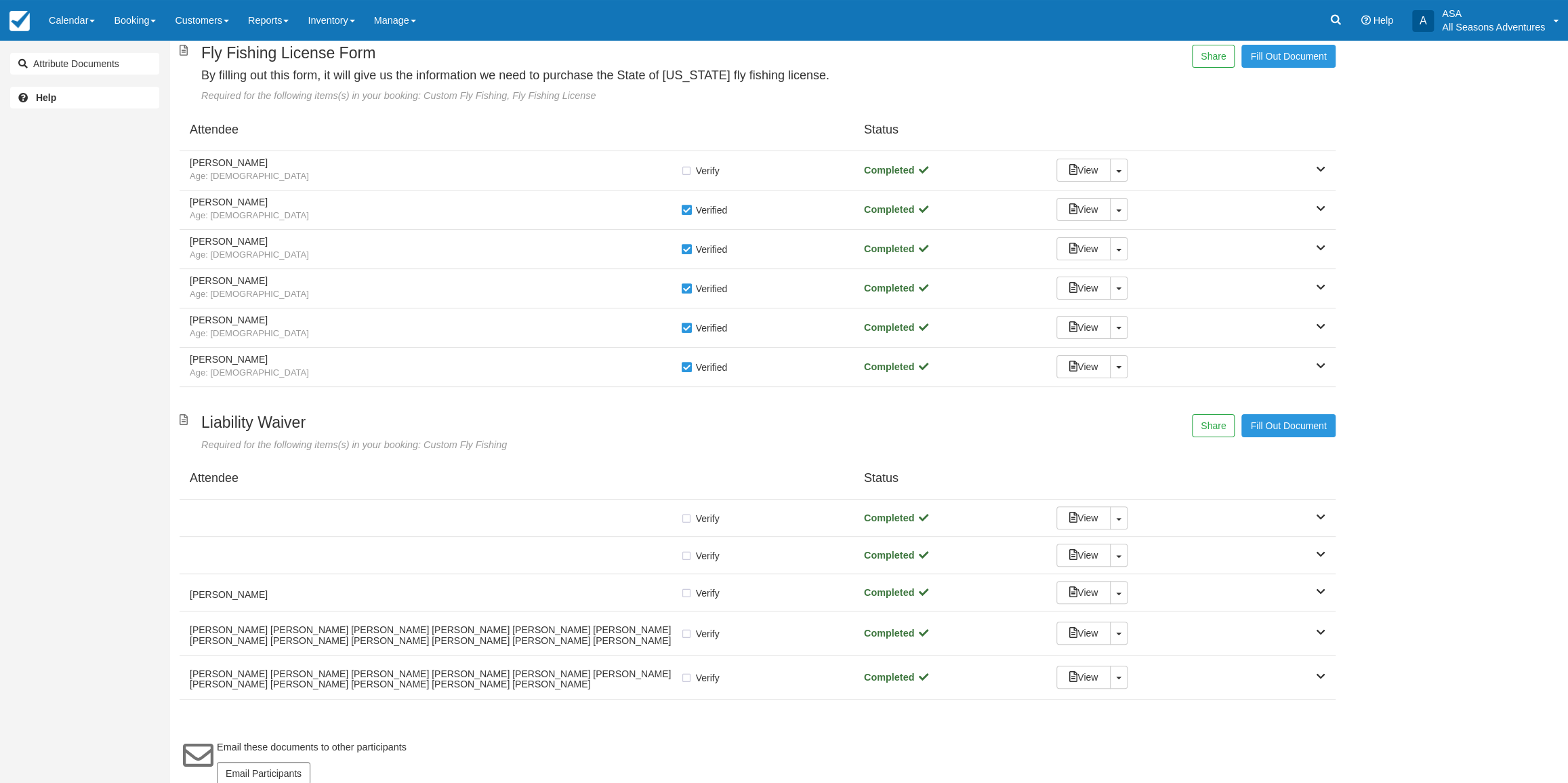
scroll to position [93, 0]
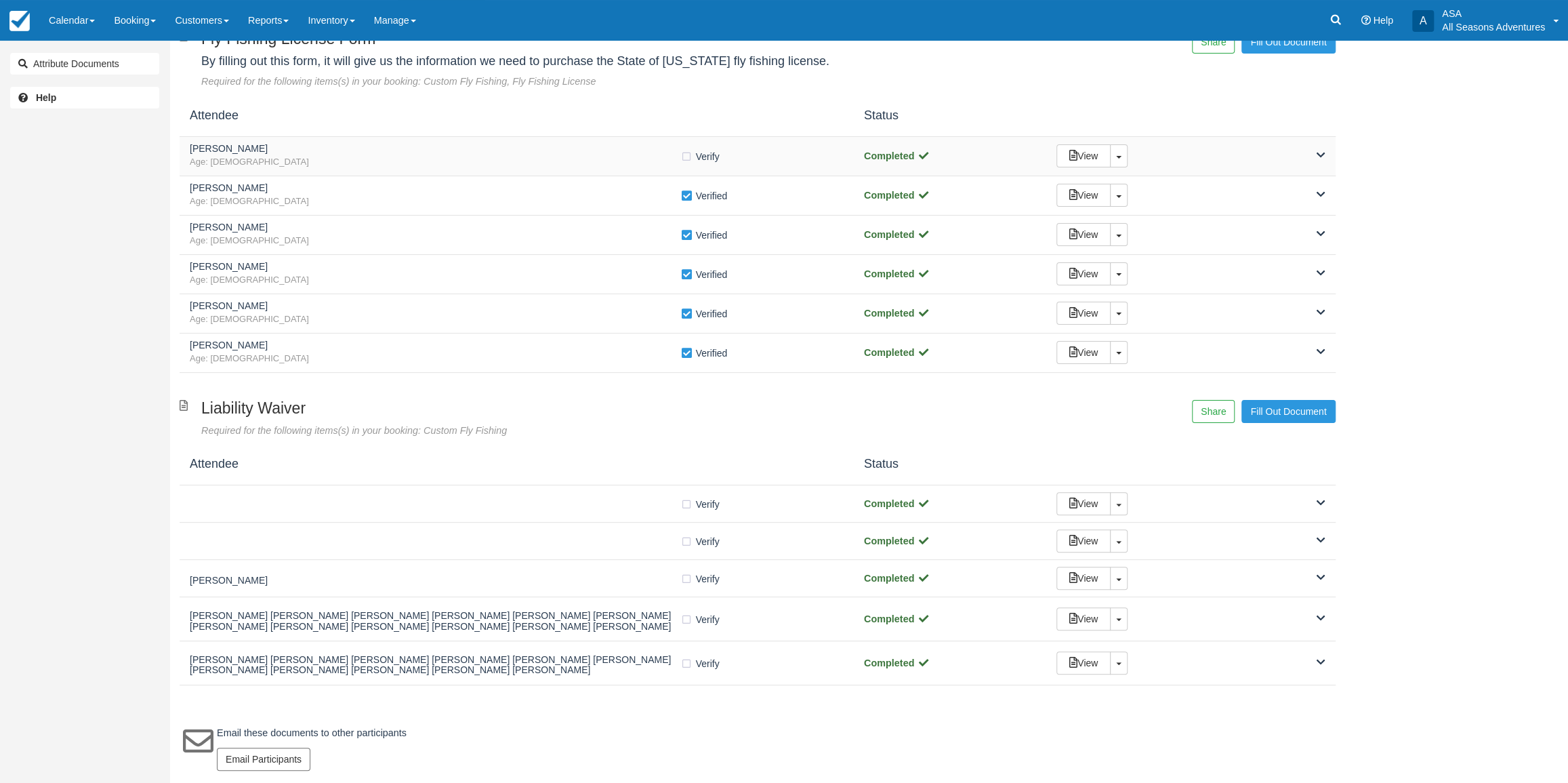
click at [458, 166] on span "Age: [DEMOGRAPHIC_DATA]" at bounding box center [435, 162] width 490 height 13
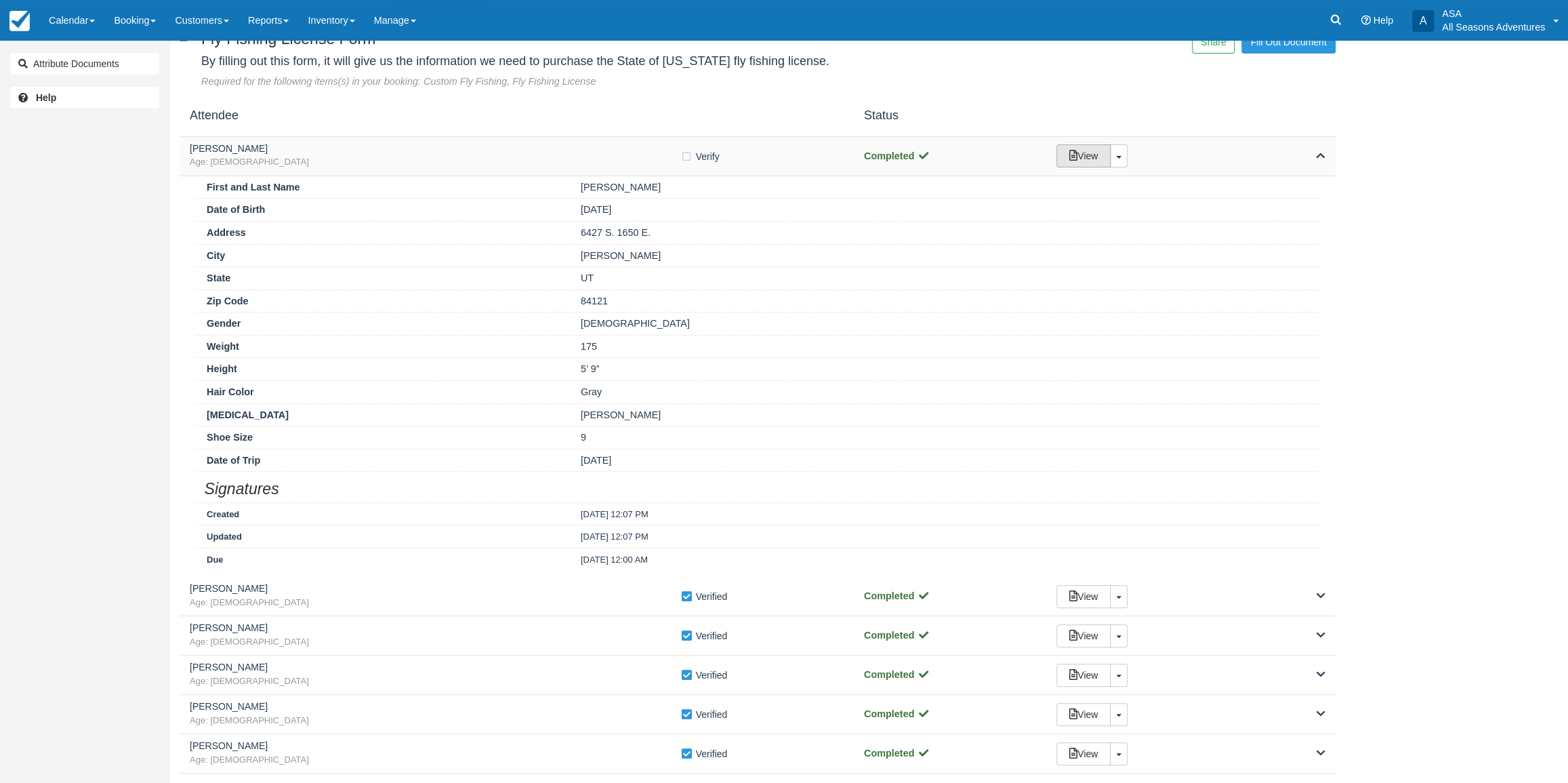
click at [1091, 154] on link "View" at bounding box center [1083, 156] width 54 height 23
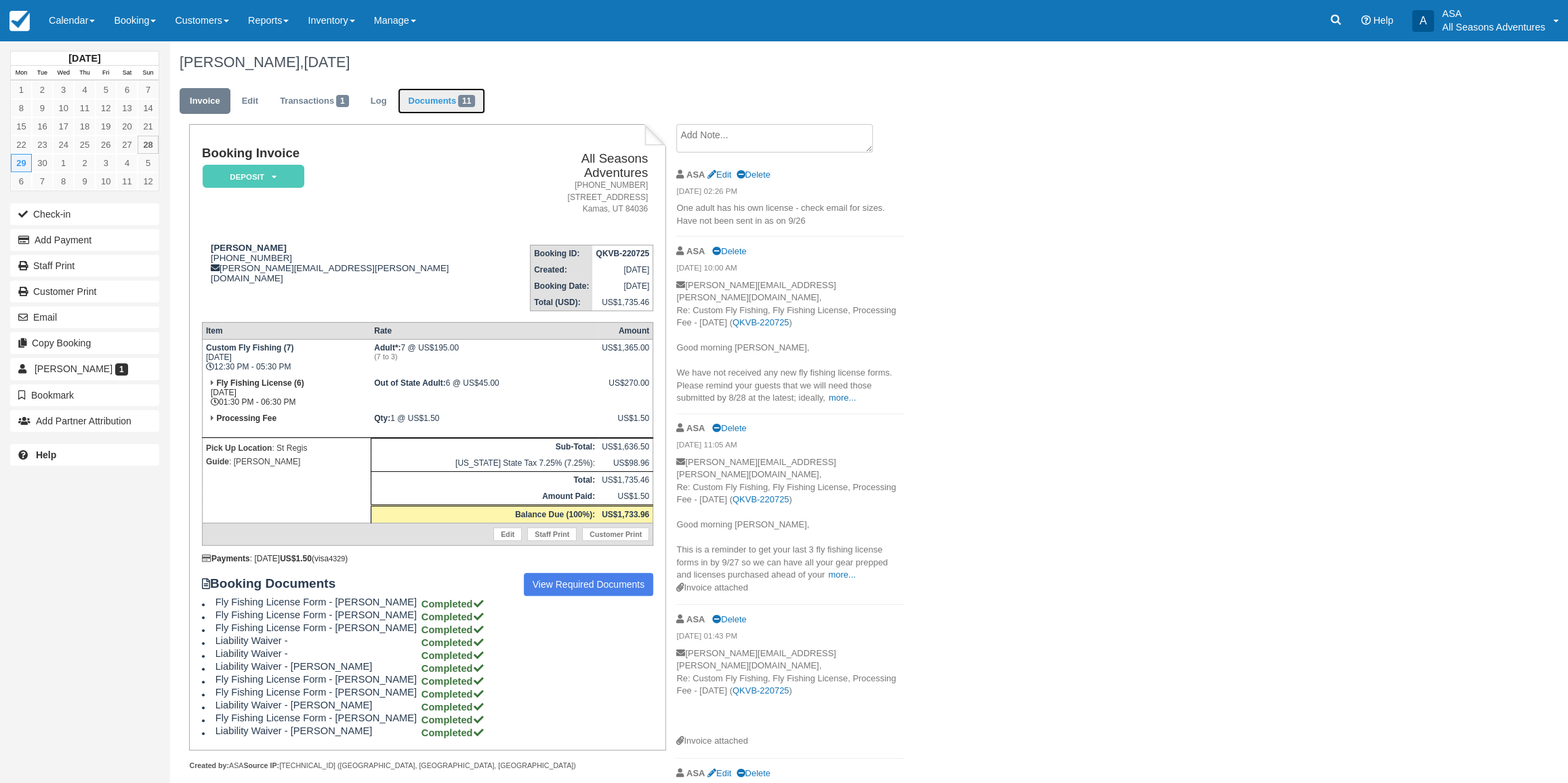
click at [436, 97] on link "Documents 11" at bounding box center [441, 101] width 87 height 26
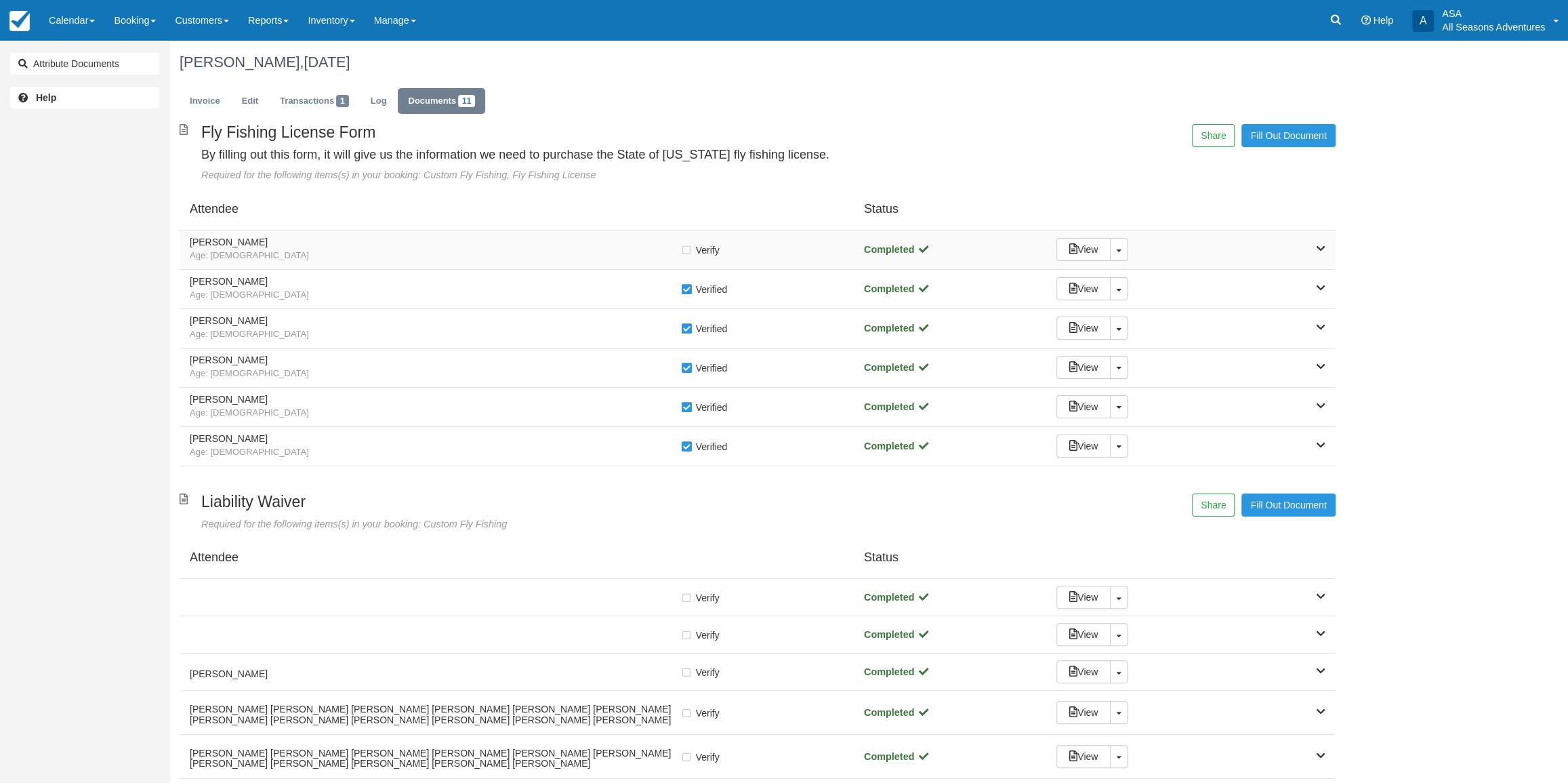
click at [508, 242] on h5 "Clyde Larsen" at bounding box center [435, 242] width 490 height 10
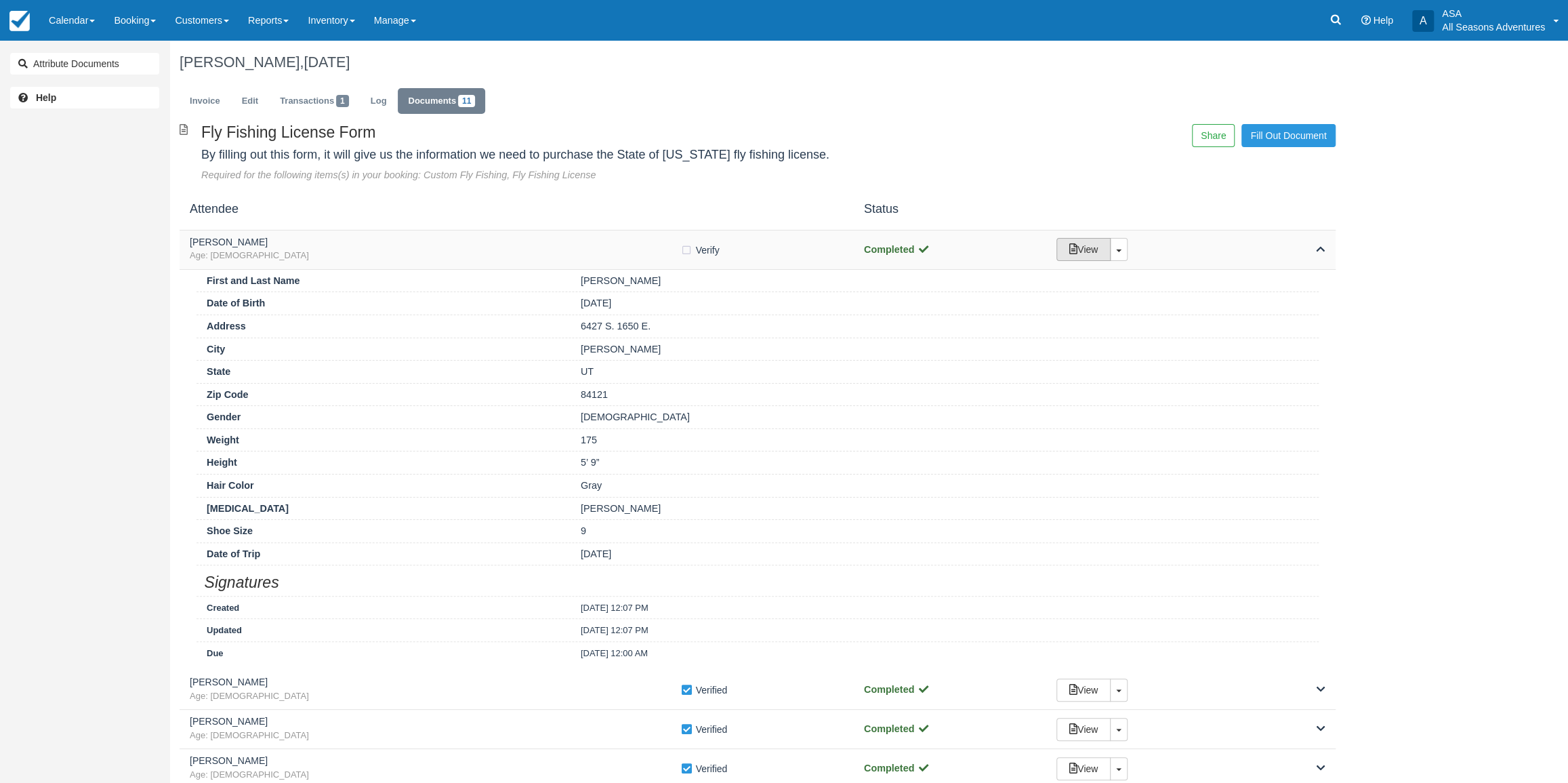
click at [1080, 250] on link "View" at bounding box center [1083, 249] width 54 height 23
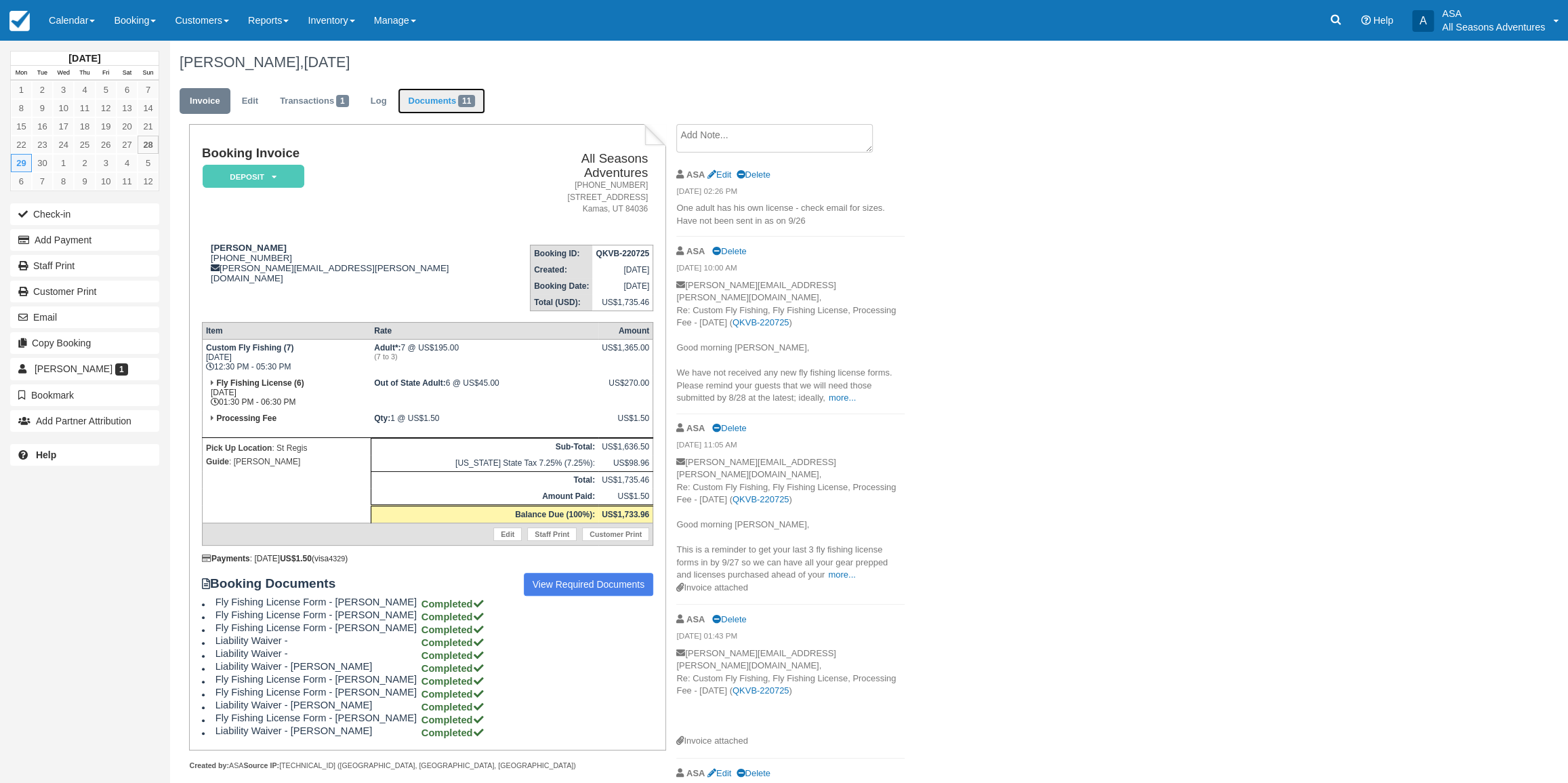
click at [452, 110] on link "Documents 11" at bounding box center [441, 101] width 87 height 26
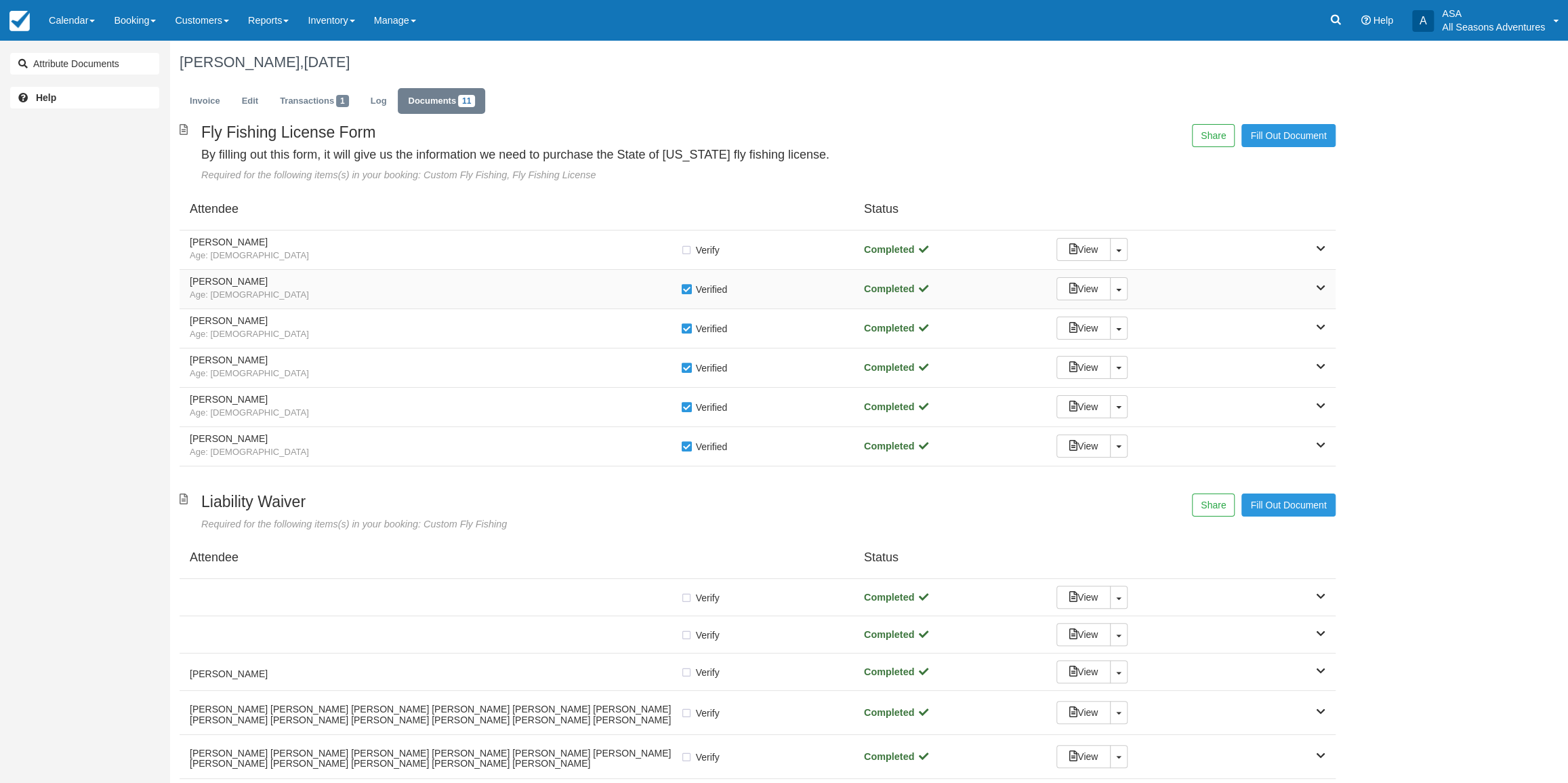
click at [470, 285] on h5 "Brent LeFevre" at bounding box center [435, 281] width 490 height 10
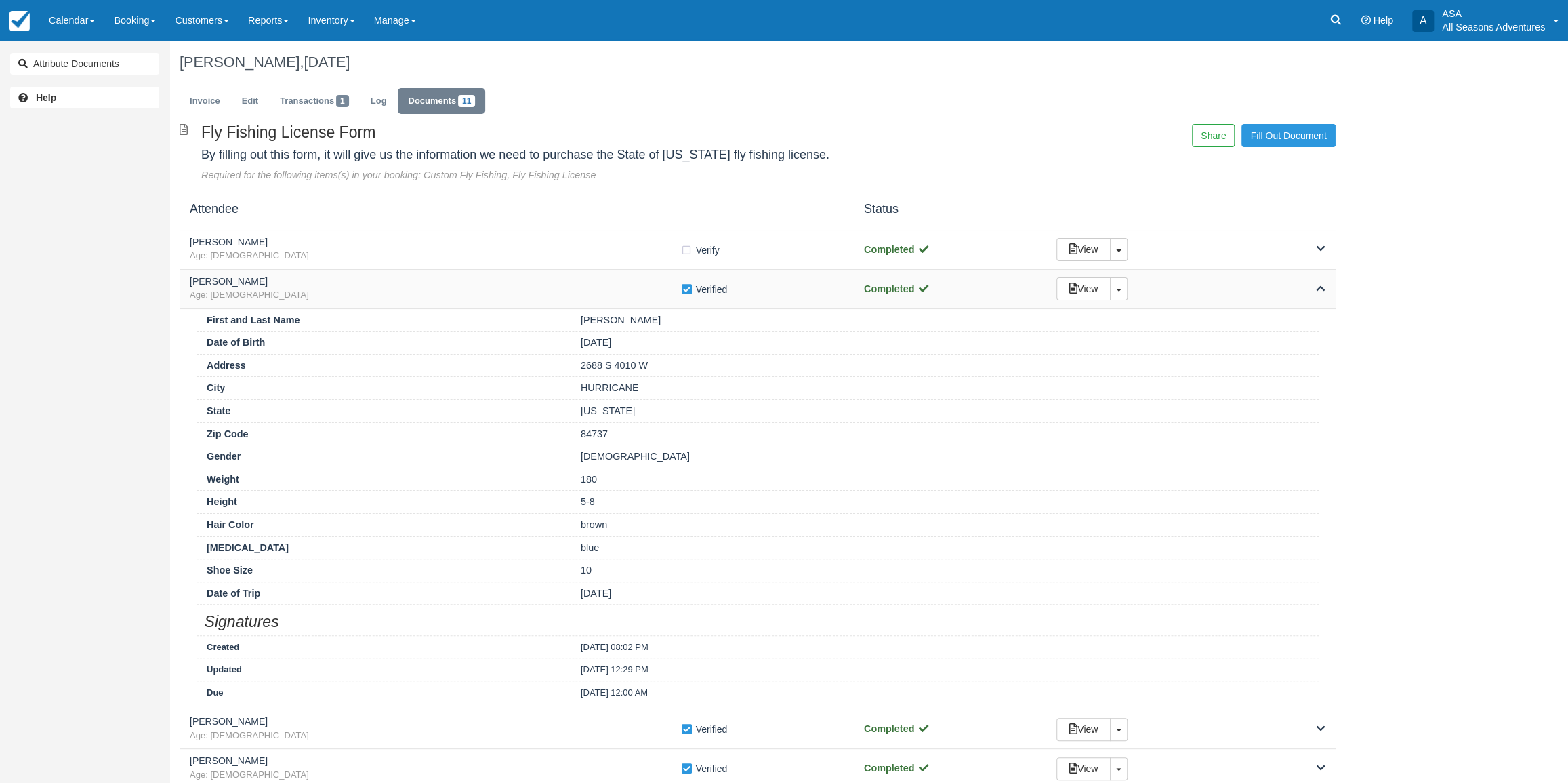
click at [470, 285] on h5 "Brent LeFevre" at bounding box center [435, 281] width 490 height 10
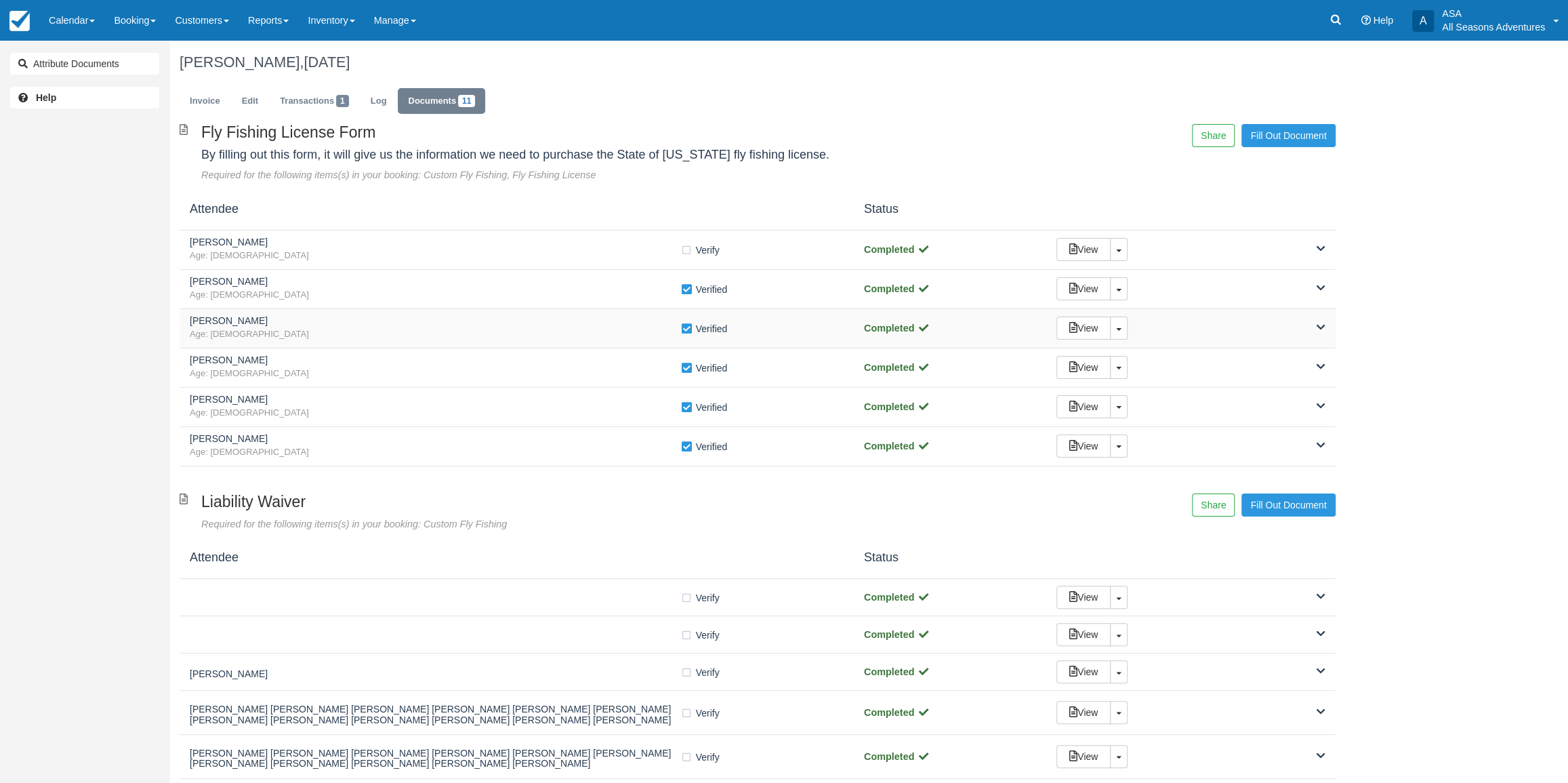
click at [469, 321] on h5 "Oanh Dang" at bounding box center [435, 321] width 490 height 10
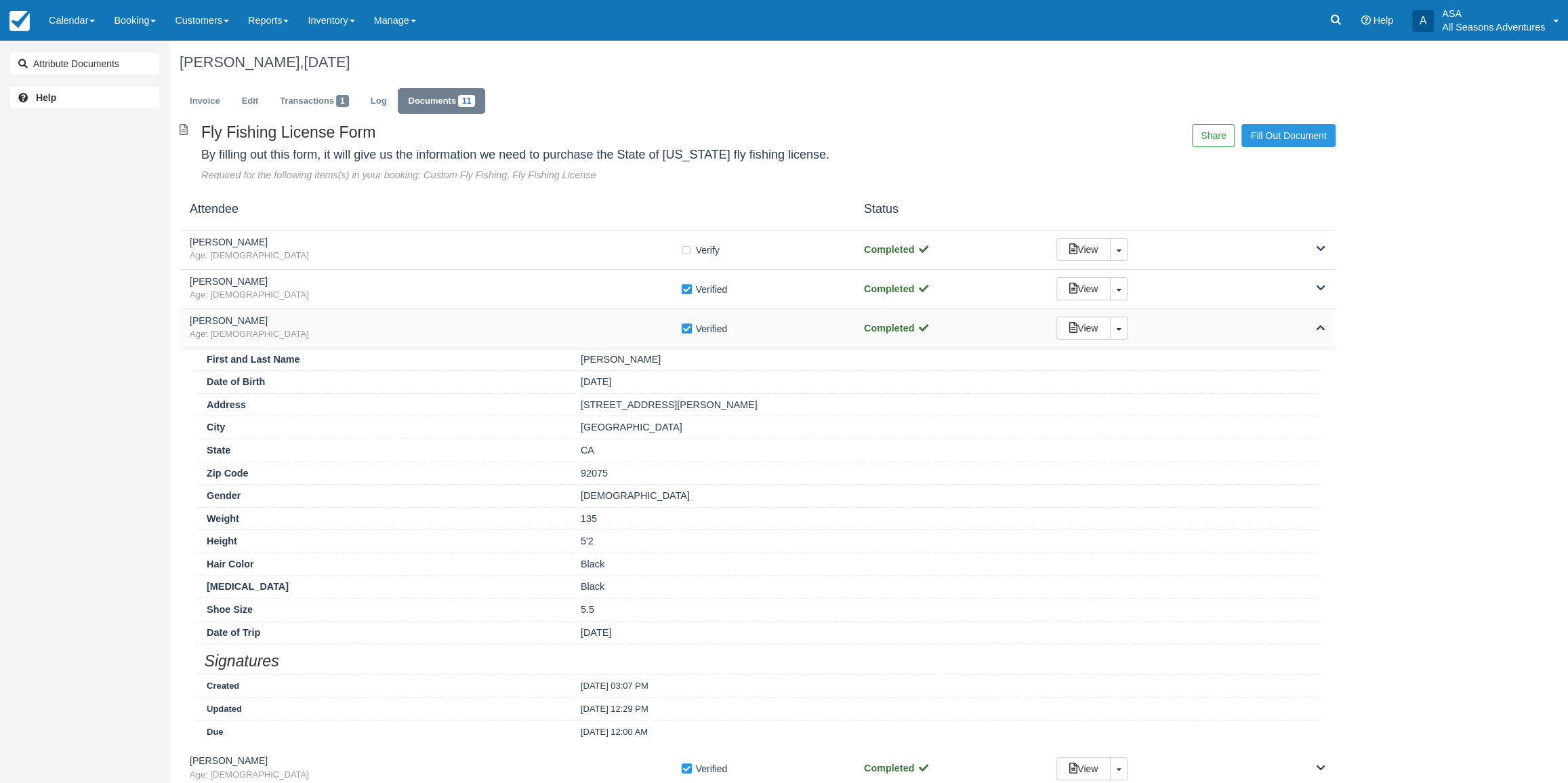
click at [469, 321] on h5 "Oanh Dang" at bounding box center [435, 321] width 490 height 10
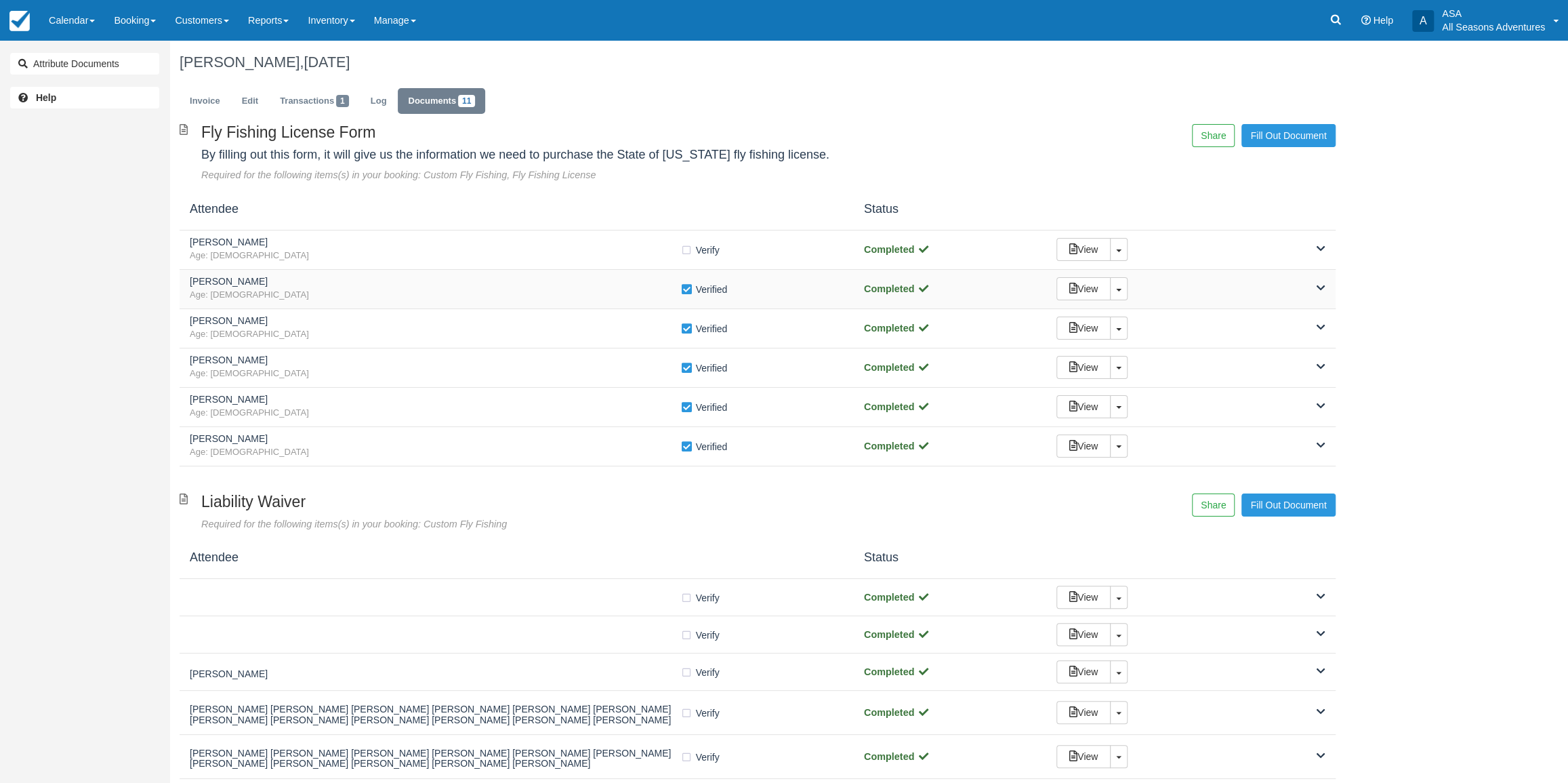
click at [484, 287] on h5 "Brent LeFevre" at bounding box center [435, 281] width 490 height 10
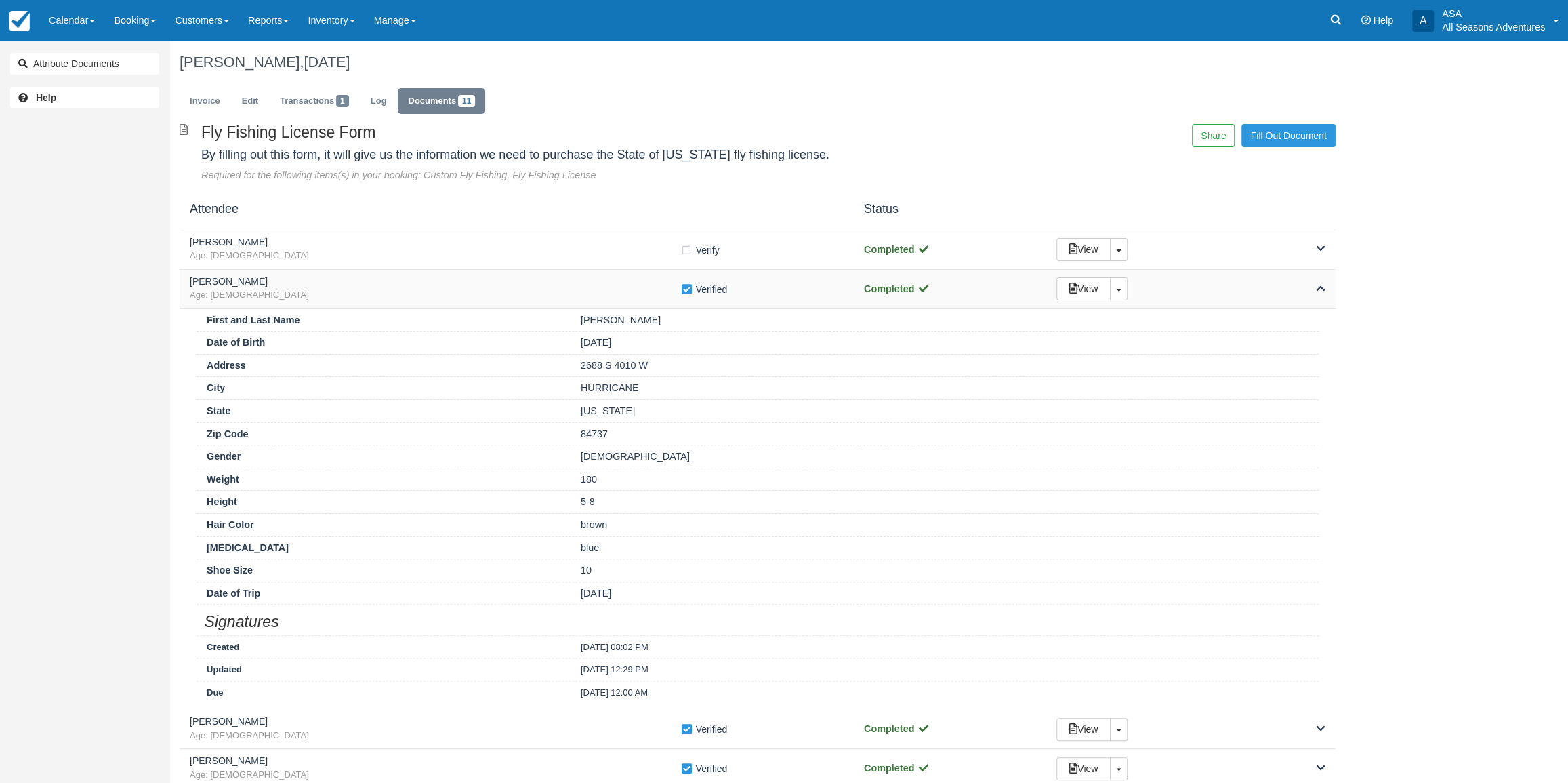
click at [494, 282] on h5 "Brent LeFevre" at bounding box center [435, 281] width 490 height 10
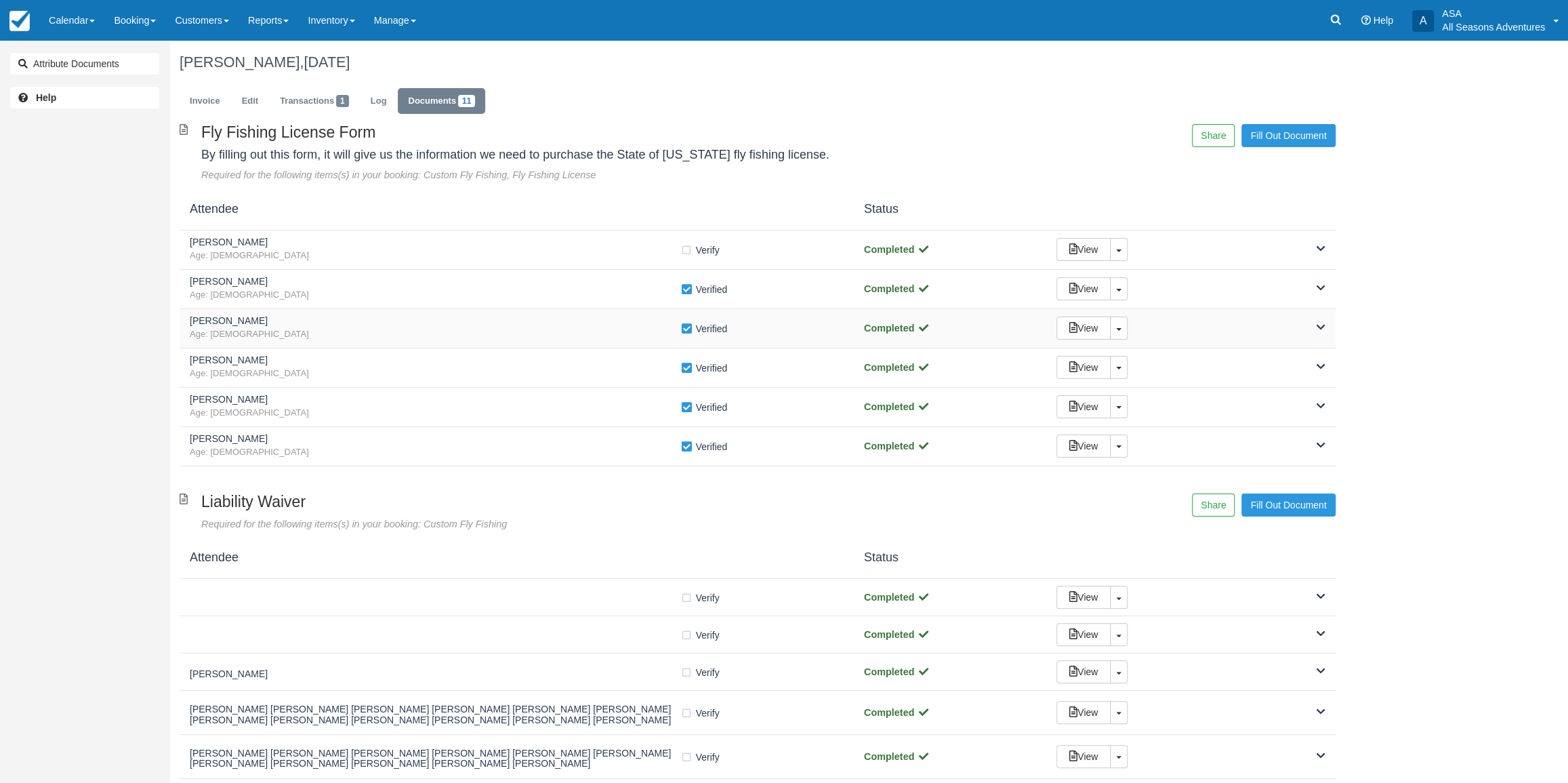
click at [515, 316] on h5 "Oanh Dang" at bounding box center [435, 321] width 490 height 10
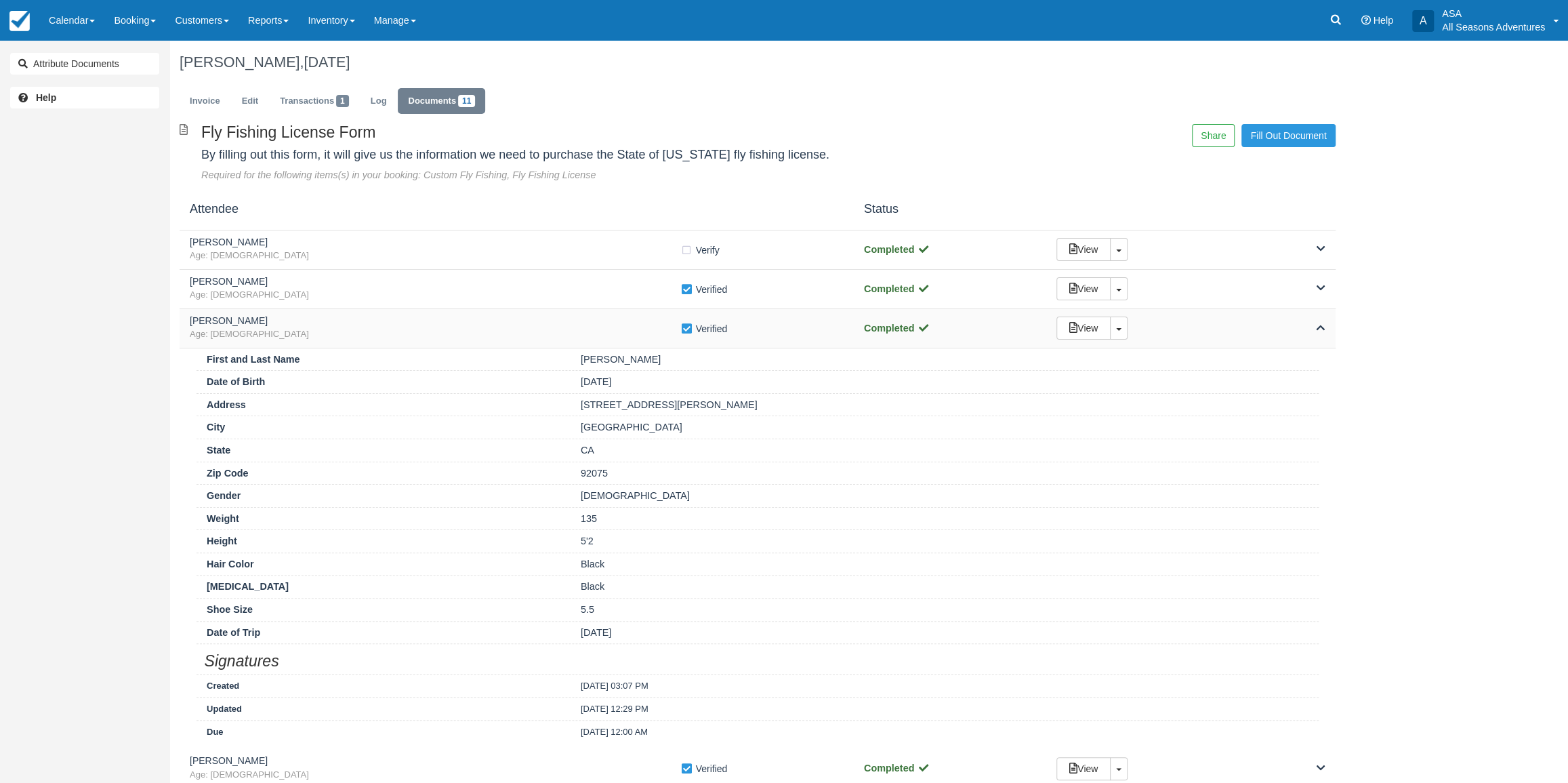
click at [515, 316] on h5 "Oanh Dang" at bounding box center [435, 321] width 490 height 10
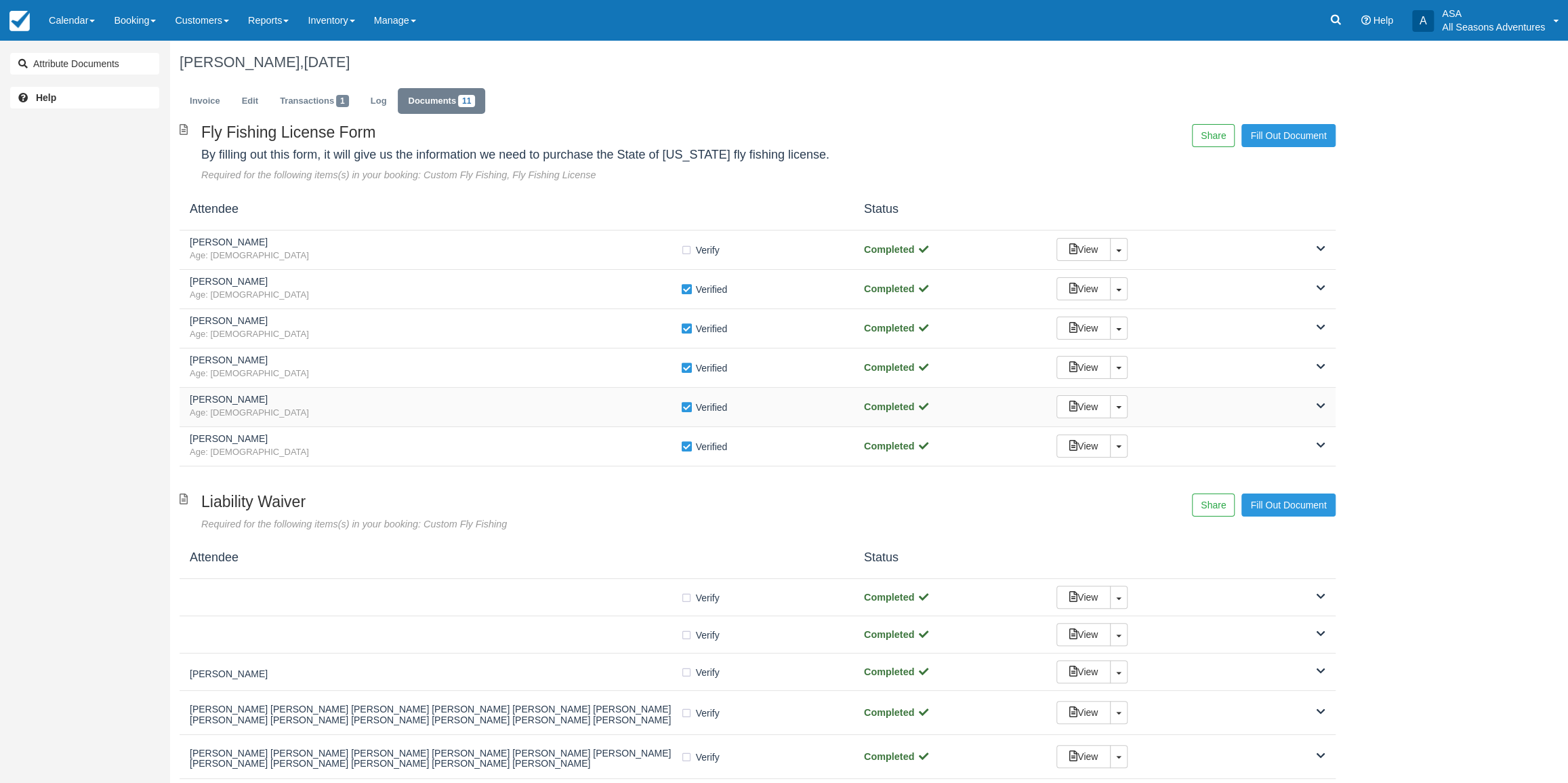
click at [499, 403] on h5 "Kevin Todd Andres" at bounding box center [435, 399] width 490 height 10
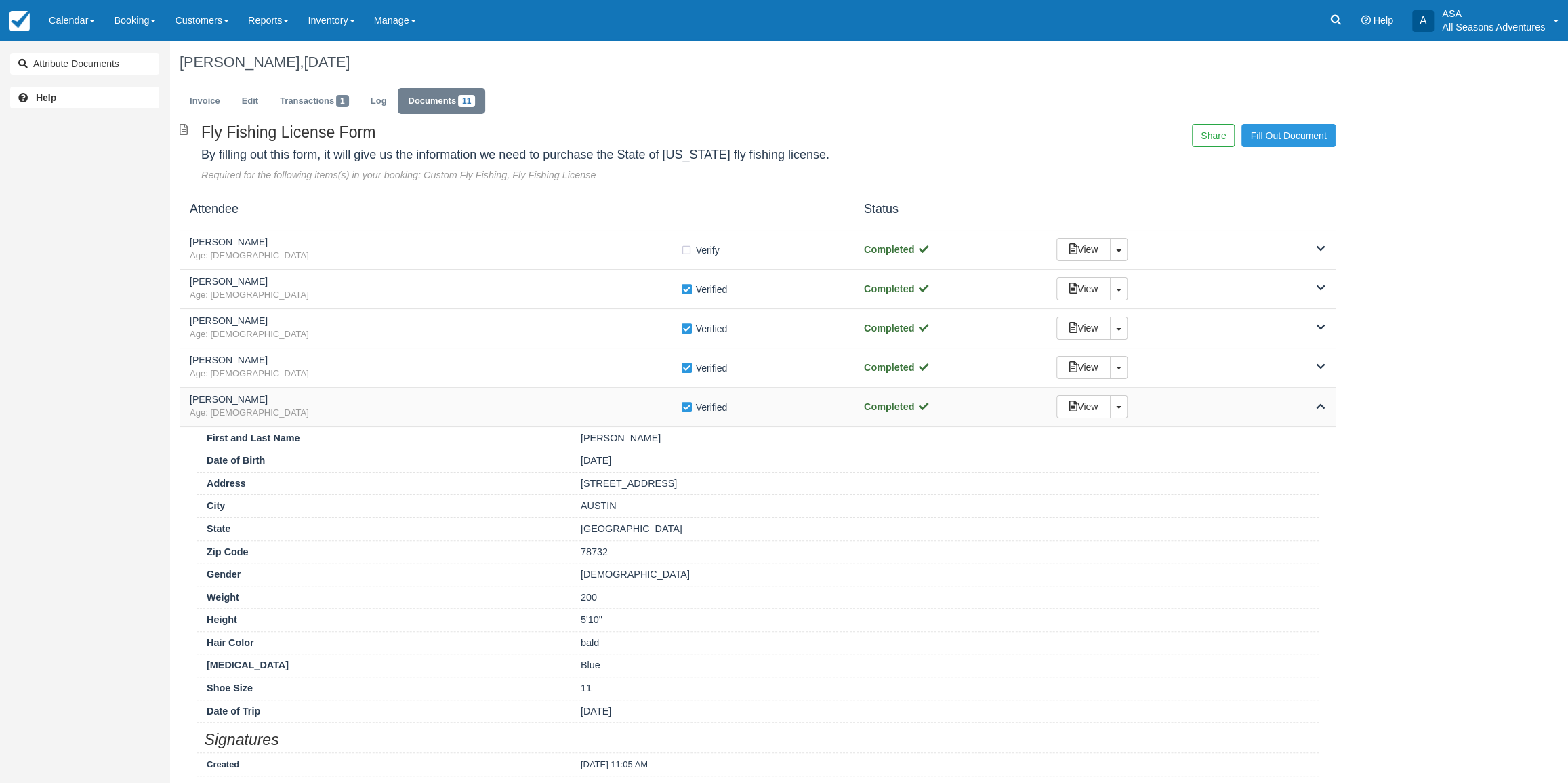
click at [499, 403] on h5 "Kevin Todd Andres" at bounding box center [435, 399] width 490 height 10
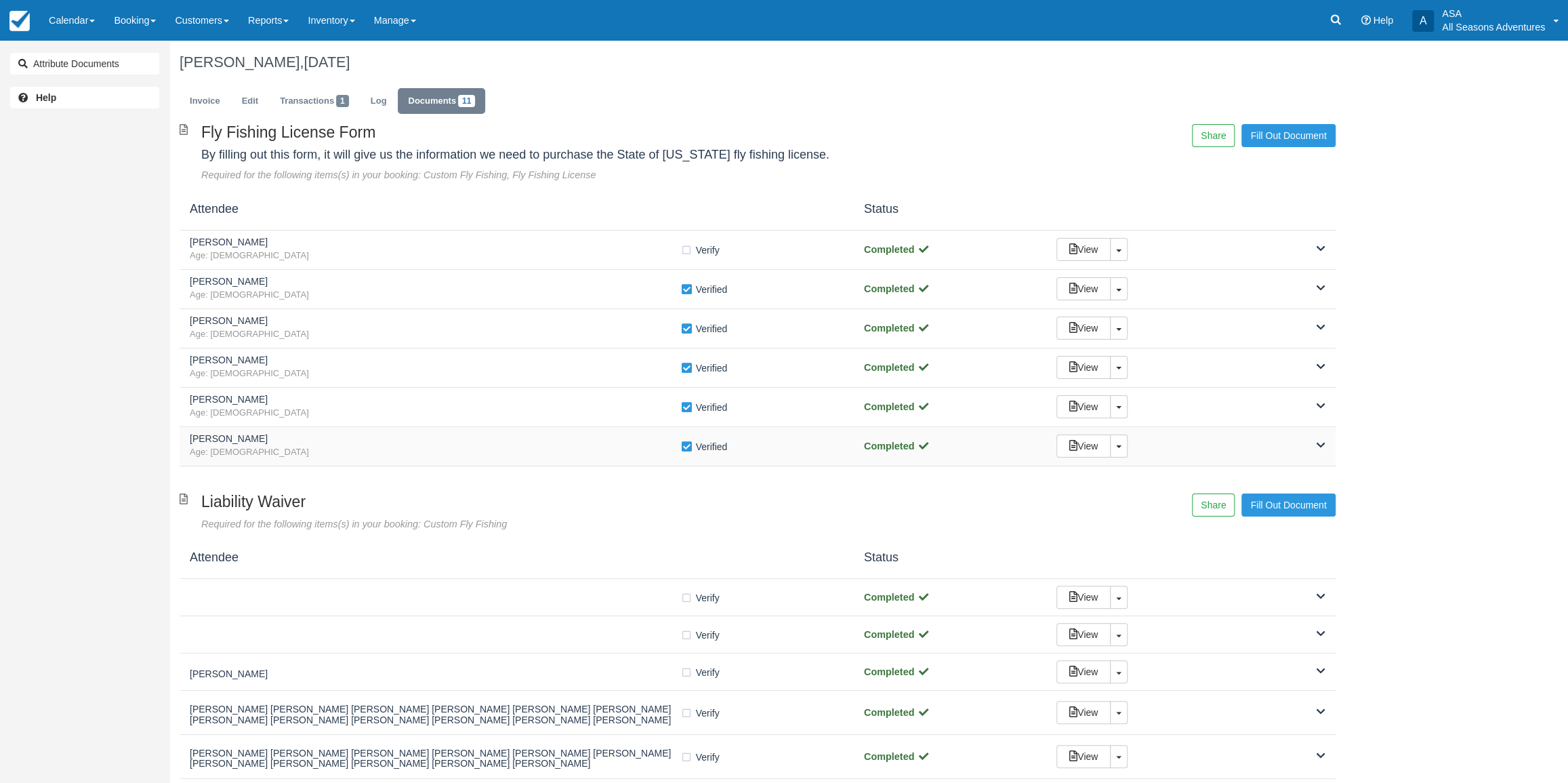
click at [506, 433] on h5 "Cody Albrecht" at bounding box center [435, 438] width 490 height 10
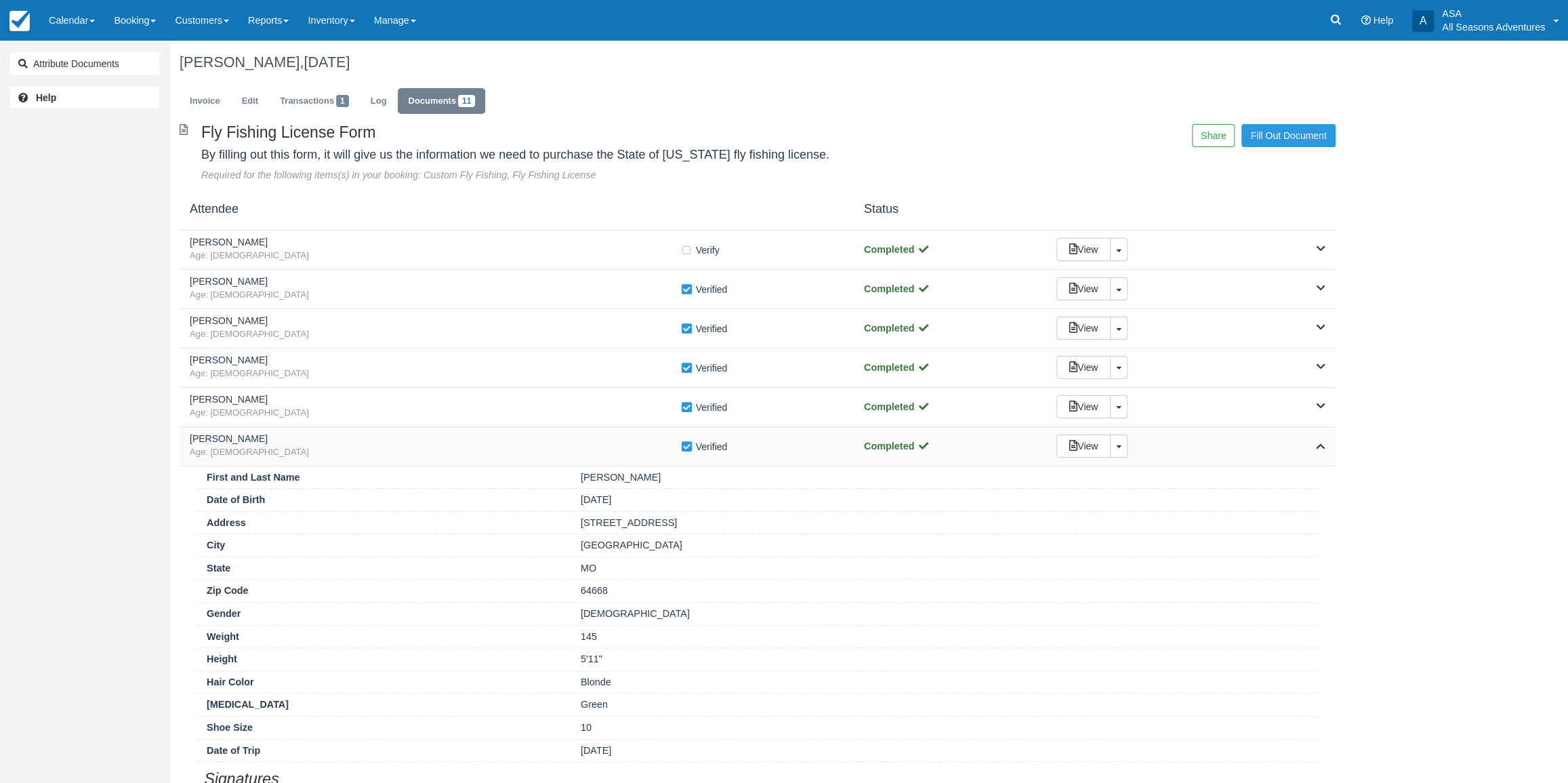
click at [1188, 449] on div "View Toggle Dropdown Detach" at bounding box center [1190, 446] width 289 height 23
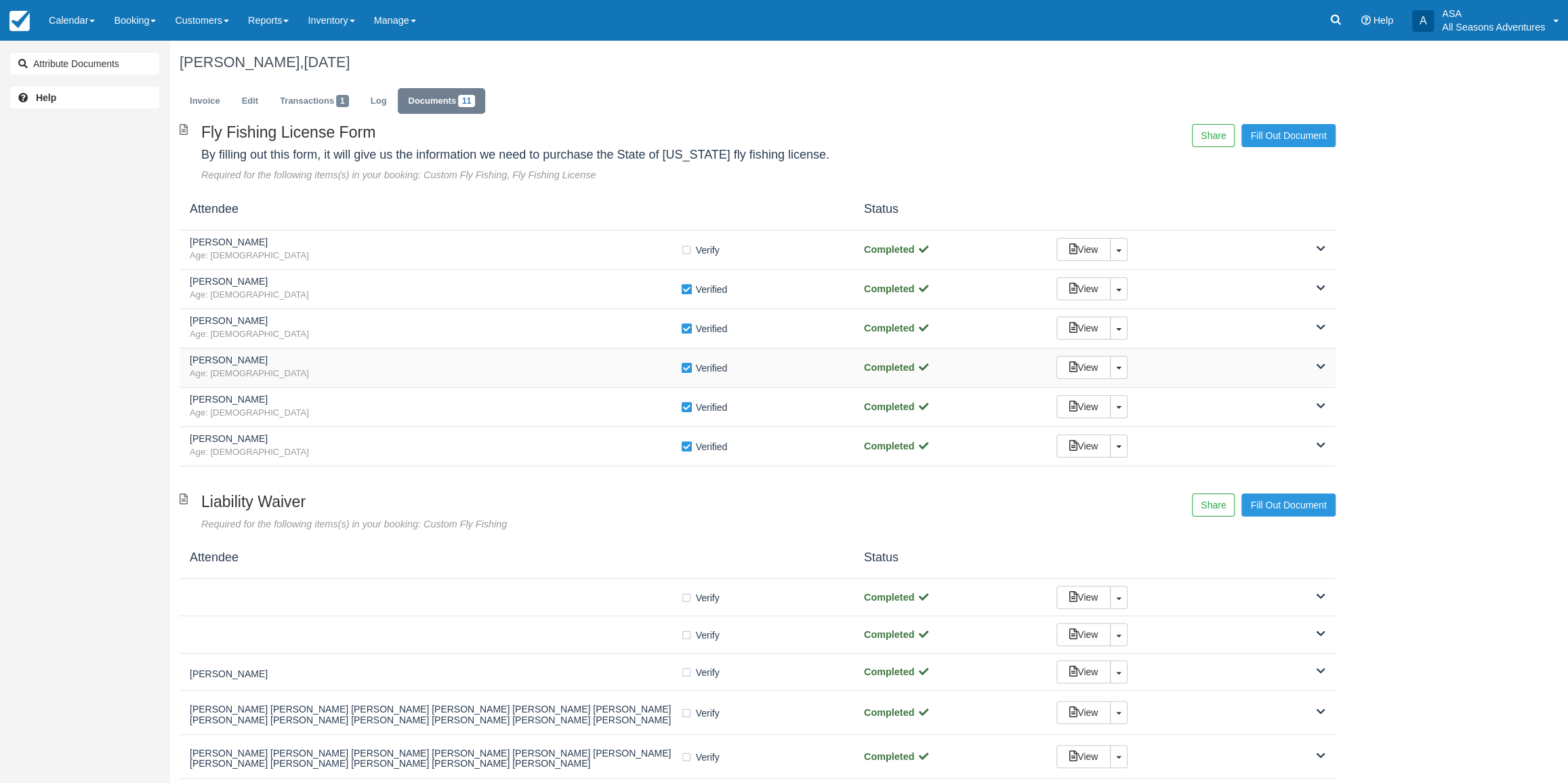
click at [1186, 362] on div "View Toggle Dropdown Detach" at bounding box center [1190, 367] width 289 height 23
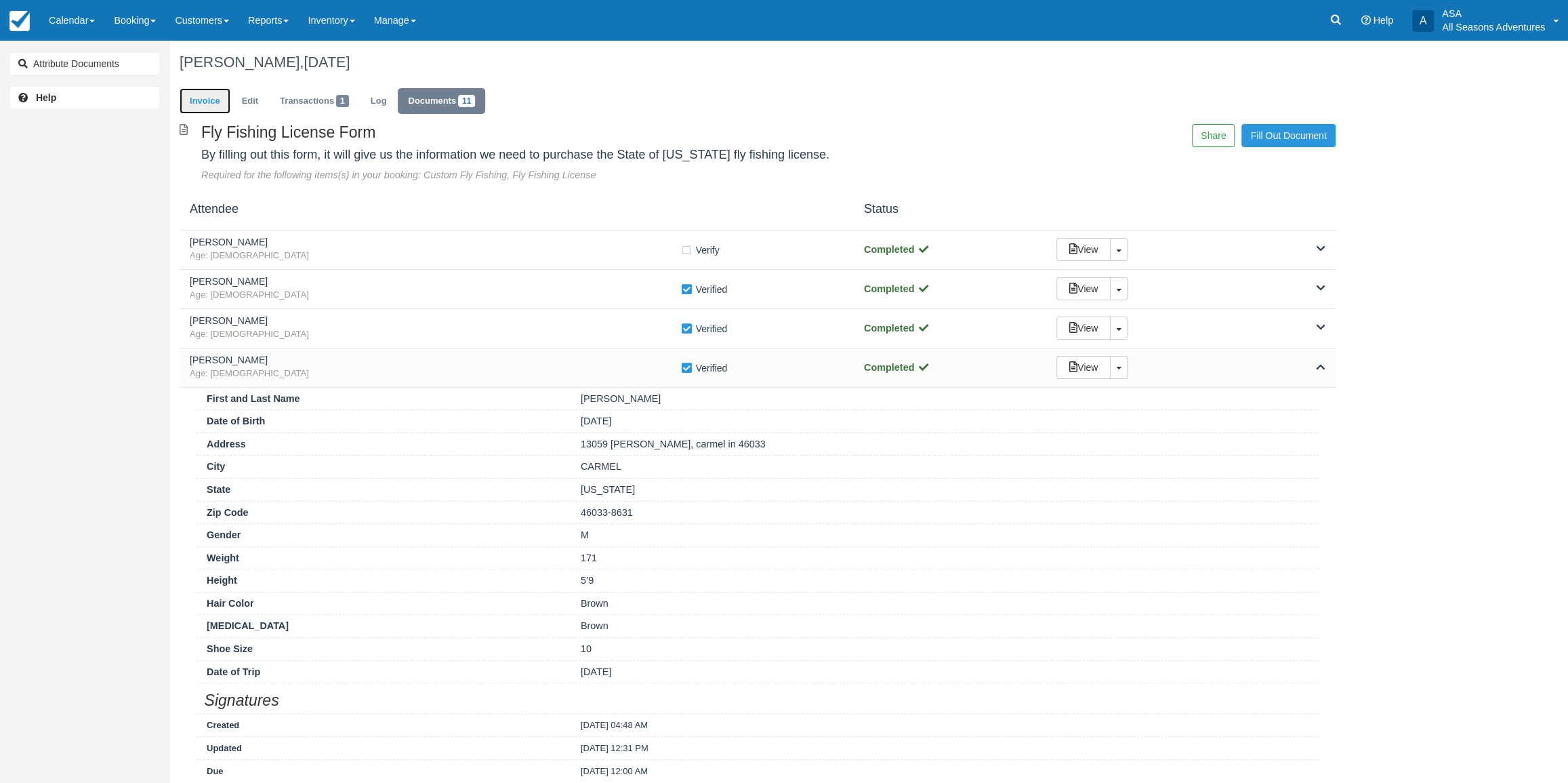
click at [206, 93] on link "Invoice" at bounding box center [204, 101] width 50 height 26
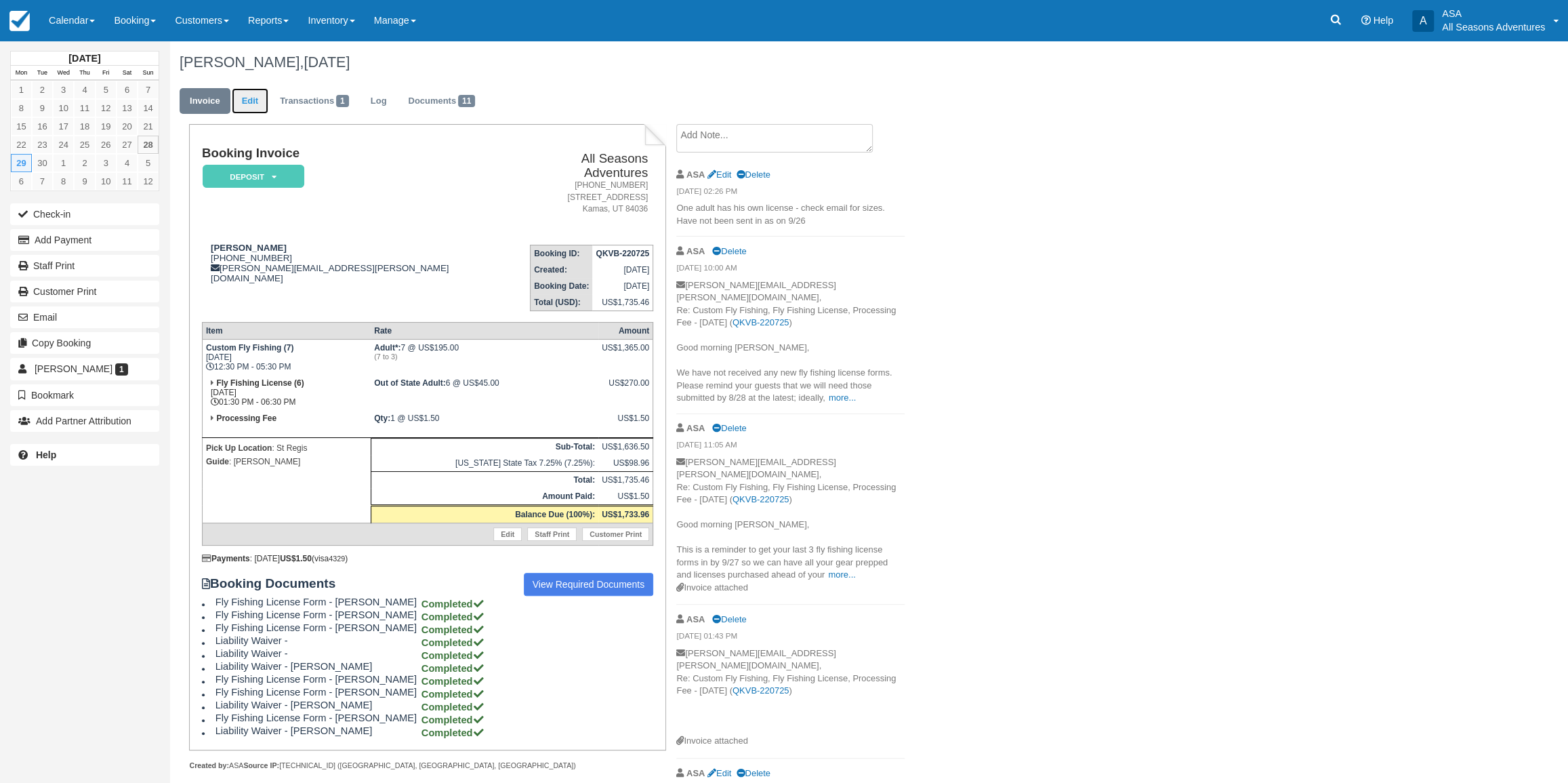
click at [249, 96] on link "Edit" at bounding box center [250, 101] width 37 height 26
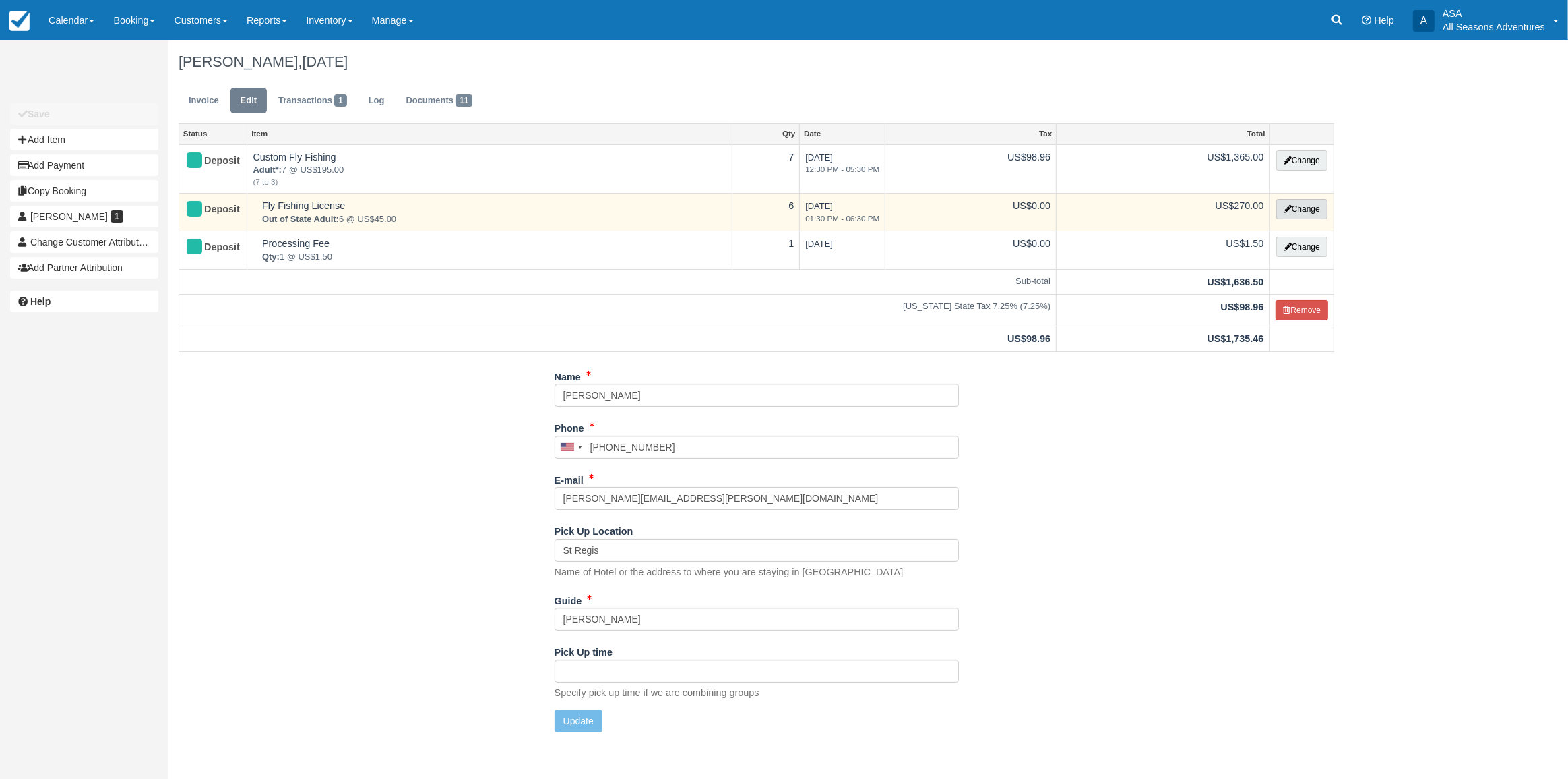
click at [1284, 205] on icon "button" at bounding box center [1288, 209] width 8 height 8
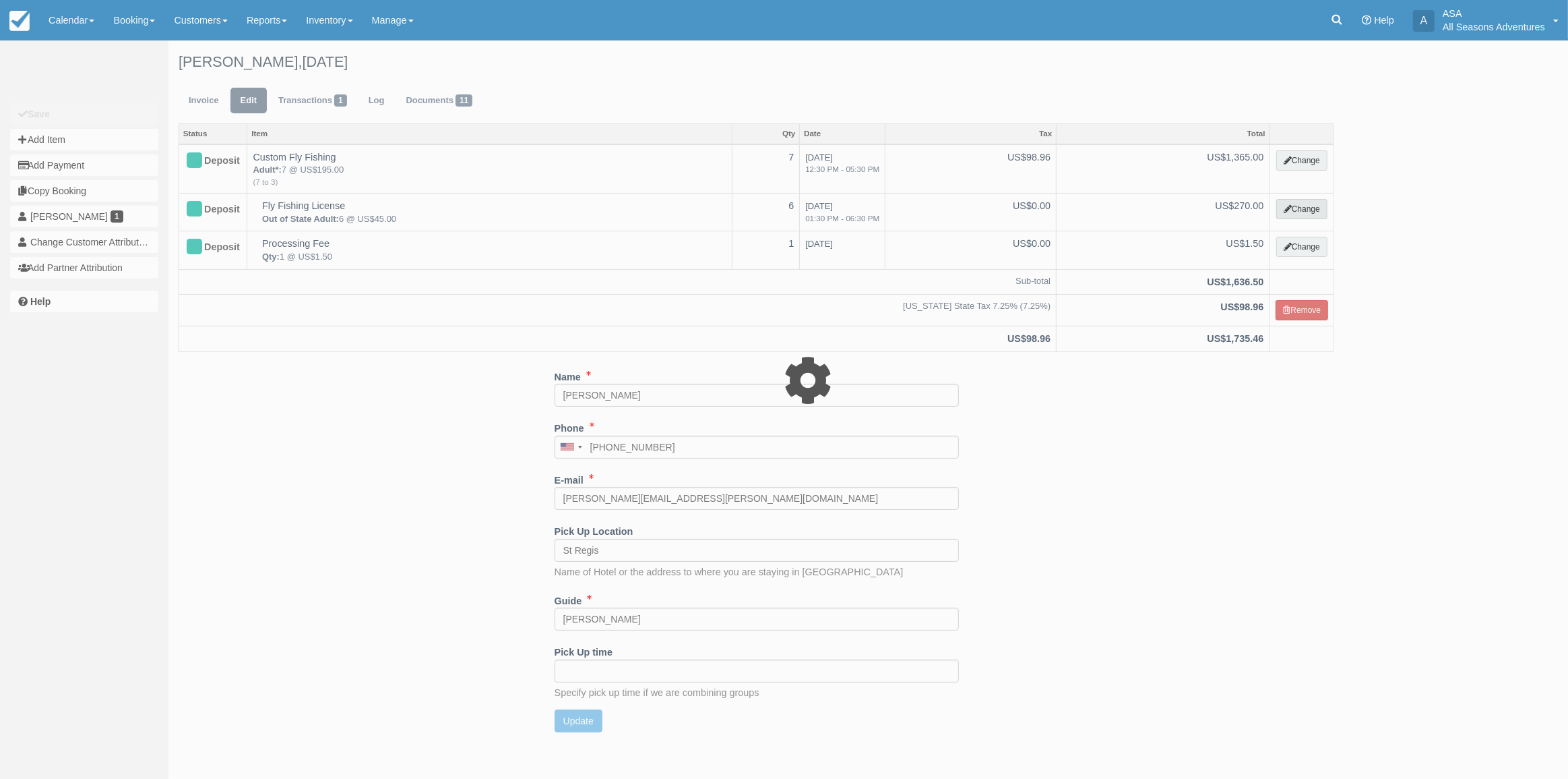
select select "8"
type input "270.00"
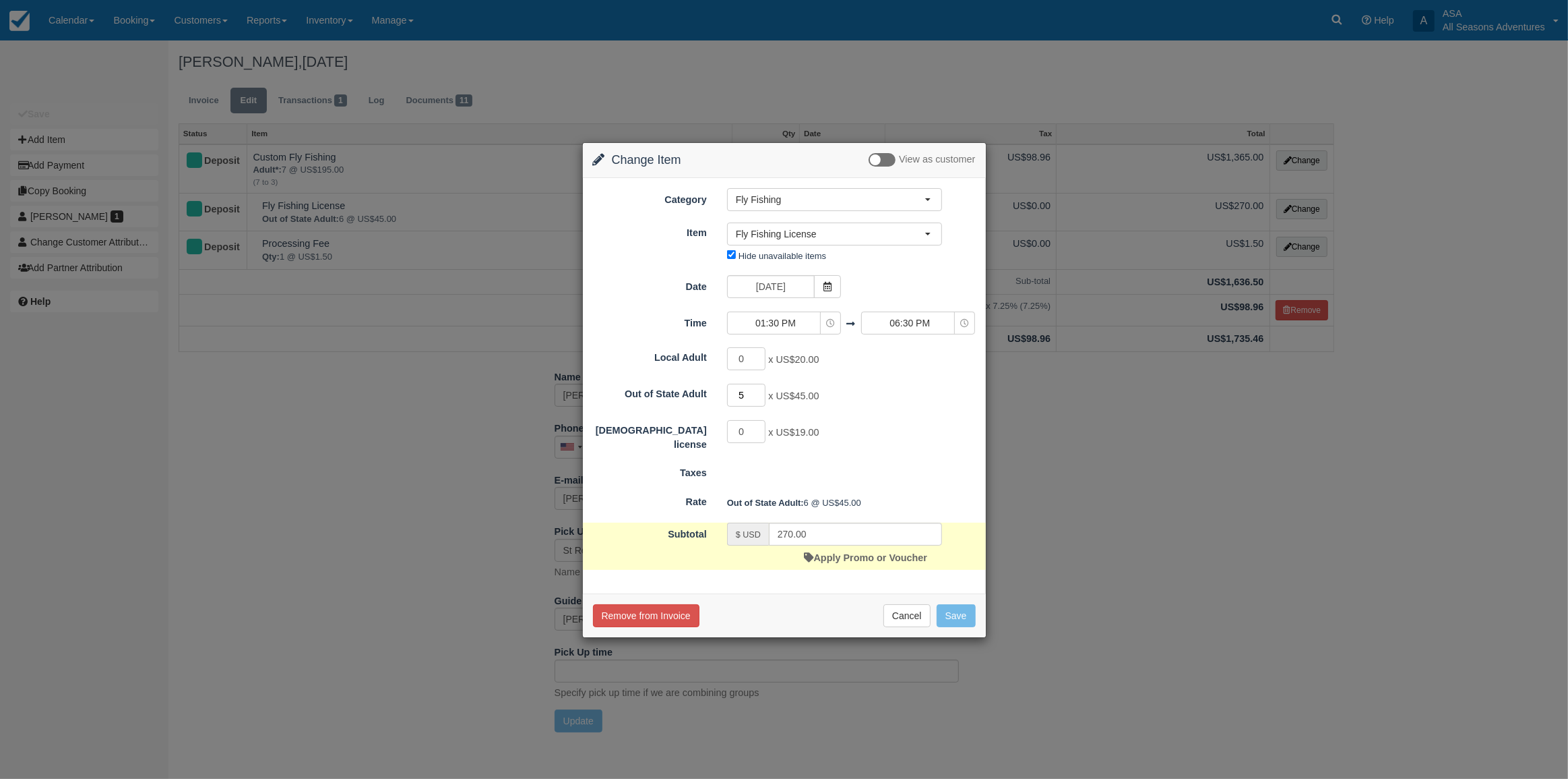
type input "5"
click at [758, 398] on input "5" at bounding box center [746, 395] width 40 height 23
type input "225.00"
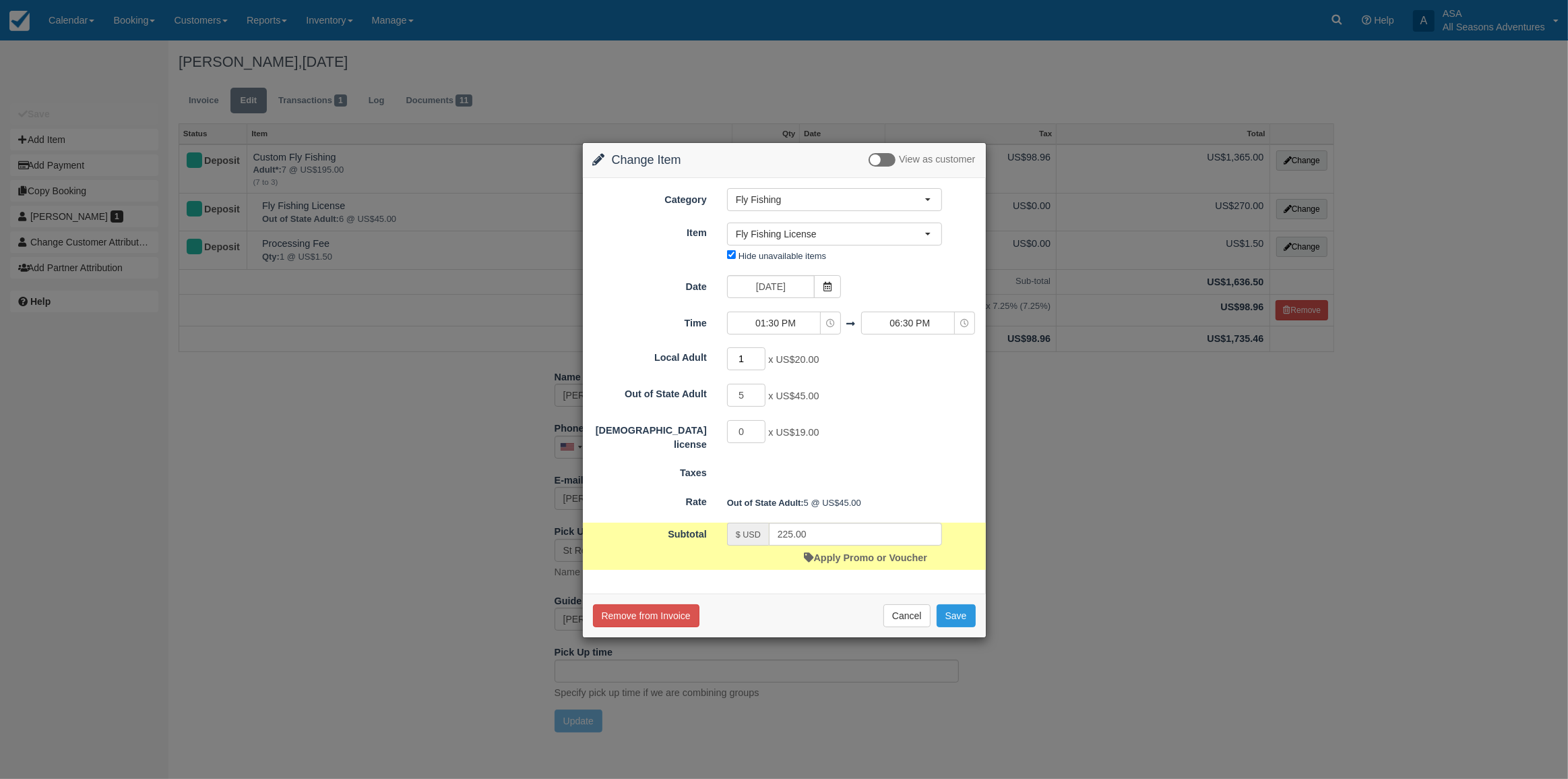
type input "1"
click at [760, 355] on input "1" at bounding box center [746, 359] width 40 height 23
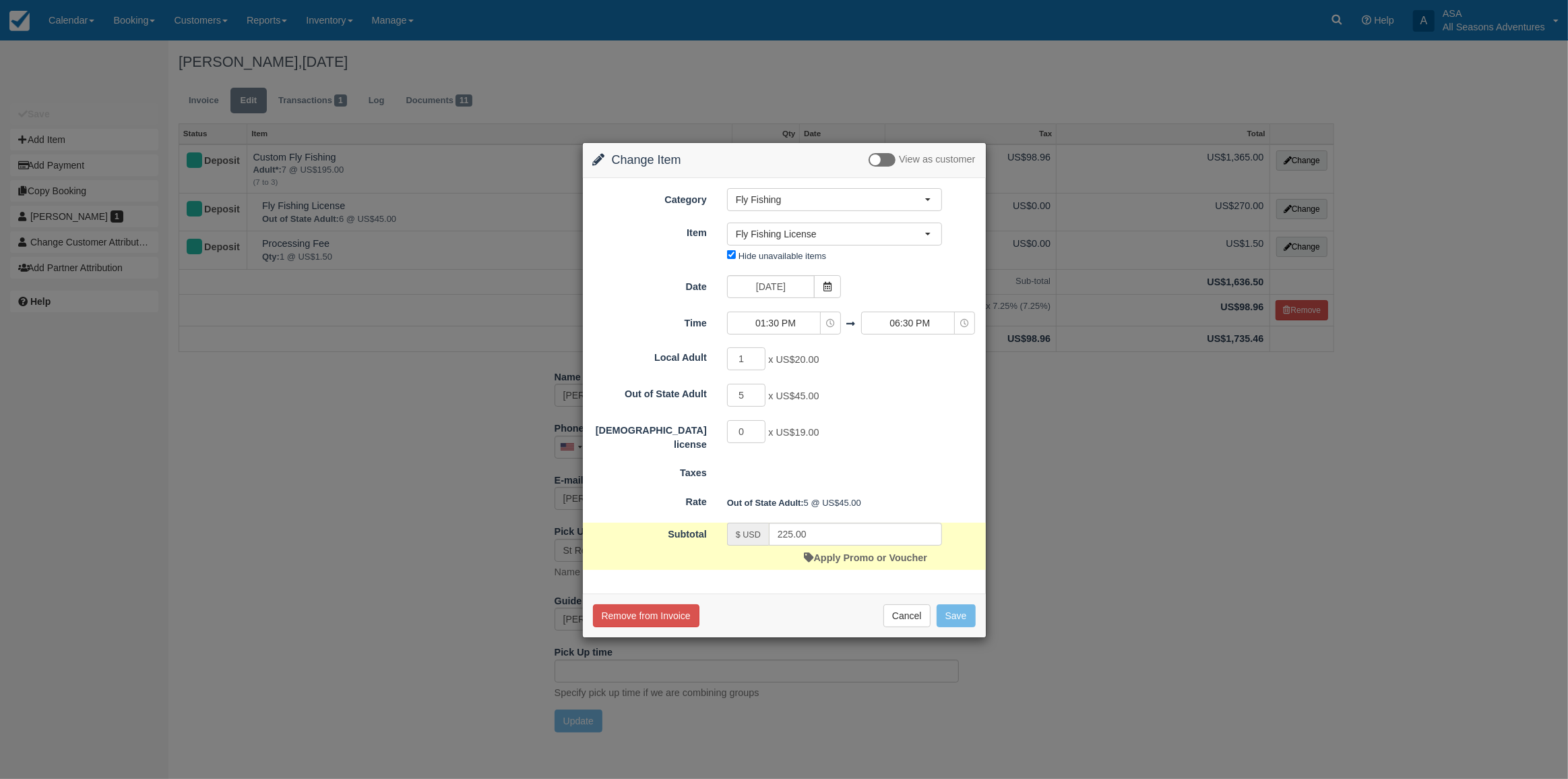
type input "245.00"
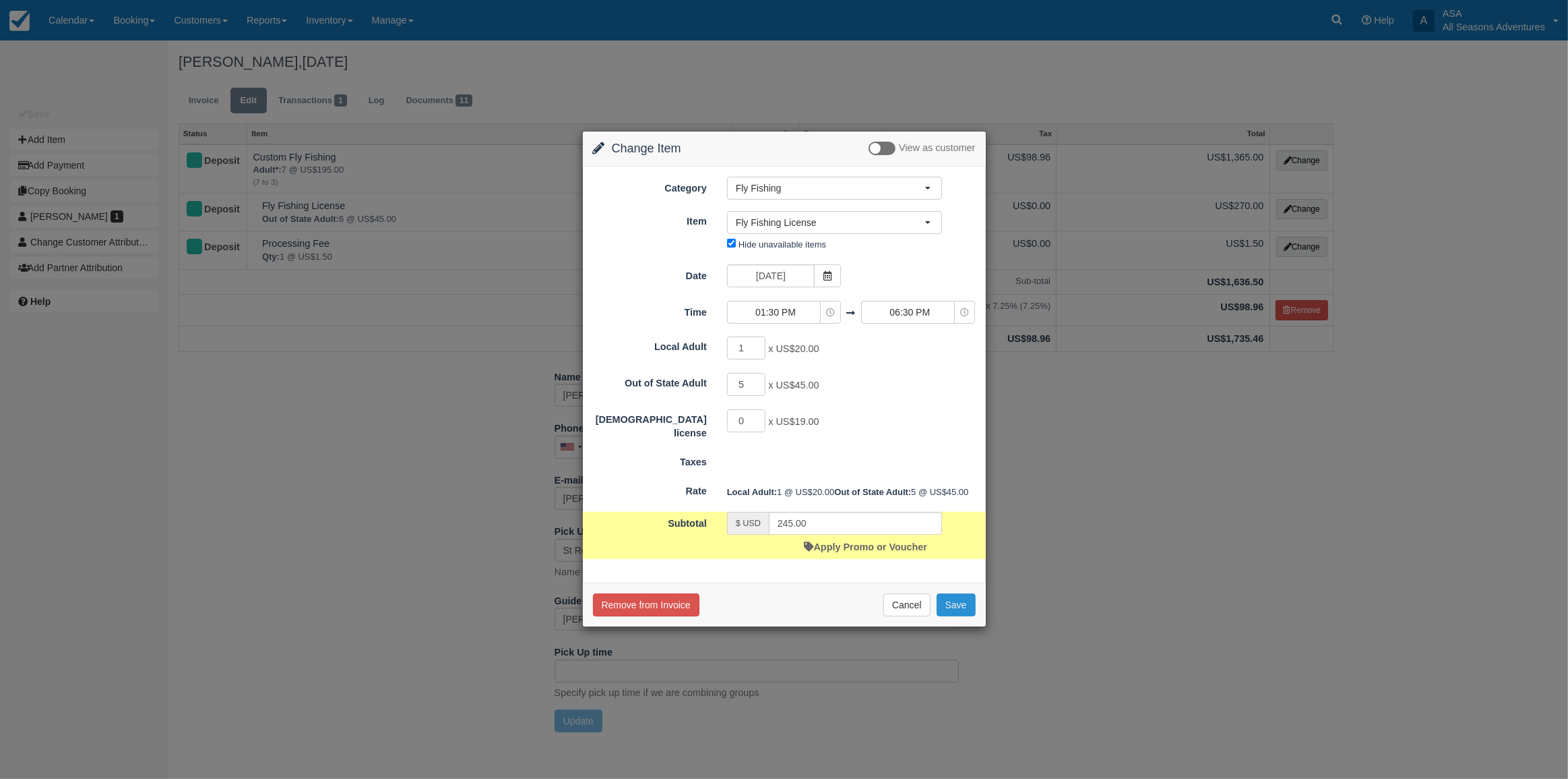
click at [954, 616] on button "Save" at bounding box center [956, 604] width 40 height 23
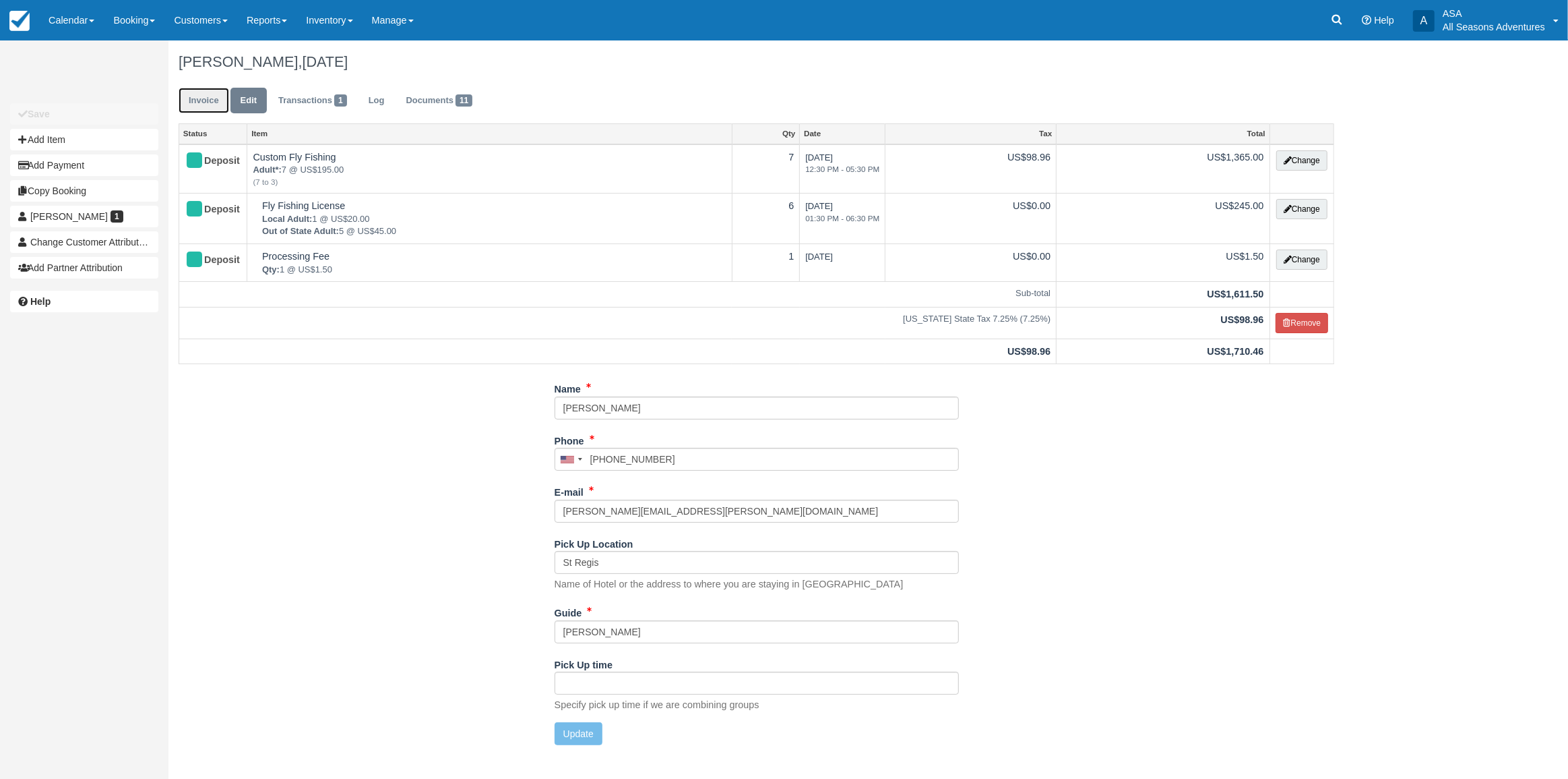
click at [193, 102] on link "Invoice" at bounding box center [203, 100] width 50 height 26
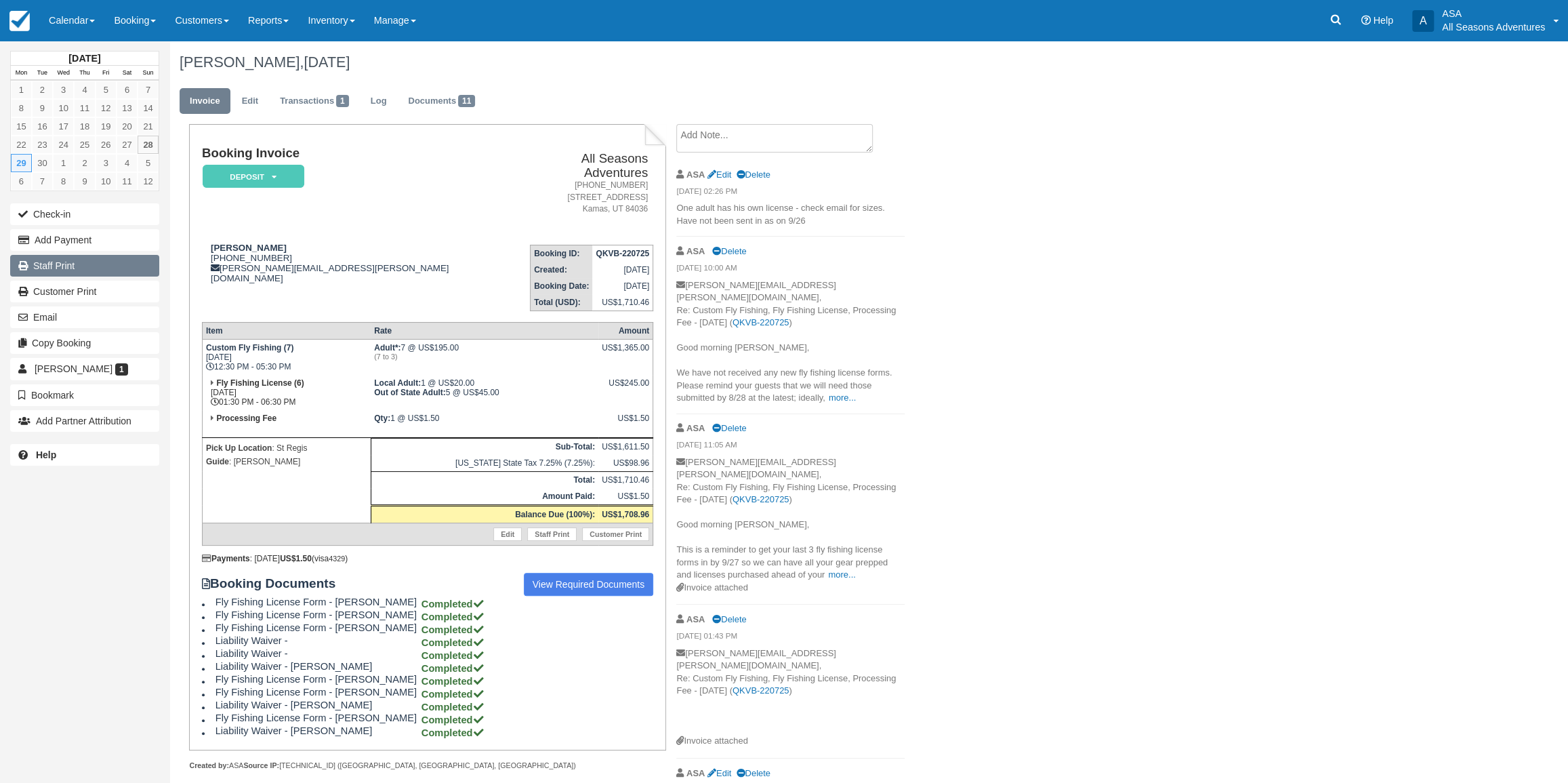
click at [60, 273] on link "Staff Print" at bounding box center [84, 266] width 149 height 21
click at [472, 96] on span "11" at bounding box center [466, 101] width 16 height 13
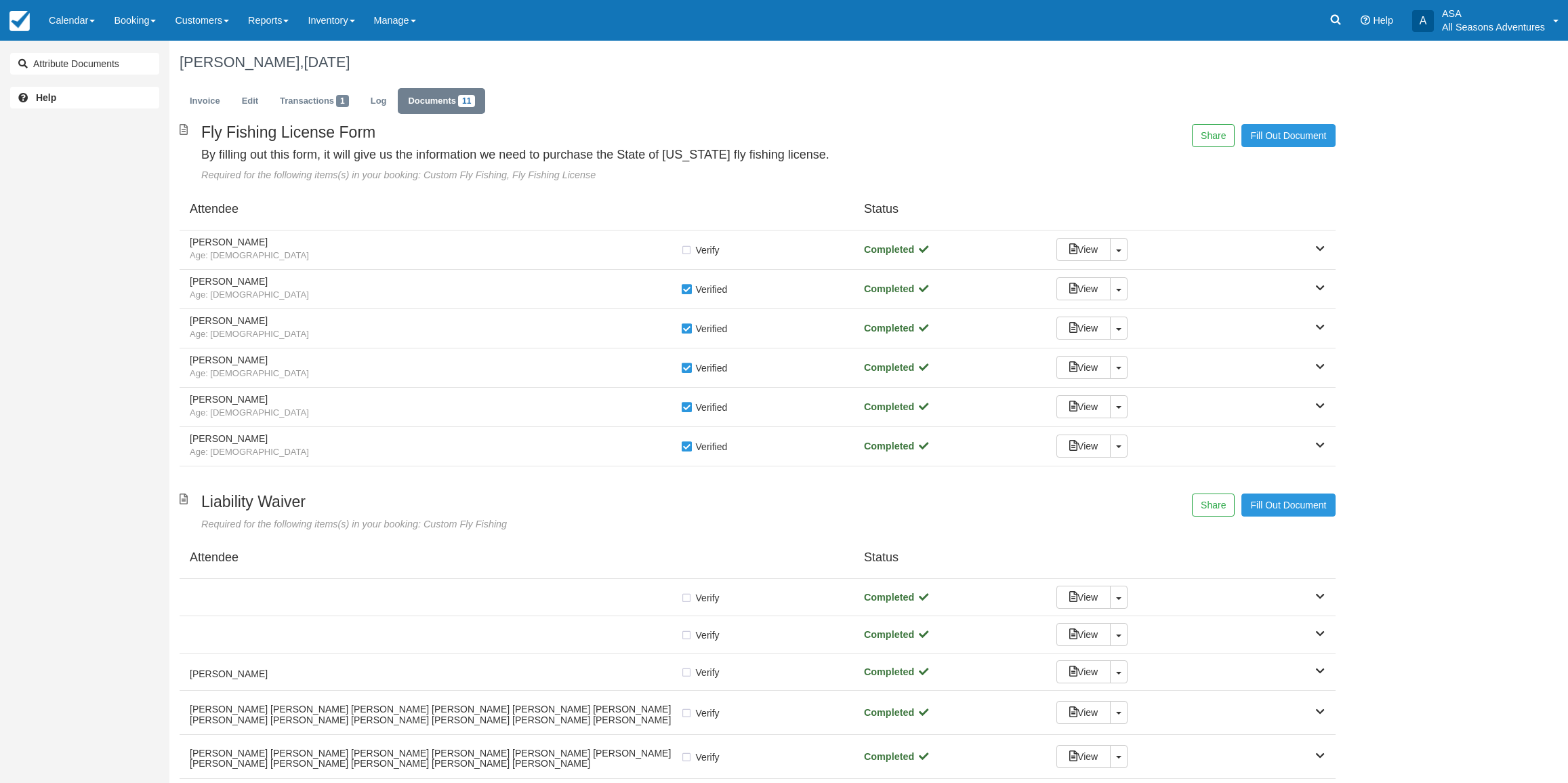
scroll to position [93, 0]
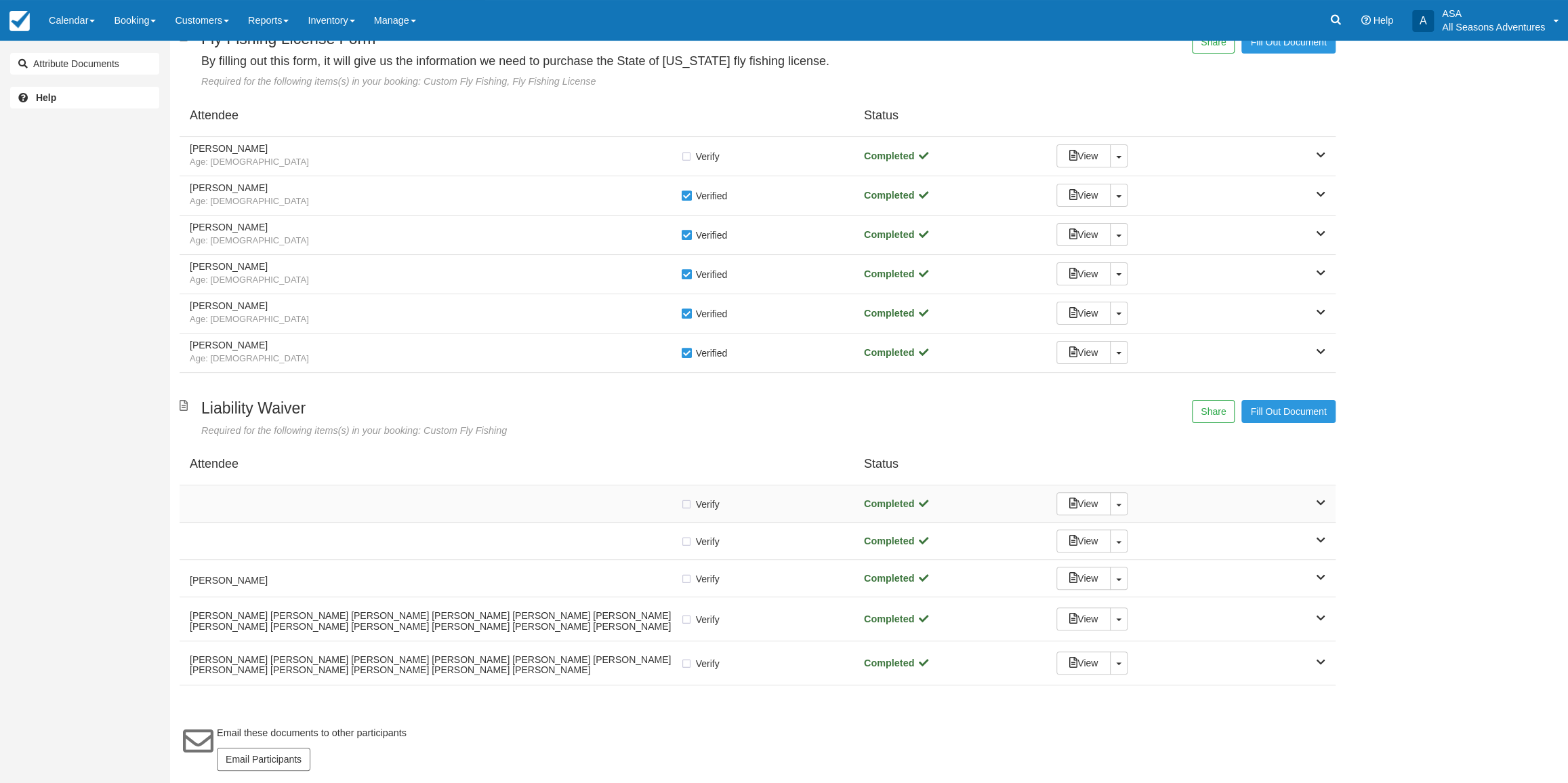
click at [377, 500] on div at bounding box center [435, 503] width 490 height 7
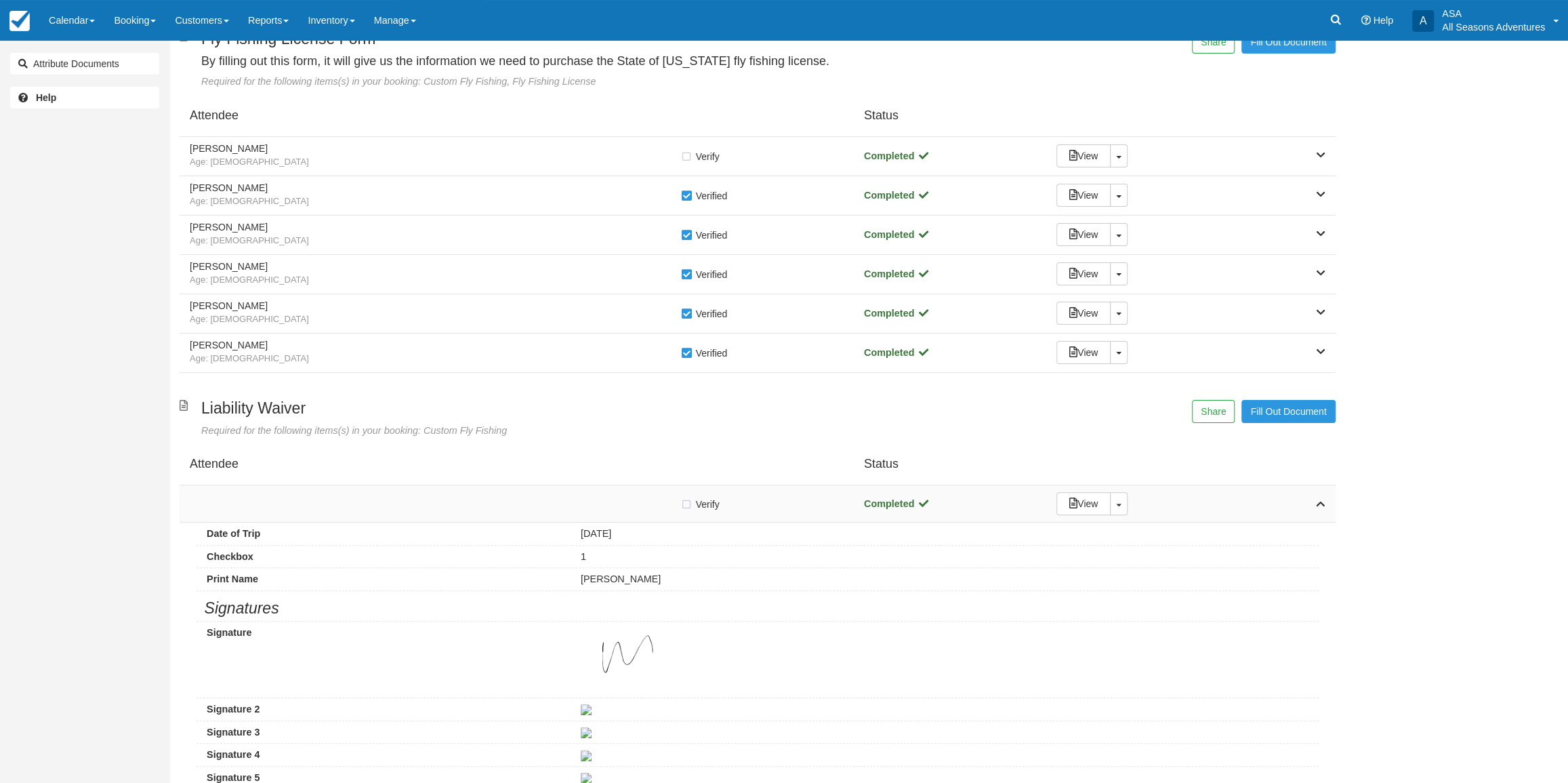
click at [377, 500] on div at bounding box center [435, 503] width 490 height 7
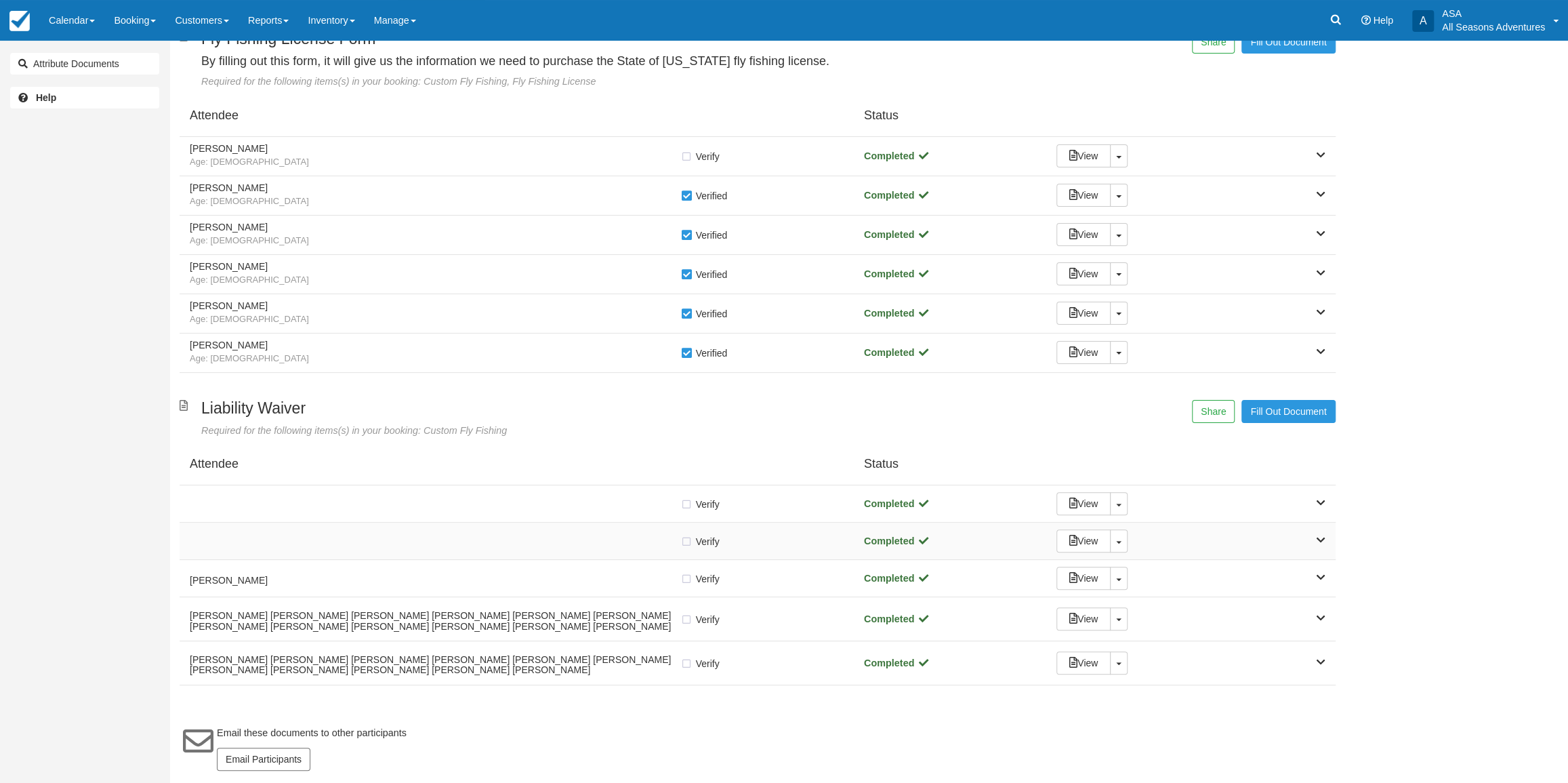
click at [384, 534] on div "Verify Verified" at bounding box center [517, 541] width 654 height 15
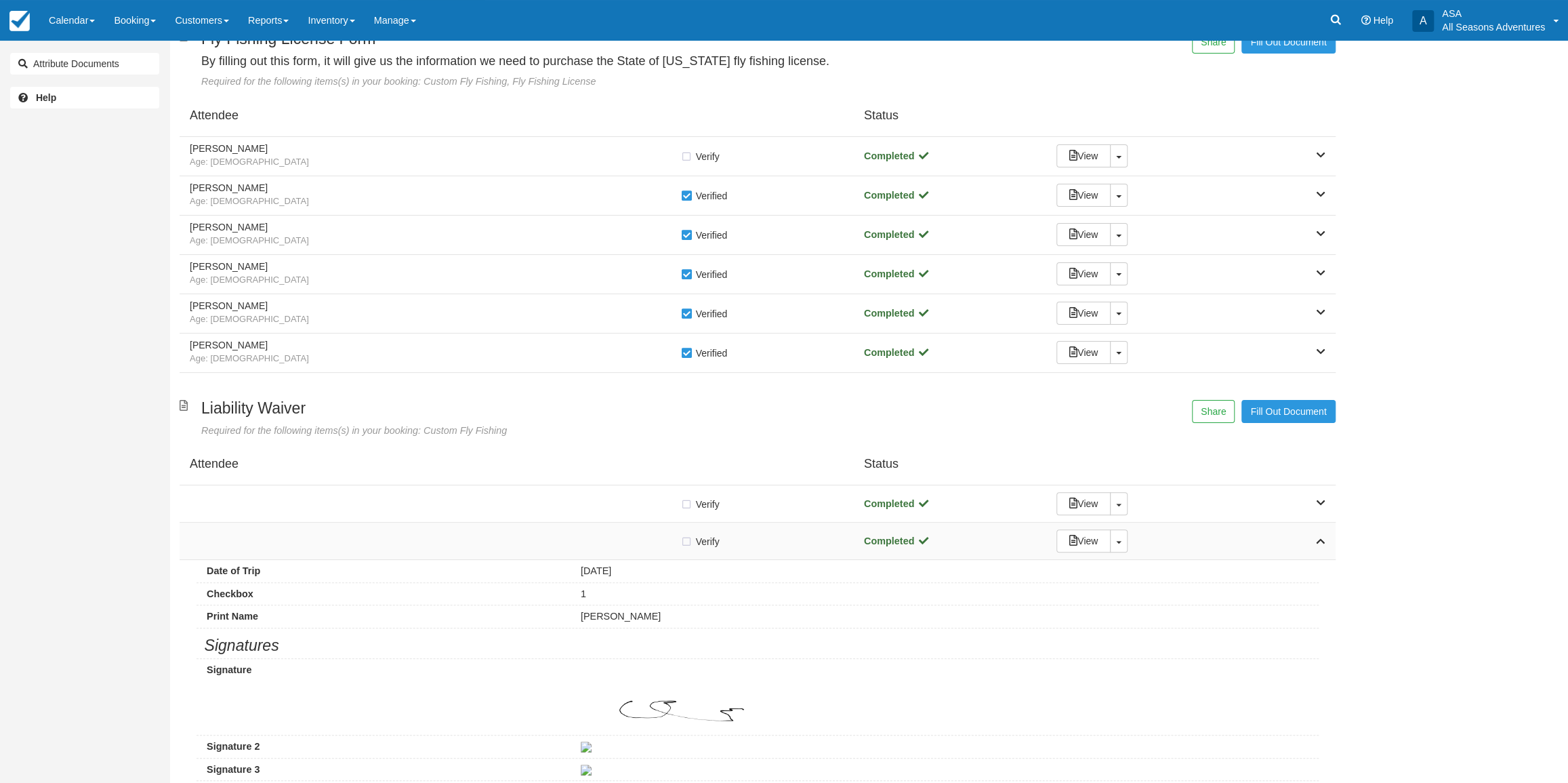
click at [387, 540] on div at bounding box center [435, 540] width 490 height 7
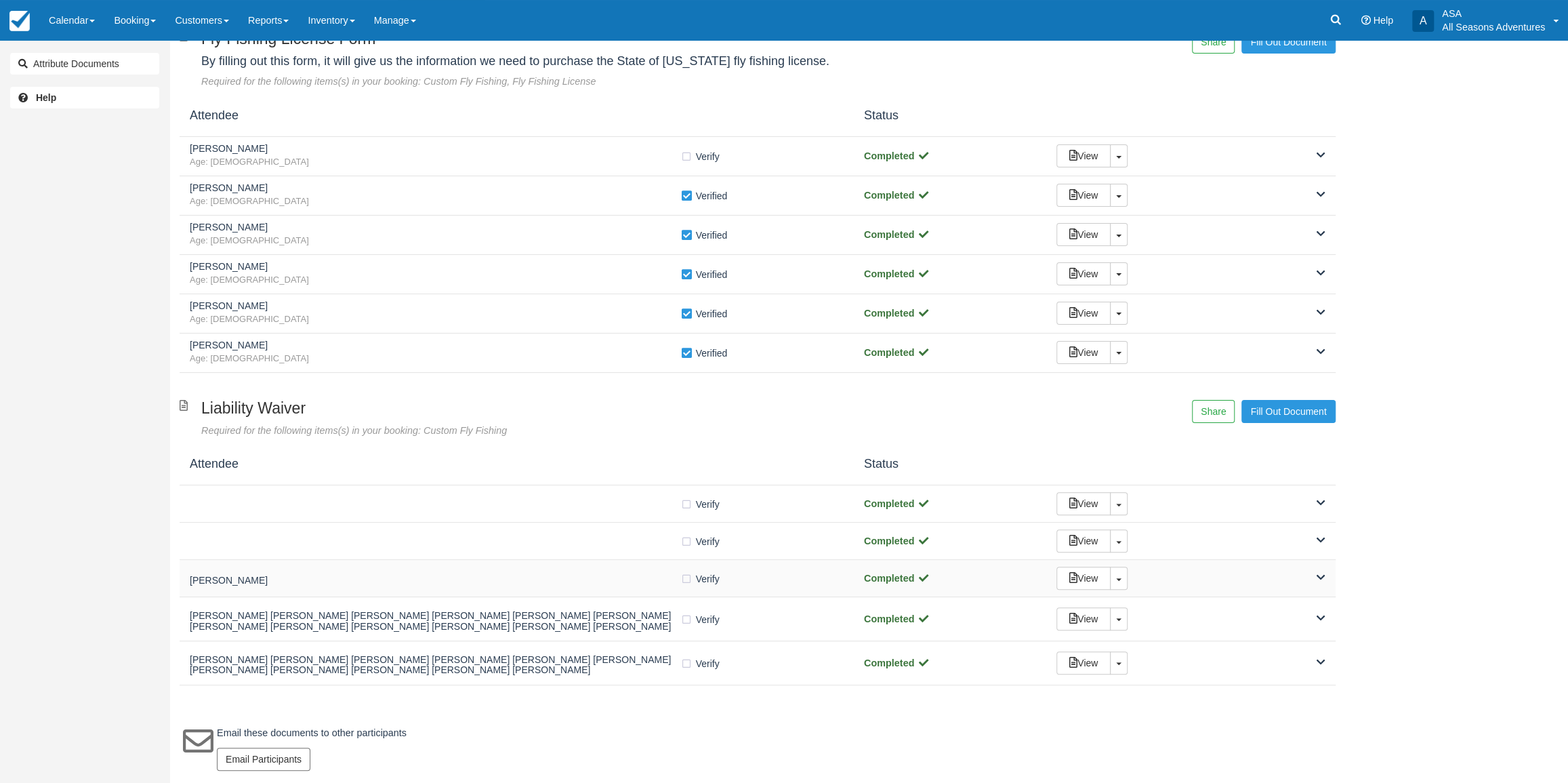
click at [389, 563] on div "Brent LeFevre Verify Verified Completed View Toggle Dropdown Detach" at bounding box center [757, 578] width 1156 height 37
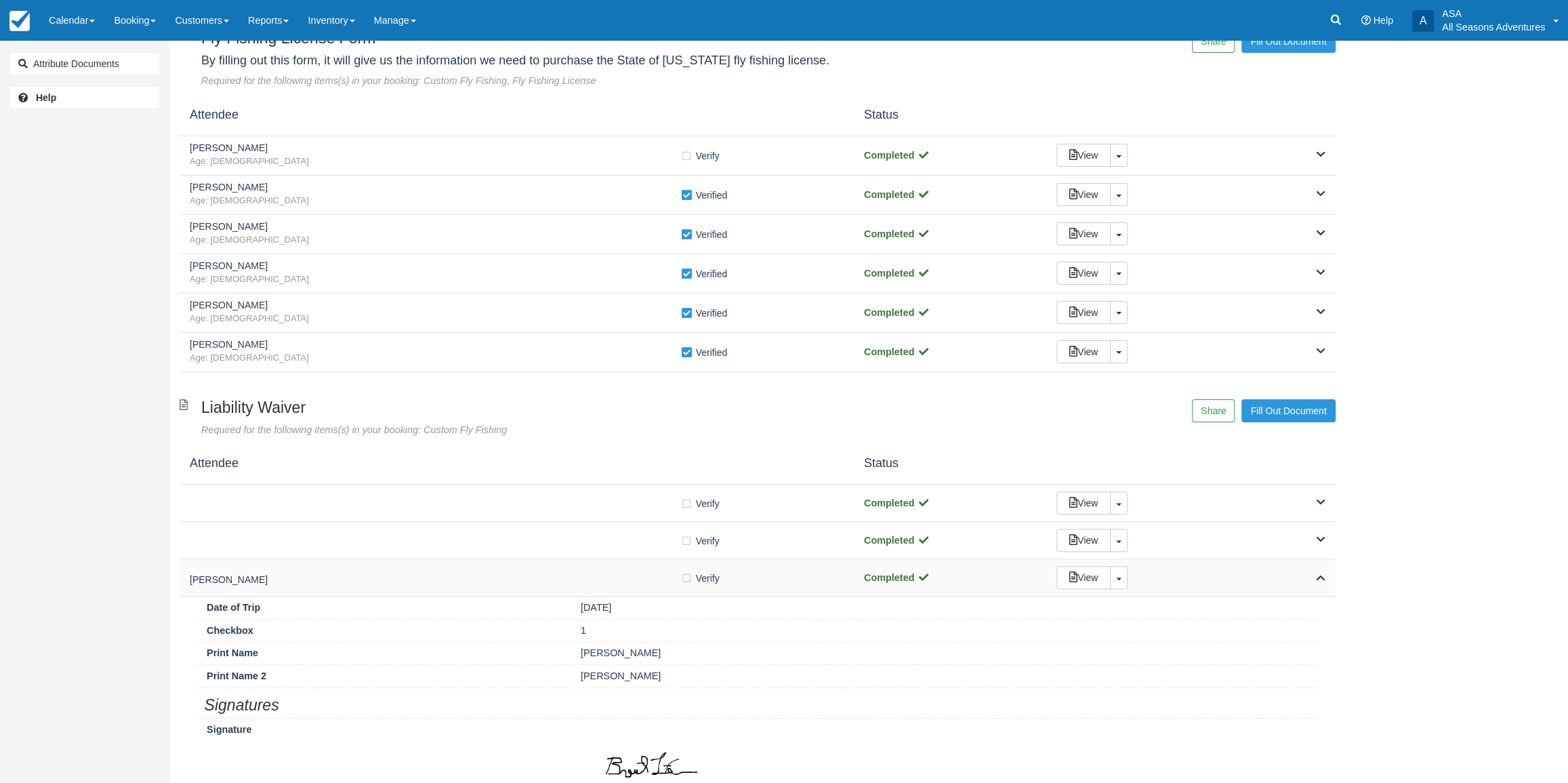
click at [395, 576] on h5 "Brent LeFevre" at bounding box center [435, 579] width 490 height 10
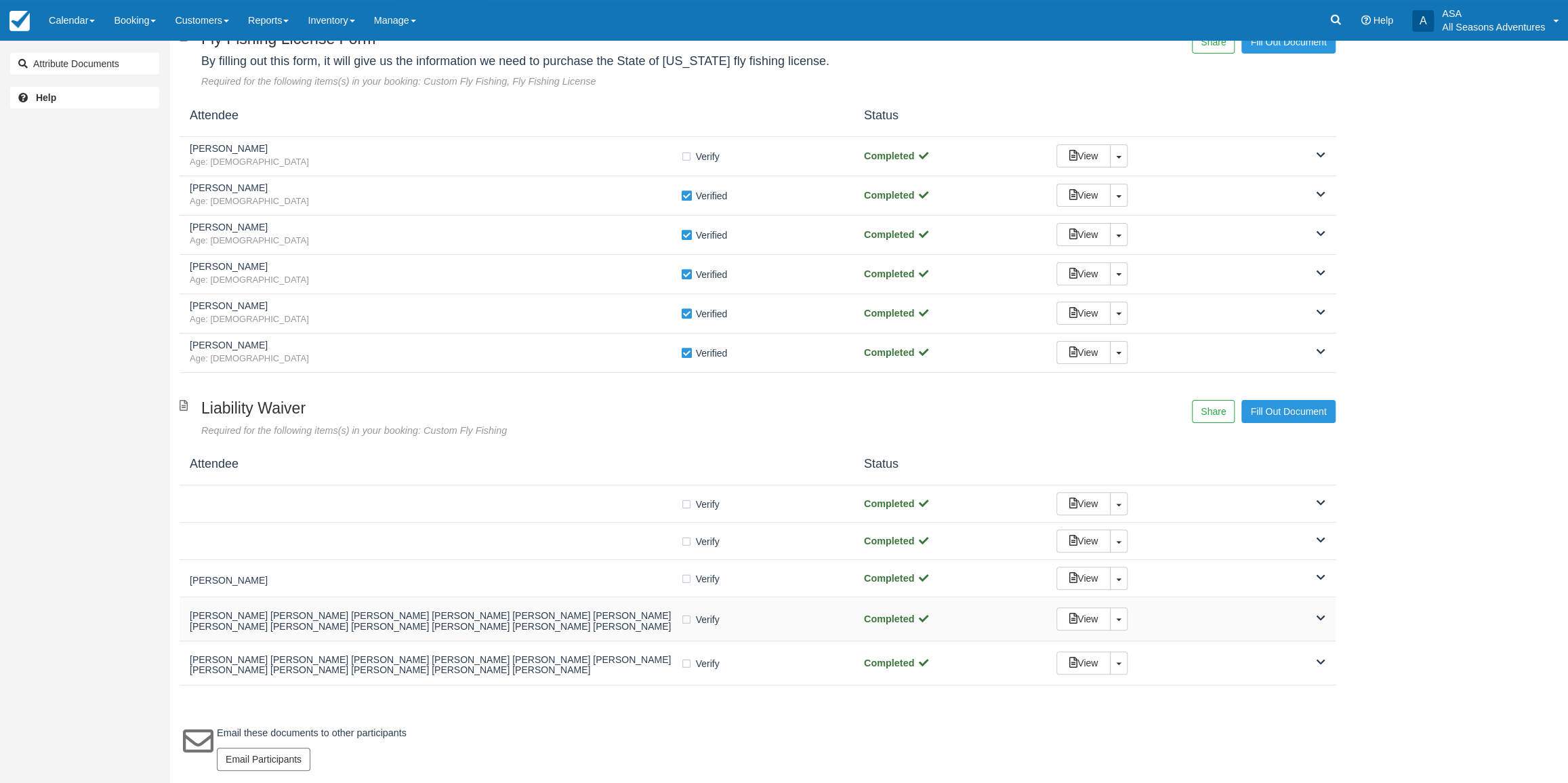
click at [398, 616] on h5 "Kevin Todd Andres Kevin Todd Andres Kevin Todd Andres Kevin Todd Andres Kevin T…" at bounding box center [435, 621] width 490 height 21
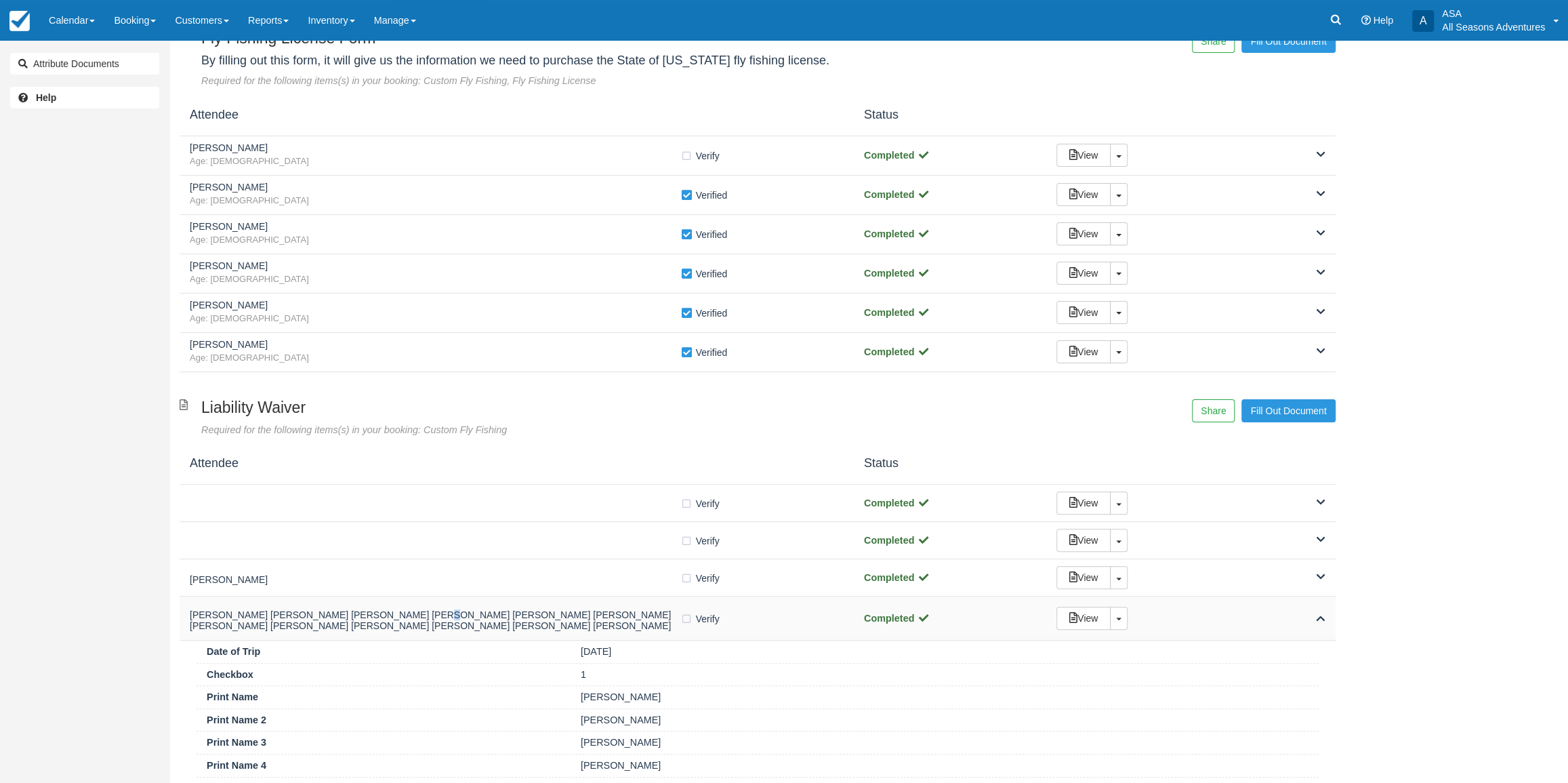
click at [398, 616] on h5 "Kevin Todd Andres Kevin Todd Andres Kevin Todd Andres Kevin Todd Andres Kevin T…" at bounding box center [435, 620] width 490 height 21
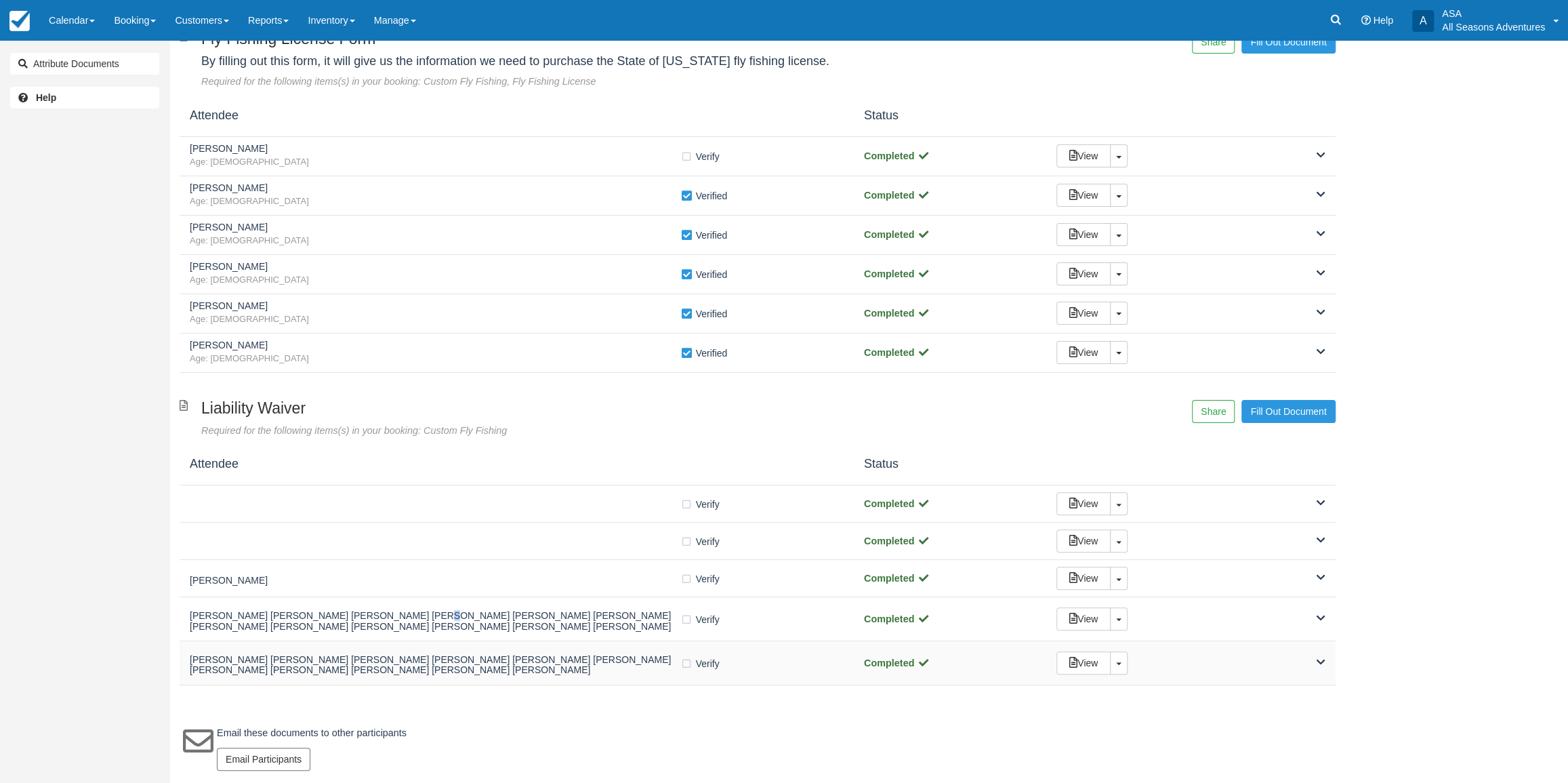
click at [433, 682] on div "Cody Albrecht Cody Albrecht Cody Albrecht Cody Albrecht Cody Albrecht Cody Albr…" at bounding box center [757, 662] width 1156 height 44
click at [431, 676] on div "Cody Albrecht Cody Albrecht Cody Albrecht Cody Albrecht Cody Albrecht Cody Albr…" at bounding box center [757, 662] width 1156 height 44
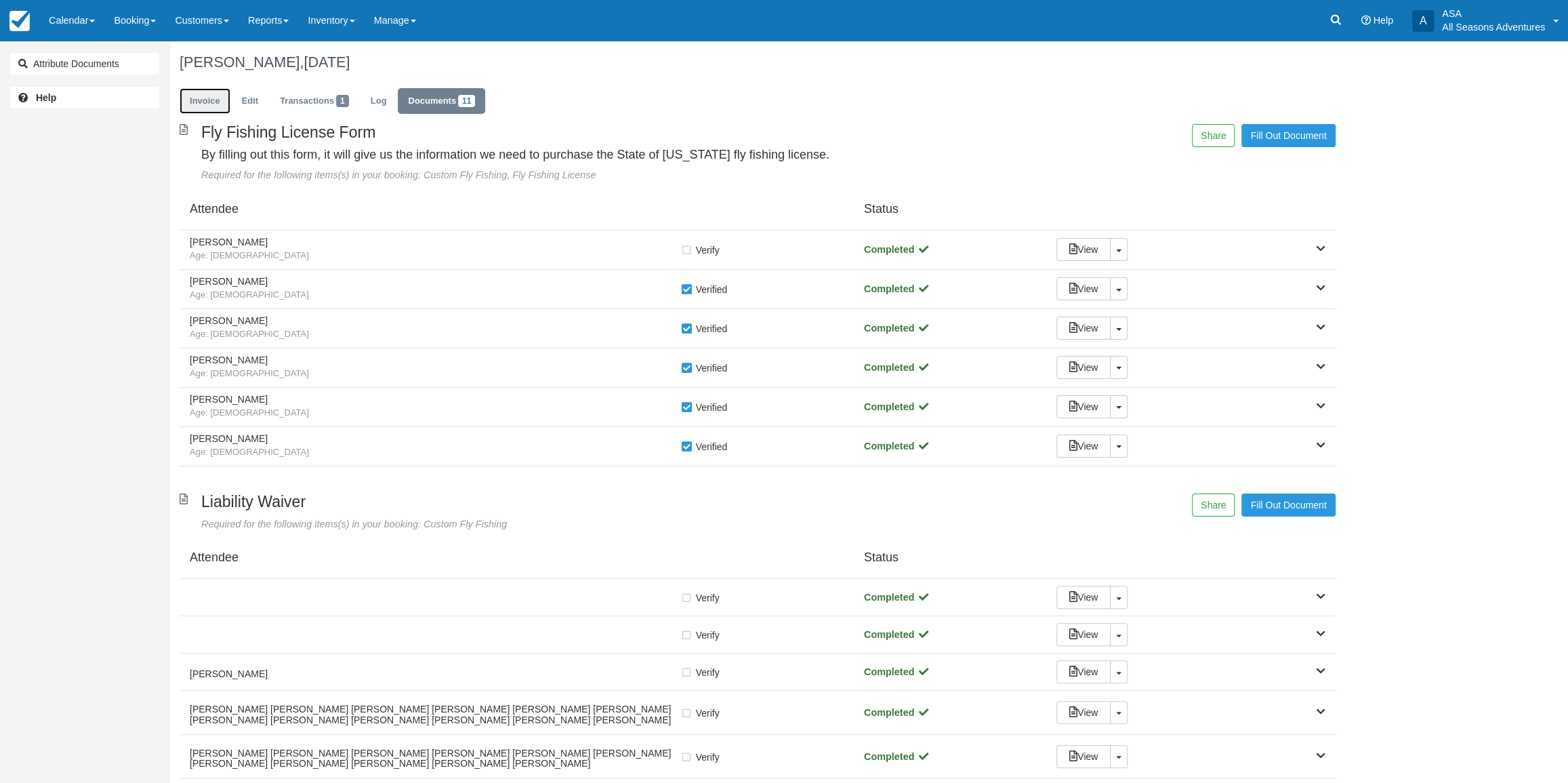
click at [222, 96] on link "Invoice" at bounding box center [204, 101] width 50 height 26
click at [206, 95] on link "Invoice" at bounding box center [204, 101] width 50 height 26
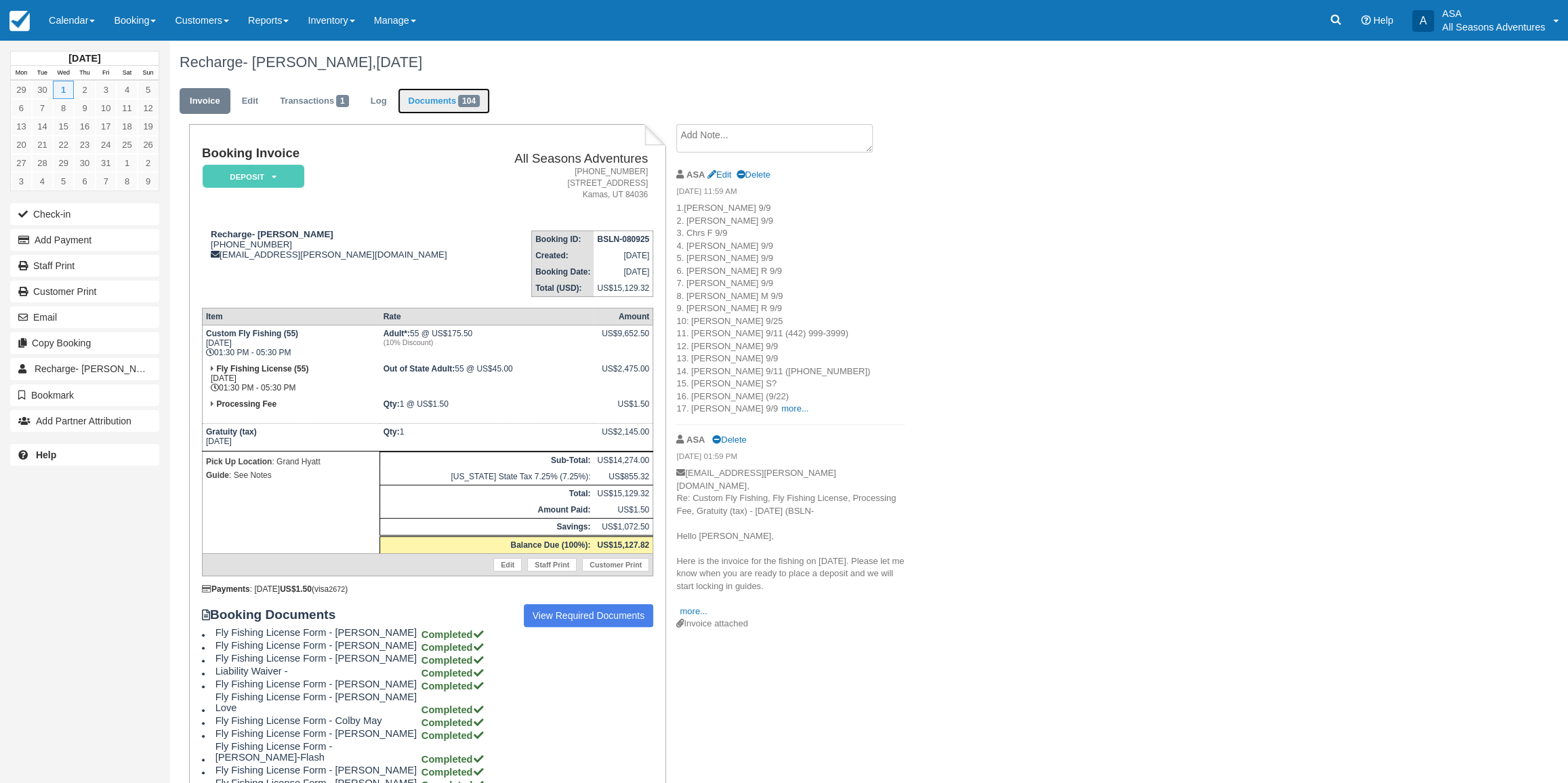
click at [448, 103] on link "Documents 104" at bounding box center [443, 101] width 92 height 26
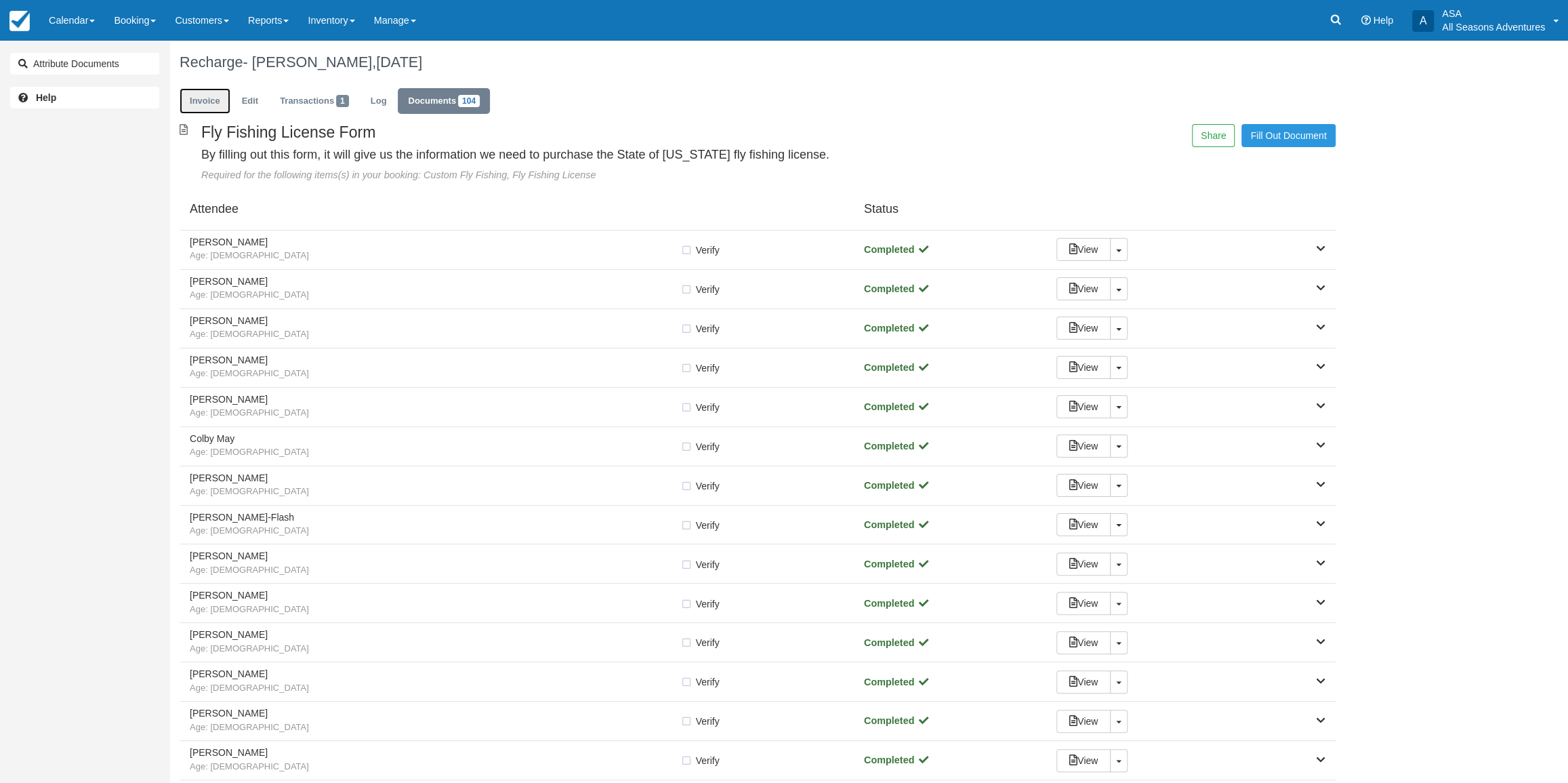
click at [201, 102] on link "Invoice" at bounding box center [204, 101] width 50 height 26
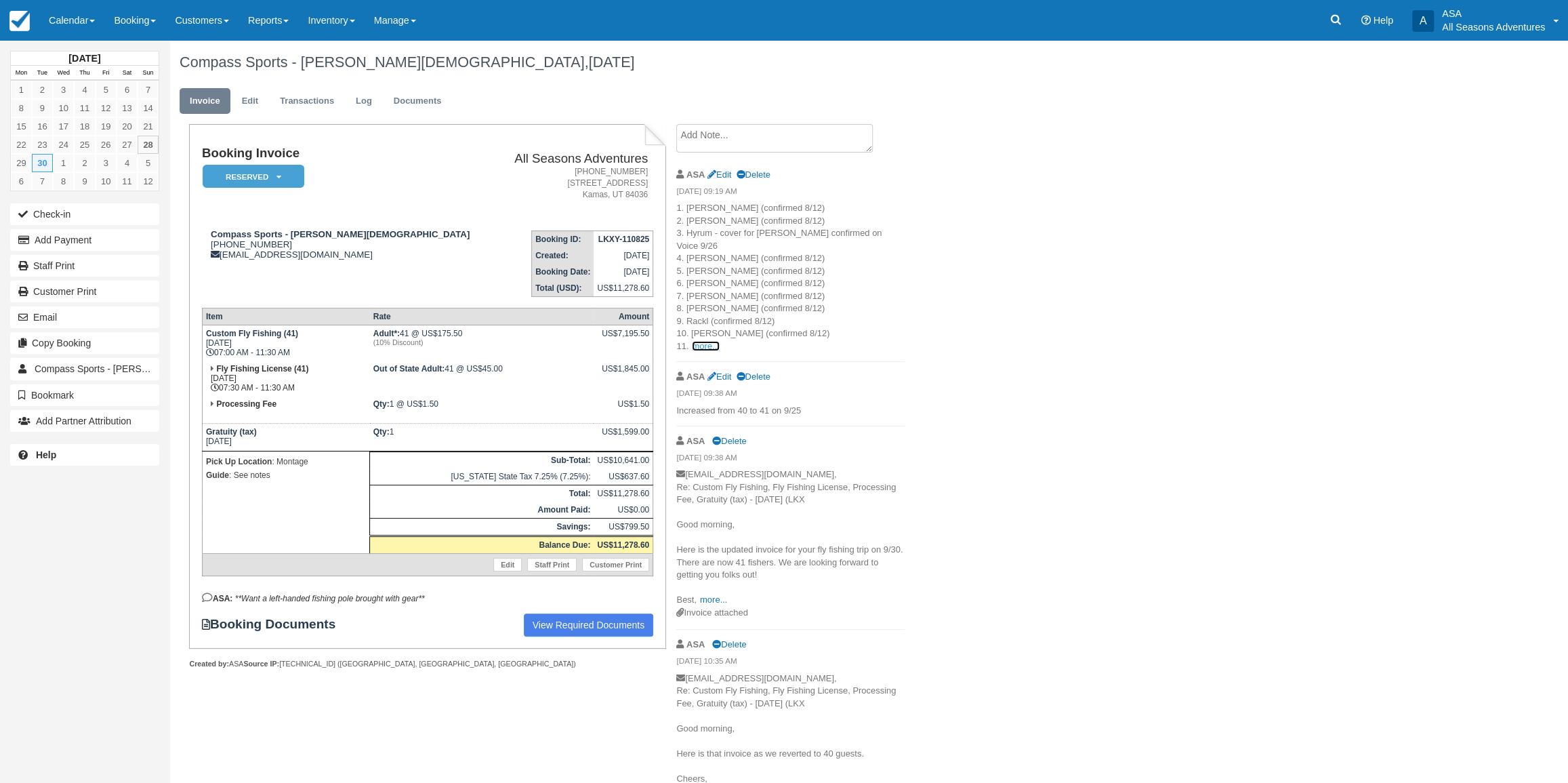
click at [705, 341] on link "more..." at bounding box center [706, 346] width 27 height 10
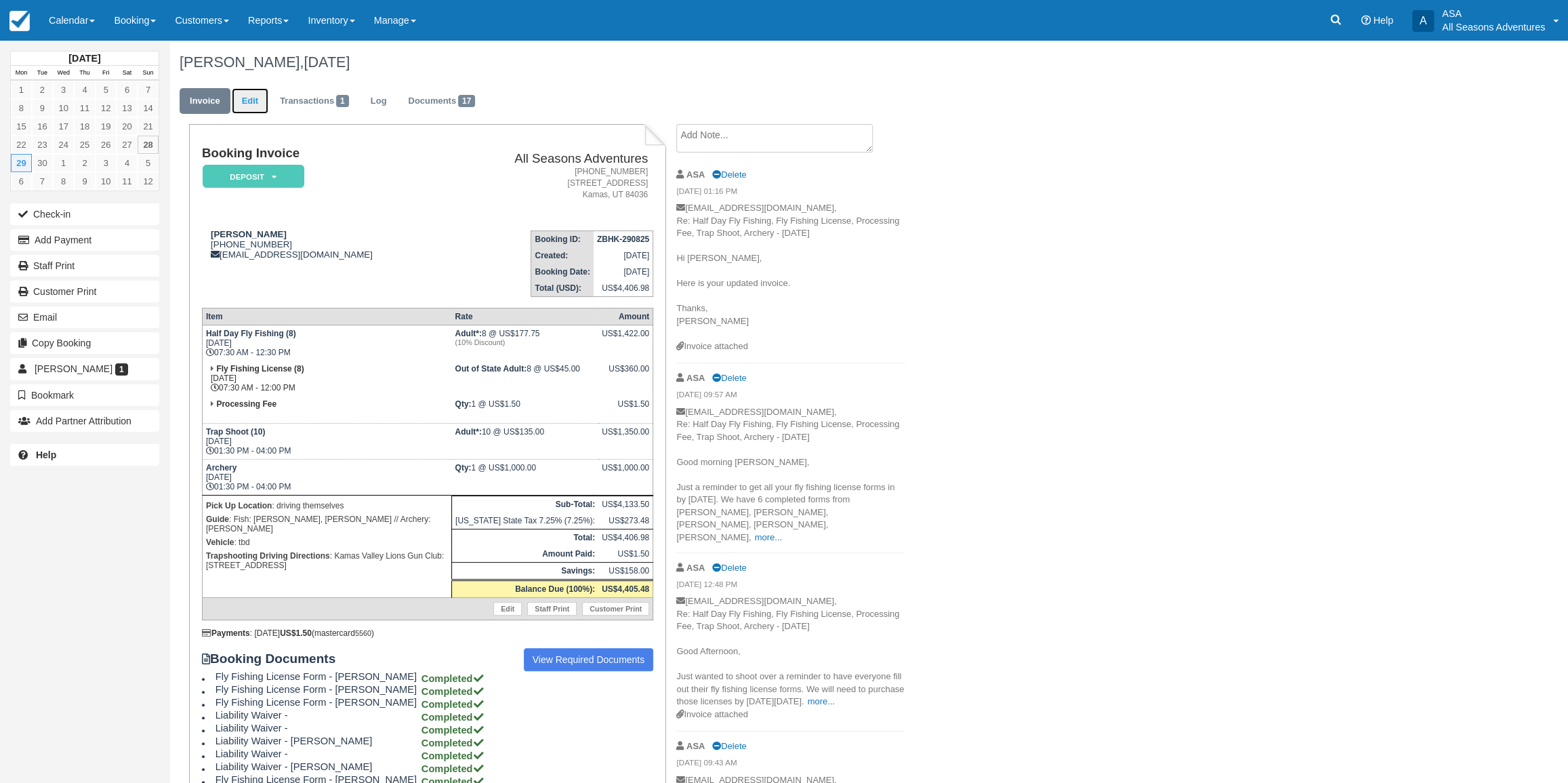
click at [244, 100] on link "Edit" at bounding box center [250, 101] width 37 height 26
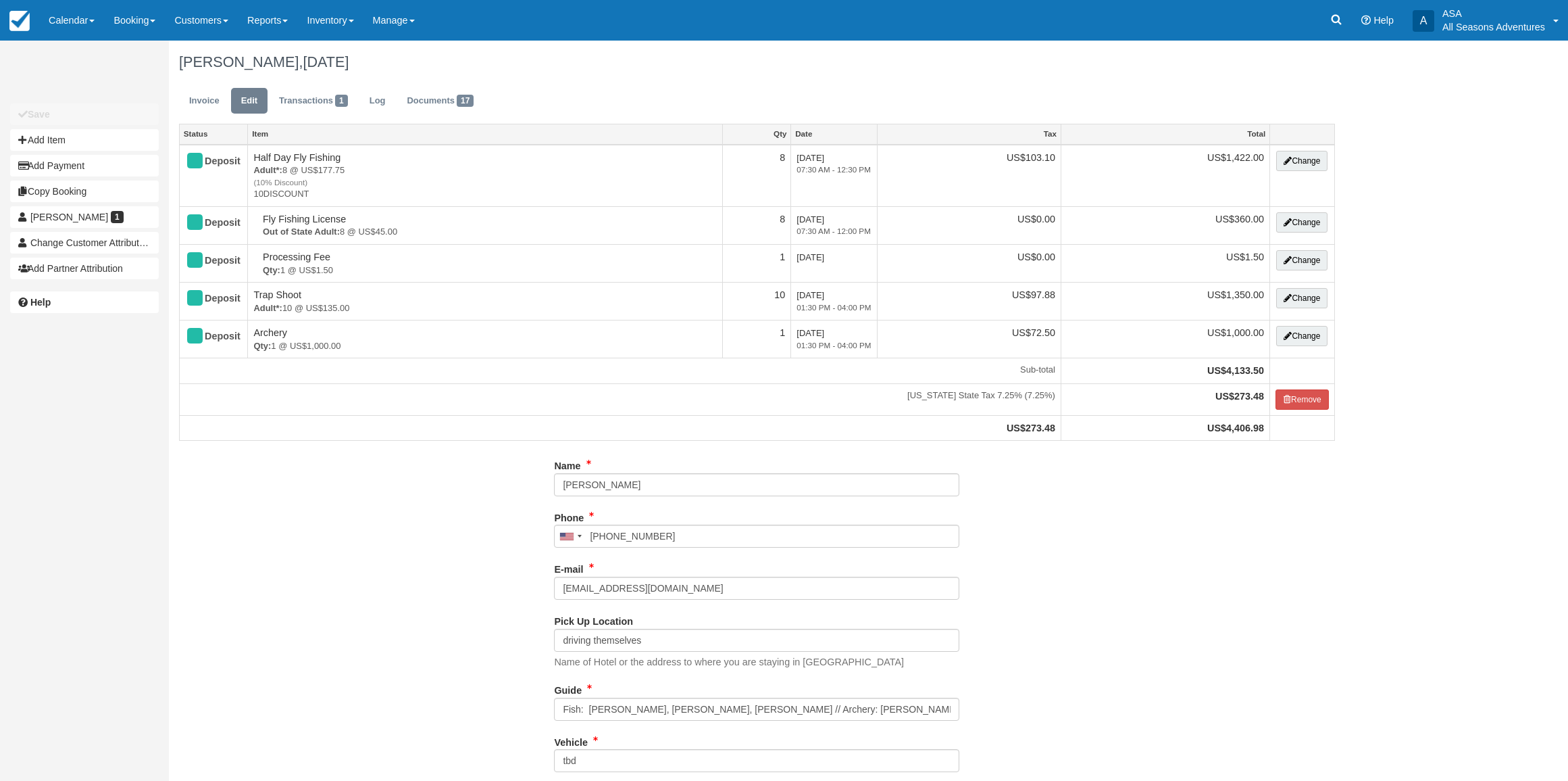
select select "Kamas Valley Lions Gun Club: 3050 W 200S, Kamas, UT"
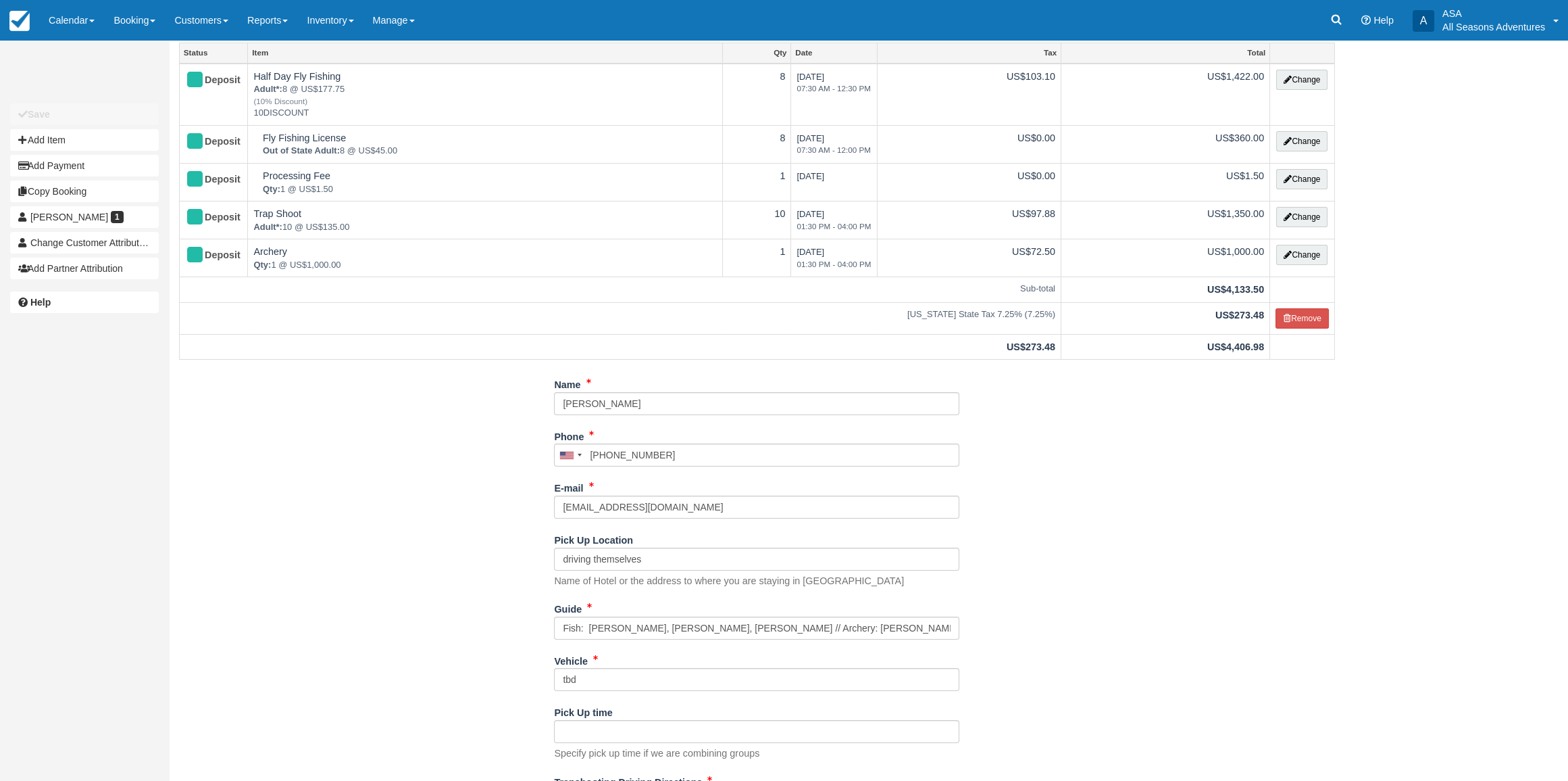
scroll to position [154, 0]
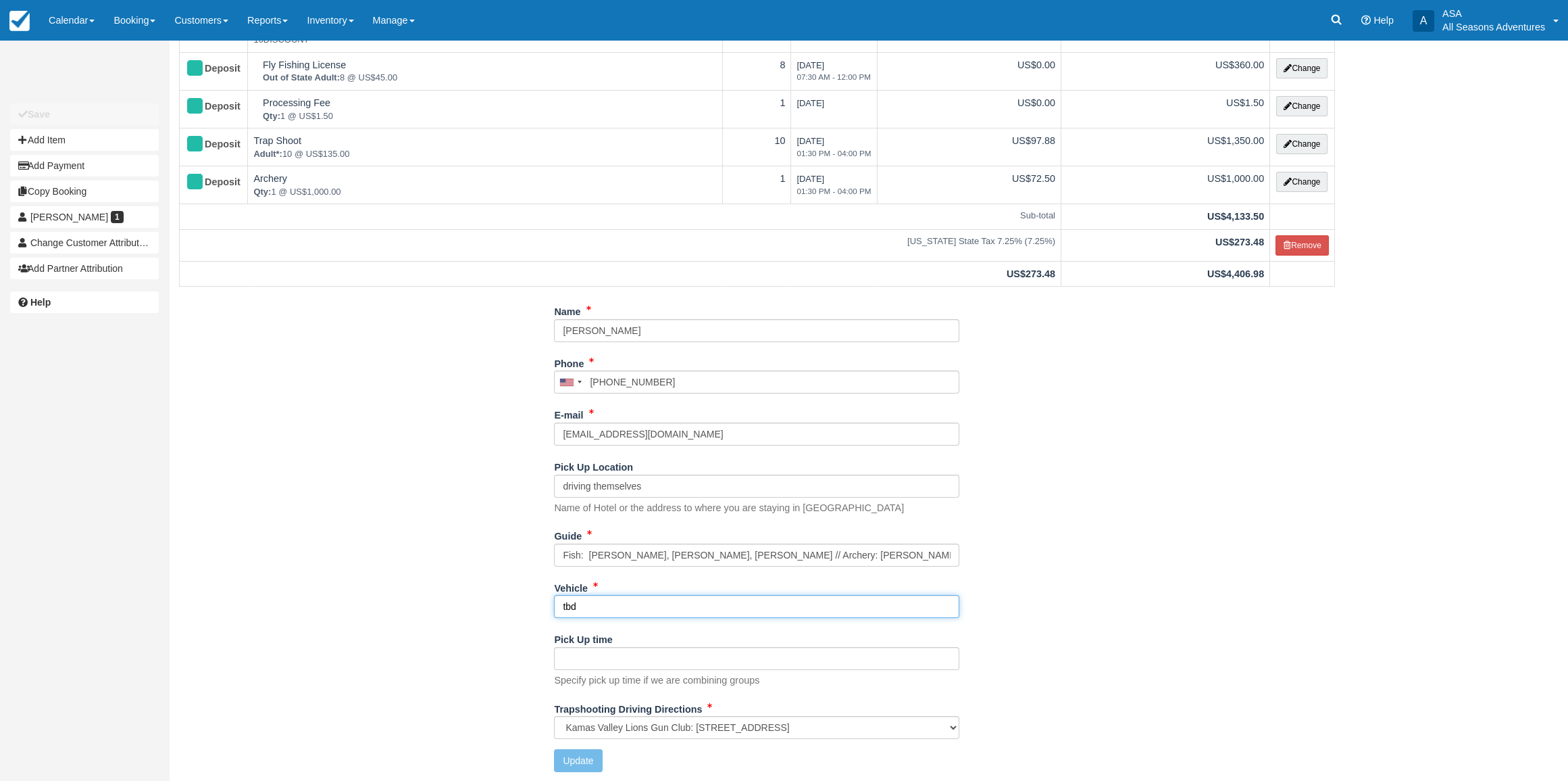
click at [663, 610] on input "tbd" at bounding box center [755, 606] width 405 height 23
type input "Archery Gear in Yukon"
click at [581, 757] on button "Update" at bounding box center [578, 761] width 48 height 23
type input "+13106506557"
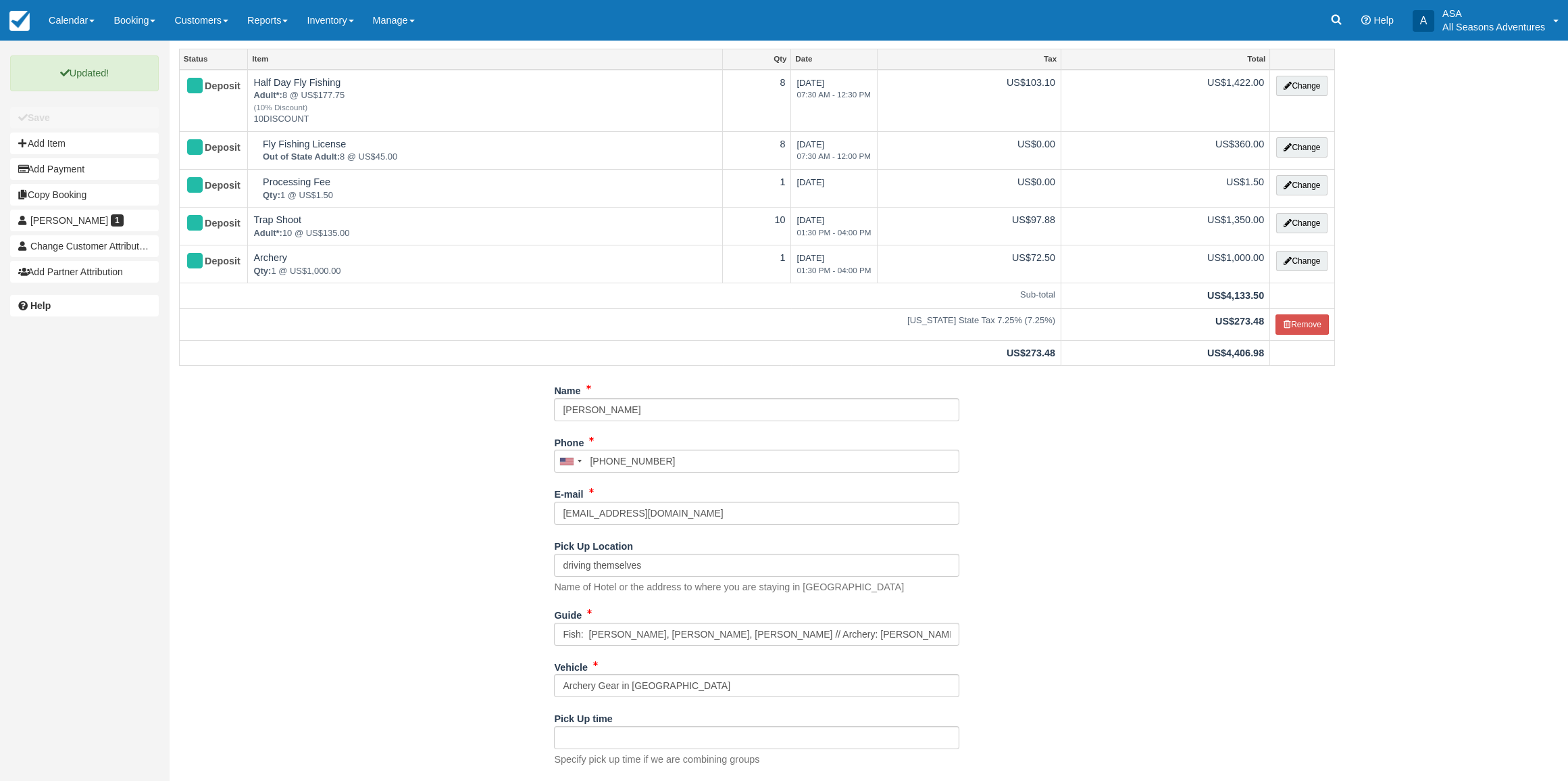
scroll to position [0, 0]
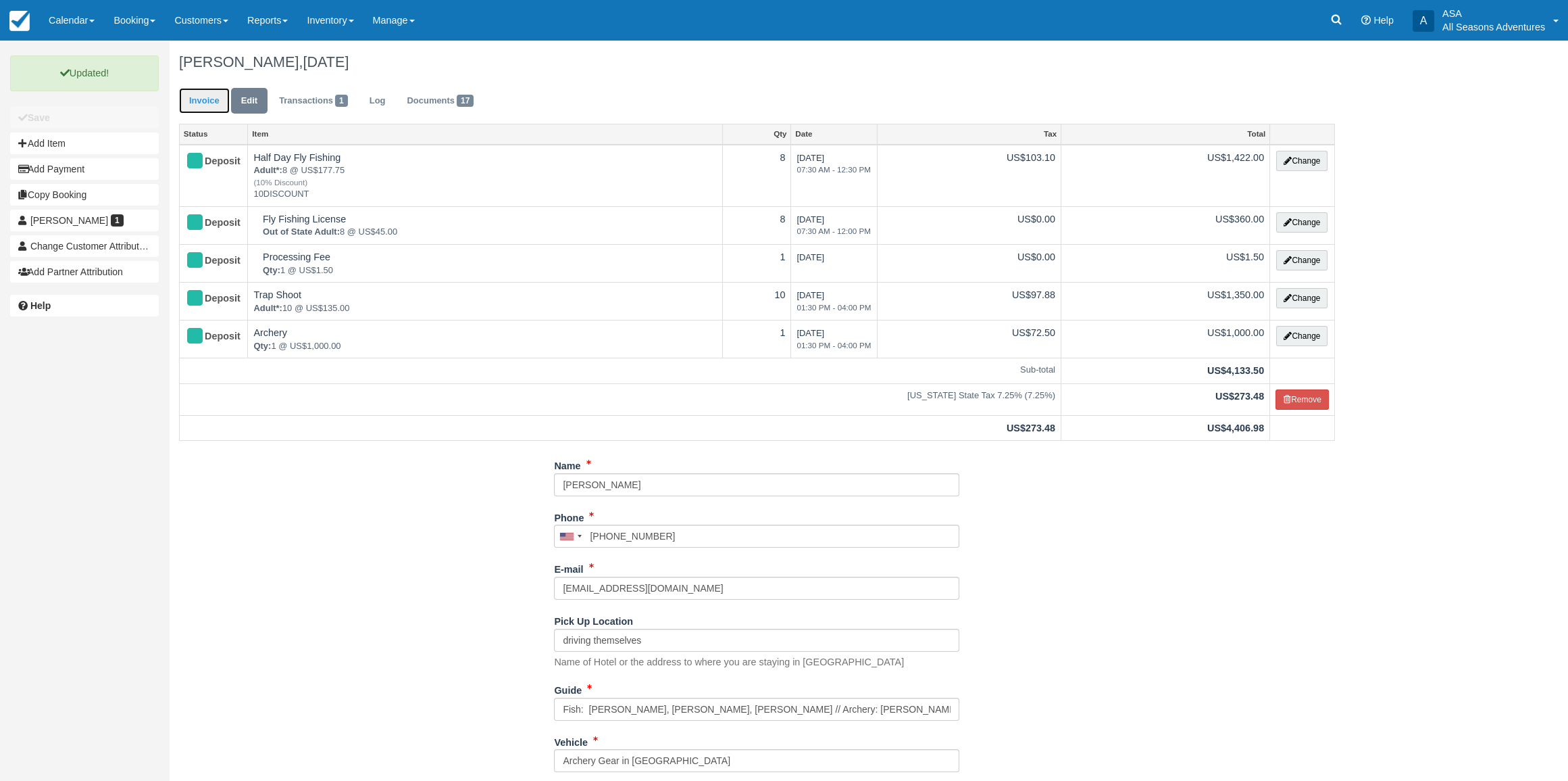
click at [206, 95] on link "Invoice" at bounding box center [204, 101] width 50 height 26
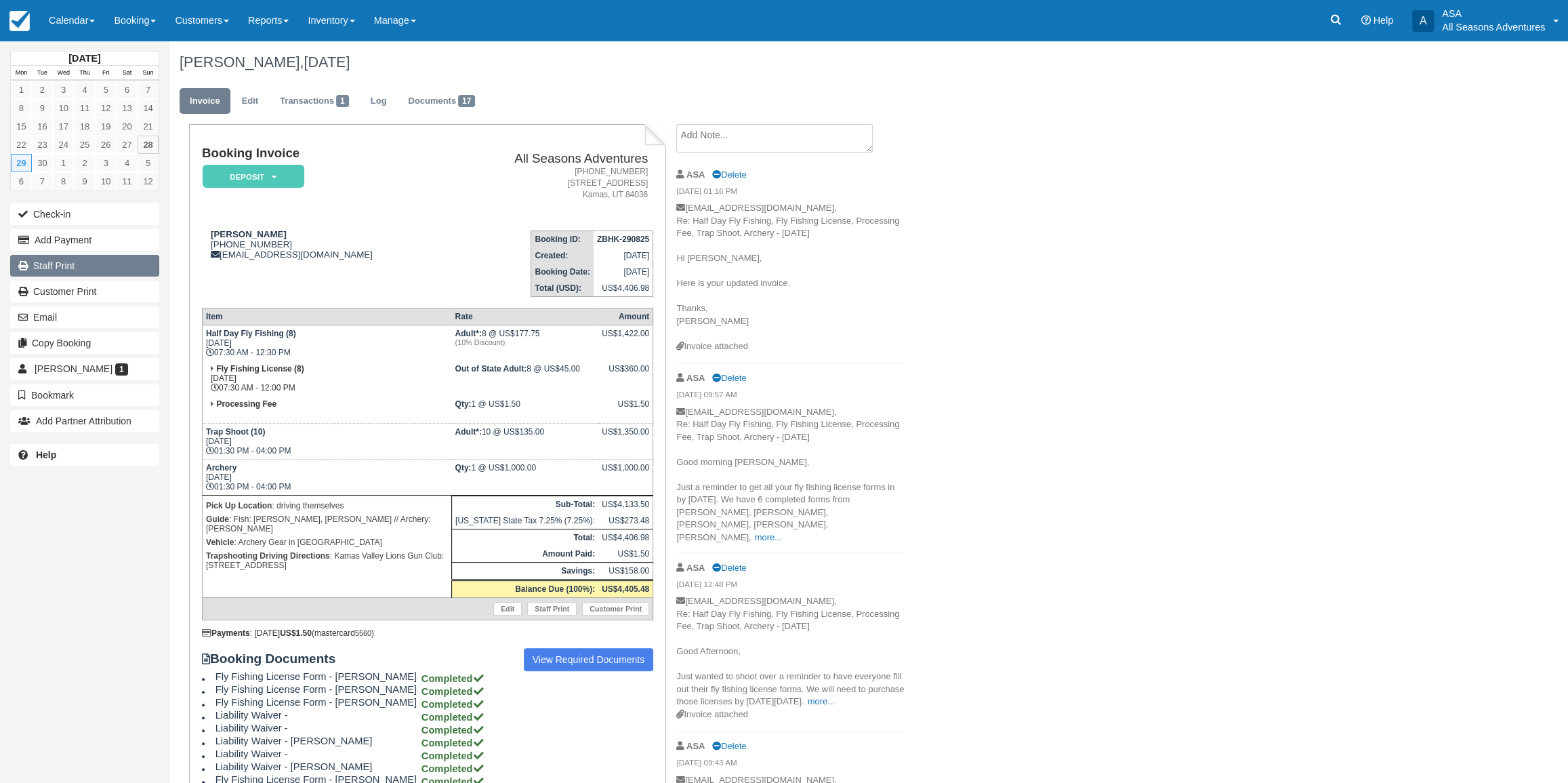
click at [91, 265] on link "Staff Print" at bounding box center [84, 266] width 149 height 21
click at [465, 98] on span "17" at bounding box center [466, 101] width 16 height 13
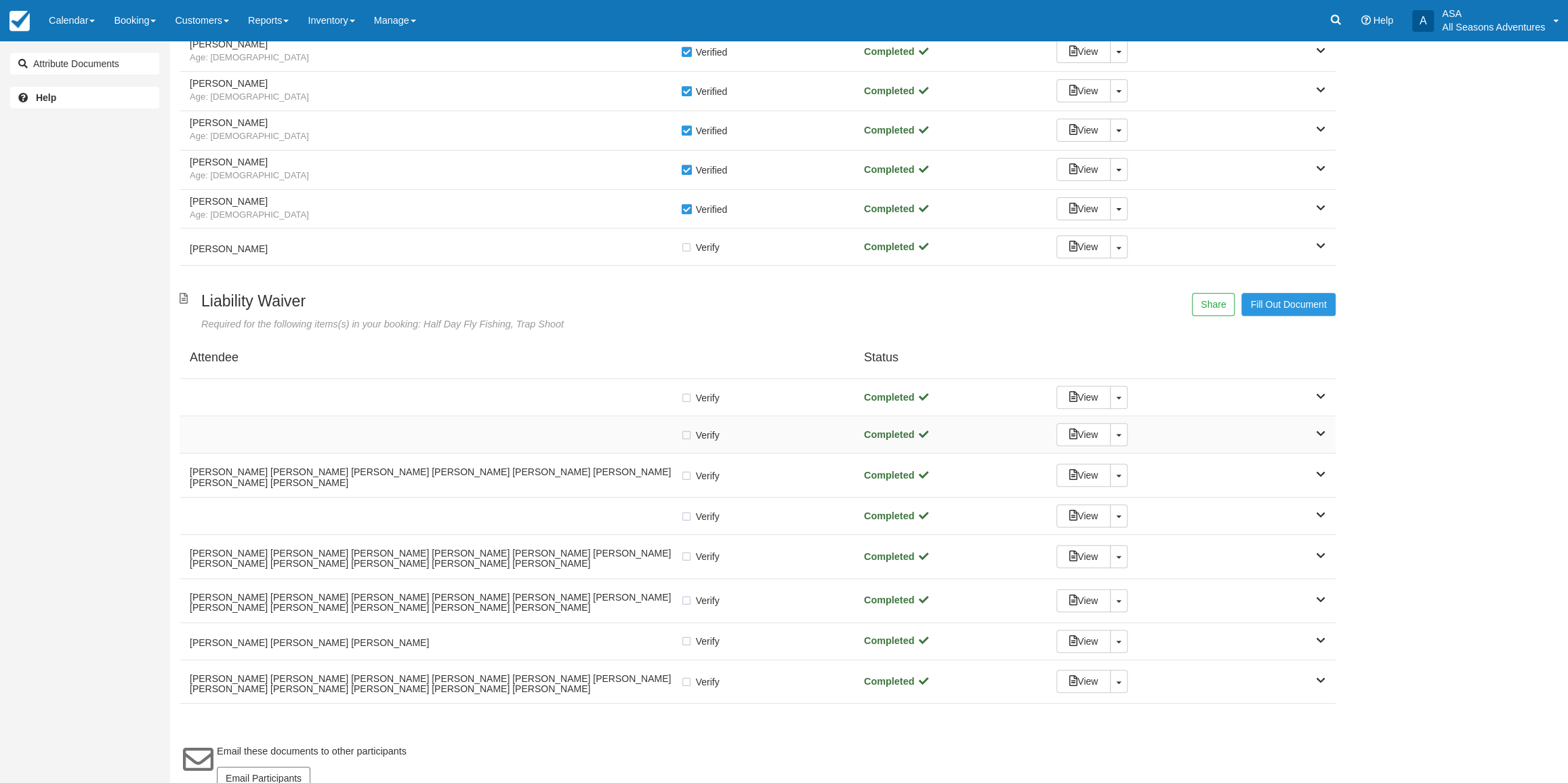
scroll to position [327, 0]
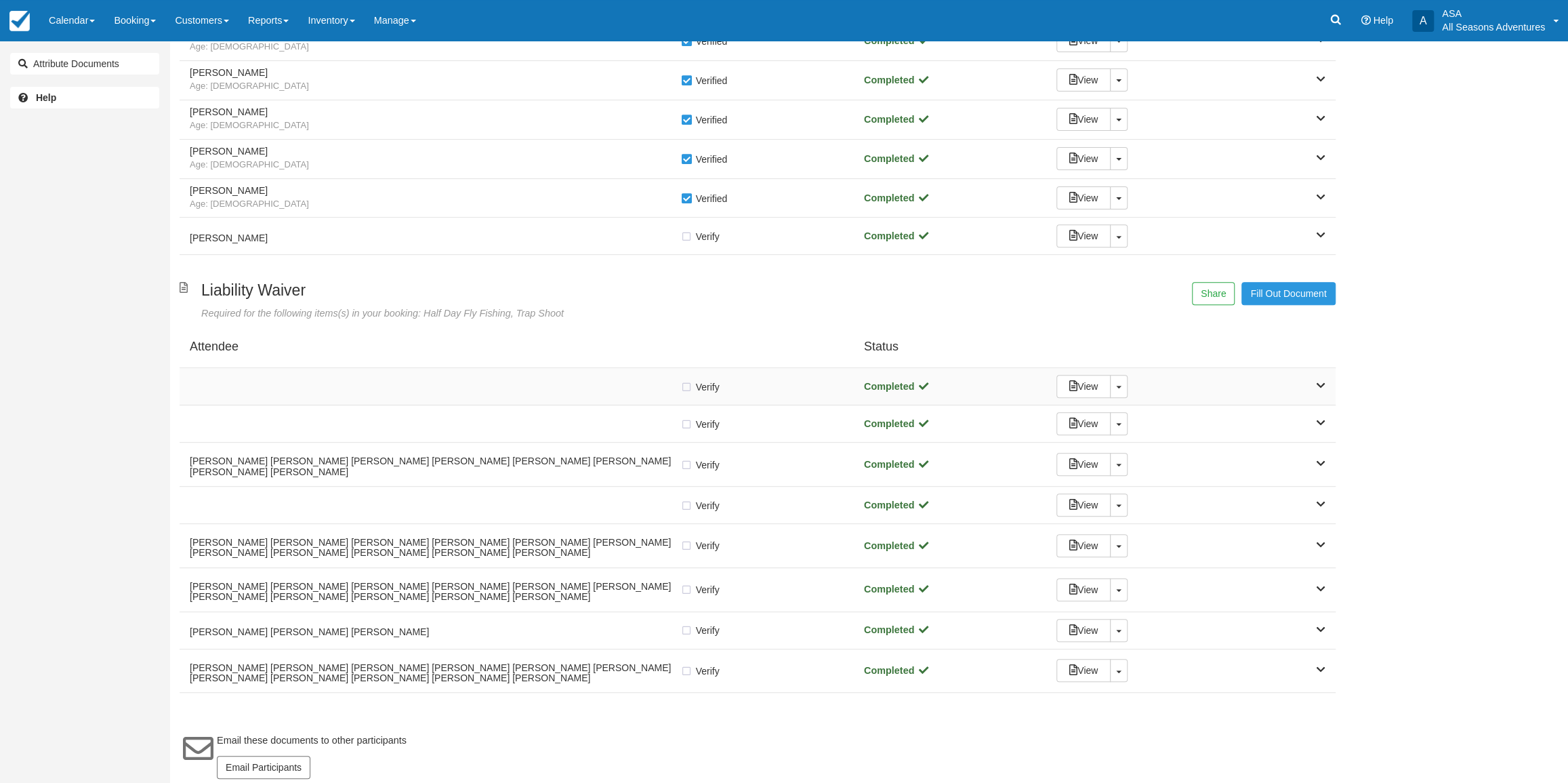
click at [530, 387] on div at bounding box center [435, 386] width 490 height 7
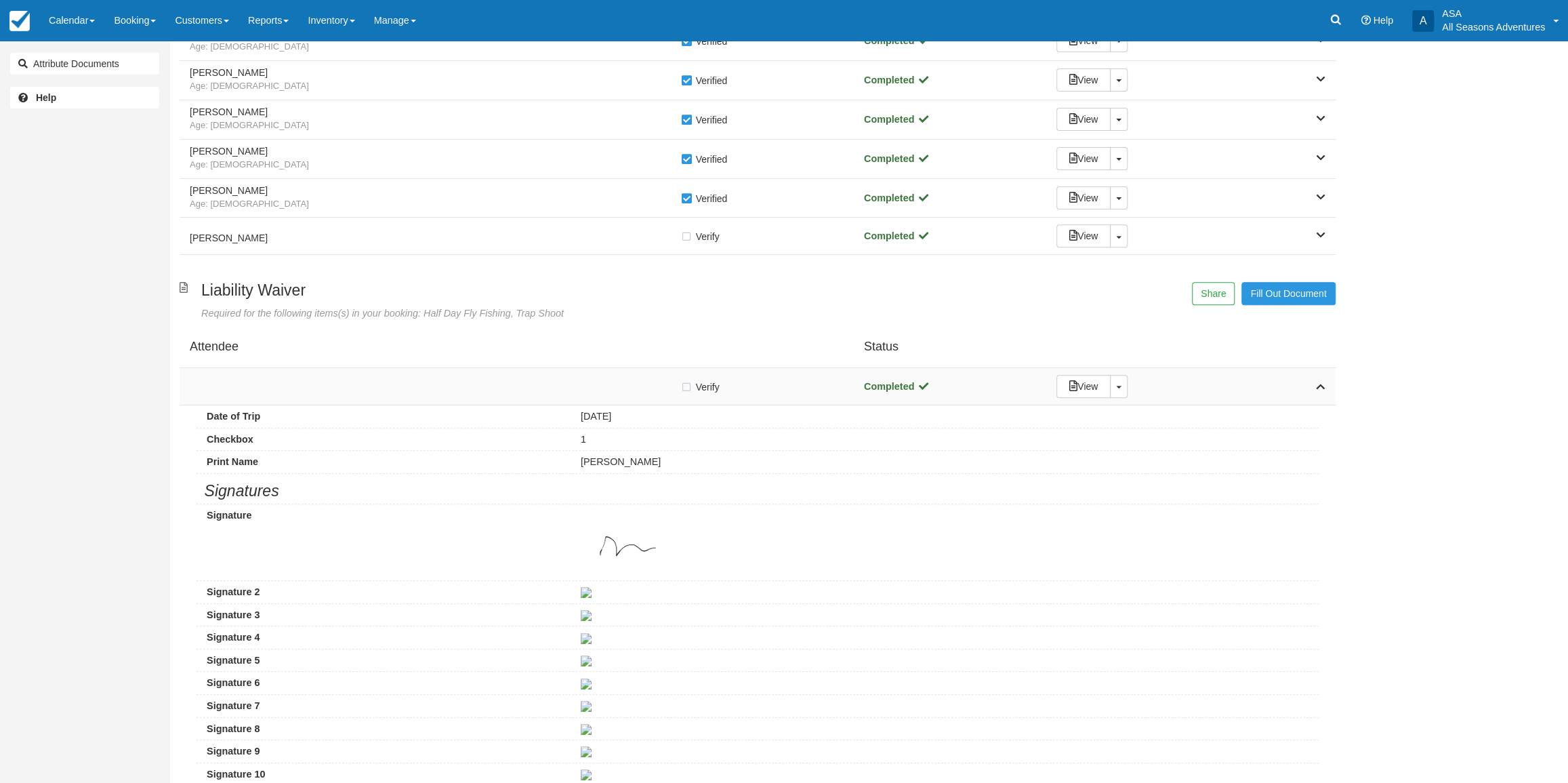
click at [530, 387] on div at bounding box center [435, 386] width 490 height 7
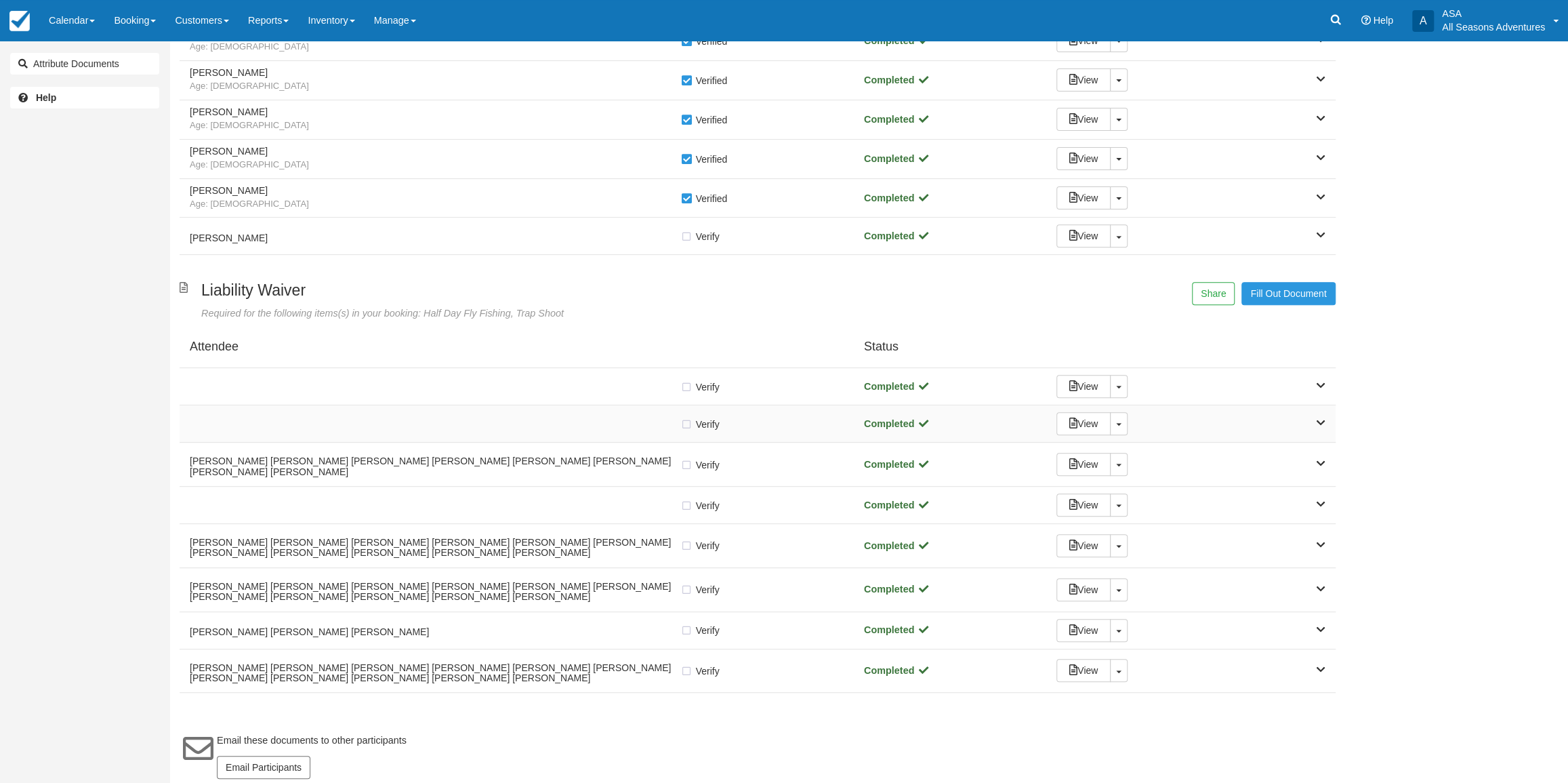
click at [520, 411] on div "Verify Verified Completed View Toggle Dropdown Detach" at bounding box center [757, 423] width 1156 height 37
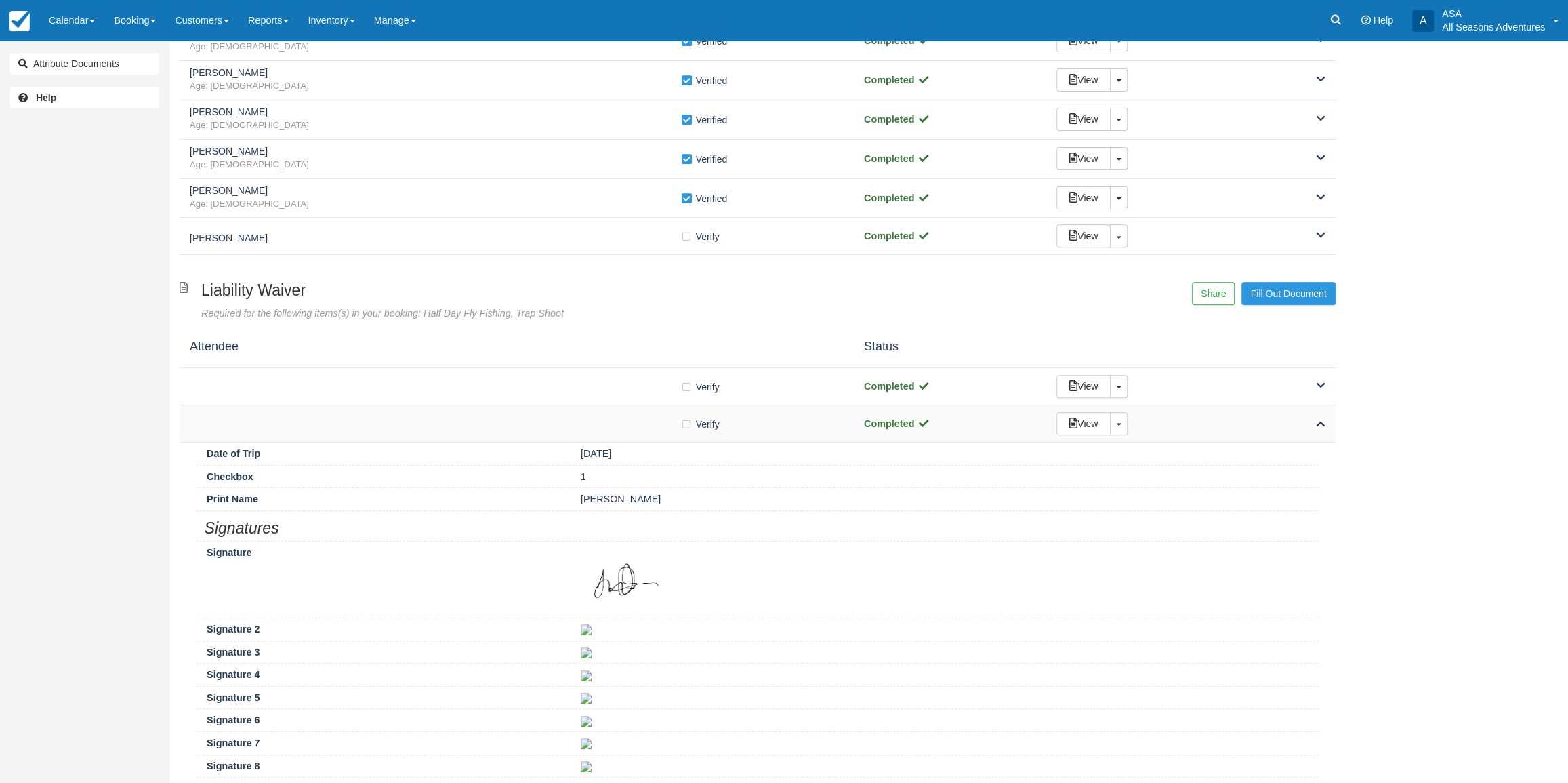
click at [521, 418] on div "Verify Verified" at bounding box center [517, 423] width 654 height 15
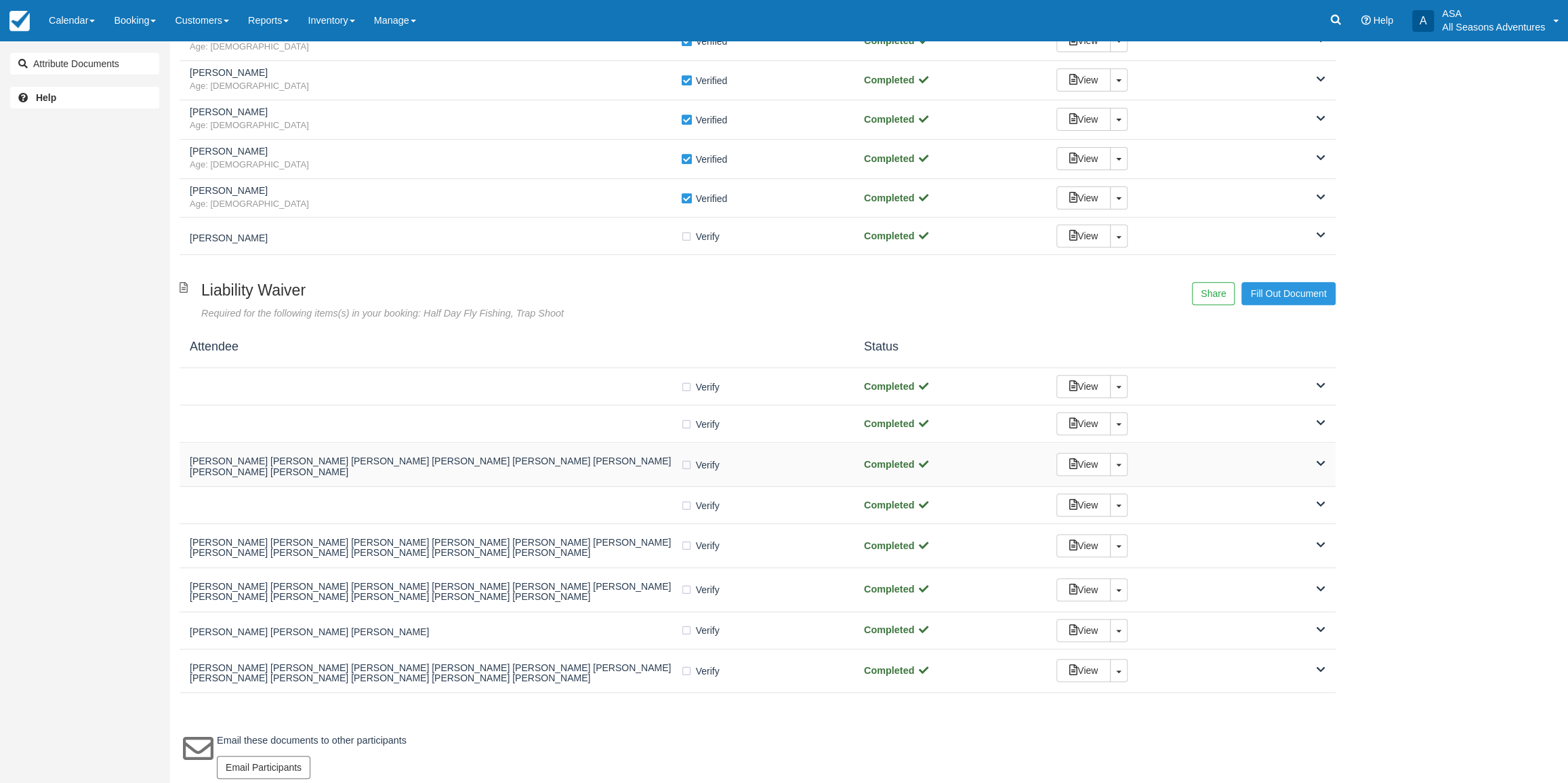
click at [526, 466] on h5 "Holly Ray Holly Ray Holly Ray Holly Ray Holly Ray Holly Ray Holly Ray Holly Ray" at bounding box center [435, 467] width 490 height 21
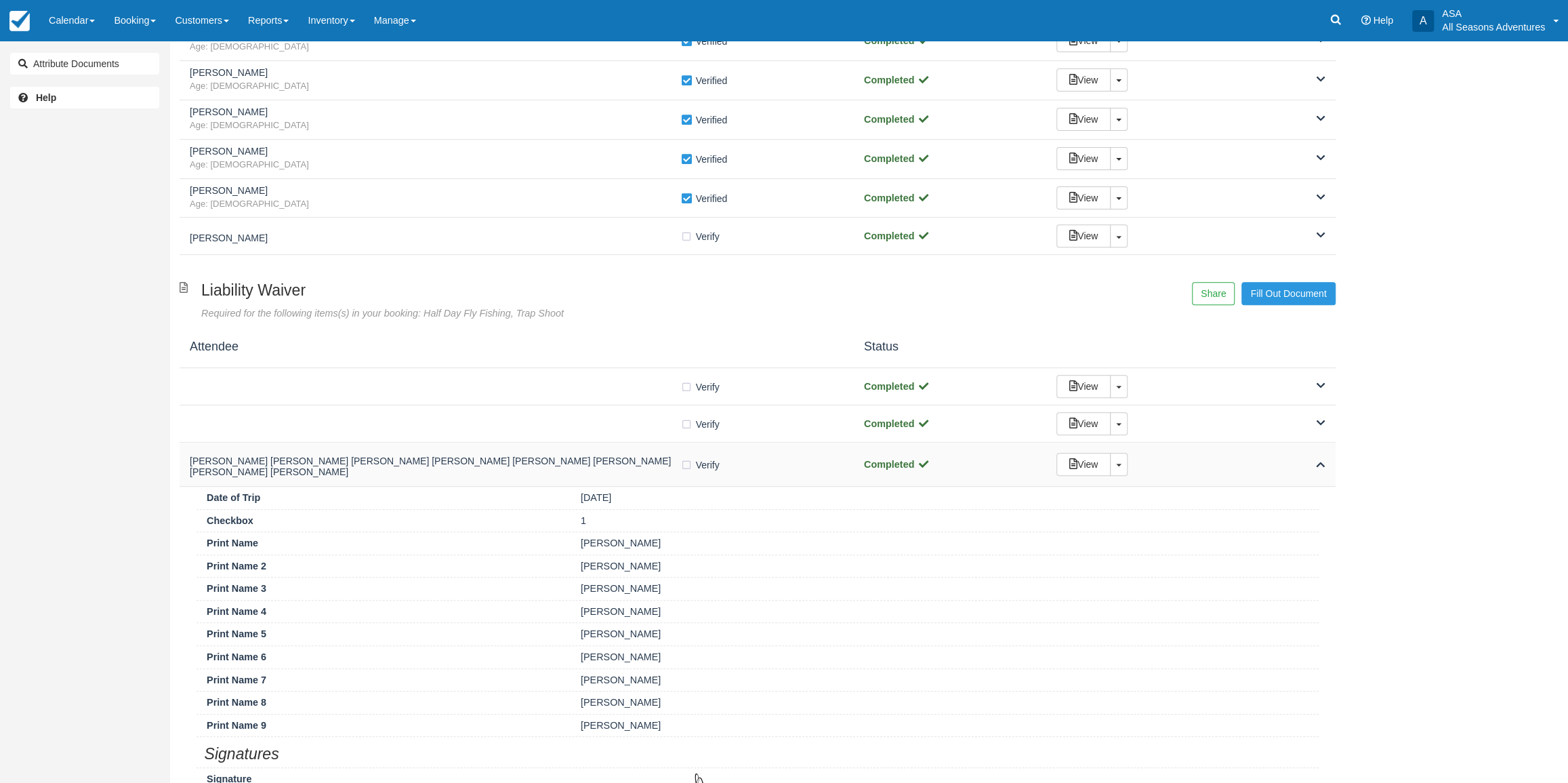
click at [526, 466] on h5 "Holly Ray Holly Ray Holly Ray Holly Ray Holly Ray Holly Ray Holly Ray Holly Ray" at bounding box center [435, 467] width 490 height 21
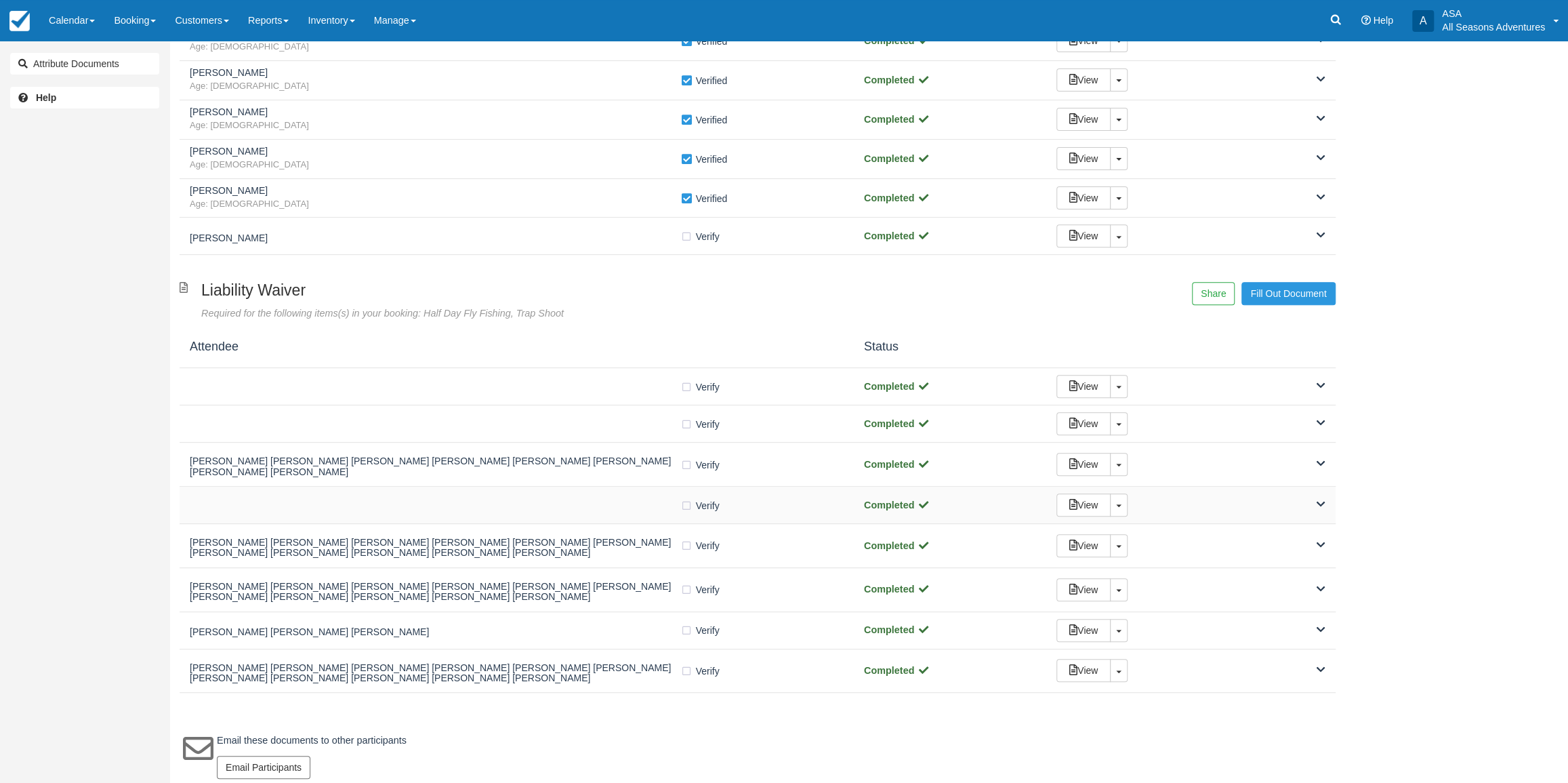
click at [529, 487] on div "Verify Verified Completed View Toggle Dropdown Detach" at bounding box center [757, 505] width 1156 height 37
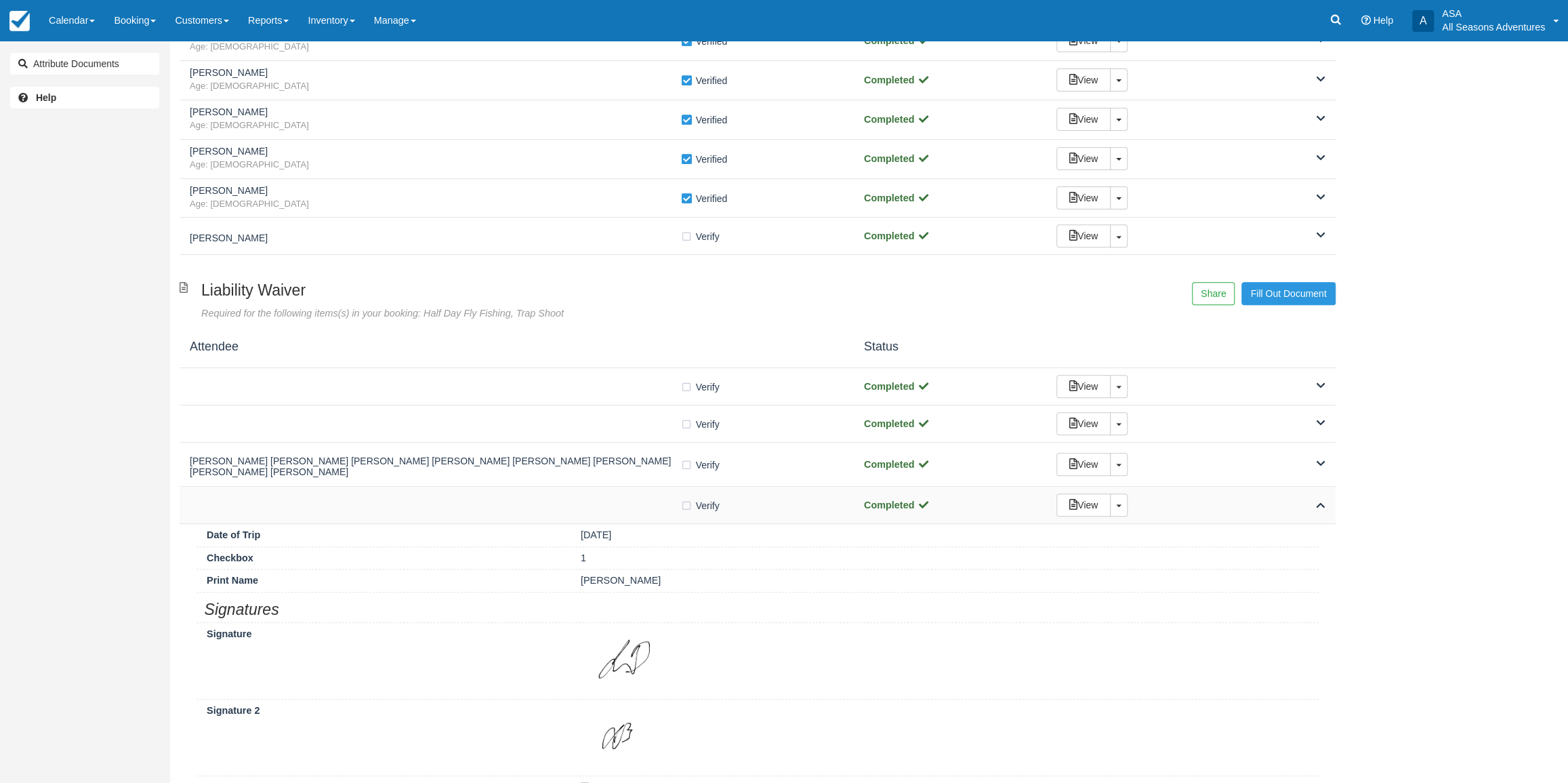
click at [529, 487] on div "Verify Verified Completed View Toggle Dropdown Detach" at bounding box center [757, 505] width 1156 height 37
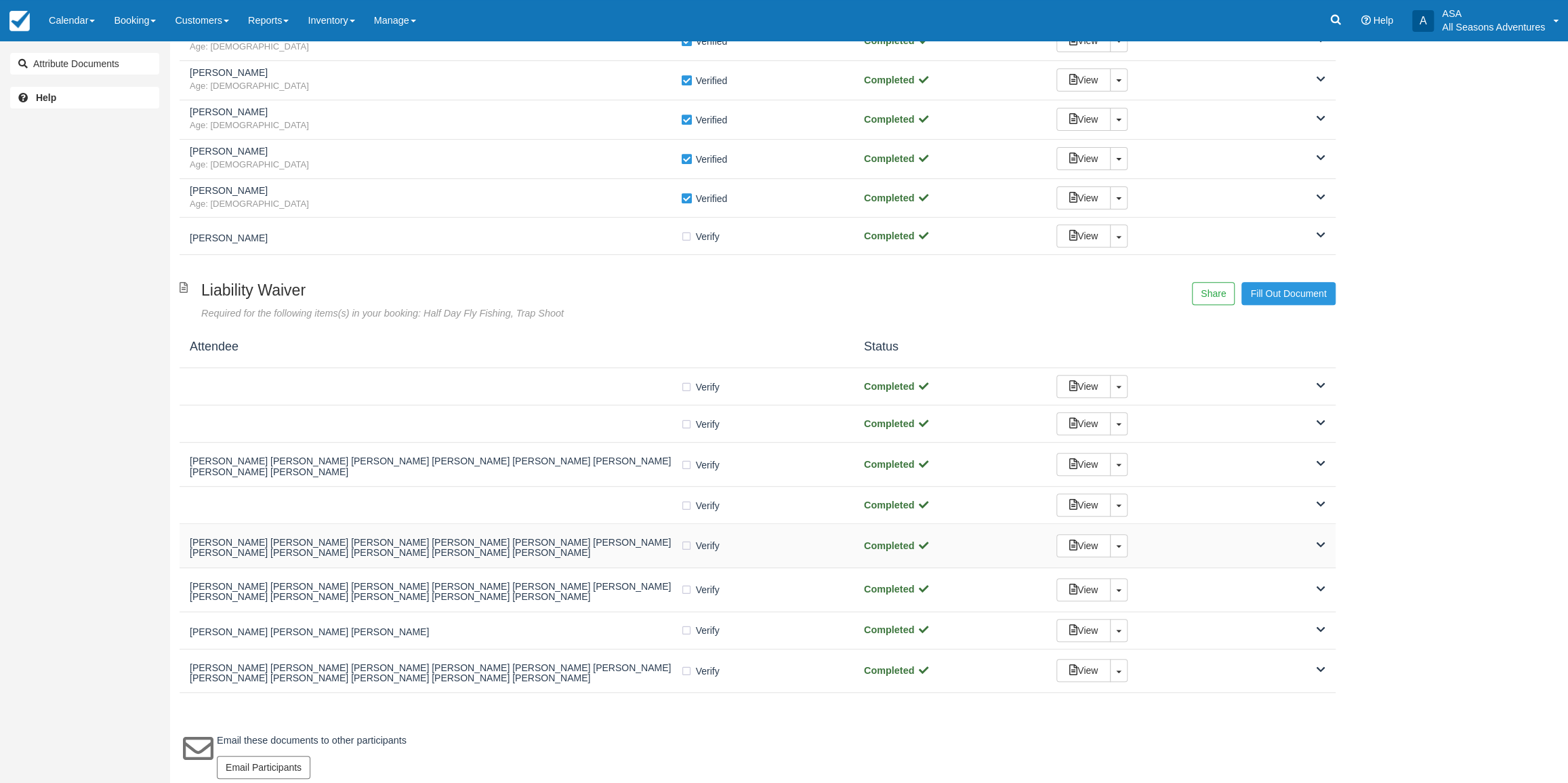
click at [528, 537] on h5 "ede ravich ede ravich ede ravich ede ravich ede ravich ede ravich ede ravich ed…" at bounding box center [435, 548] width 490 height 21
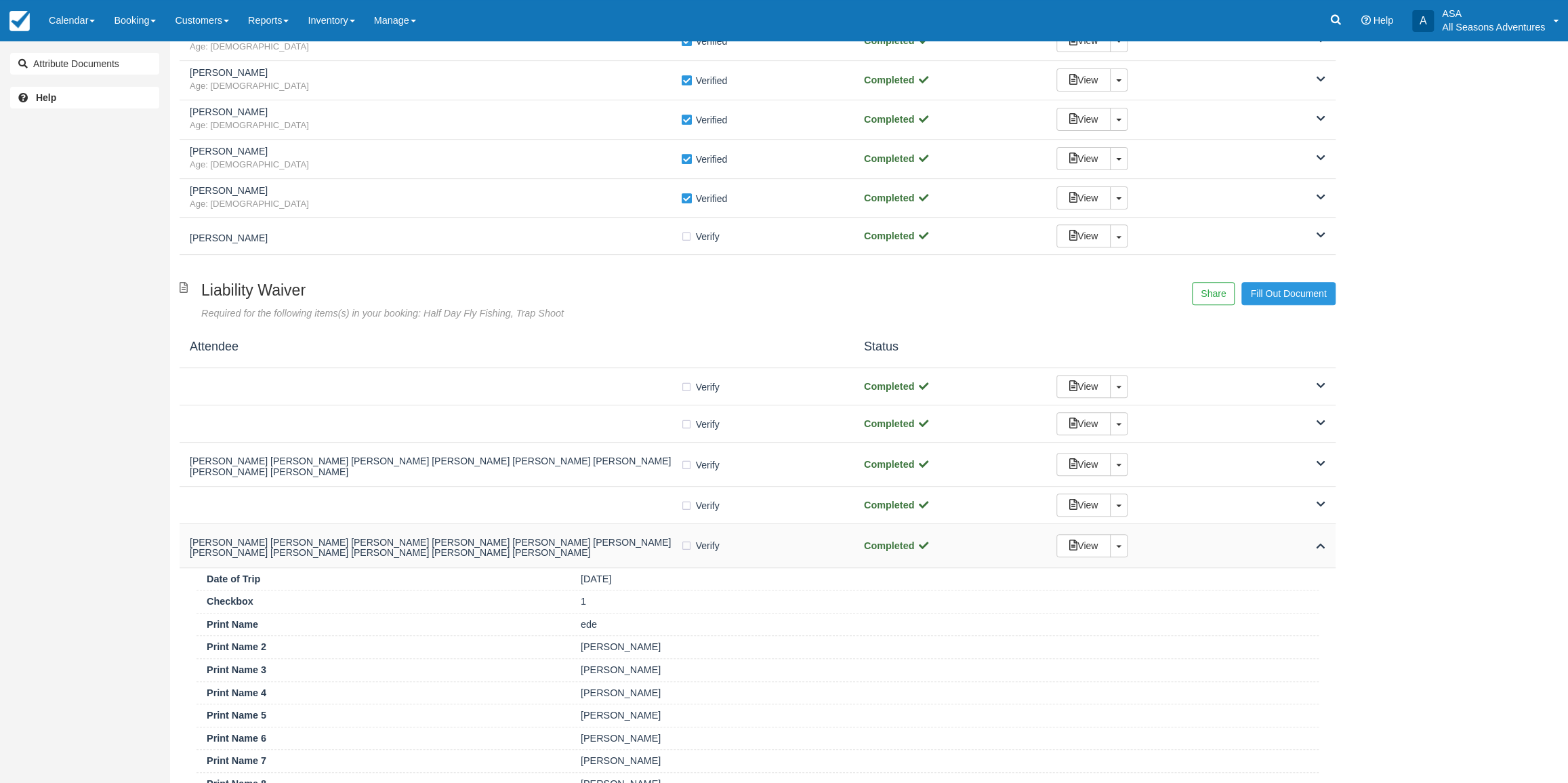
click at [528, 537] on h5 "ede ravich ede ravich ede ravich ede ravich ede ravich ede ravich ede ravich ed…" at bounding box center [435, 548] width 490 height 21
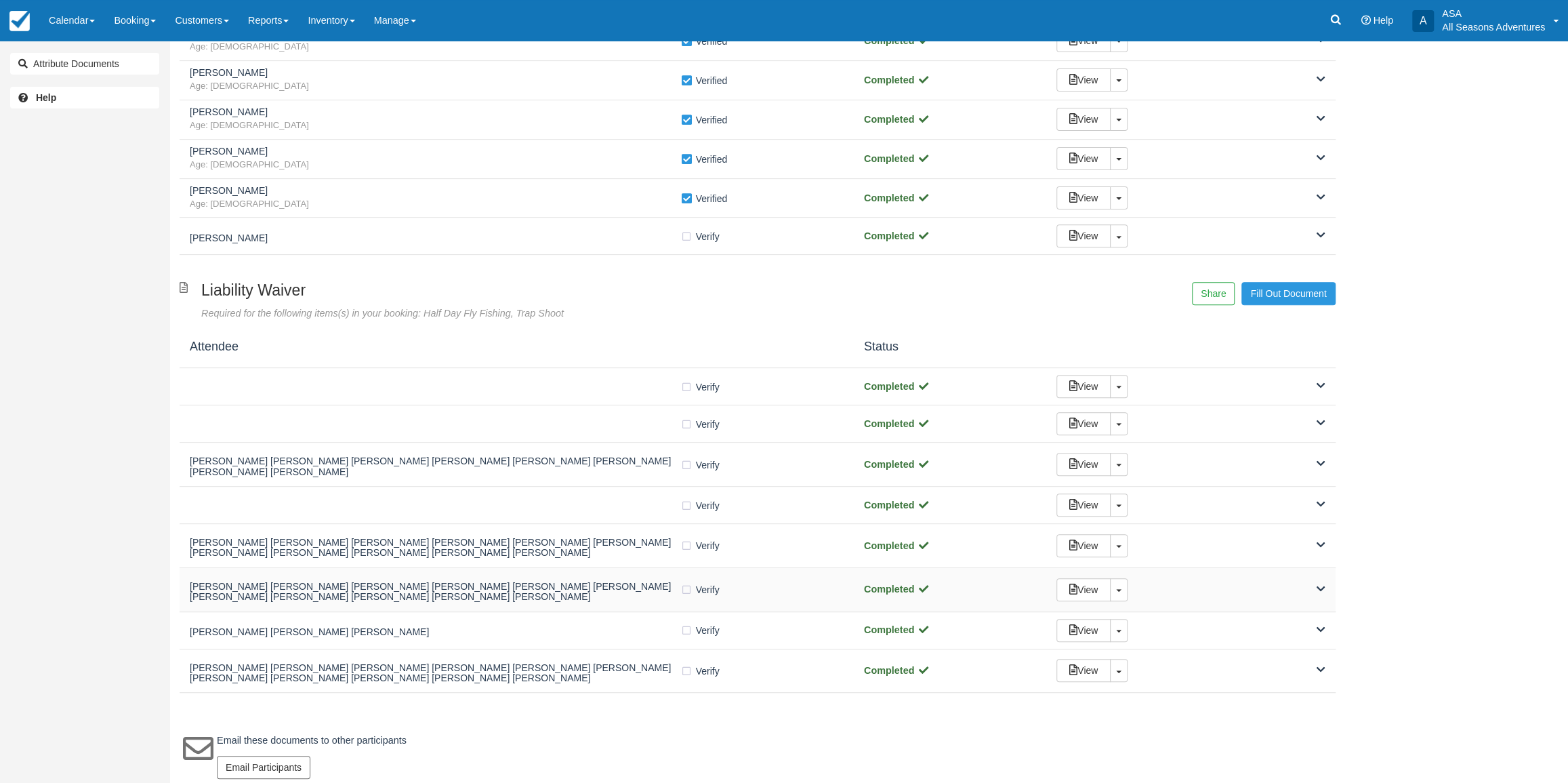
click at [529, 575] on div "Nicholas Sasto Nicholas Sasto Nicholas Sasto Nicholas Sasto Nicholas Sasto Nich…" at bounding box center [435, 589] width 490 height 30
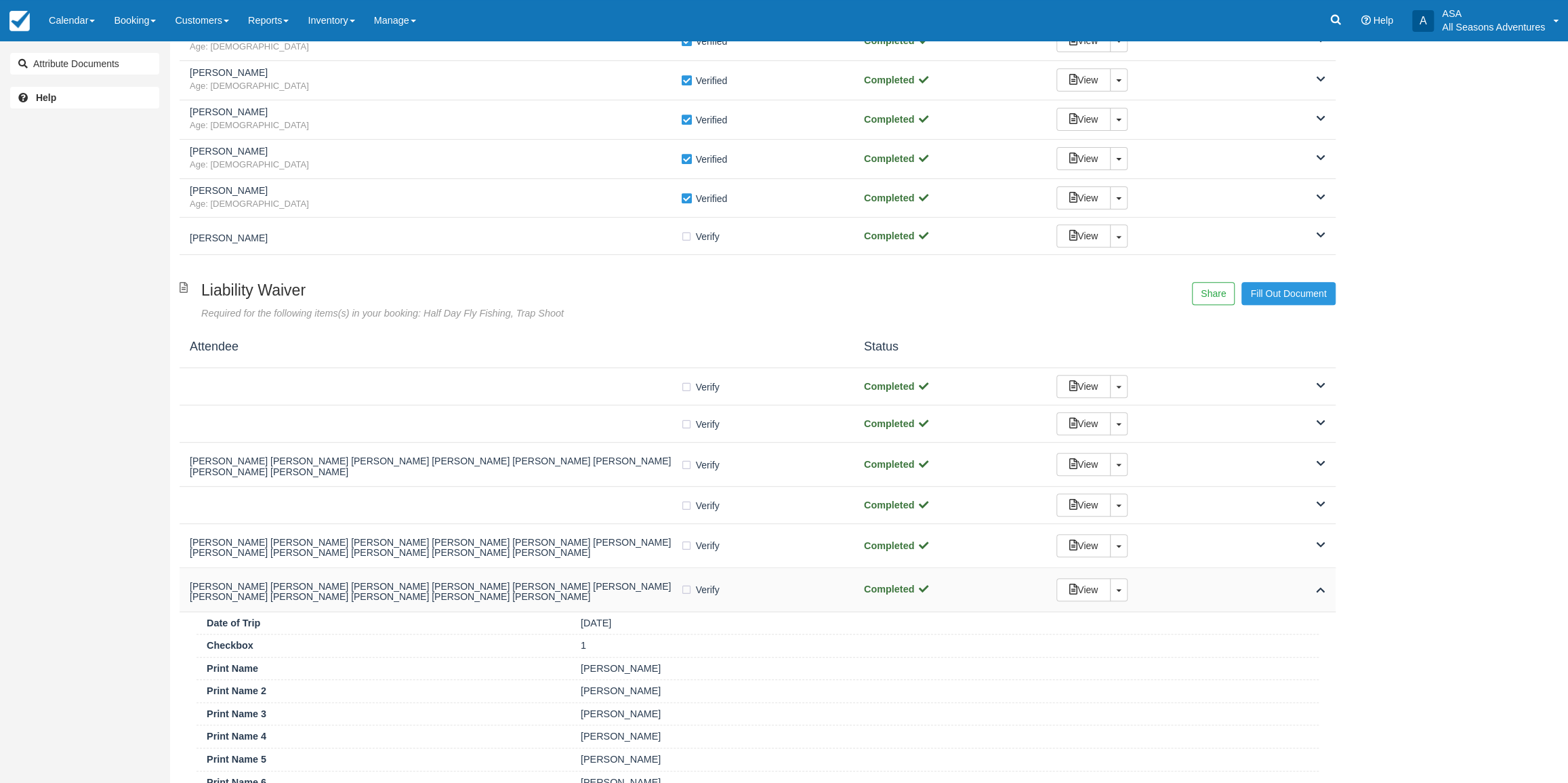
scroll to position [329, 0]
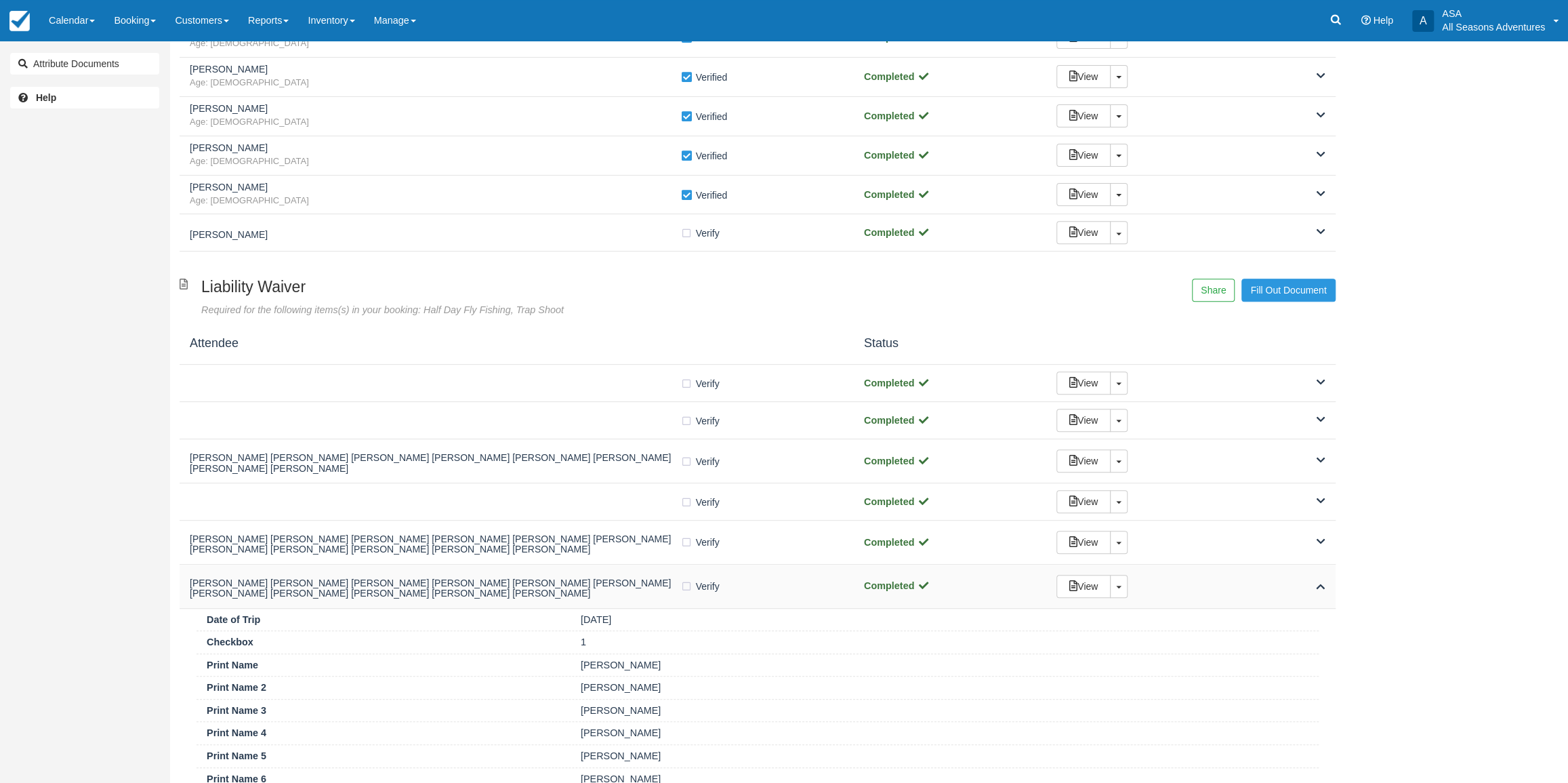
click at [529, 578] on h5 "Nicholas Sasto Nicholas Sasto Nicholas Sasto Nicholas Sasto Nicholas Sasto Nich…" at bounding box center [435, 588] width 490 height 21
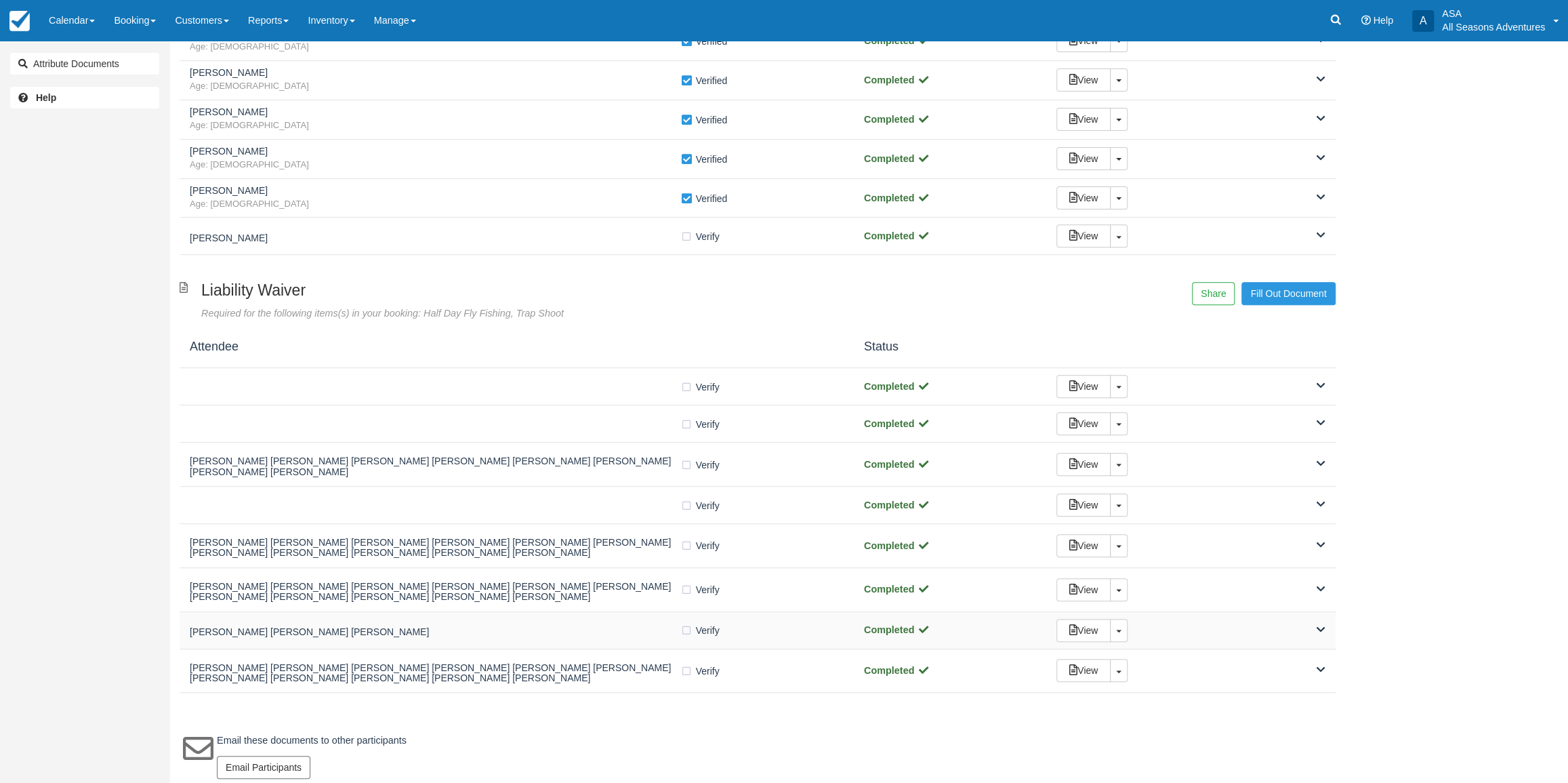
click at [515, 611] on div "Rachel DeRose Rachel DeRose Rachel DeRose Verify Verified Completed View Toggle…" at bounding box center [757, 630] width 1156 height 37
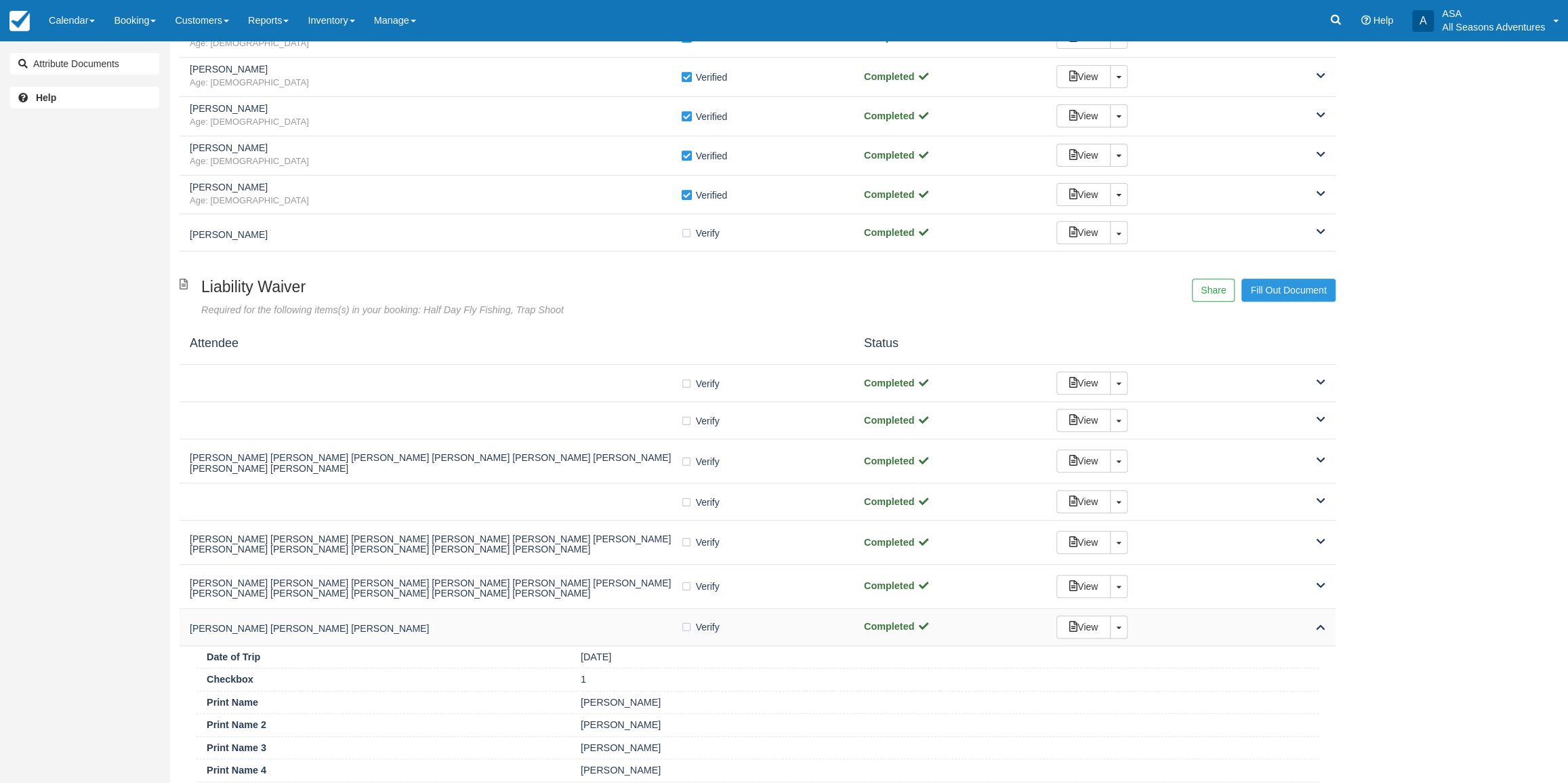
click at [515, 609] on div "Rachel DeRose Rachel DeRose Rachel DeRose Verify Verified Completed View Toggle…" at bounding box center [757, 627] width 1156 height 37
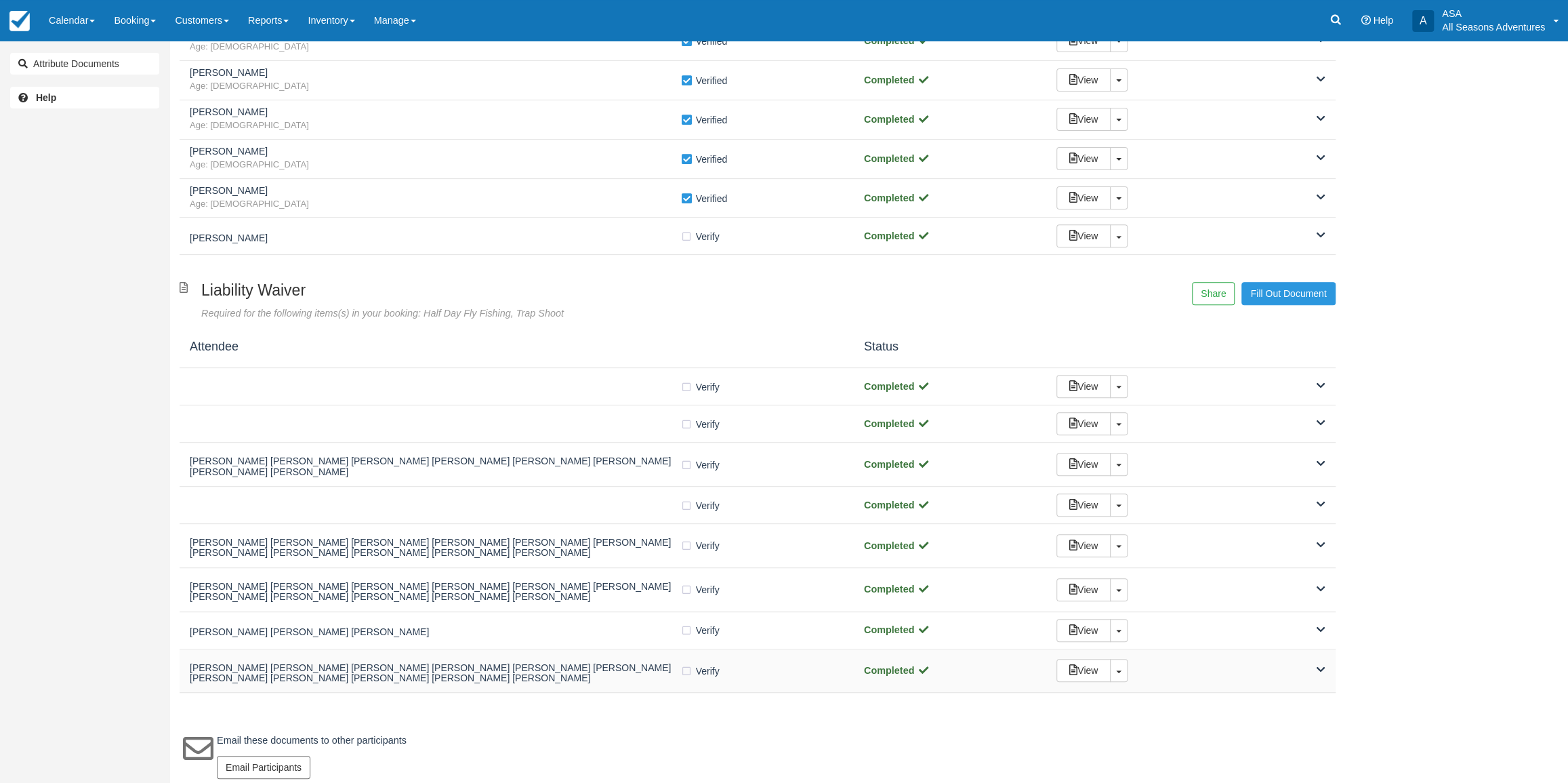
click at [530, 674] on div "Rachel DeRose Rachel DeRose Rachel DeRose Rachel DeRose Rachel DeRose Rachel De…" at bounding box center [435, 671] width 490 height 30
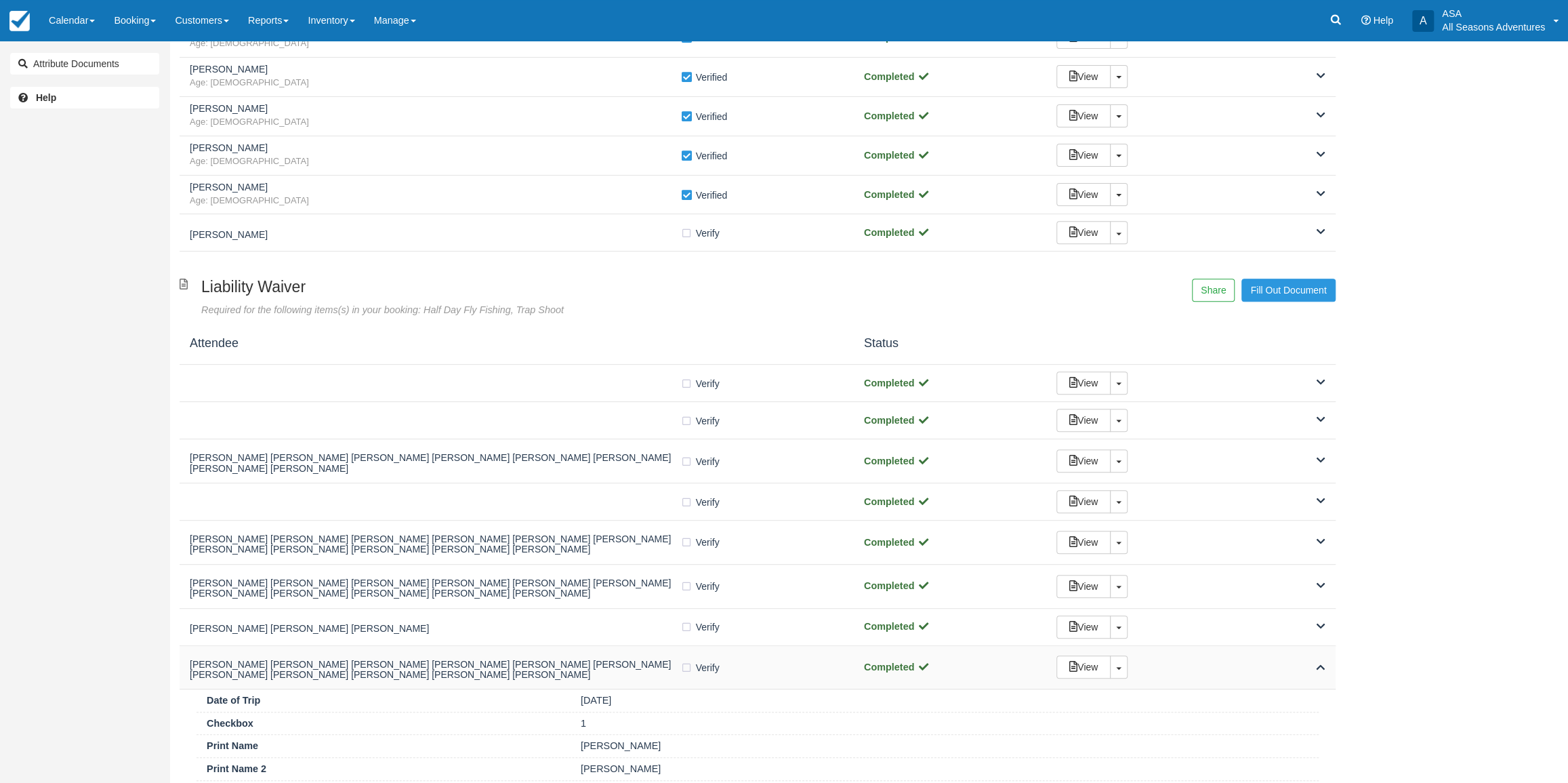
click at [530, 674] on div "Rachel DeRose Rachel DeRose Rachel DeRose Rachel DeRose Rachel DeRose Rachel De…" at bounding box center [757, 667] width 1156 height 44
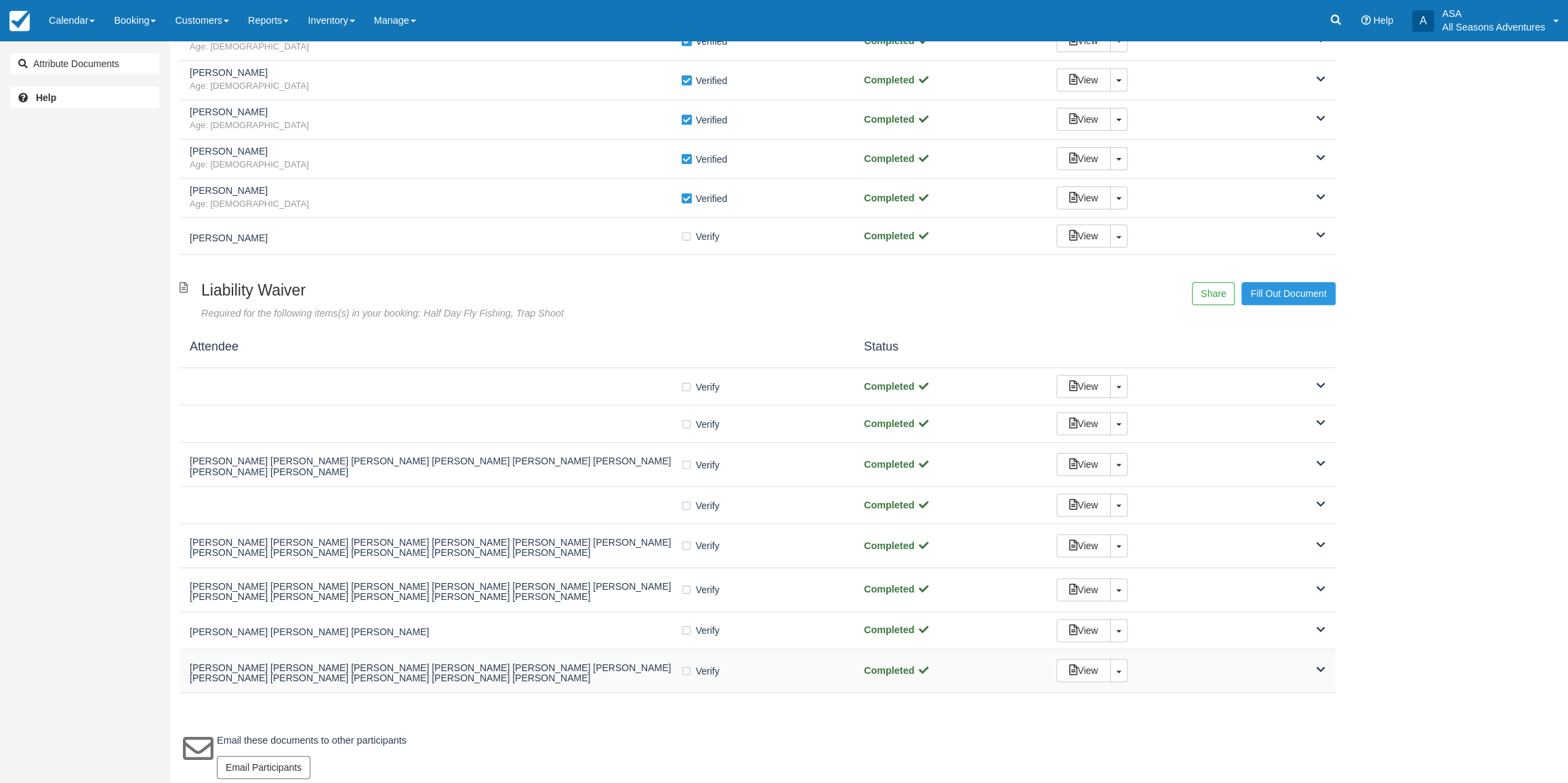
click at [538, 663] on h5 "Rachel DeRose Rachel DeRose Rachel DeRose Rachel DeRose Rachel DeRose Rachel De…" at bounding box center [435, 673] width 490 height 21
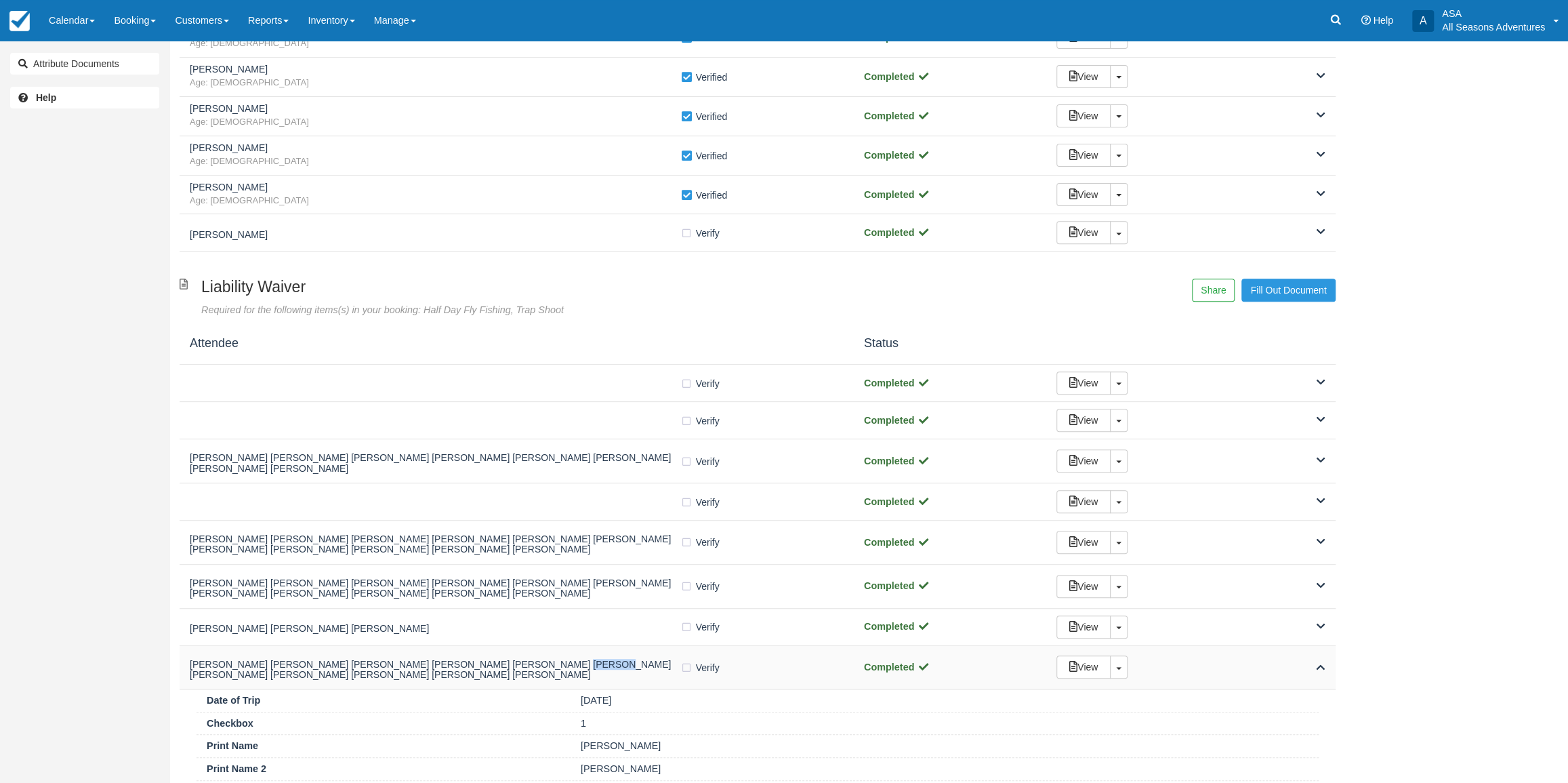
click at [538, 659] on h5 "Rachel DeRose Rachel DeRose Rachel DeRose Rachel DeRose Rachel DeRose Rachel De…" at bounding box center [435, 670] width 490 height 21
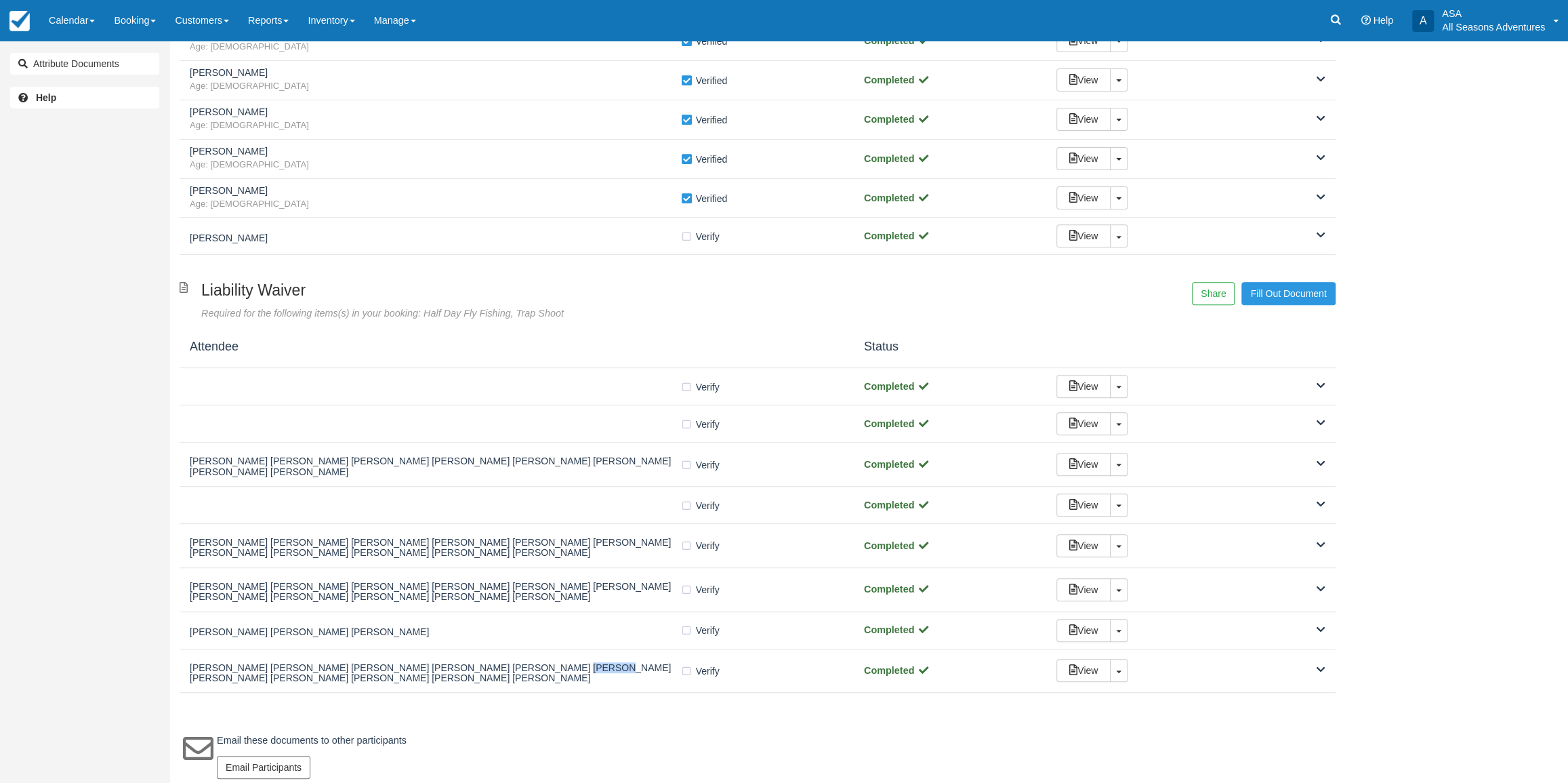
click at [620, 719] on div "Email these documents to other participants Success! Documents have been sent. …" at bounding box center [757, 755] width 1156 height 73
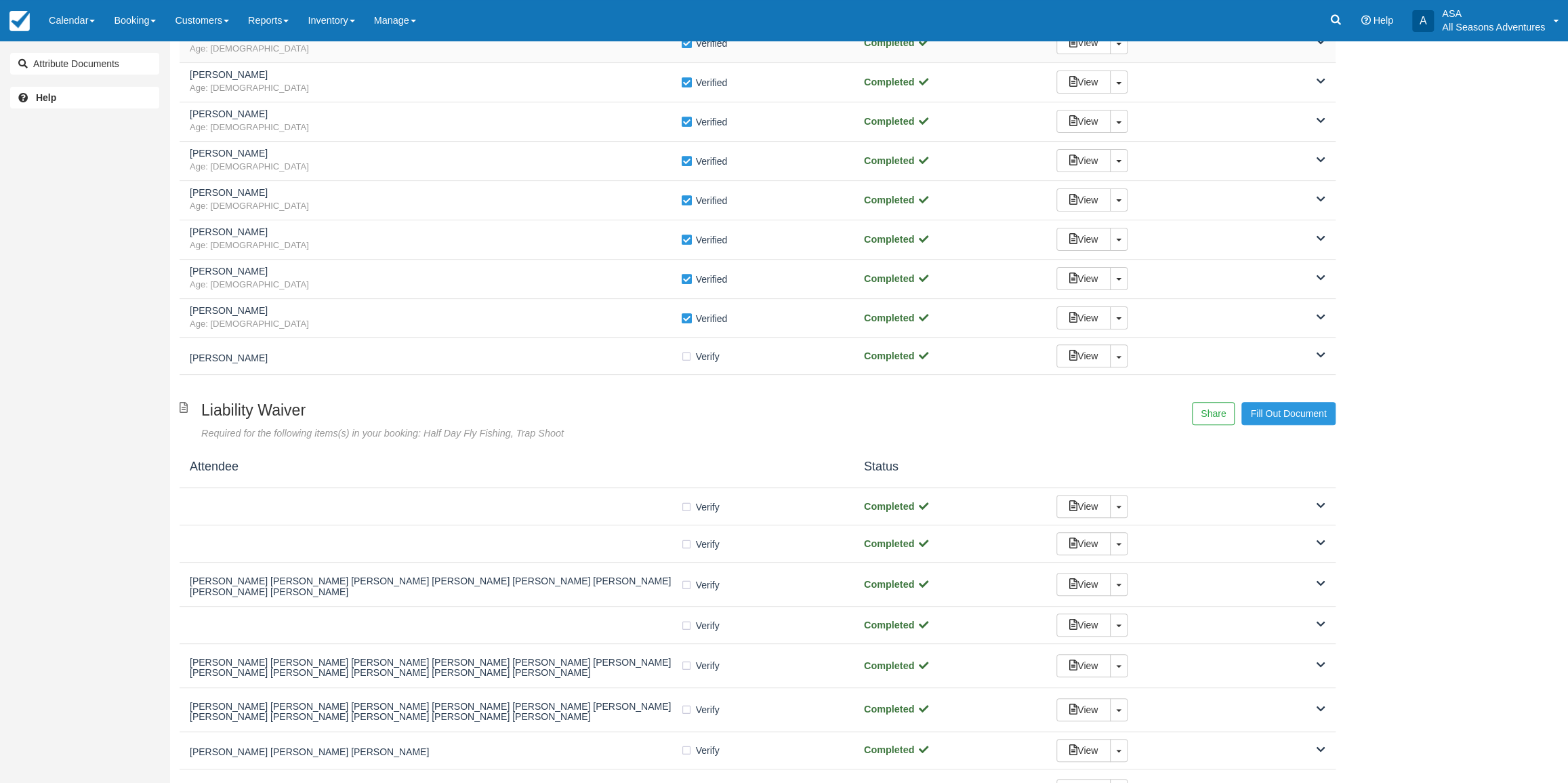
scroll to position [0, 0]
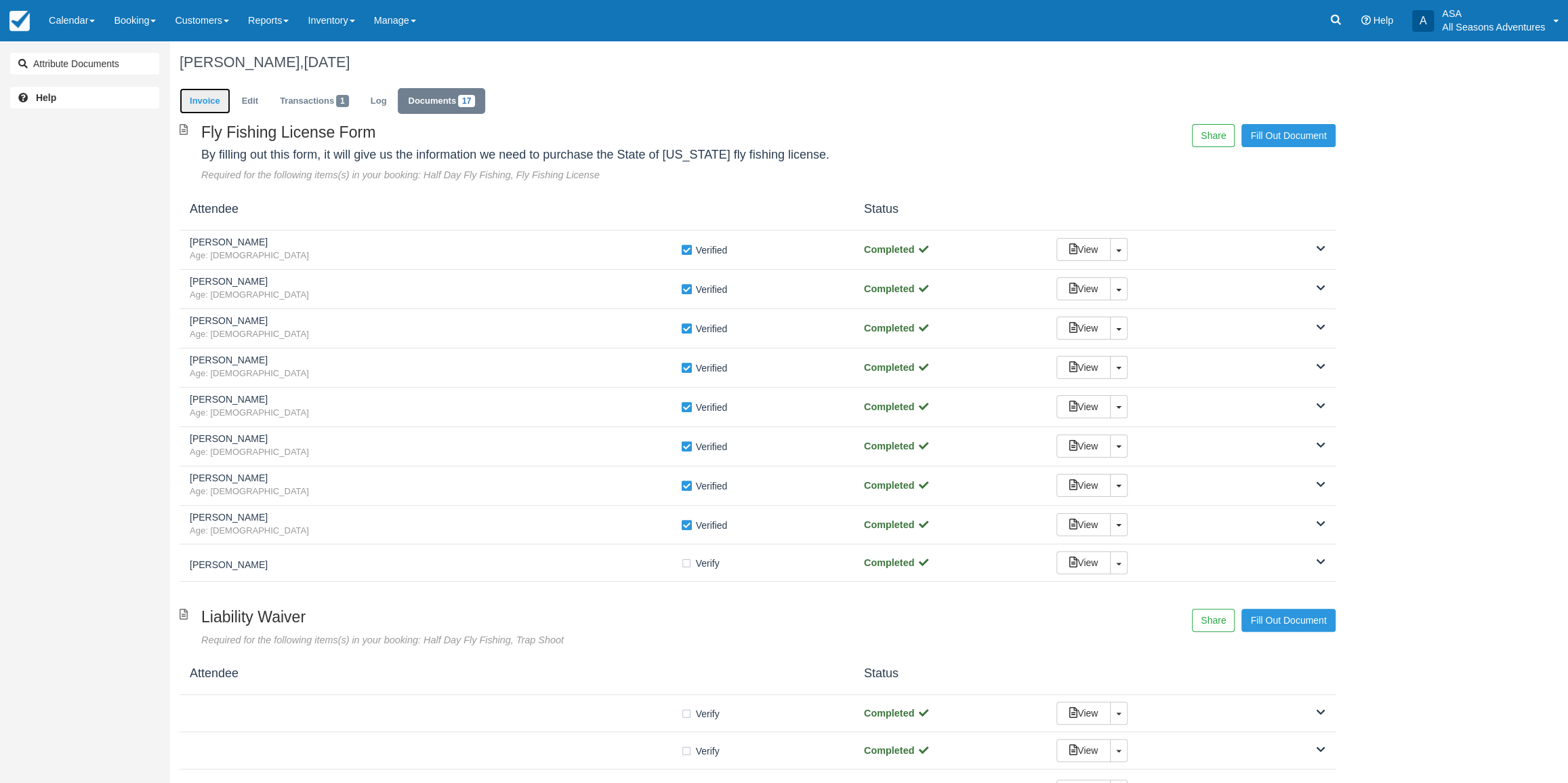
click at [219, 92] on link "Invoice" at bounding box center [204, 101] width 50 height 26
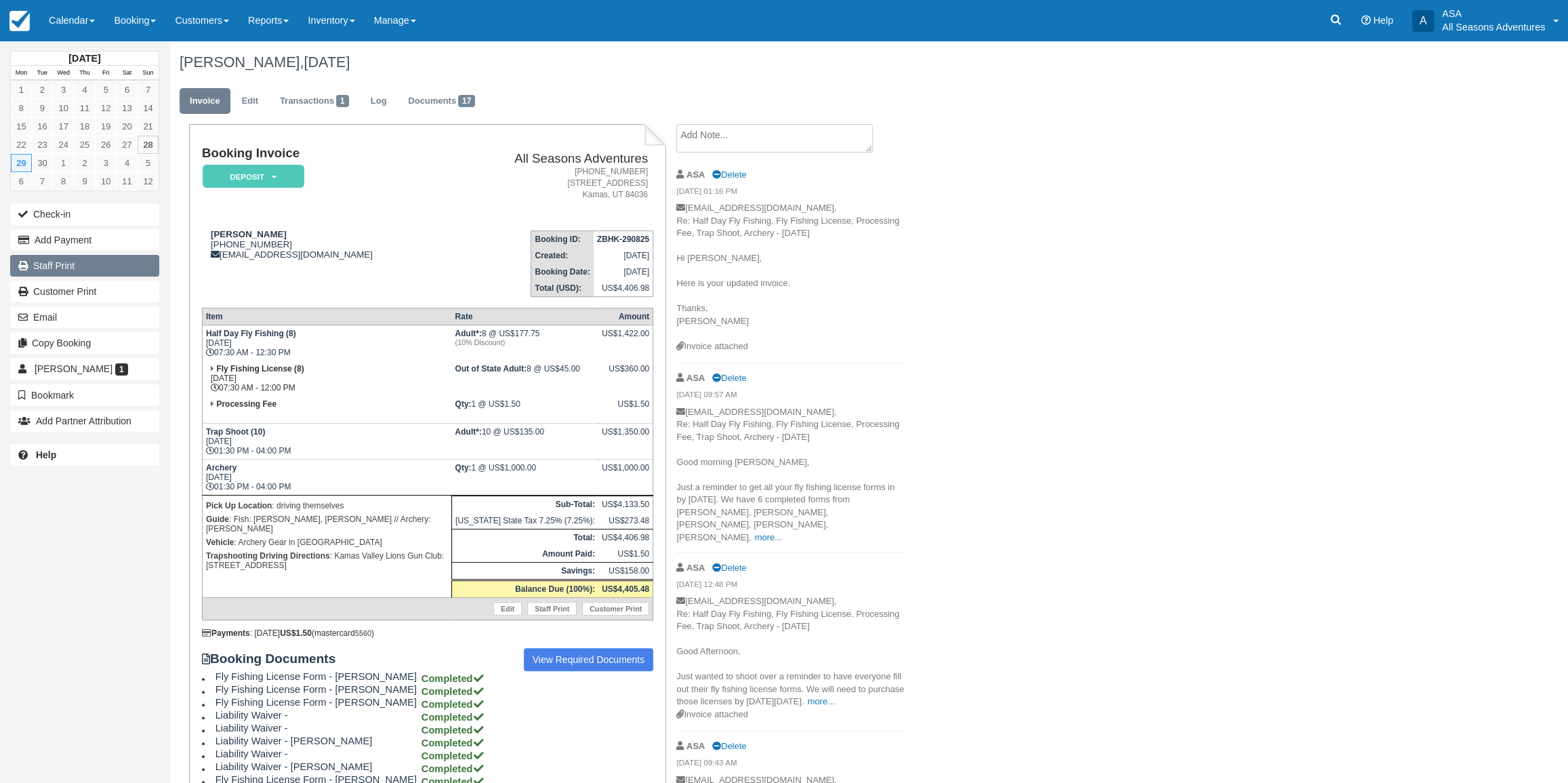
click at [74, 273] on link "Staff Print" at bounding box center [84, 266] width 149 height 21
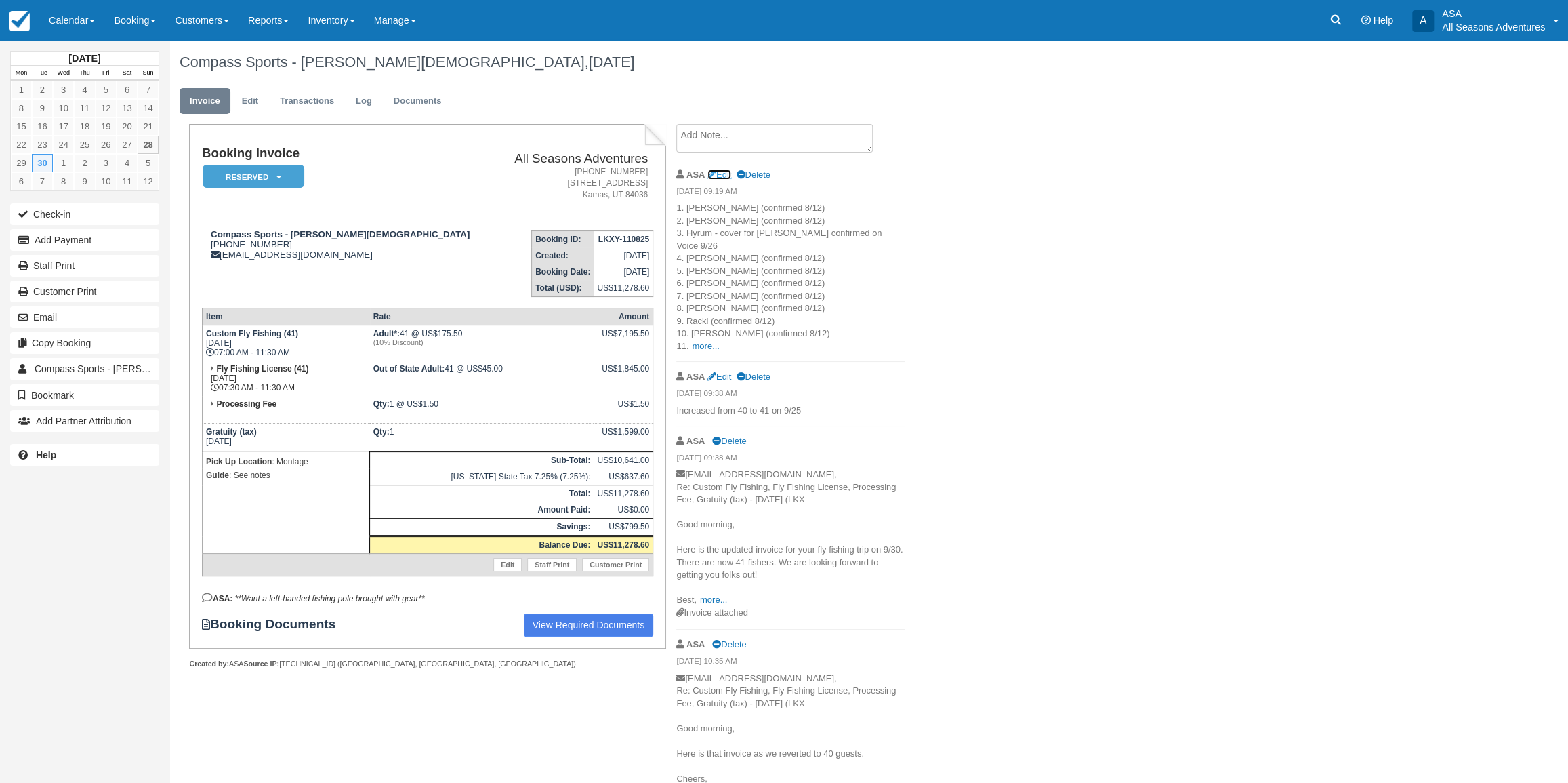
click at [729, 172] on link "Edit" at bounding box center [719, 174] width 23 height 10
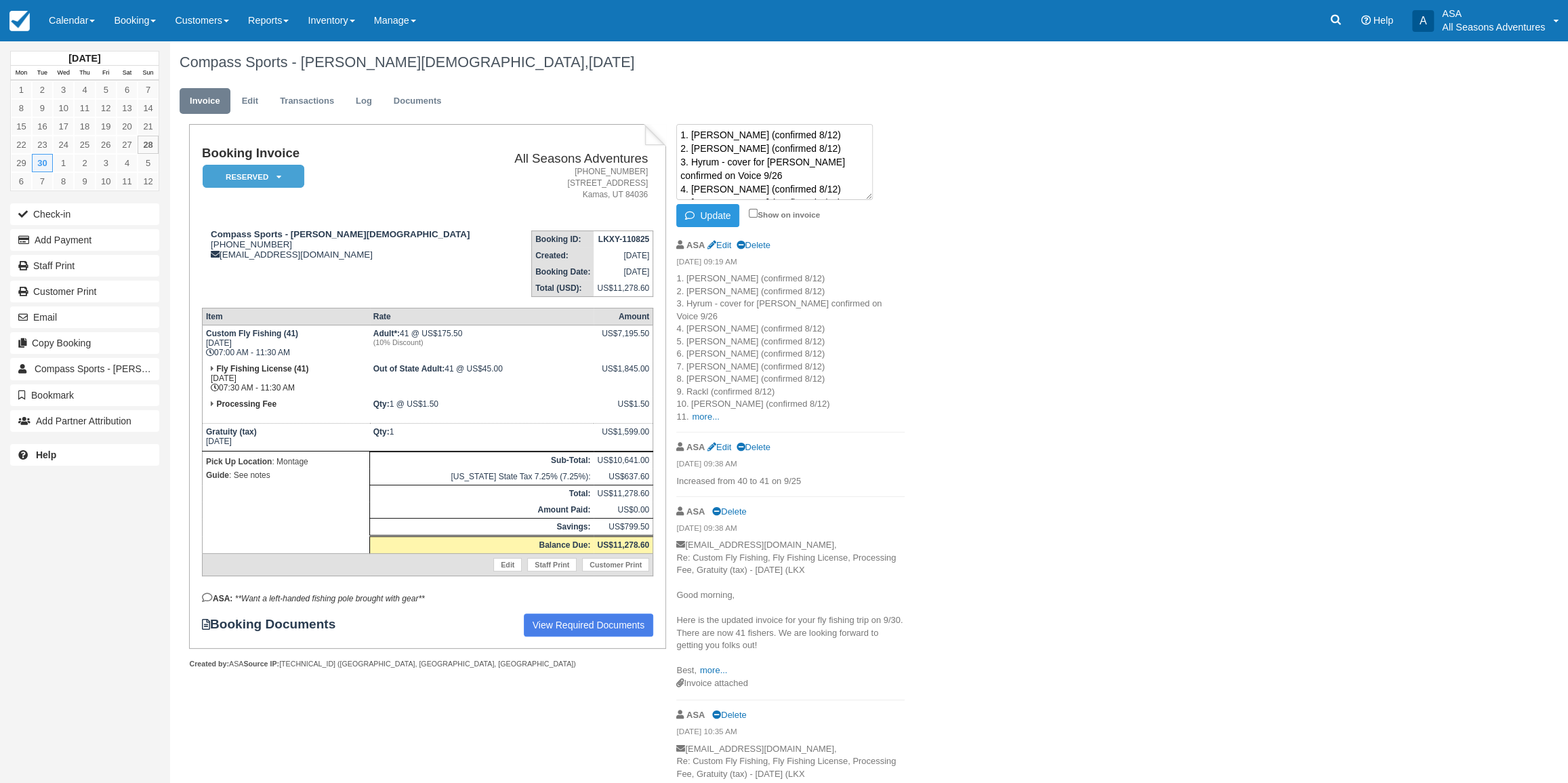
click at [813, 142] on textarea "1. Chris (confirmed 8/12) 2. Fraser (confirmed 8/12) 3. Hyrum - cover for Jake …" at bounding box center [774, 162] width 197 height 76
click at [720, 206] on button "Update" at bounding box center [707, 215] width 63 height 23
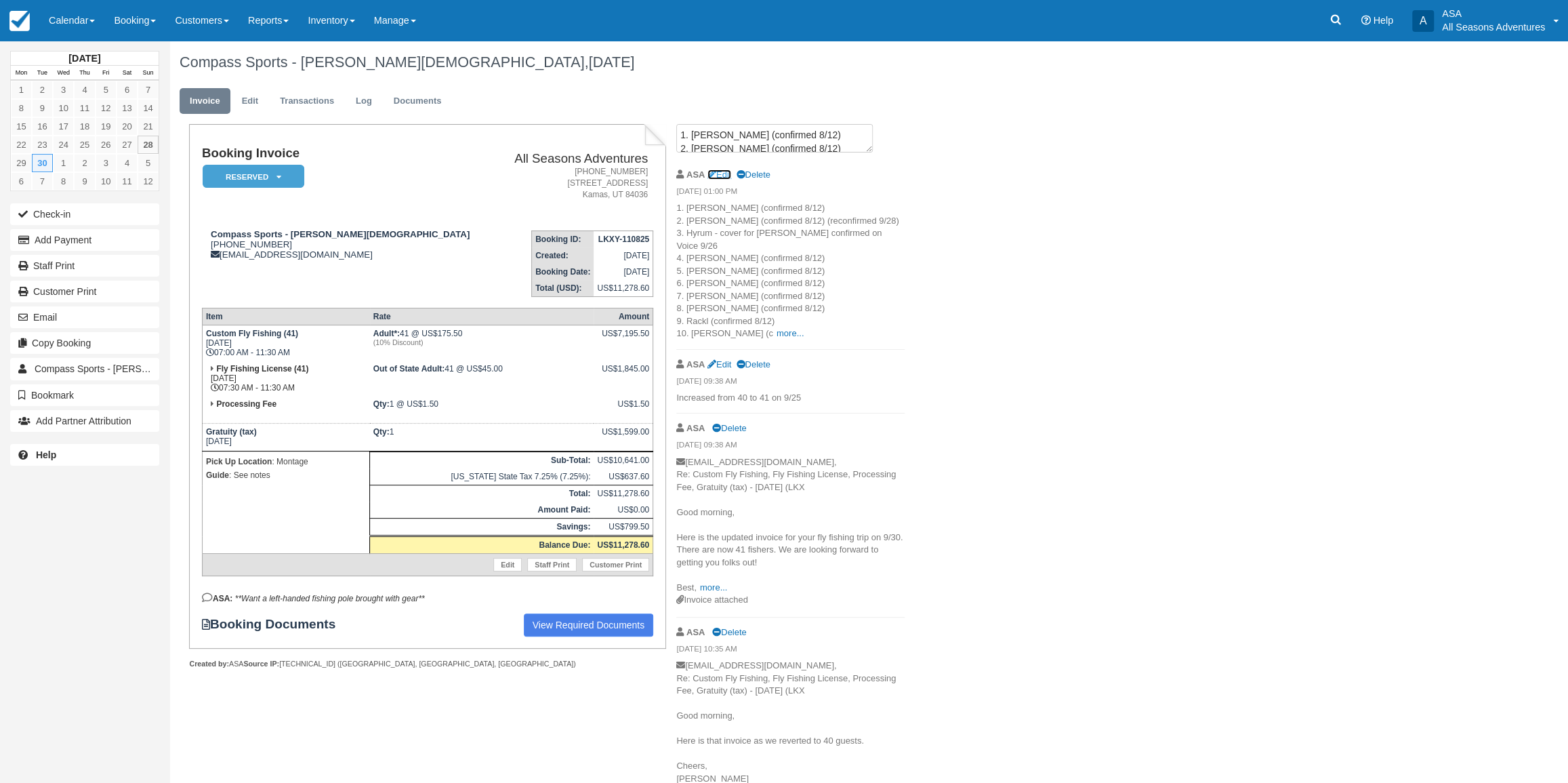
click at [725, 172] on link "Edit" at bounding box center [719, 174] width 23 height 10
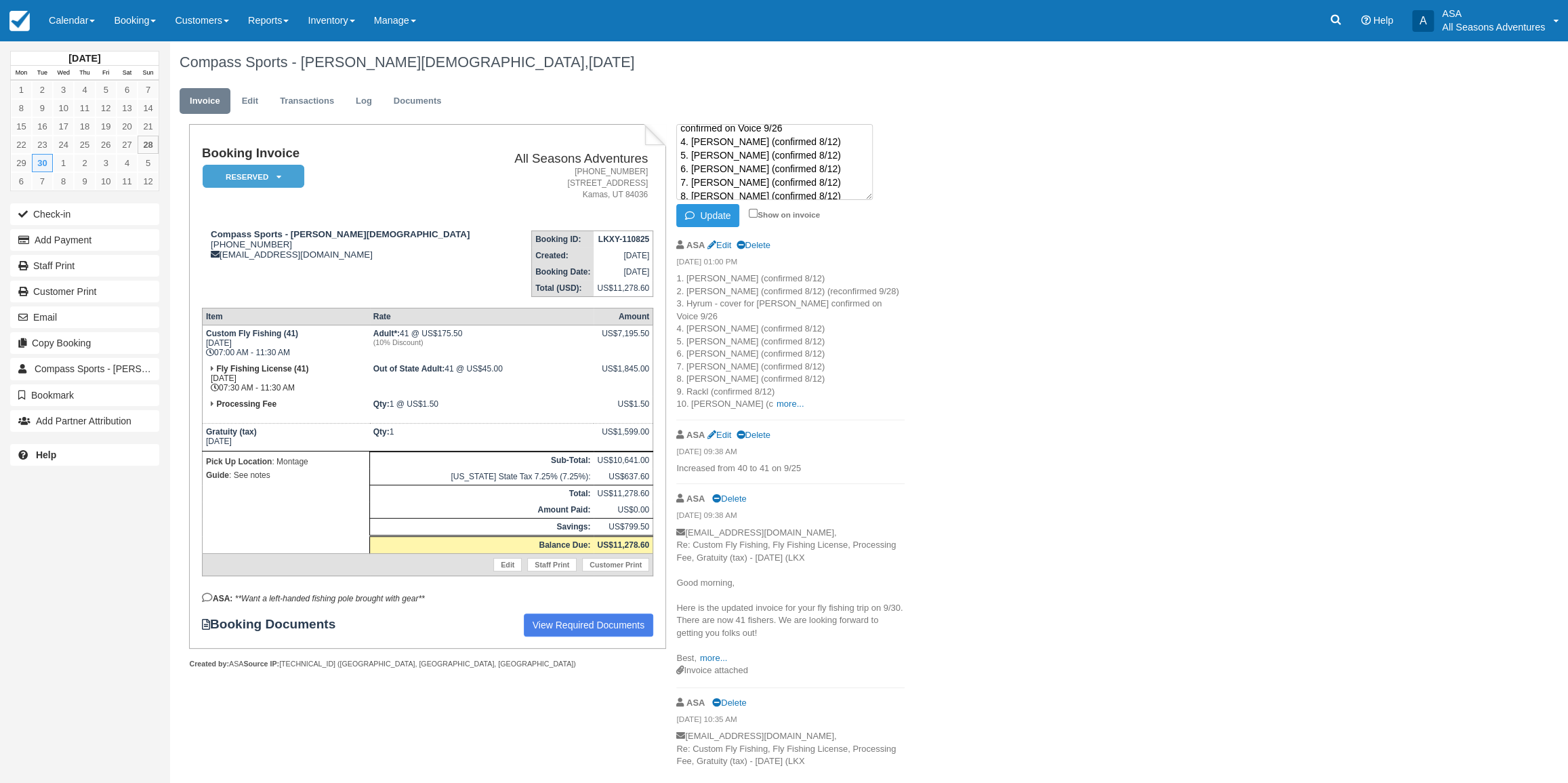
scroll to position [61, 0]
click at [808, 158] on textarea "1. Chris (confirmed 8/12) 2. Fraser (confirmed 8/12) (reconfirmed 9/28) 3. Hyru…" at bounding box center [774, 162] width 197 height 76
click at [730, 216] on button "Update" at bounding box center [707, 215] width 63 height 23
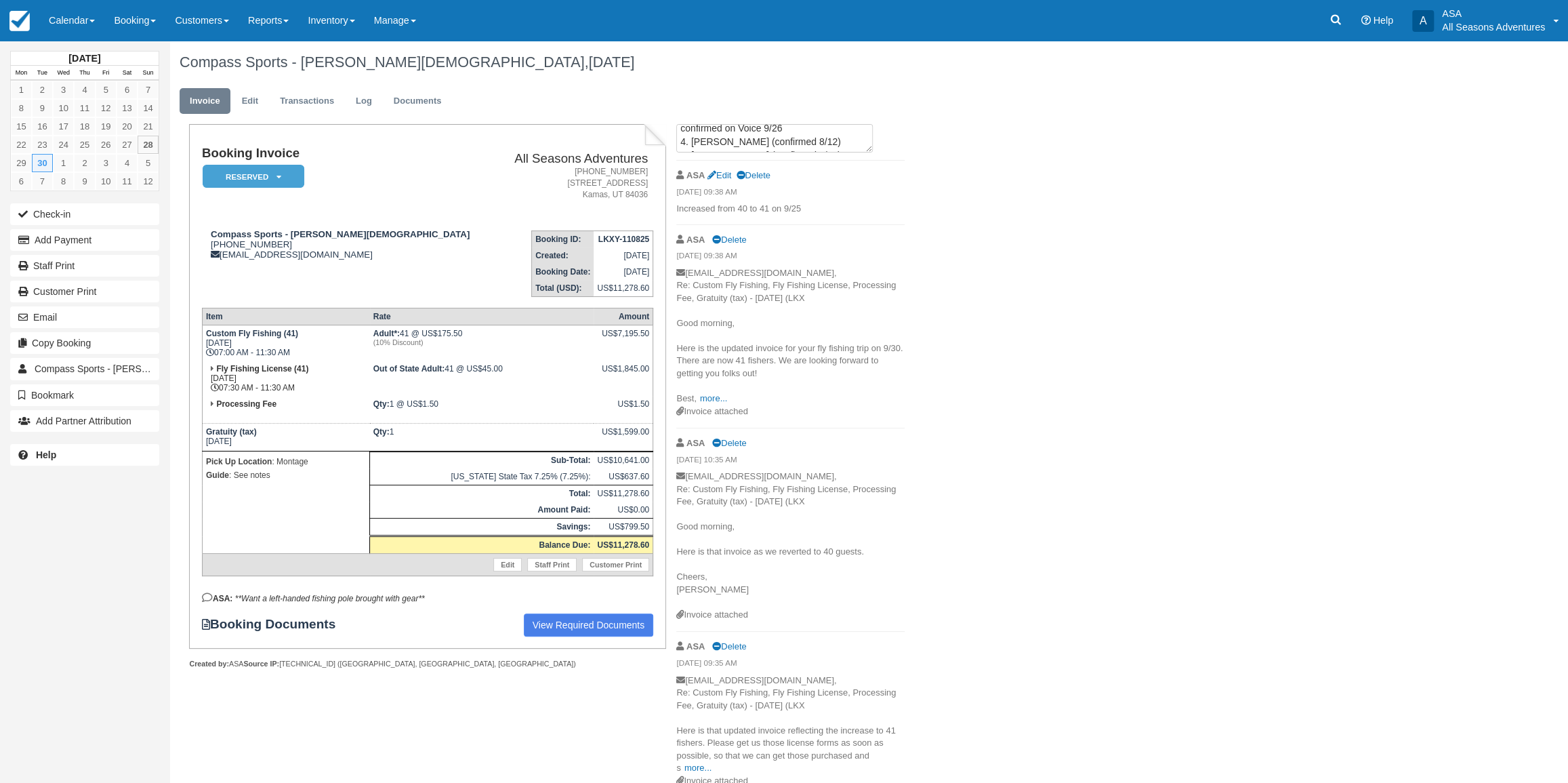
scroll to position [0, 0]
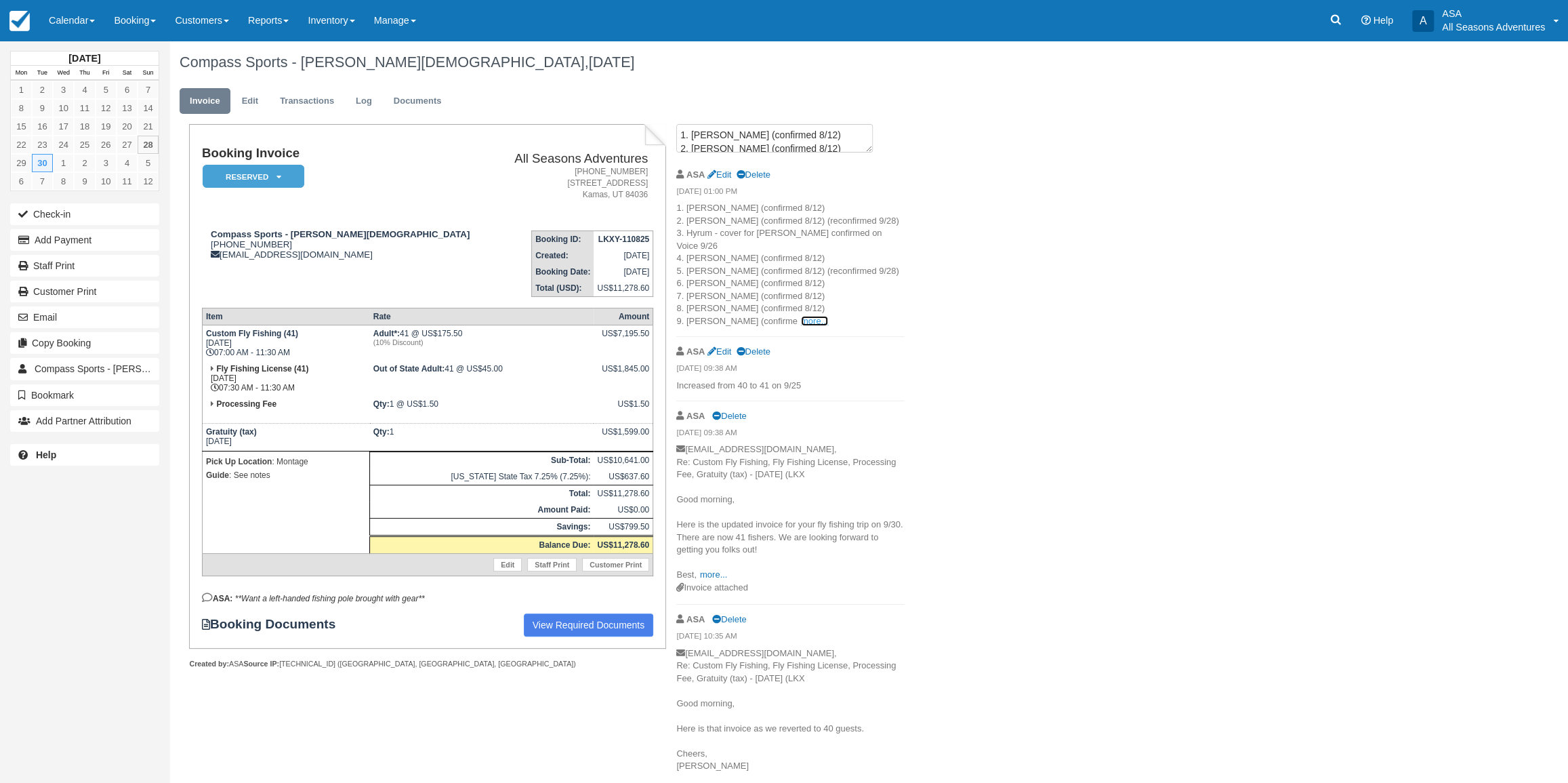
click at [800, 316] on link "more..." at bounding box center [814, 321] width 27 height 10
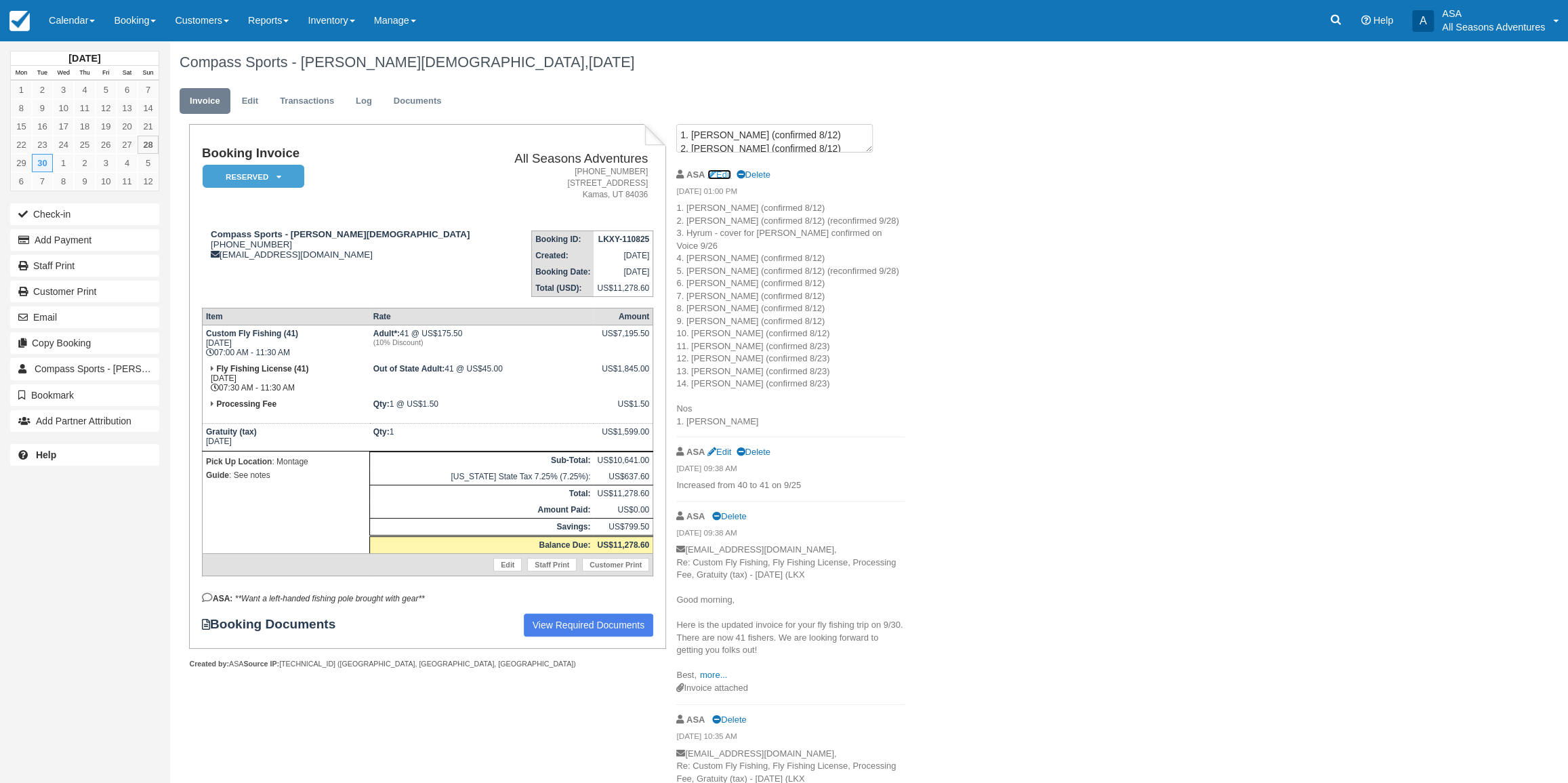
click at [727, 172] on link "Edit" at bounding box center [719, 174] width 23 height 10
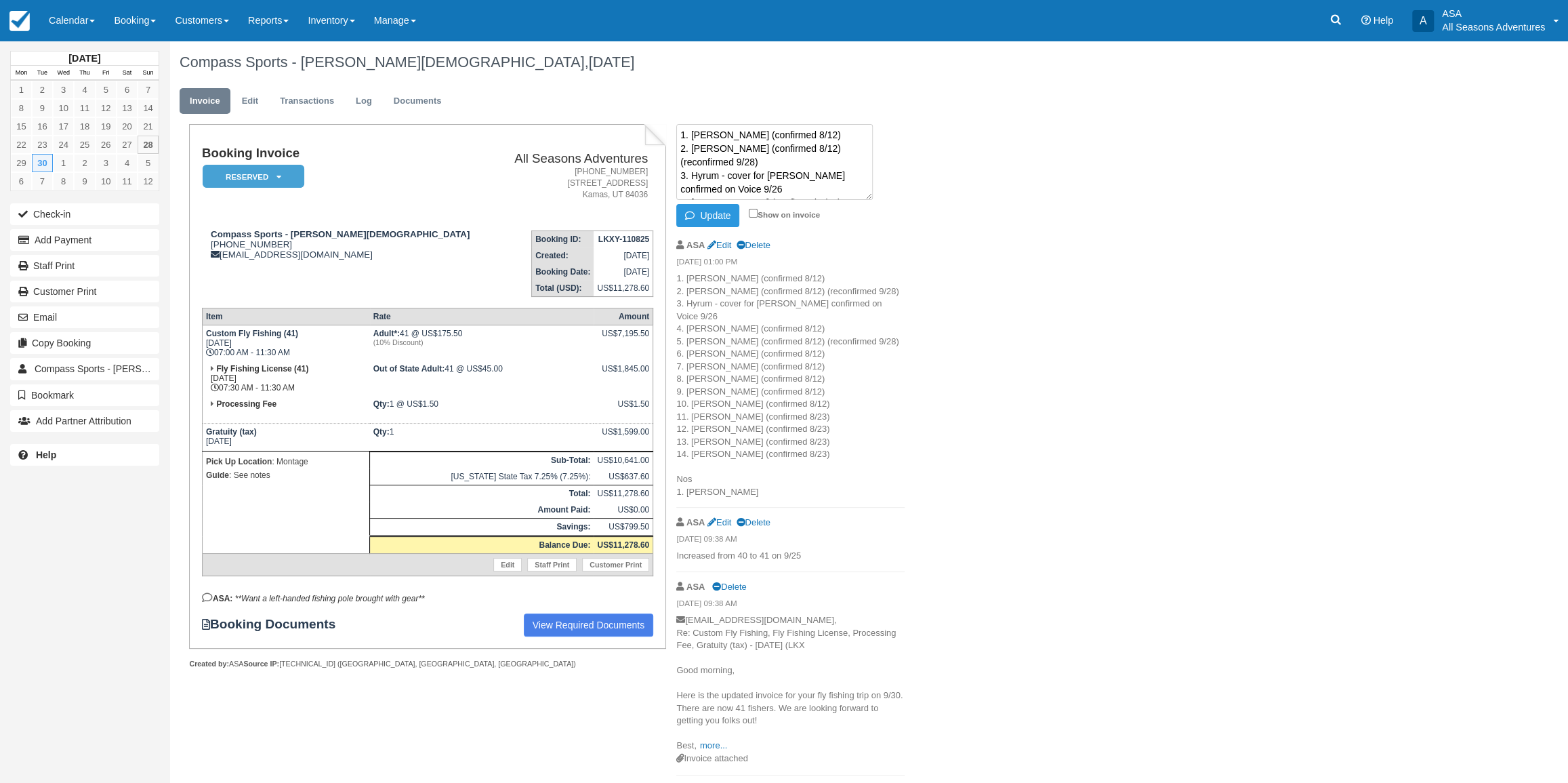
click at [760, 185] on textarea "1. Chris (confirmed 8/12) 2. Fraser (confirmed 8/12) (reconfirmed 9/28) 3. Hyru…" at bounding box center [774, 162] width 197 height 76
click at [732, 217] on button "Update" at bounding box center [707, 215] width 63 height 23
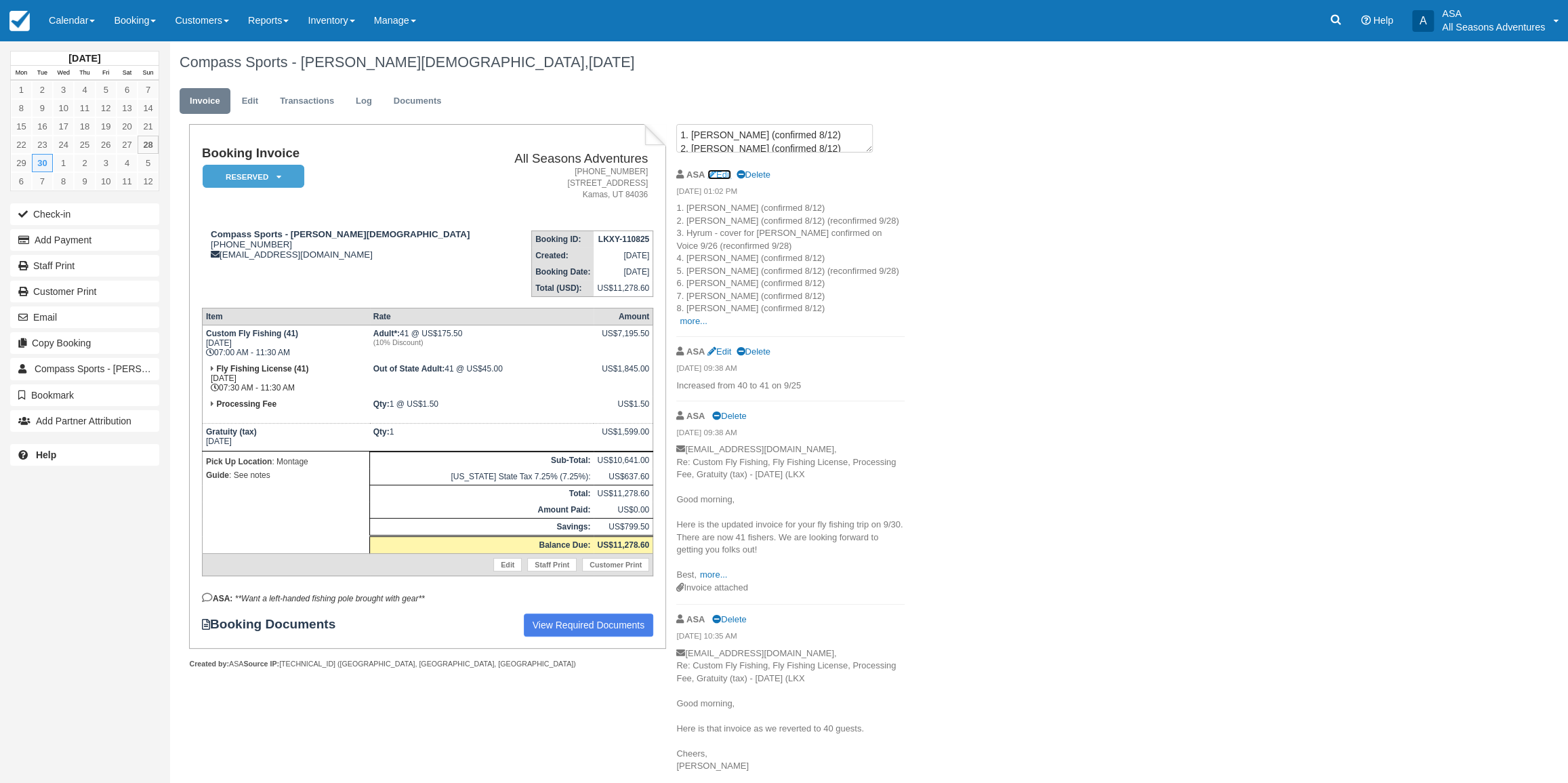
click at [723, 170] on link "Edit" at bounding box center [719, 174] width 23 height 10
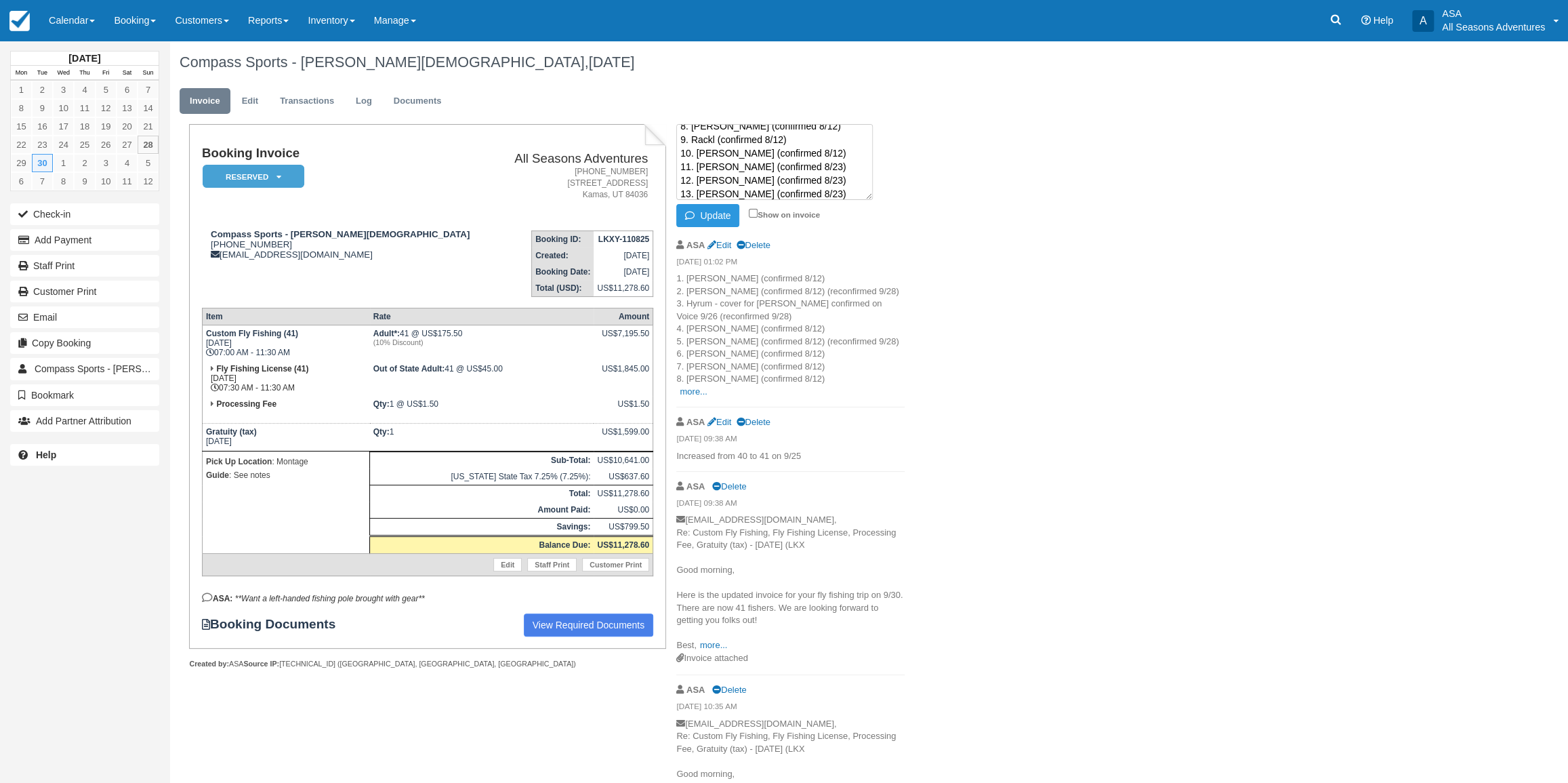
scroll to position [79, 0]
click at [802, 163] on textarea "1. Chris (confirmed 8/12) 2. Fraser (confirmed 8/12) (reconfirmed 9/28) 3. Hyru…" at bounding box center [774, 162] width 197 height 76
click at [697, 224] on button "Update" at bounding box center [707, 215] width 63 height 23
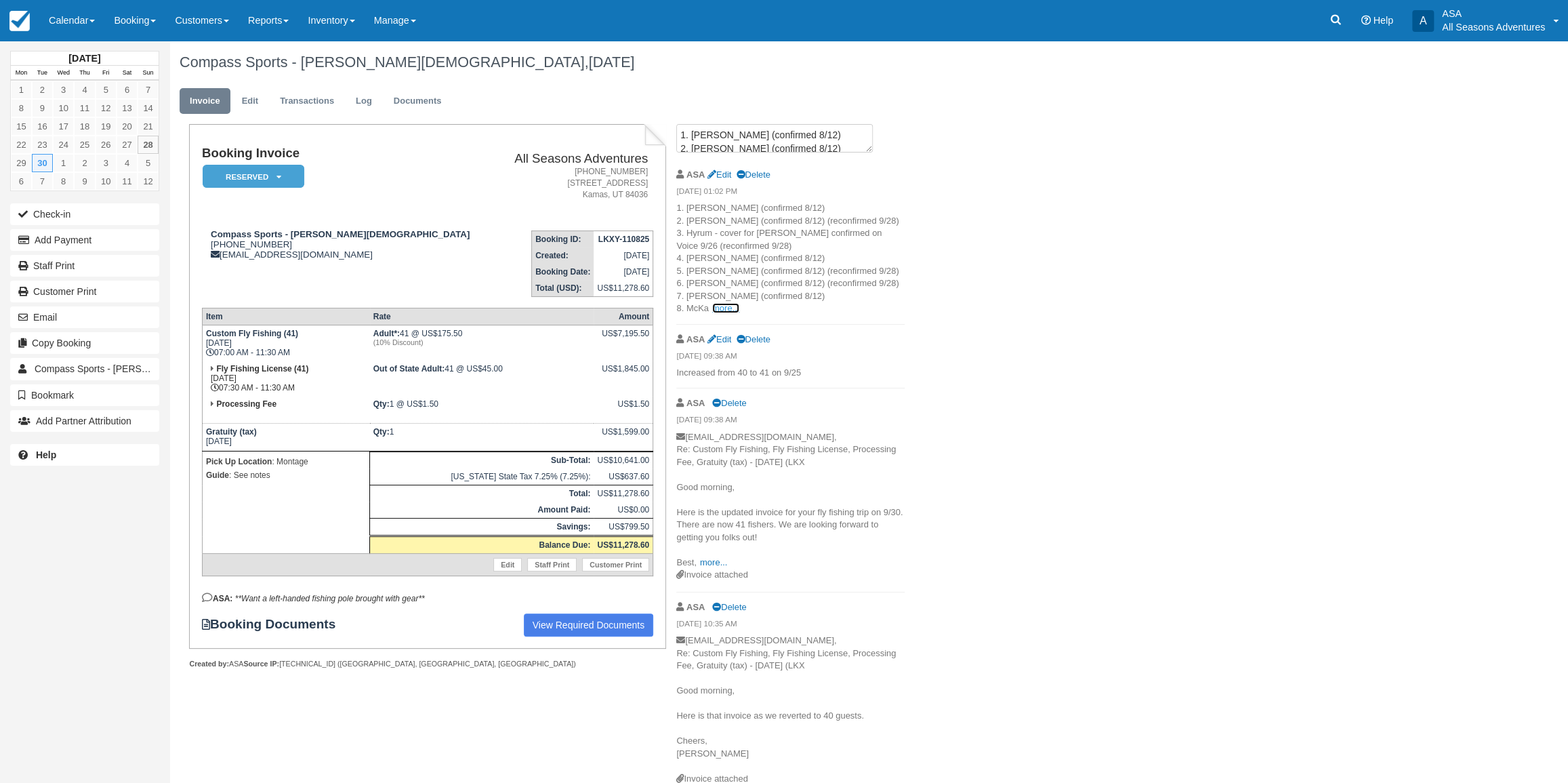
click at [715, 307] on link "more..." at bounding box center [726, 308] width 27 height 10
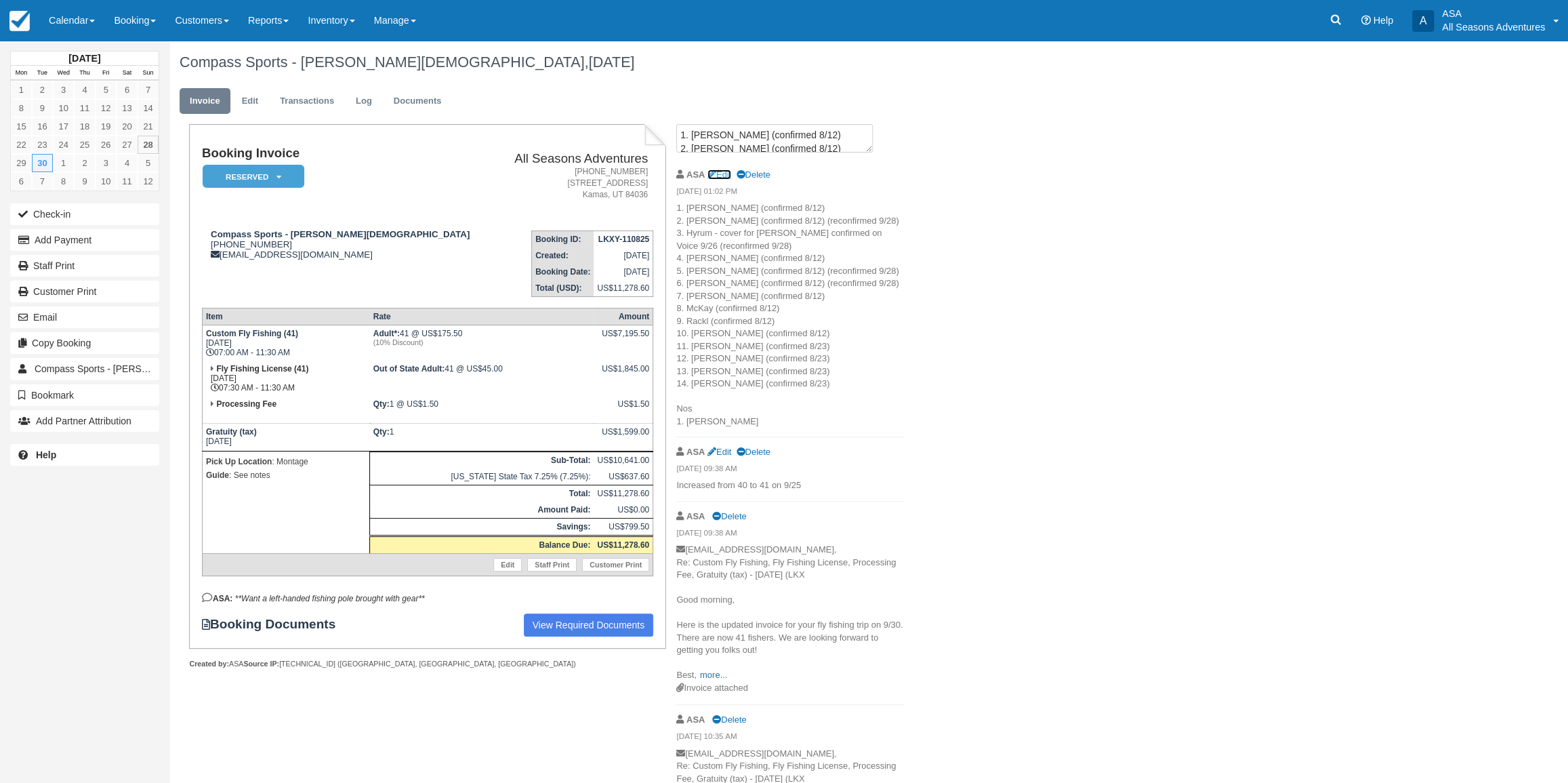
click at [715, 174] on icon at bounding box center [711, 174] width 9 height 9
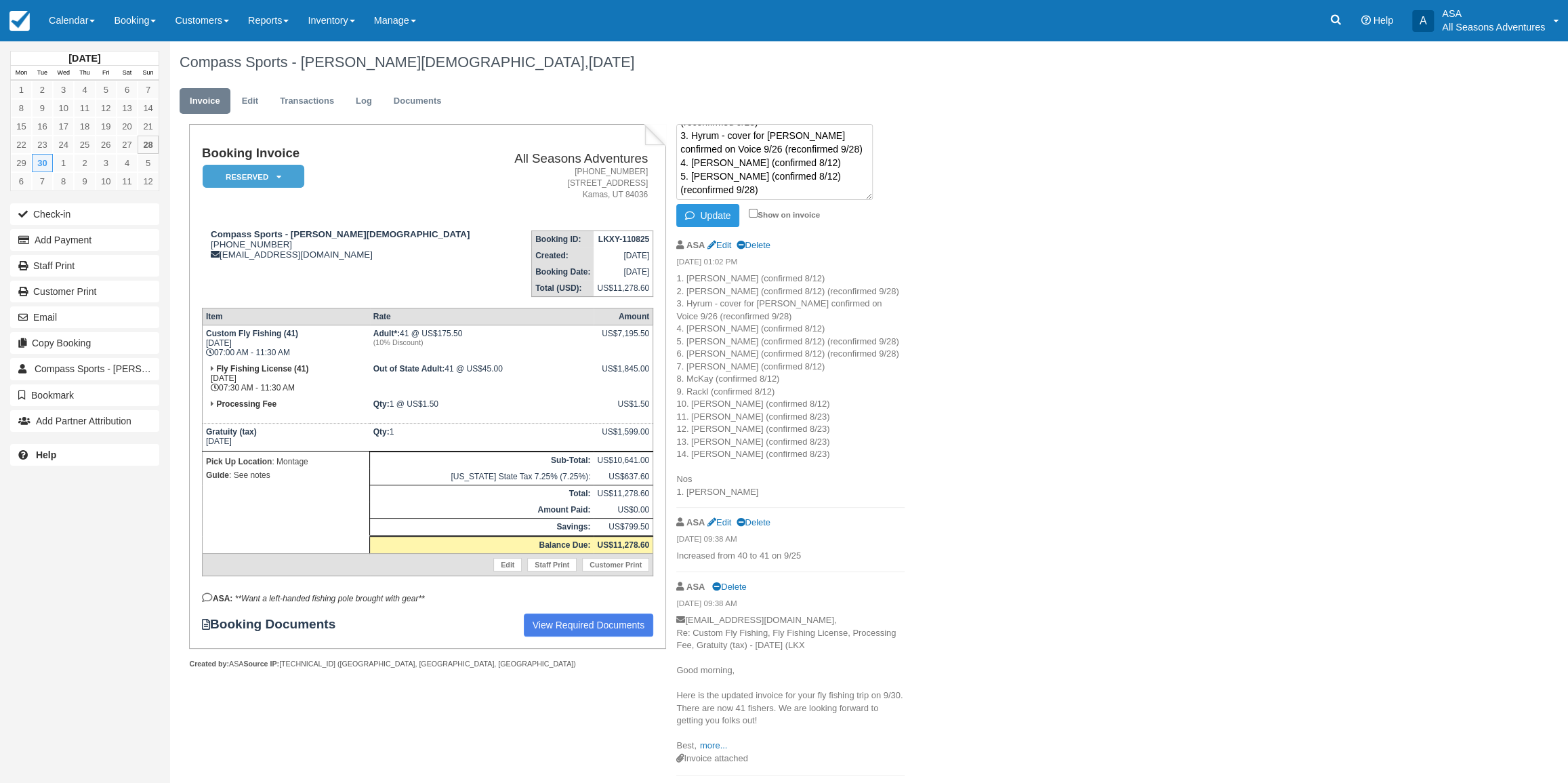
scroll to position [61, 0]
click at [786, 142] on textarea "1. Chris (confirmed 8/12) 2. Fraser (confirmed 8/12) (reconfirmed 9/28) 3. Hyru…" at bounding box center [774, 162] width 197 height 76
type textarea "1. Chris (confirmed 8/12) 2. Fraser (confirmed 8/12) (reconfirmed 9/28) 3. Hyru…"
click at [720, 213] on button "Update" at bounding box center [707, 215] width 63 height 23
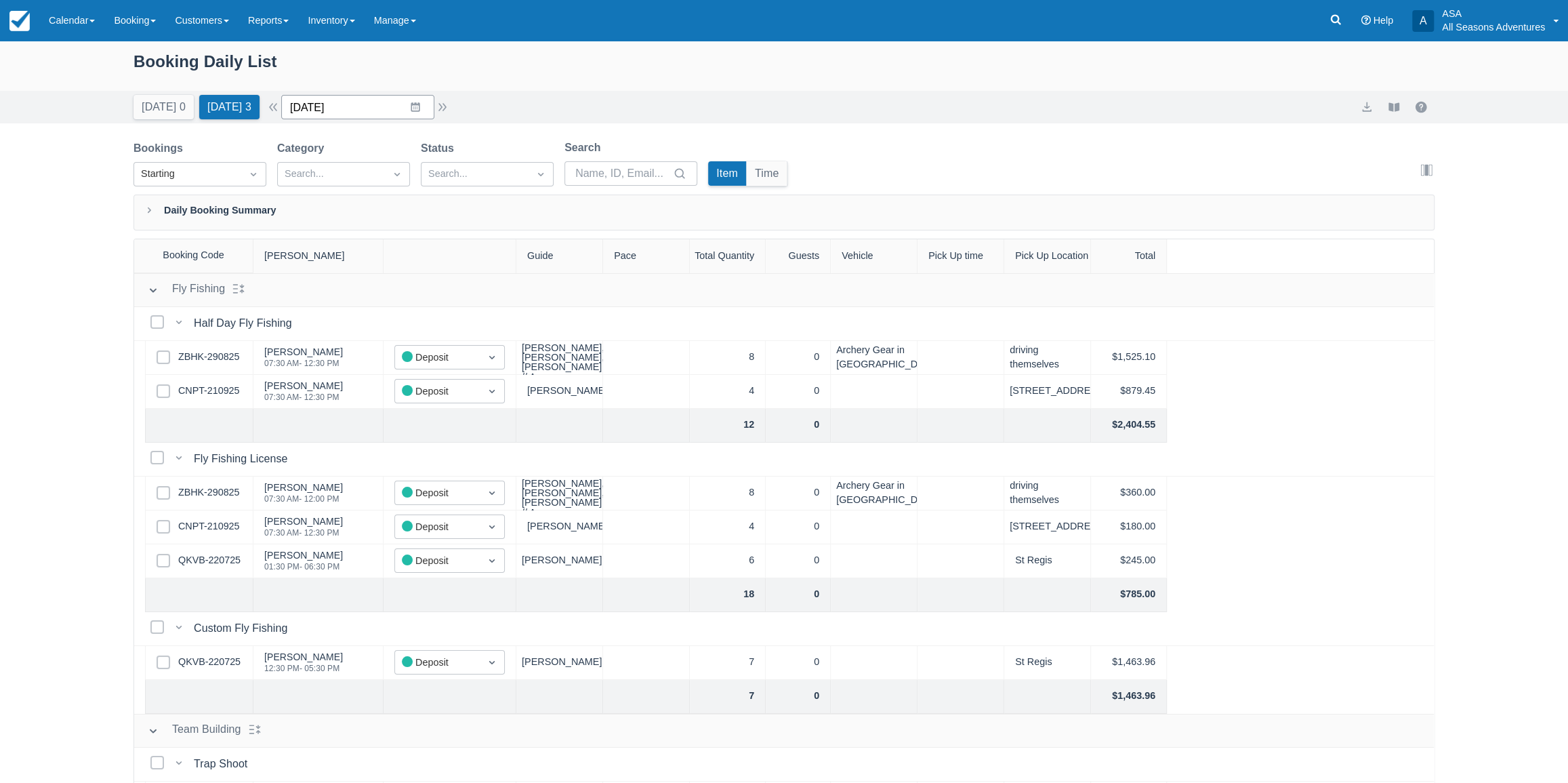
click at [423, 108] on input "[DATE]" at bounding box center [358, 107] width 153 height 24
click at [368, 305] on td "30" at bounding box center [362, 314] width 26 height 26
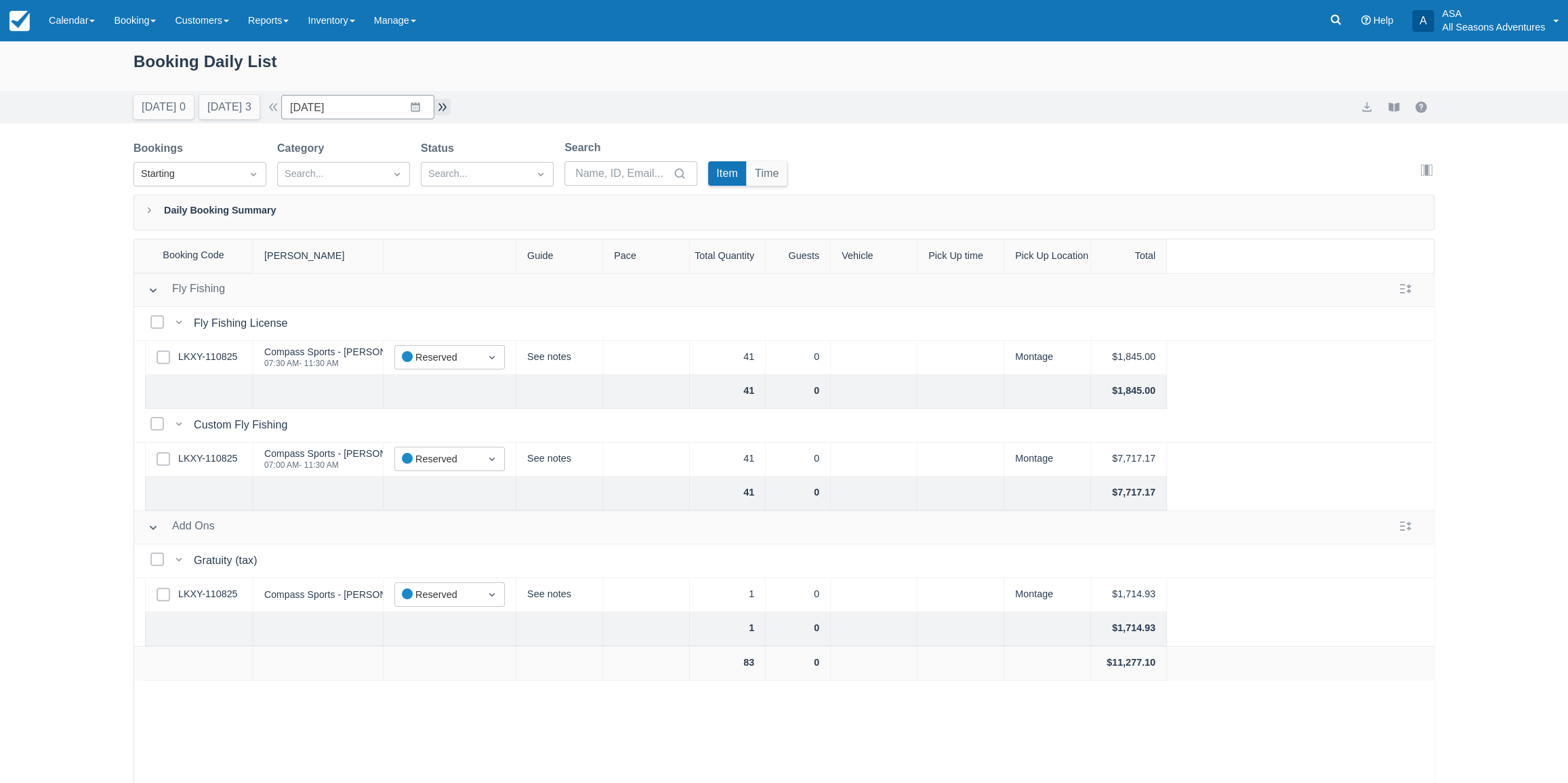
click at [449, 102] on button "button" at bounding box center [442, 107] width 16 height 16
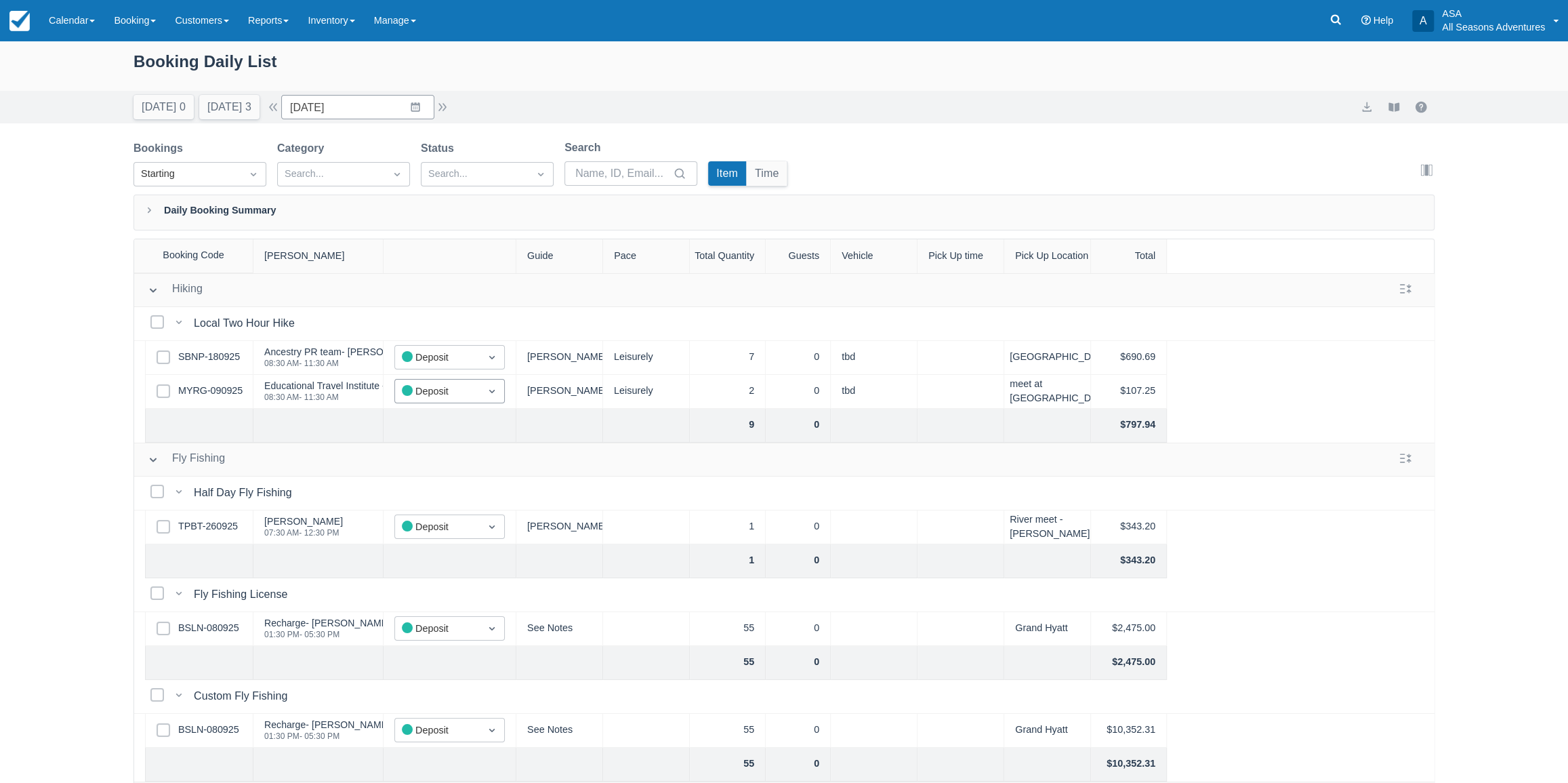
scroll to position [61, 0]
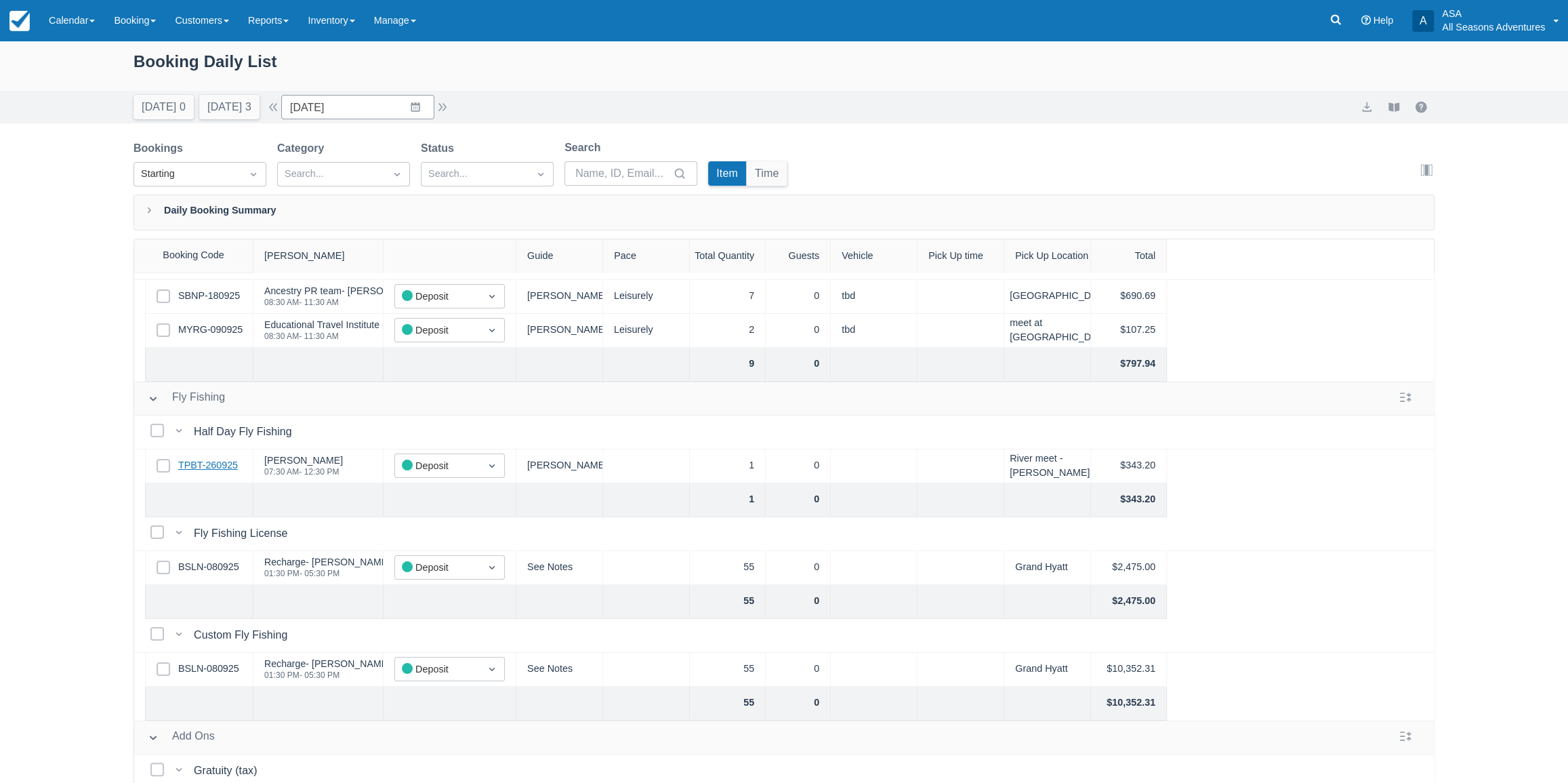
click at [217, 462] on link "TPBT-260925" at bounding box center [208, 465] width 60 height 15
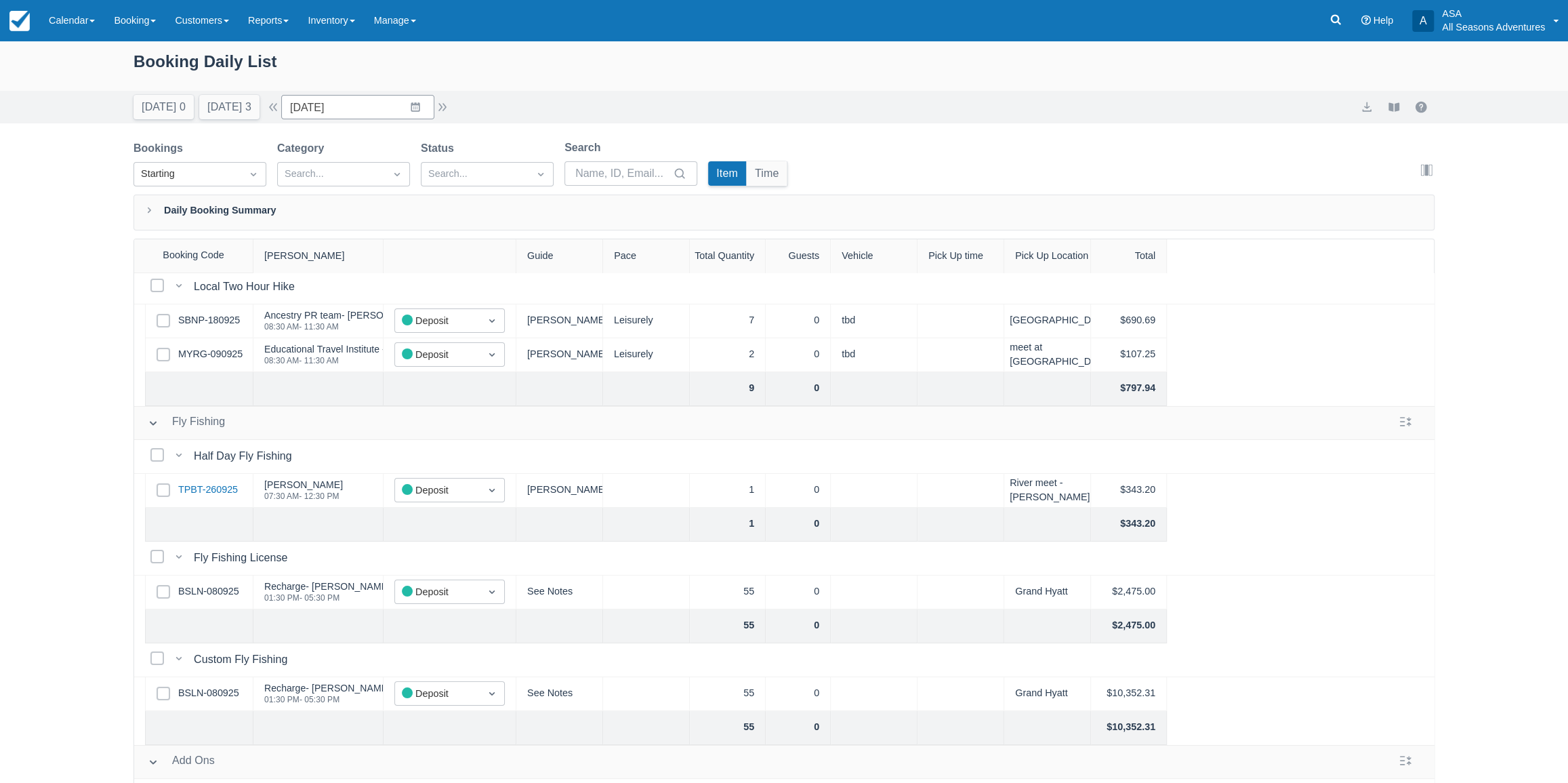
scroll to position [0, 0]
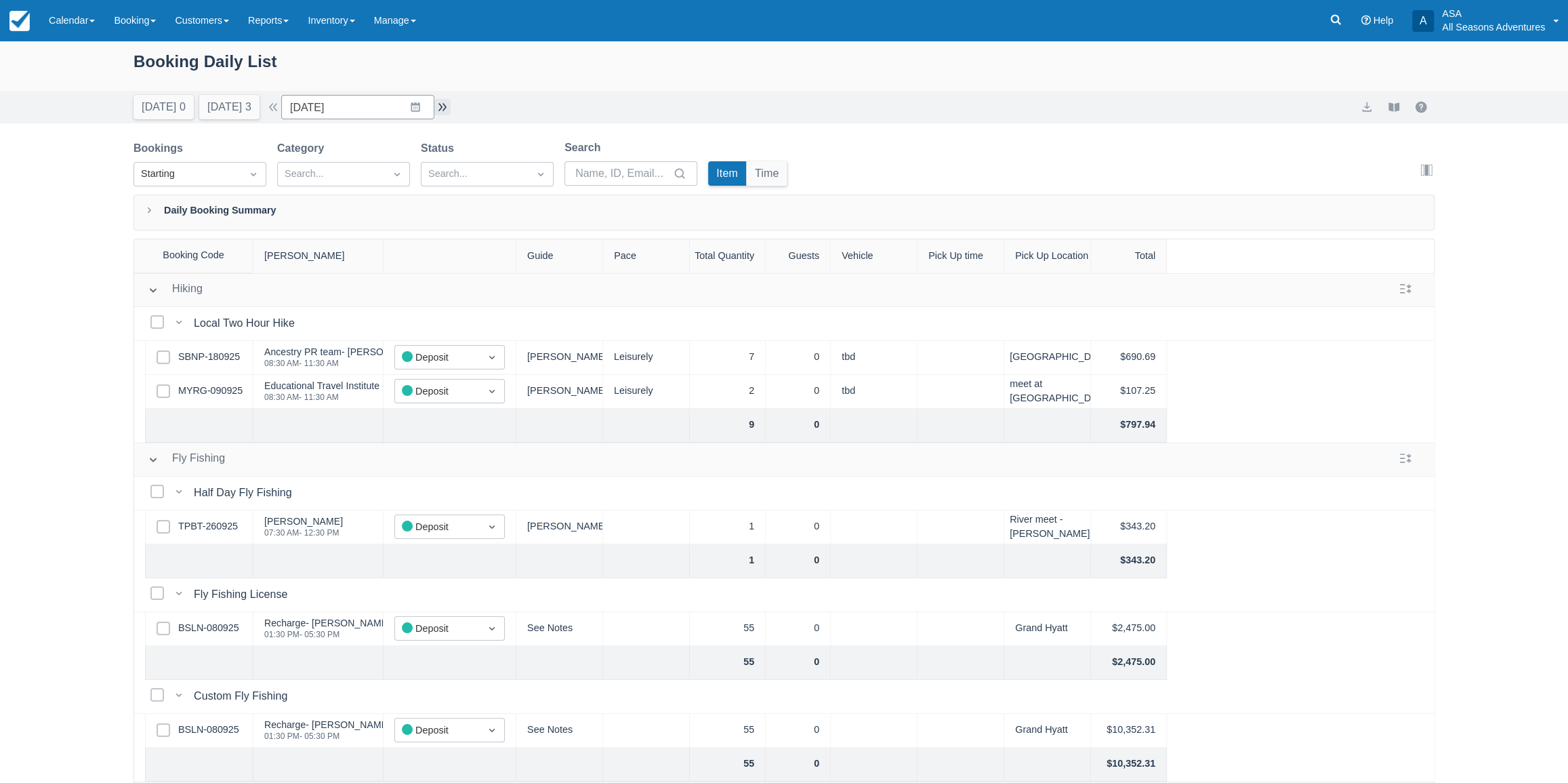
click at [448, 111] on button "button" at bounding box center [442, 107] width 16 height 16
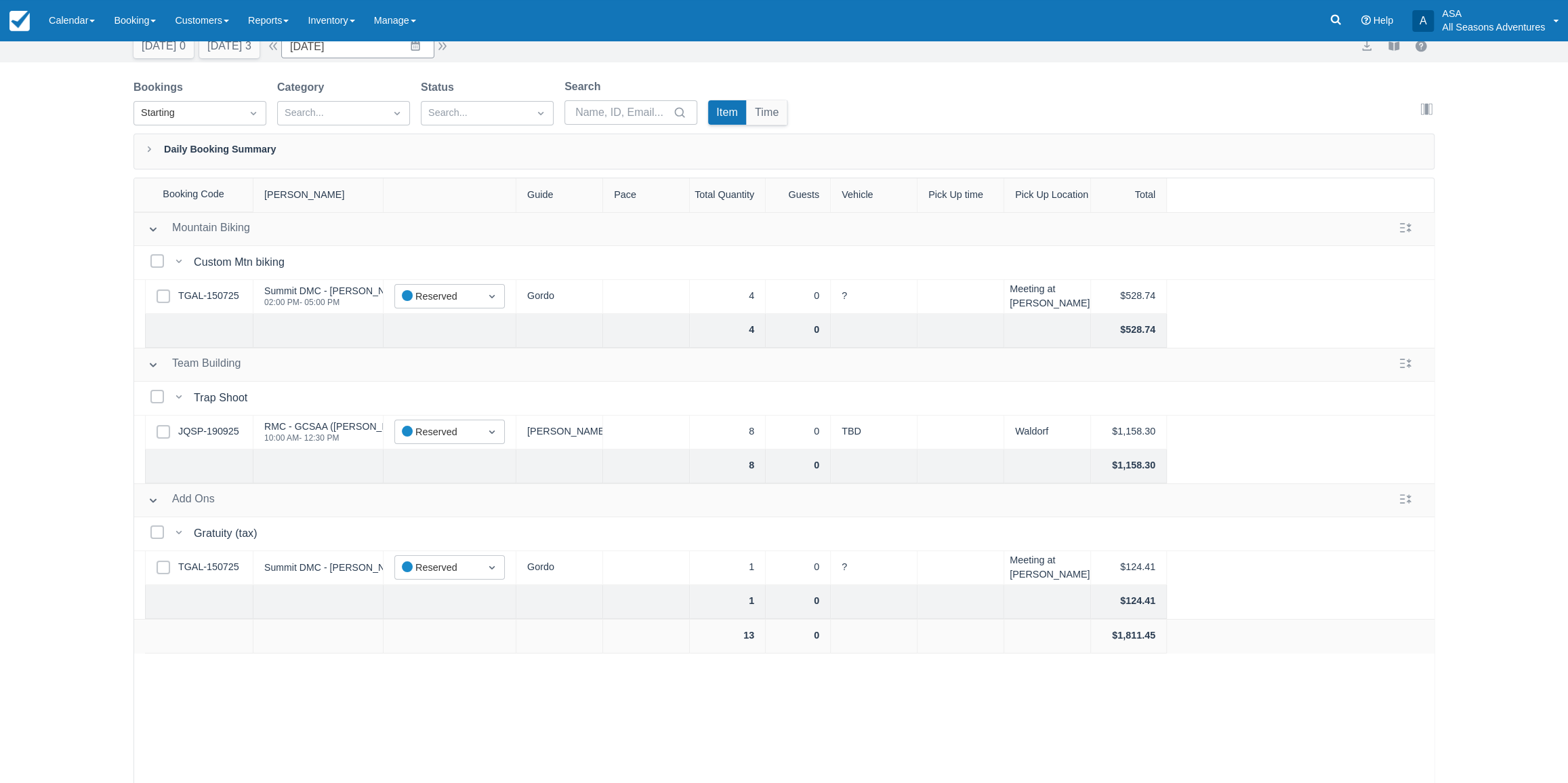
scroll to position [68, 0]
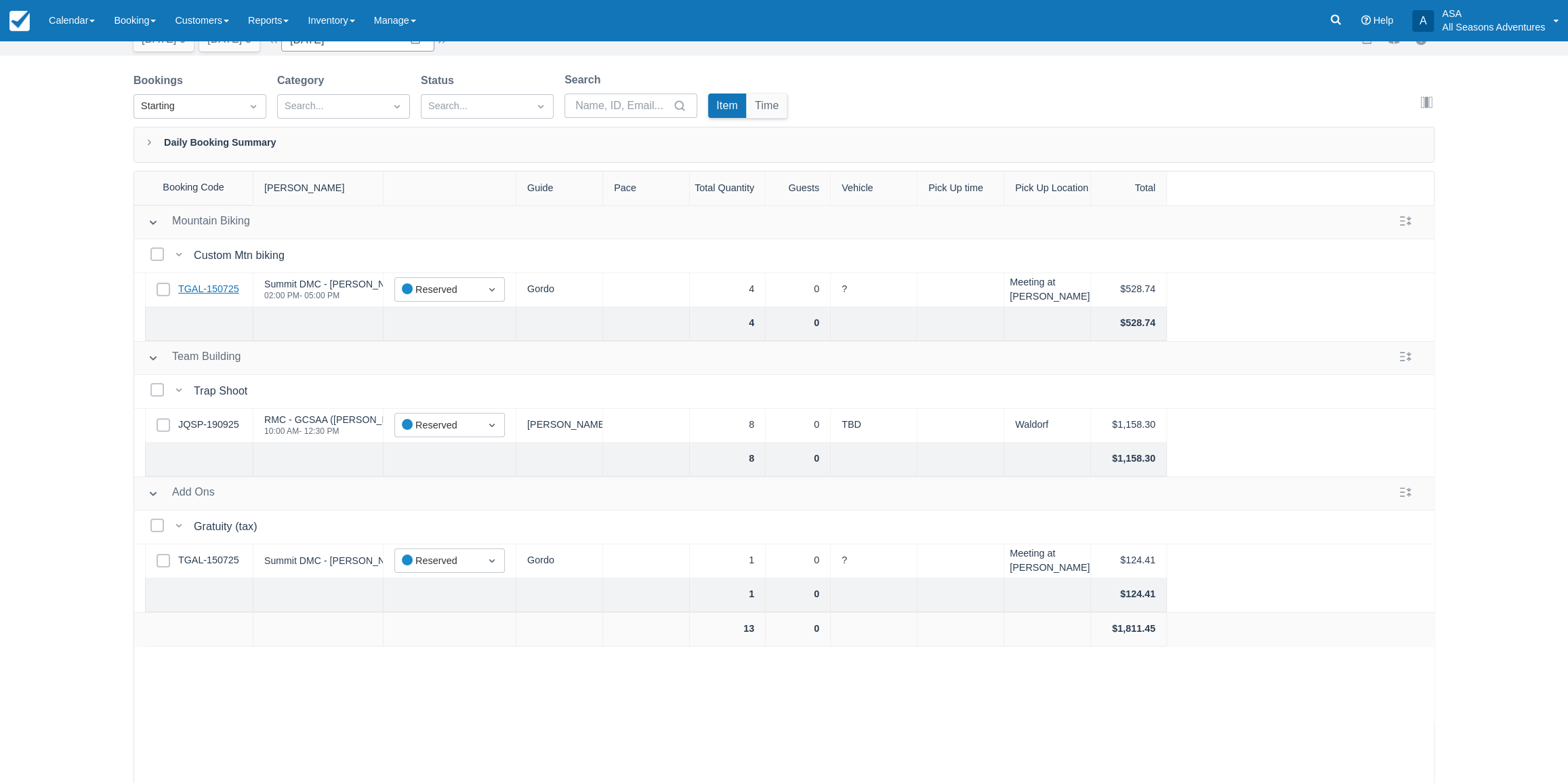
click at [226, 293] on link "TGAL-150725" at bounding box center [208, 289] width 61 height 15
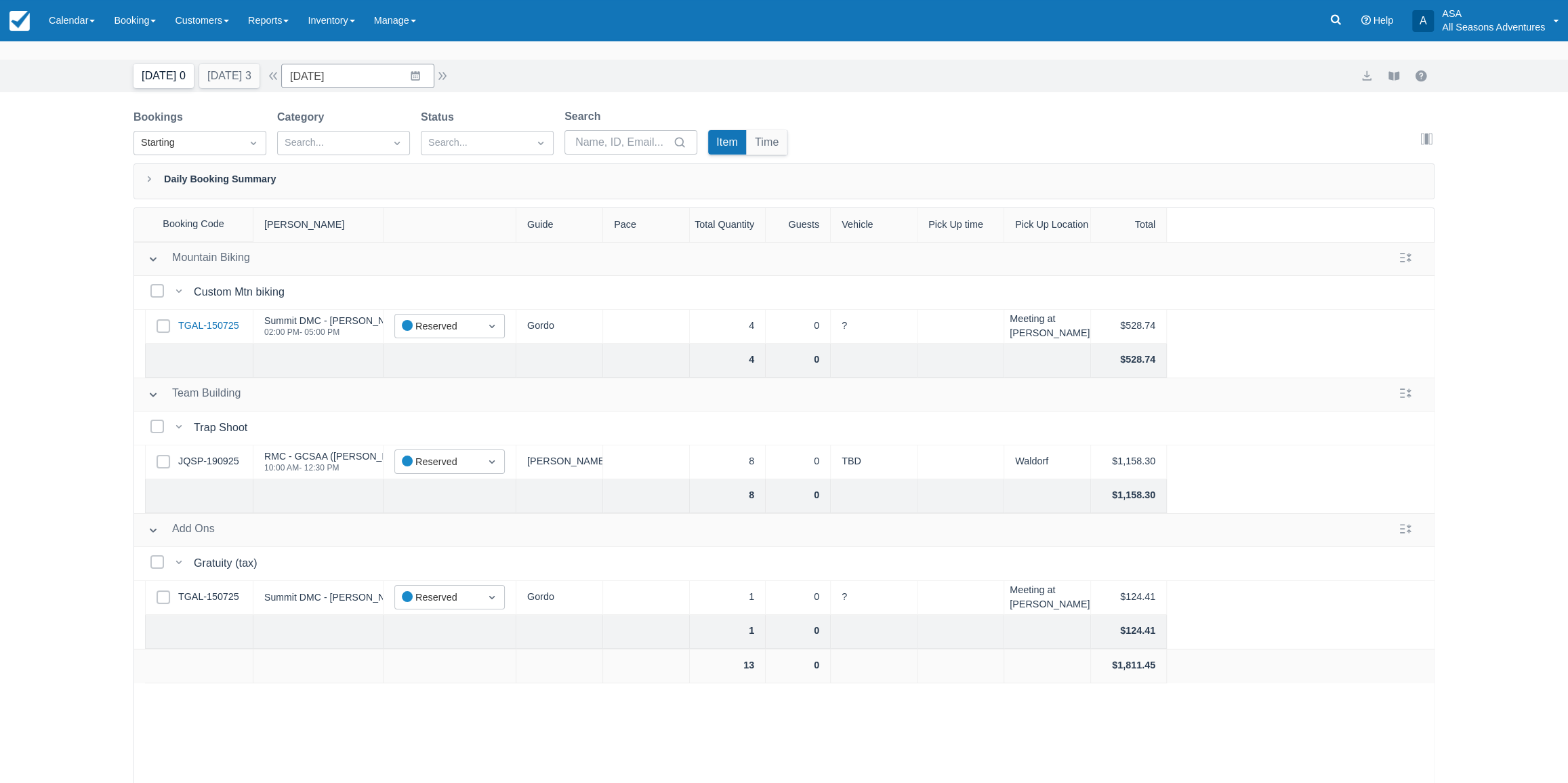
scroll to position [0, 0]
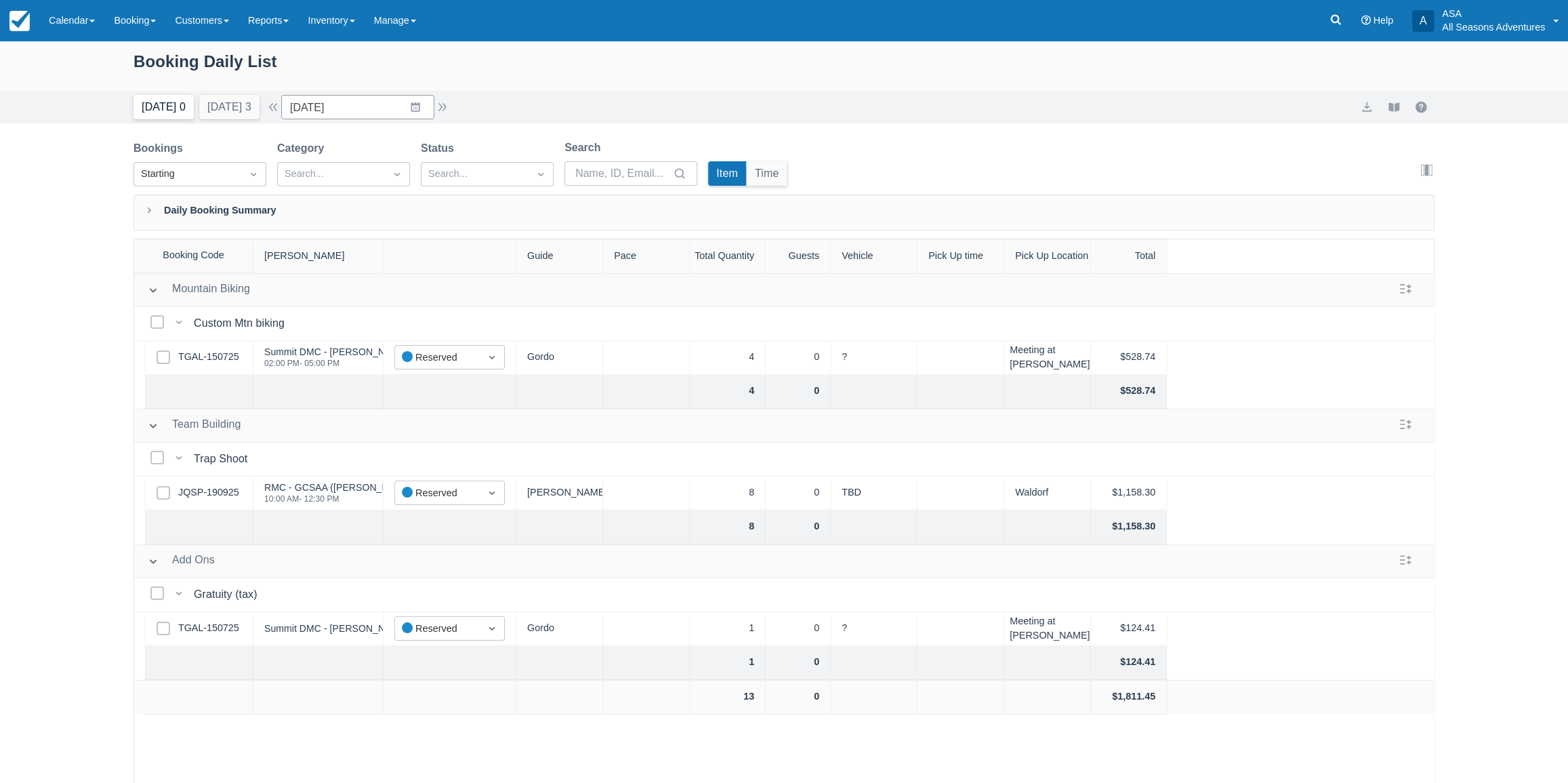
click at [170, 105] on button "Today 0" at bounding box center [164, 107] width 60 height 24
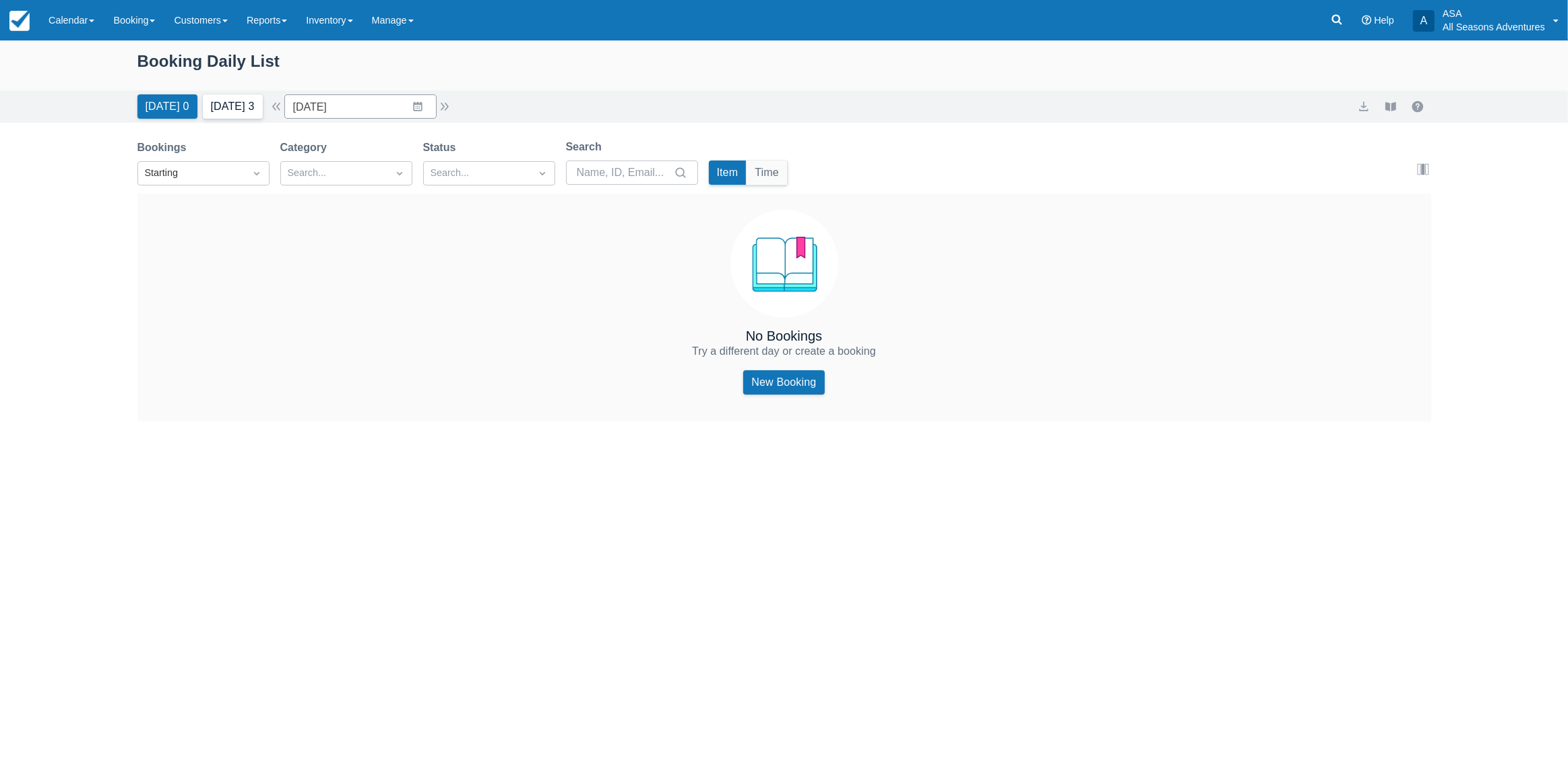
click at [231, 104] on button "Tomorrow 3" at bounding box center [232, 106] width 60 height 24
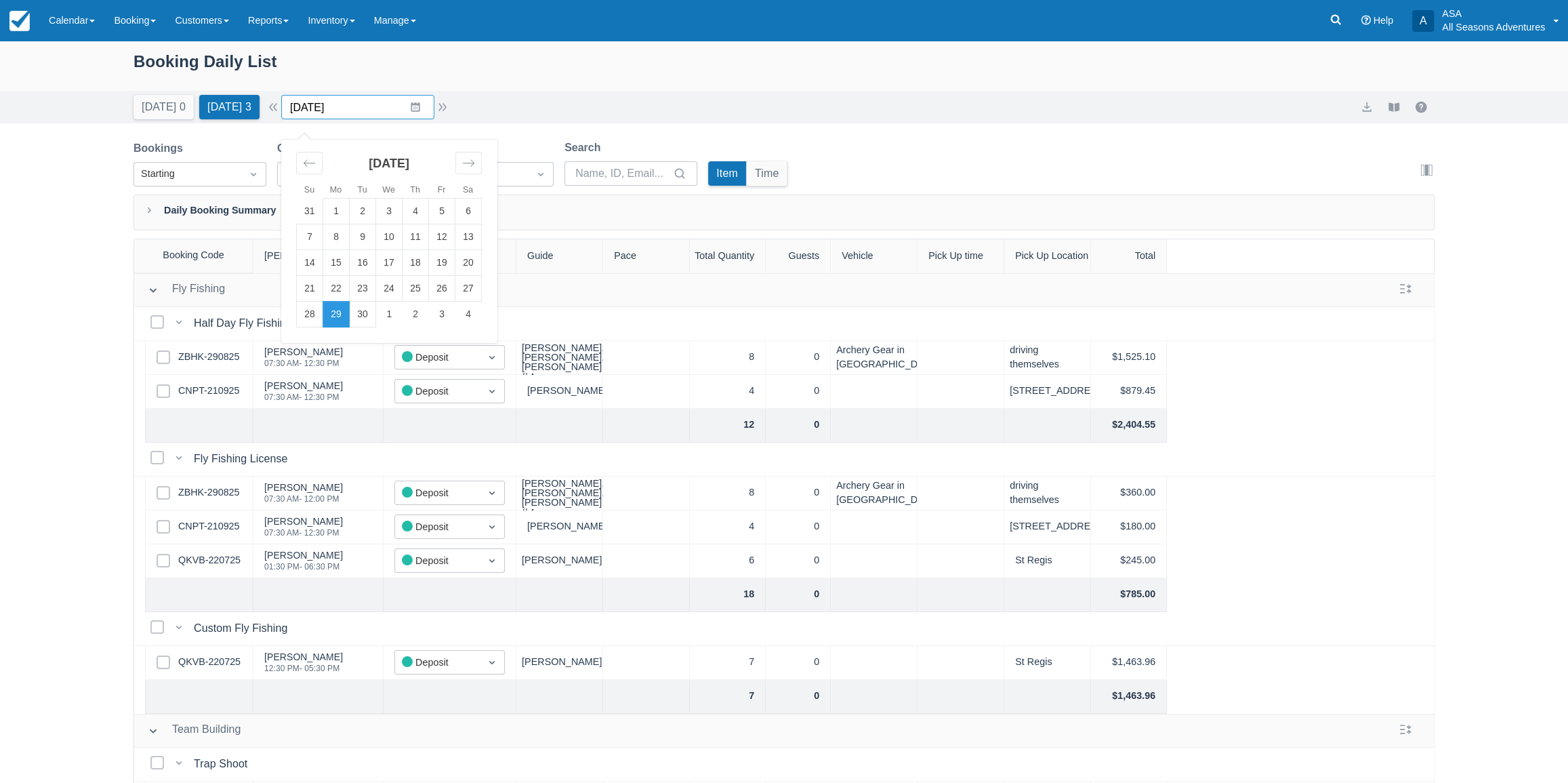
click at [406, 103] on input "09/29/25" at bounding box center [358, 107] width 153 height 24
click at [400, 314] on td "1" at bounding box center [389, 314] width 26 height 26
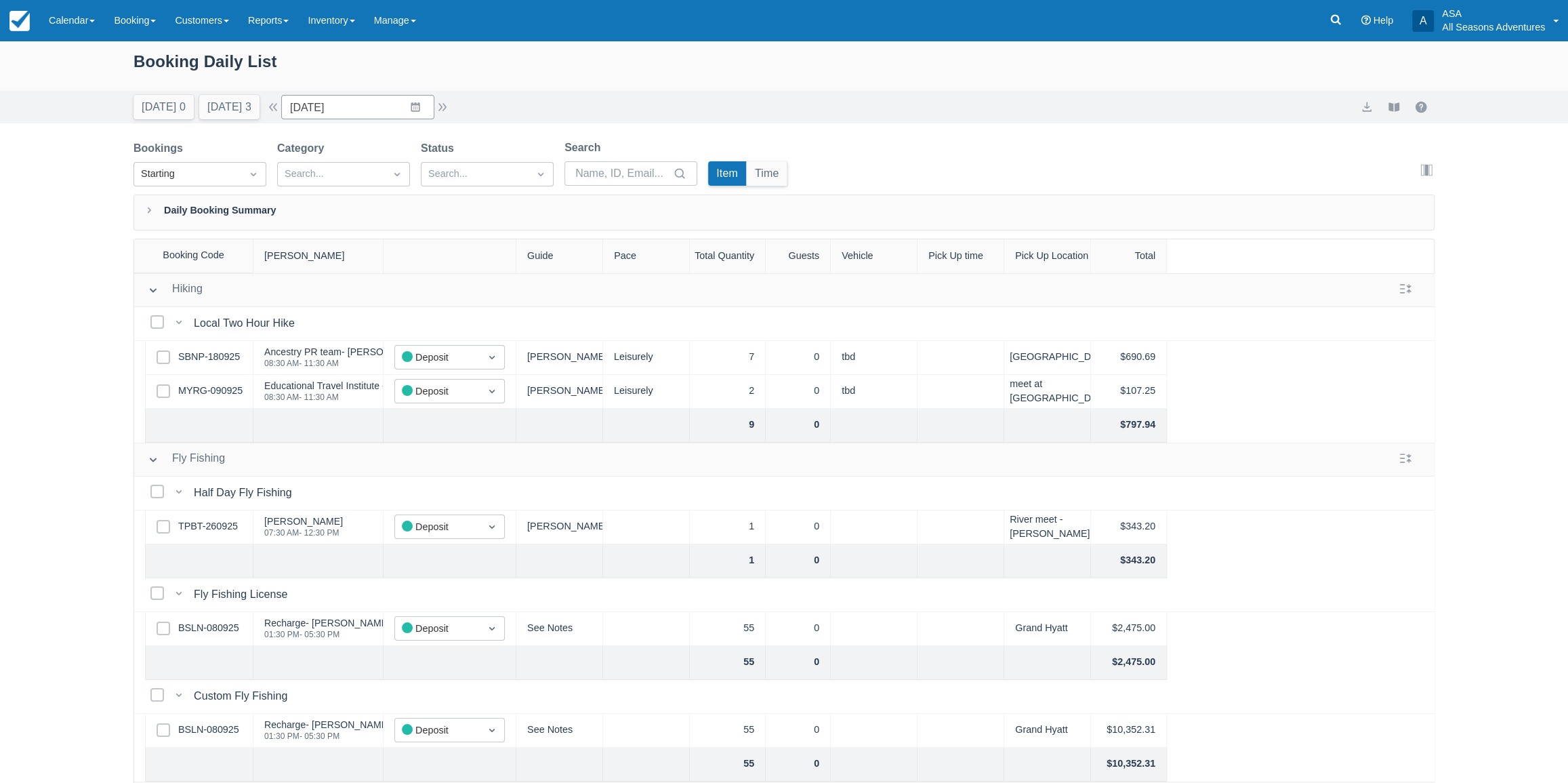
scroll to position [142, 0]
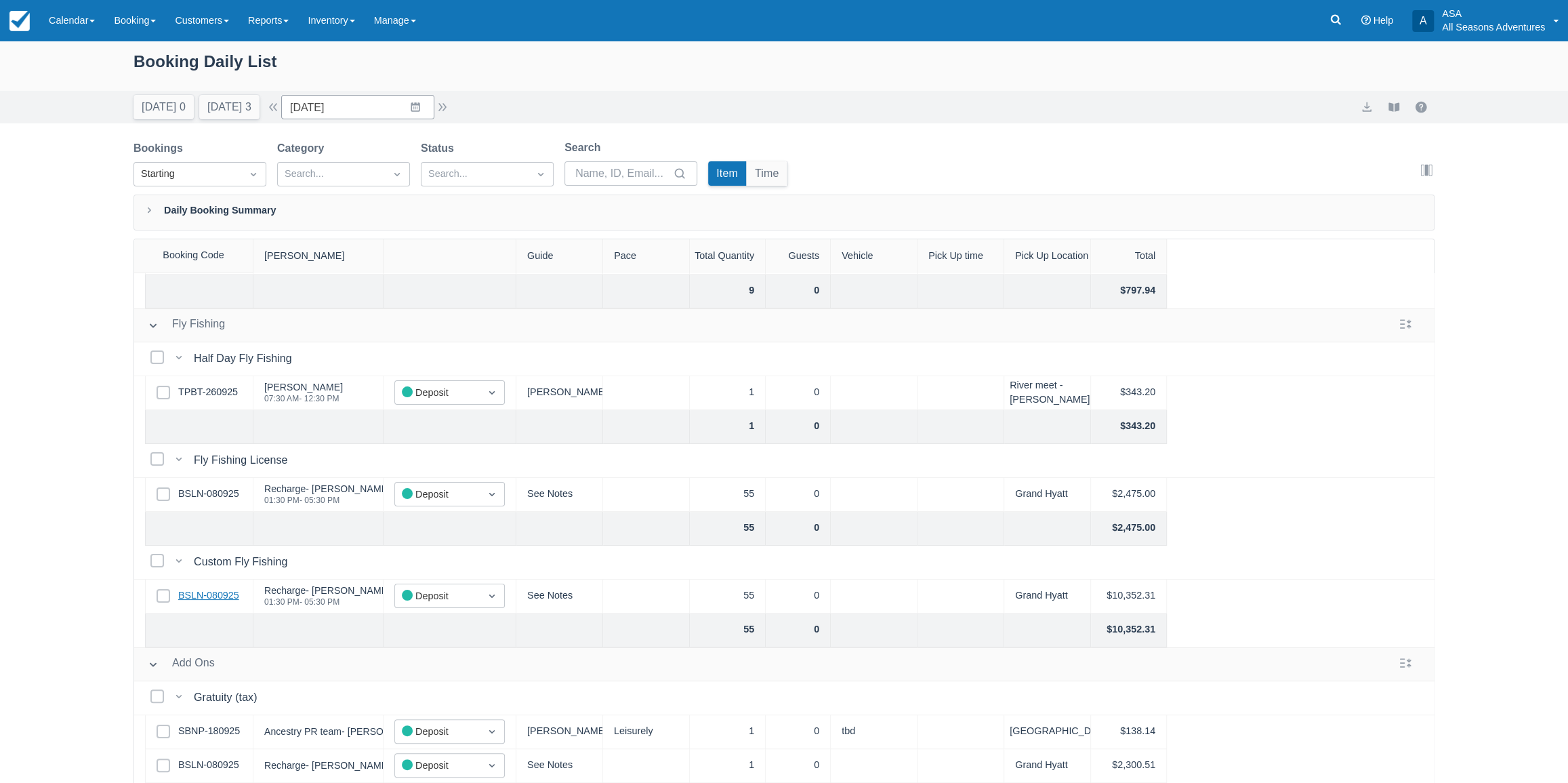
click at [222, 588] on link "BSLN-080925" at bounding box center [208, 595] width 61 height 15
click at [217, 100] on button "Tomorrow 3" at bounding box center [230, 107] width 60 height 24
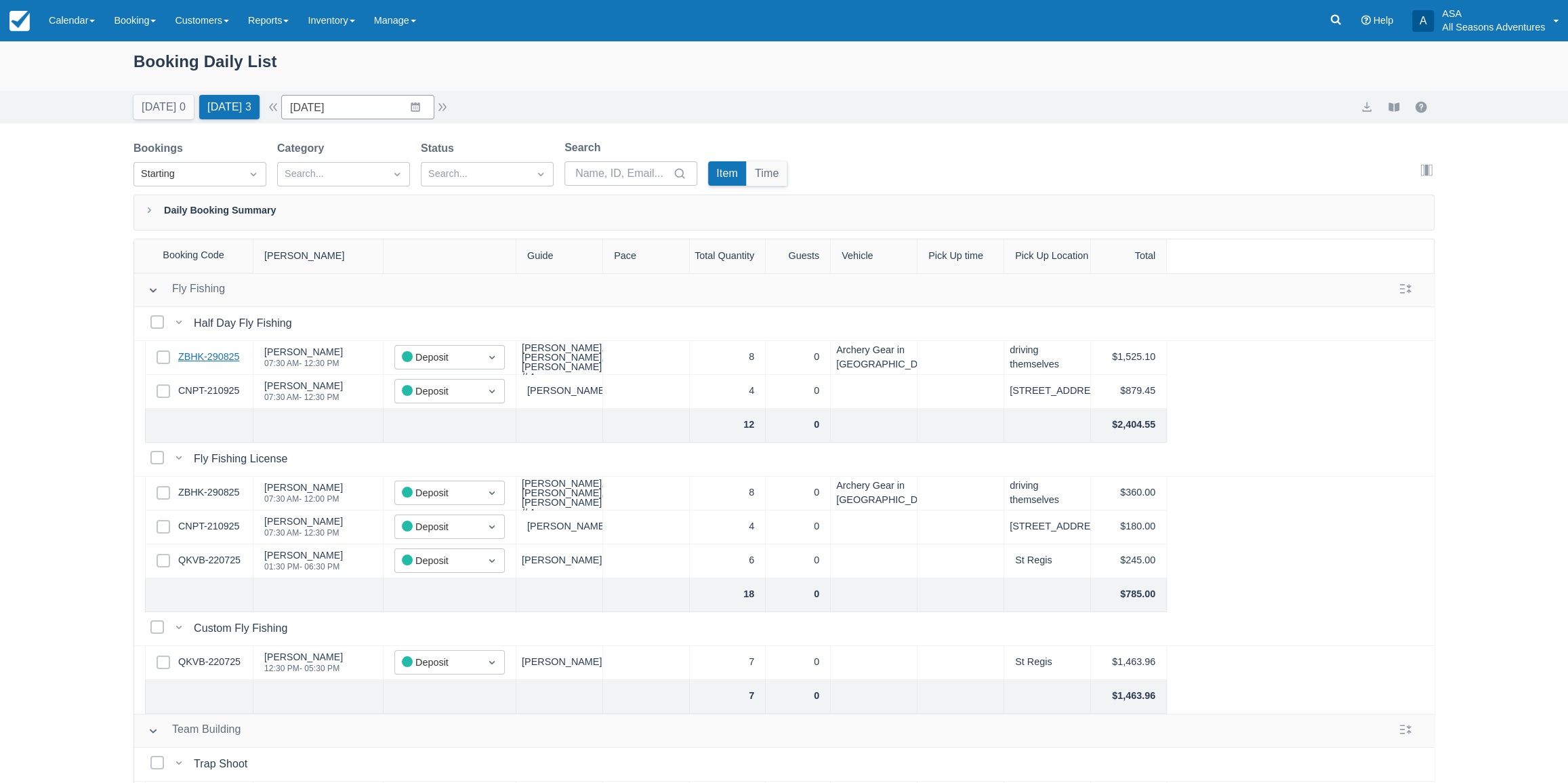
click at [206, 360] on link "ZBHK-290825" at bounding box center [208, 357] width 61 height 15
click at [281, 109] on button "button" at bounding box center [272, 107] width 16 height 16
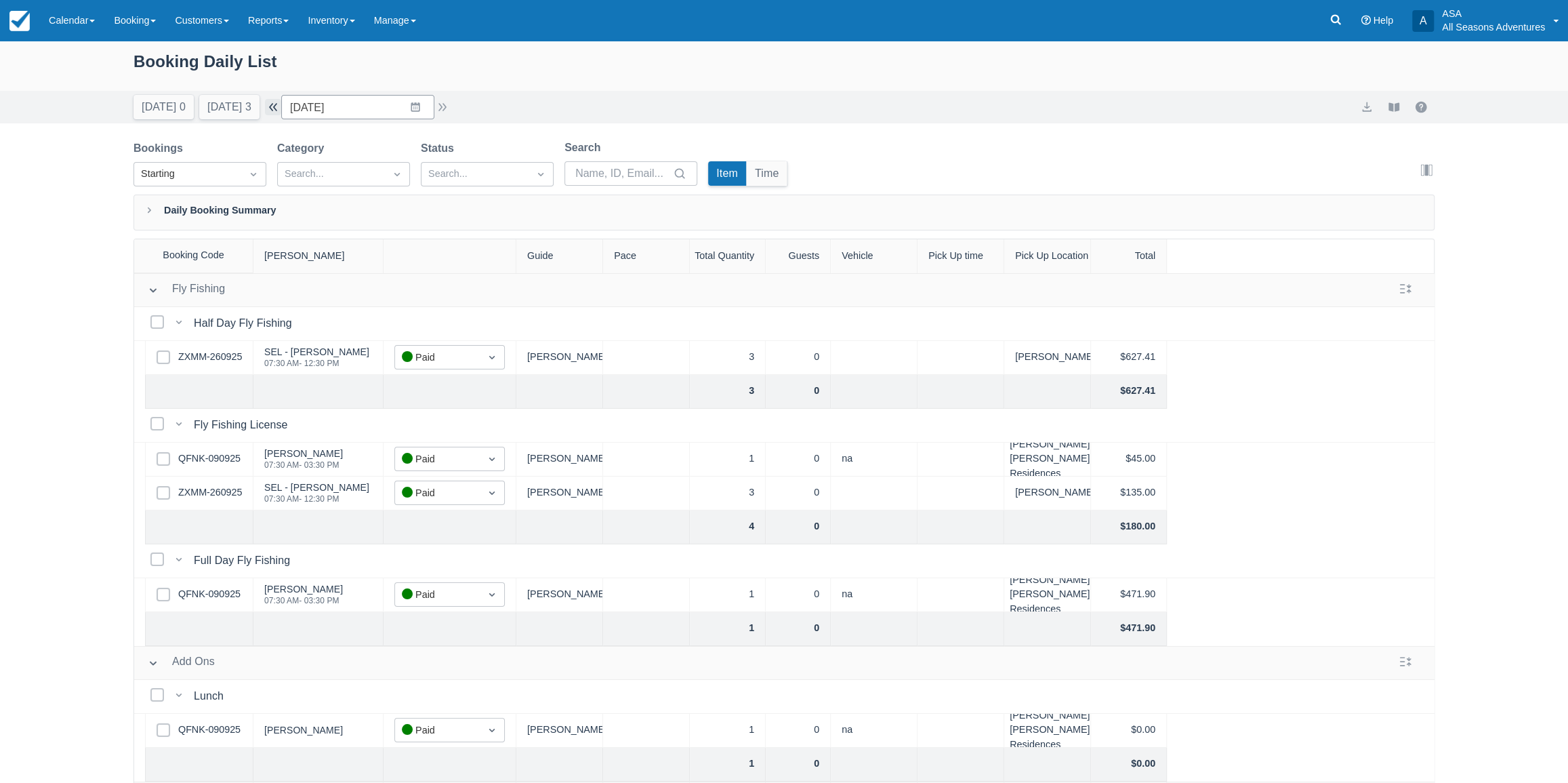
click at [281, 109] on button "button" at bounding box center [272, 107] width 16 height 16
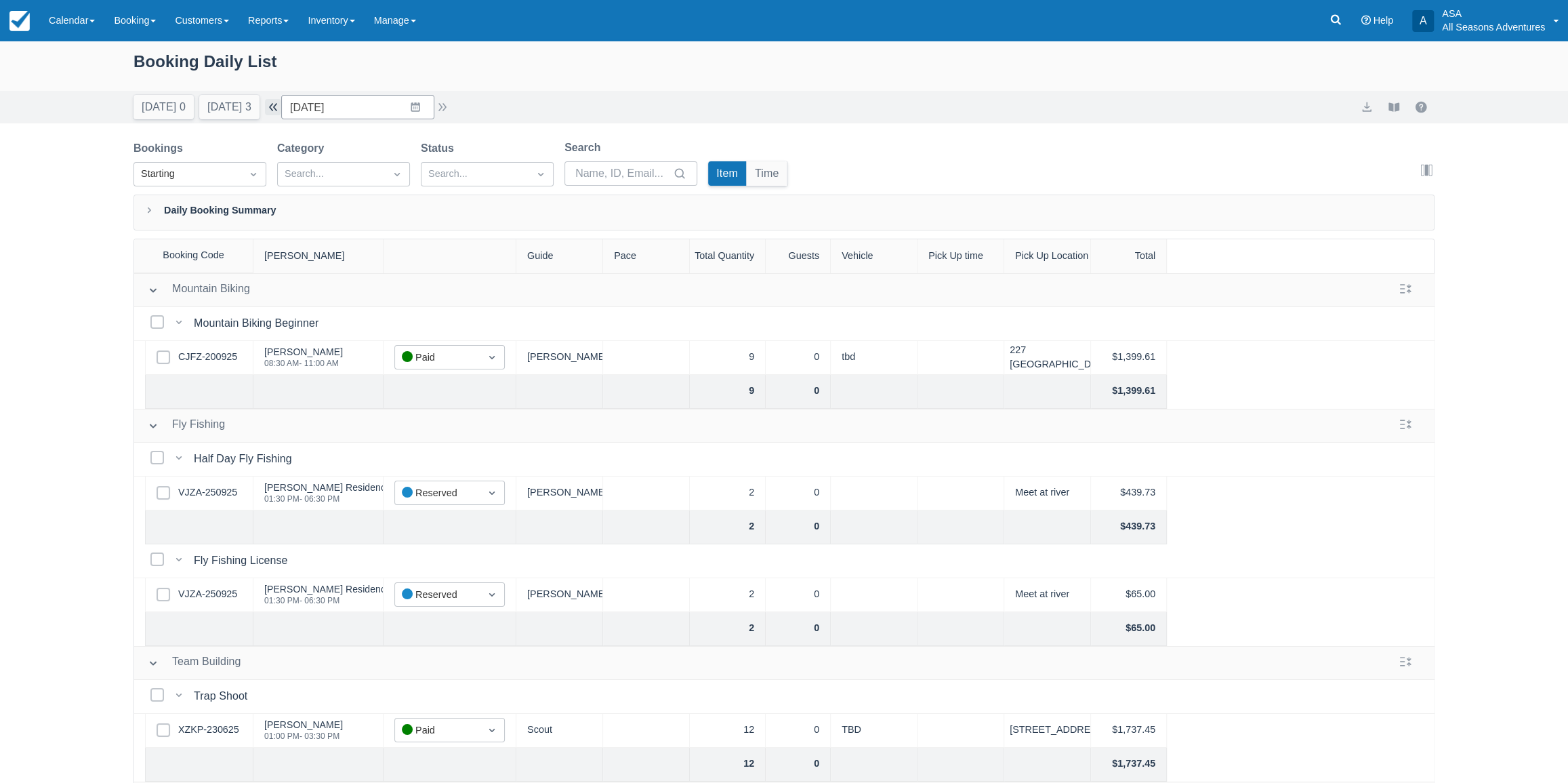
click at [281, 109] on button "button" at bounding box center [272, 107] width 16 height 16
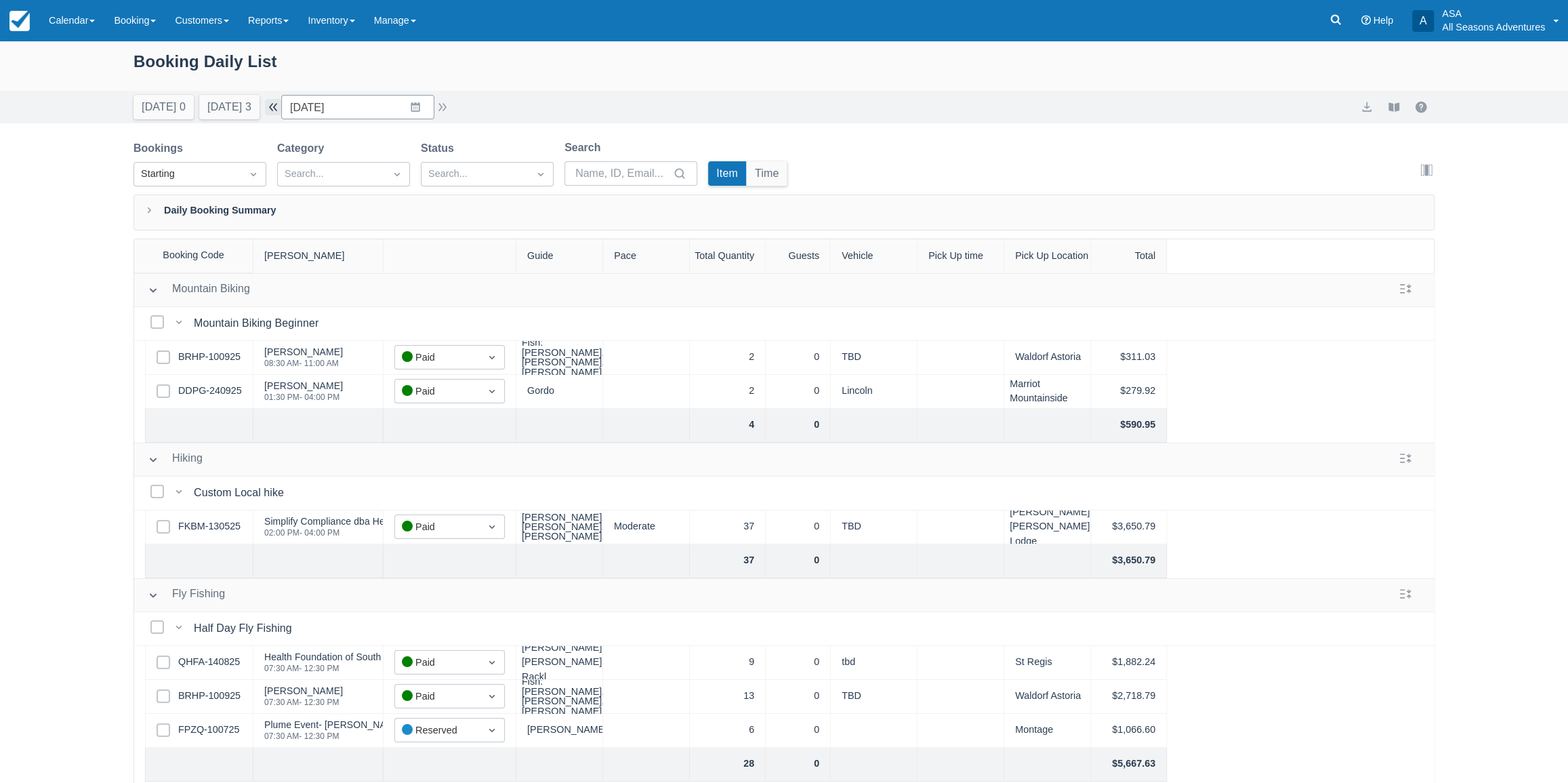
click at [281, 109] on button "button" at bounding box center [272, 107] width 16 height 16
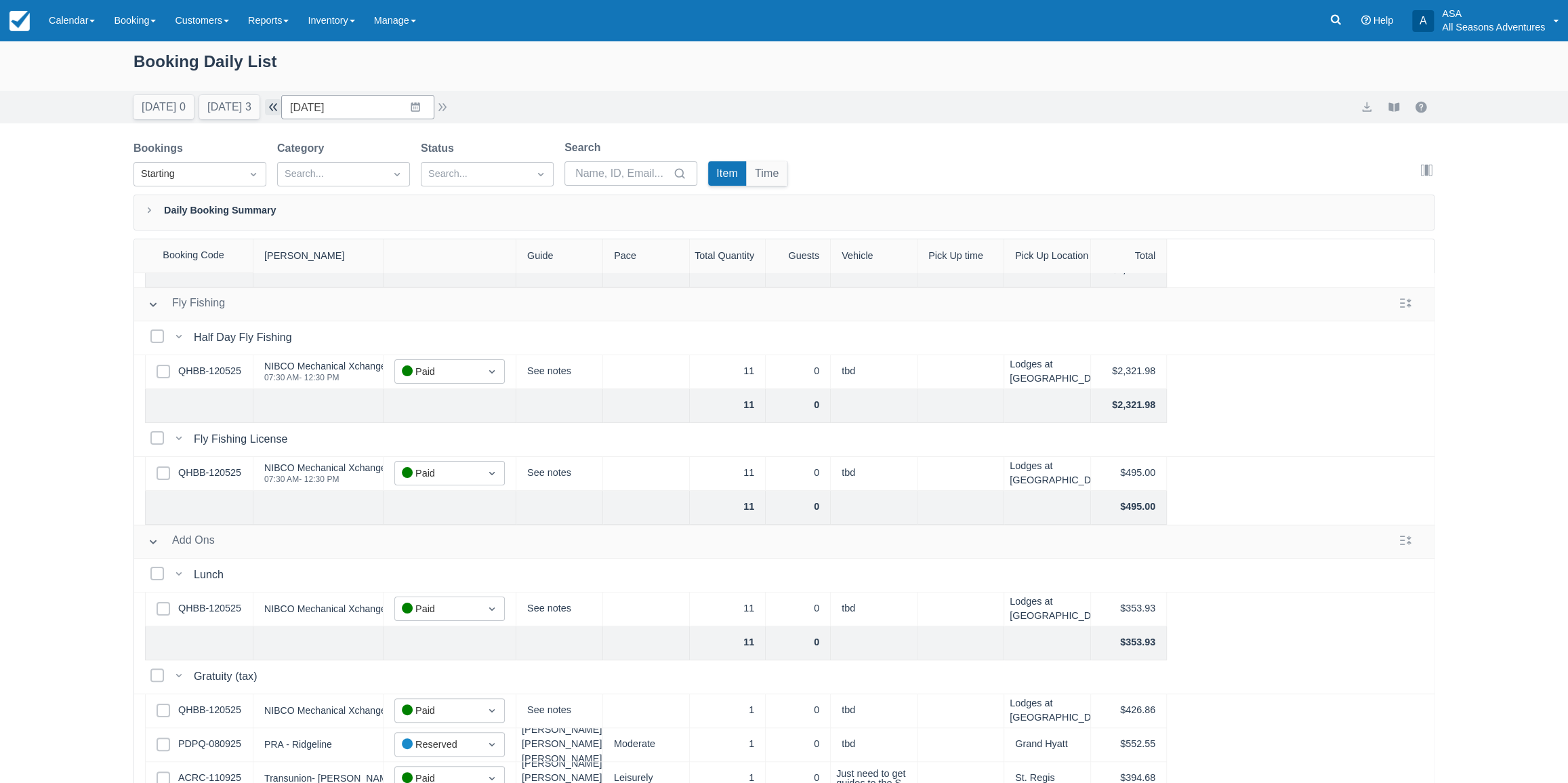
click at [278, 111] on button "button" at bounding box center [272, 107] width 16 height 16
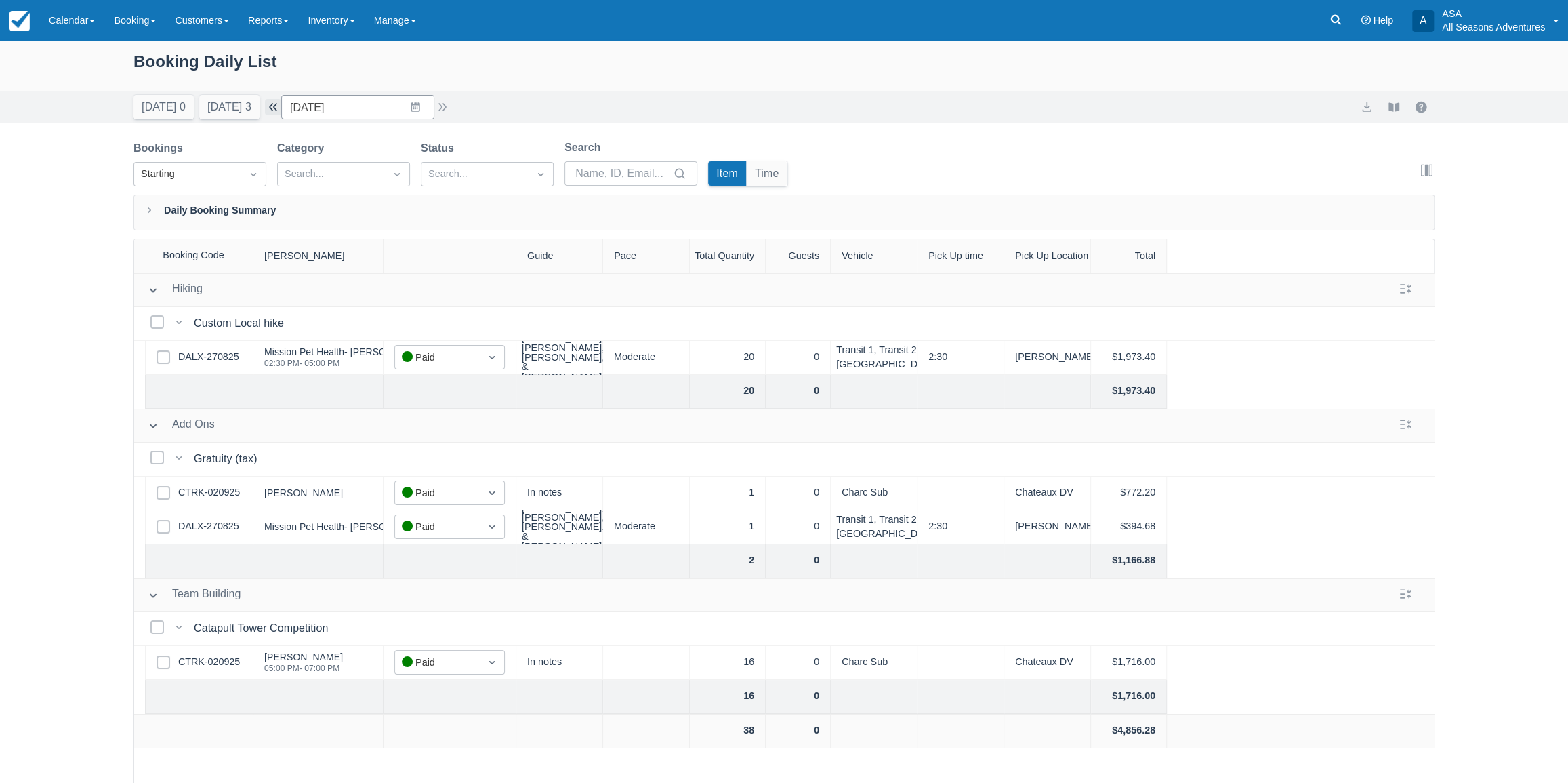
click at [281, 110] on button "button" at bounding box center [272, 107] width 16 height 16
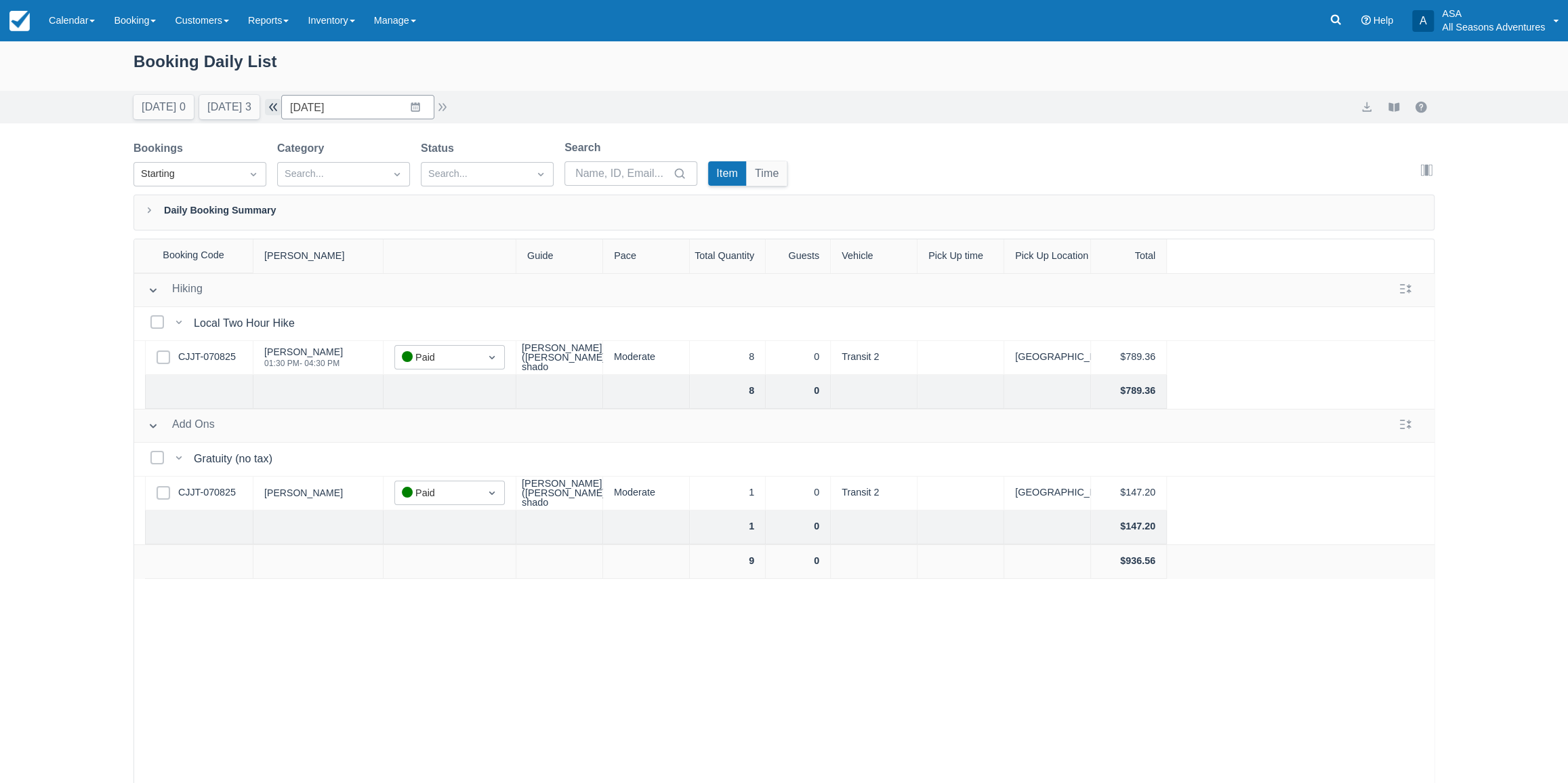
click at [281, 110] on button "button" at bounding box center [272, 107] width 16 height 16
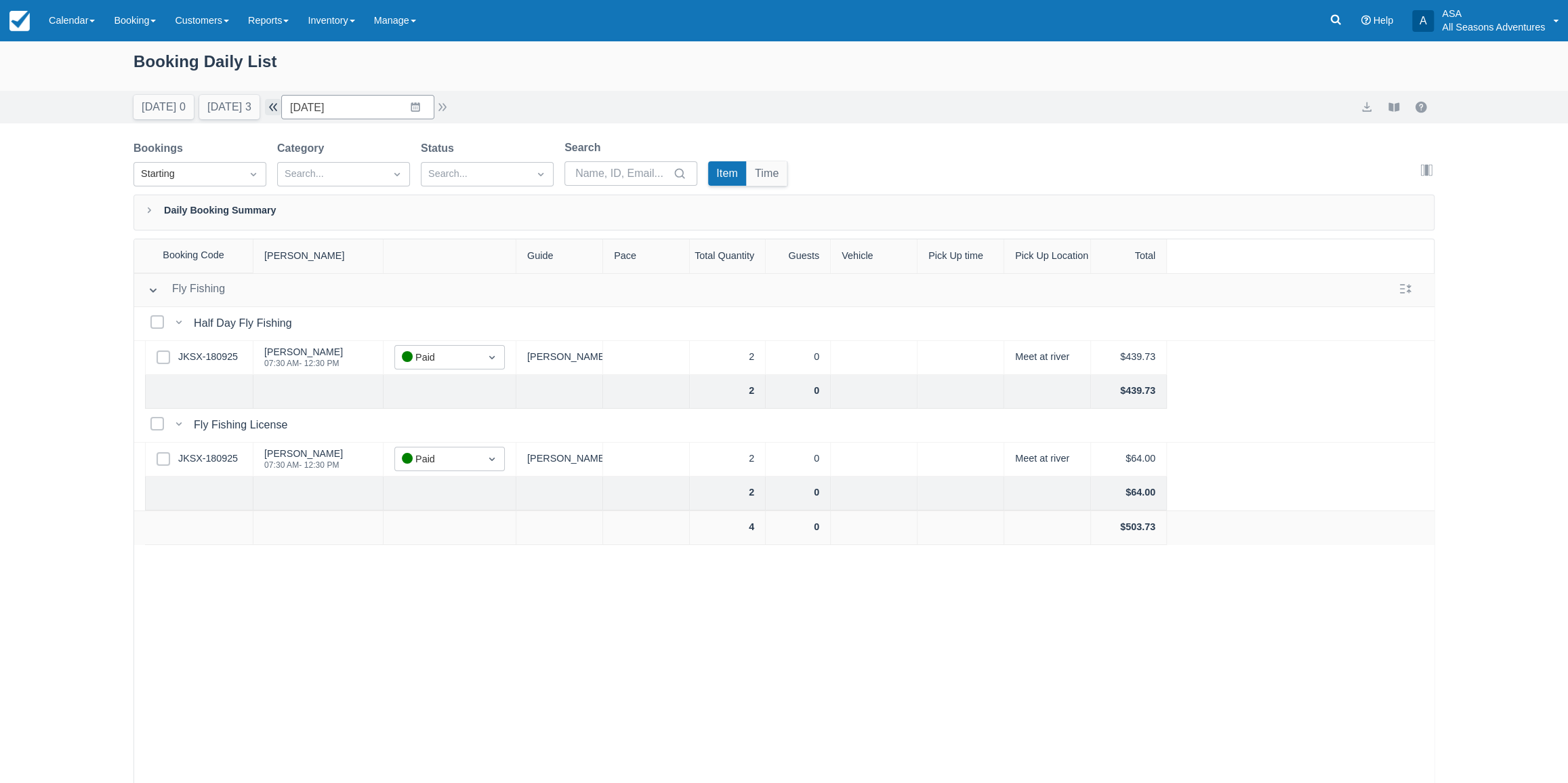
click at [281, 109] on button "button" at bounding box center [272, 107] width 16 height 16
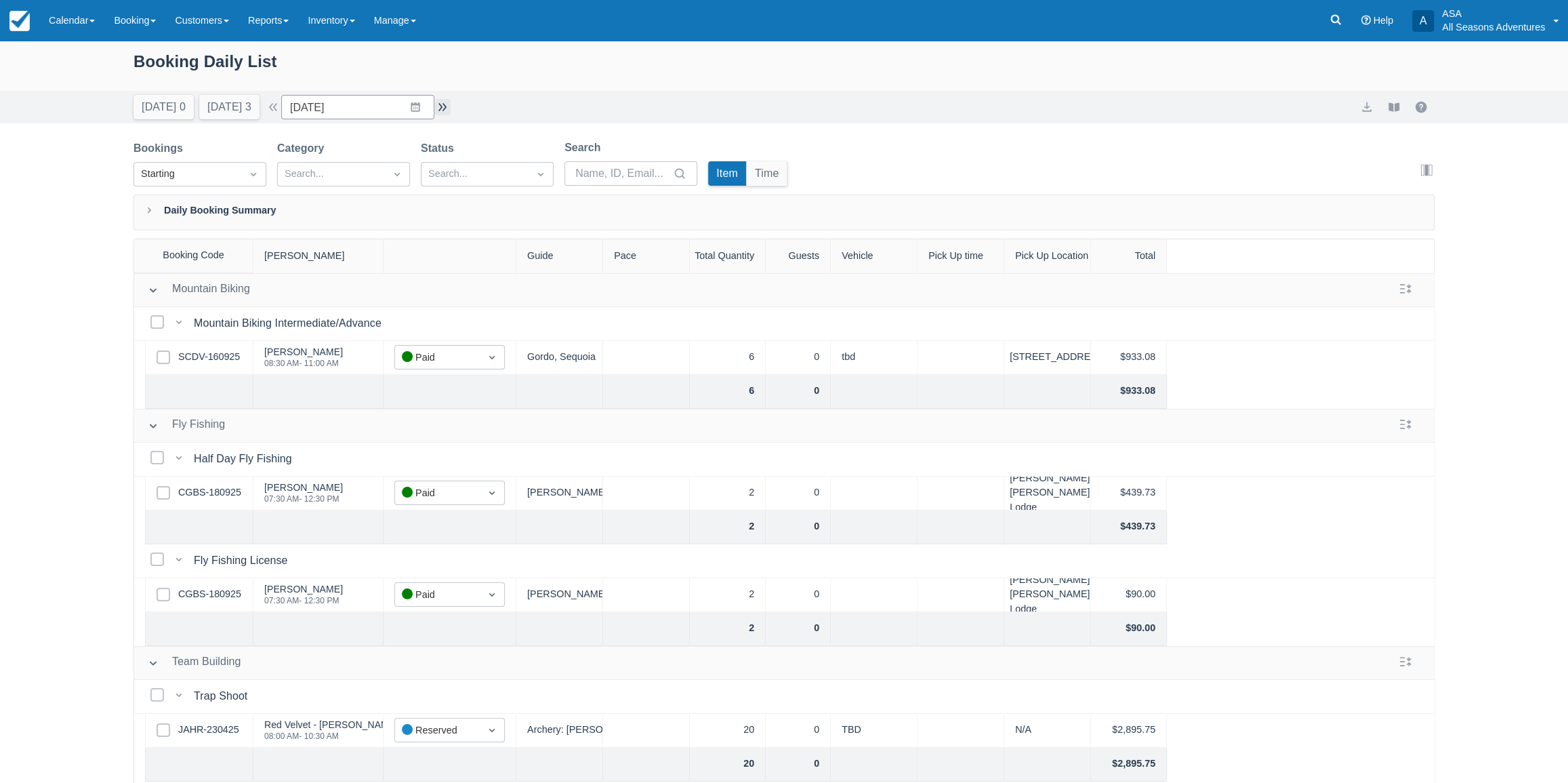
click at [451, 109] on button "button" at bounding box center [442, 107] width 16 height 16
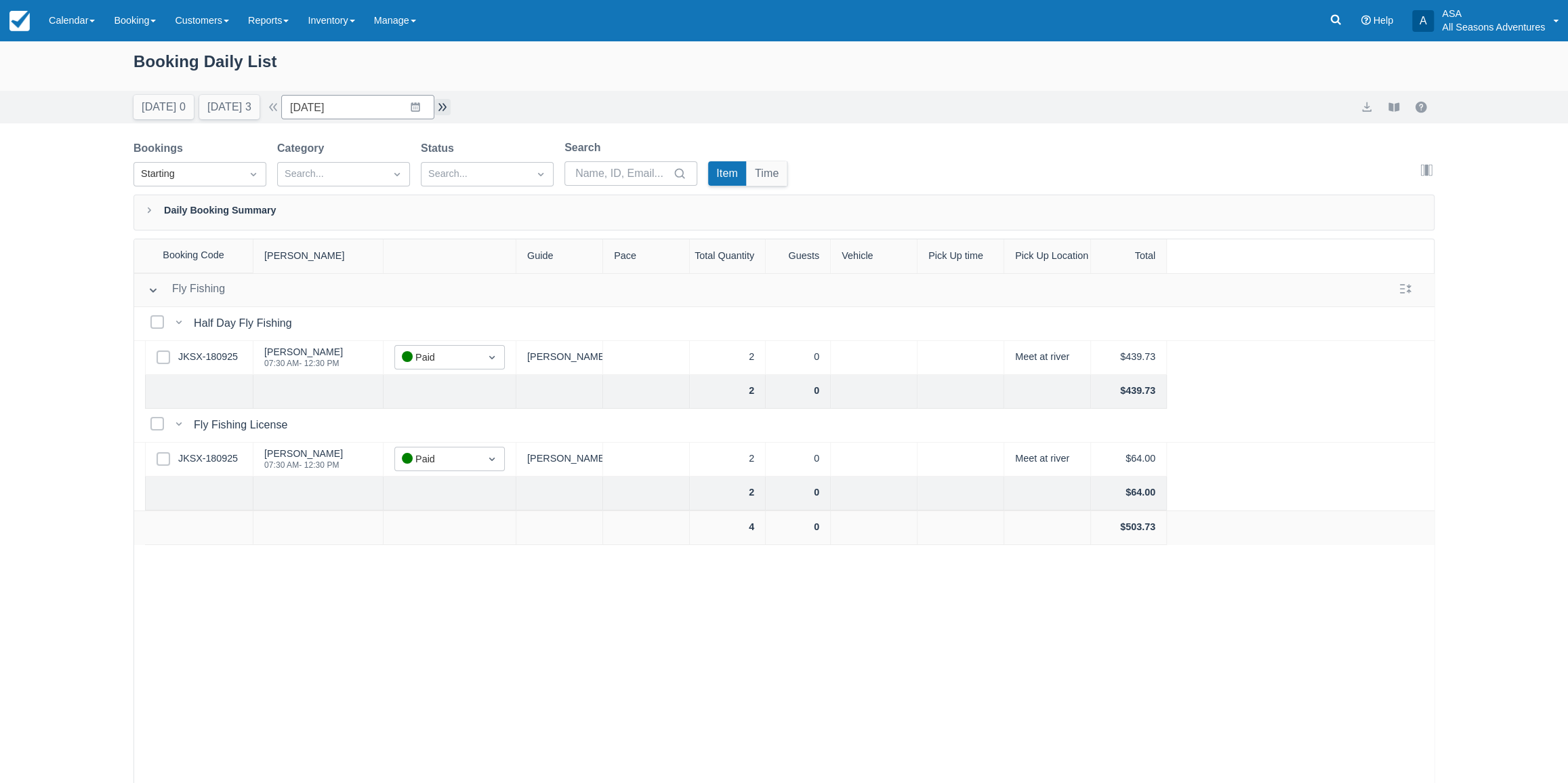
click at [451, 111] on button "button" at bounding box center [442, 107] width 16 height 16
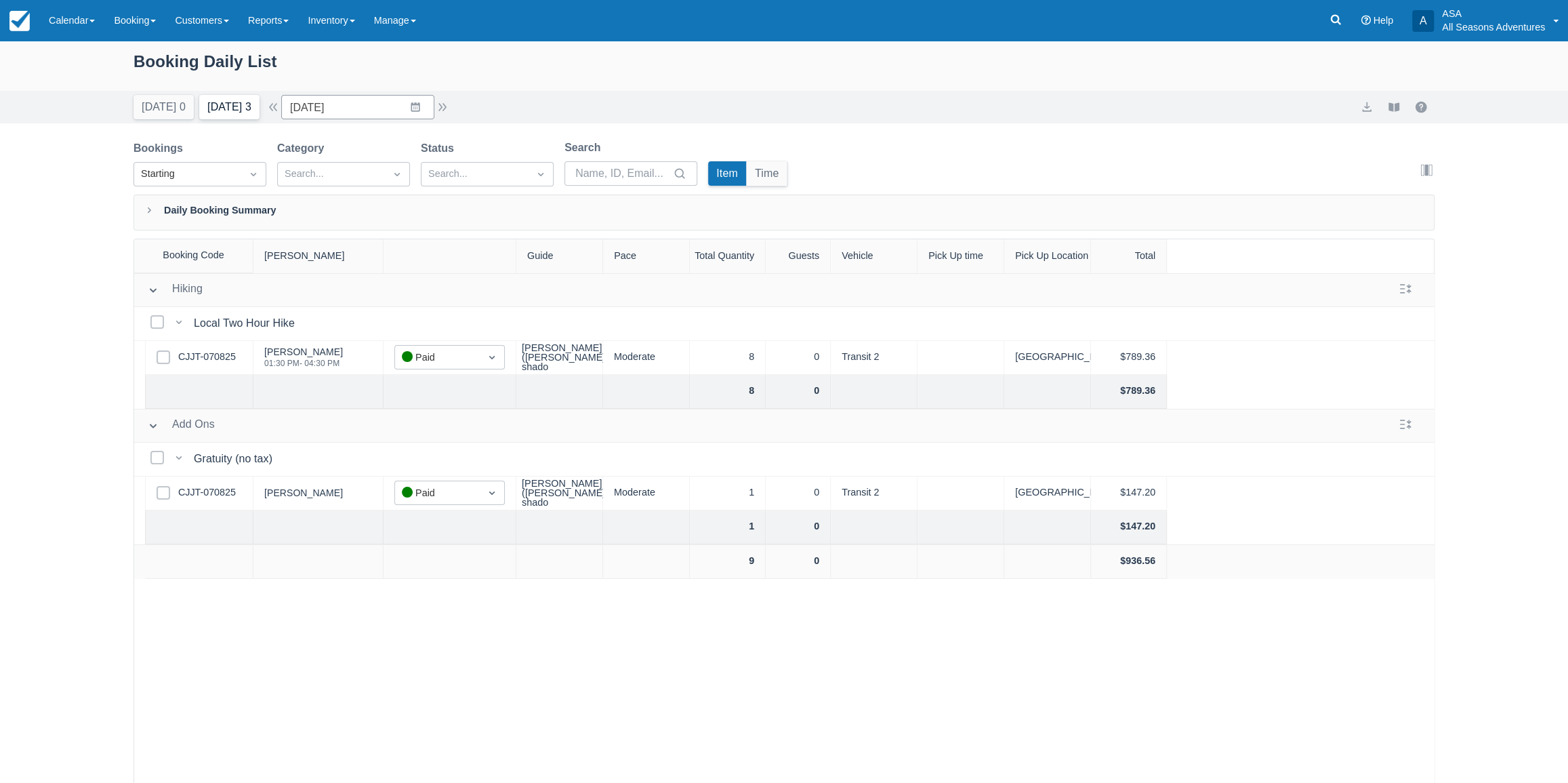
click at [223, 112] on button "[DATE] 3" at bounding box center [230, 107] width 60 height 24
type input "[DATE]"
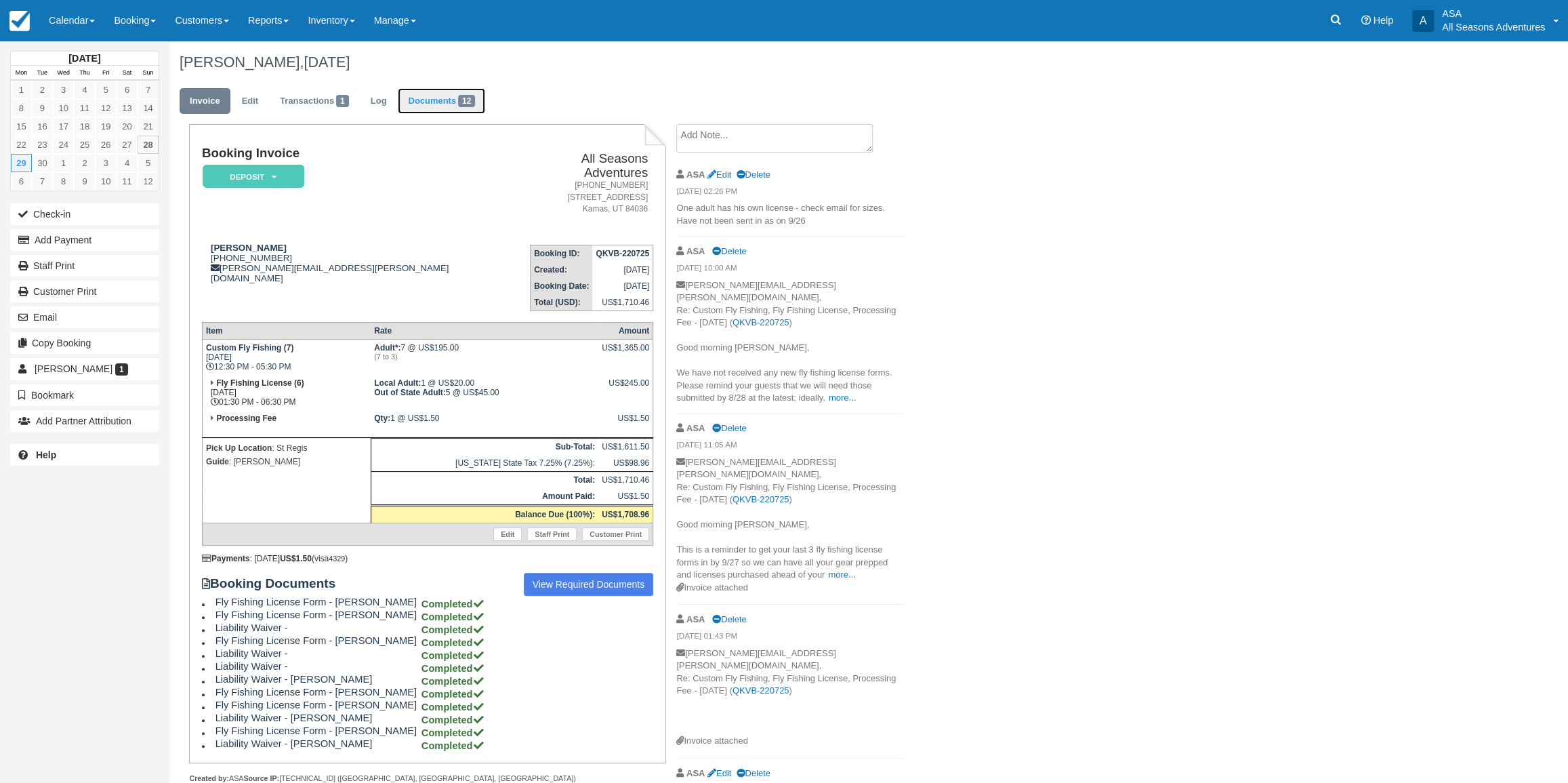
click at [448, 102] on link "Documents 12" at bounding box center [441, 101] width 87 height 26
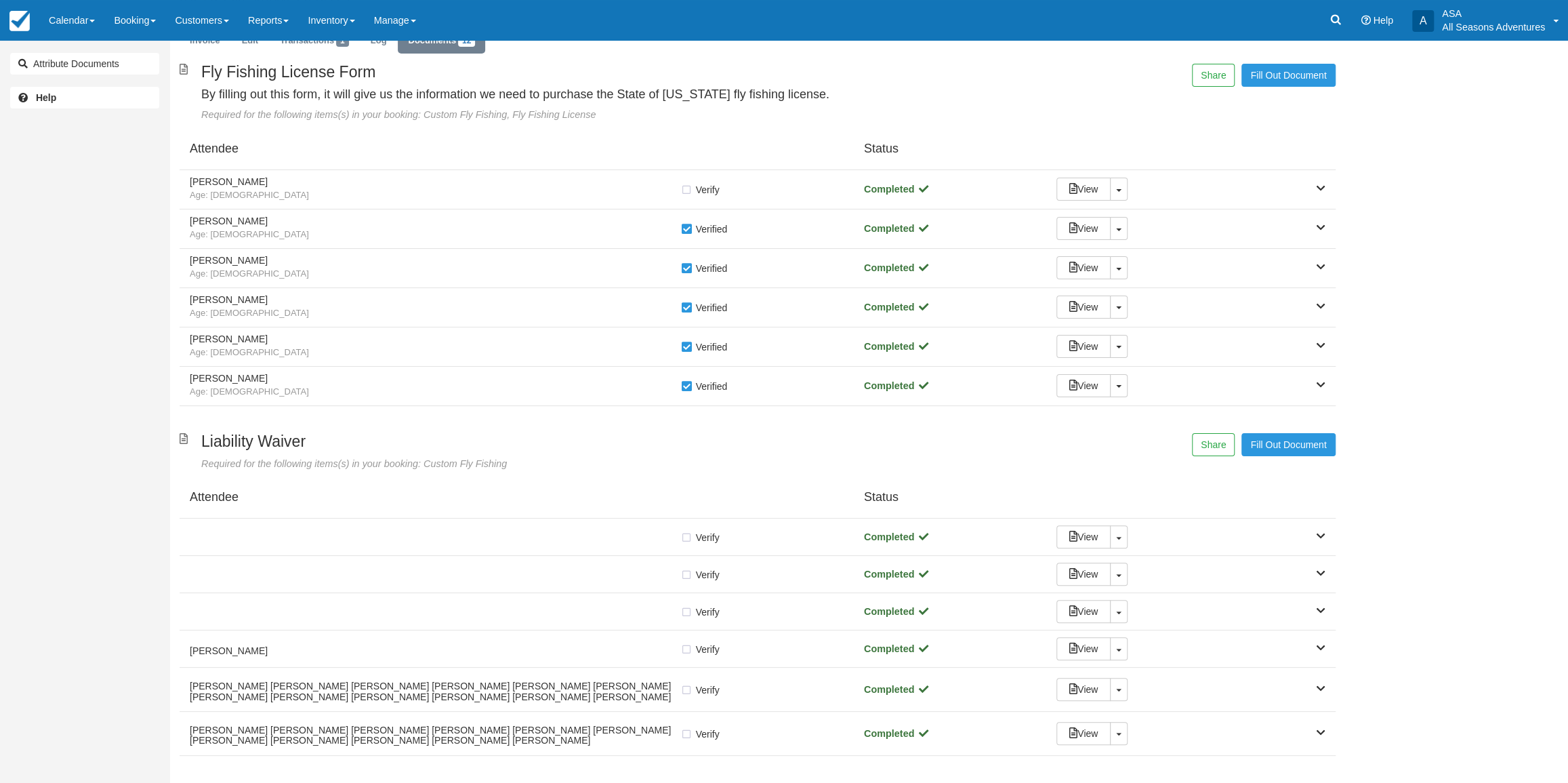
scroll to position [131, 0]
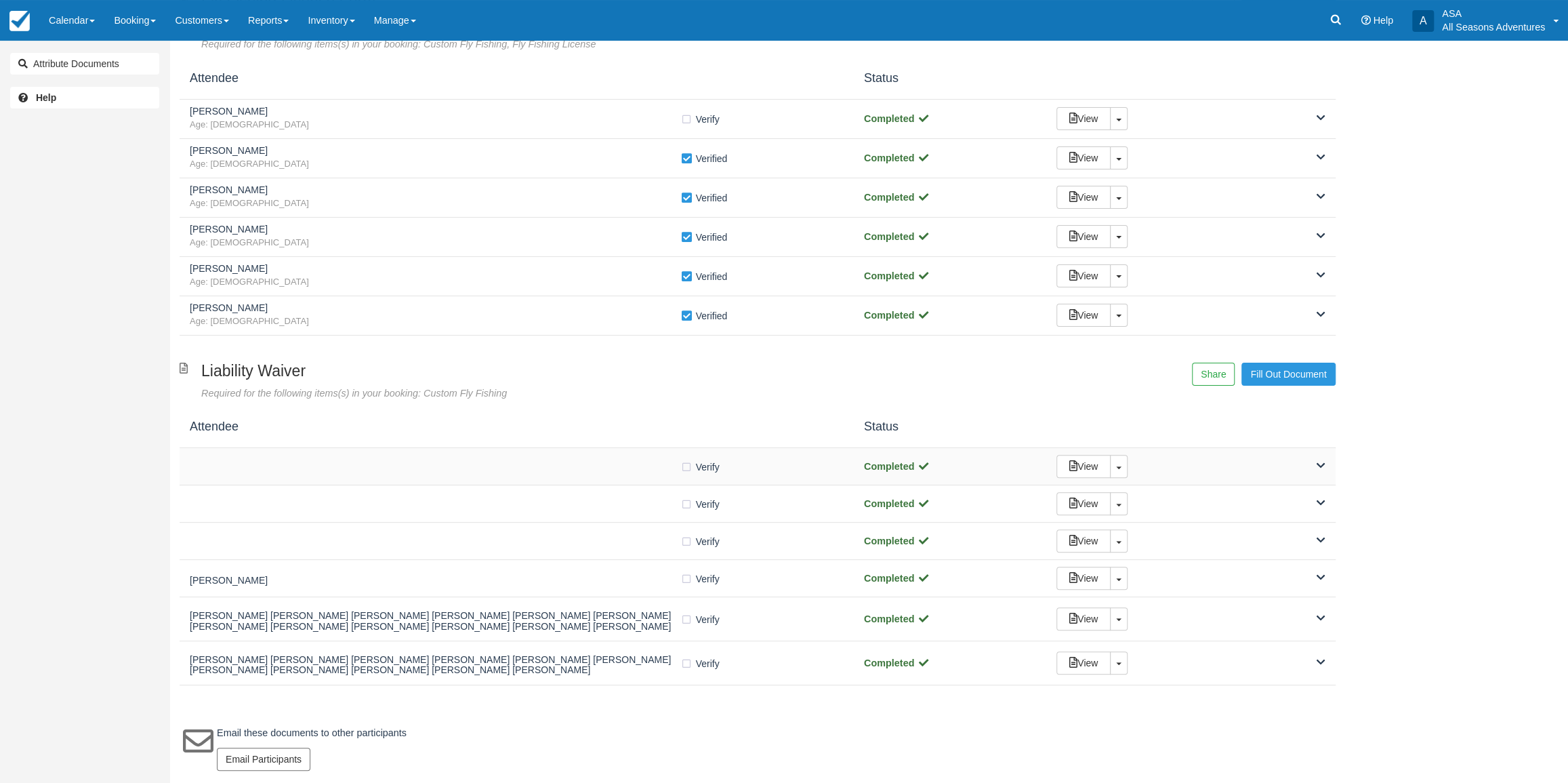
click at [402, 472] on div "Verify Verified" at bounding box center [517, 466] width 654 height 15
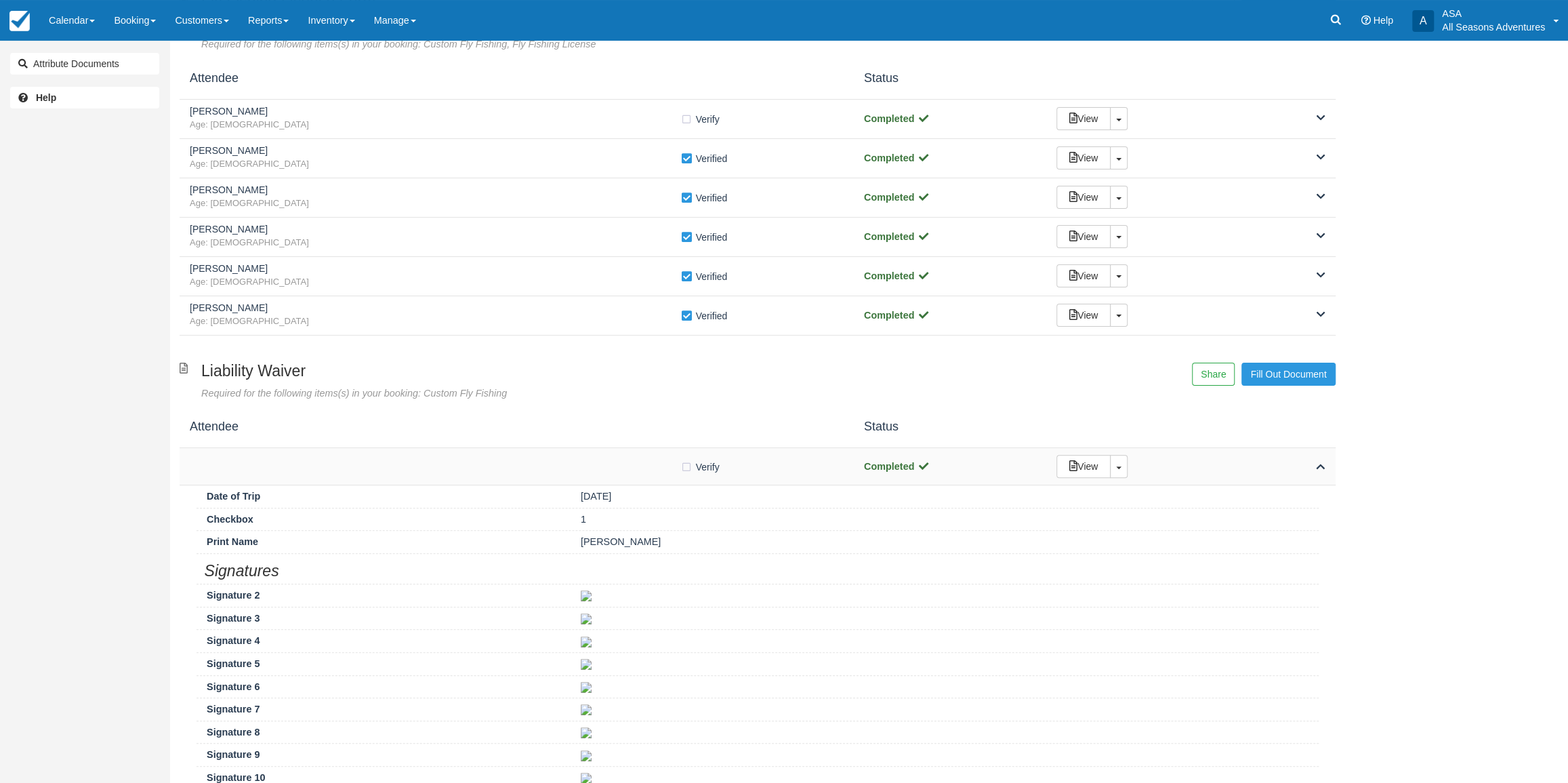
click at [404, 463] on div at bounding box center [435, 466] width 490 height 7
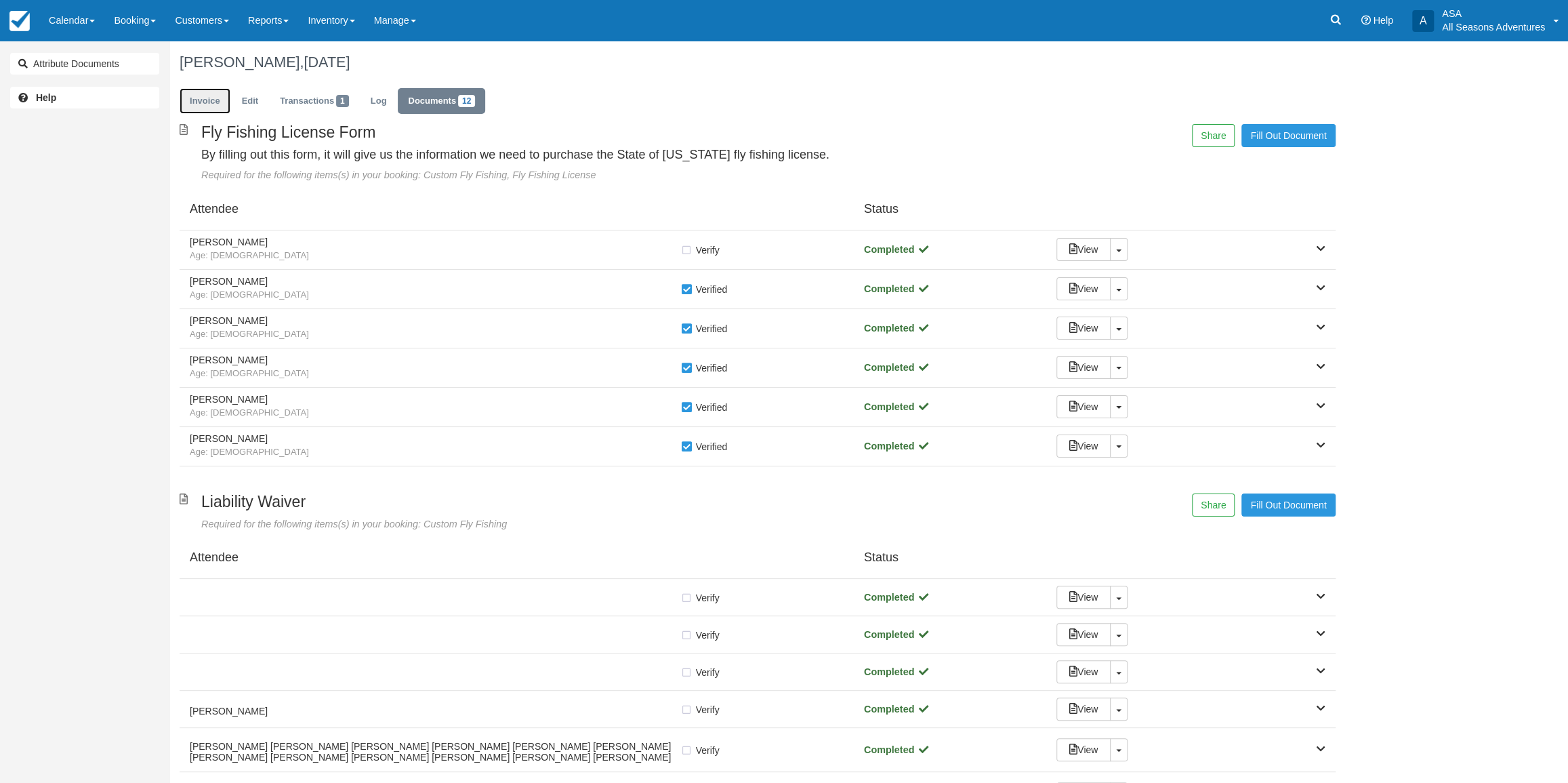
click at [196, 97] on link "Invoice" at bounding box center [204, 101] width 50 height 26
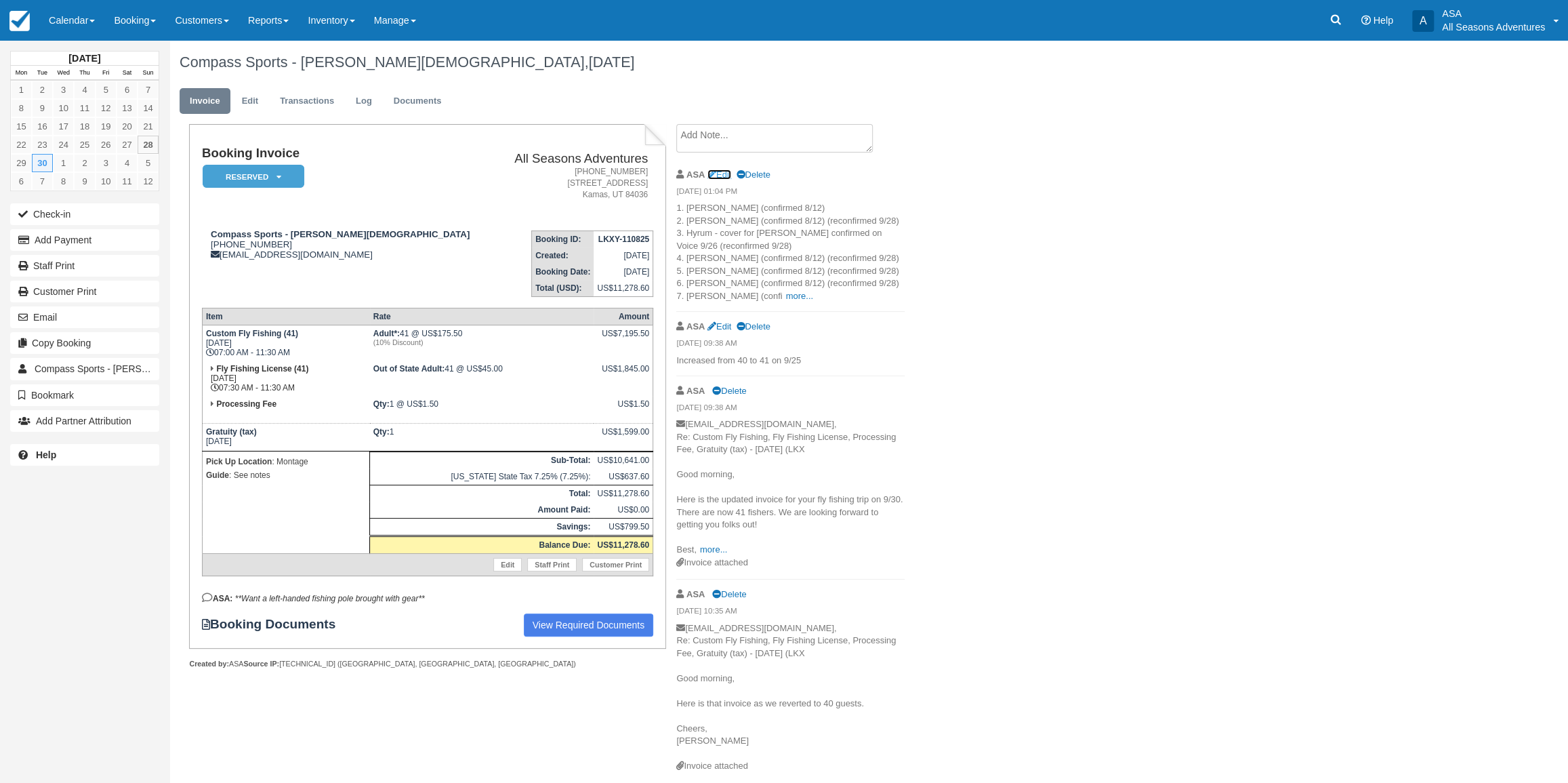
click at [725, 175] on link "Edit" at bounding box center [719, 174] width 23 height 10
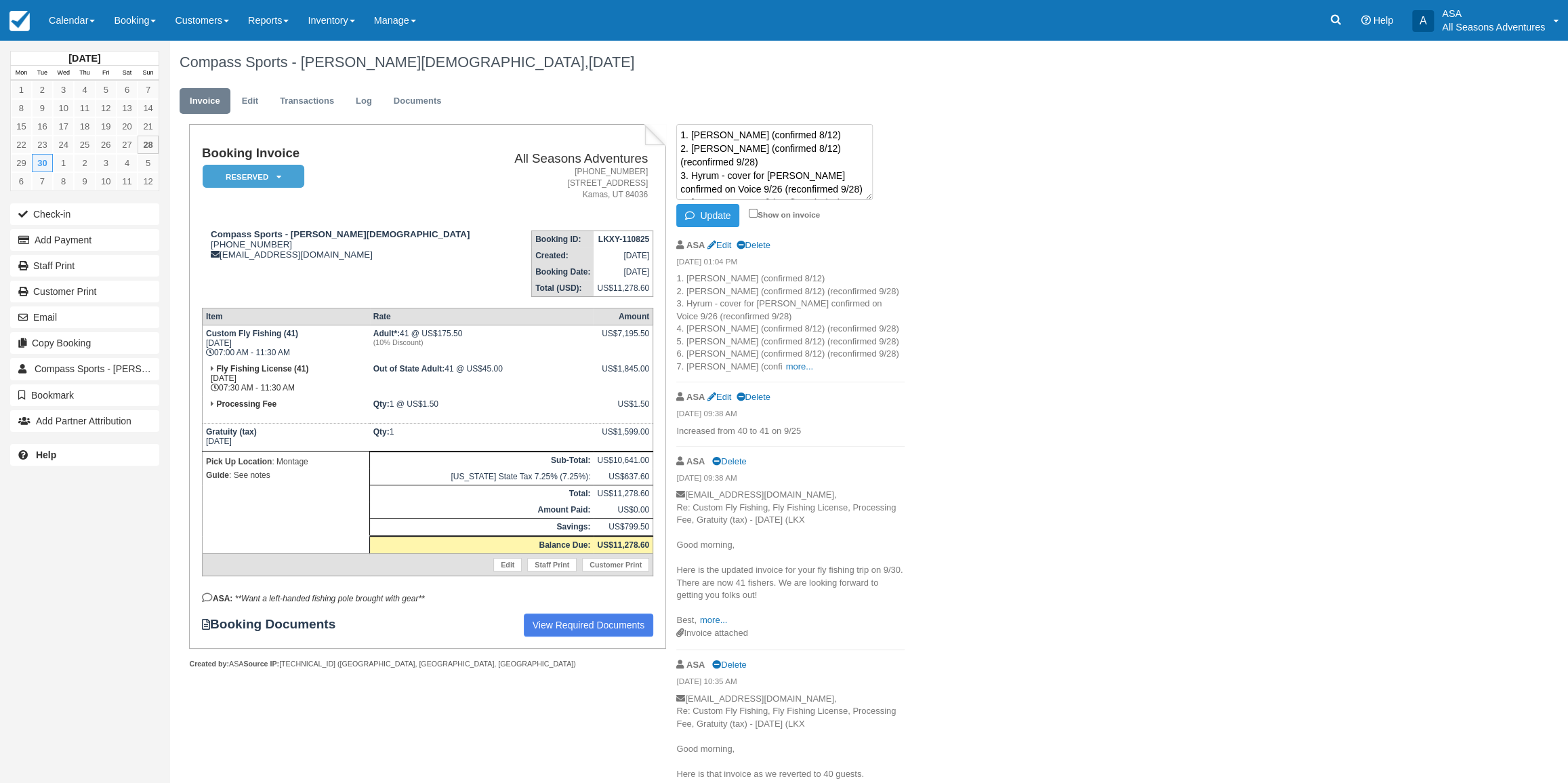
click at [802, 136] on textarea "1. Chris (confirmed 8/12) 2. Fraser (confirmed 8/12) (reconfirmed 9/28) 3. Hyru…" at bounding box center [774, 162] width 197 height 76
click at [735, 212] on button "Update" at bounding box center [707, 215] width 63 height 23
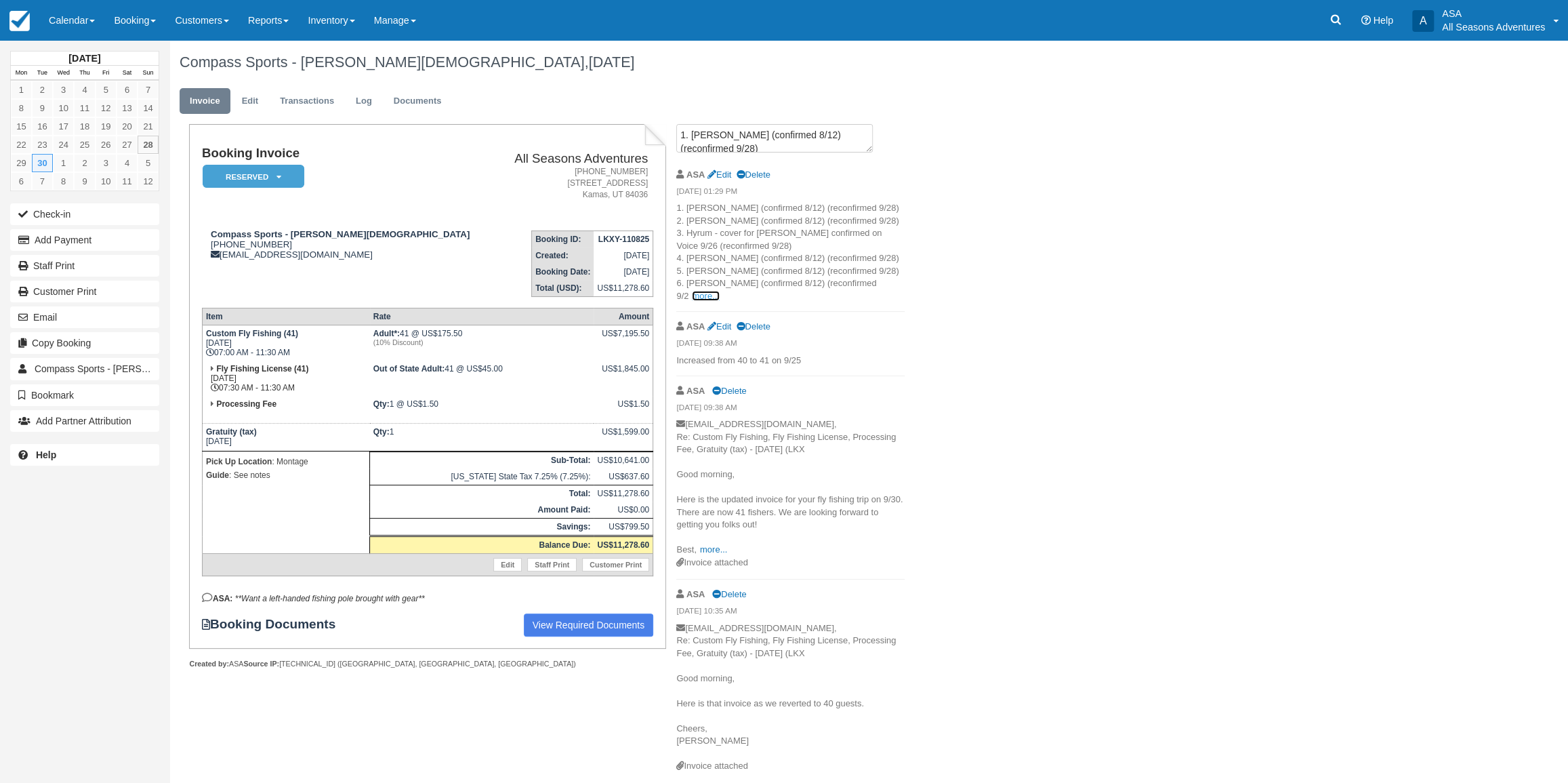
click at [719, 291] on link "more..." at bounding box center [706, 296] width 27 height 10
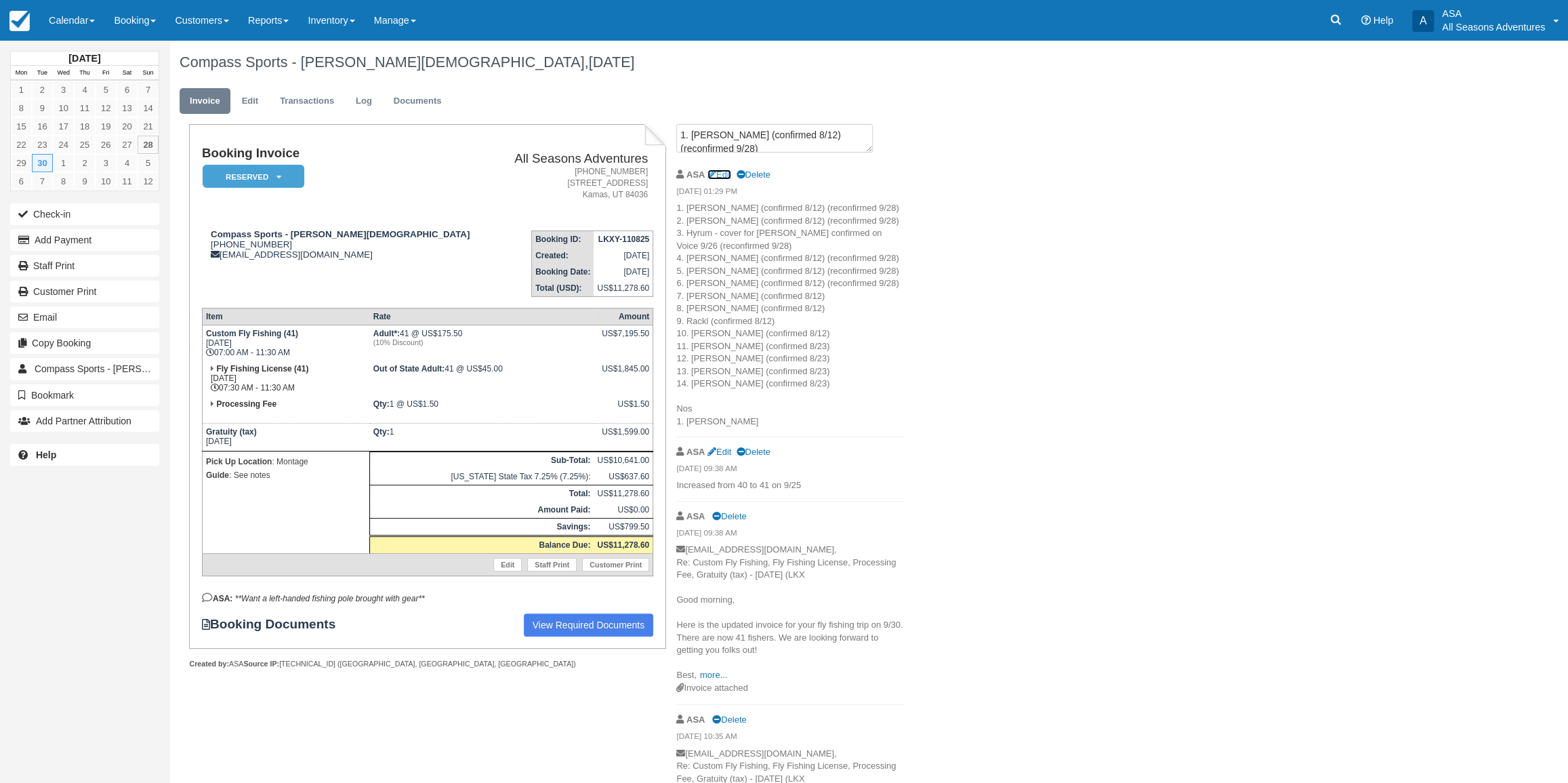
click at [725, 172] on link "Edit" at bounding box center [719, 174] width 23 height 10
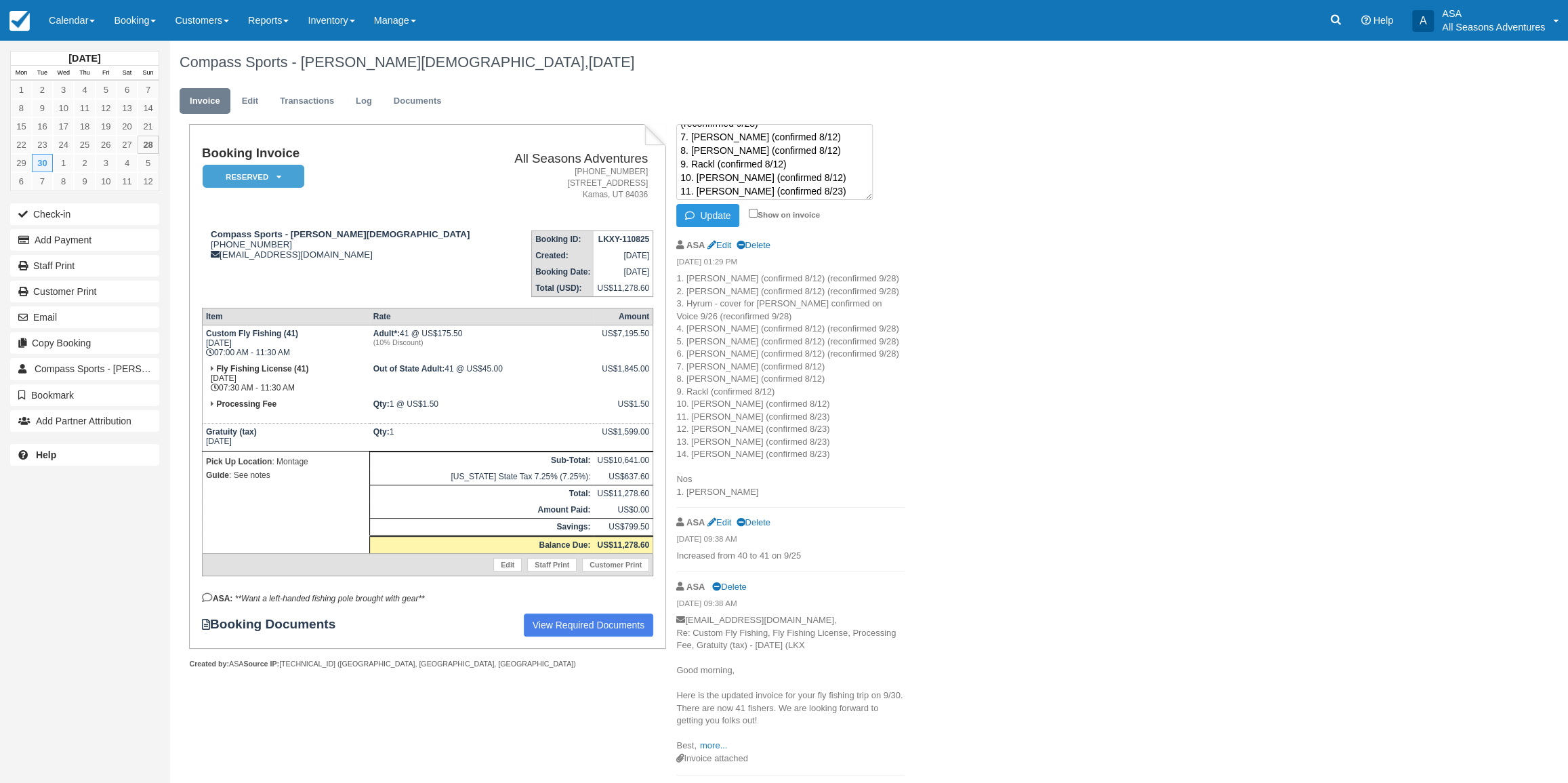
scroll to position [182, 0]
click at [817, 144] on textarea "1. Chris (confirmed 8/12) (reconfirmed 9/28) 2. Fraser (confirmed 8/12) (reconf…" at bounding box center [774, 162] width 197 height 76
type textarea "1. Chris (confirmed 8/12) (reconfirmed 9/28) 2. Fraser (confirmed 8/12) (reconf…"
click at [725, 210] on button "Update" at bounding box center [707, 215] width 63 height 23
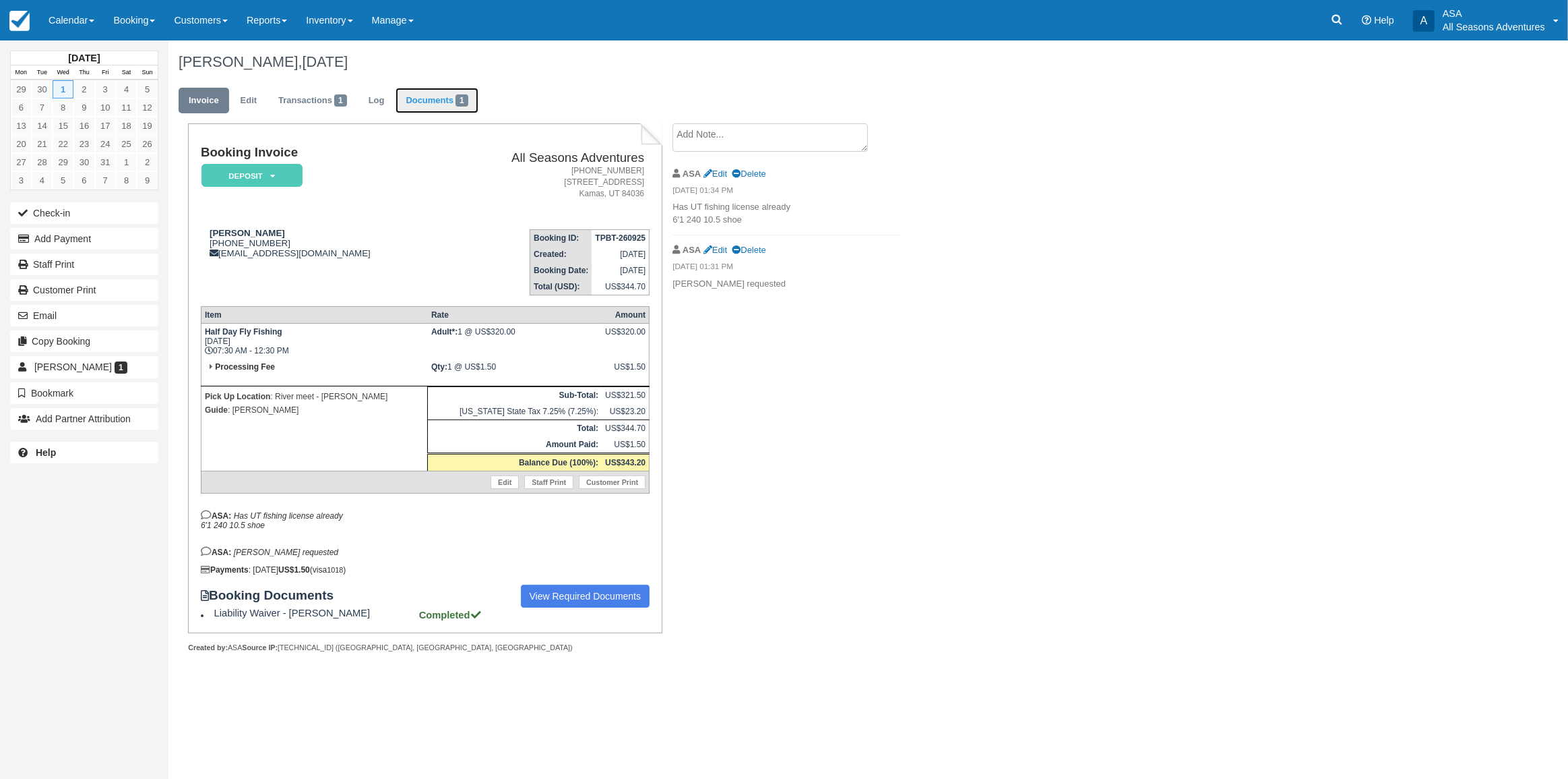
click at [429, 93] on link "Documents 1" at bounding box center [436, 100] width 82 height 26
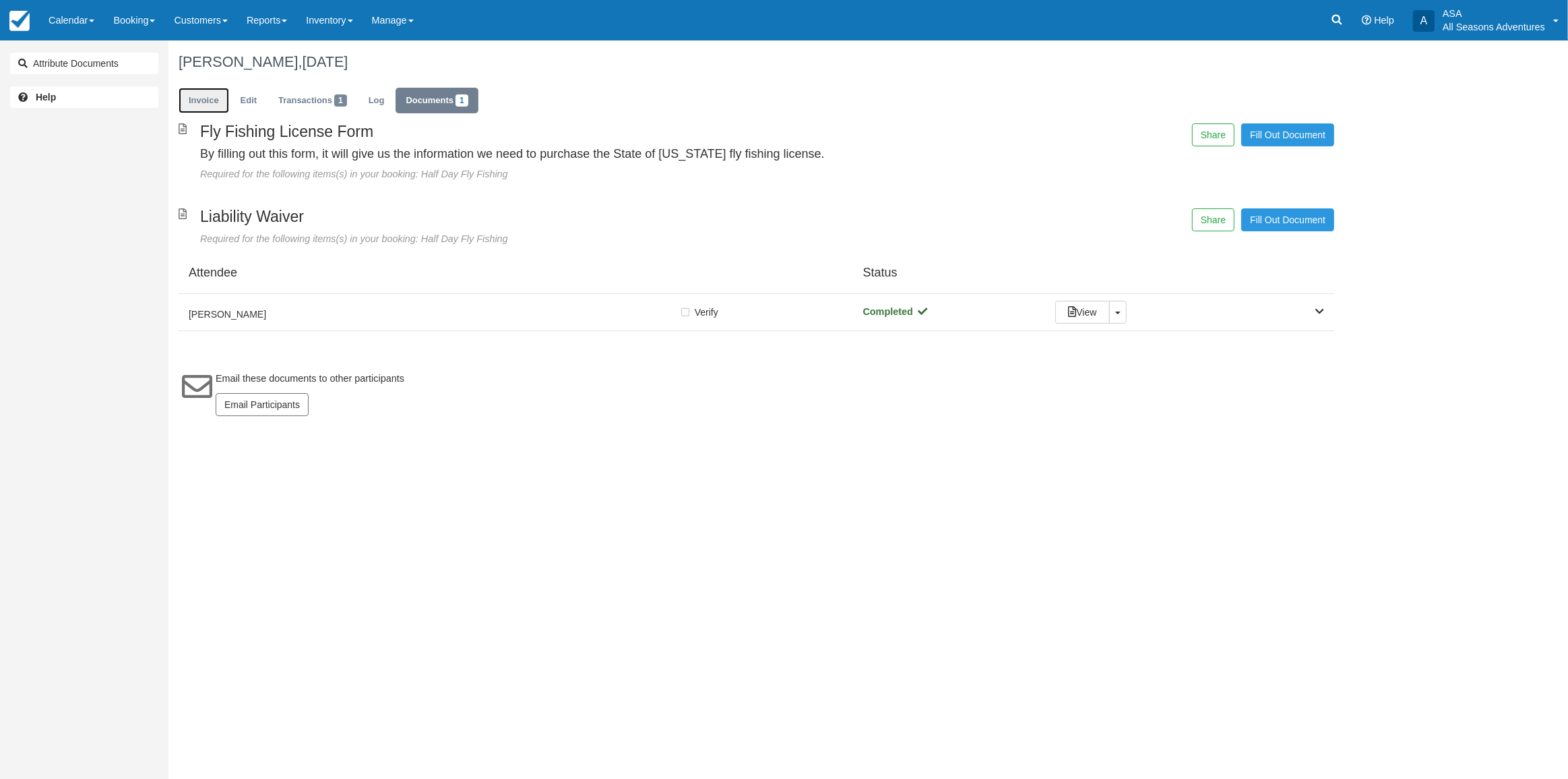
click at [218, 93] on link "Invoice" at bounding box center [203, 100] width 50 height 26
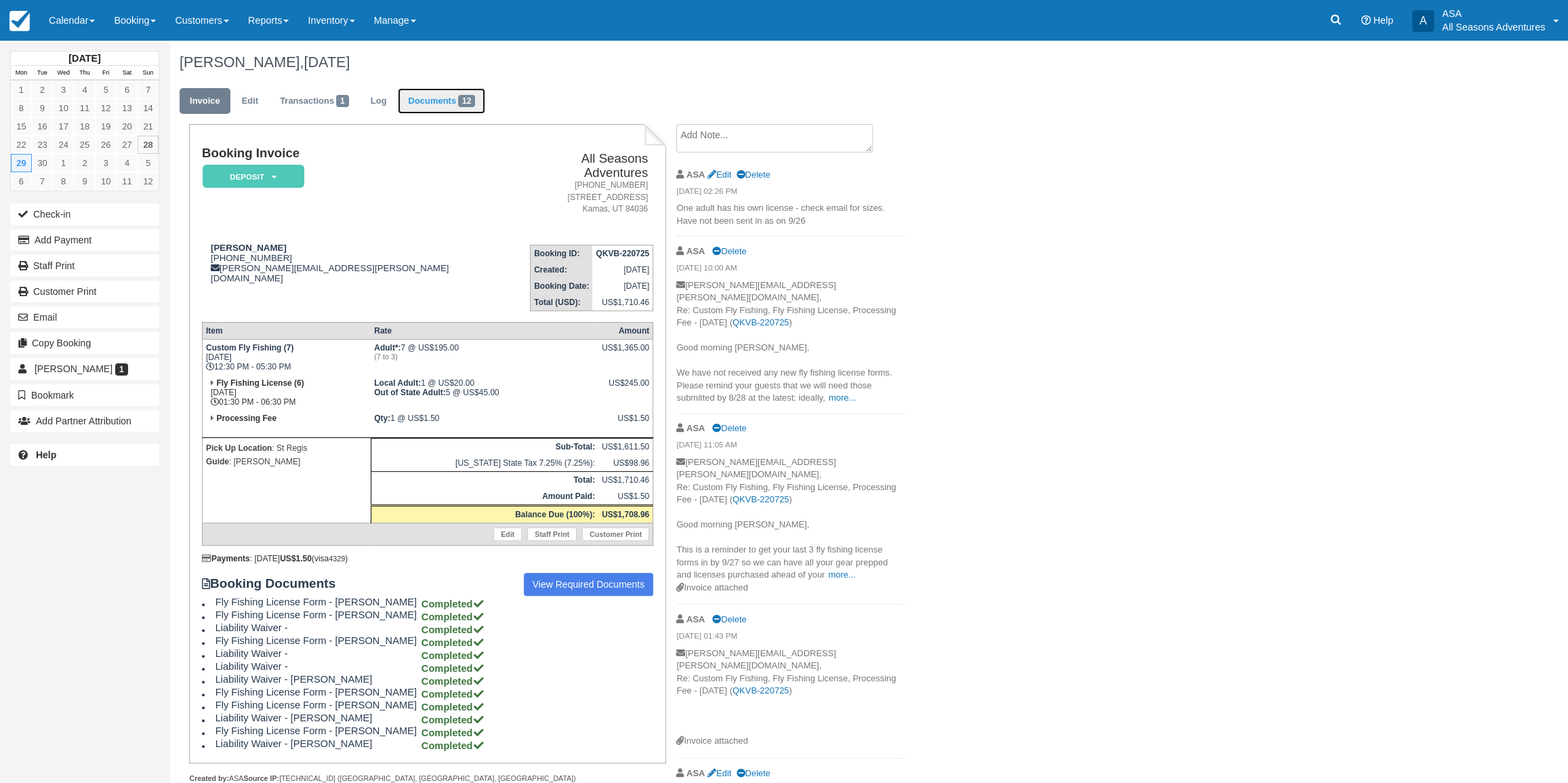
click at [469, 108] on link "Documents 12" at bounding box center [441, 101] width 87 height 26
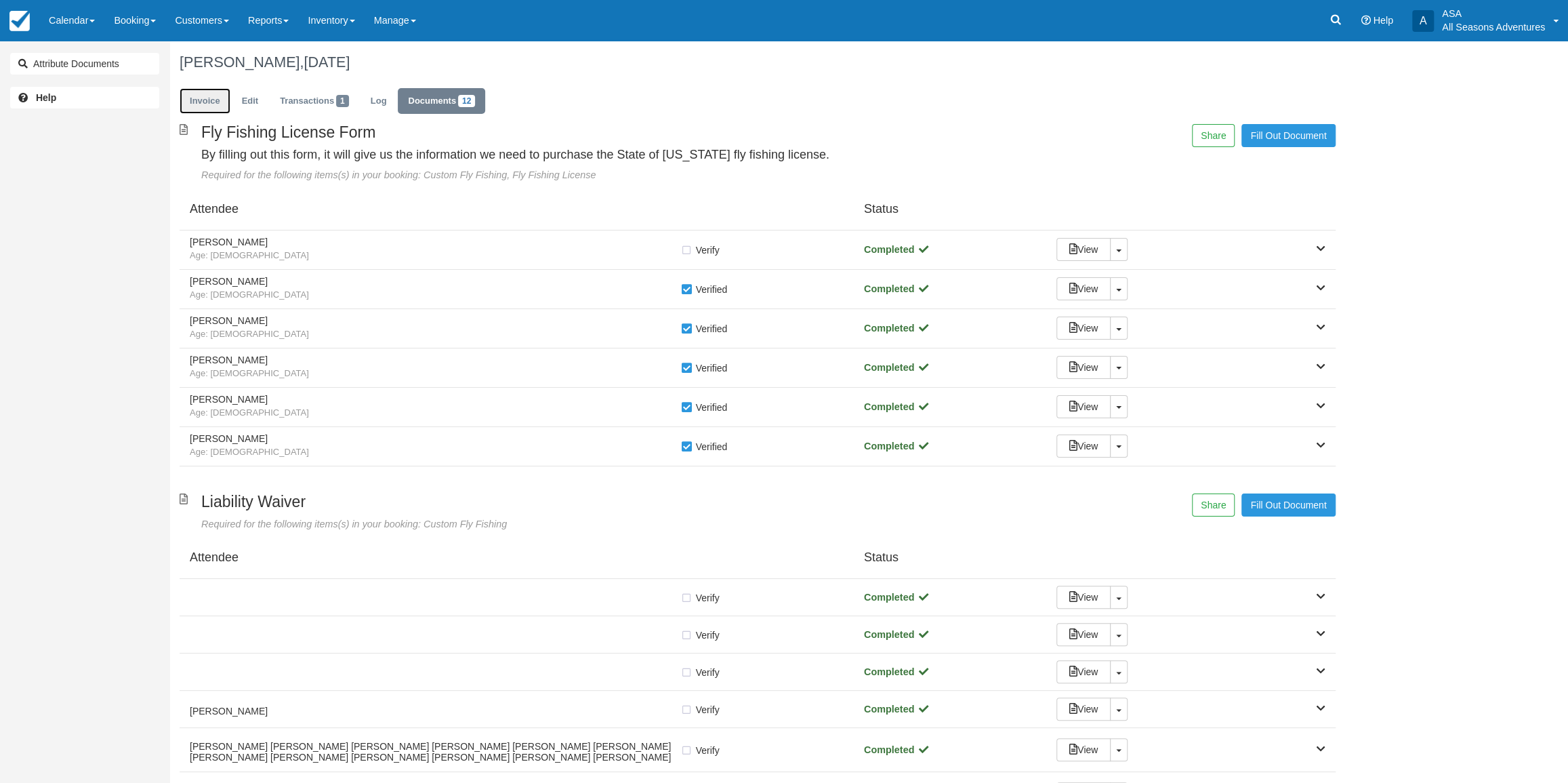
click at [202, 101] on link "Invoice" at bounding box center [204, 101] width 50 height 26
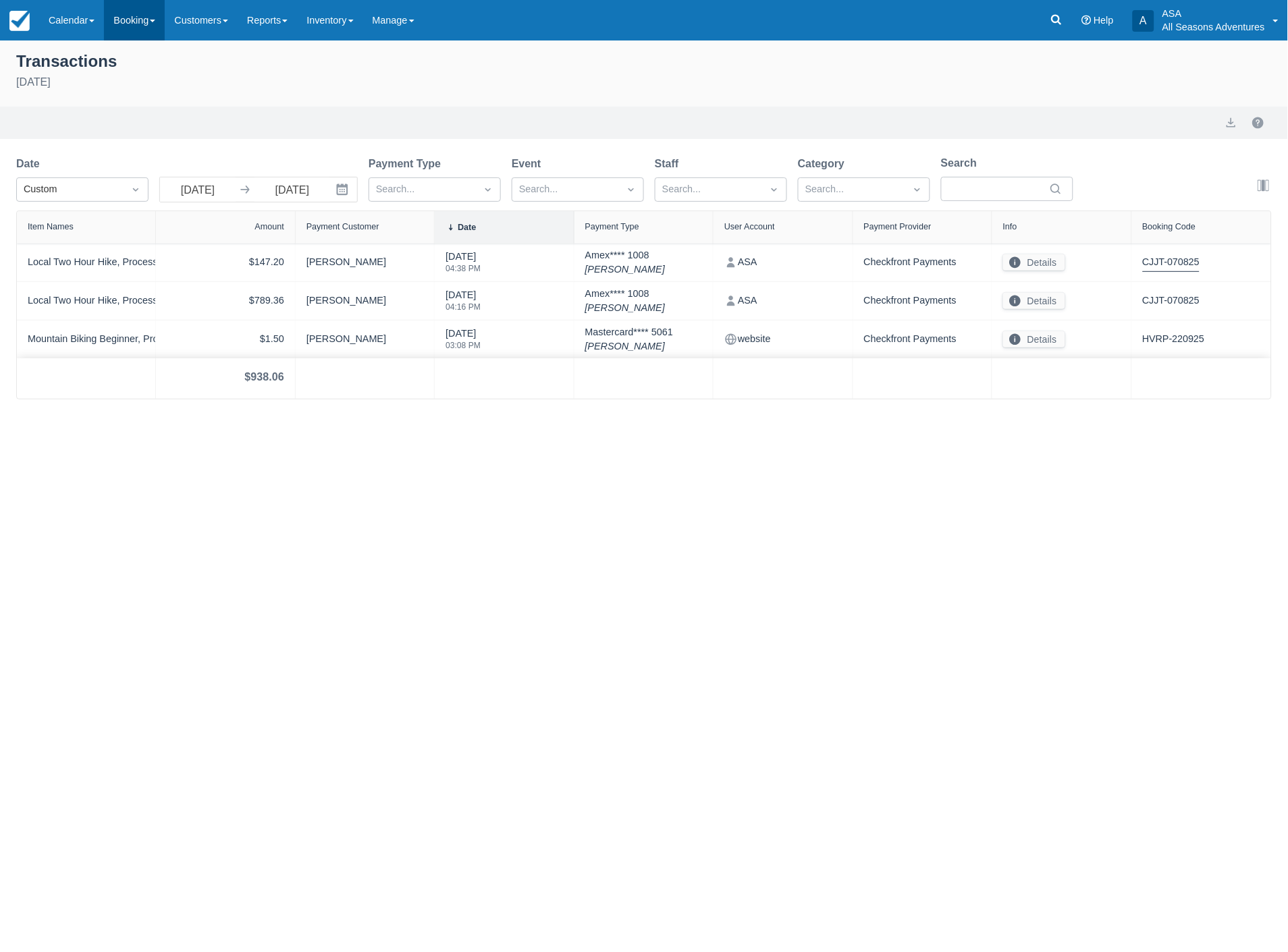
click at [145, 19] on link "Booking" at bounding box center [134, 20] width 61 height 41
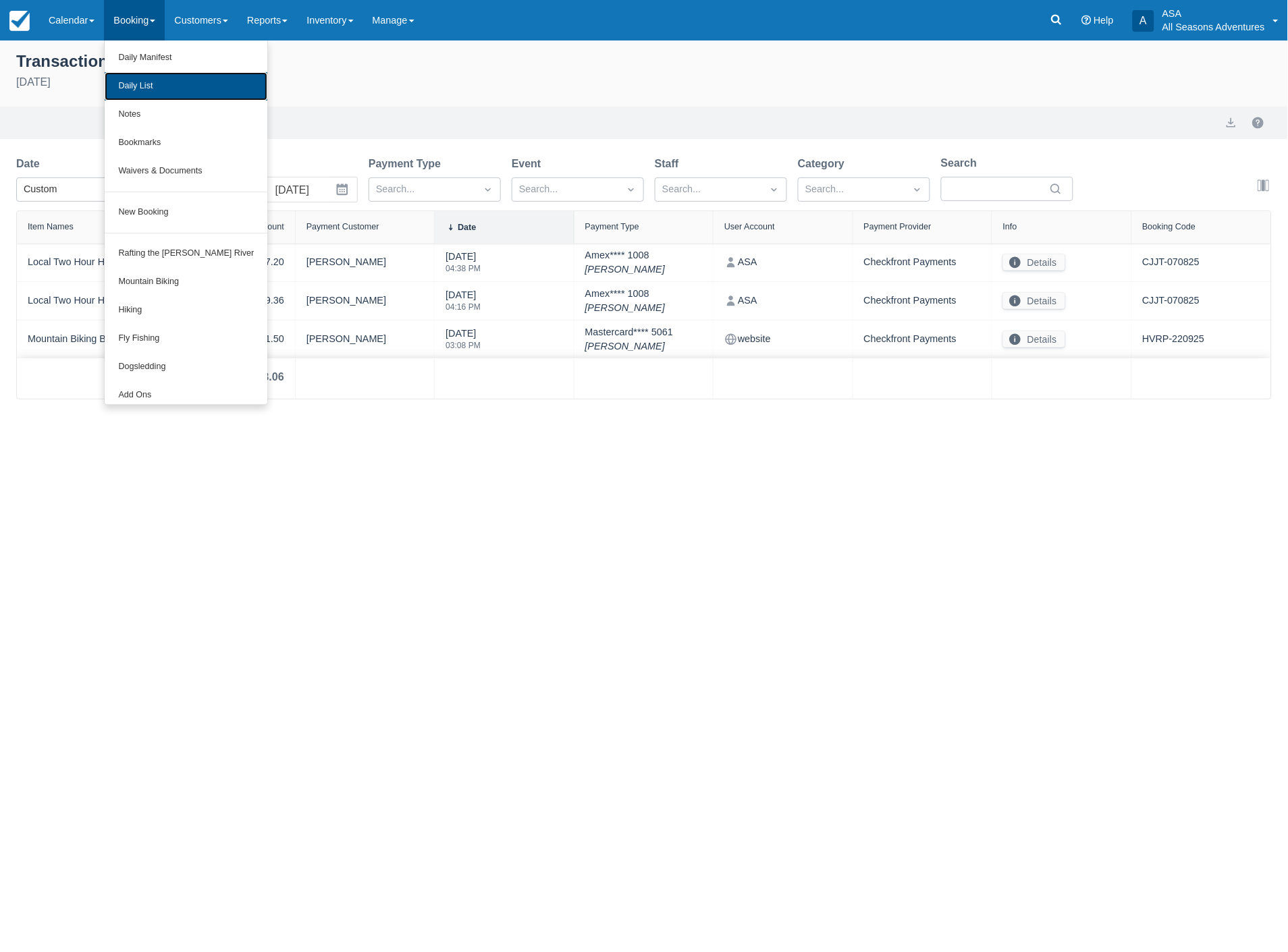
click at [181, 90] on link "Daily List" at bounding box center [185, 86] width 162 height 28
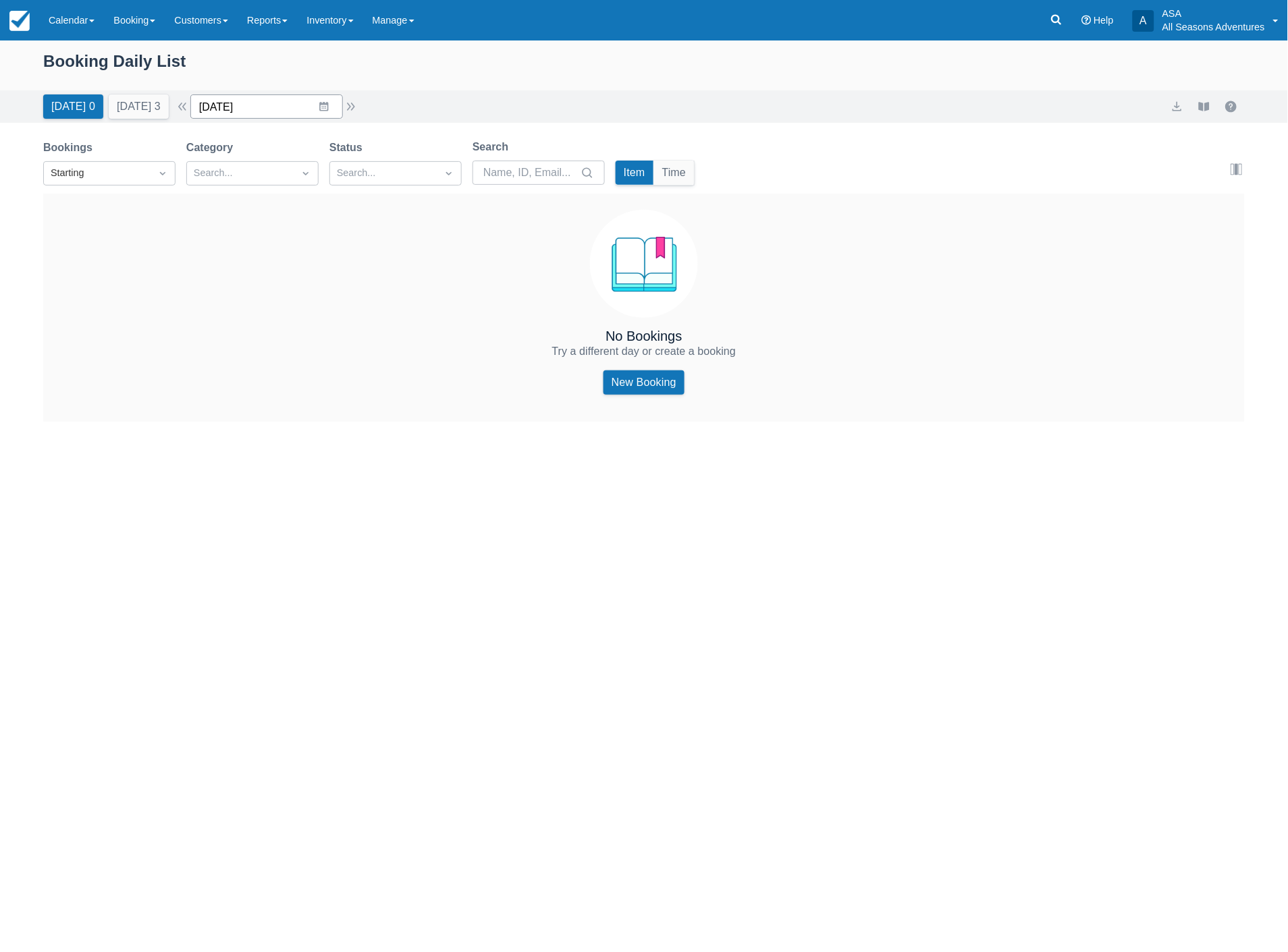
click at [278, 111] on input "[DATE]" at bounding box center [266, 106] width 153 height 24
click at [279, 313] on td "30" at bounding box center [271, 313] width 26 height 26
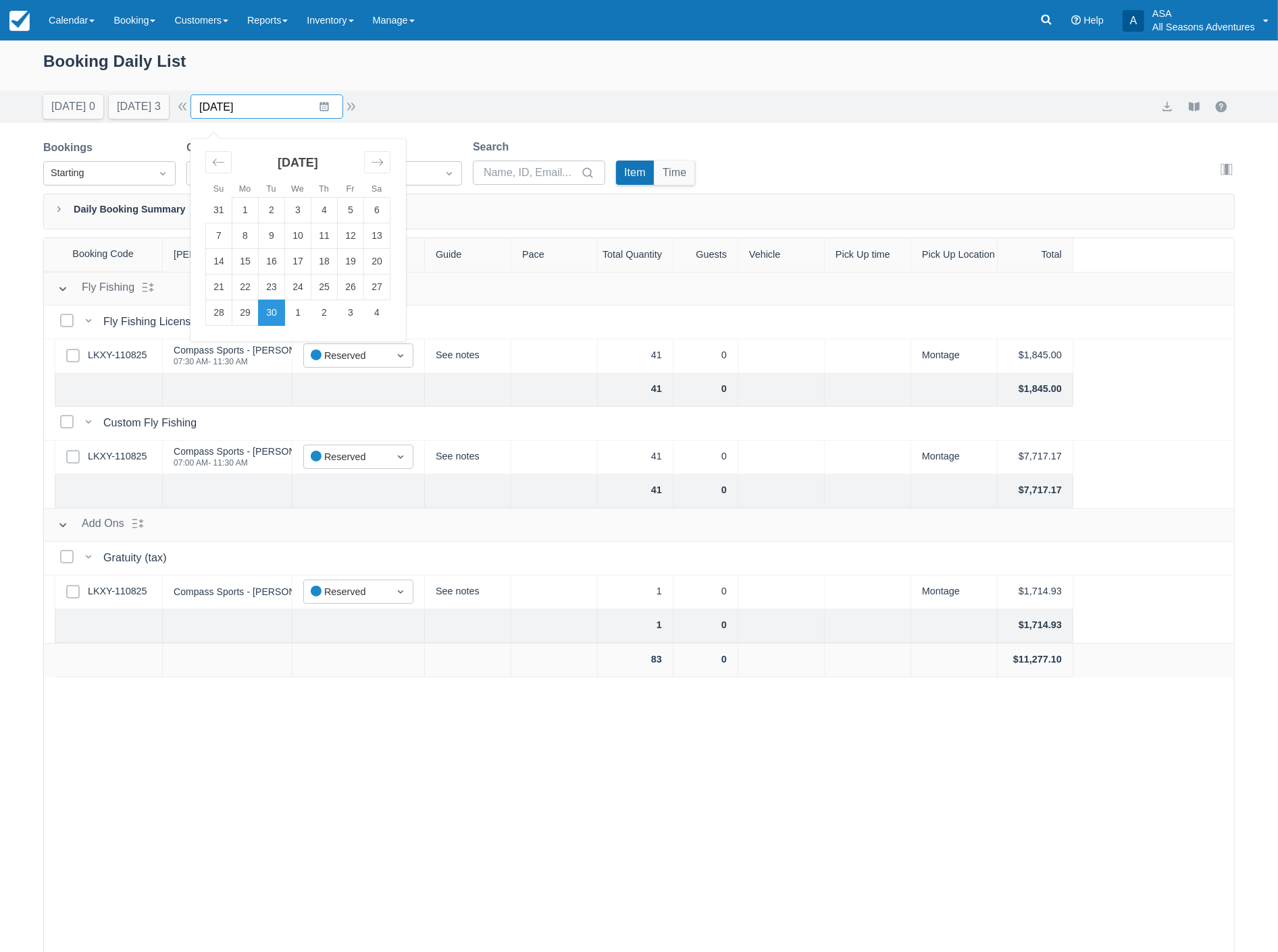
click at [262, 111] on input "09/30/25" at bounding box center [267, 106] width 153 height 24
click at [307, 312] on td "1" at bounding box center [298, 313] width 26 height 26
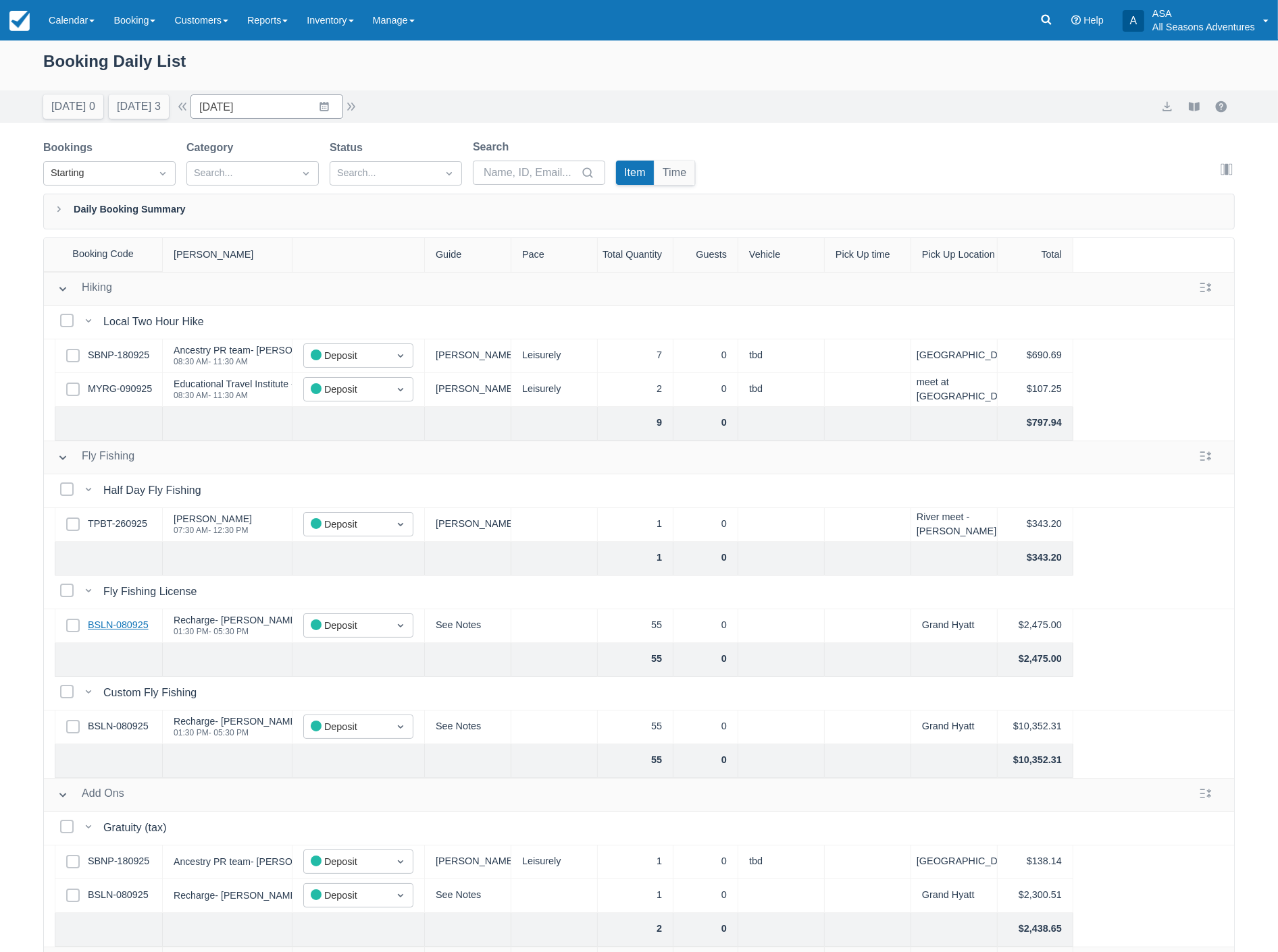
click at [125, 625] on link "BSLN-080925" at bounding box center [118, 625] width 61 height 14
click at [264, 108] on input "10/01/25" at bounding box center [267, 106] width 153 height 24
click at [248, 312] on td "27" at bounding box center [245, 313] width 26 height 26
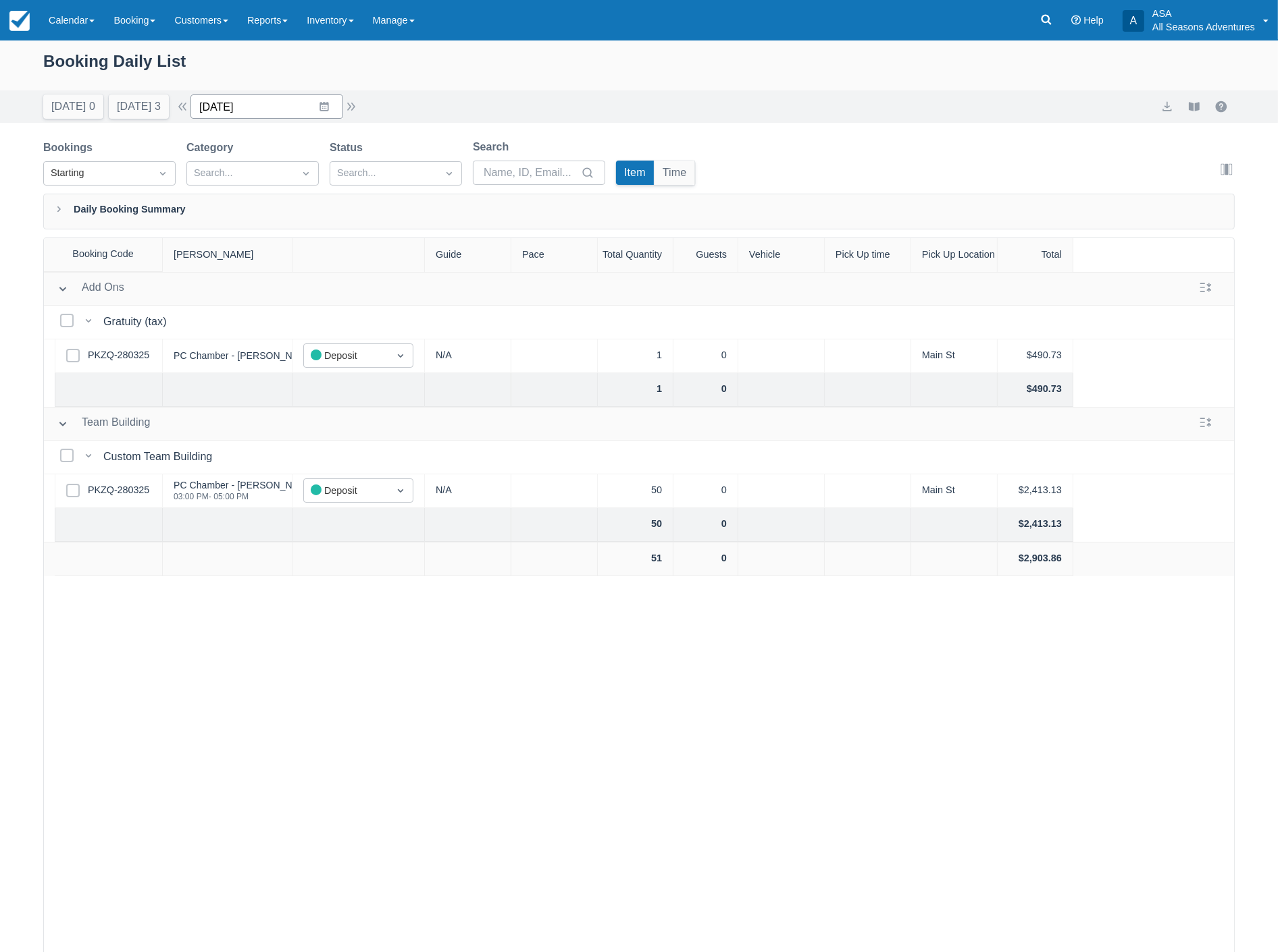
click at [307, 106] on input "10/27/25" at bounding box center [267, 106] width 153 height 24
click at [225, 162] on icon "Move backward to switch to the previous month." at bounding box center [218, 162] width 13 height 13
click at [250, 309] on td "29" at bounding box center [245, 313] width 26 height 26
type input "09/29/25"
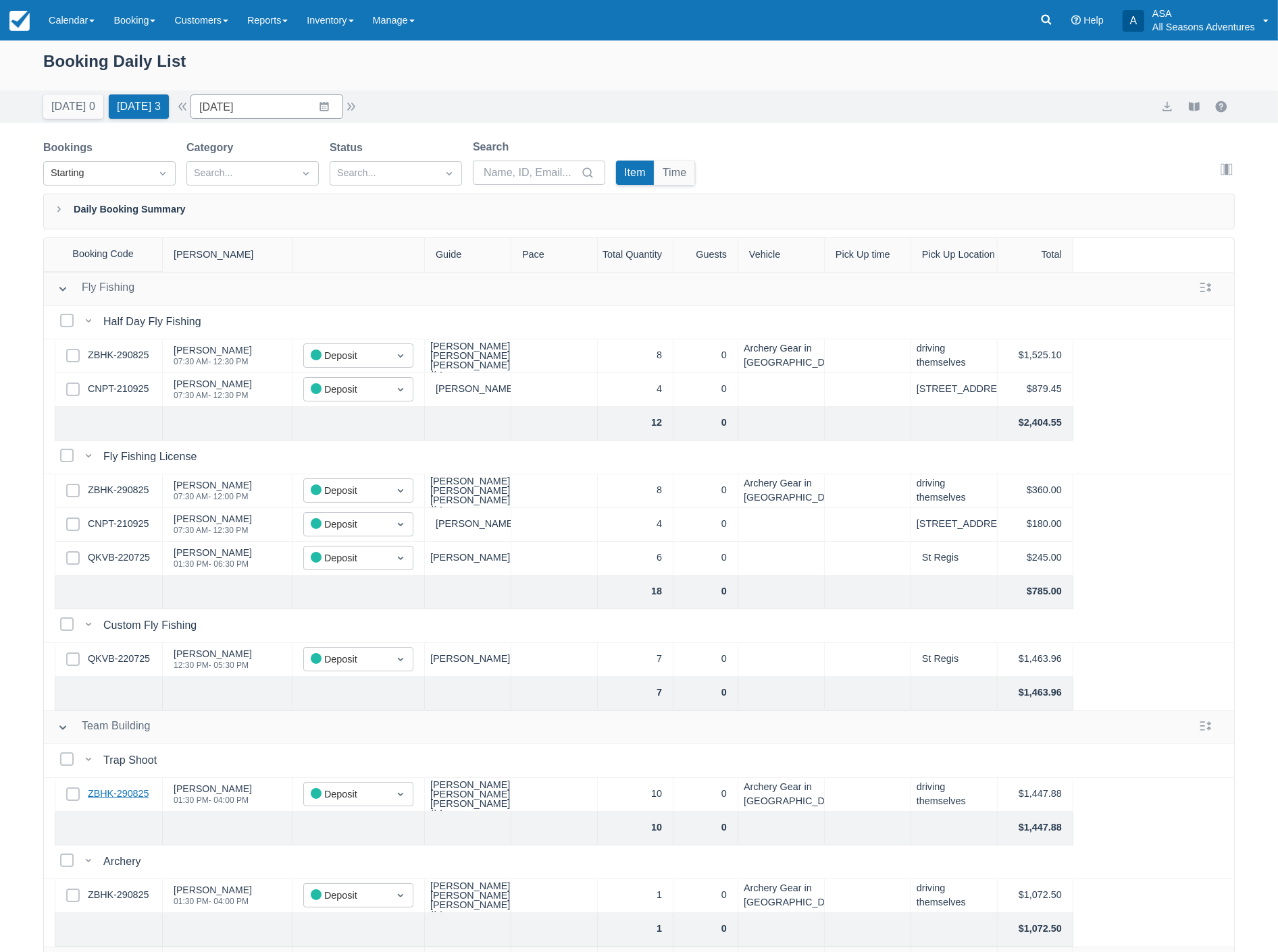
click at [136, 795] on link "ZBHK-290825" at bounding box center [118, 794] width 61 height 14
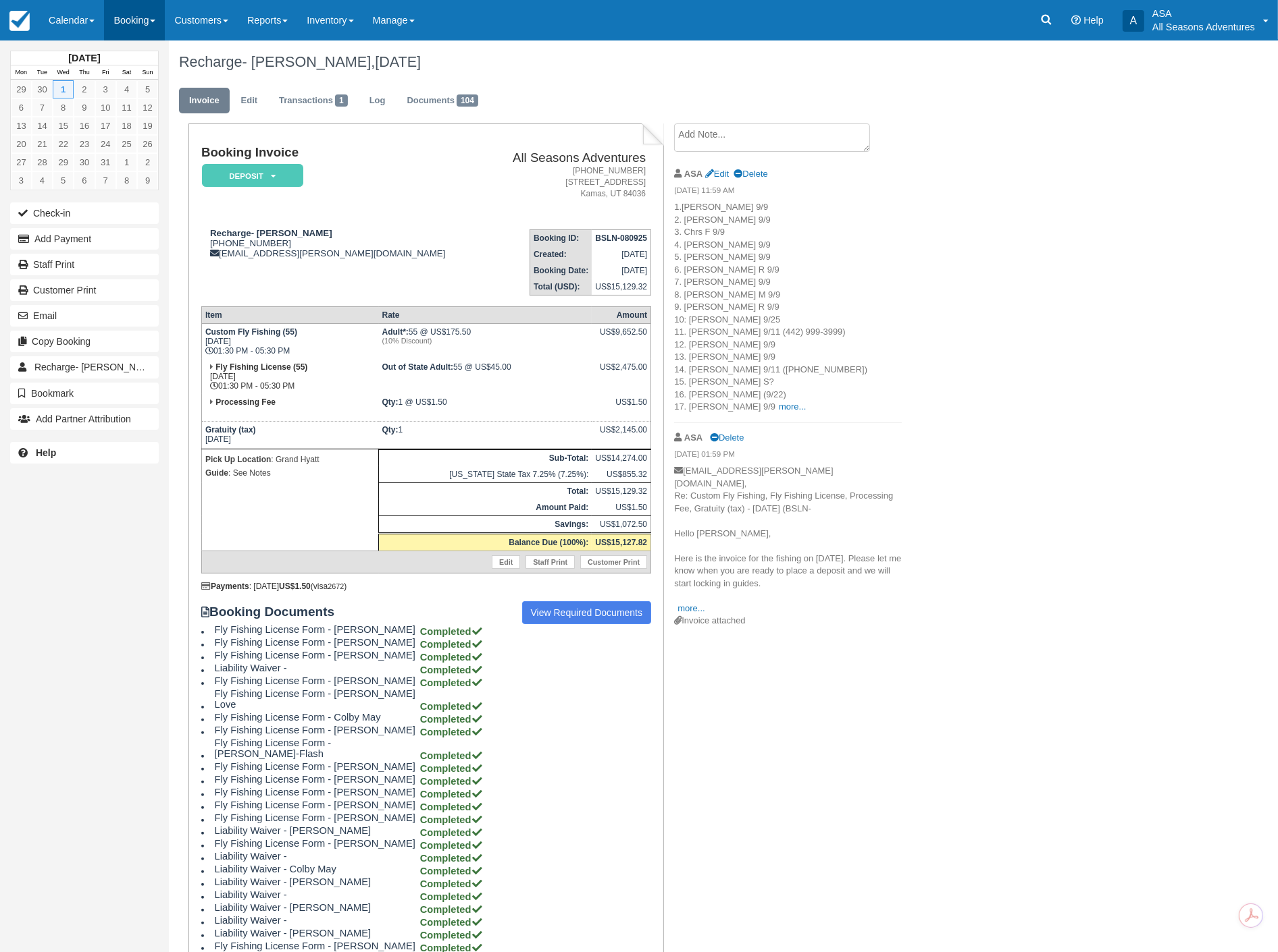
click at [123, 14] on link "Booking" at bounding box center [134, 20] width 61 height 41
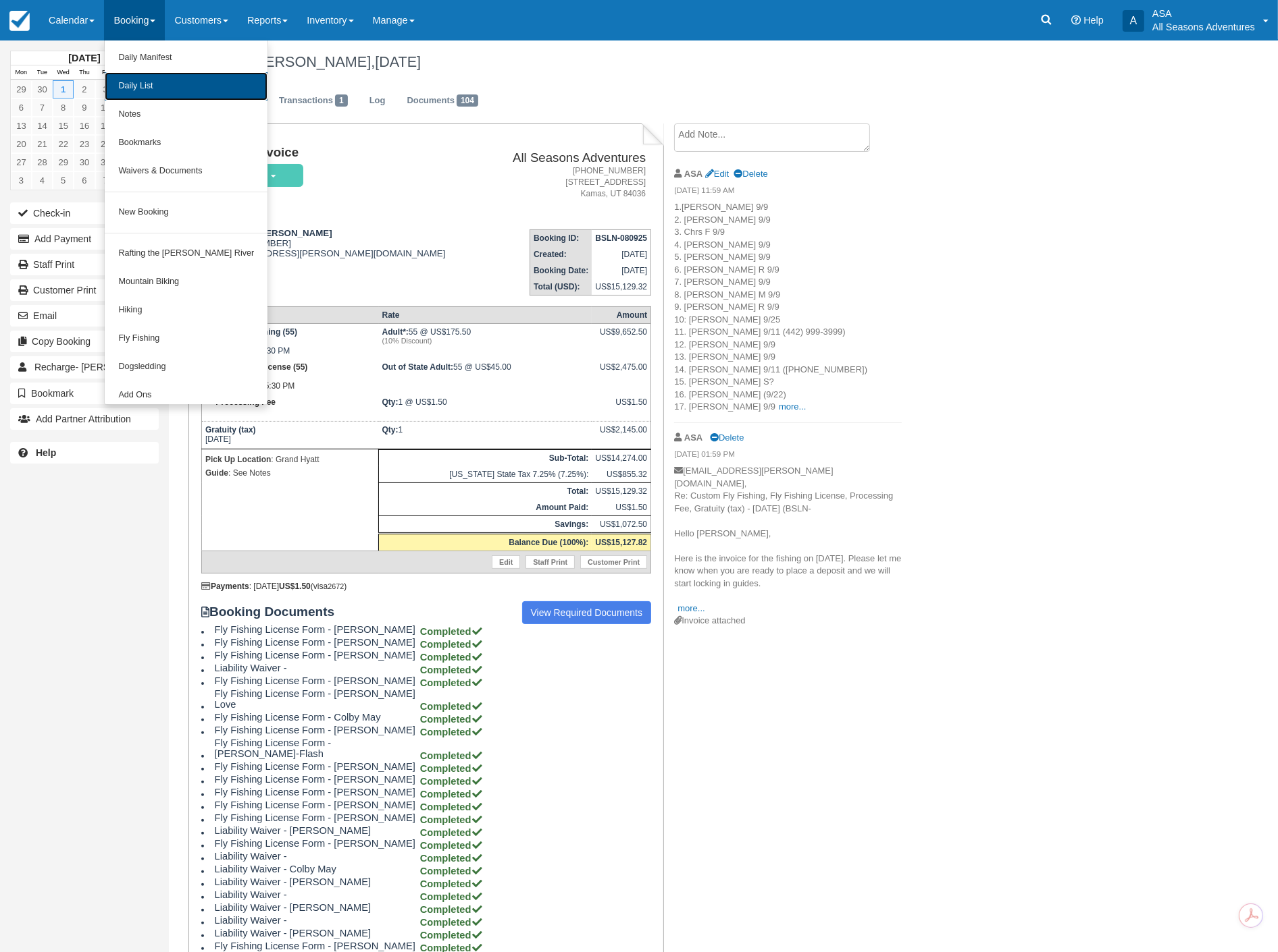
click at [147, 85] on link "Daily List" at bounding box center [185, 86] width 162 height 28
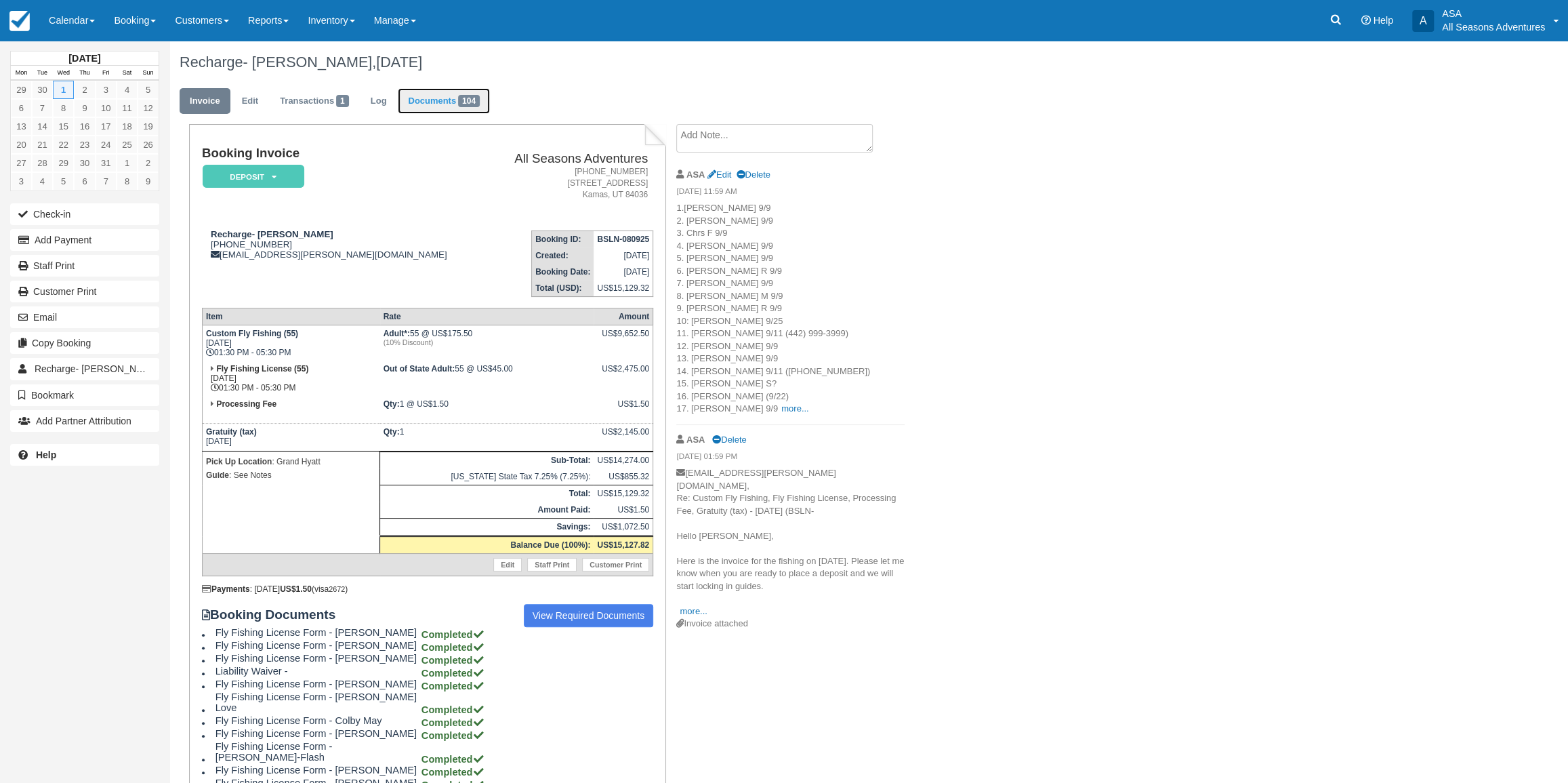
click at [454, 93] on link "Documents 104" at bounding box center [443, 101] width 92 height 26
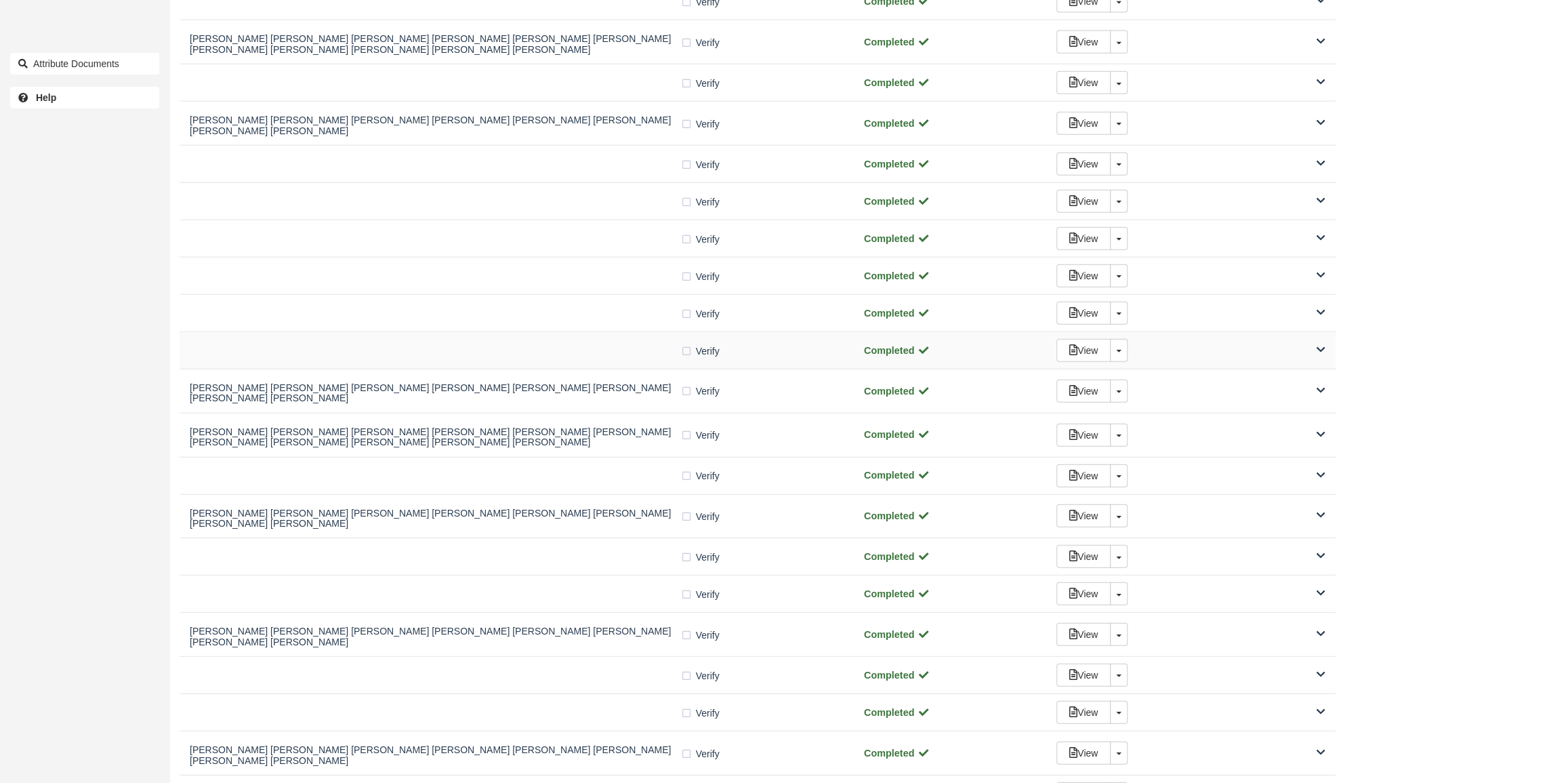
scroll to position [2833, 0]
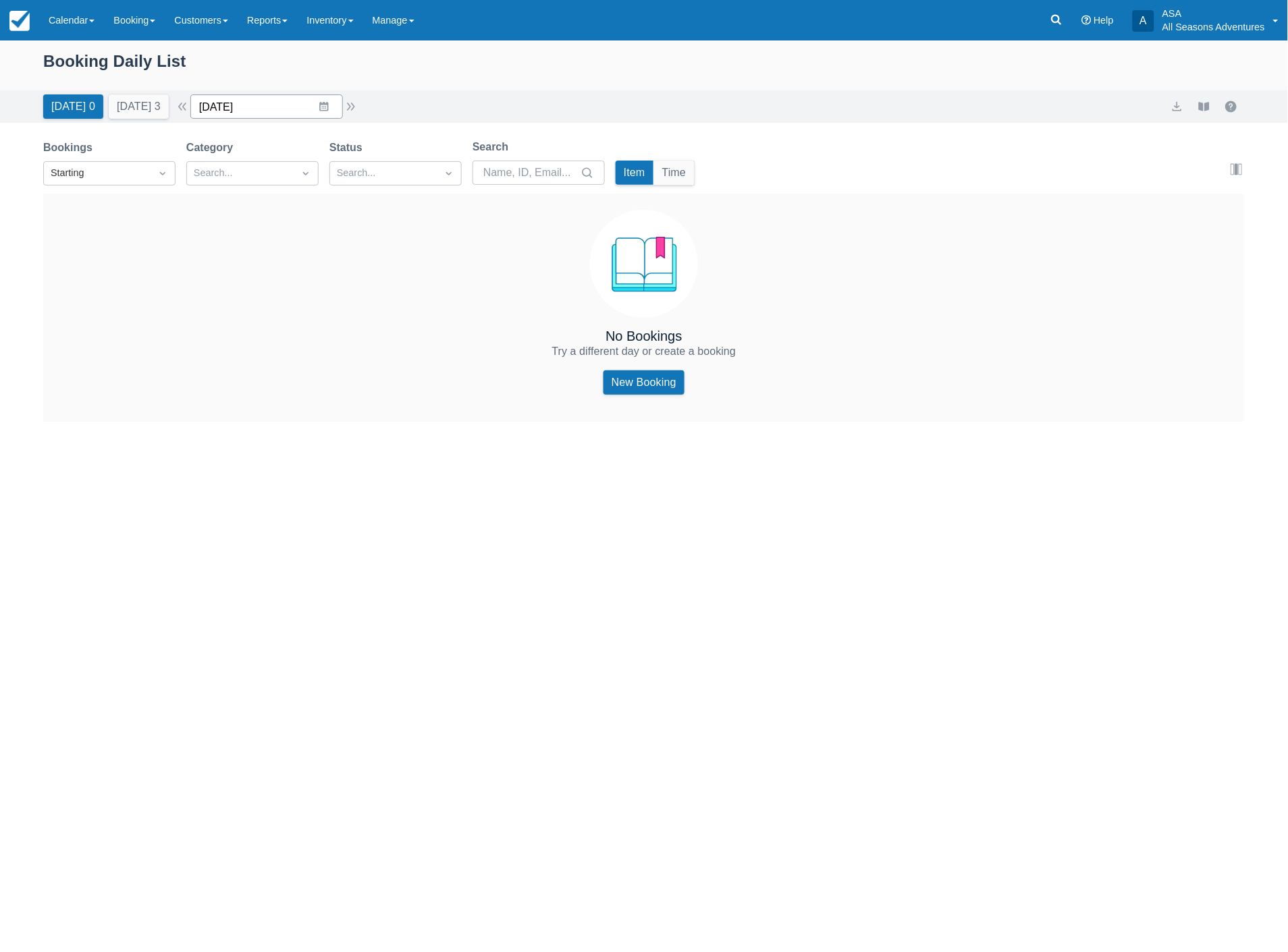
click at [272, 109] on input "[DATE]" at bounding box center [266, 106] width 153 height 24
click at [250, 306] on td "29" at bounding box center [245, 313] width 26 height 26
type input "[DATE]"
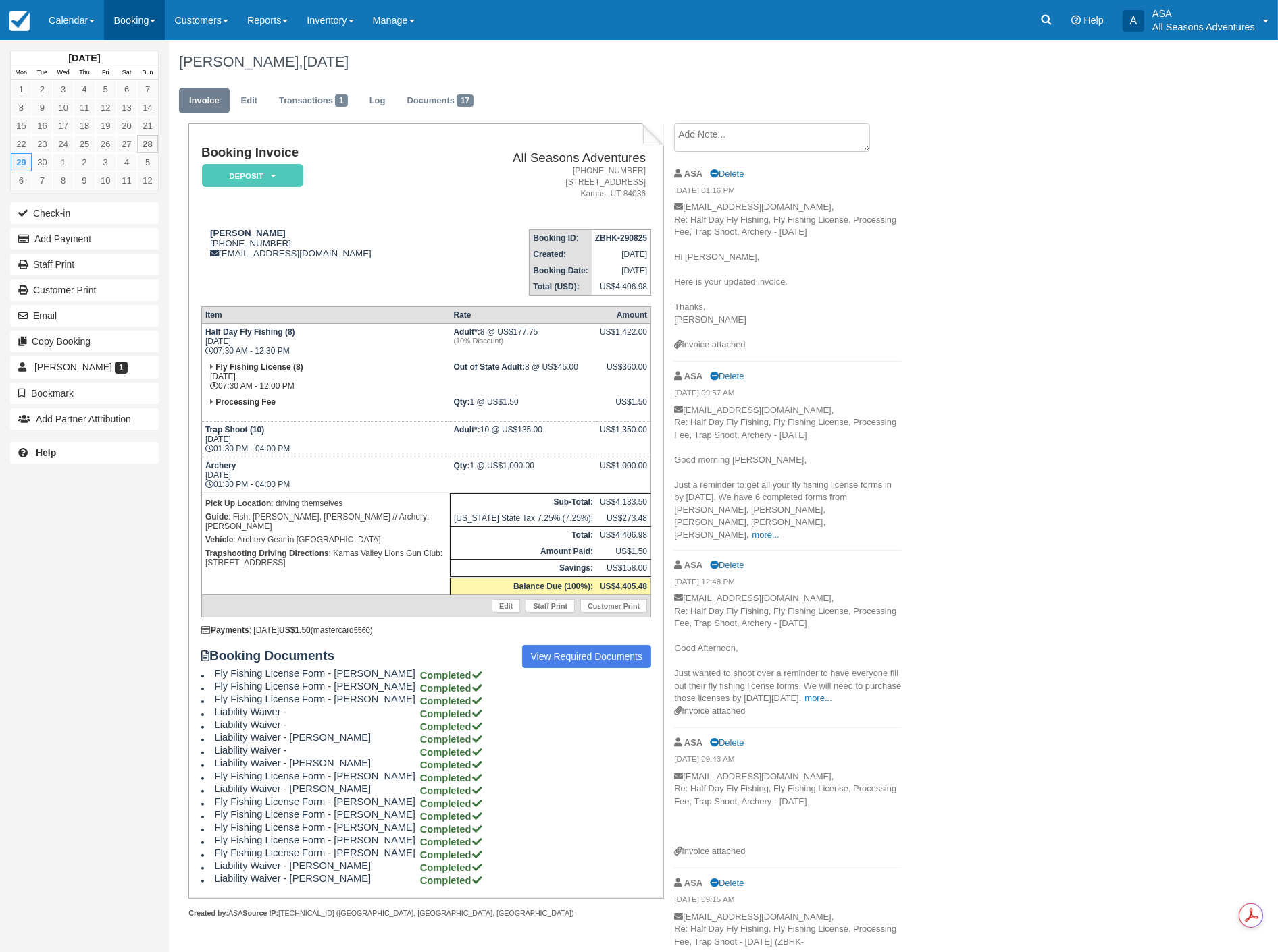
click at [131, 27] on link "Booking" at bounding box center [134, 20] width 61 height 41
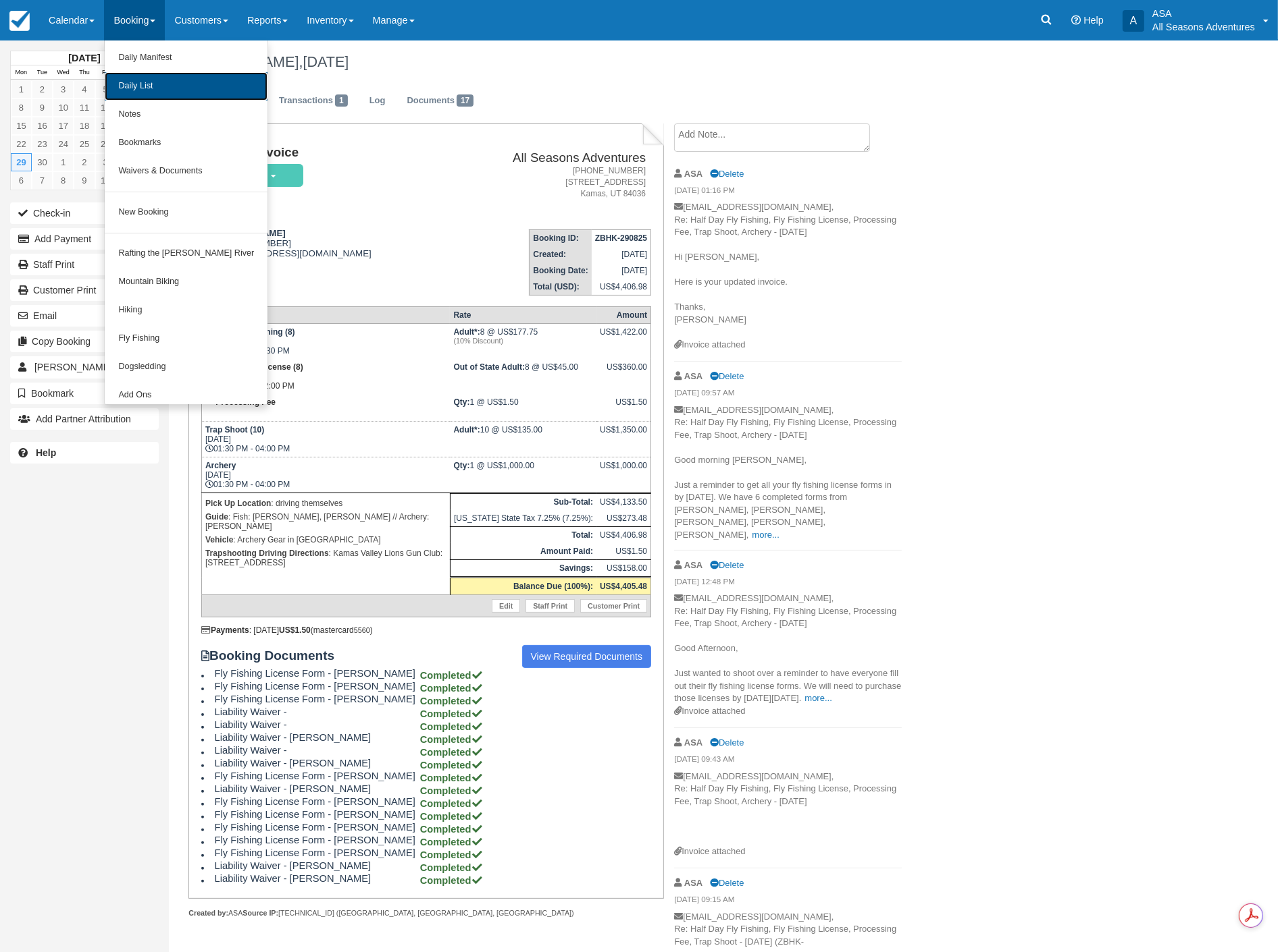
click at [136, 79] on link "Daily List" at bounding box center [185, 86] width 162 height 28
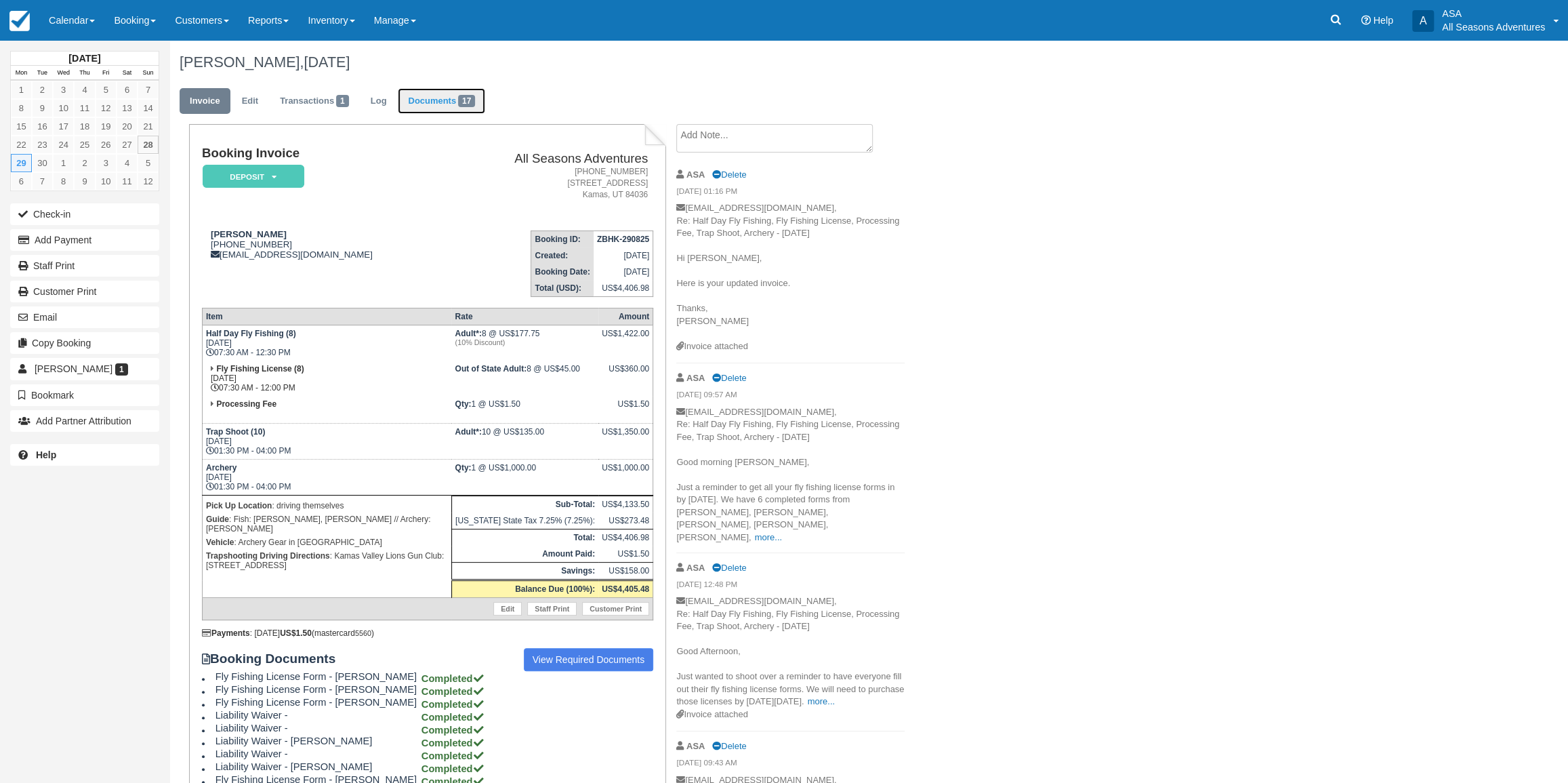
click at [447, 104] on link "Documents 17" at bounding box center [441, 101] width 87 height 26
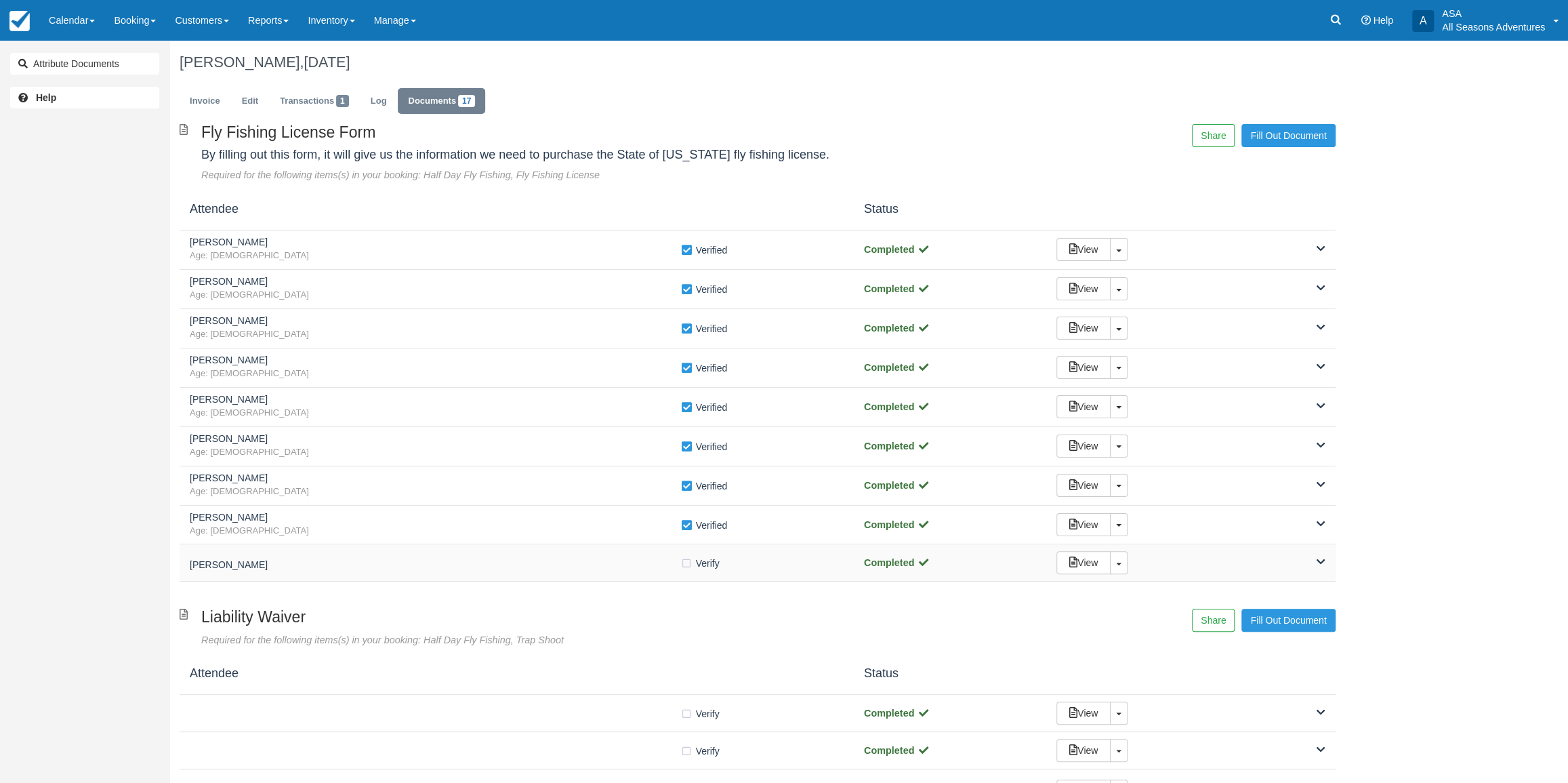
click at [407, 555] on div "Rachel DeRose" at bounding box center [435, 563] width 490 height 19
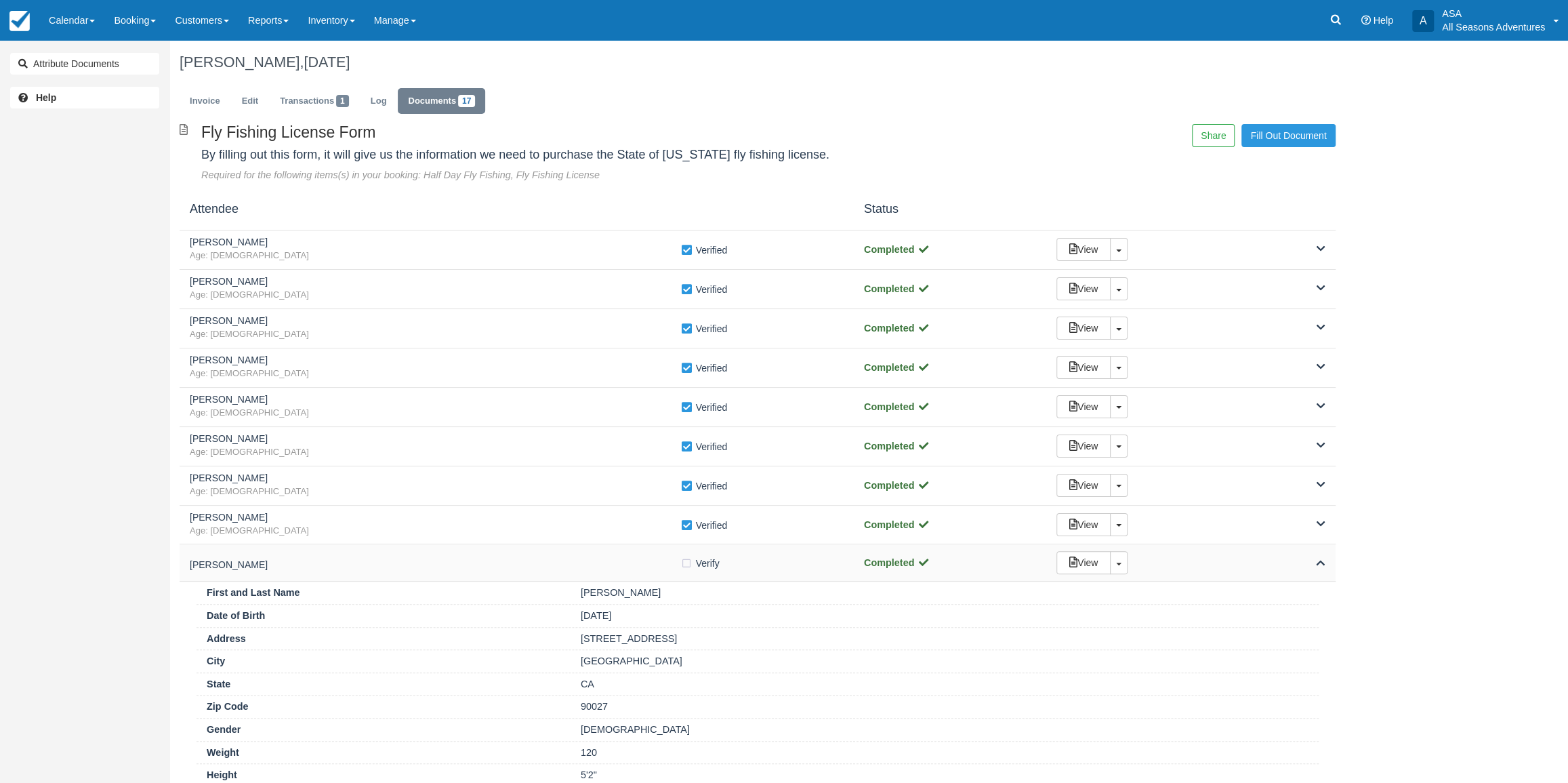
click at [404, 564] on h5 "[PERSON_NAME]" at bounding box center [435, 564] width 490 height 10
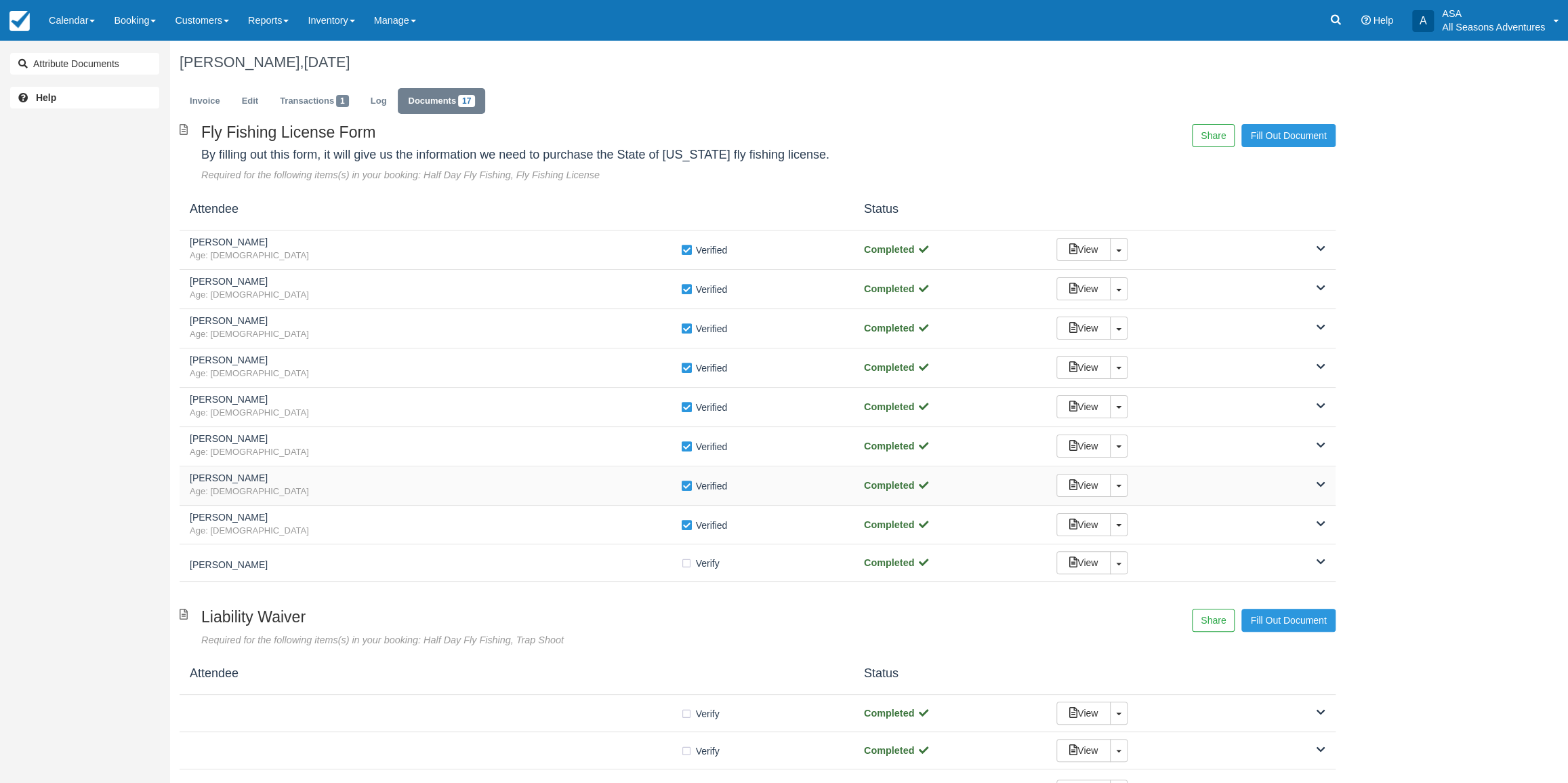
click at [371, 492] on span "Age: 32" at bounding box center [435, 491] width 490 height 13
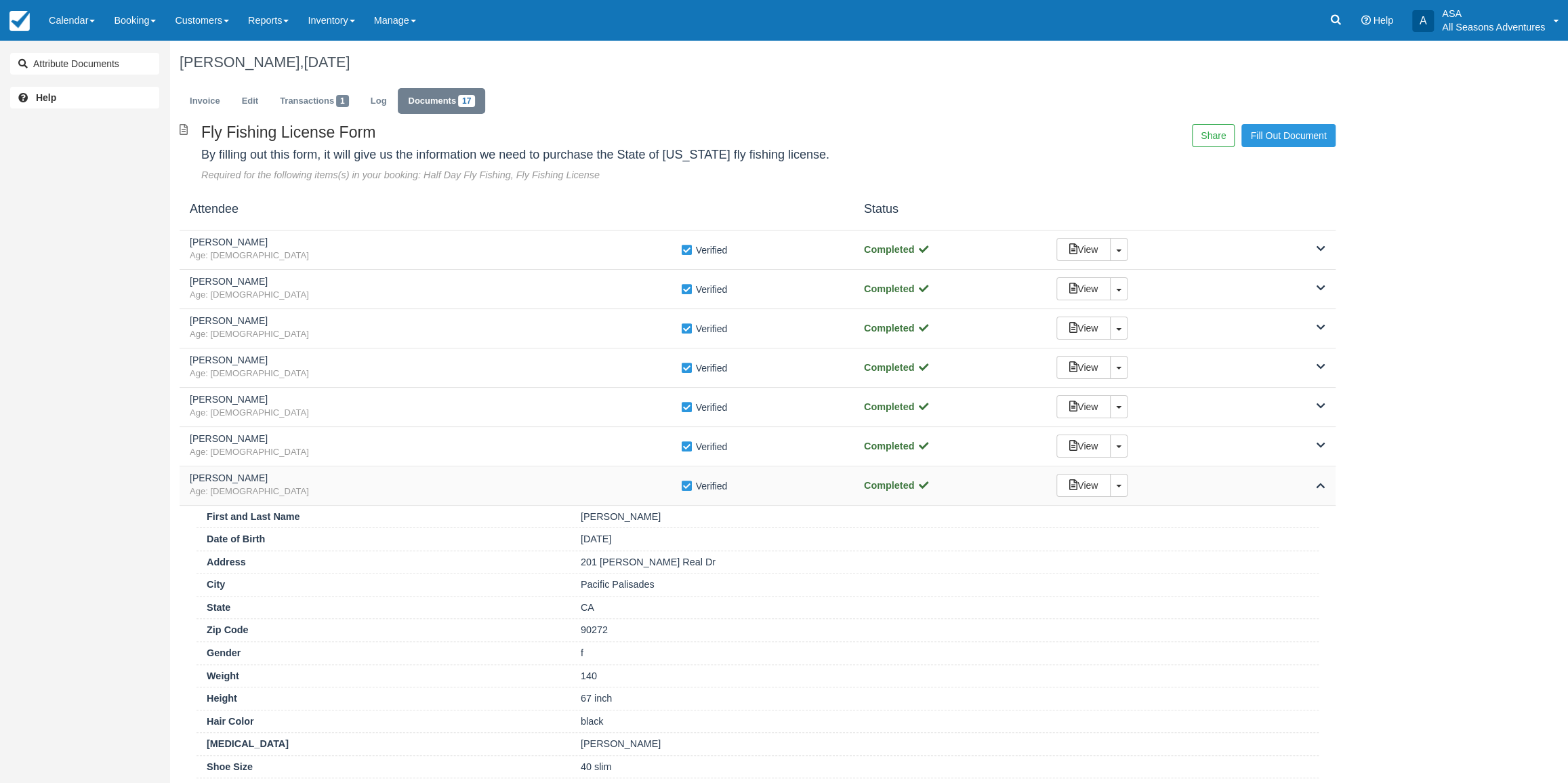
click at [371, 492] on span "Age: 32" at bounding box center [435, 491] width 490 height 13
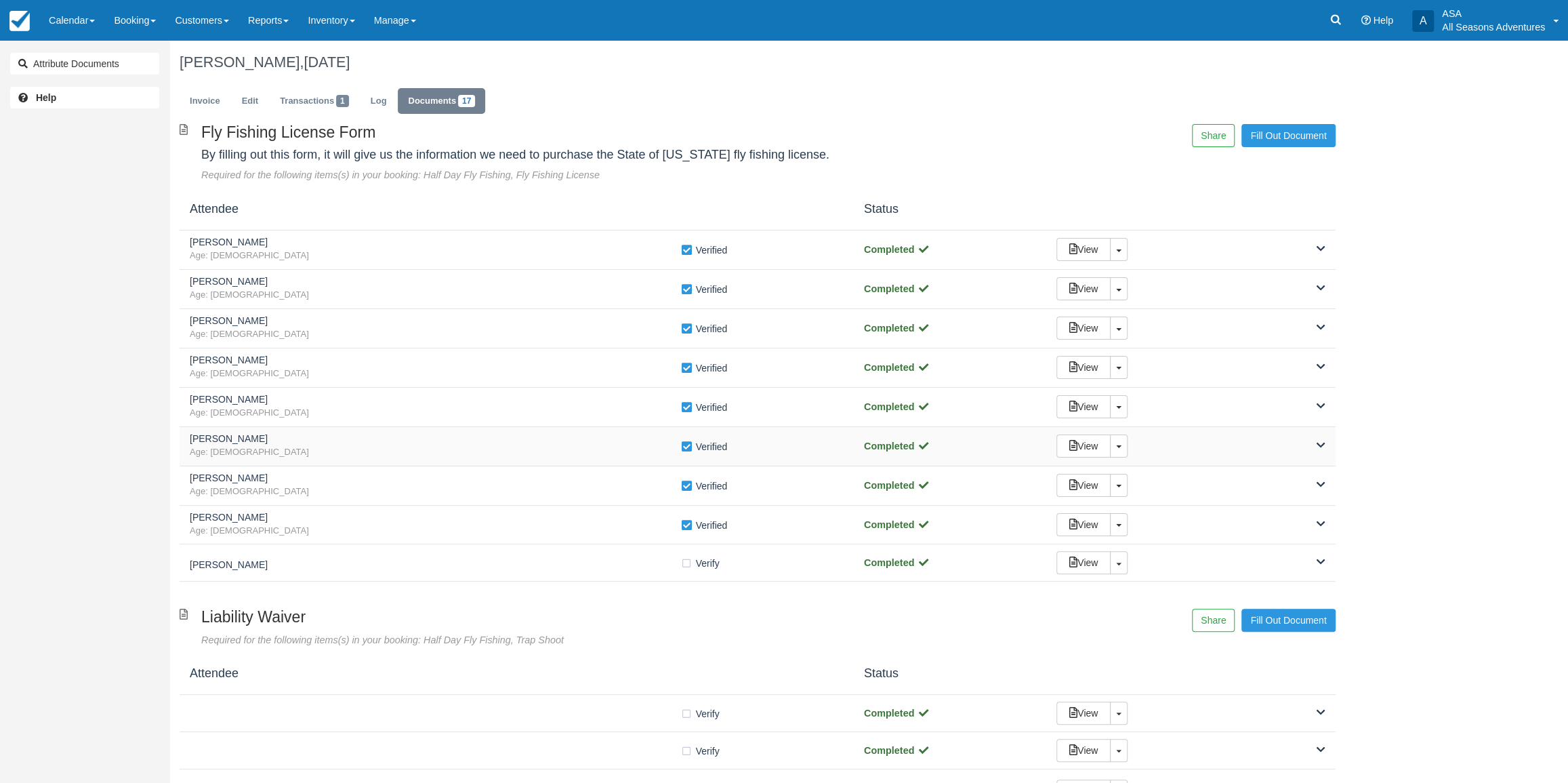
click at [378, 448] on span "Age: 68" at bounding box center [435, 452] width 490 height 13
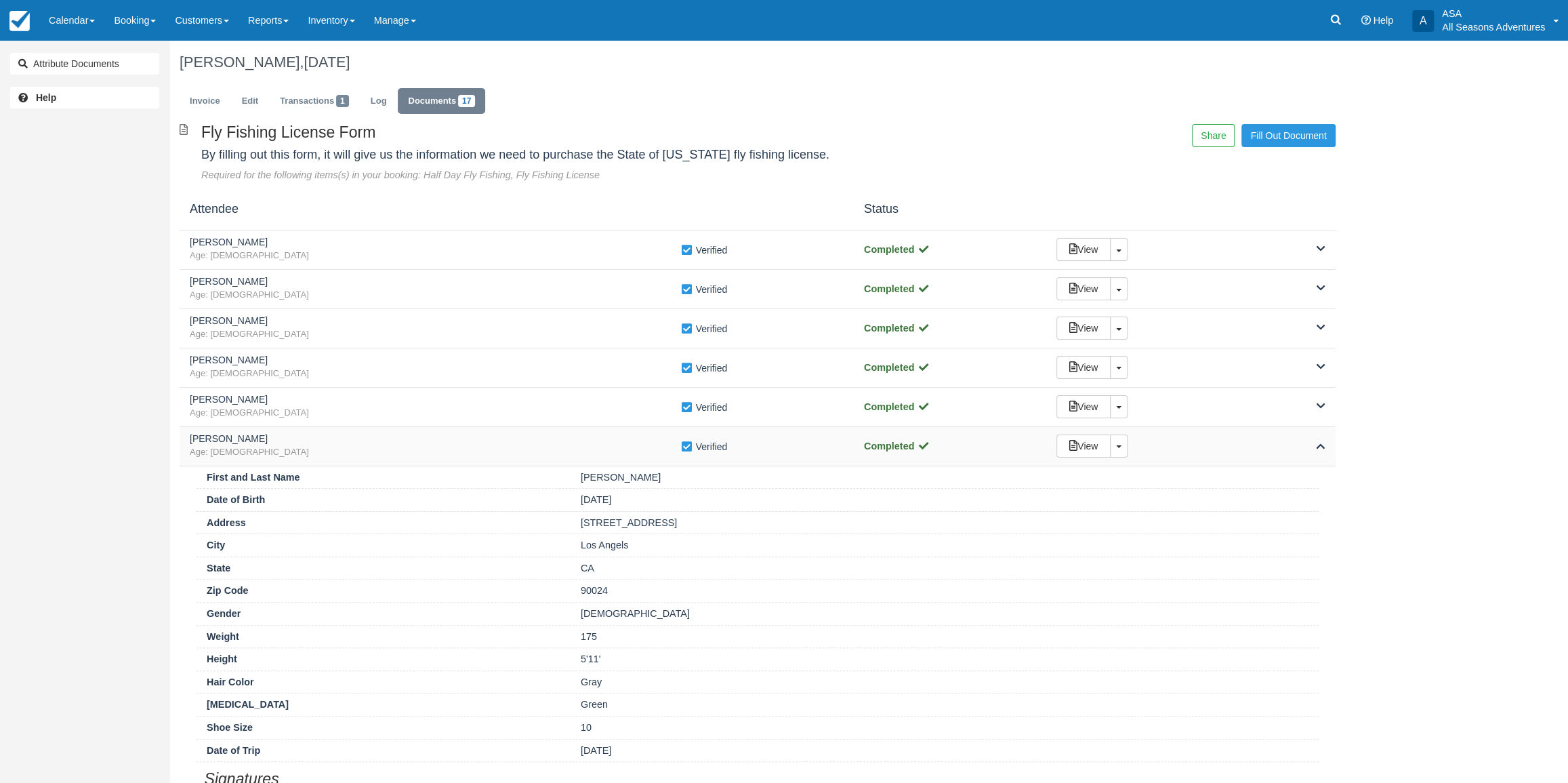
click at [378, 448] on span "Age: [DEMOGRAPHIC_DATA]" at bounding box center [435, 452] width 490 height 13
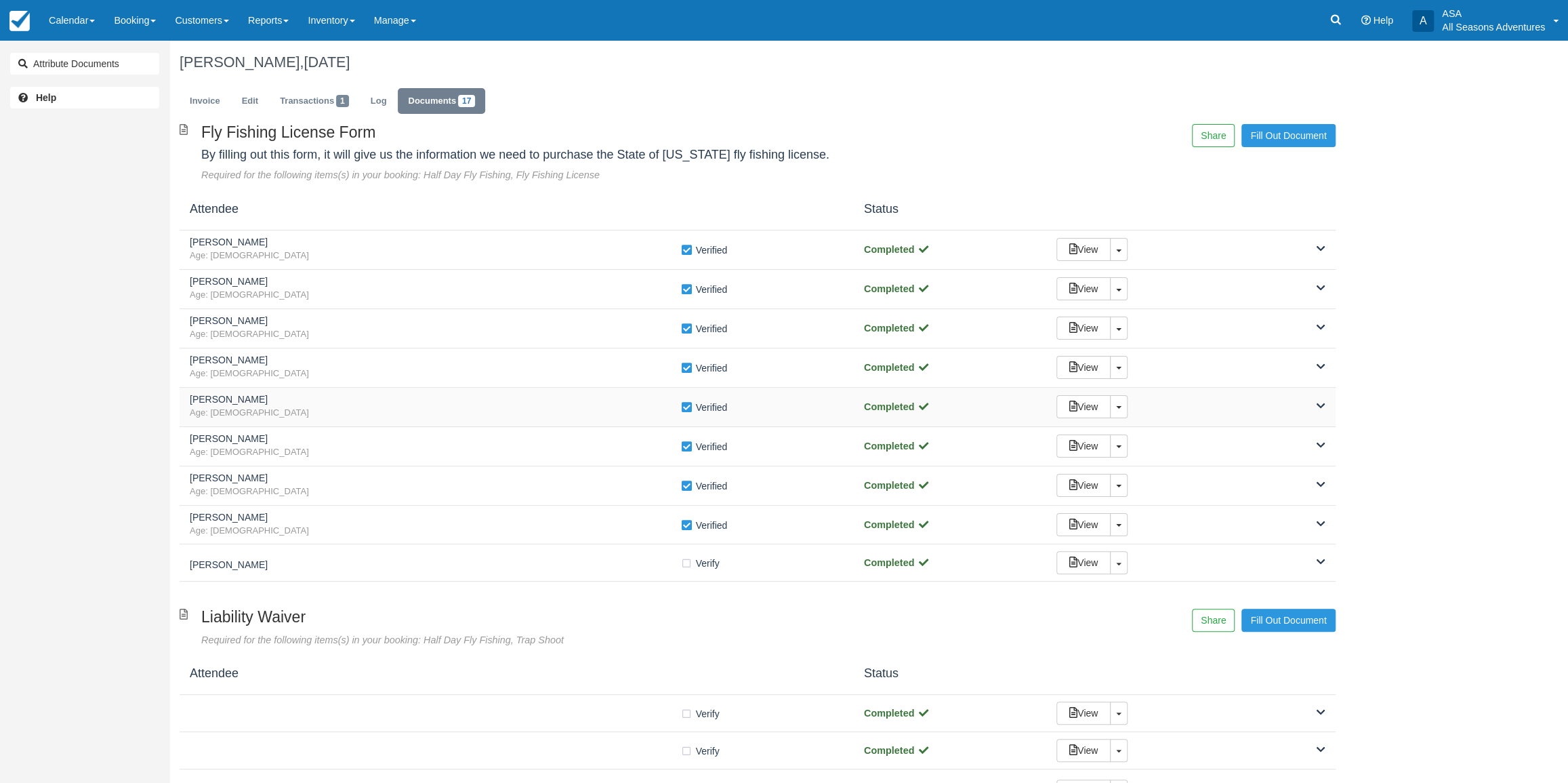
click at [378, 411] on span "Age: [DEMOGRAPHIC_DATA]" at bounding box center [435, 412] width 490 height 13
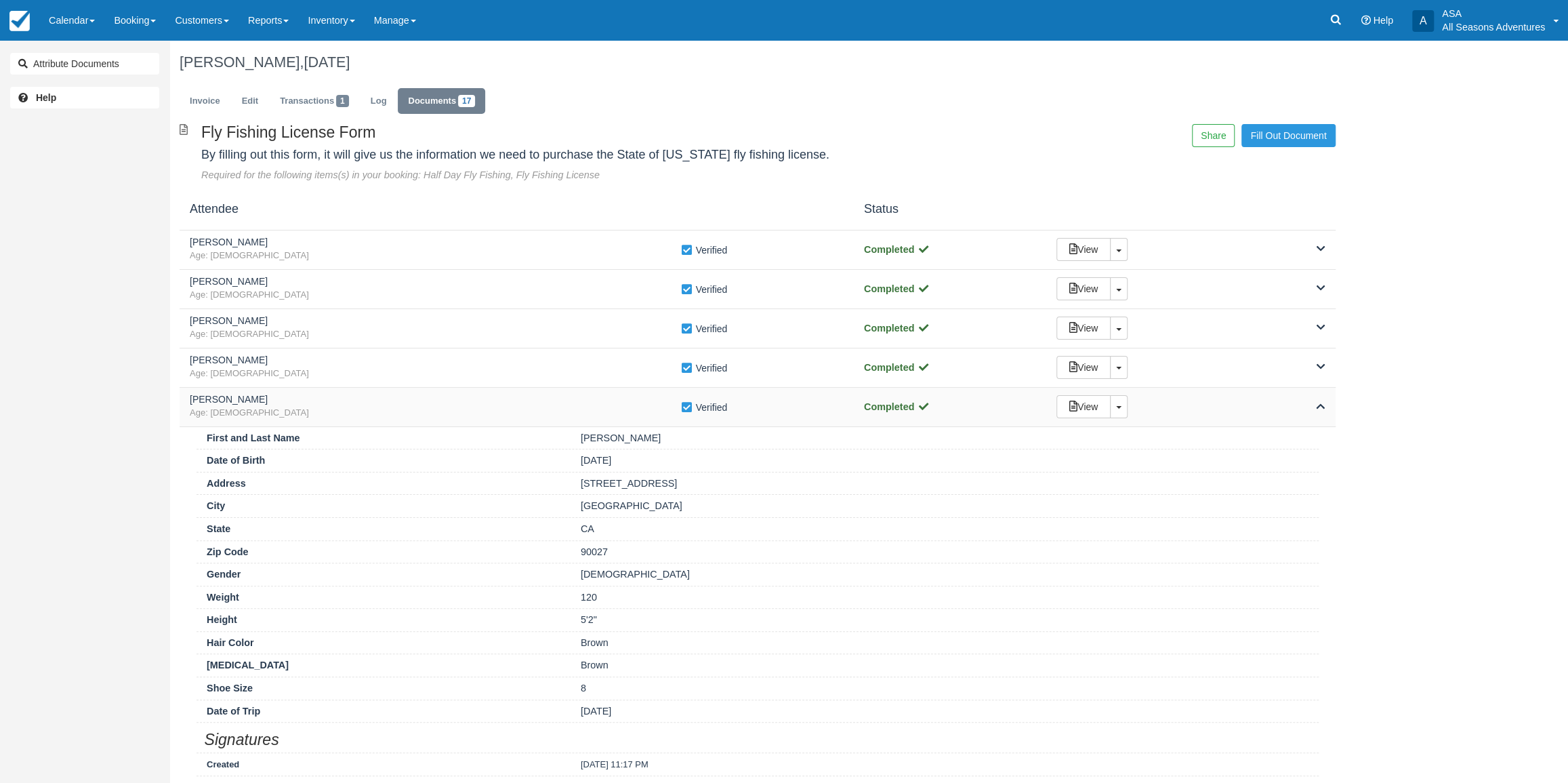
click at [378, 411] on span "Age: [DEMOGRAPHIC_DATA]" at bounding box center [435, 412] width 490 height 13
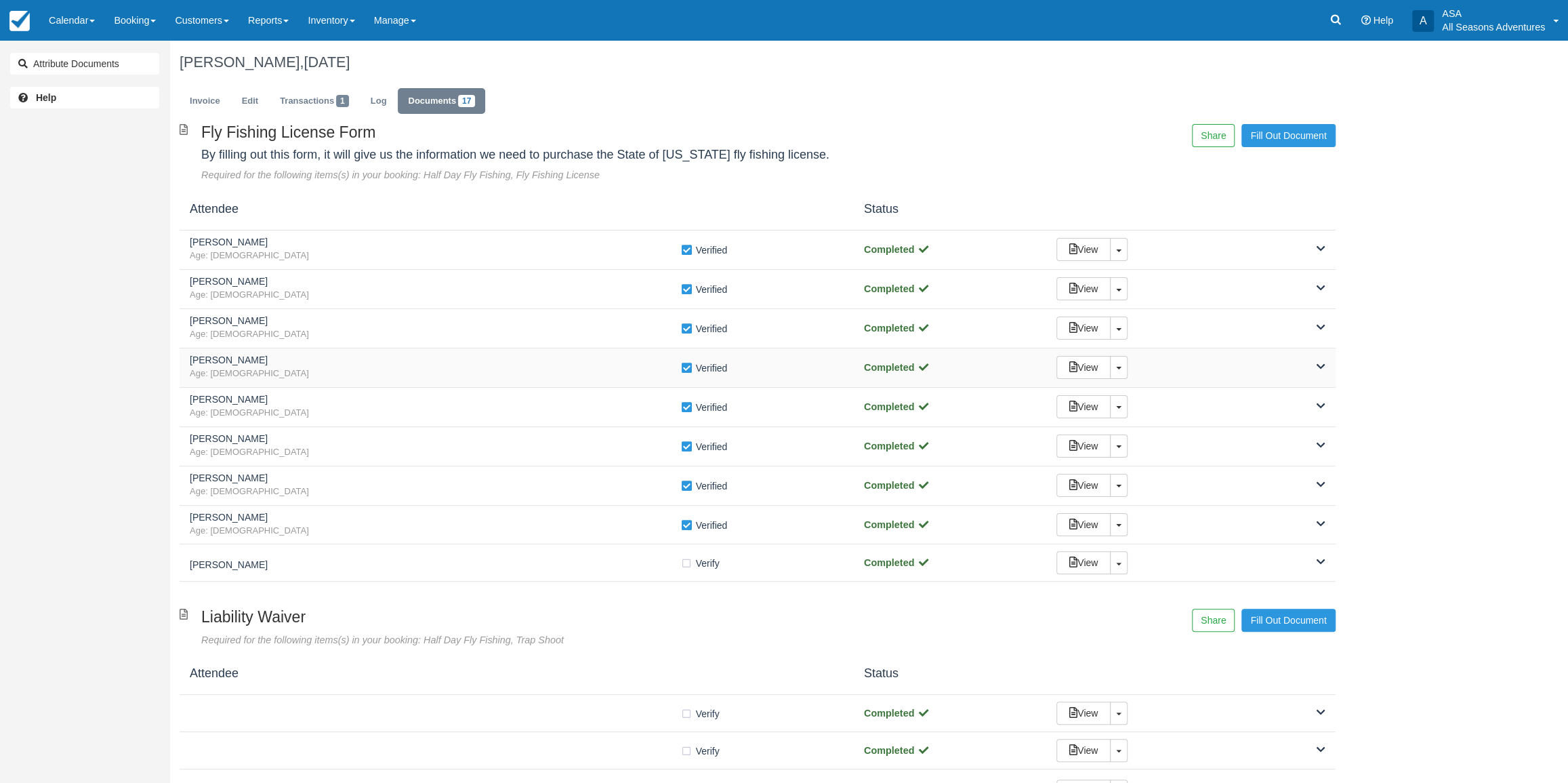
click at [378, 382] on div "Nicholas Sasto Age: 34 Verify Verified Completed View Toggle Dropdown Detach" at bounding box center [757, 367] width 1156 height 40
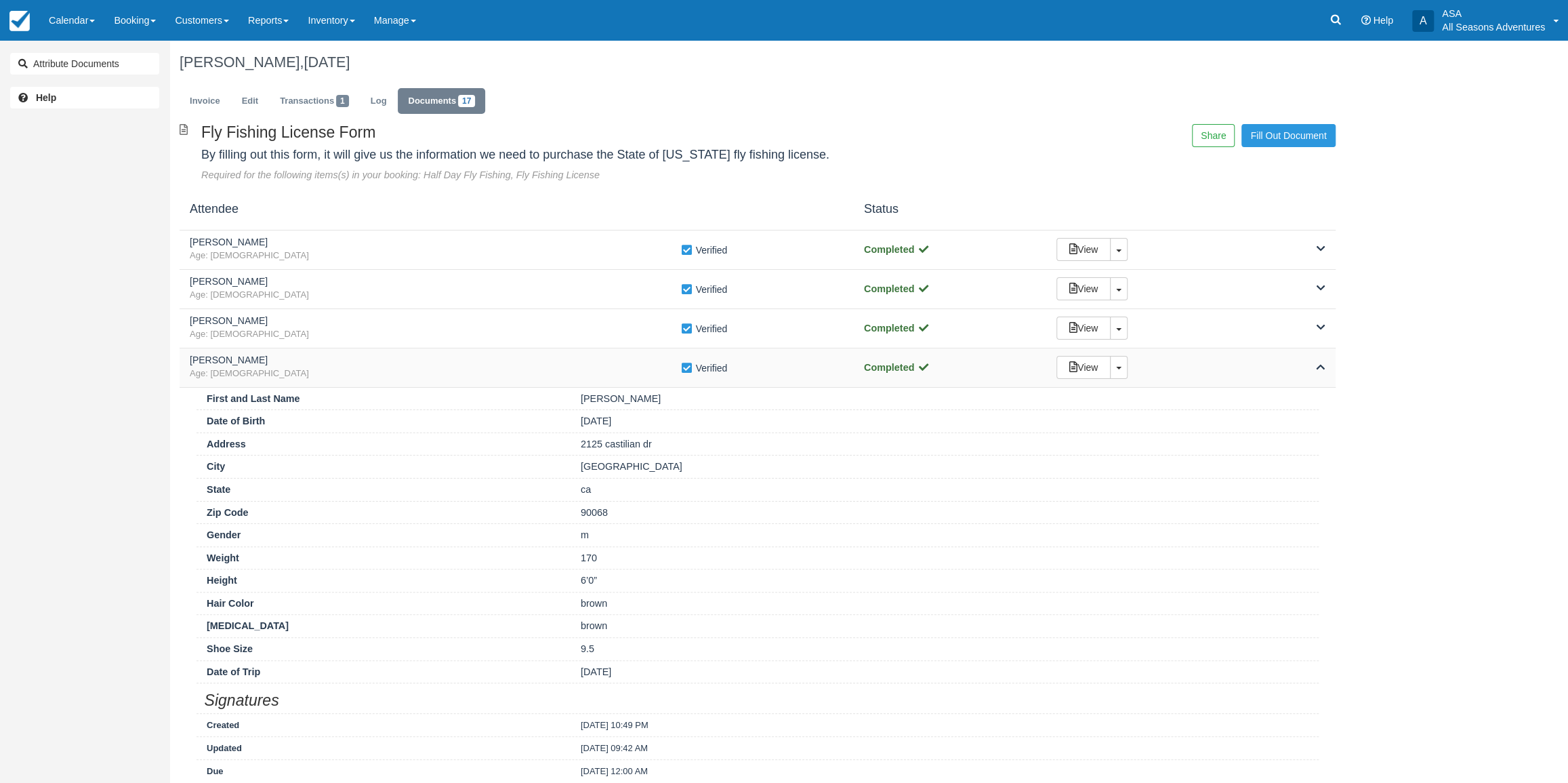
click at [378, 382] on div "Nicholas Sasto Age: 34 Verify Verified Completed View Toggle Dropdown Detach" at bounding box center [757, 367] width 1156 height 40
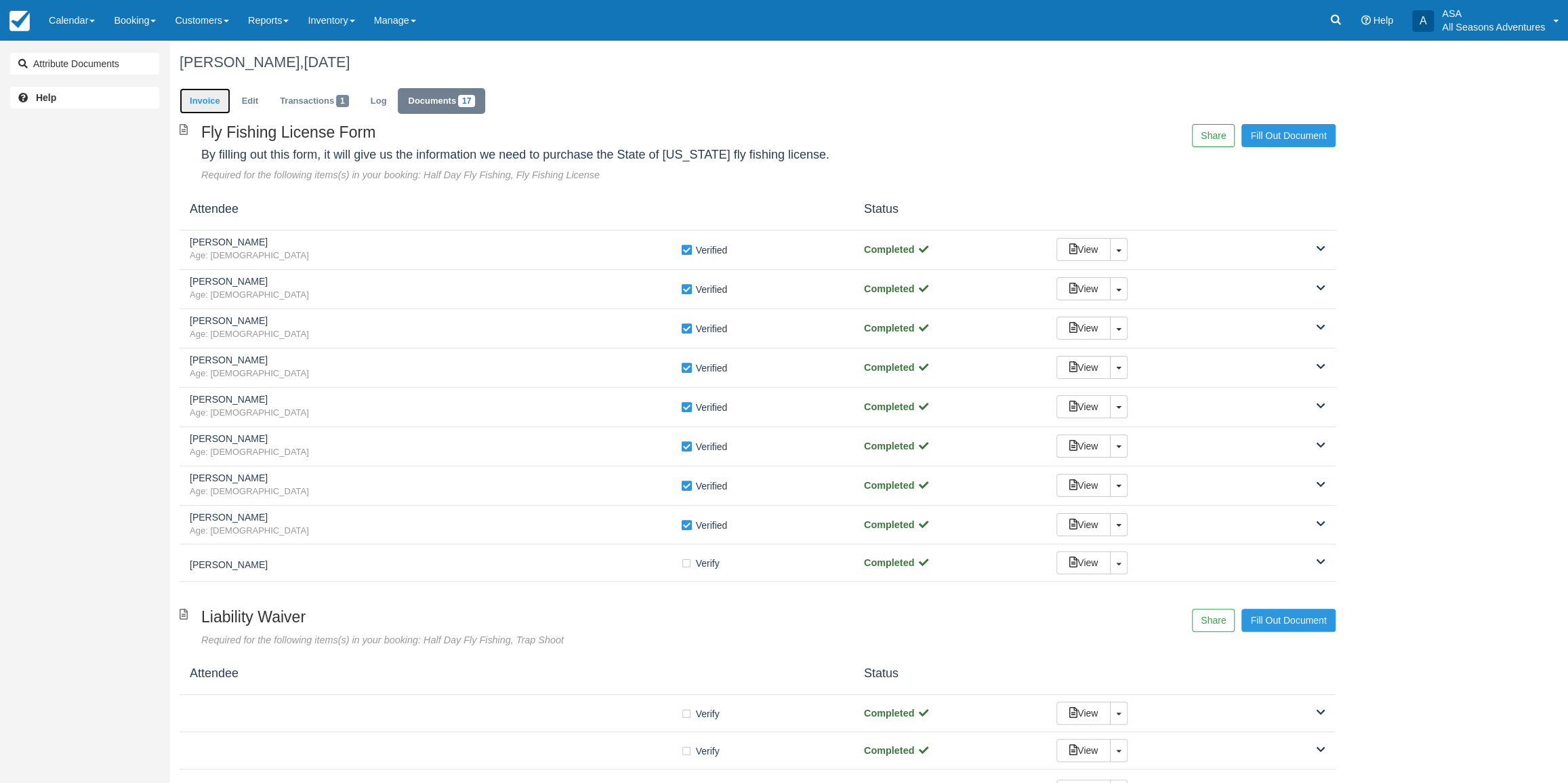
click at [211, 101] on link "Invoice" at bounding box center [204, 101] width 50 height 26
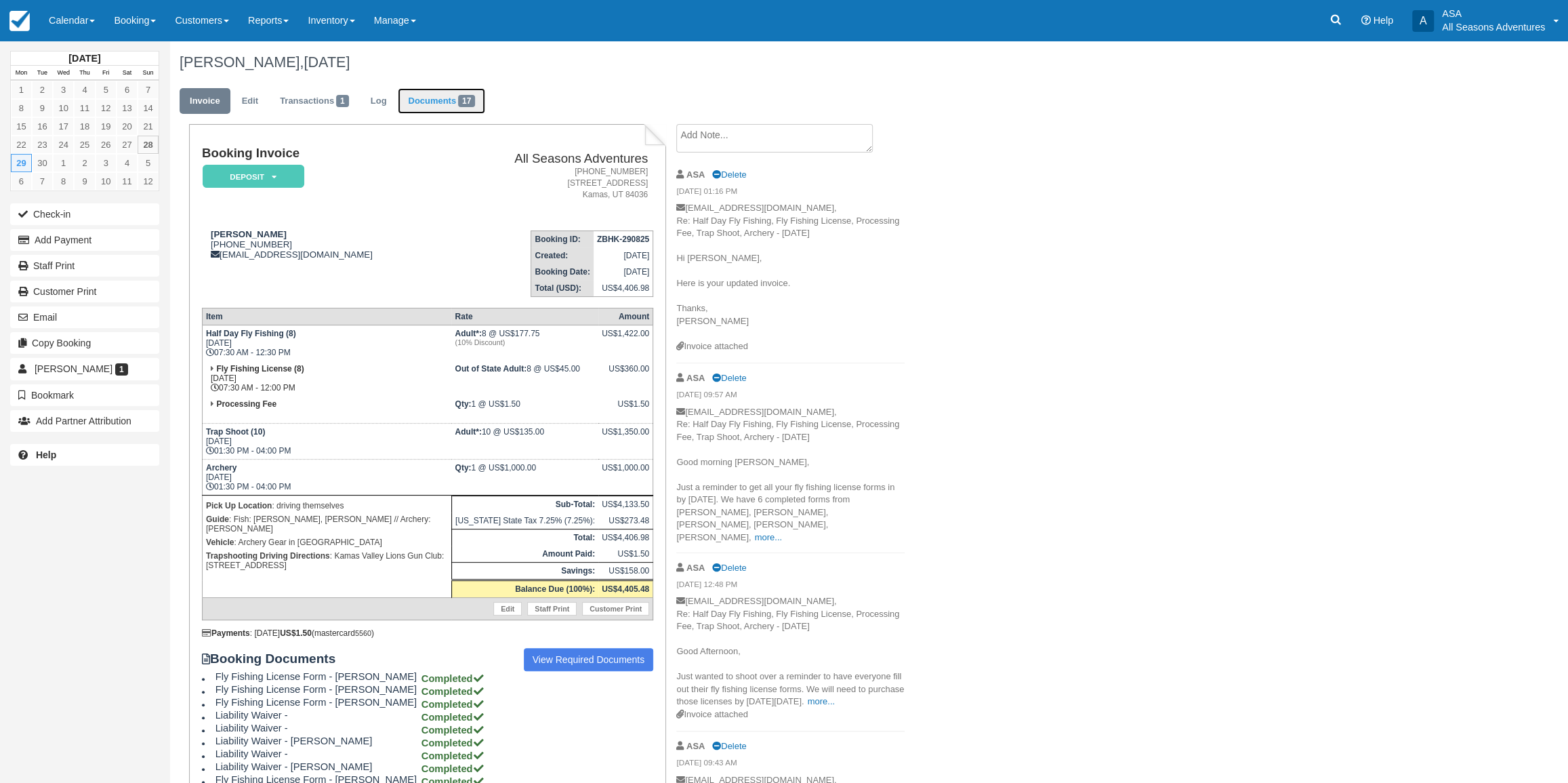
click at [431, 100] on link "Documents 17" at bounding box center [441, 101] width 87 height 26
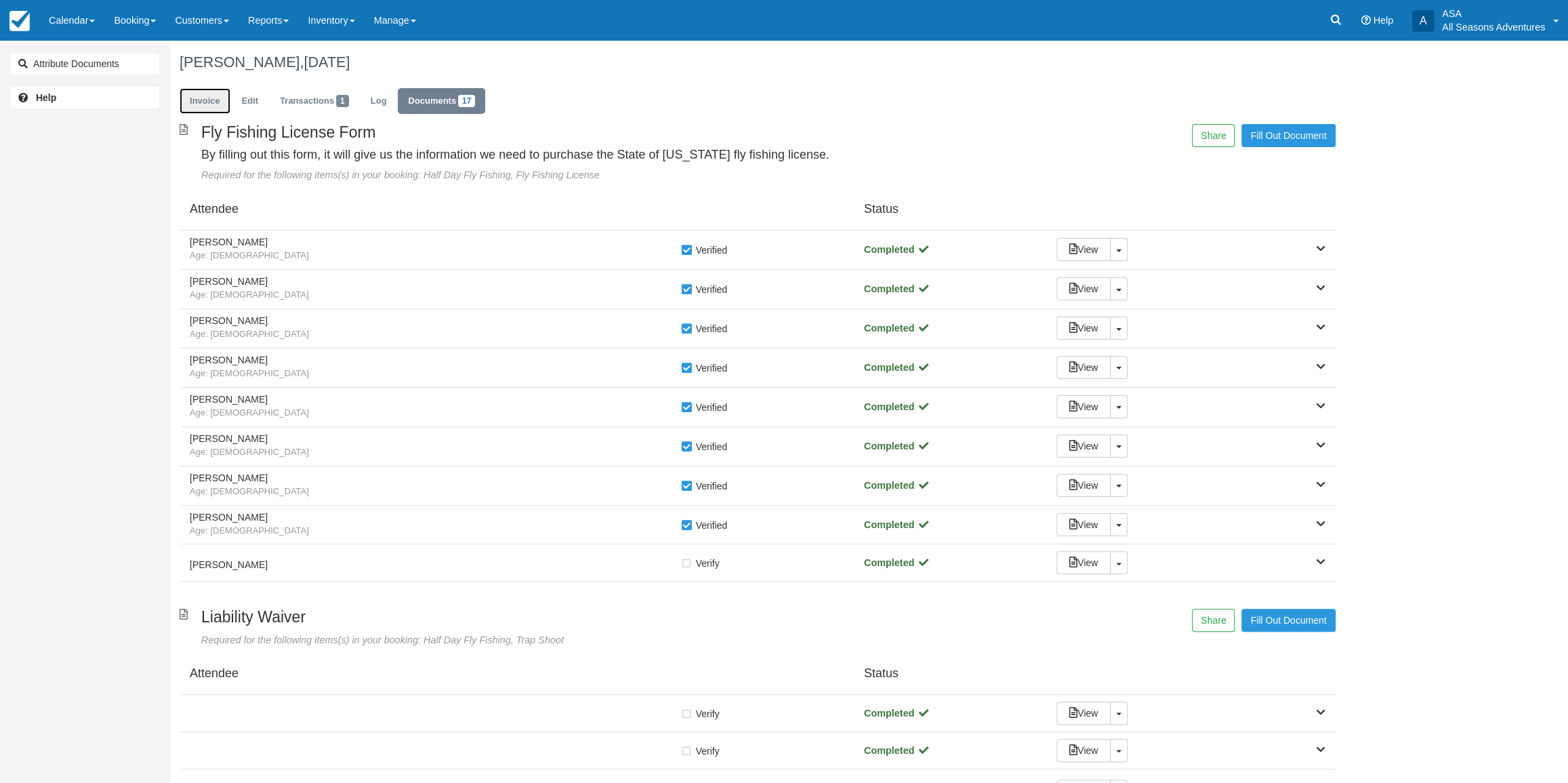
click at [217, 100] on link "Invoice" at bounding box center [204, 101] width 50 height 26
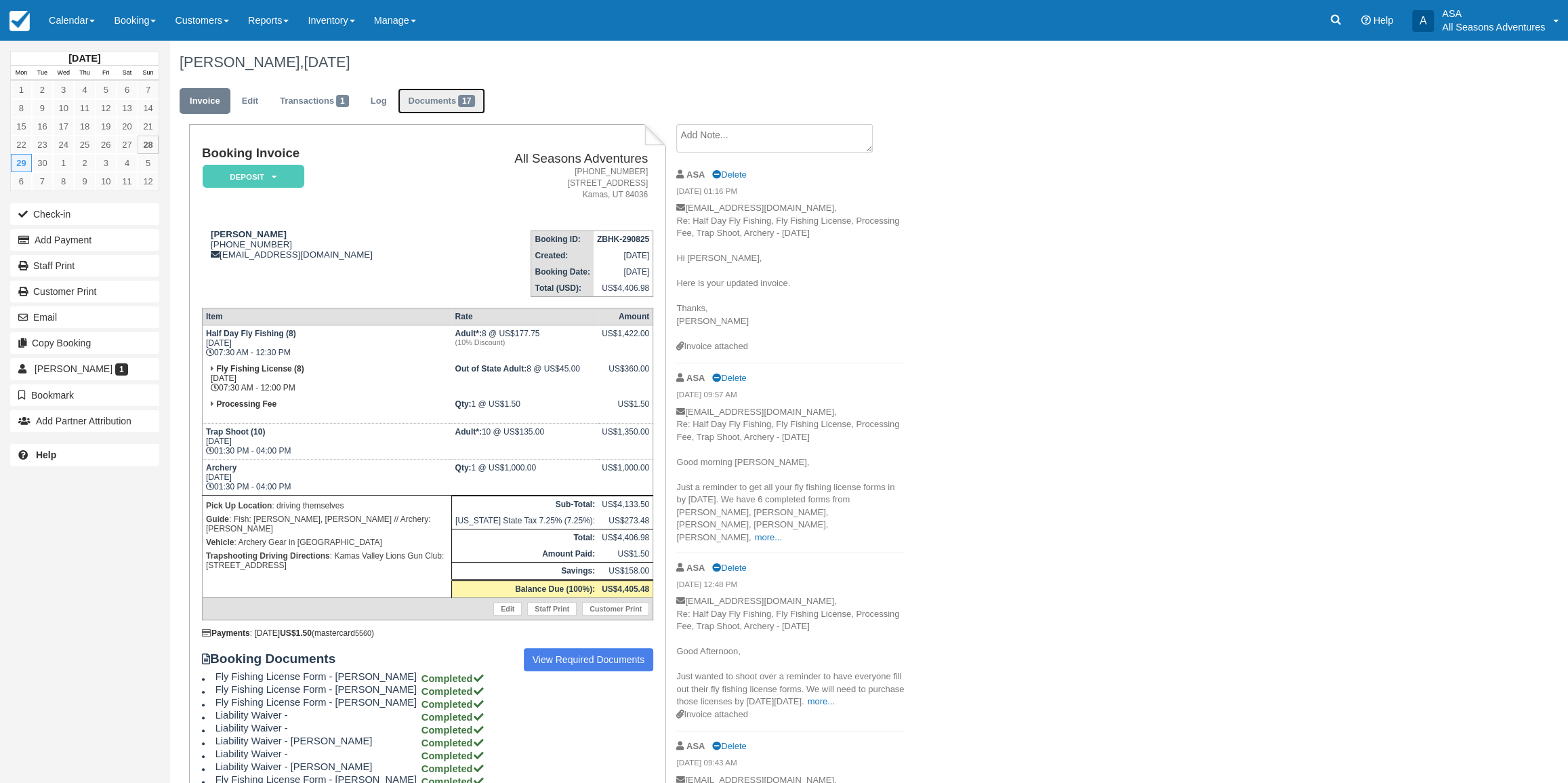
click at [433, 95] on link "Documents 17" at bounding box center [441, 101] width 87 height 26
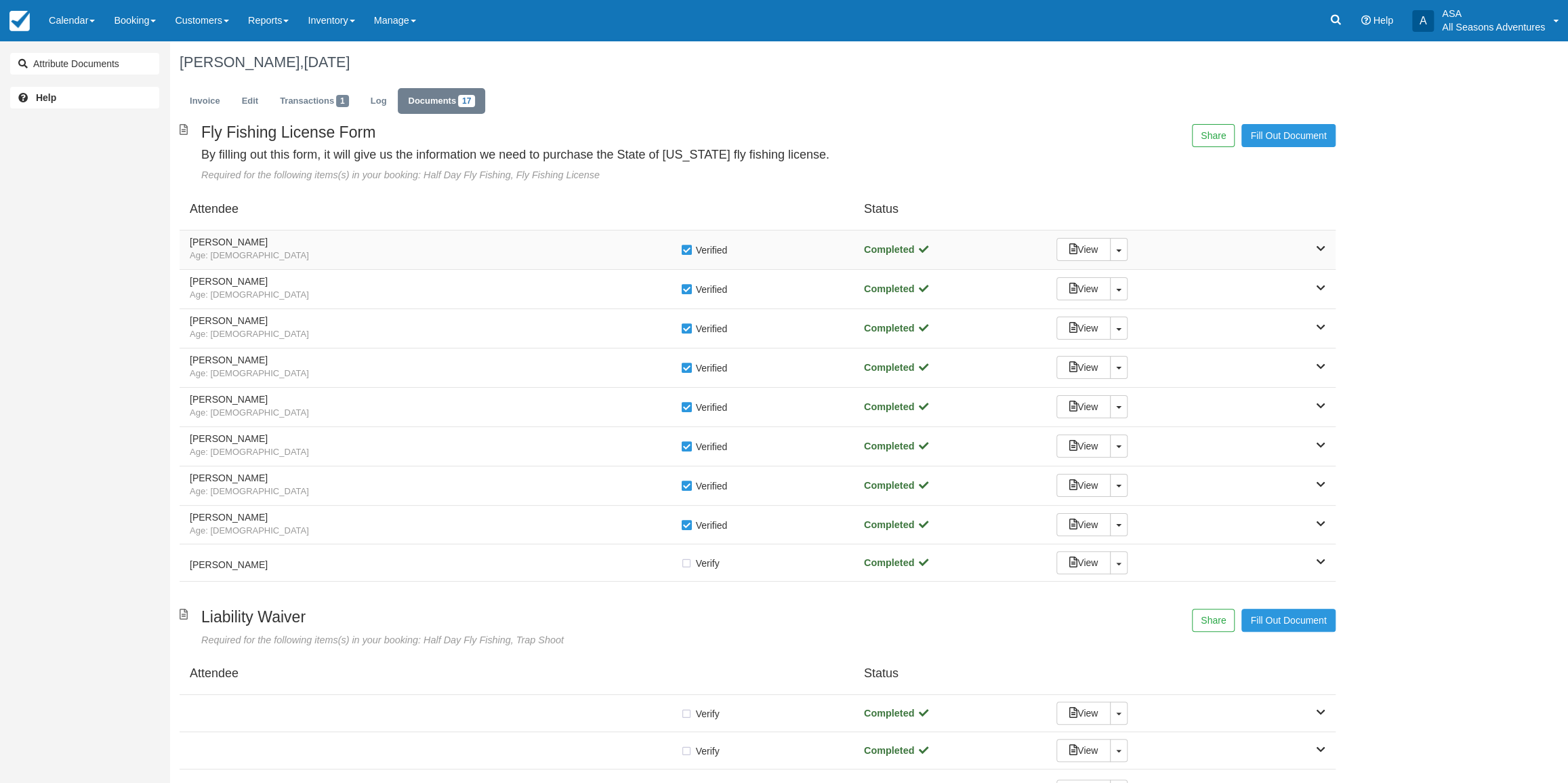
click at [357, 262] on span "Age: [DEMOGRAPHIC_DATA]" at bounding box center [435, 255] width 490 height 13
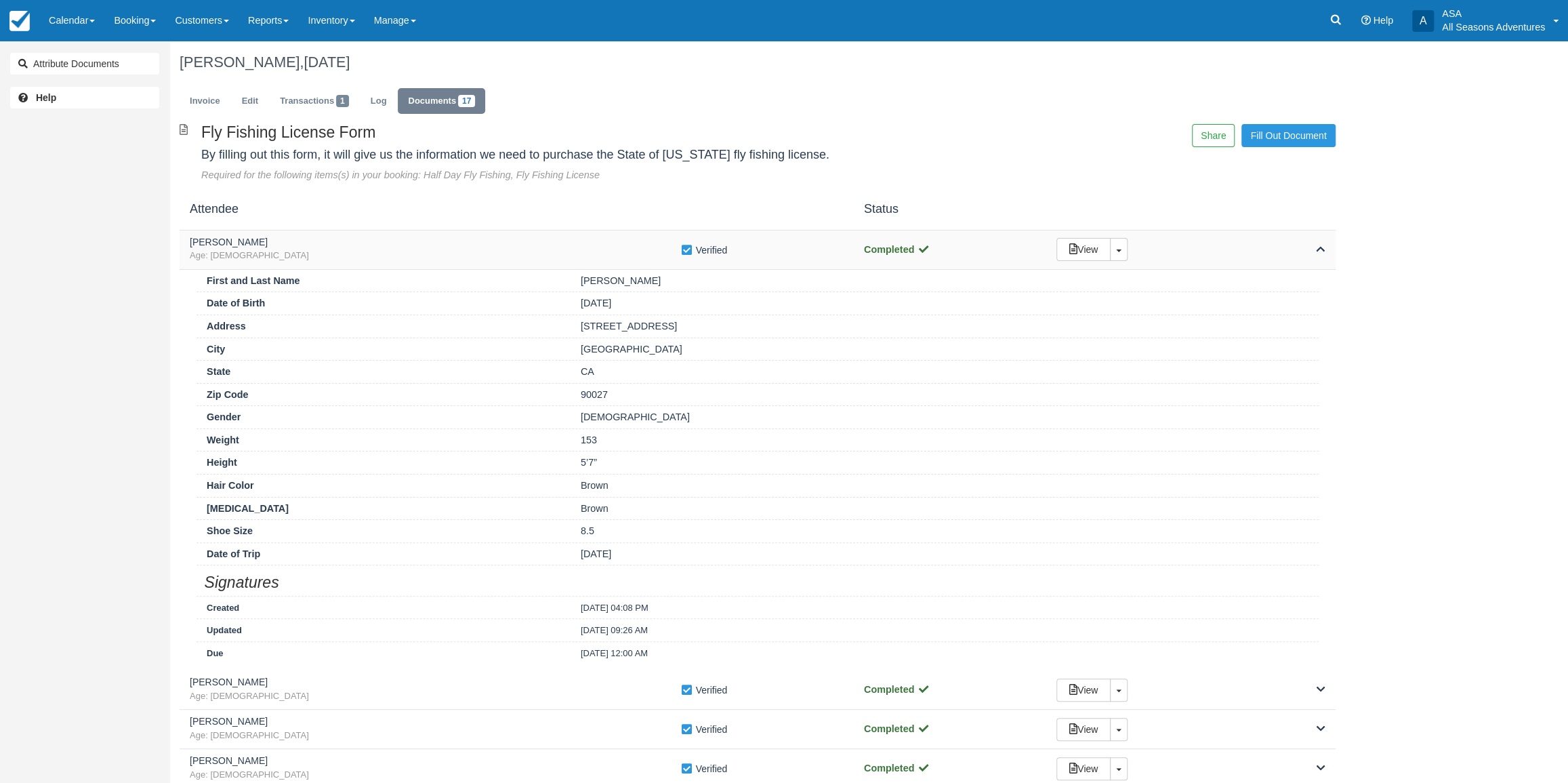
click at [360, 251] on span "Age: [DEMOGRAPHIC_DATA]" at bounding box center [435, 255] width 490 height 13
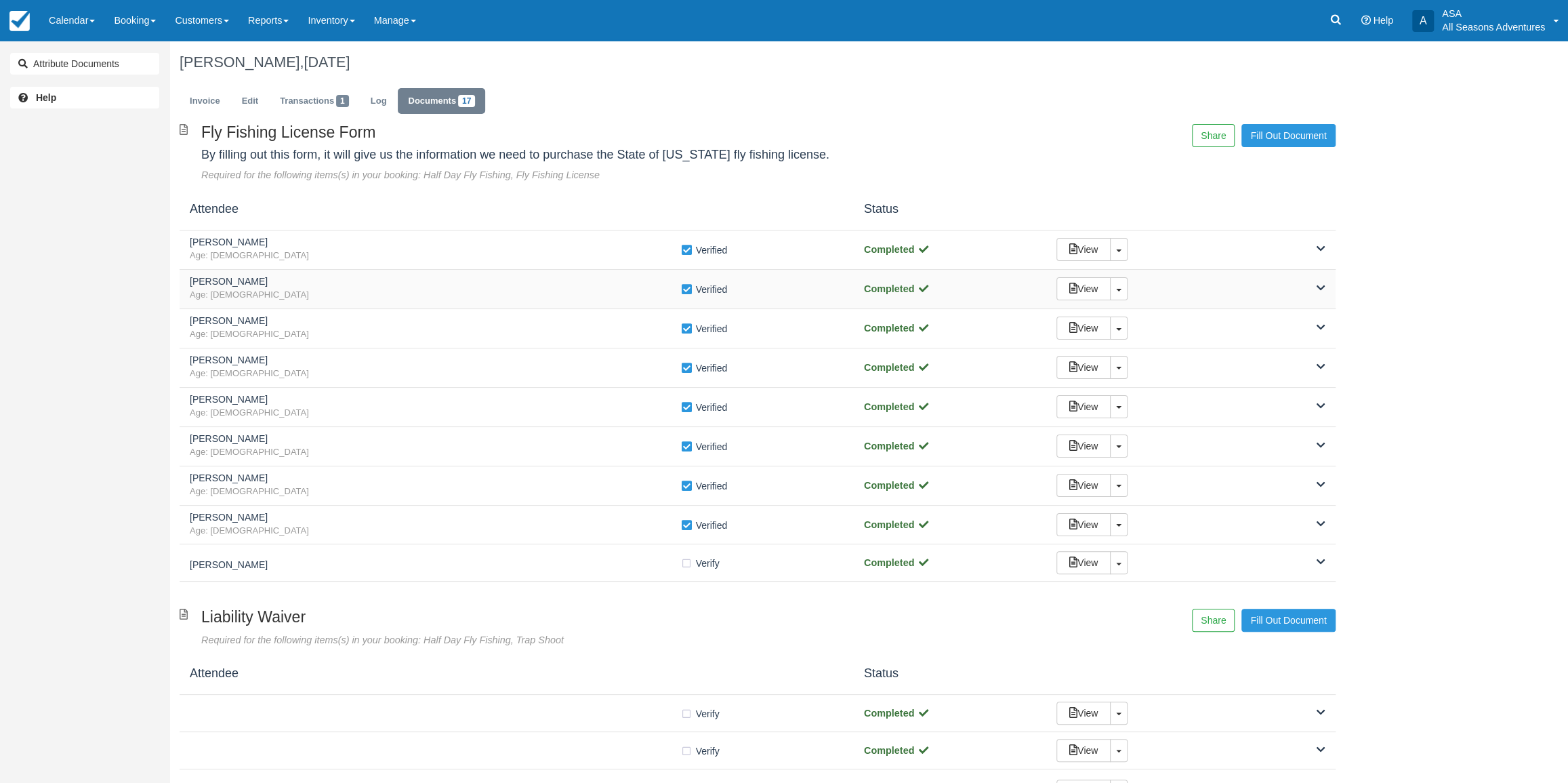
click at [367, 307] on div "[PERSON_NAME] Age: [DEMOGRAPHIC_DATA] Verify Verified Completed View Toggle Dro…" at bounding box center [757, 289] width 1156 height 40
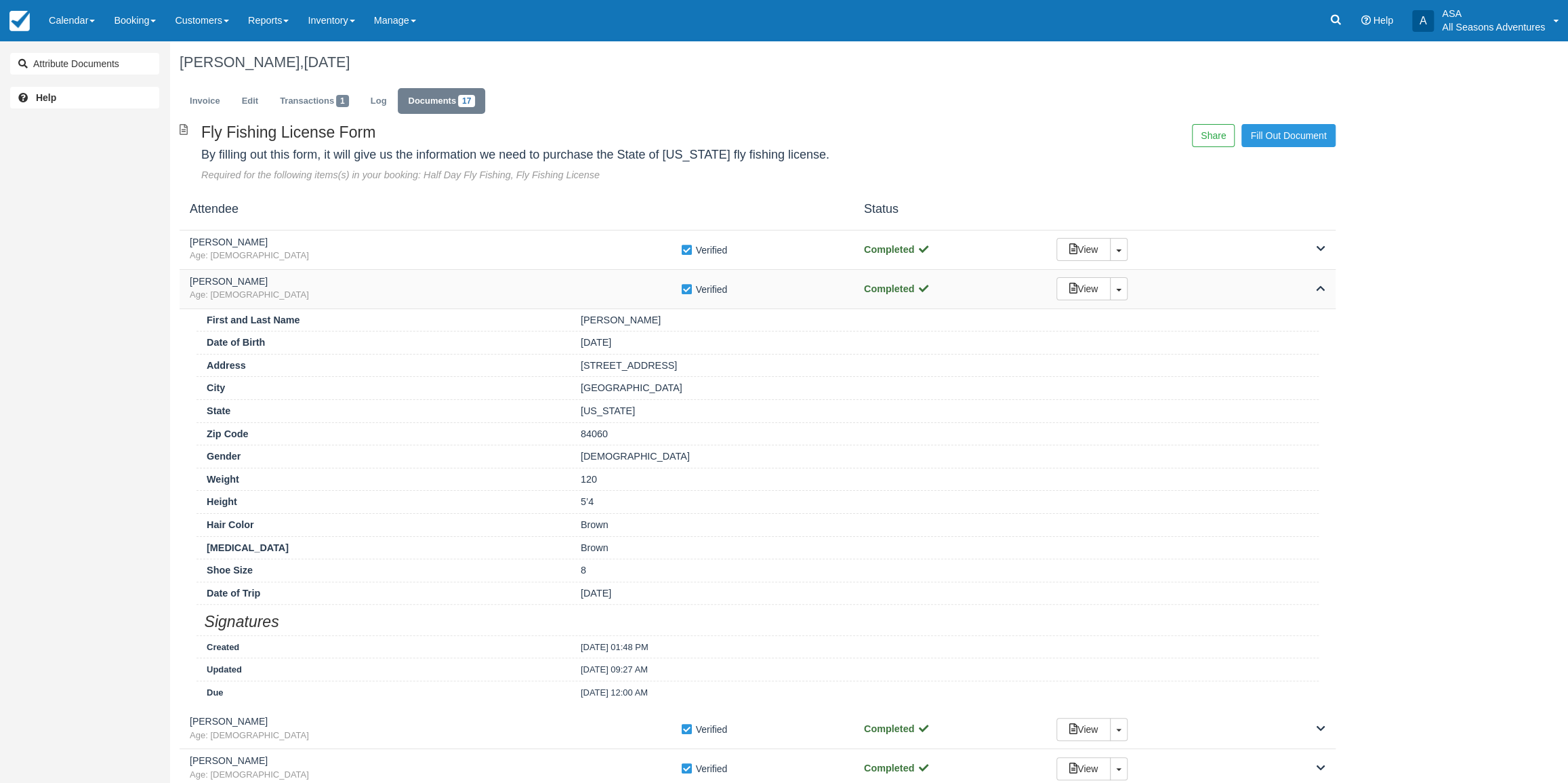
click at [368, 297] on span "Age: [DEMOGRAPHIC_DATA]" at bounding box center [435, 295] width 490 height 13
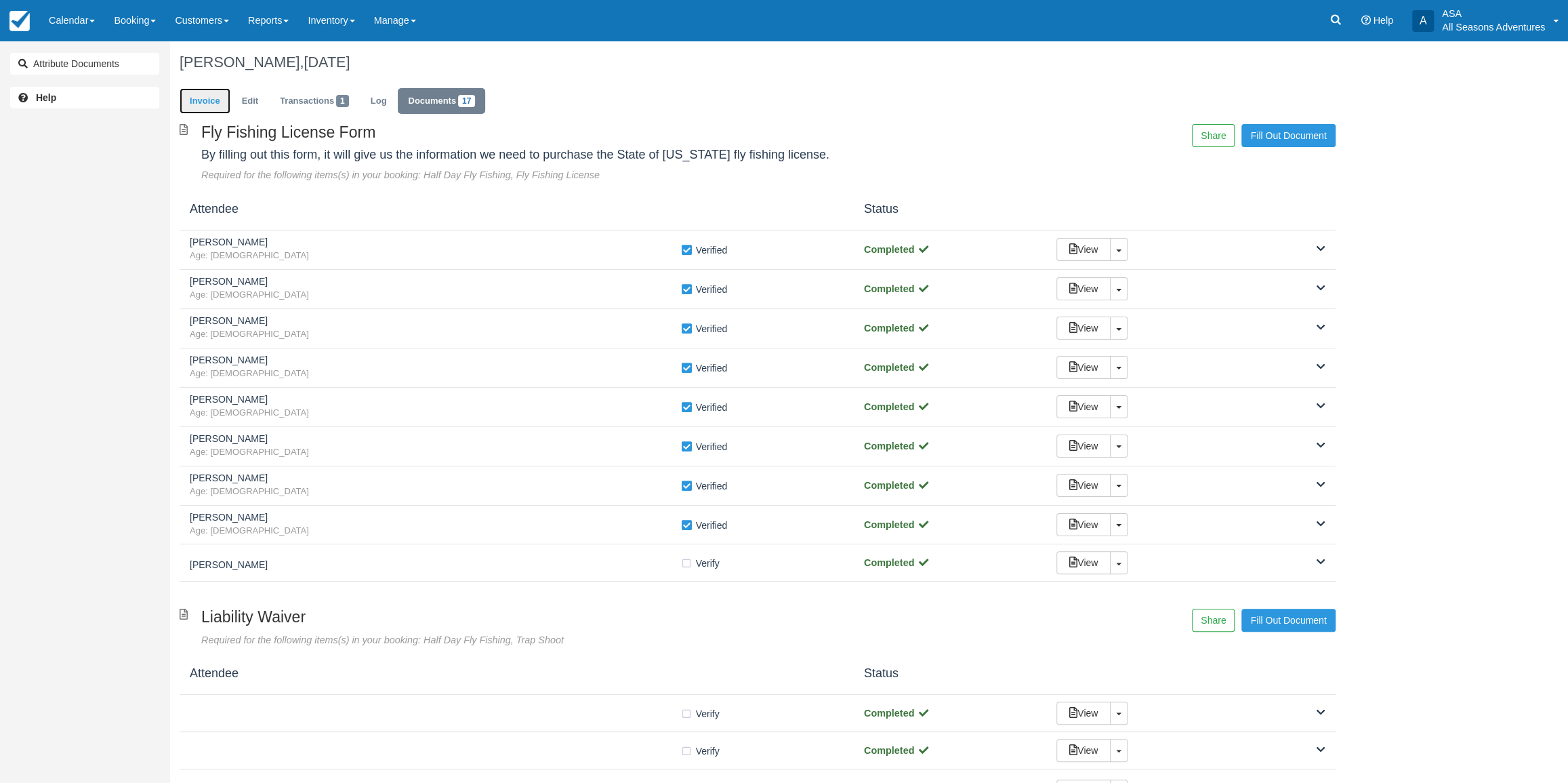
click at [206, 97] on link "Invoice" at bounding box center [204, 101] width 50 height 26
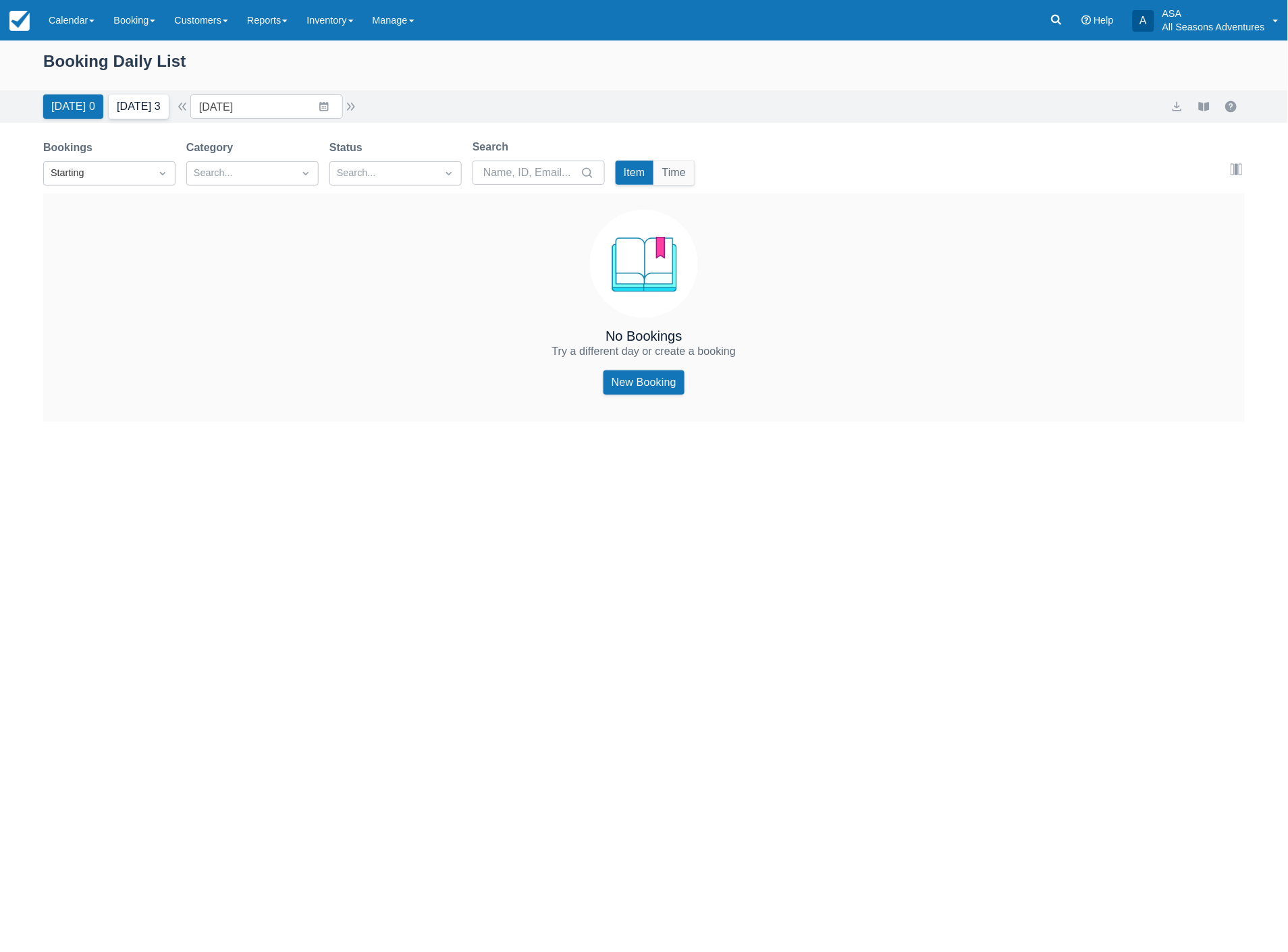
click at [147, 105] on button "Tomorrow 3" at bounding box center [139, 106] width 60 height 24
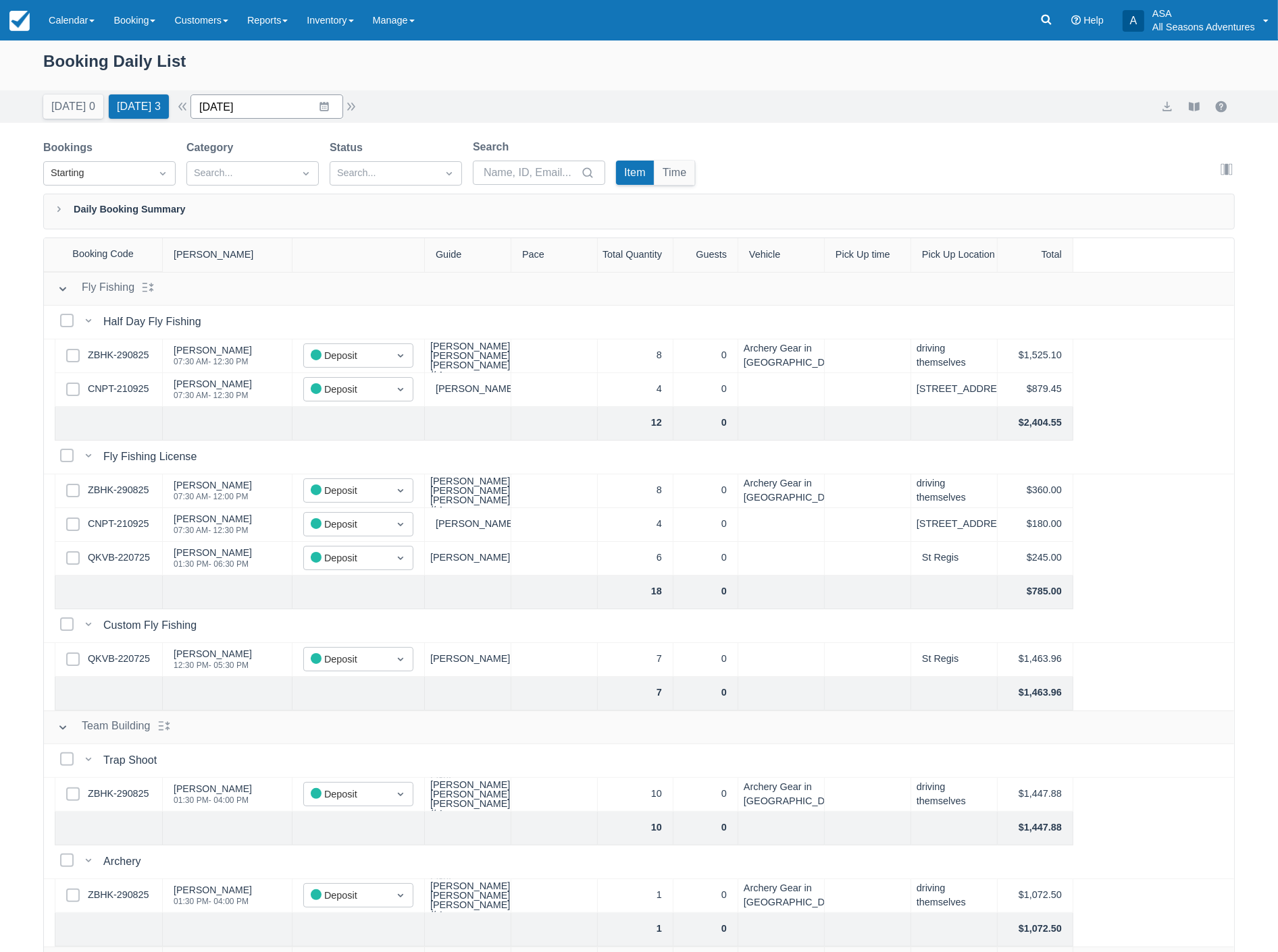
click at [265, 104] on input "[DATE]" at bounding box center [267, 106] width 153 height 24
click at [284, 321] on td "30" at bounding box center [271, 313] width 26 height 26
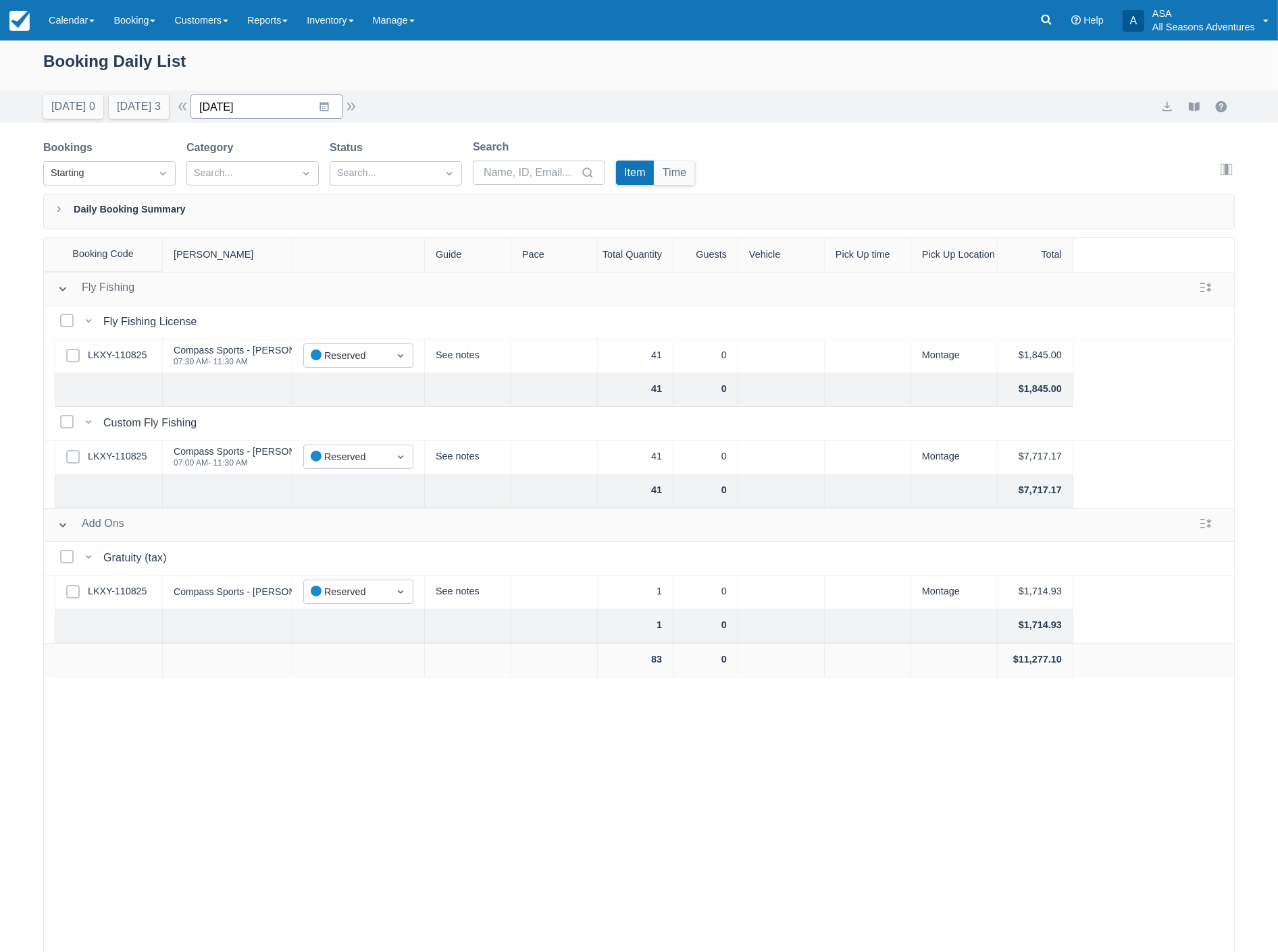
click at [277, 111] on input "09/30/25" at bounding box center [267, 106] width 153 height 24
click at [305, 316] on td "1" at bounding box center [298, 313] width 26 height 26
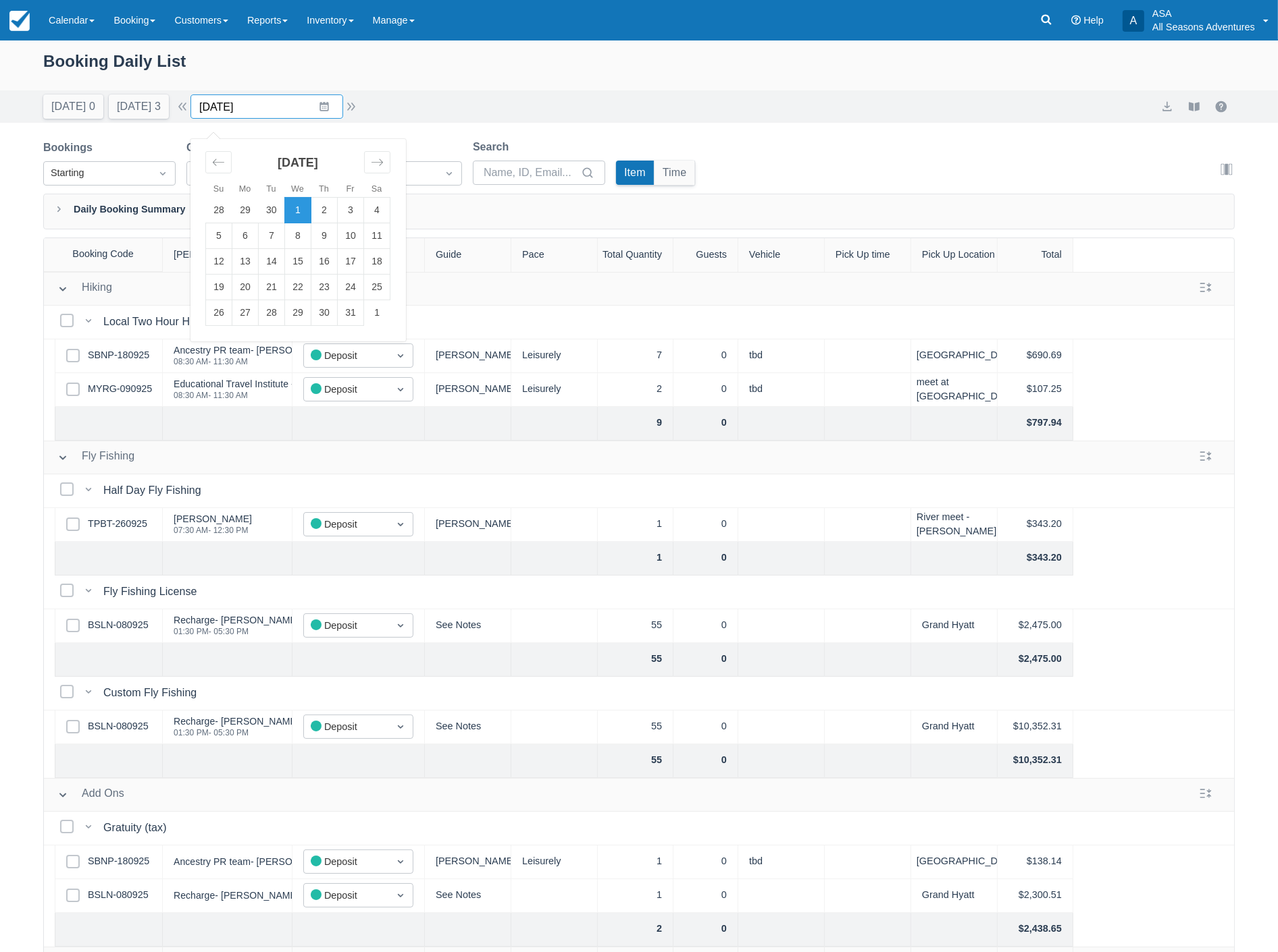
click at [270, 104] on input "10/01/25" at bounding box center [267, 106] width 153 height 24
click at [325, 212] on td "2" at bounding box center [324, 210] width 26 height 26
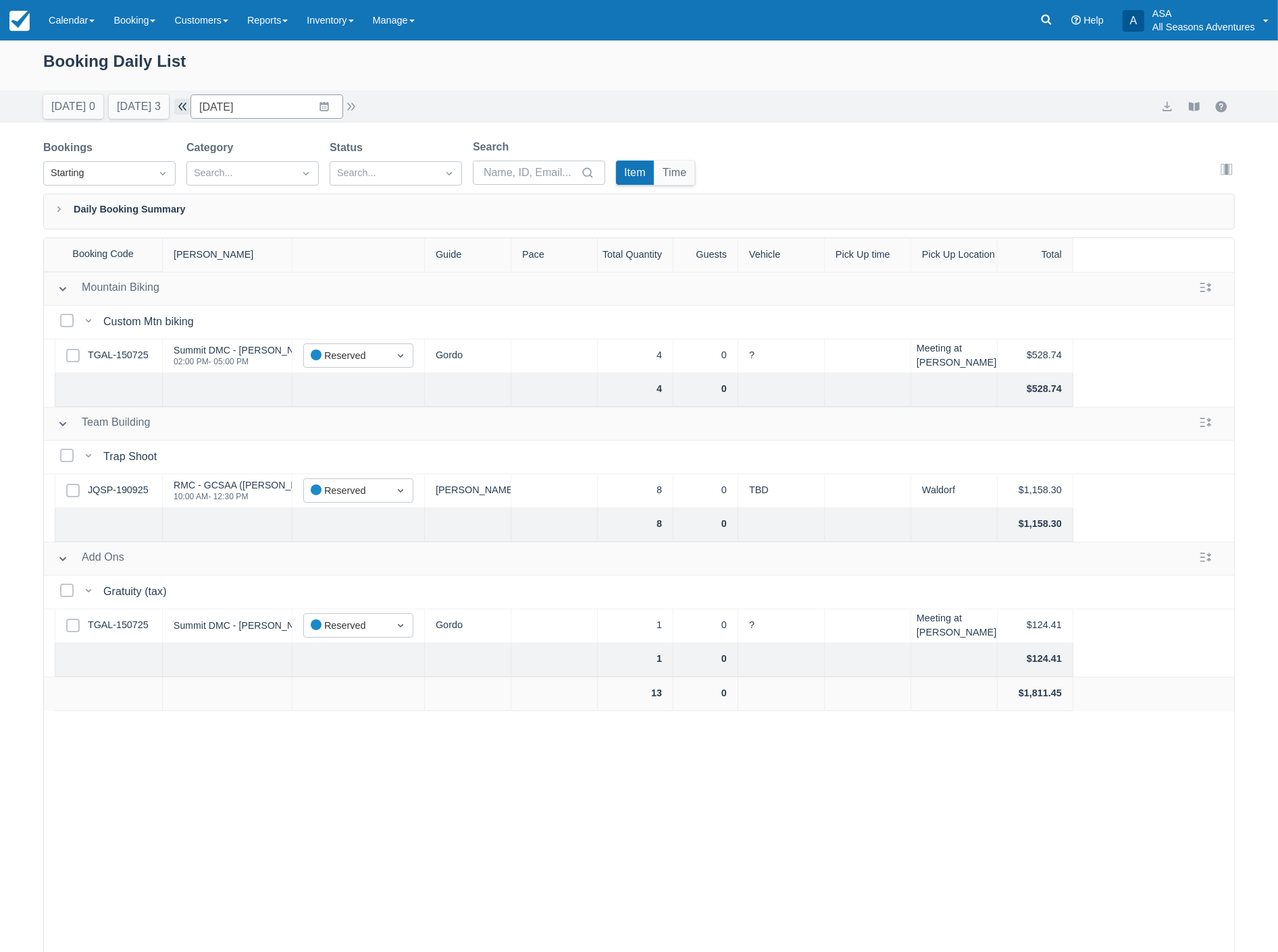
click at [190, 111] on button "button" at bounding box center [182, 106] width 16 height 16
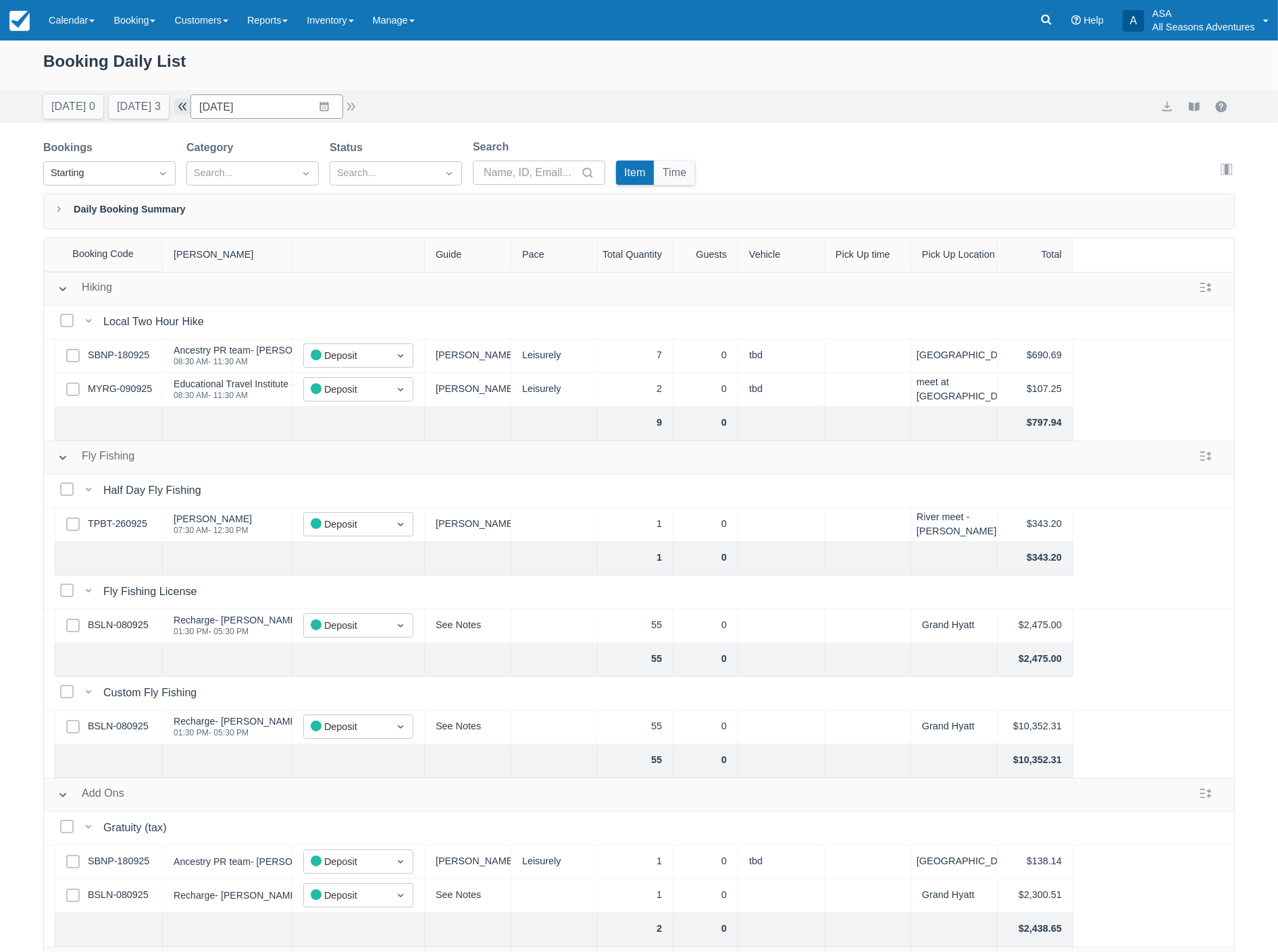
click at [190, 111] on button "button" at bounding box center [182, 106] width 16 height 16
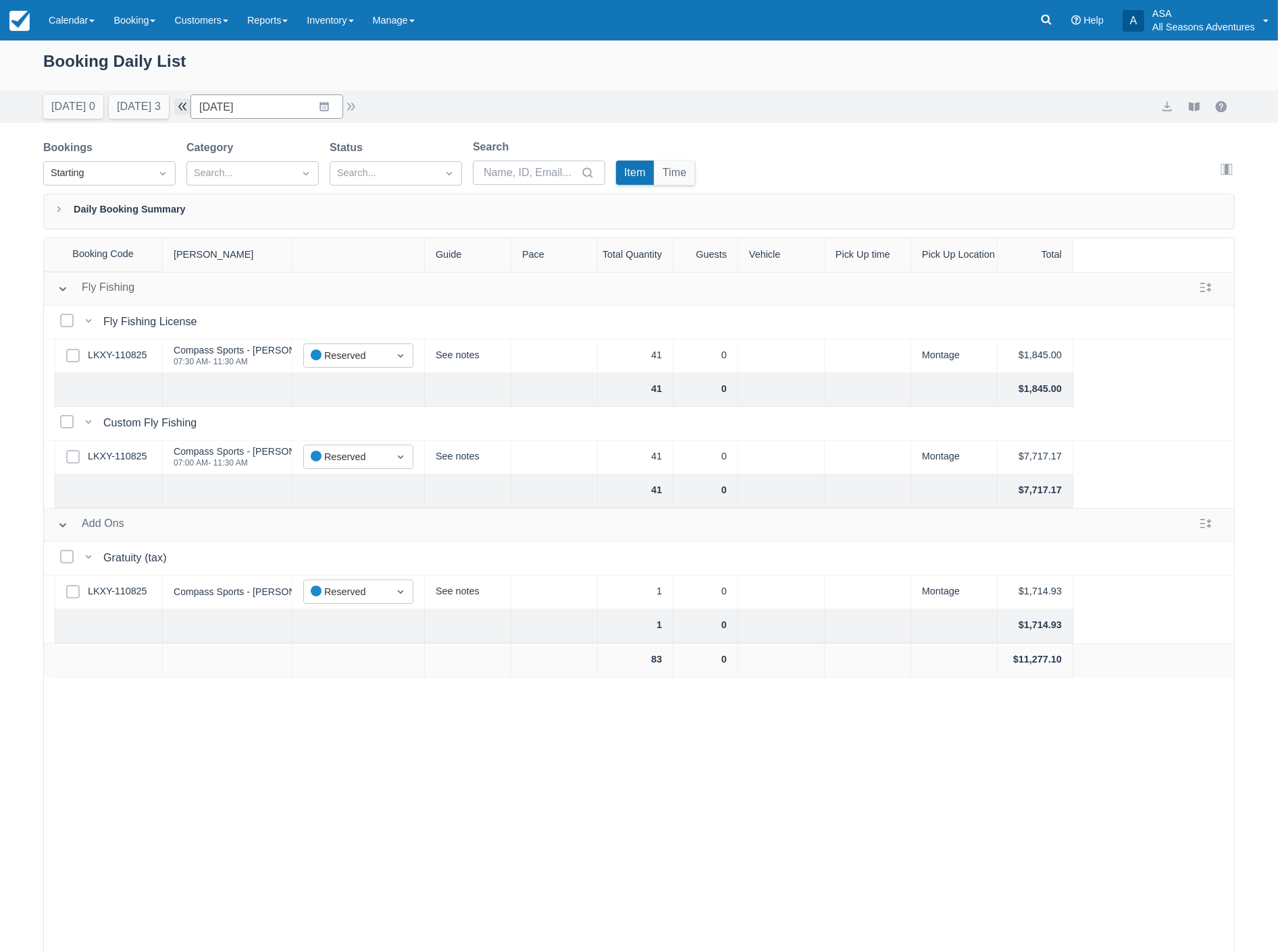
click at [190, 111] on button "button" at bounding box center [182, 106] width 16 height 16
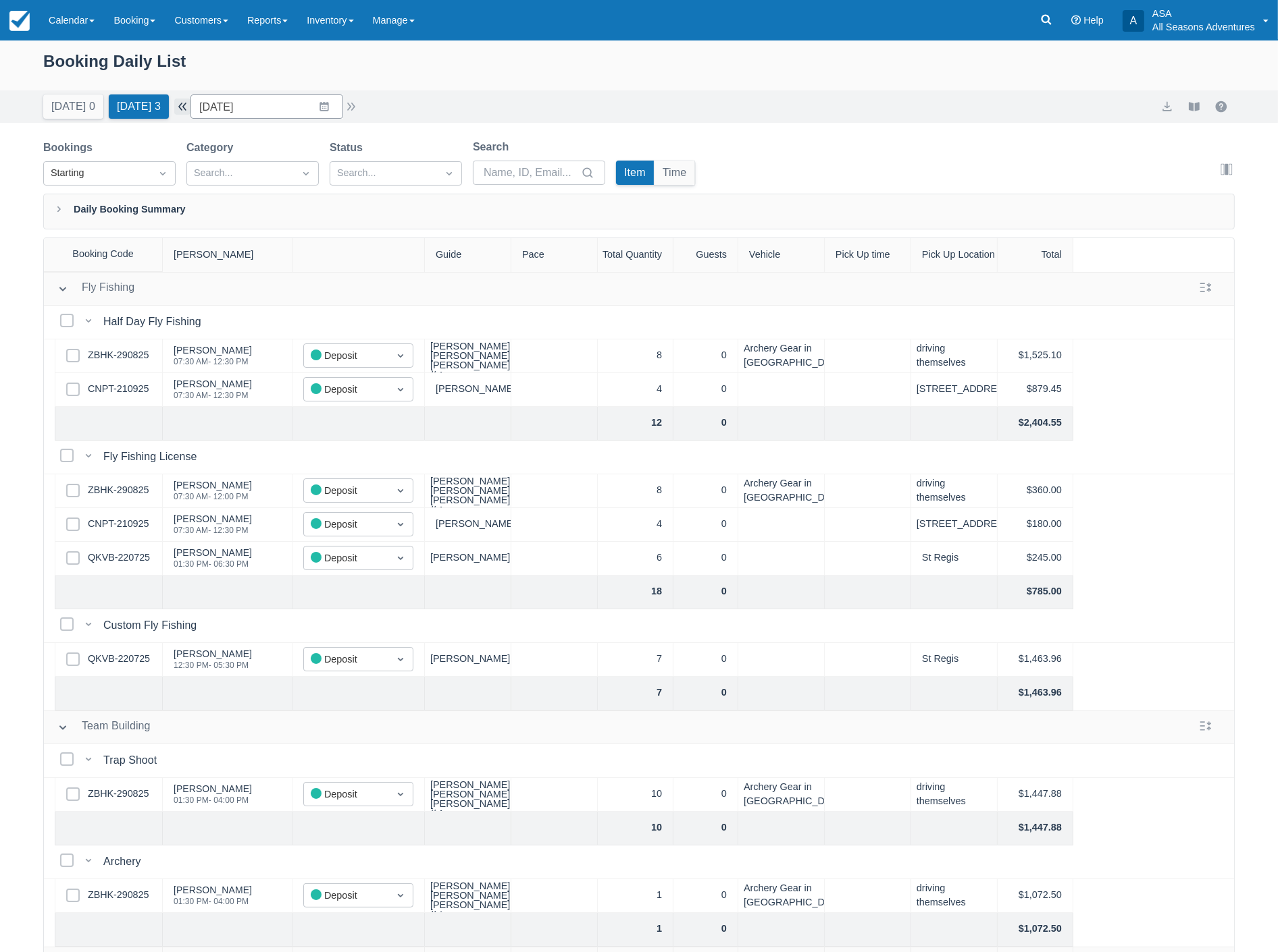
click at [189, 108] on button "button" at bounding box center [182, 106] width 16 height 16
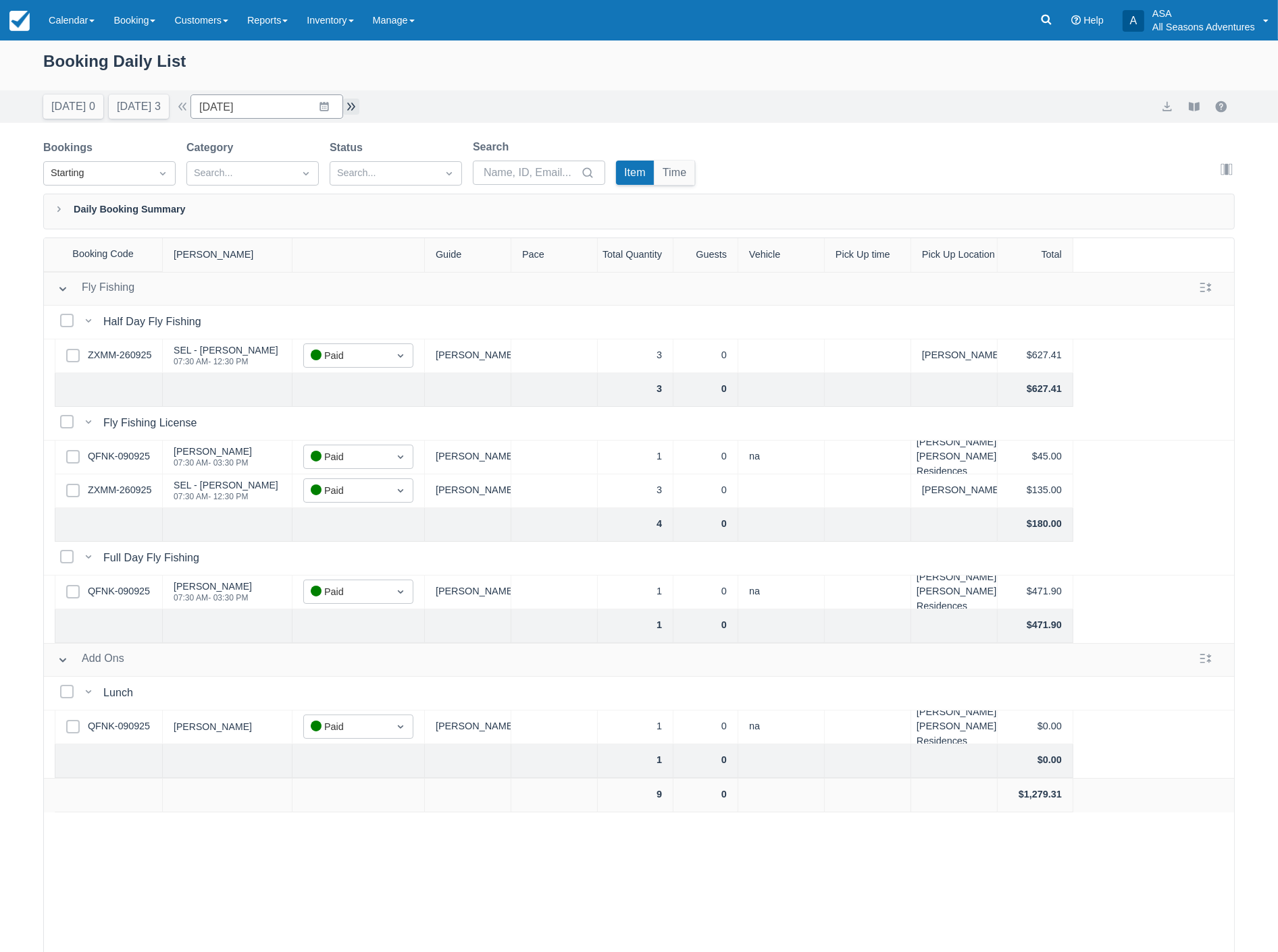
click at [358, 109] on button "button" at bounding box center [351, 106] width 16 height 16
type input "[DATE]"
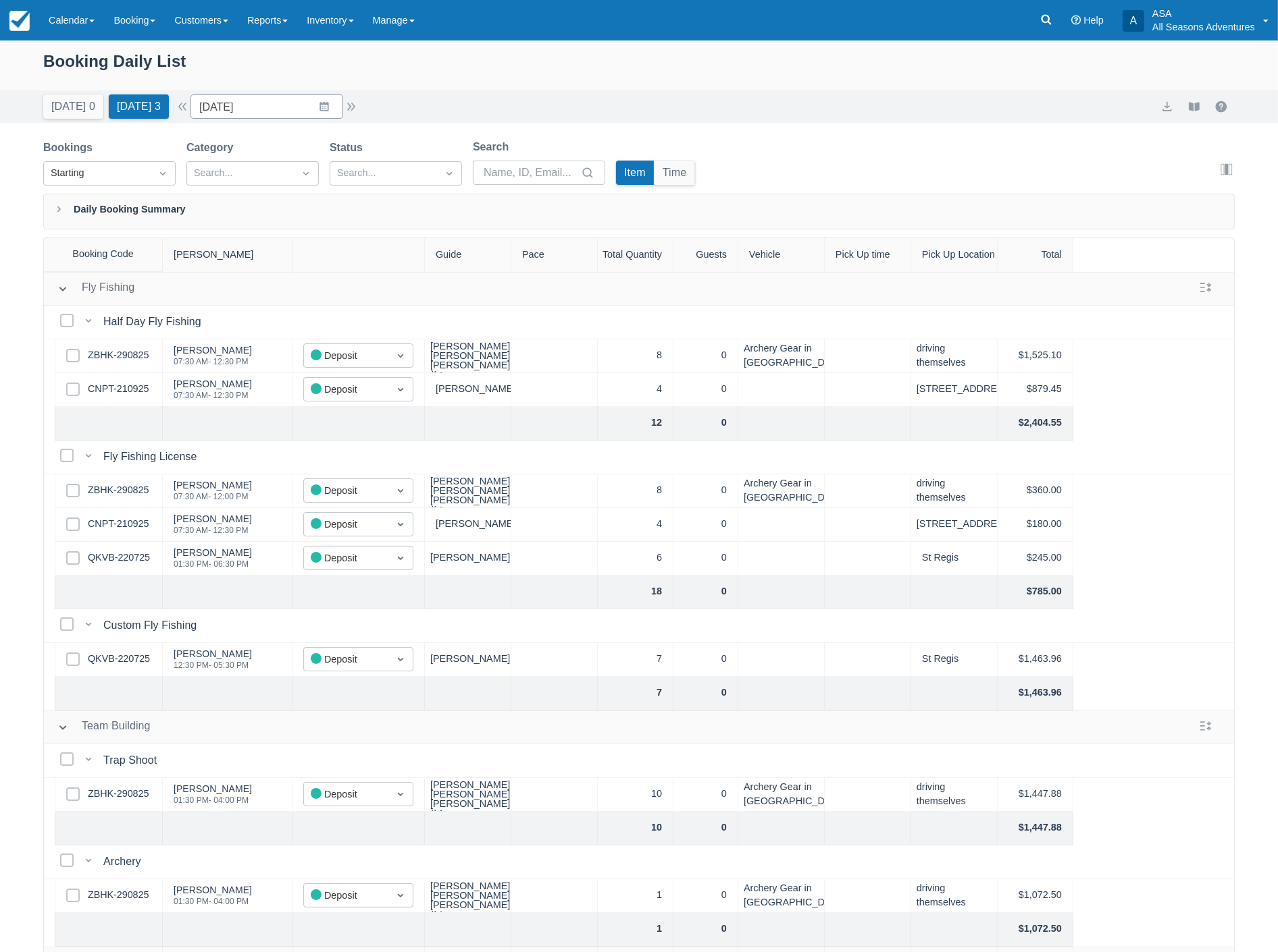
scroll to position [69, 0]
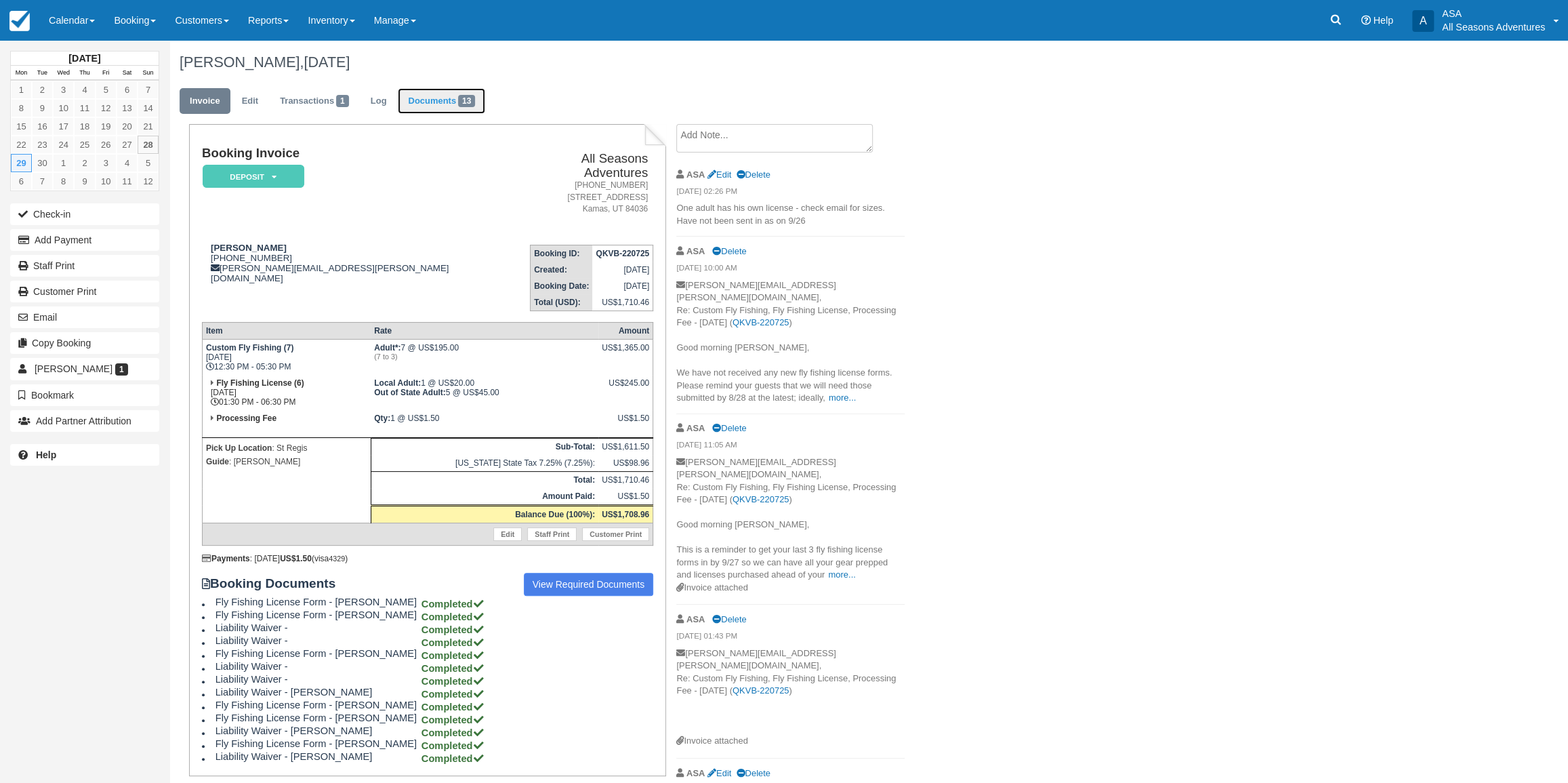
click at [425, 111] on link "Documents 13" at bounding box center [441, 101] width 87 height 26
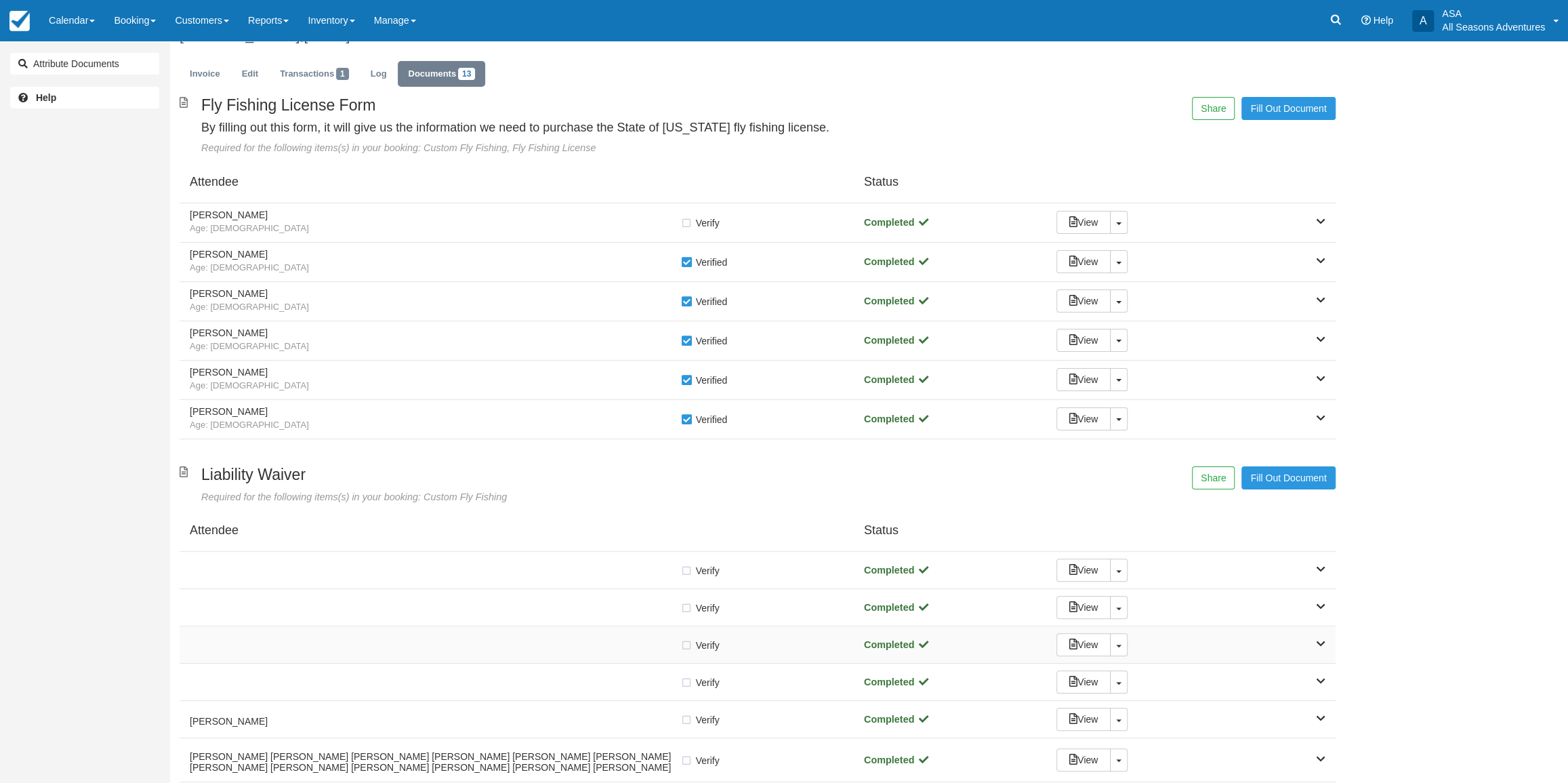
scroll to position [168, 0]
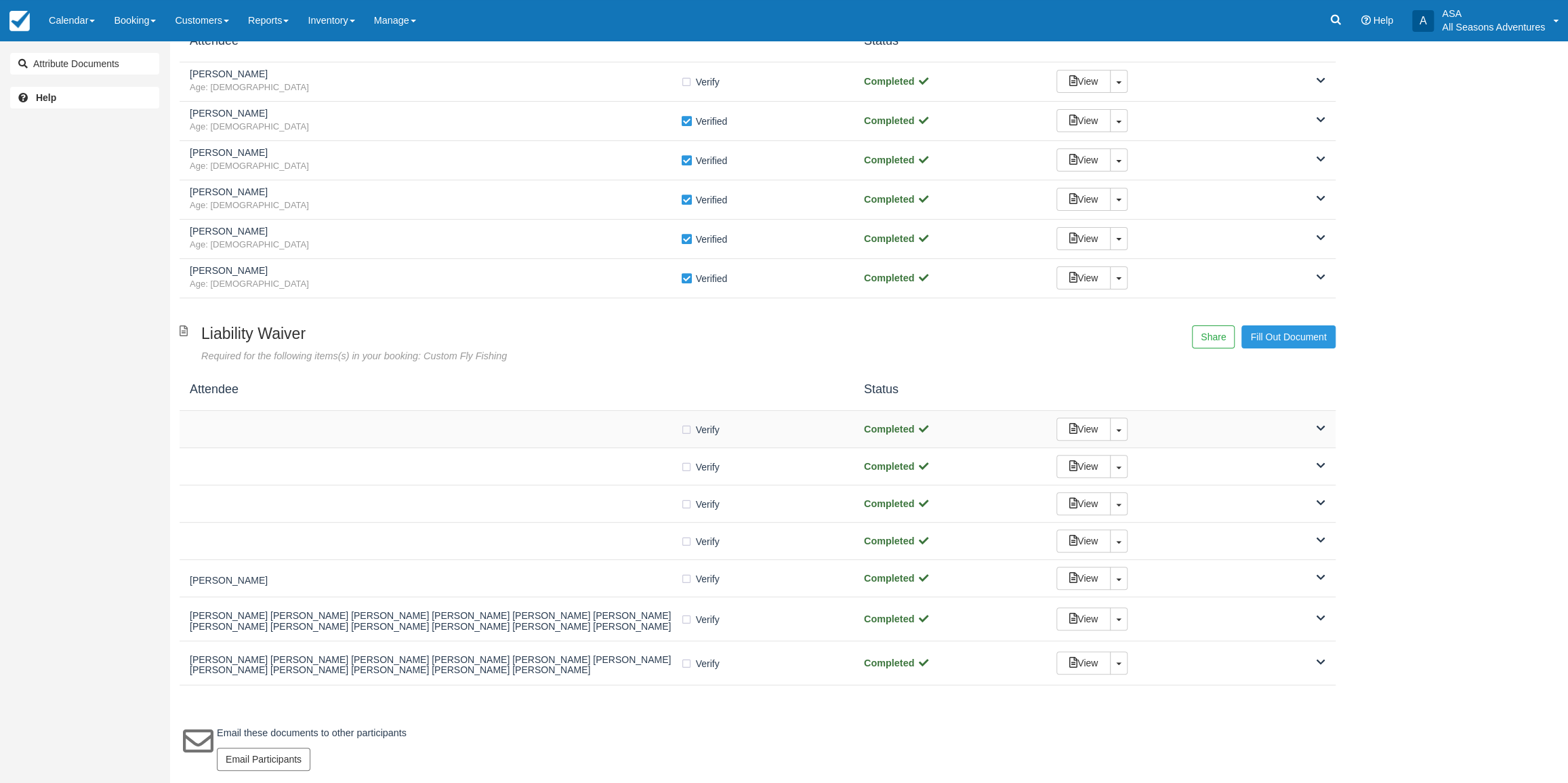
click at [485, 426] on div at bounding box center [435, 428] width 490 height 7
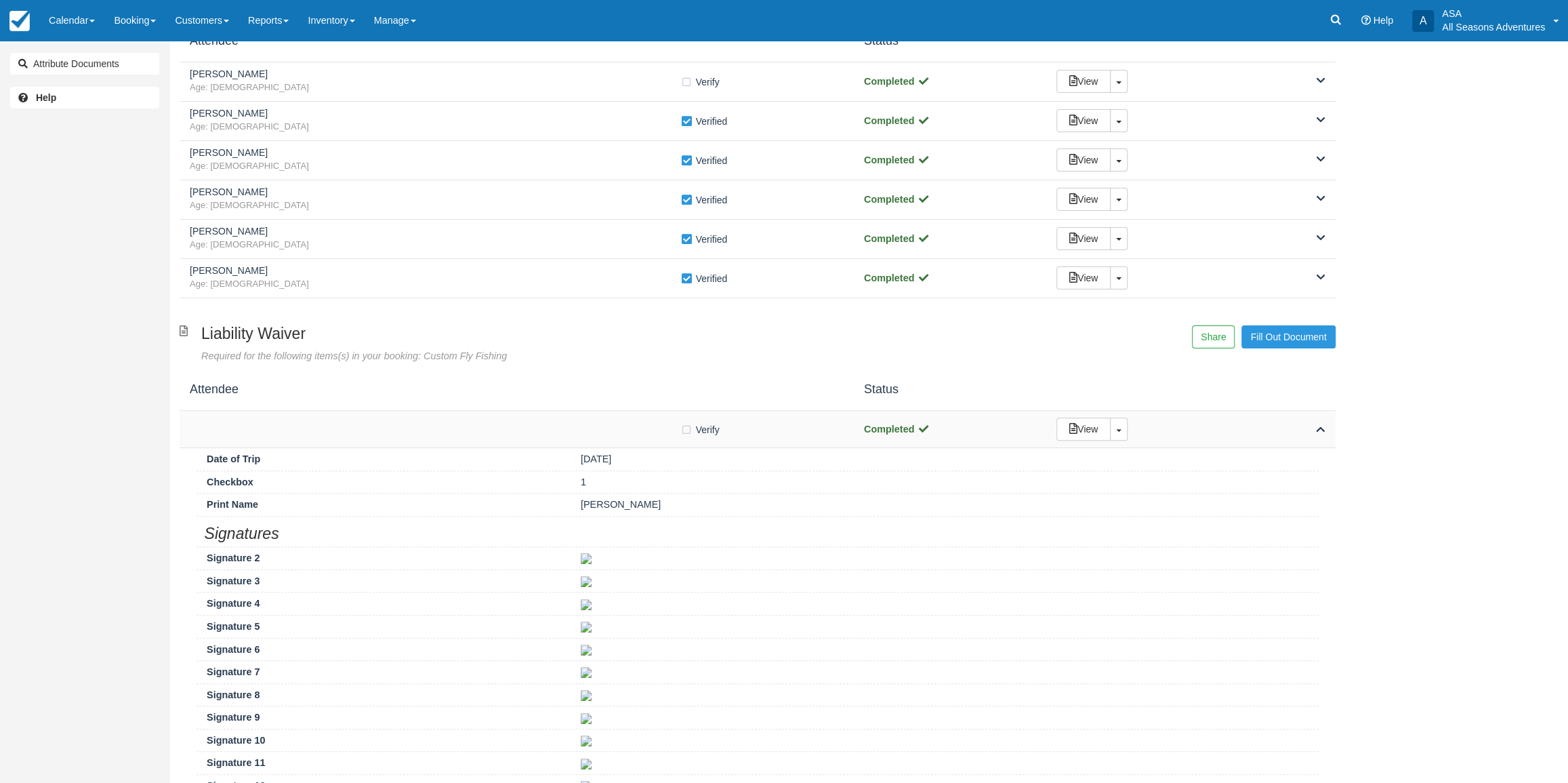
click at [485, 426] on div at bounding box center [435, 428] width 490 height 7
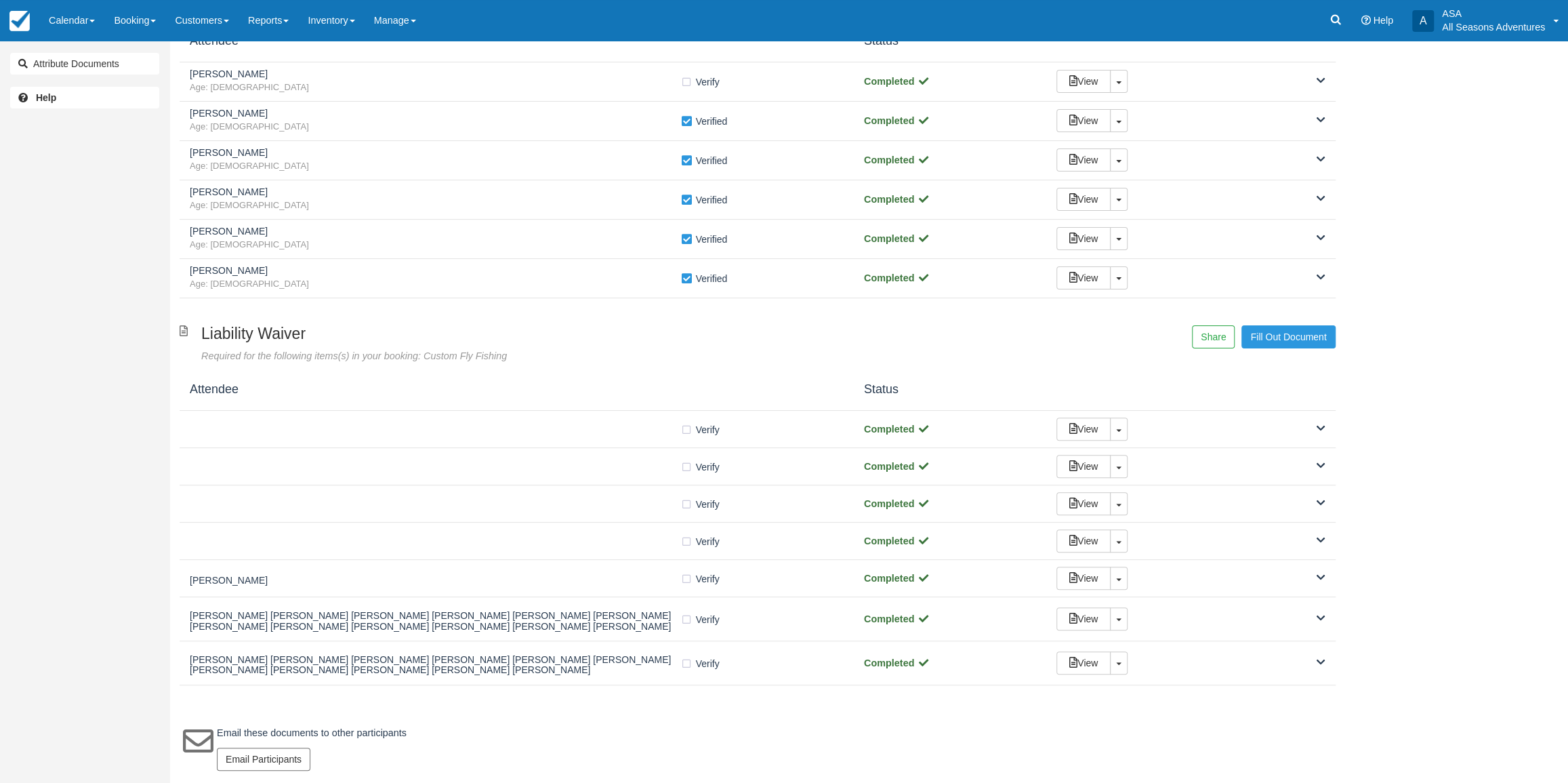
click at [484, 454] on div "Liability Waiver Required for the following items(s) in your booking: Custom Fl…" at bounding box center [757, 505] width 1156 height 360
click at [484, 454] on div "Verify Verified Completed View Toggle Dropdown Detach" at bounding box center [757, 466] width 1156 height 37
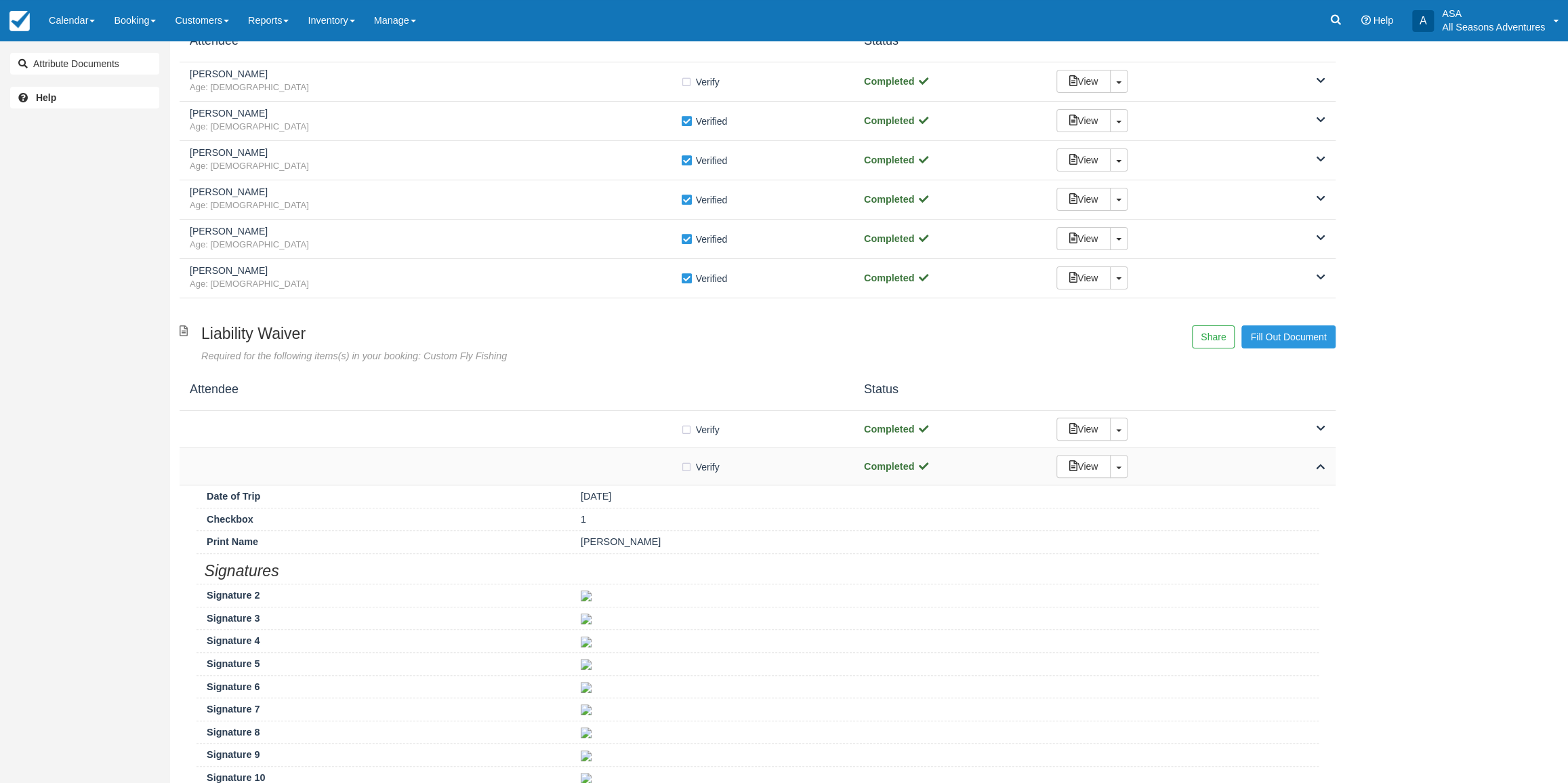
click at [484, 457] on div "Verify Verified Completed View Toggle Dropdown Detach" at bounding box center [757, 466] width 1156 height 37
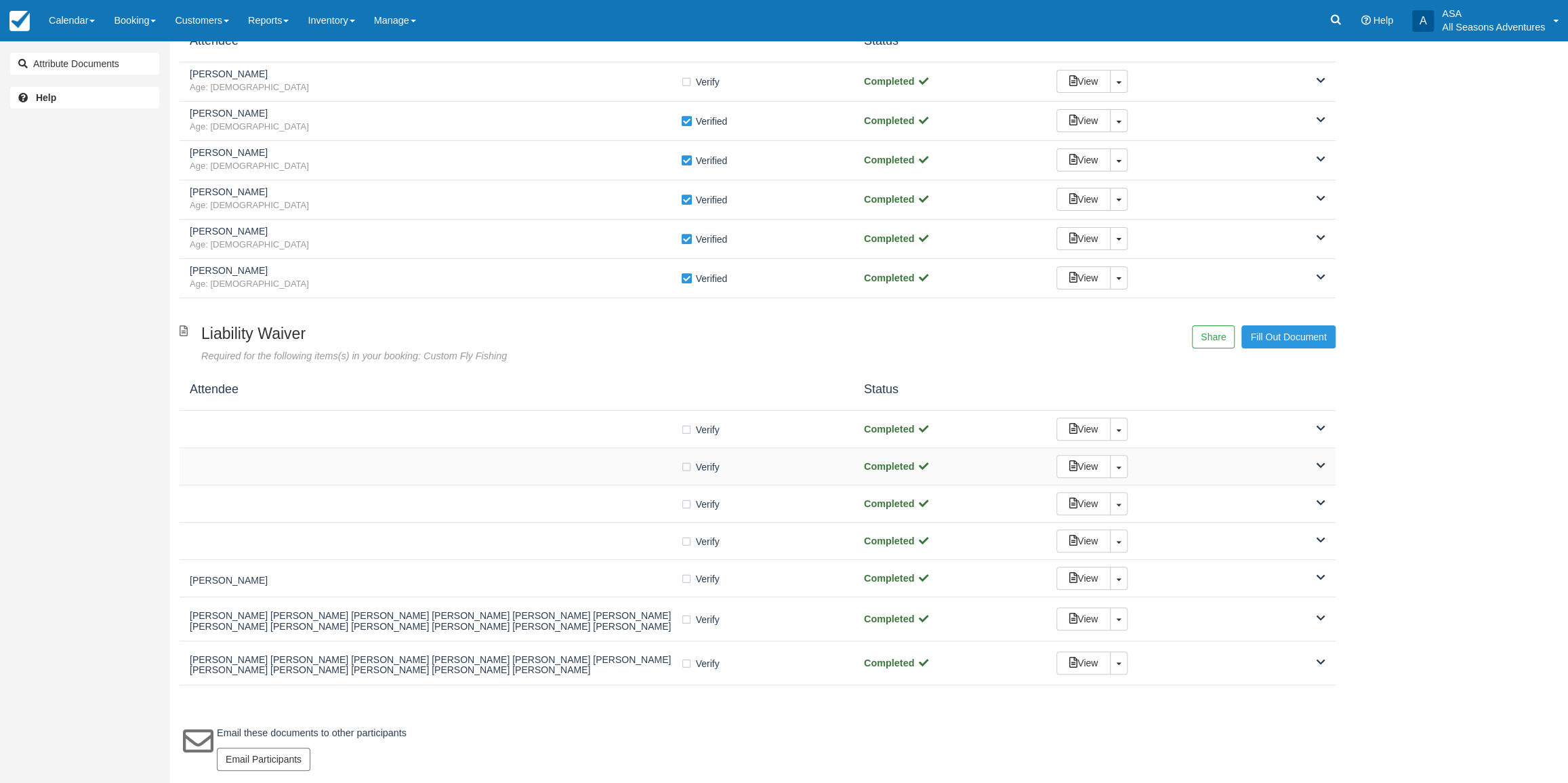
click at [484, 457] on div "Verify Verified Completed View Toggle Dropdown Detach" at bounding box center [757, 466] width 1156 height 37
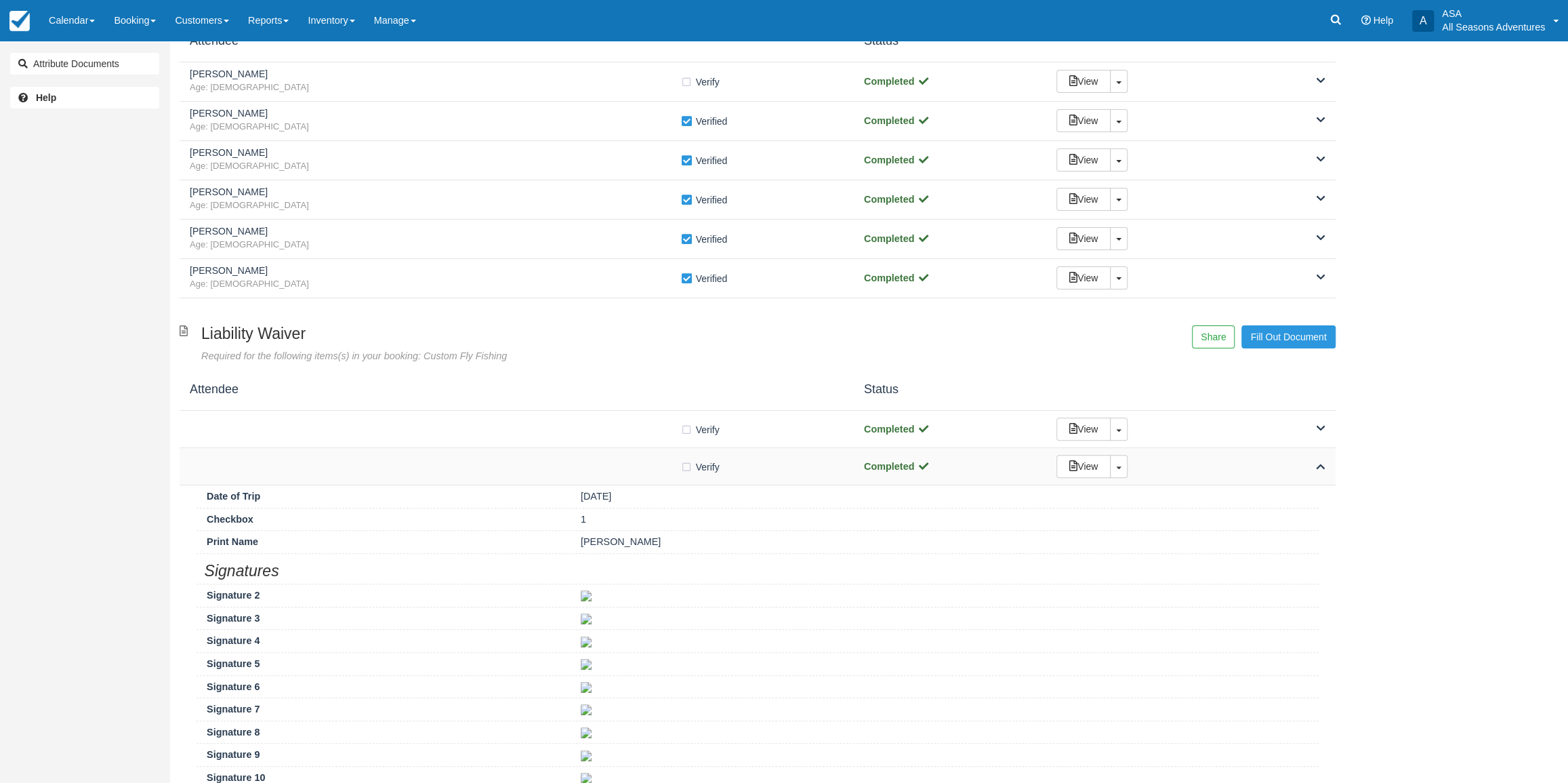
click at [415, 479] on div "Verify Verified Completed View Toggle Dropdown Detach" at bounding box center [757, 466] width 1156 height 37
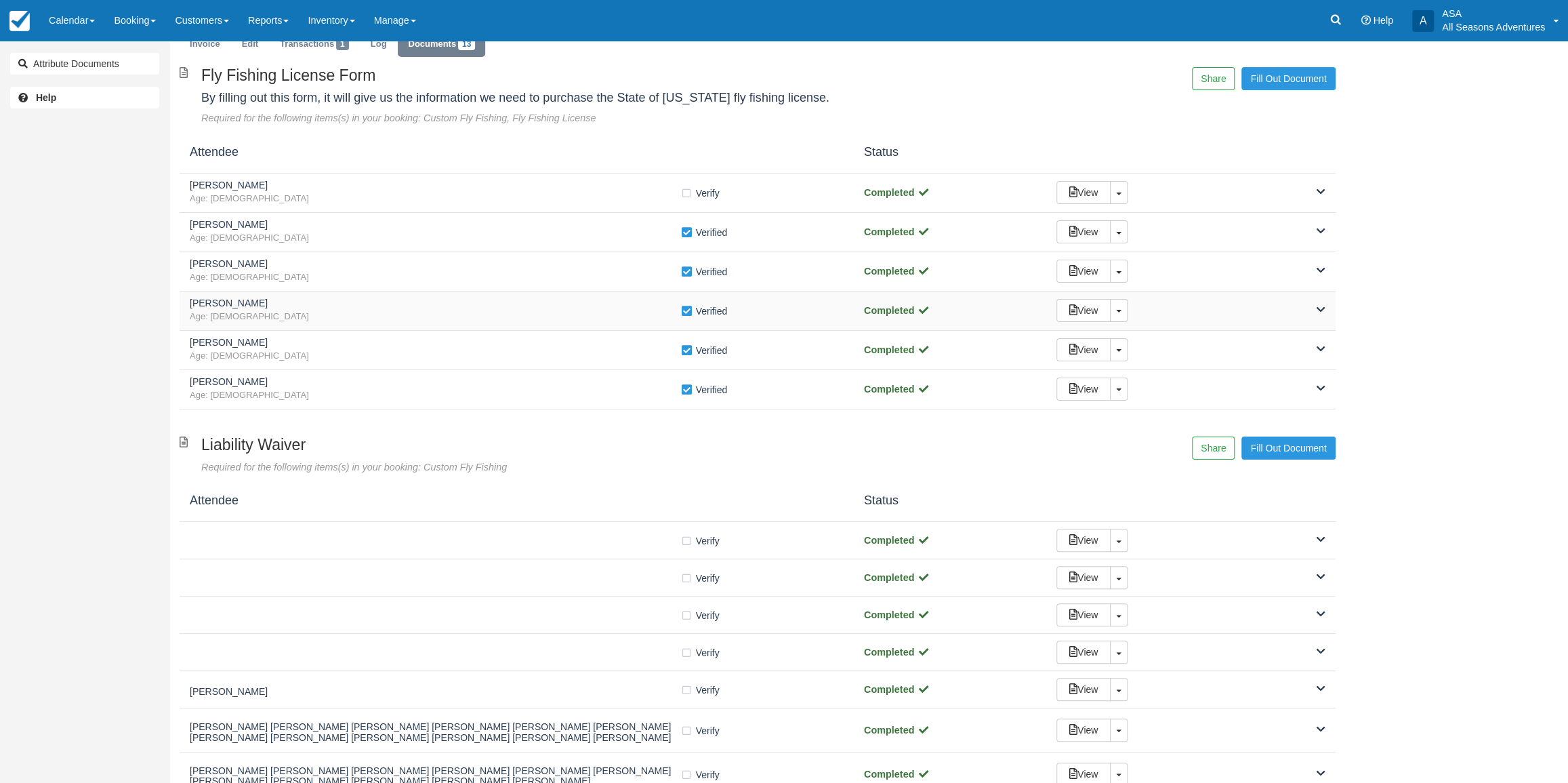
scroll to position [0, 0]
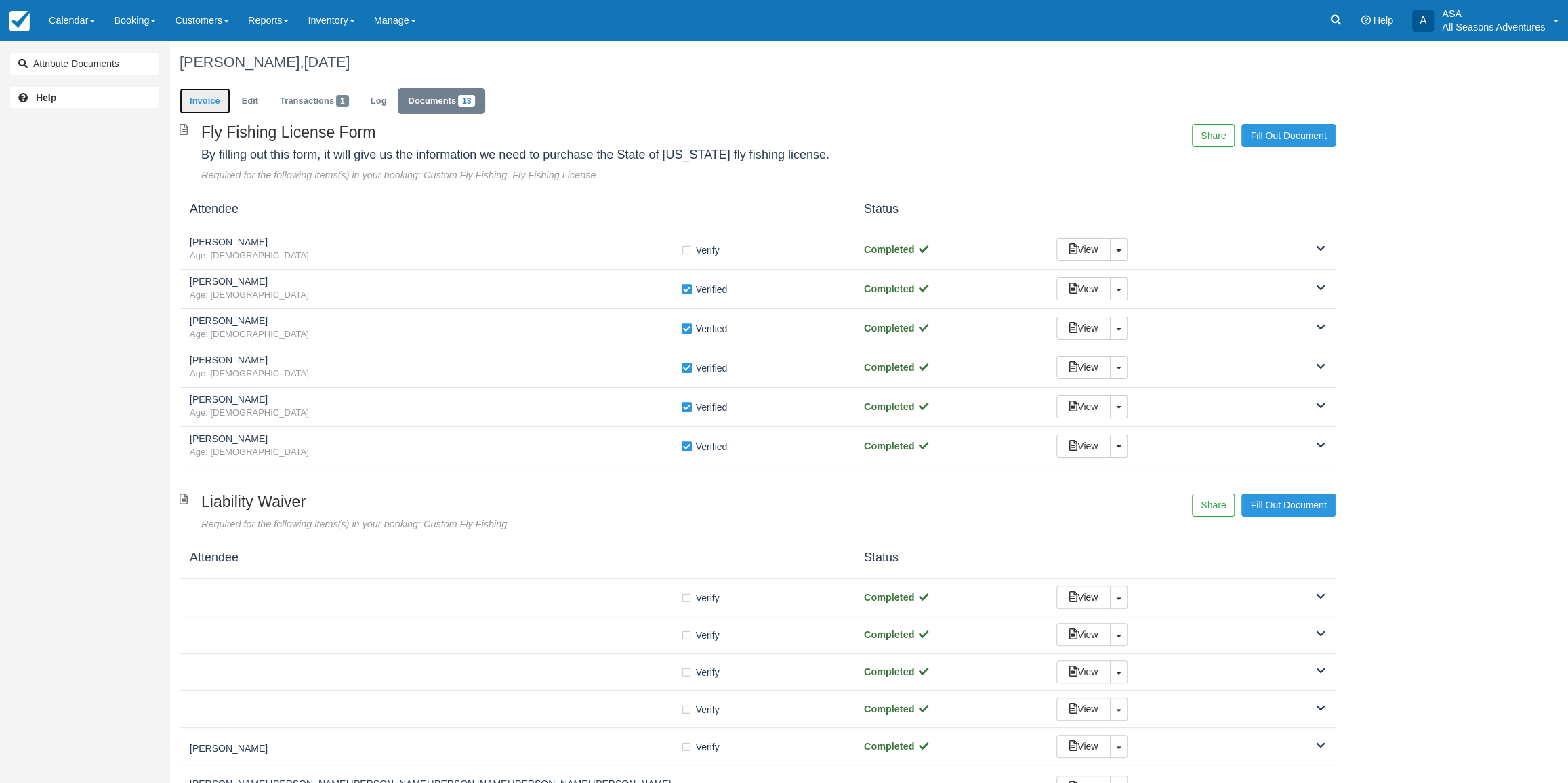
click at [217, 102] on link "Invoice" at bounding box center [204, 101] width 50 height 26
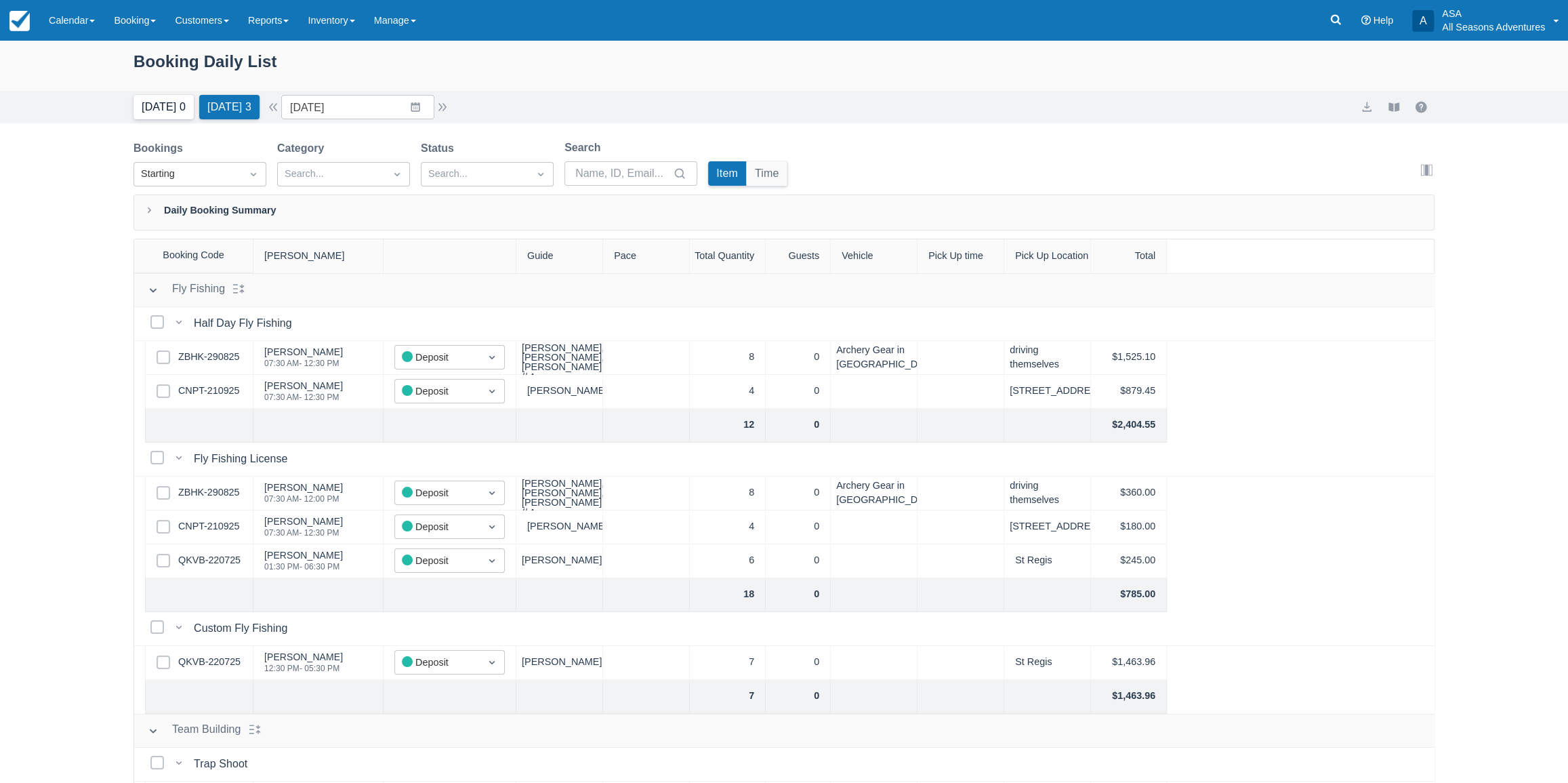
click at [180, 110] on button "[DATE] 0" at bounding box center [164, 107] width 60 height 24
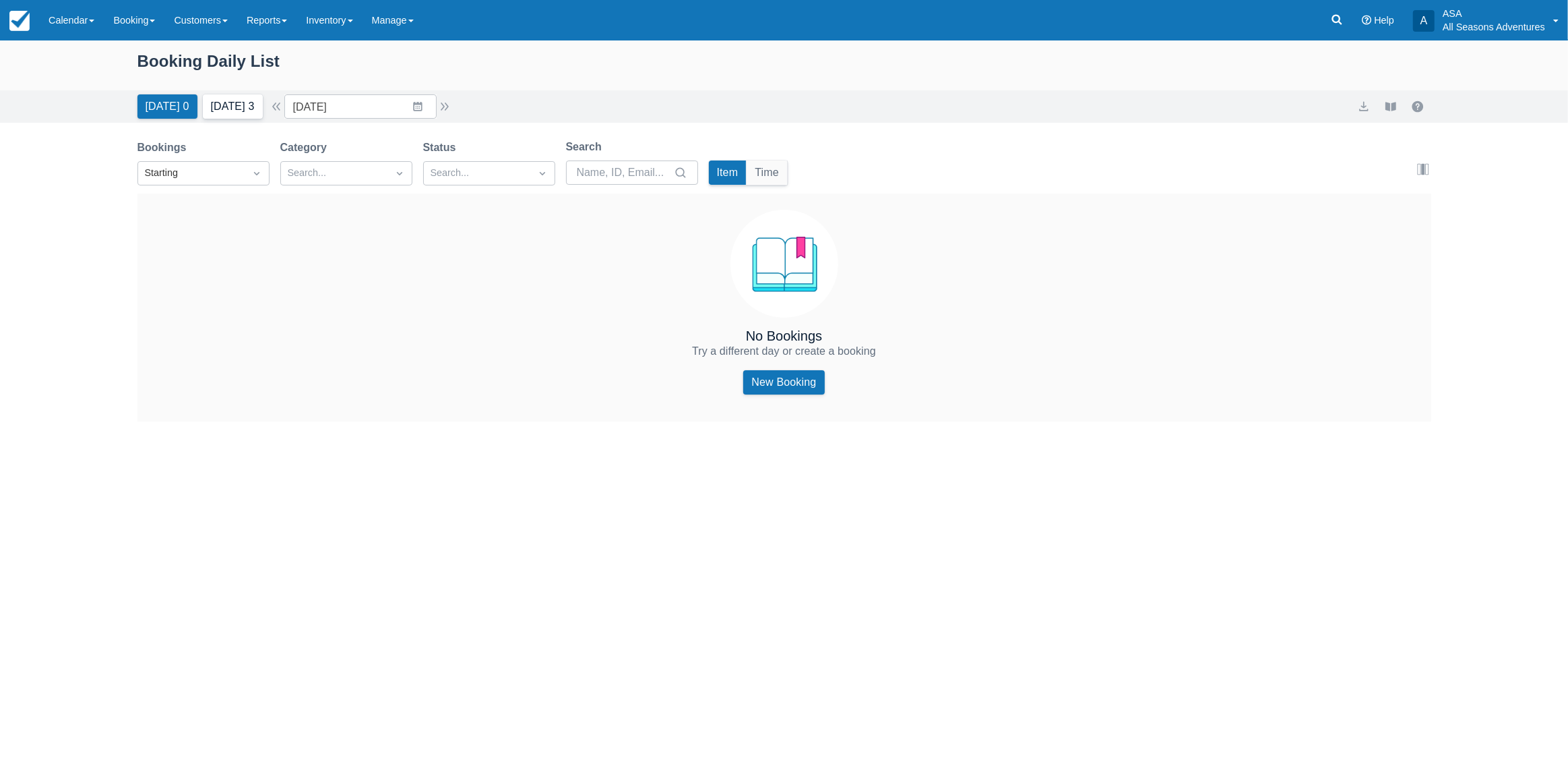
click at [238, 99] on button "Tomorrow 3" at bounding box center [232, 106] width 60 height 24
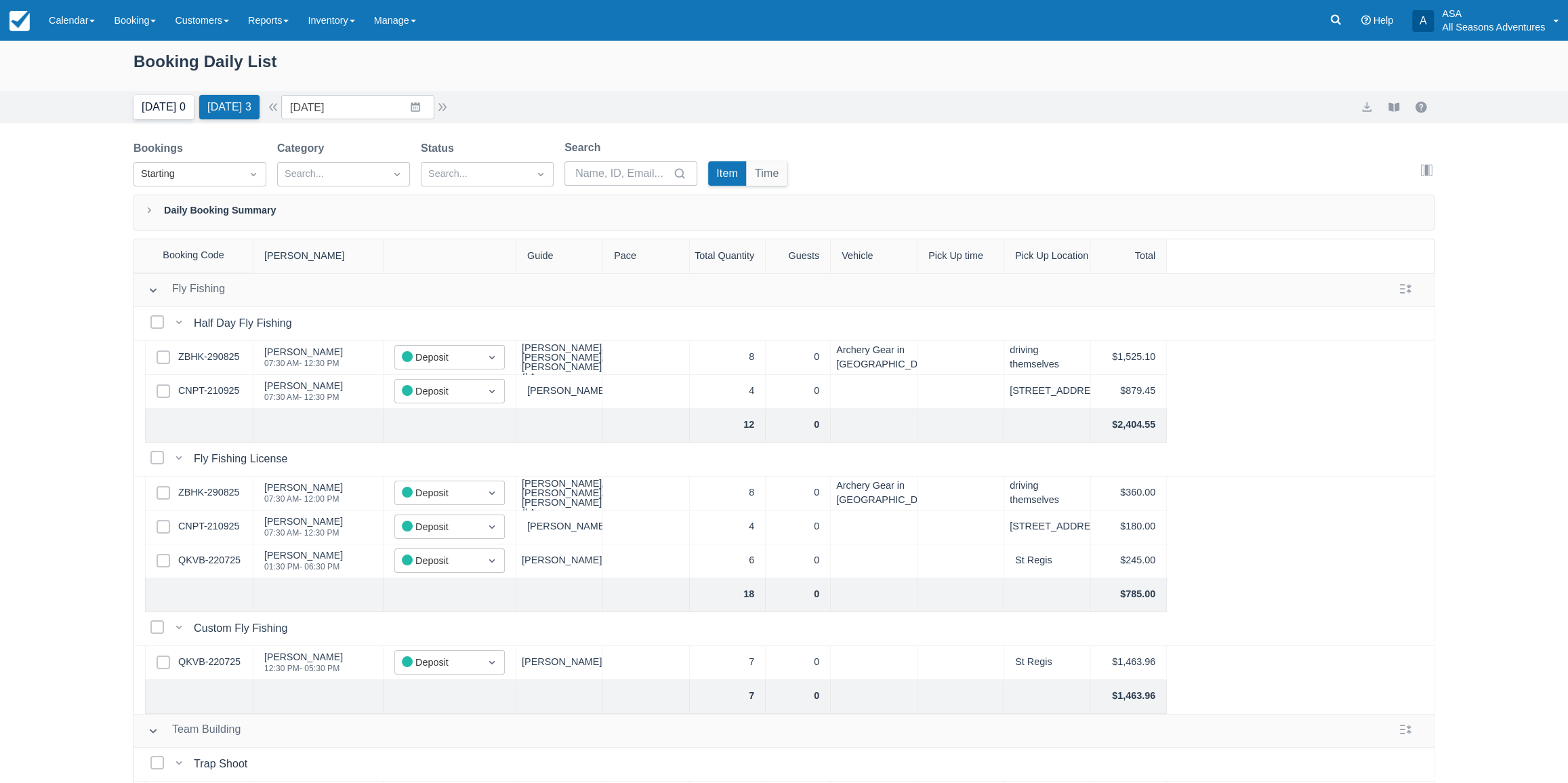
click at [175, 107] on button "Today 0" at bounding box center [164, 107] width 60 height 24
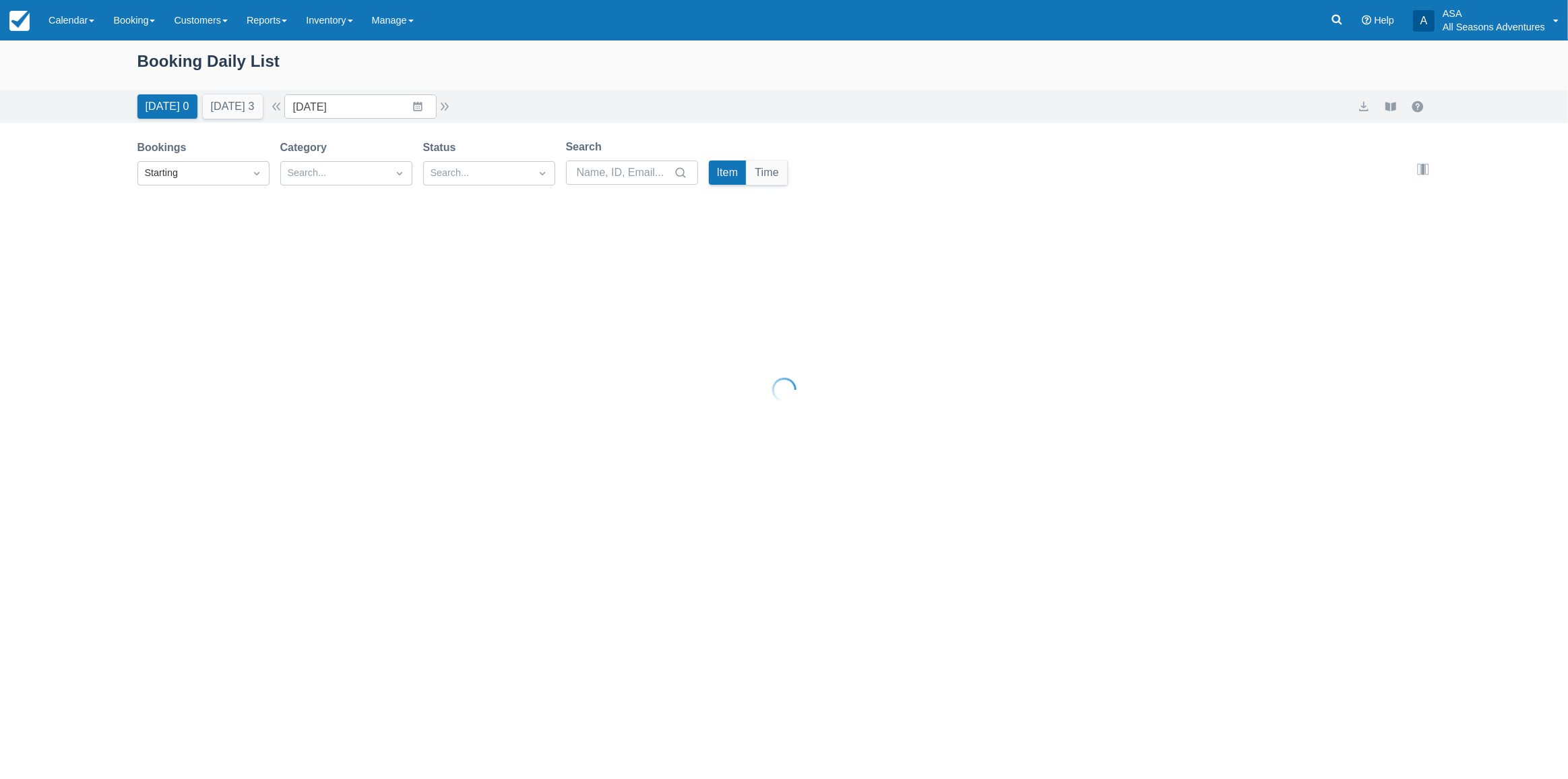
click at [225, 102] on button "[DATE] 3" at bounding box center [232, 106] width 60 height 24
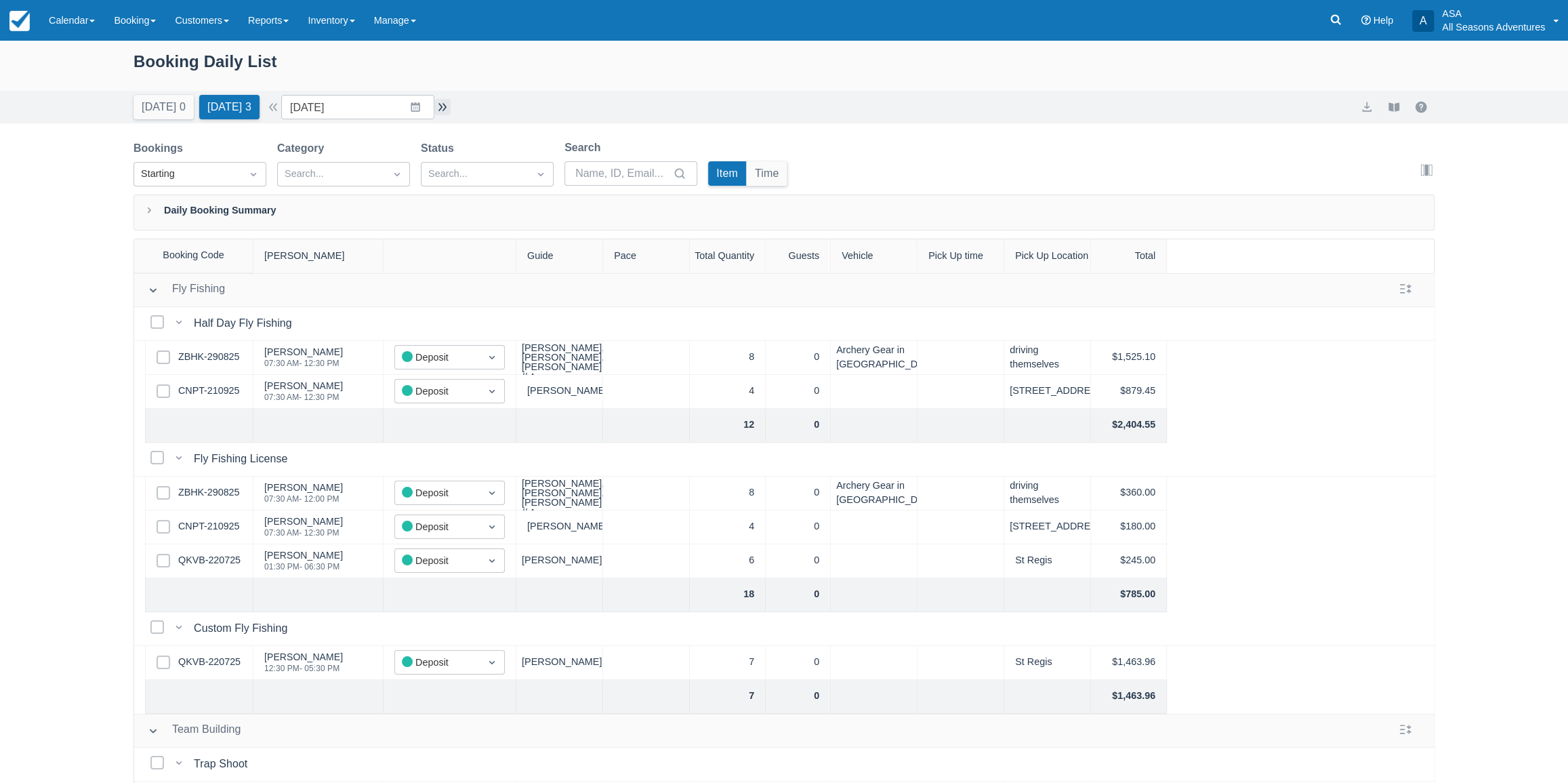
click at [450, 108] on button "button" at bounding box center [442, 107] width 16 height 16
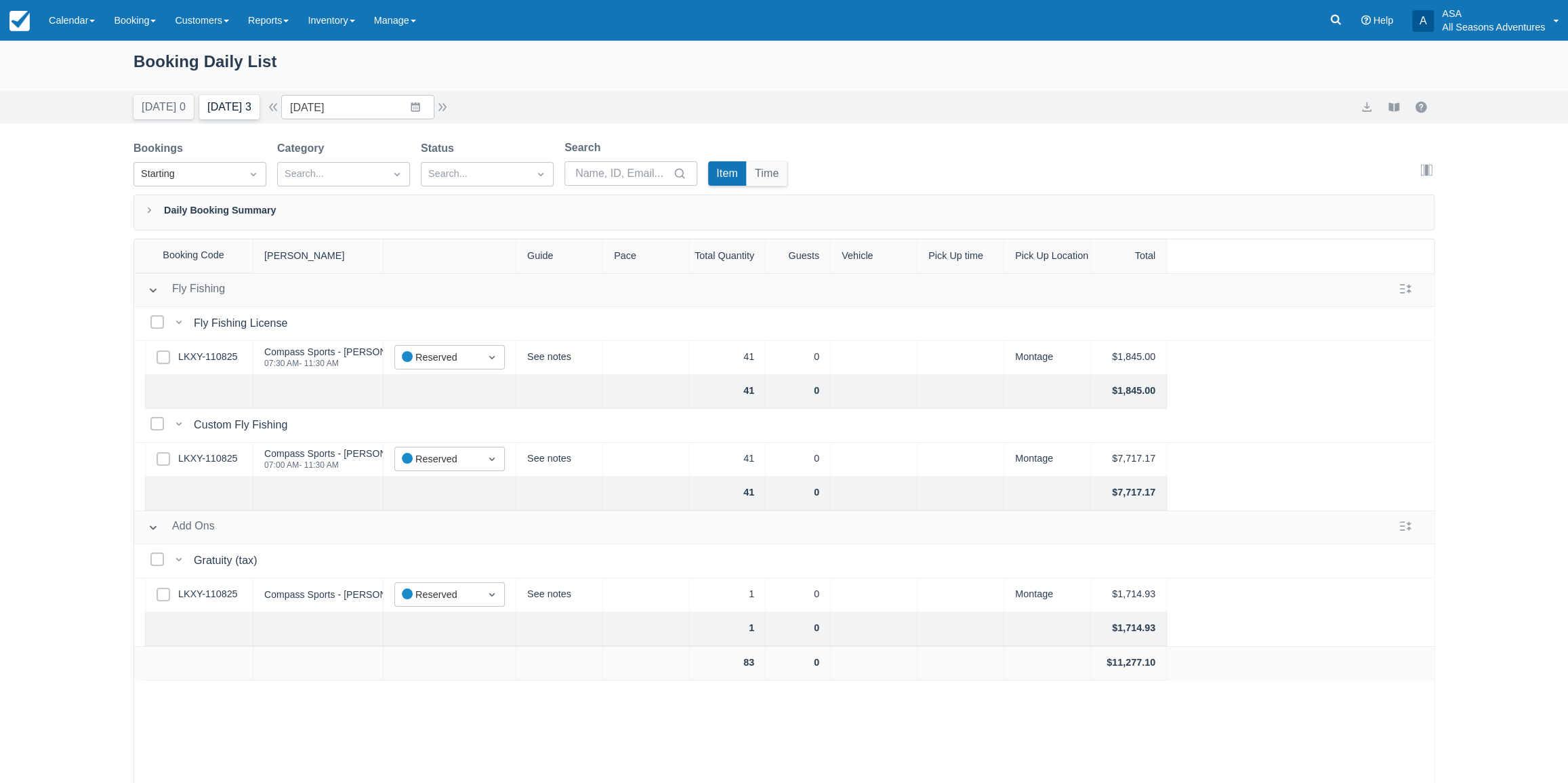
click at [258, 102] on button "Tomorrow 3" at bounding box center [230, 107] width 60 height 24
type input "09/29/25"
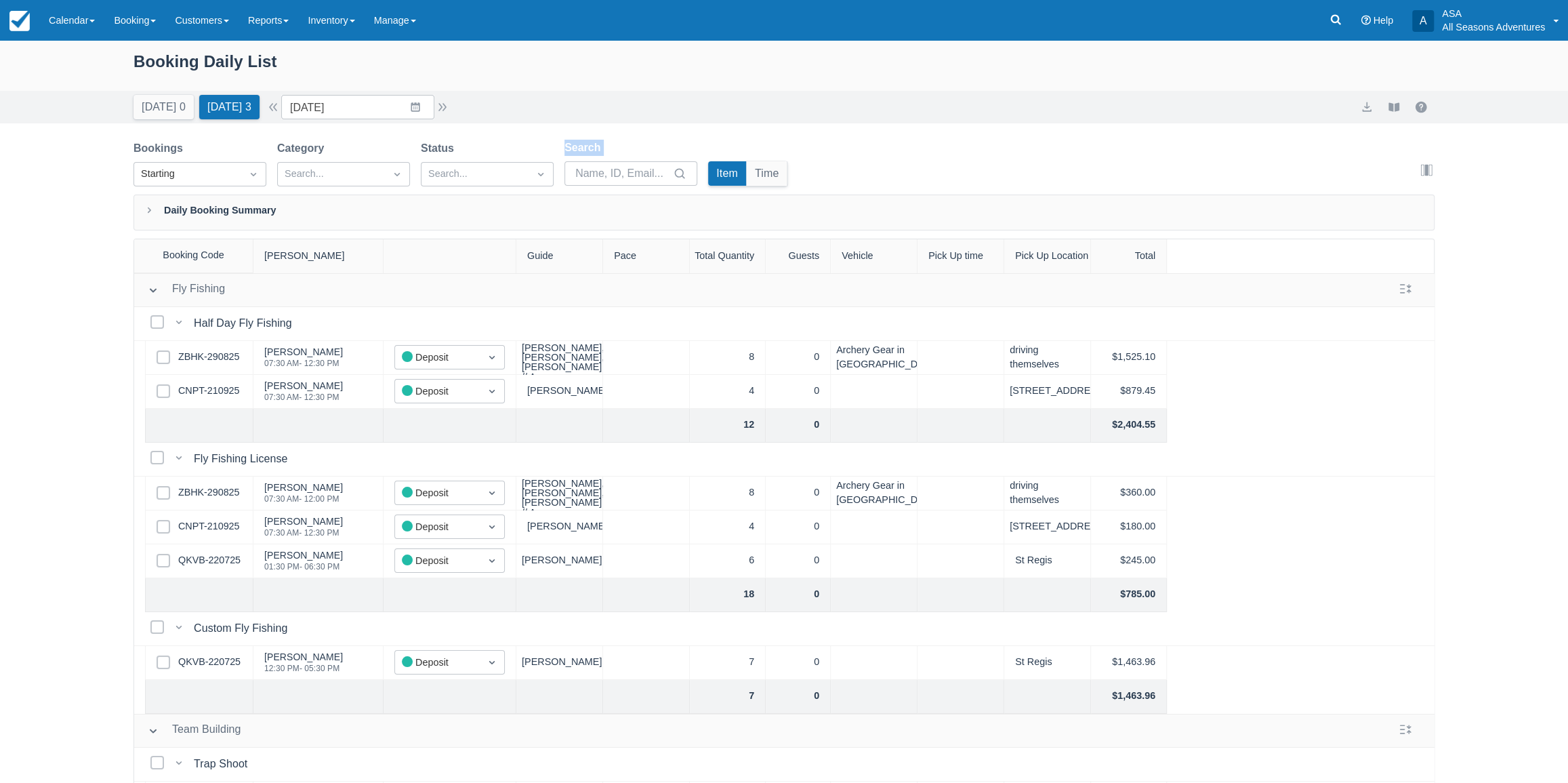
click at [522, 196] on div "Booking Daily List Today 0 Tomorrow 3 Date 09/29/25 Navigate forward to interac…" at bounding box center [784, 446] width 1568 height 811
click at [143, 220] on div "Booking Daily List Today 0 Tomorrow 3 Date 09/29/25 Navigate forward to interac…" at bounding box center [784, 446] width 1568 height 811
drag, startPoint x: 143, startPoint y: 220, endPoint x: 154, endPoint y: 220, distance: 11.0
click at [146, 220] on div at bounding box center [153, 212] width 21 height 18
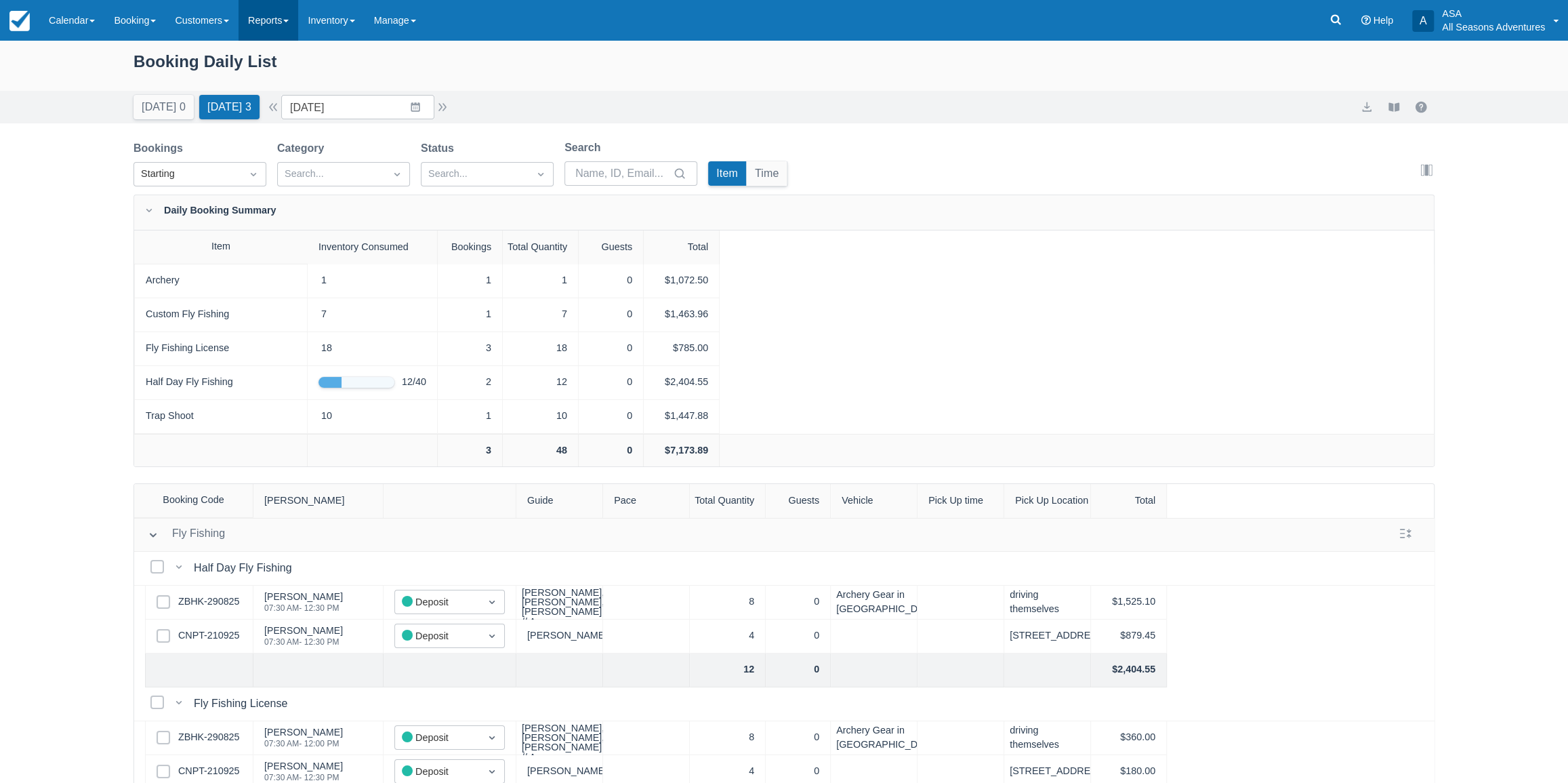
click at [258, 25] on link "Reports" at bounding box center [268, 20] width 60 height 41
click at [280, 117] on link "Transactions" at bounding box center [293, 114] width 107 height 28
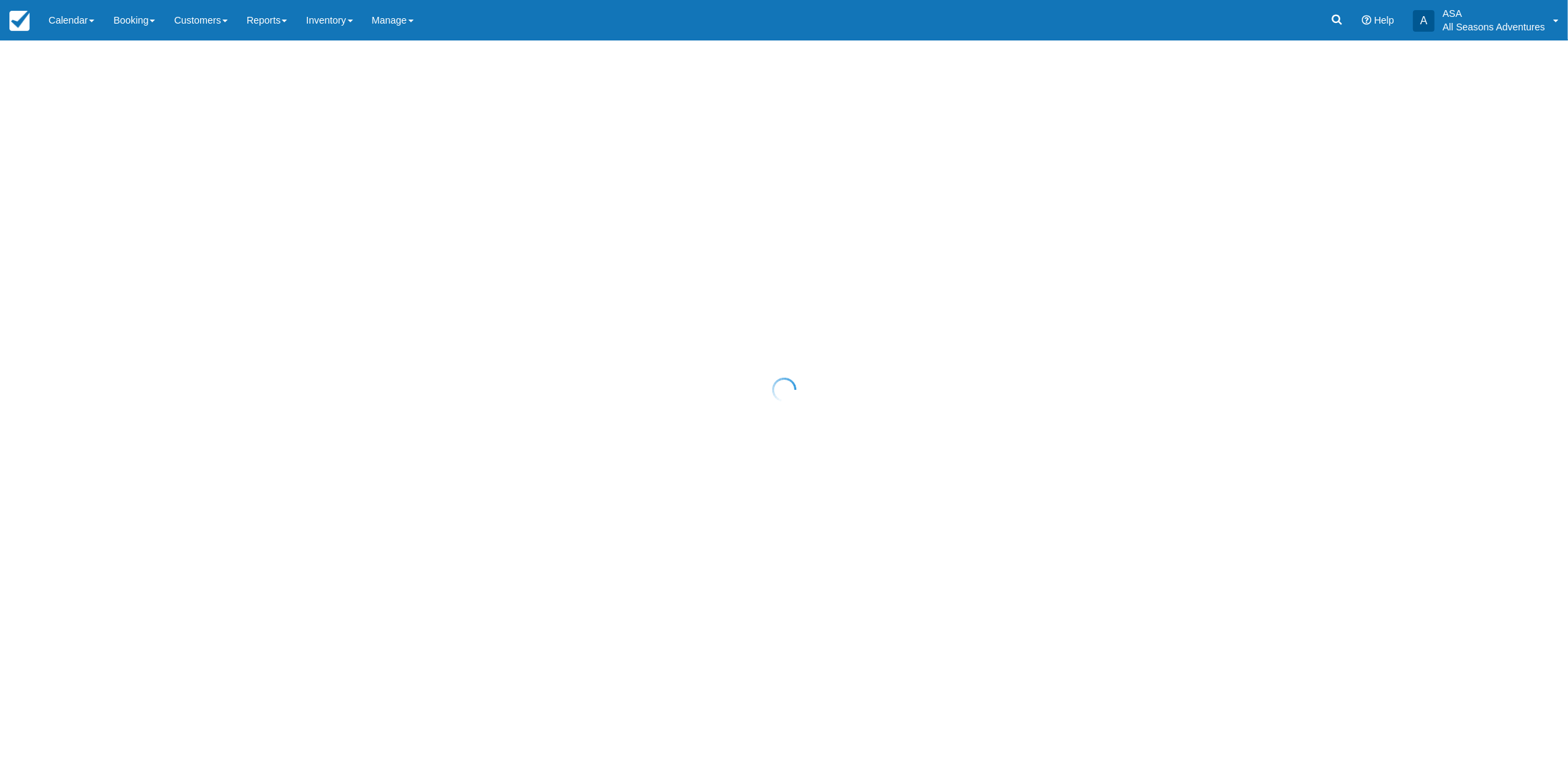
select select "10"
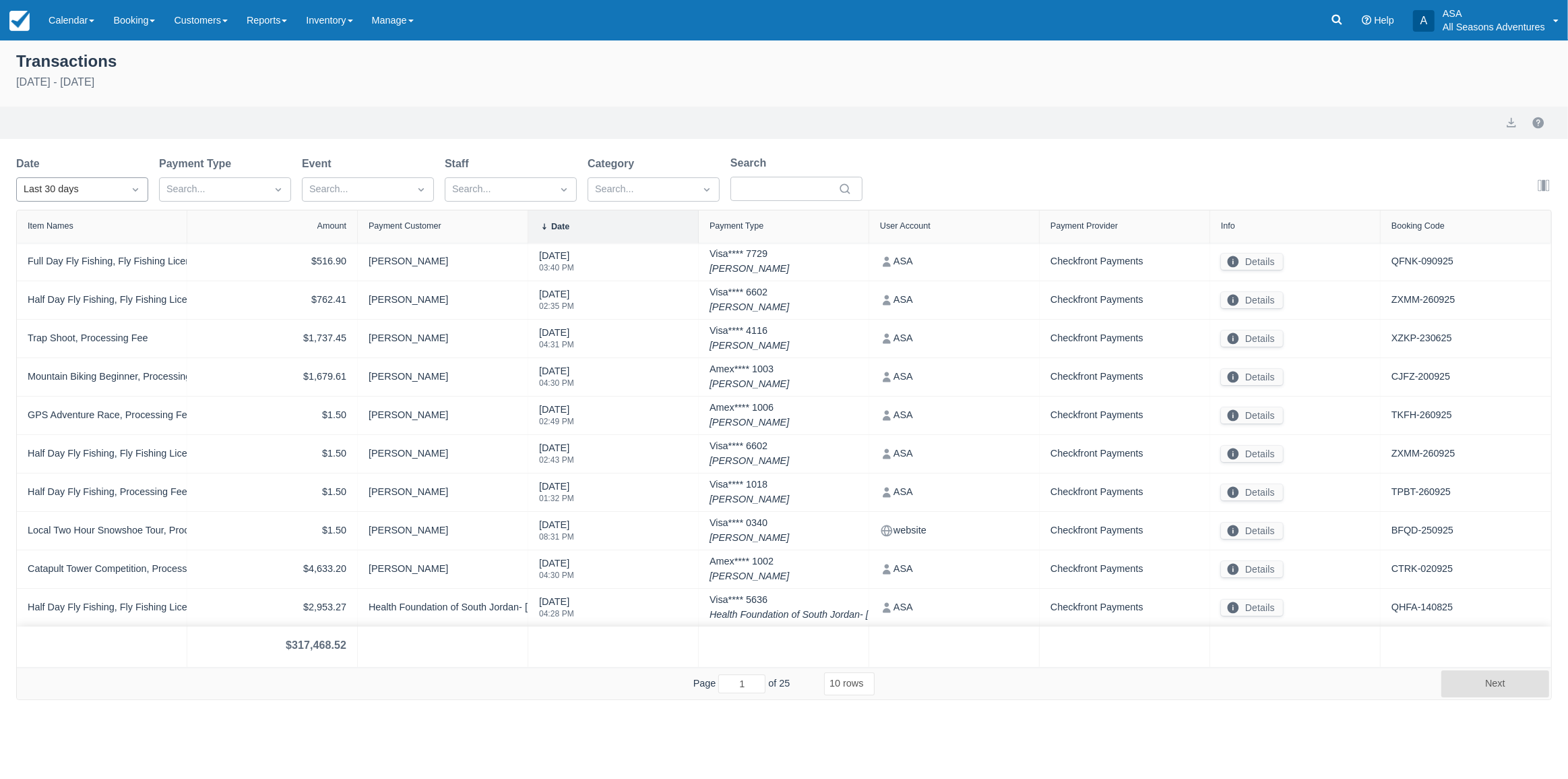
click at [74, 188] on div "Last 30 days" at bounding box center [69, 189] width 93 height 14
click at [70, 247] on div "Today" at bounding box center [82, 248] width 132 height 26
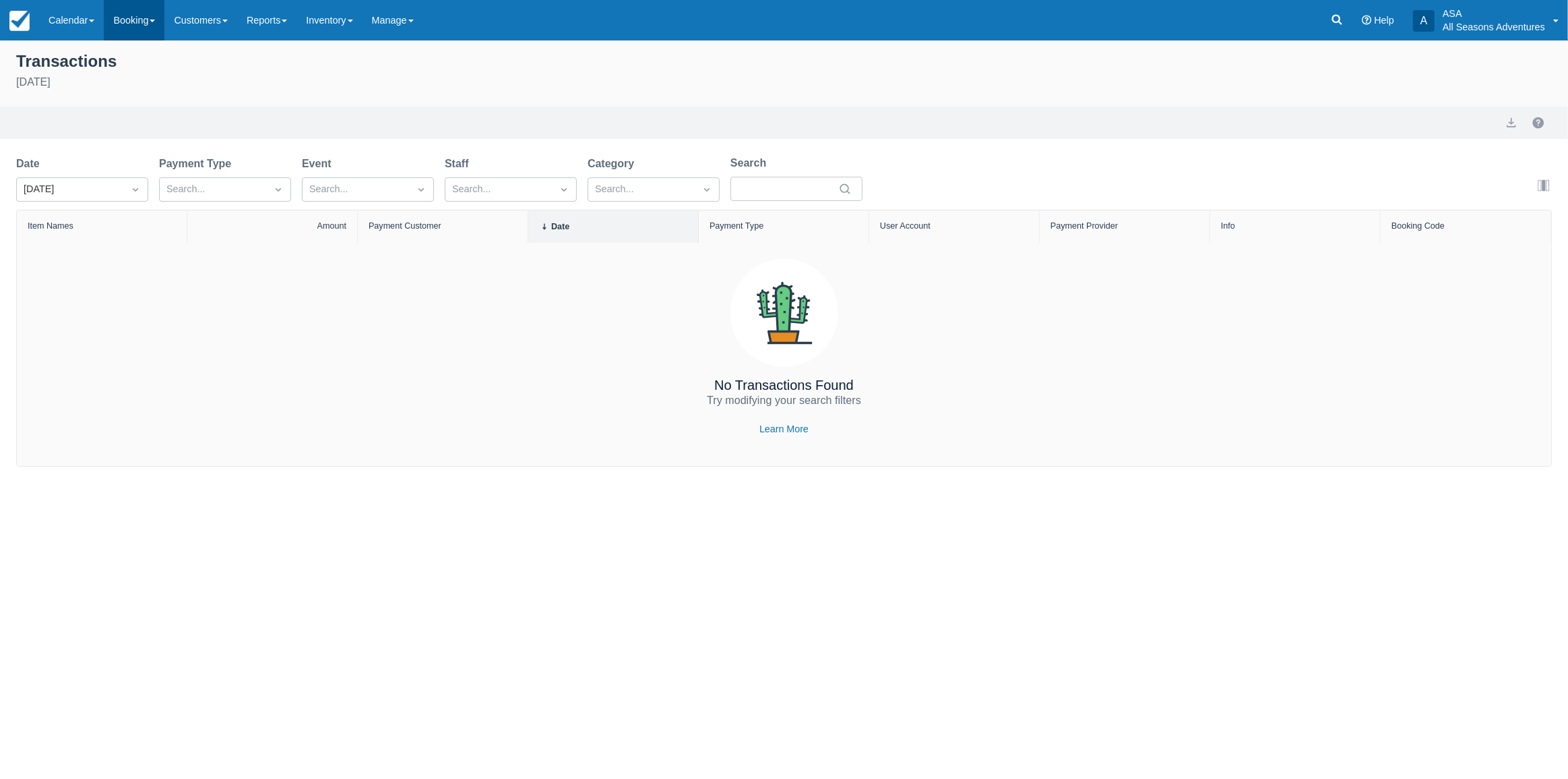
click at [136, 19] on link "Booking" at bounding box center [134, 20] width 61 height 40
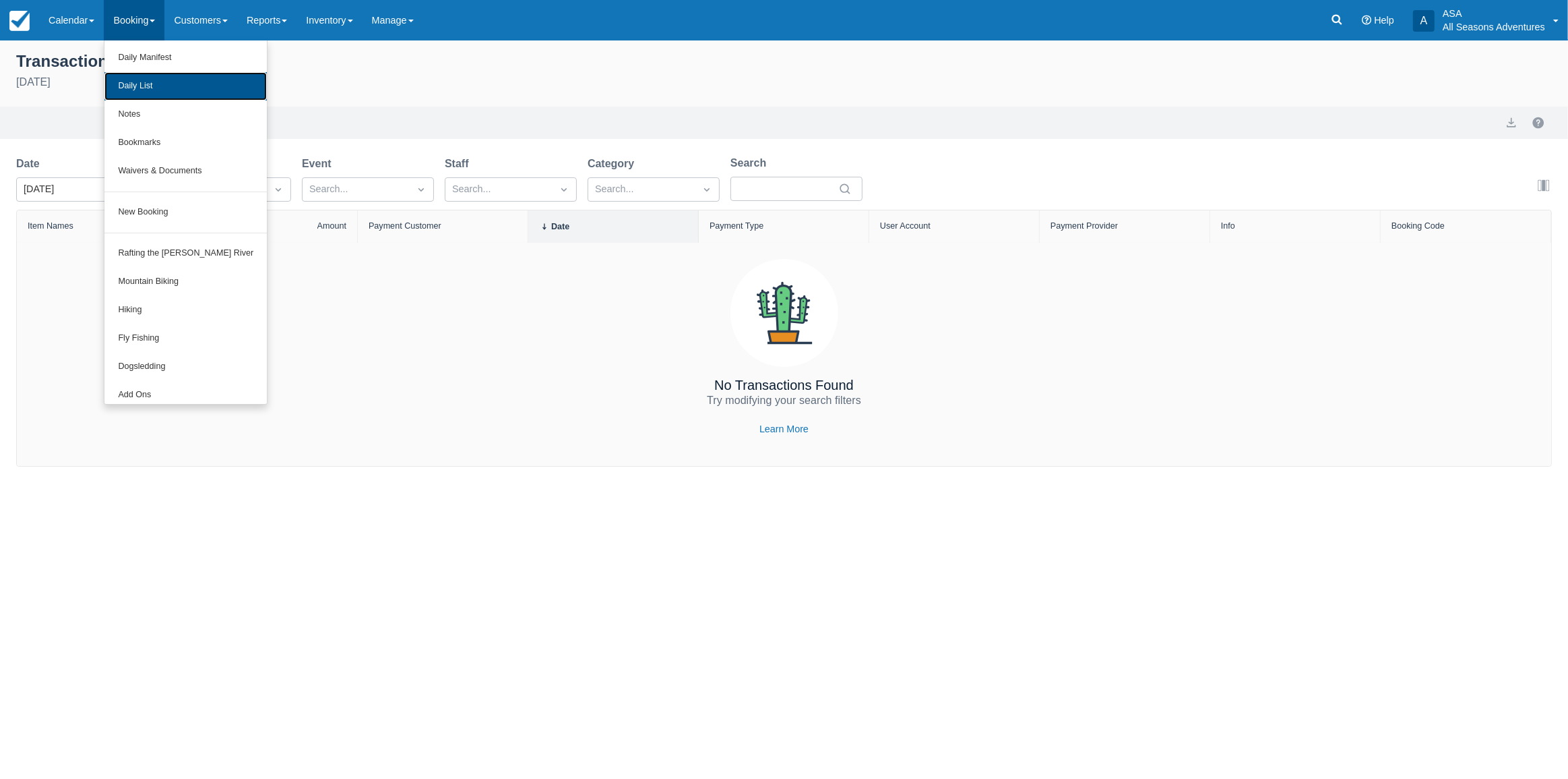
click at [136, 85] on link "Daily List" at bounding box center [185, 86] width 162 height 28
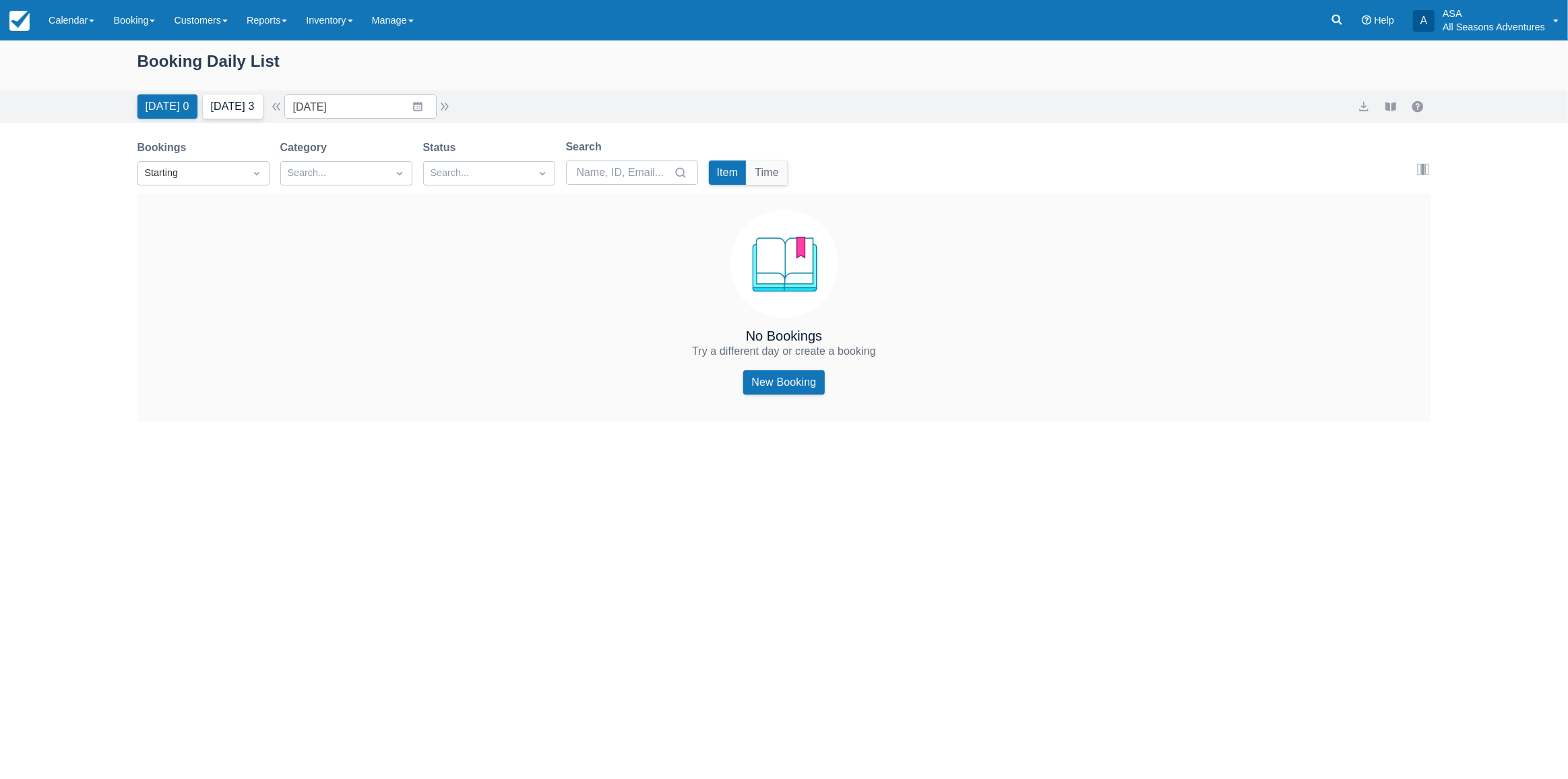
click at [202, 115] on button "[DATE] 3" at bounding box center [232, 106] width 60 height 24
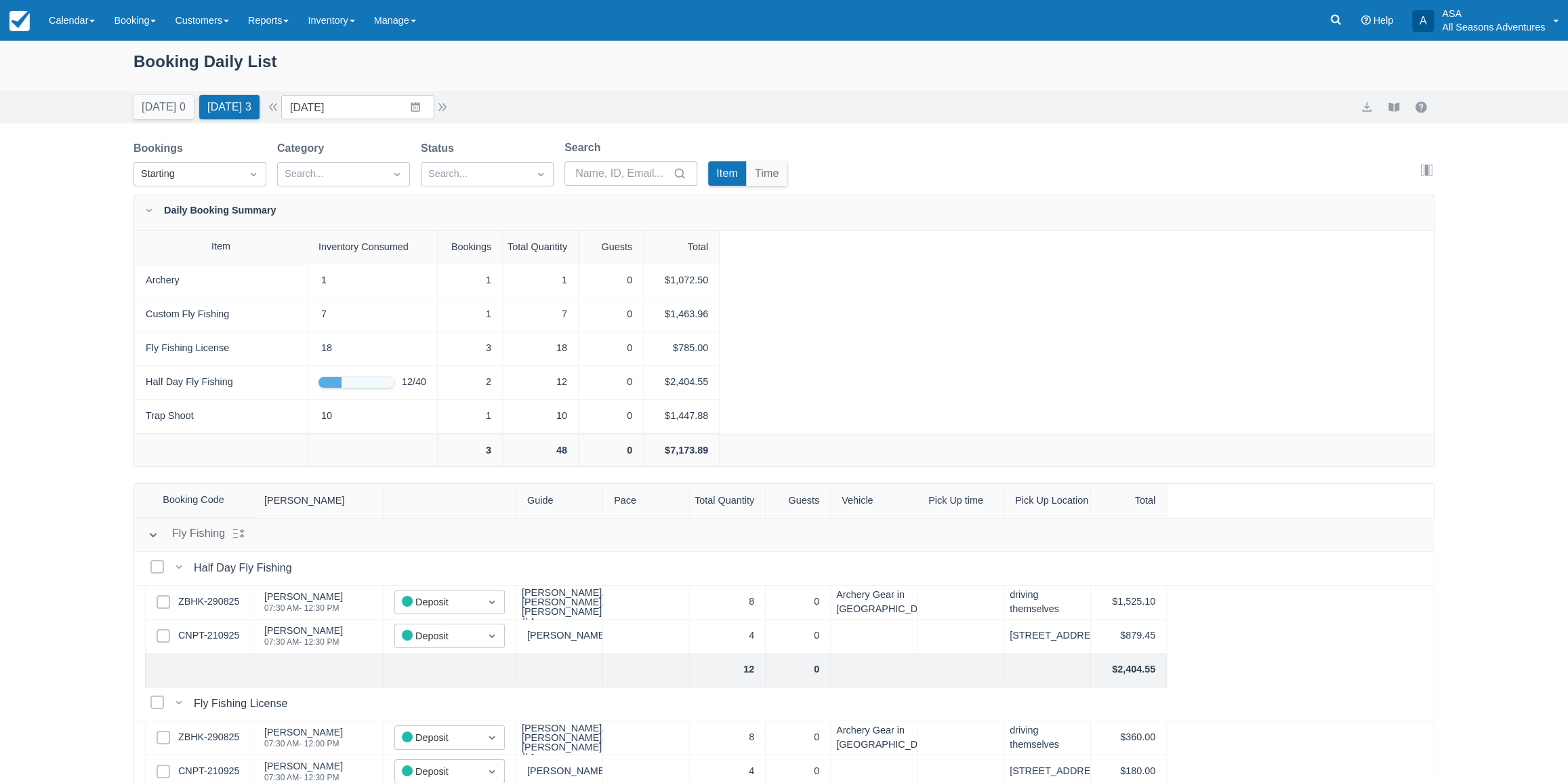
click at [148, 204] on icon at bounding box center [149, 210] width 14 height 14
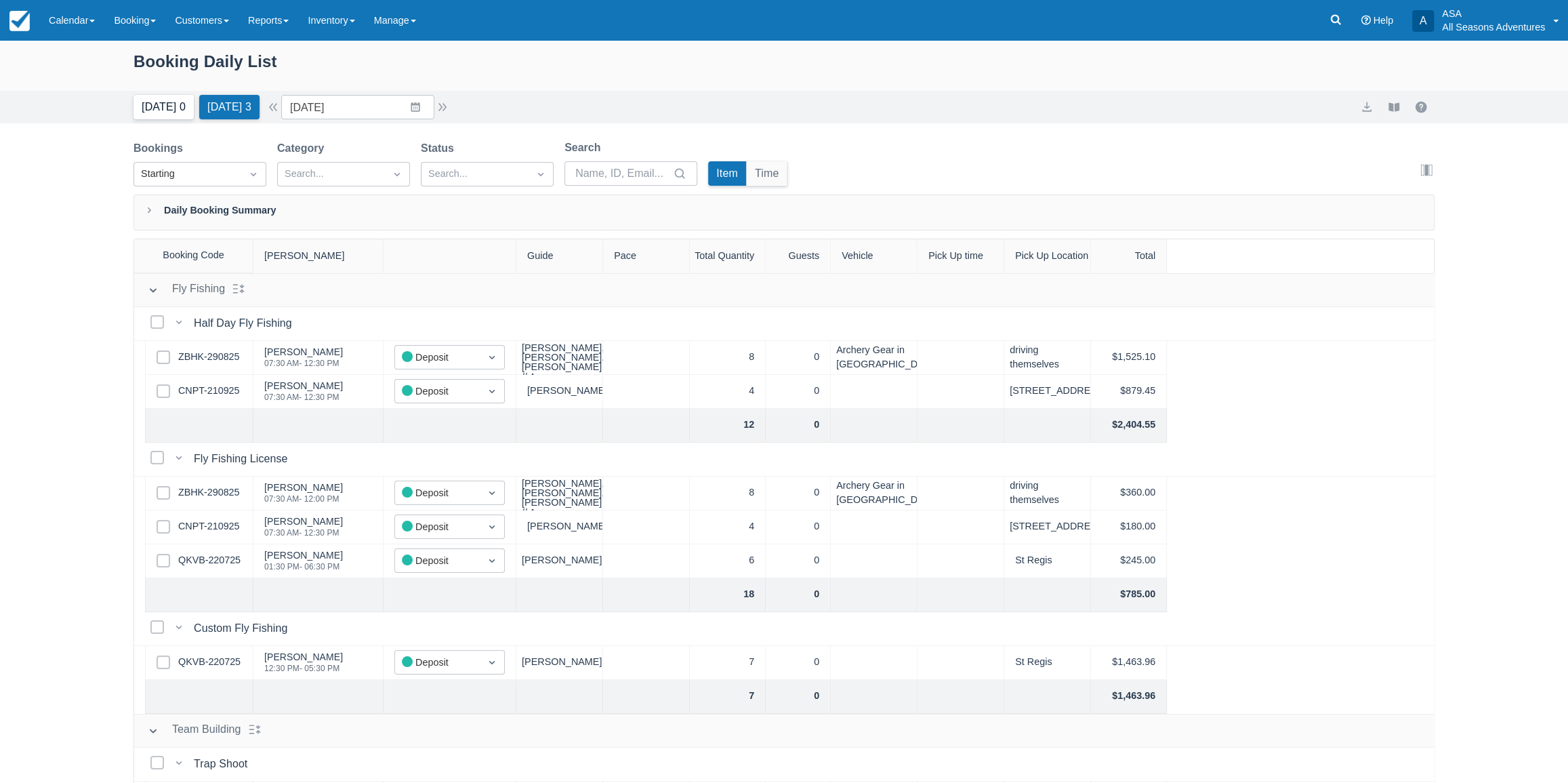
click at [170, 110] on button "[DATE] 0" at bounding box center [164, 107] width 60 height 24
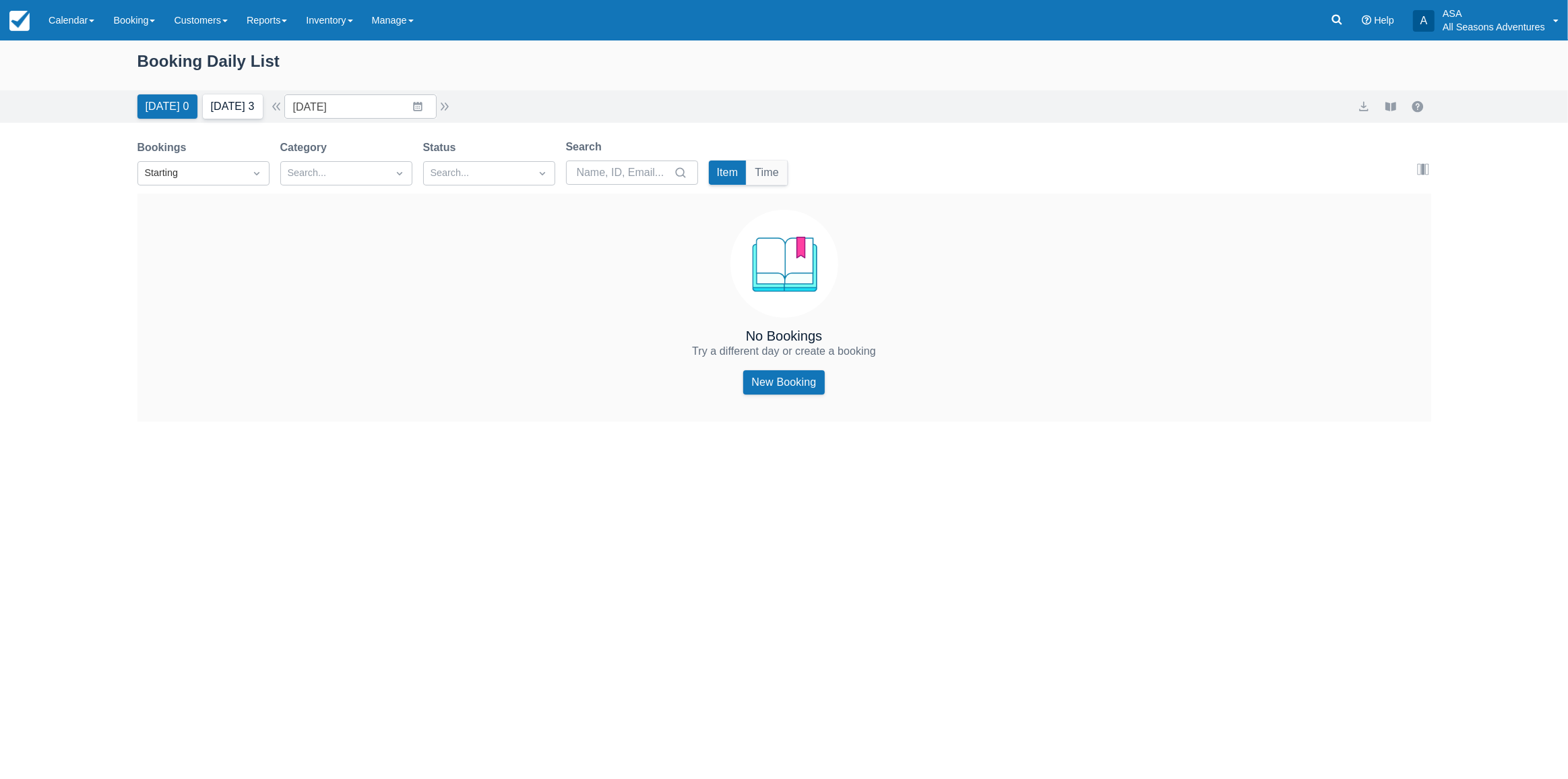
click at [236, 96] on button "Tomorrow 3" at bounding box center [232, 106] width 60 height 24
type input "09/29/25"
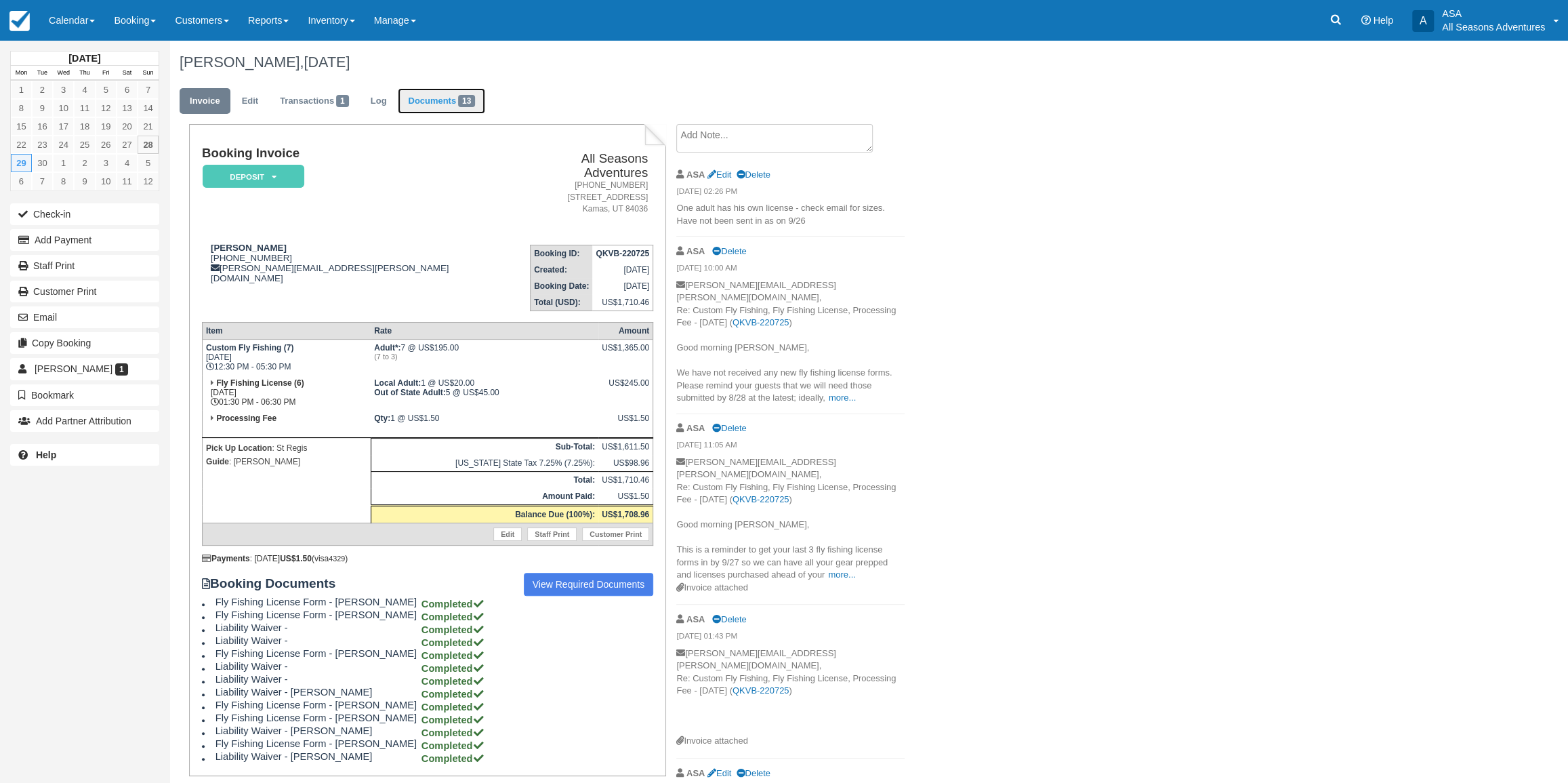
click at [438, 104] on link "Documents 13" at bounding box center [441, 101] width 87 height 26
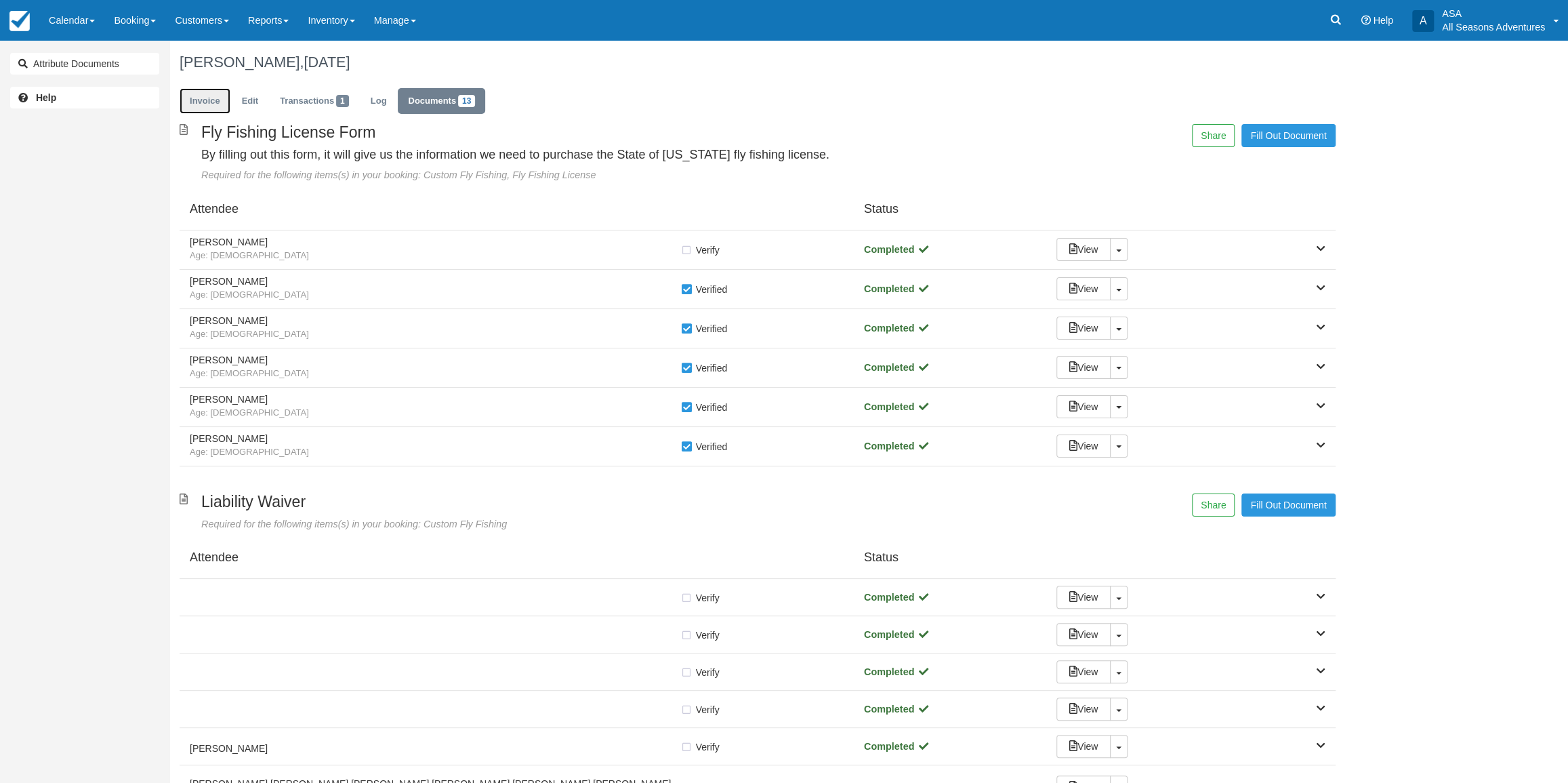
click at [189, 111] on link "Invoice" at bounding box center [204, 101] width 50 height 26
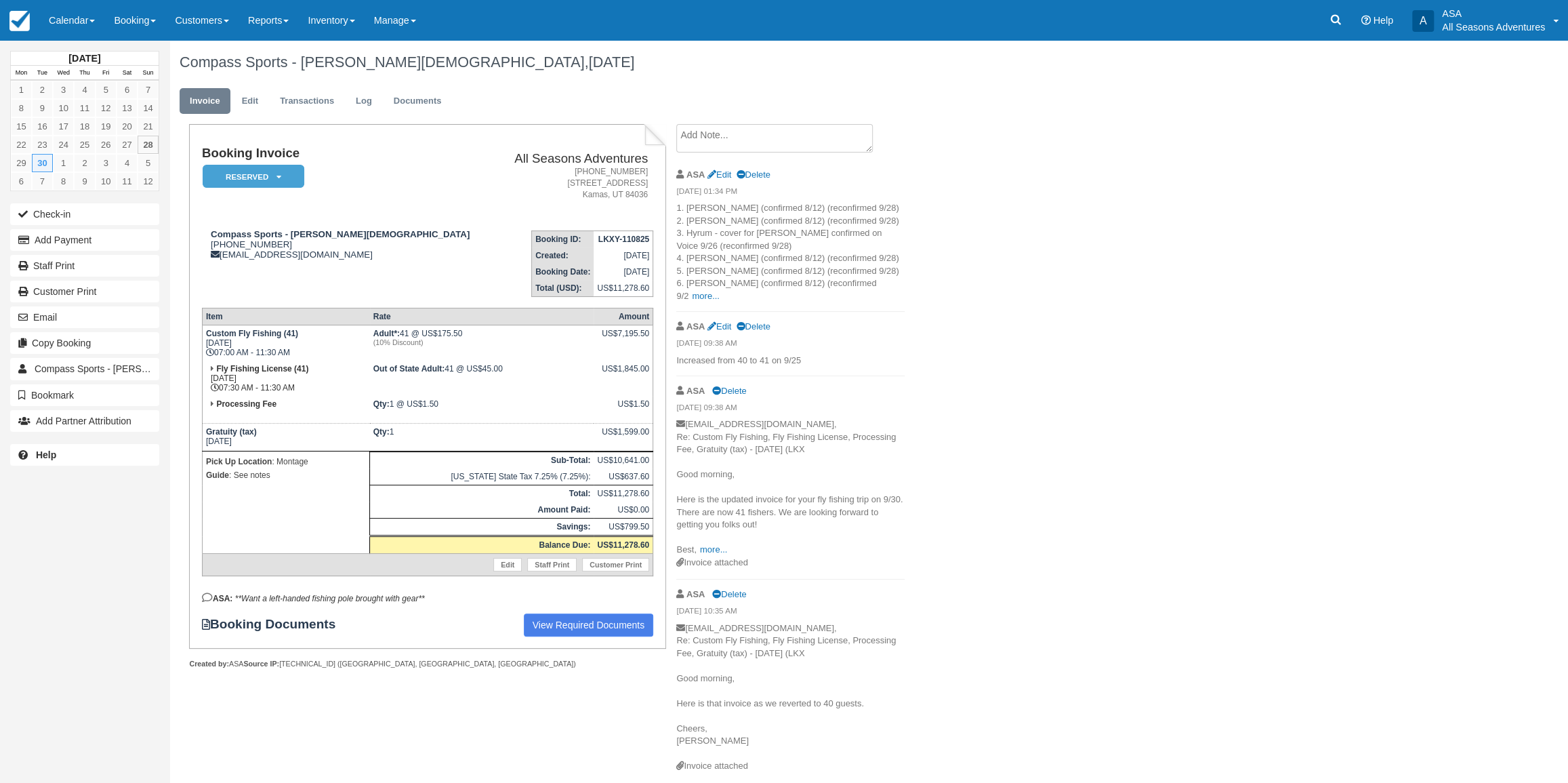
click at [717, 179] on div "ASA Edit Delete" at bounding box center [791, 174] width 229 height 21
click at [715, 176] on icon at bounding box center [711, 174] width 9 height 9
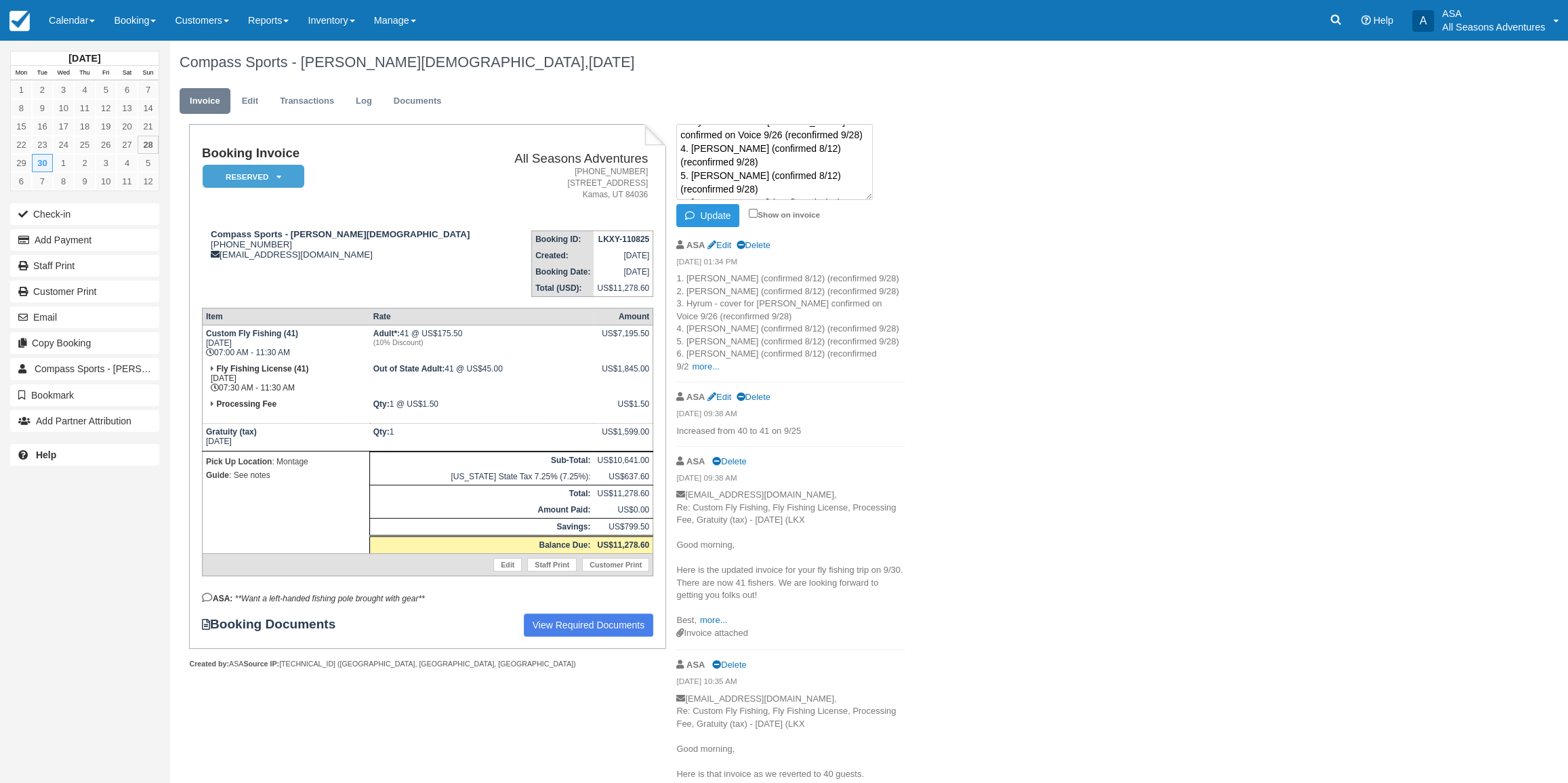
scroll to position [134, 0]
click at [780, 165] on textarea "1. [PERSON_NAME] (confirmed 8/12) (reconfirmed 9/28) 2. [PERSON_NAME] (confirme…" at bounding box center [774, 162] width 197 height 76
click at [800, 169] on textarea "1. Chris (confirmed 8/12) (reconfirmed 9/28) 2. Fraser (confirmed 8/12) (reconf…" at bounding box center [774, 162] width 197 height 76
type textarea "1. Chris (confirmed 8/12) (reconfirmed 9/28) 2. Fraser (confirmed 8/12) (reconf…"
click at [700, 210] on icon "button" at bounding box center [692, 215] width 15 height 10
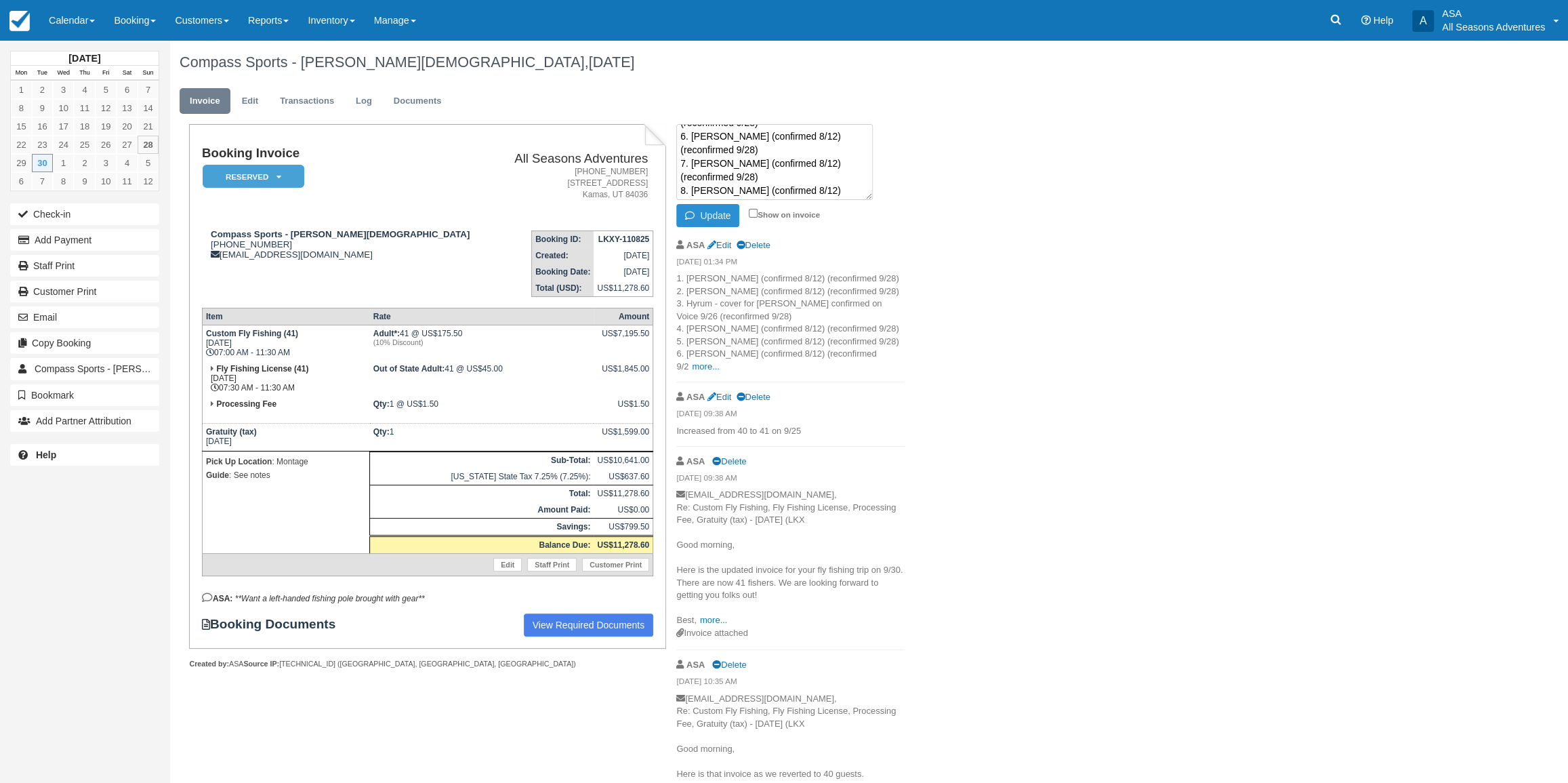
click at [705, 204] on button "Update" at bounding box center [707, 215] width 63 height 23
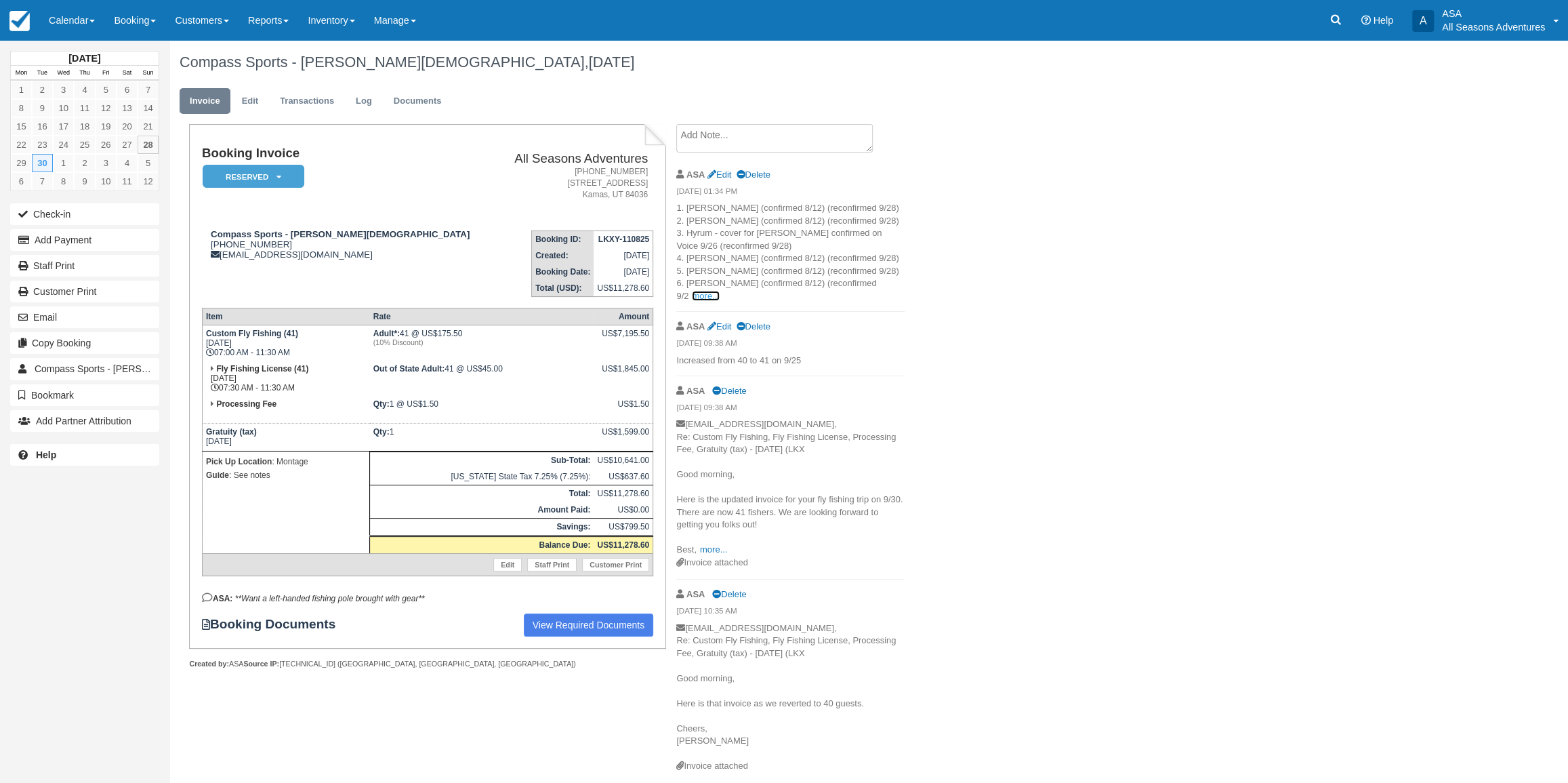
click at [719, 291] on link "more..." at bounding box center [706, 296] width 27 height 10
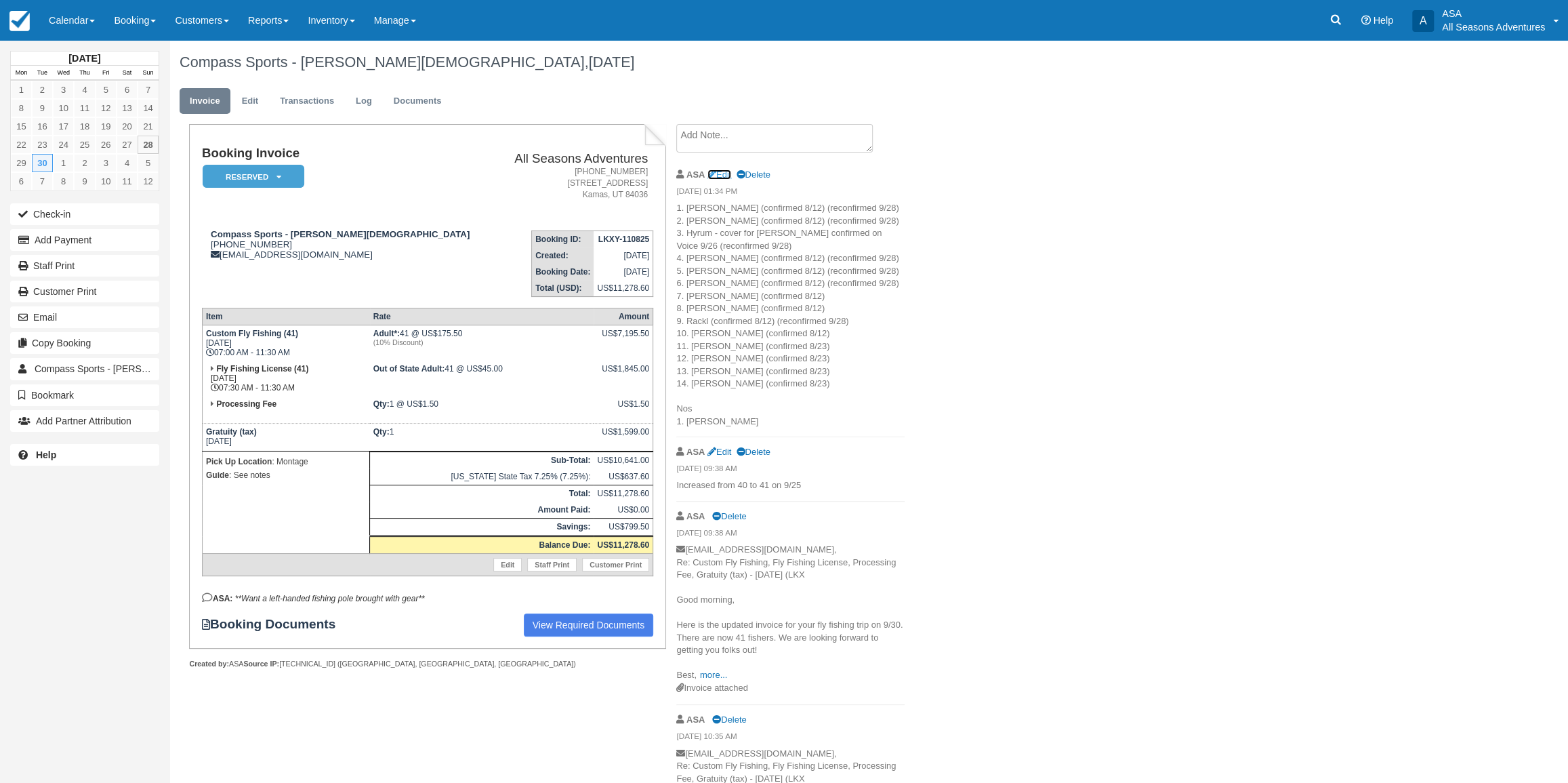
click at [722, 171] on link "Edit" at bounding box center [719, 174] width 23 height 10
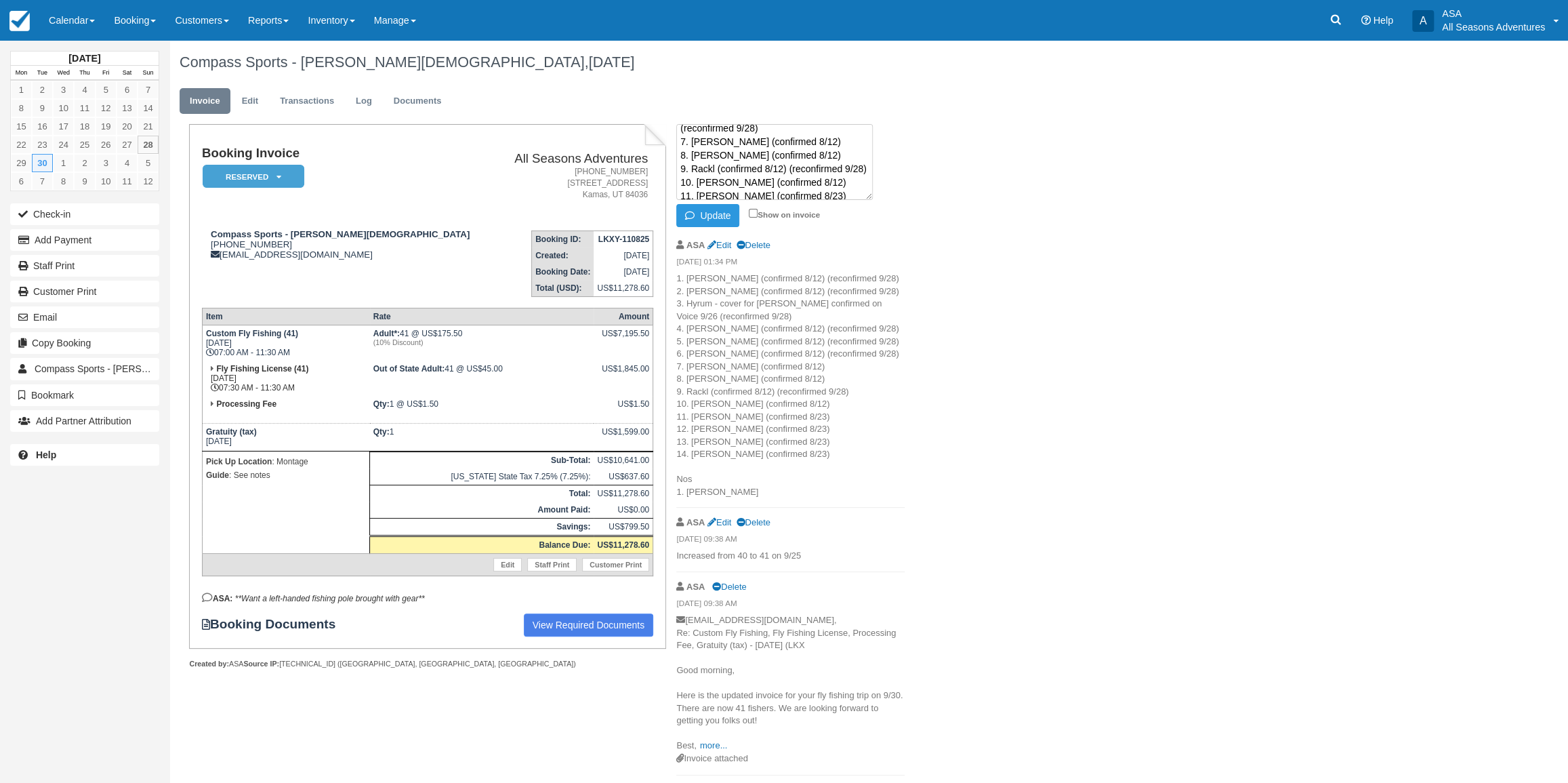
scroll to position [134, 0]
click at [814, 165] on textarea "1. Chris (confirmed 8/12) (reconfirmed 9/28) 2. Fraser (confirmed 8/12) (reconf…" at bounding box center [774, 162] width 197 height 76
type textarea "1. Chris (confirmed 8/12) (reconfirmed 9/28) 2. Fraser (confirmed 8/12) (reconf…"
click at [726, 213] on button "Update" at bounding box center [707, 215] width 63 height 23
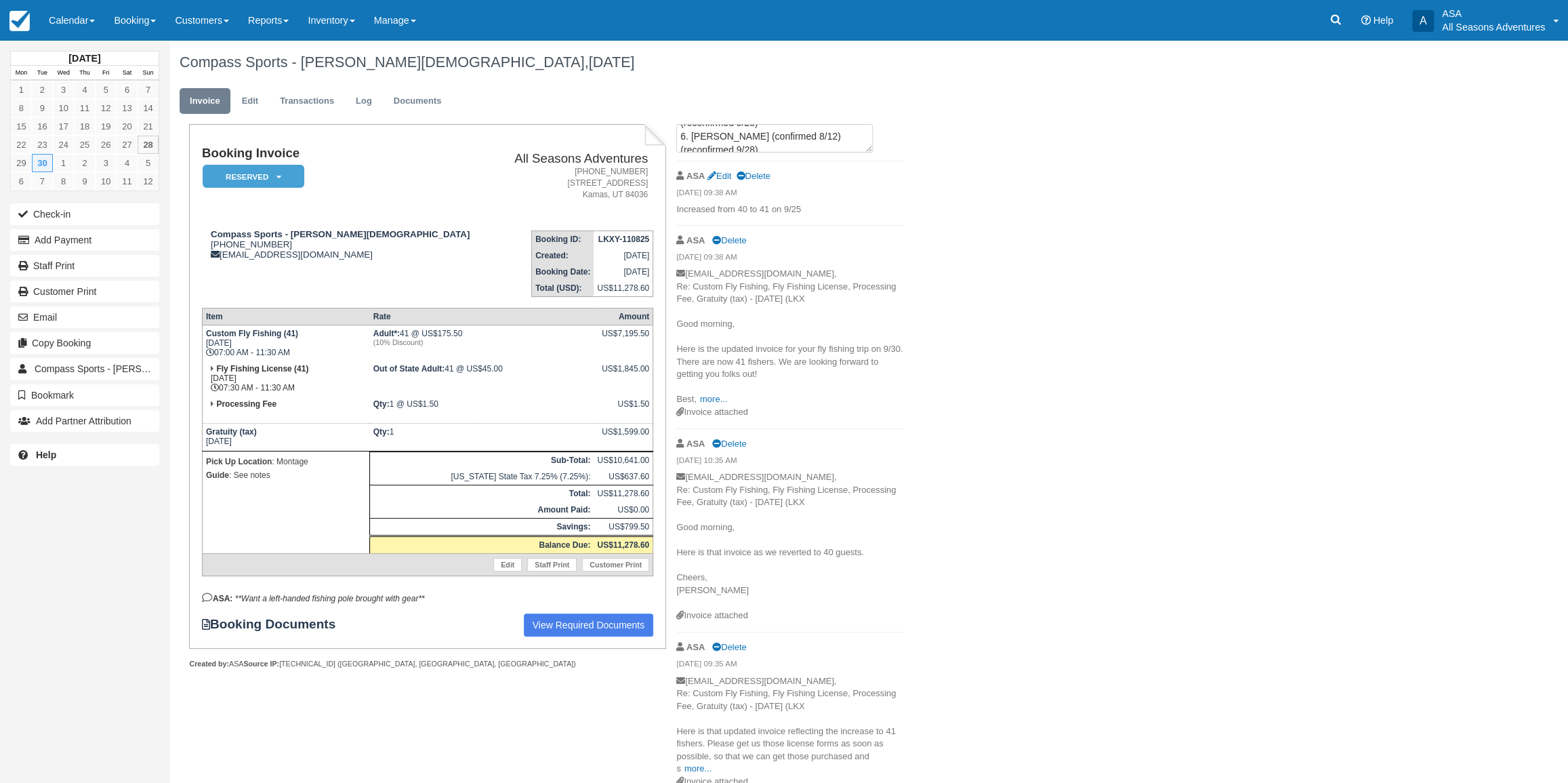
scroll to position [0, 0]
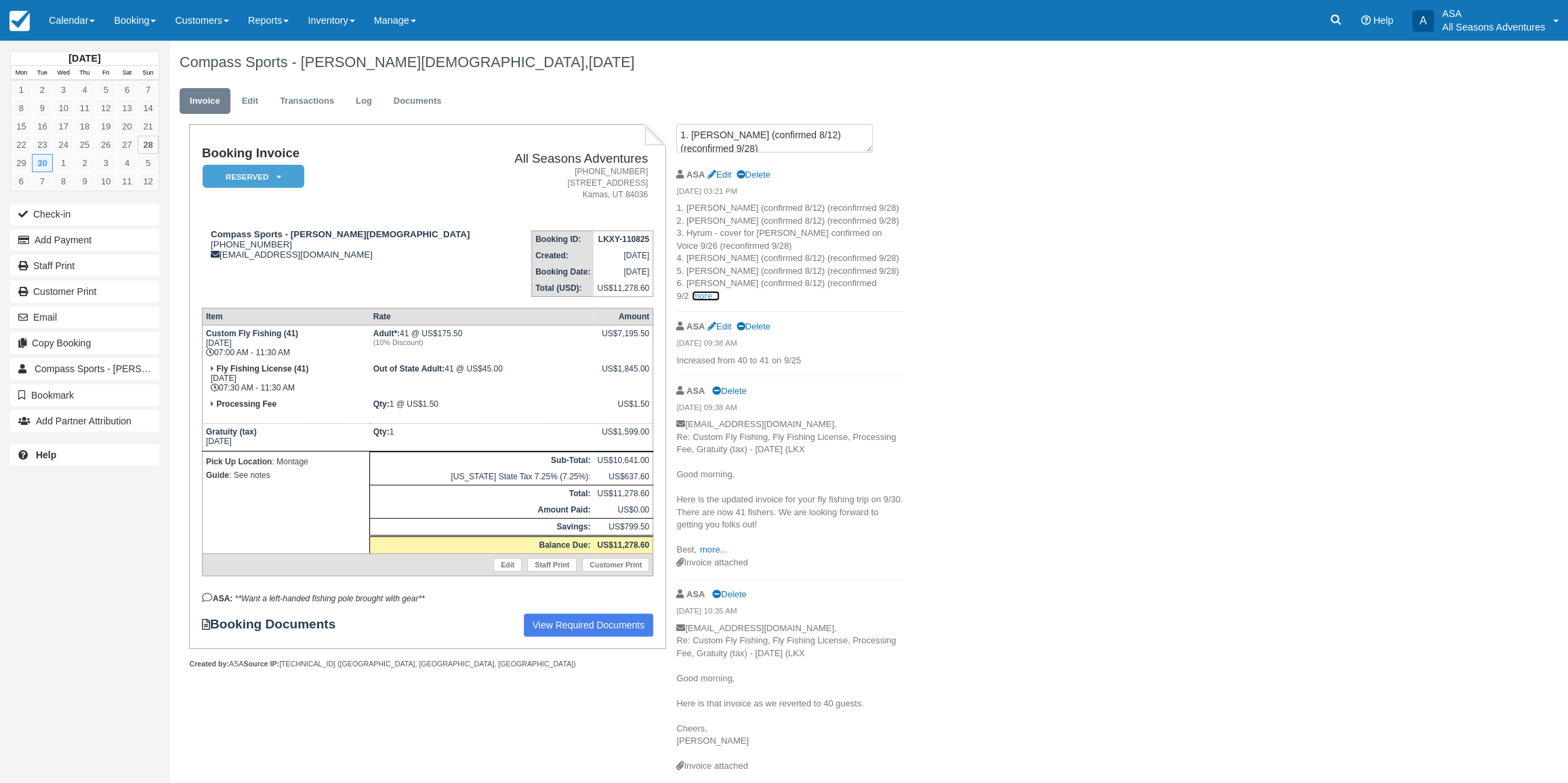
click at [719, 291] on link "more..." at bounding box center [706, 296] width 27 height 10
click at [730, 156] on li "Create Show on invoice" at bounding box center [791, 141] width 229 height 36
click at [731, 141] on textarea at bounding box center [774, 138] width 197 height 28
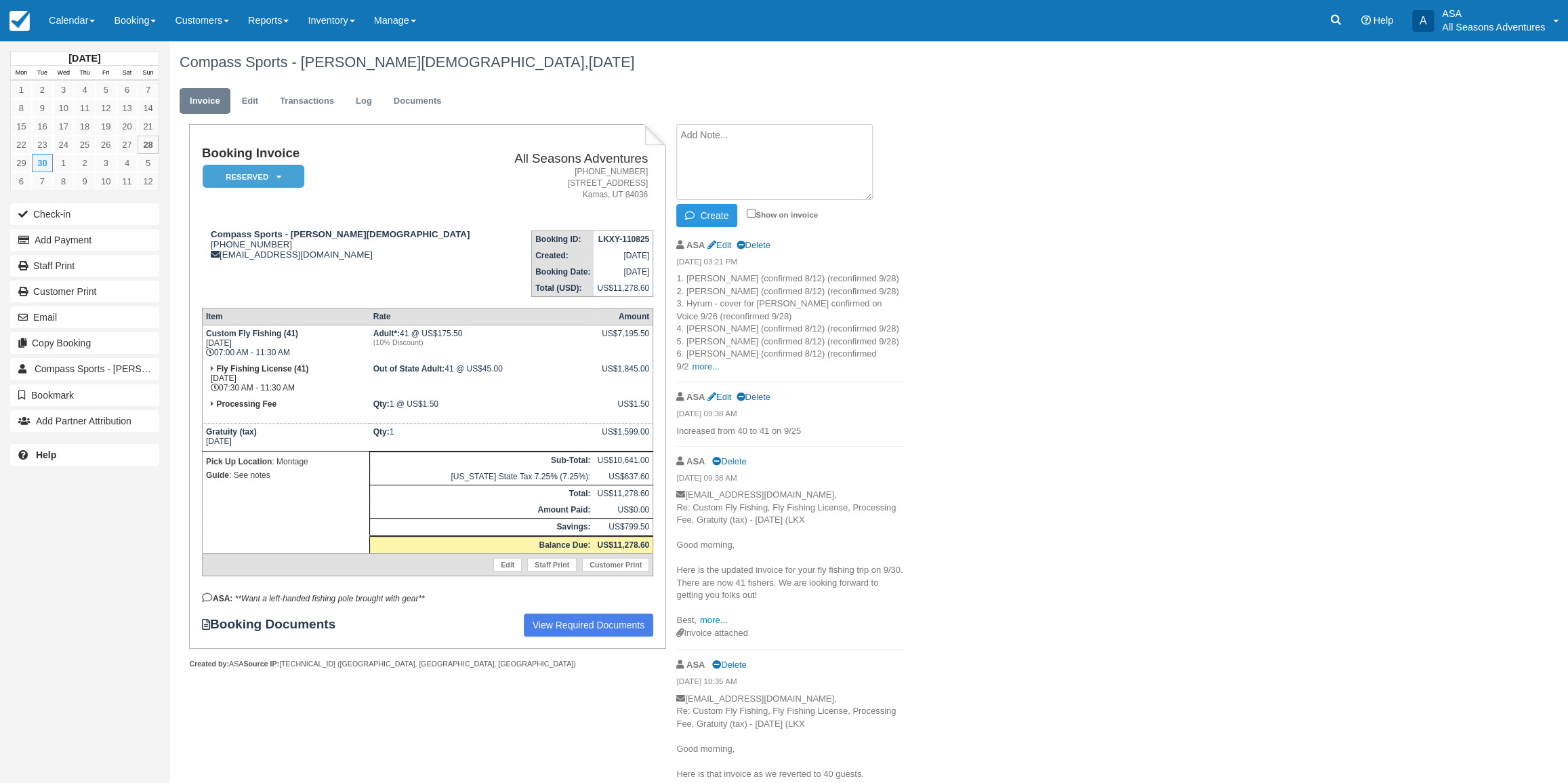
type textarea "E"
type textarea "License forms in email from Taylor Rickett 9/28"
click at [715, 210] on button "Create" at bounding box center [706, 215] width 61 height 23
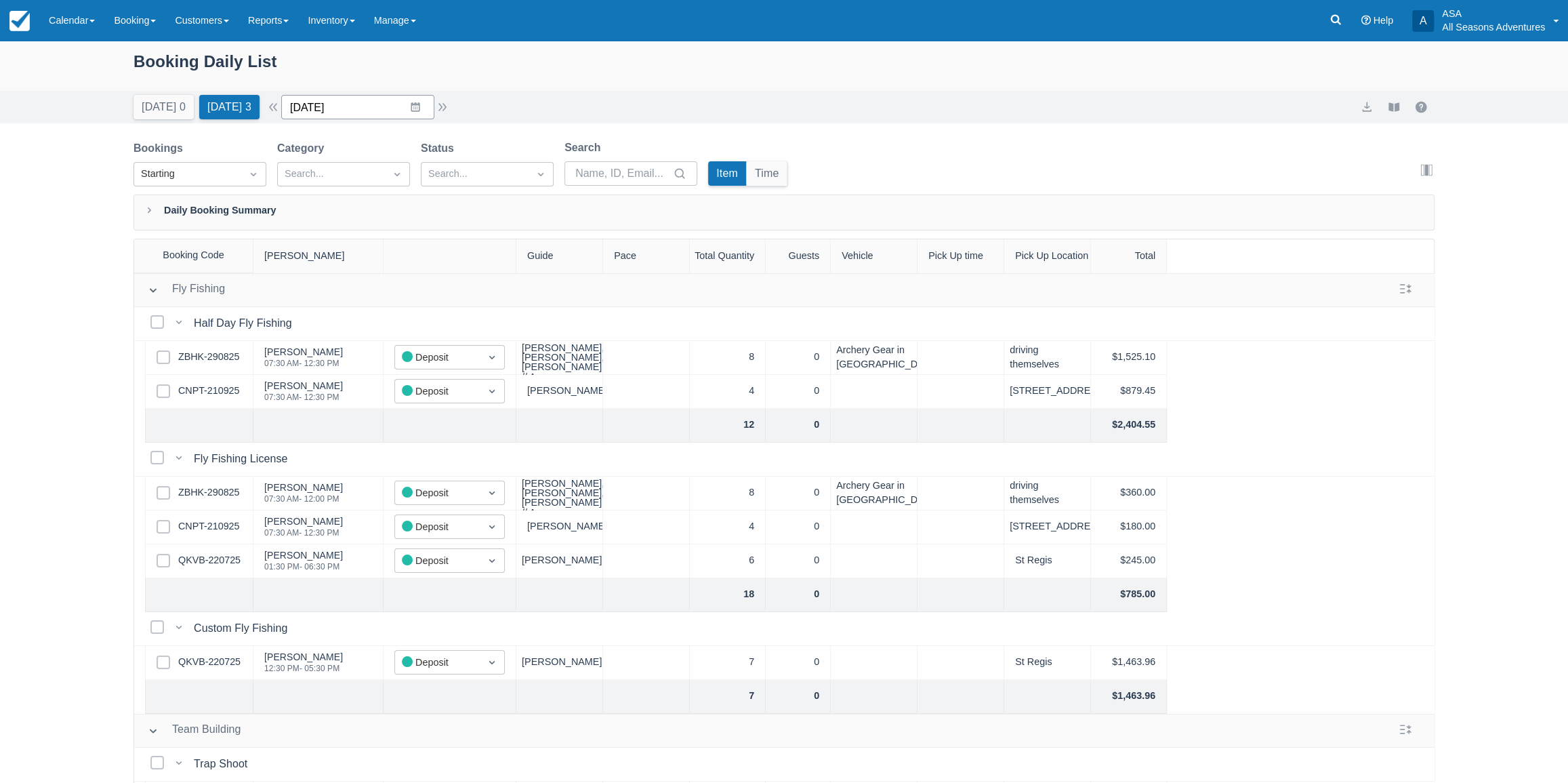
click at [418, 109] on input "09/29/25" at bounding box center [358, 107] width 153 height 24
click at [373, 317] on td "30" at bounding box center [362, 314] width 26 height 26
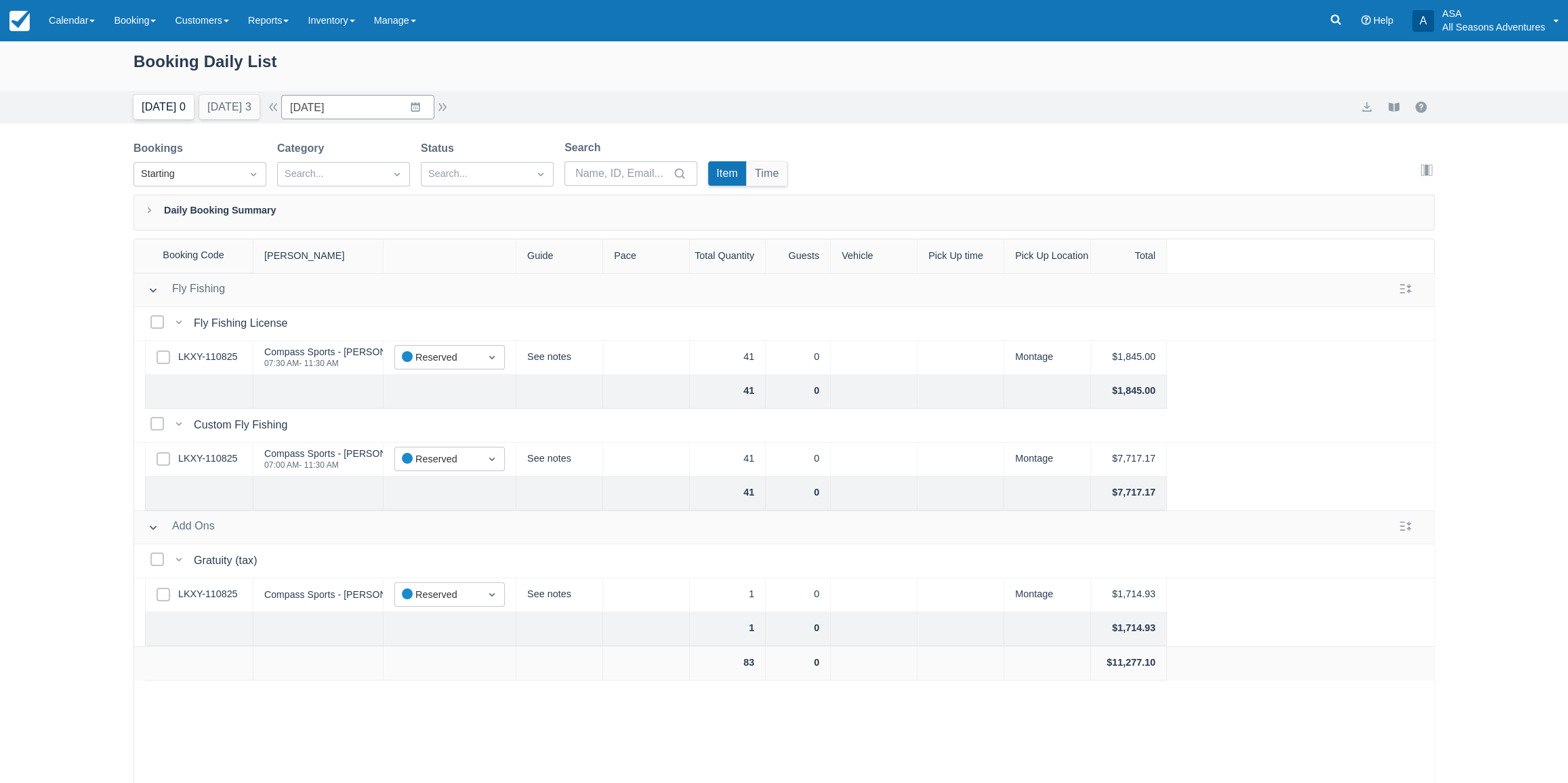
click at [167, 100] on button "Today 0" at bounding box center [164, 107] width 60 height 24
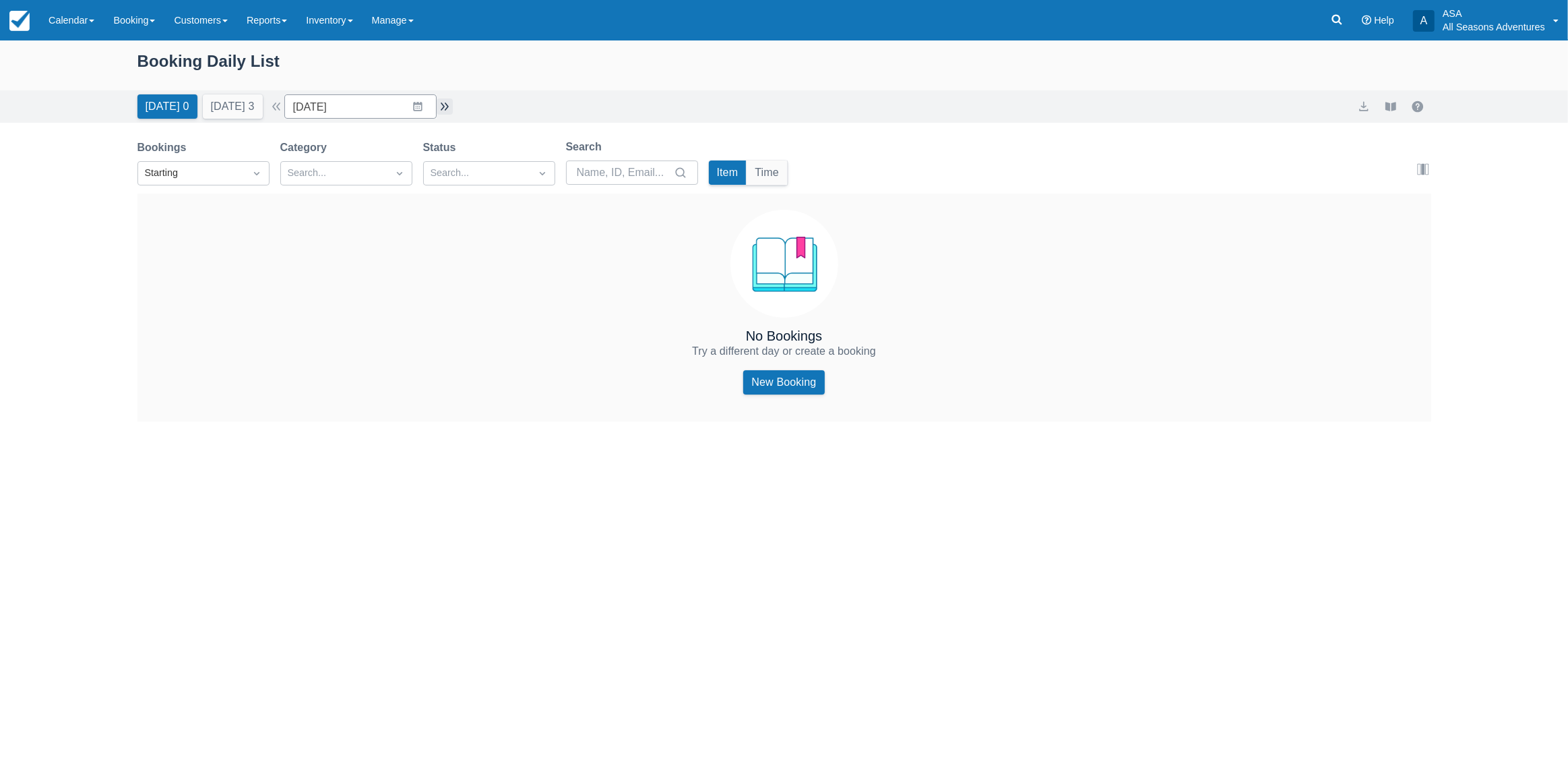
click at [451, 110] on button "button" at bounding box center [444, 106] width 16 height 16
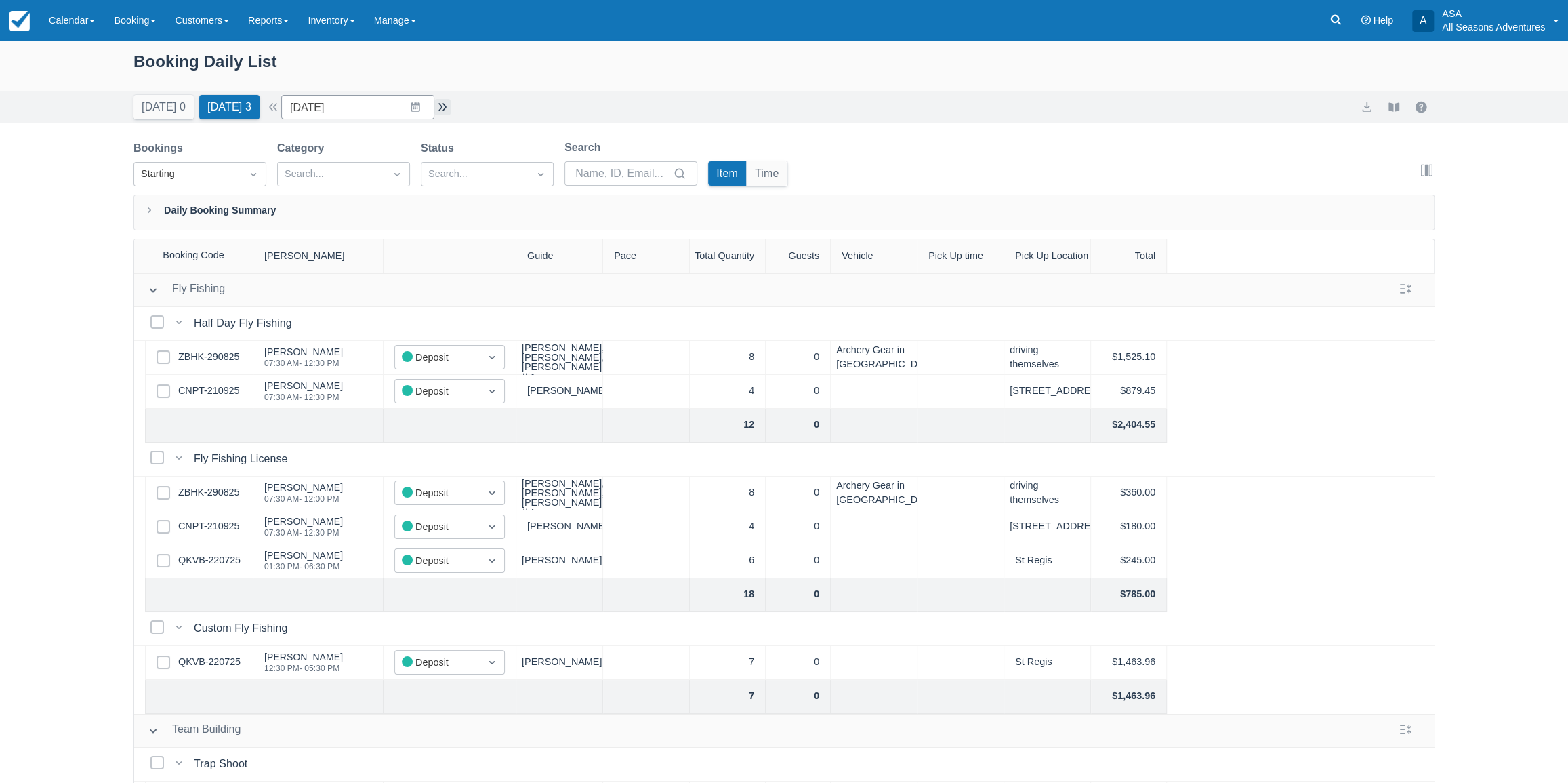
click at [451, 110] on button "button" at bounding box center [442, 107] width 16 height 16
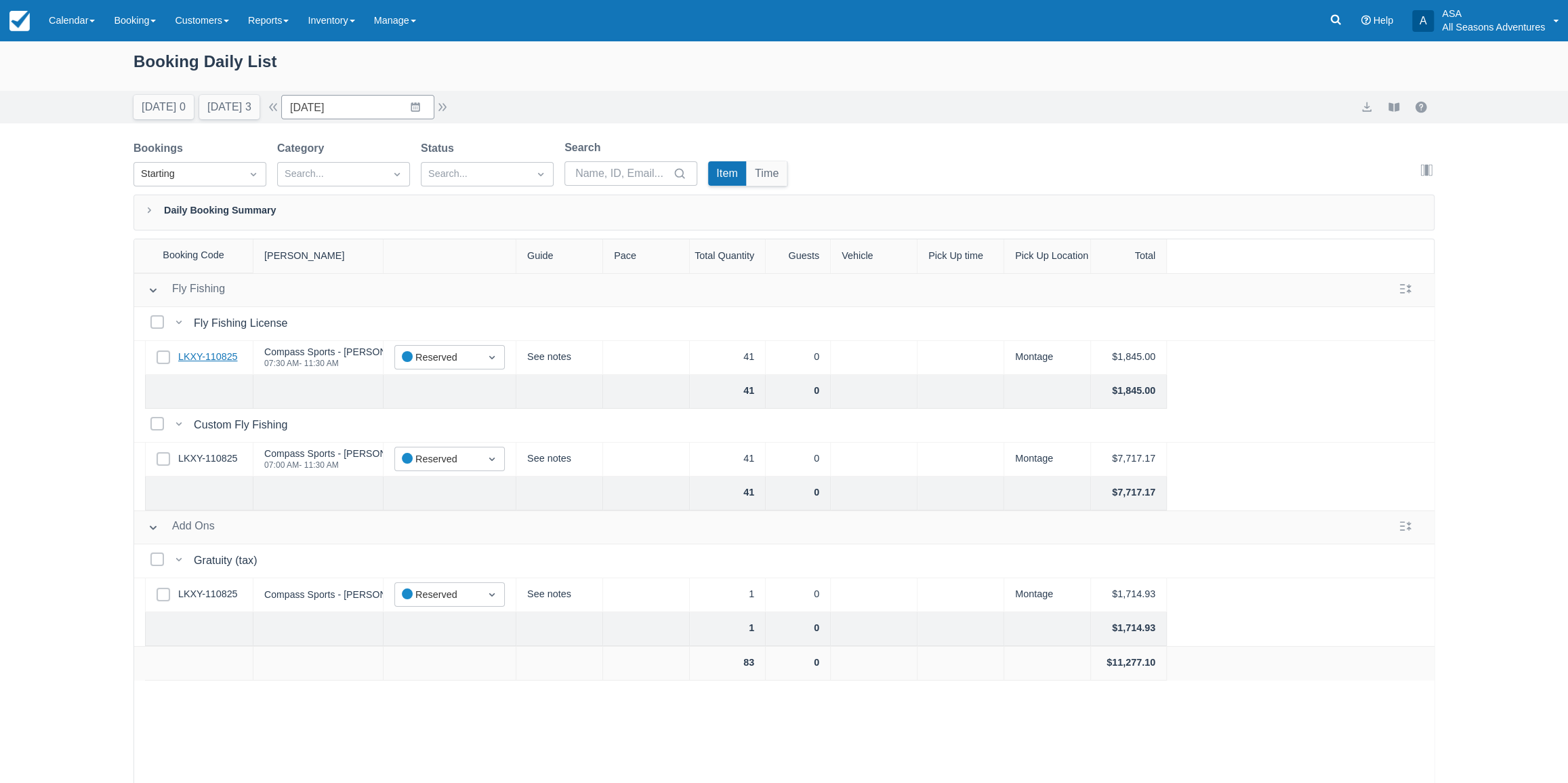
click at [195, 360] on link "LKXY-110825" at bounding box center [208, 357] width 60 height 15
click at [238, 106] on button "Tomorrow 3" at bounding box center [230, 107] width 60 height 24
type input "09/29/25"
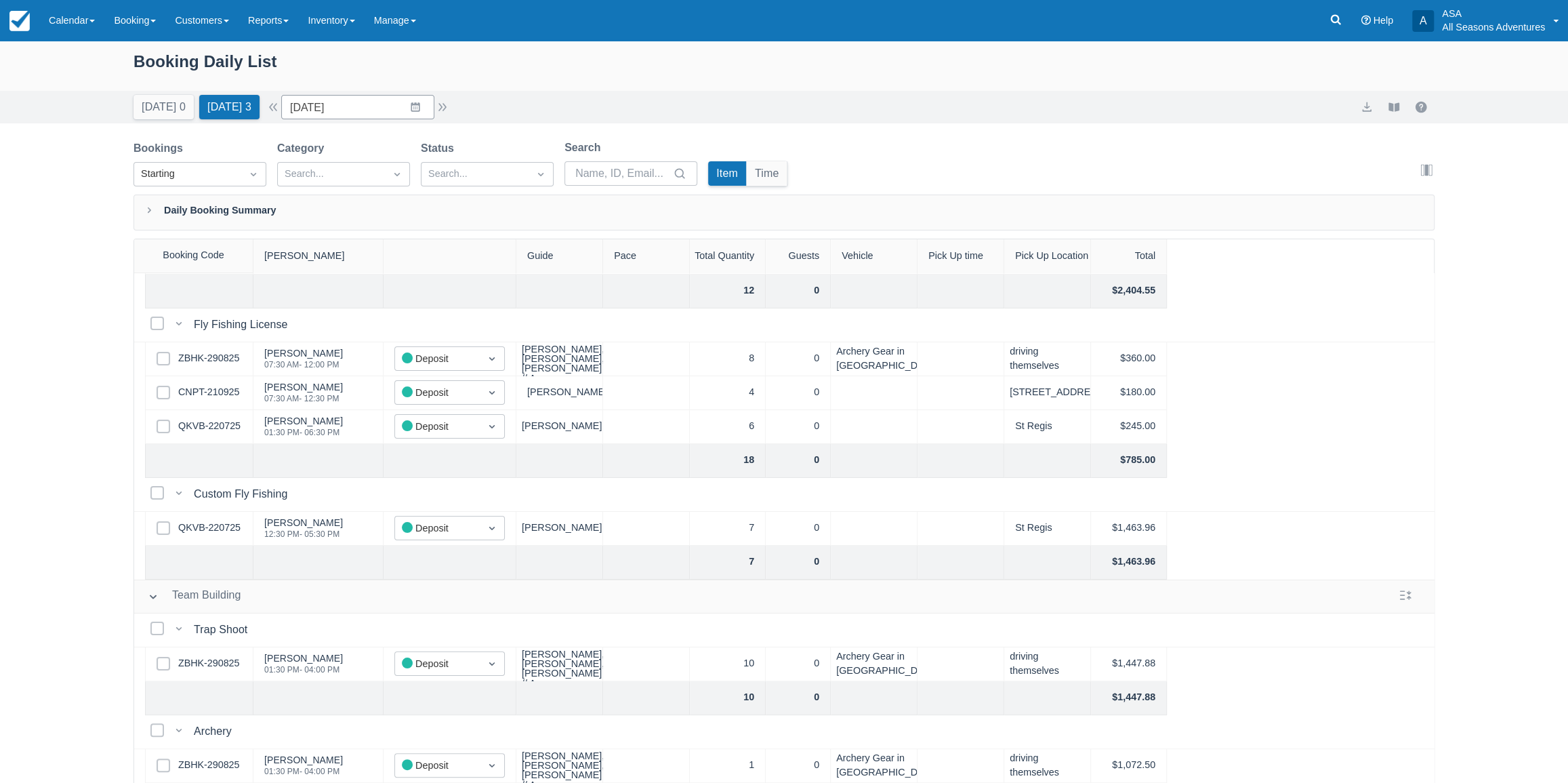
scroll to position [142, 0]
click at [258, 34] on link "Reports" at bounding box center [268, 20] width 60 height 41
click at [276, 106] on link "Transactions" at bounding box center [293, 114] width 107 height 28
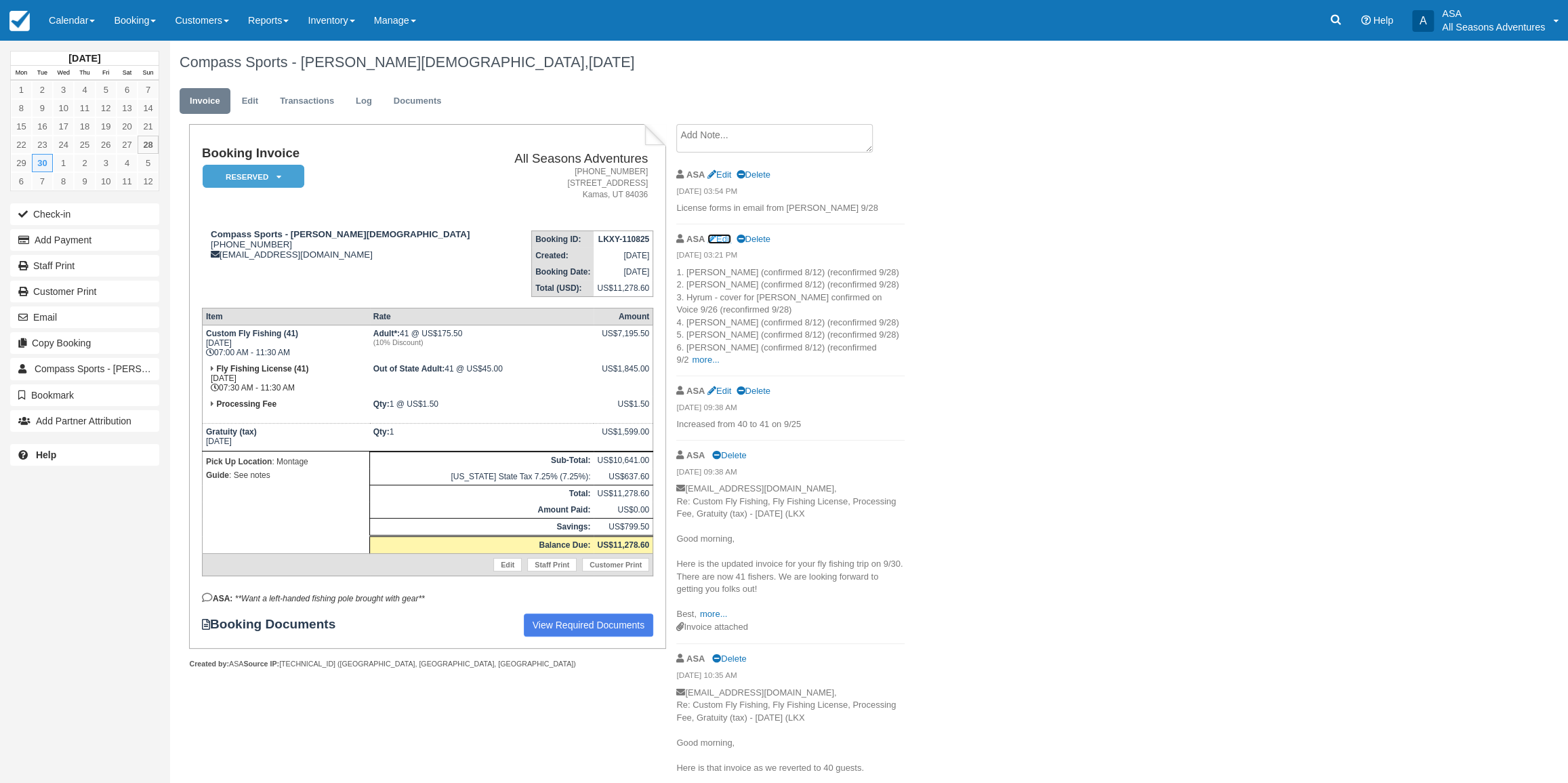
click at [720, 235] on link "Edit" at bounding box center [719, 238] width 23 height 10
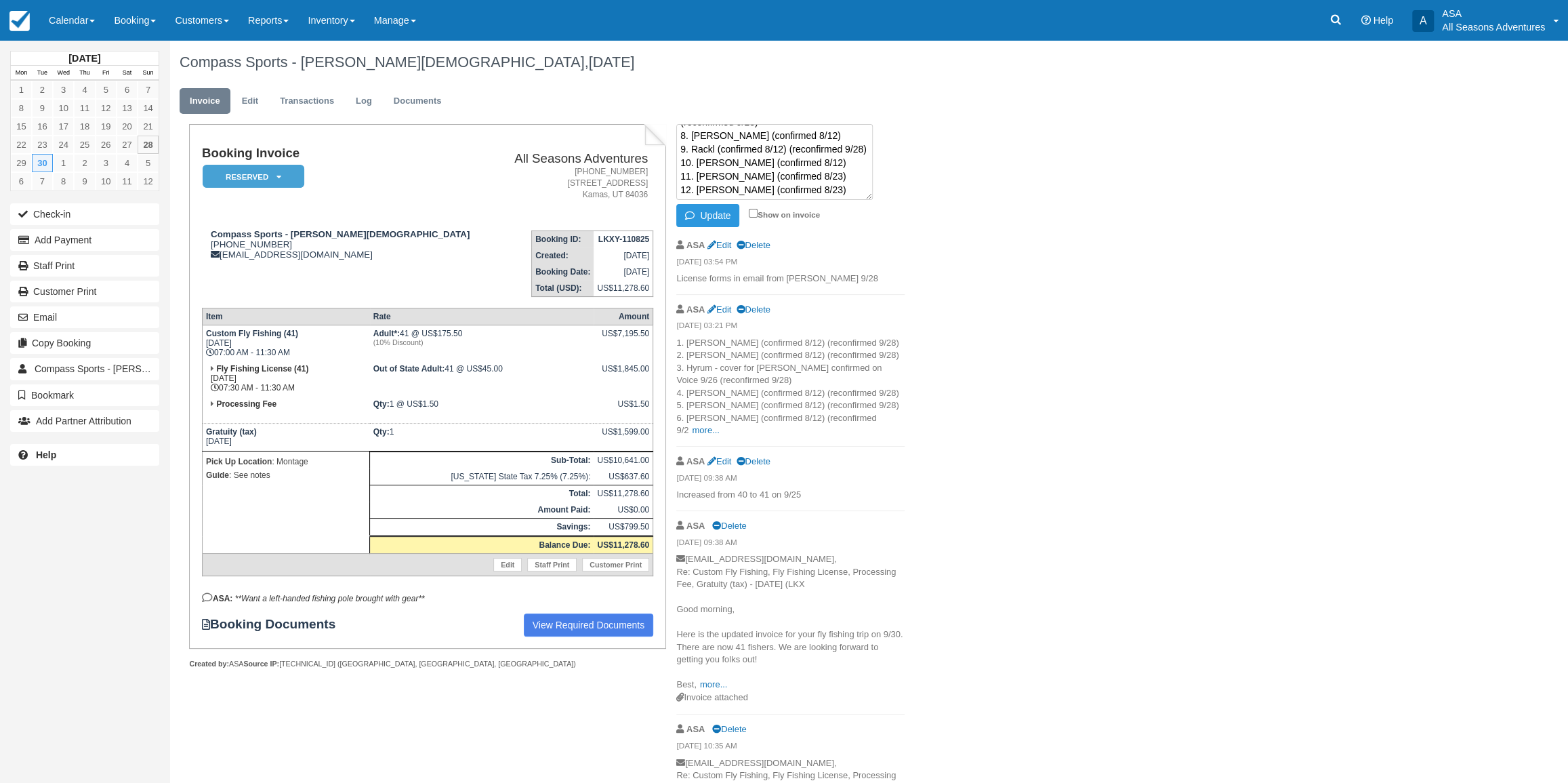
scroll to position [209, 0]
click at [794, 154] on textarea "1. Chris (confirmed 8/12) (reconfirmed 9/28) 2. Fraser (confirmed 8/12) (reconf…" at bounding box center [774, 162] width 197 height 76
type textarea "1. Chris (confirmed 8/12) (reconfirmed 9/28) 2. Fraser (confirmed 8/12) (reconf…"
click at [704, 222] on button "Update" at bounding box center [707, 215] width 63 height 23
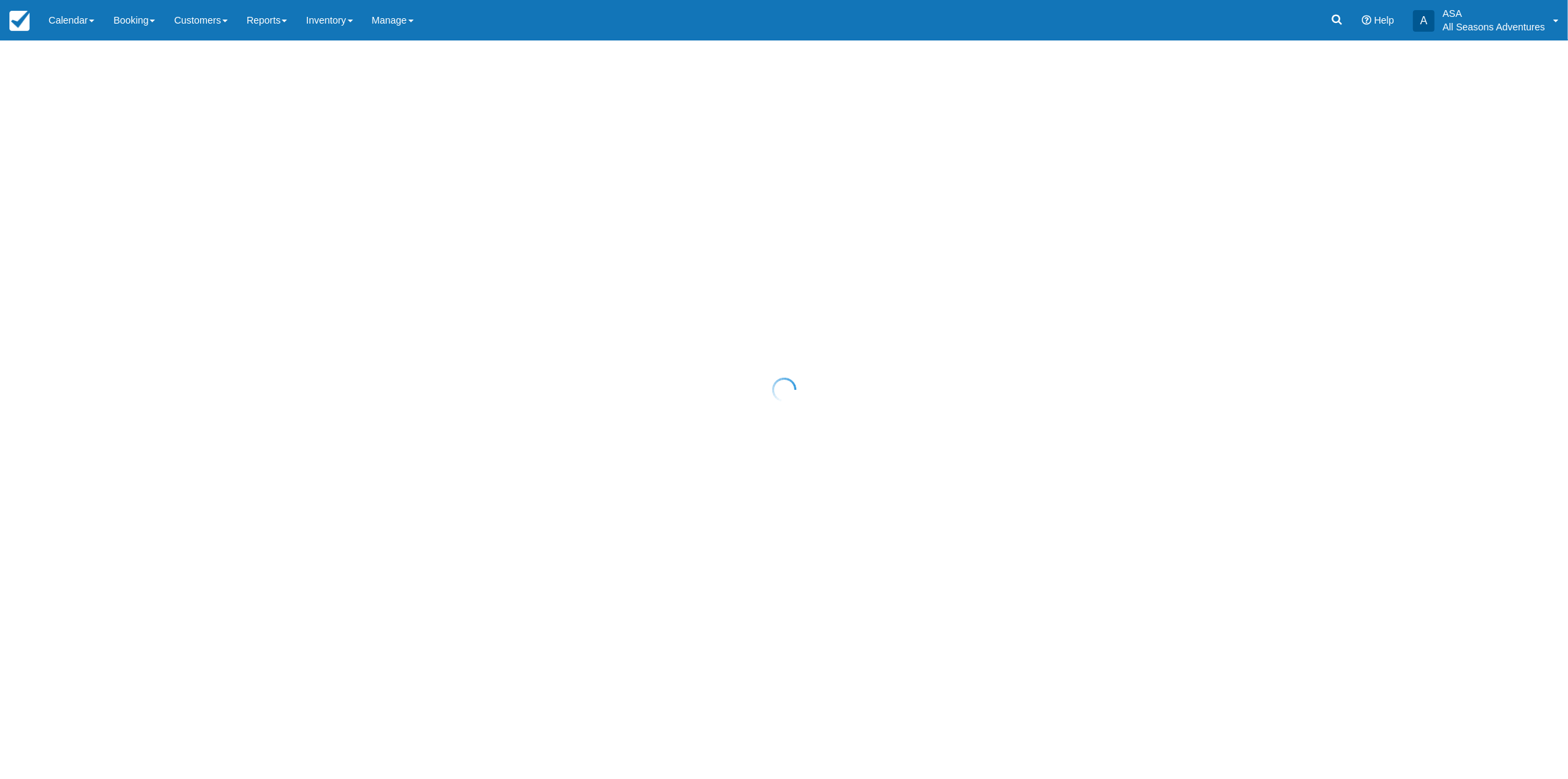
select select "10"
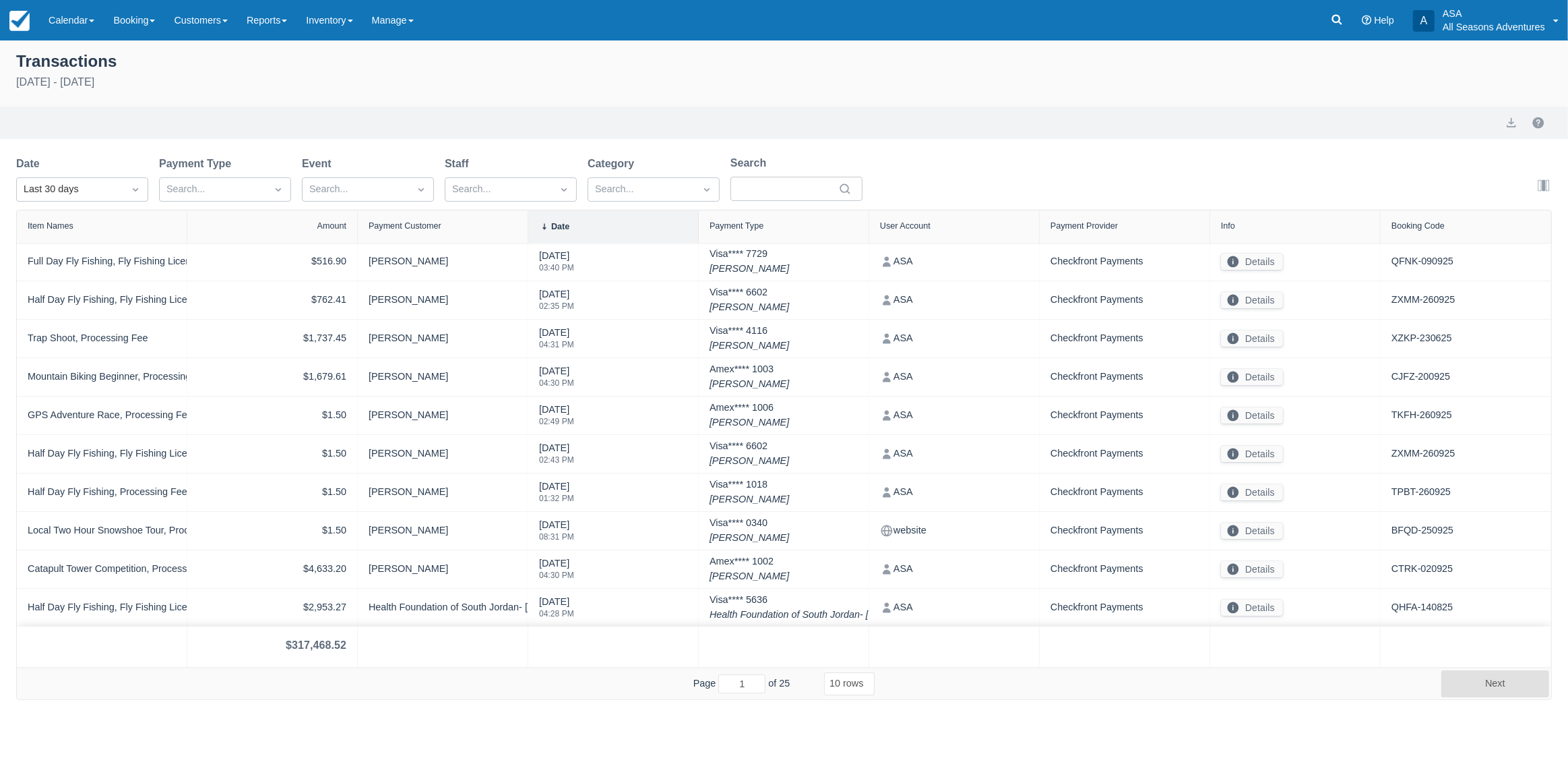
click at [85, 209] on div "Item Names Amount Payment Customer Date Payment Type User Account Payment Provi…" at bounding box center [784, 454] width 1535 height 490
click at [82, 201] on div "Last 30 days" at bounding box center [82, 189] width 132 height 24
click at [80, 240] on div "Today" at bounding box center [82, 248] width 132 height 26
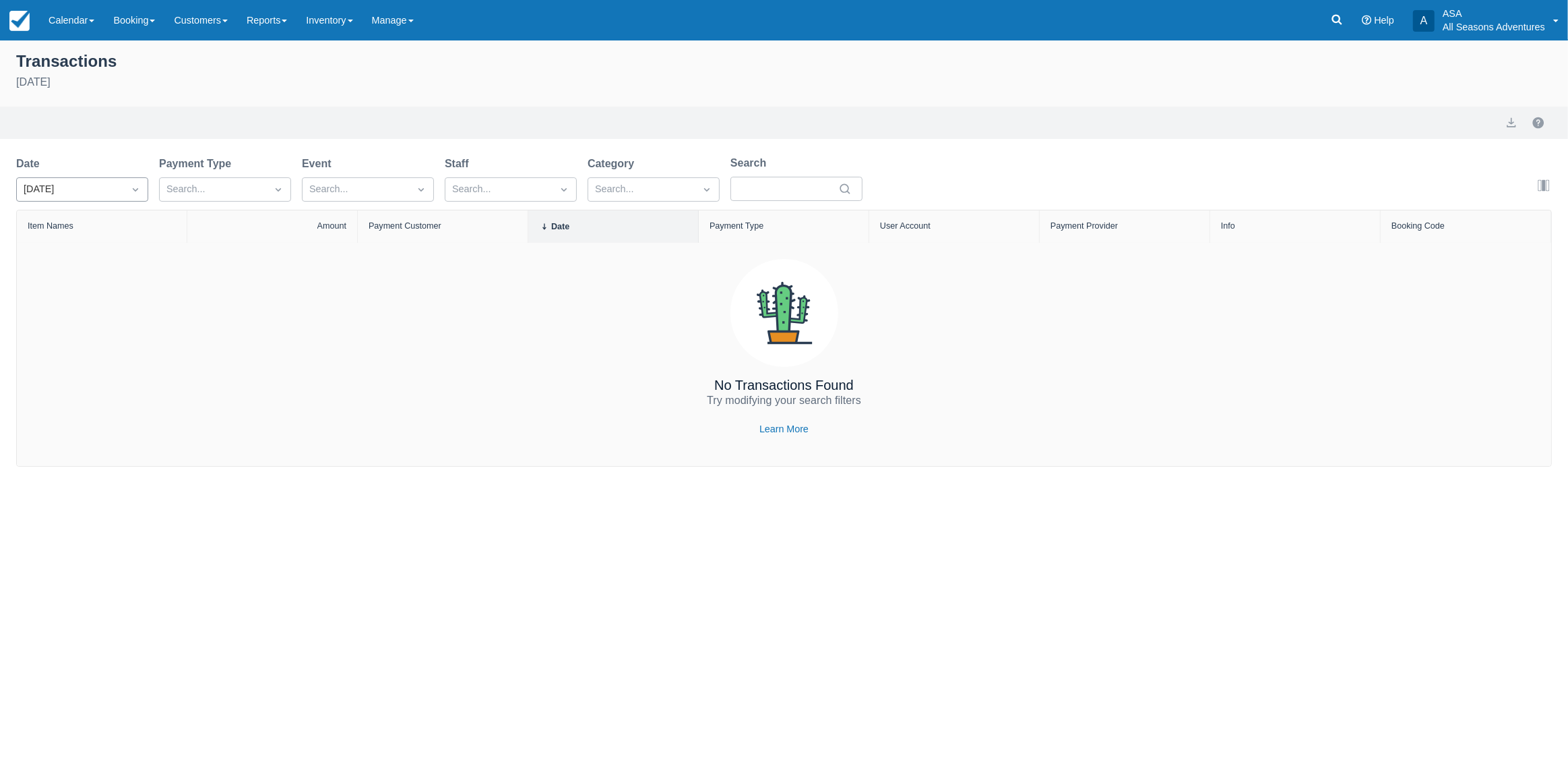
click at [72, 182] on div "Today" at bounding box center [69, 189] width 93 height 14
click at [67, 140] on div "Transactions September 28th 2025 Export Date option Custom focused, 1 of 8. 8 r…" at bounding box center [784, 254] width 1568 height 426
click at [111, 26] on link "Booking" at bounding box center [134, 20] width 61 height 40
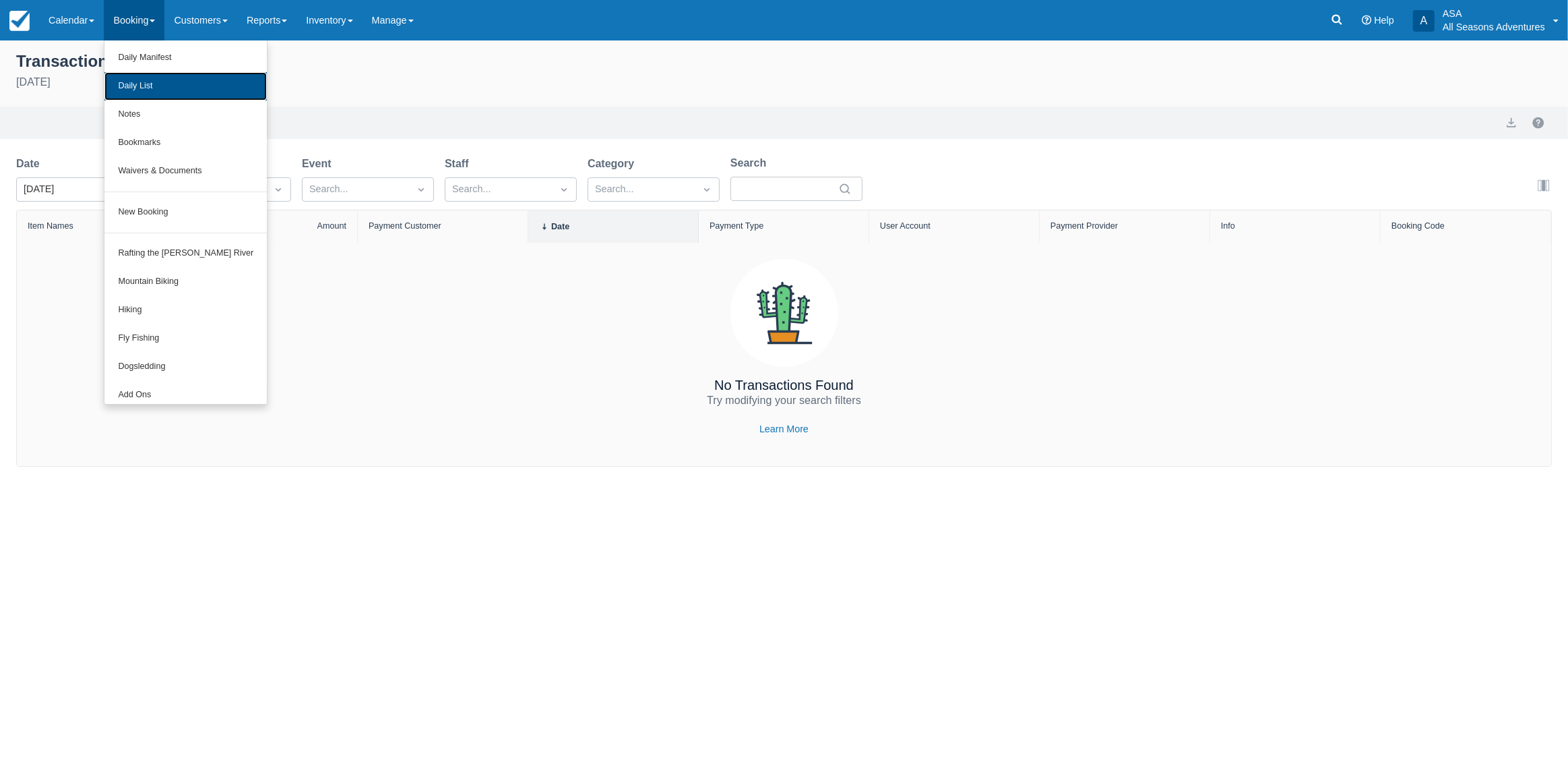
click at [135, 78] on link "Daily List" at bounding box center [185, 86] width 162 height 28
